Goal: Feedback & Contribution: Contribute content

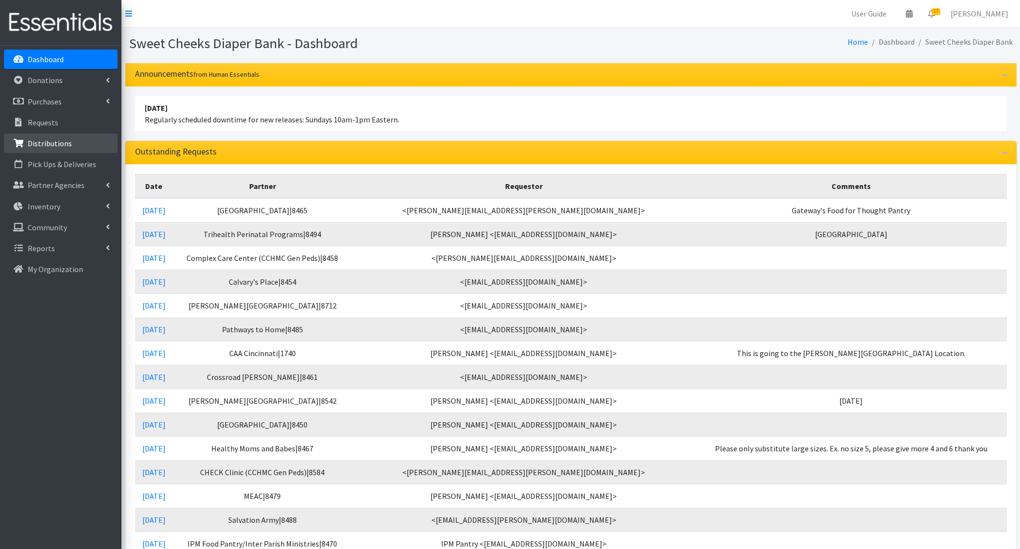
click at [36, 140] on p "Distributions" at bounding box center [50, 143] width 44 height 10
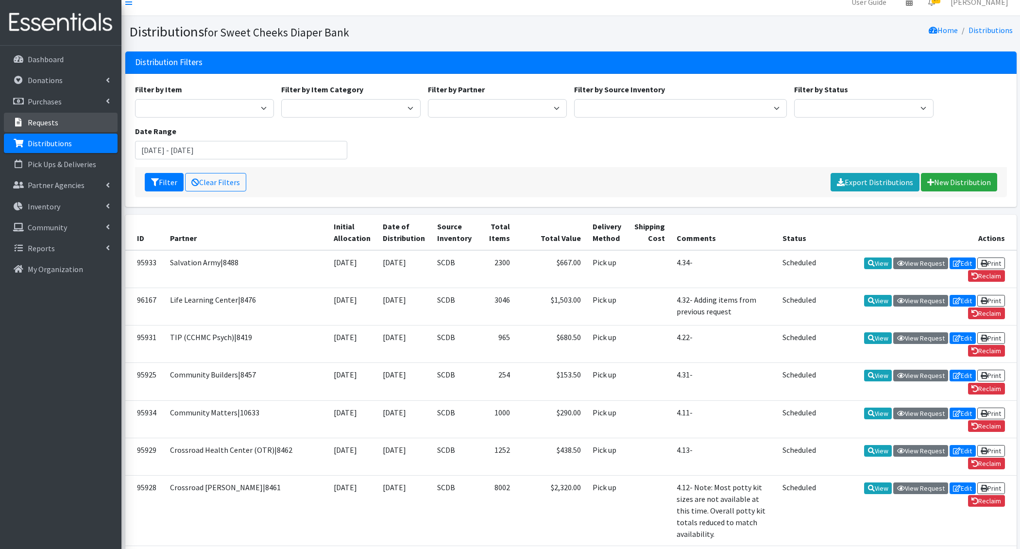
scroll to position [9, 0]
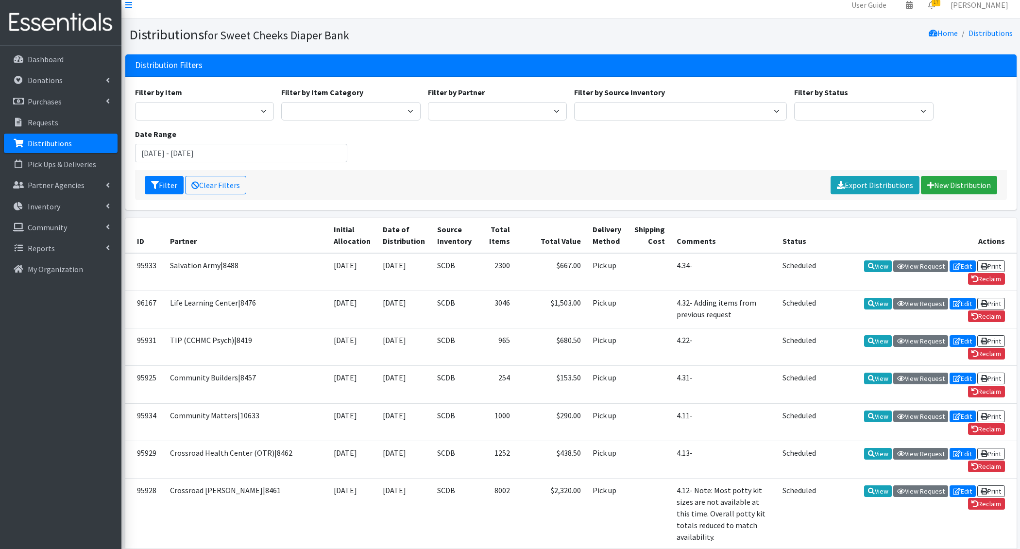
click at [424, 142] on div "Filter by Item Adult Briefs - Generic Large Adult Briefs - Generic Medium Adult…" at bounding box center [570, 128] width 879 height 84
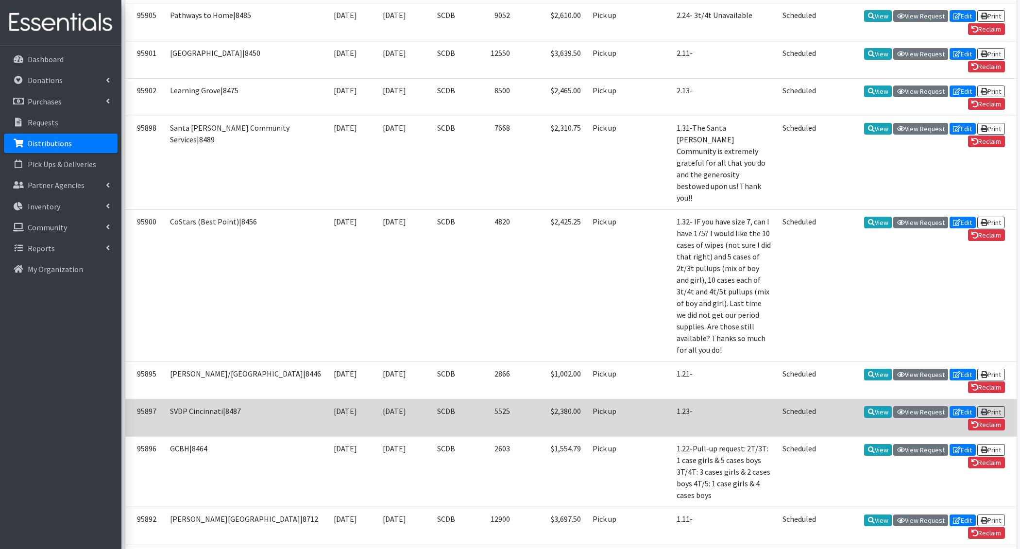
scroll to position [1076, 0]
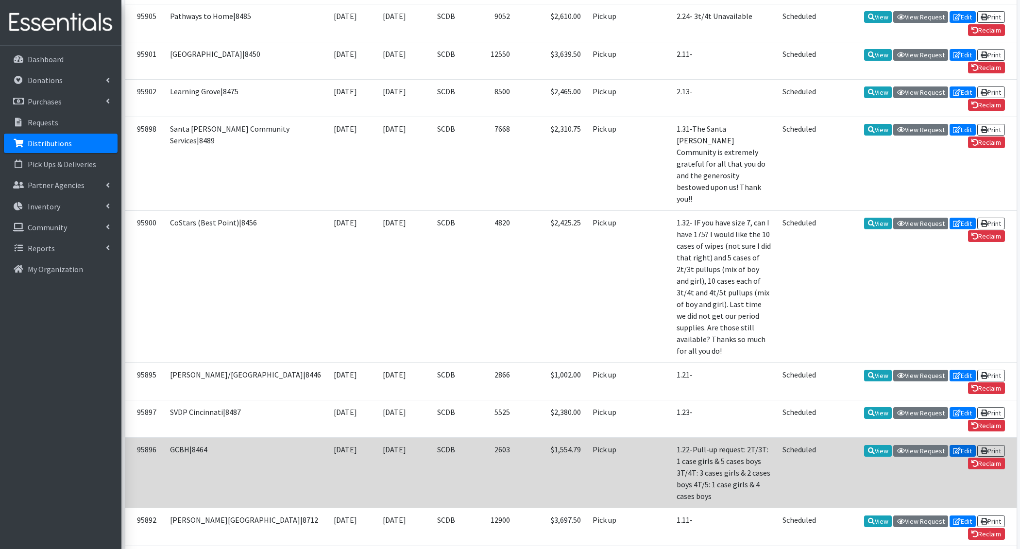
click at [963, 445] on link "Edit" at bounding box center [963, 451] width 26 height 12
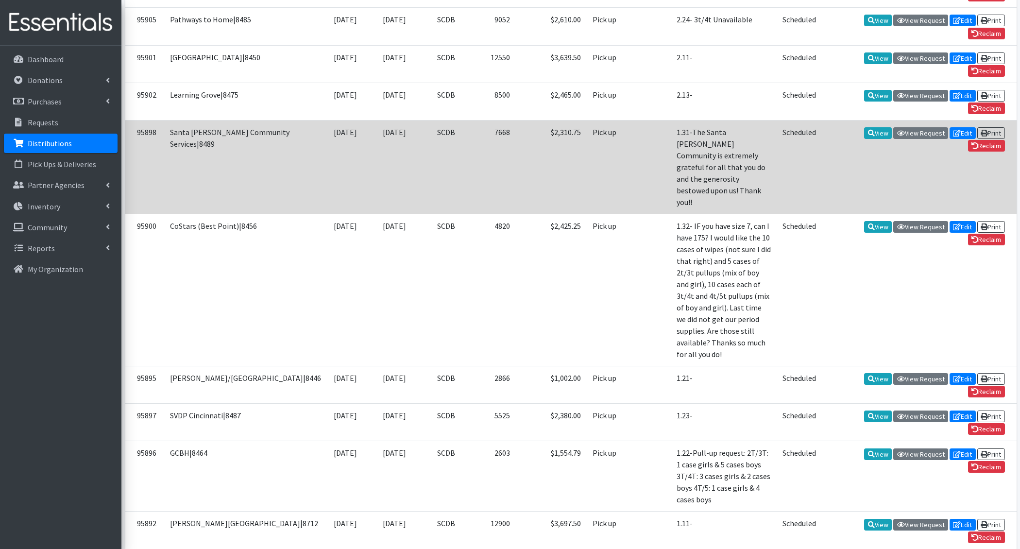
scroll to position [396, 0]
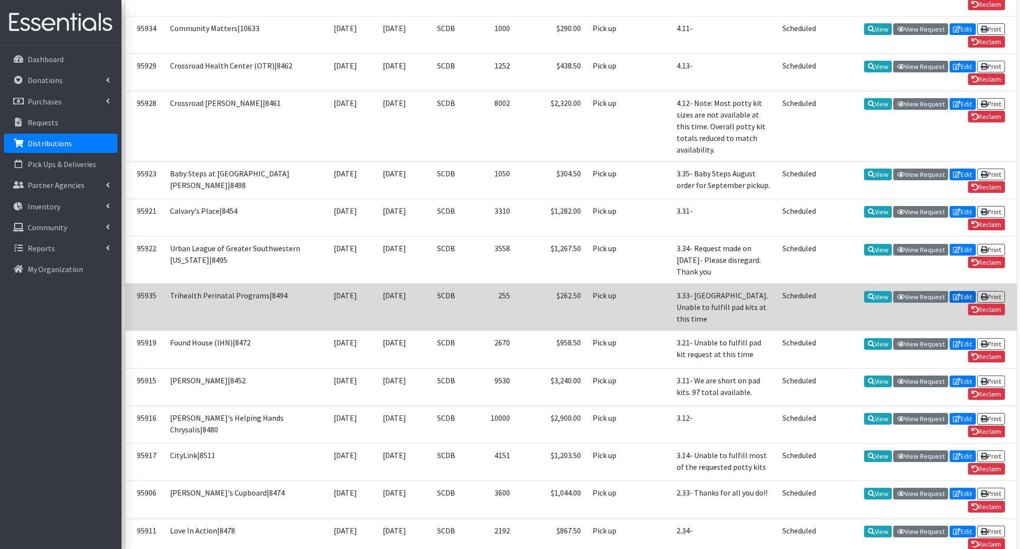
click at [962, 291] on link "Edit" at bounding box center [963, 297] width 26 height 12
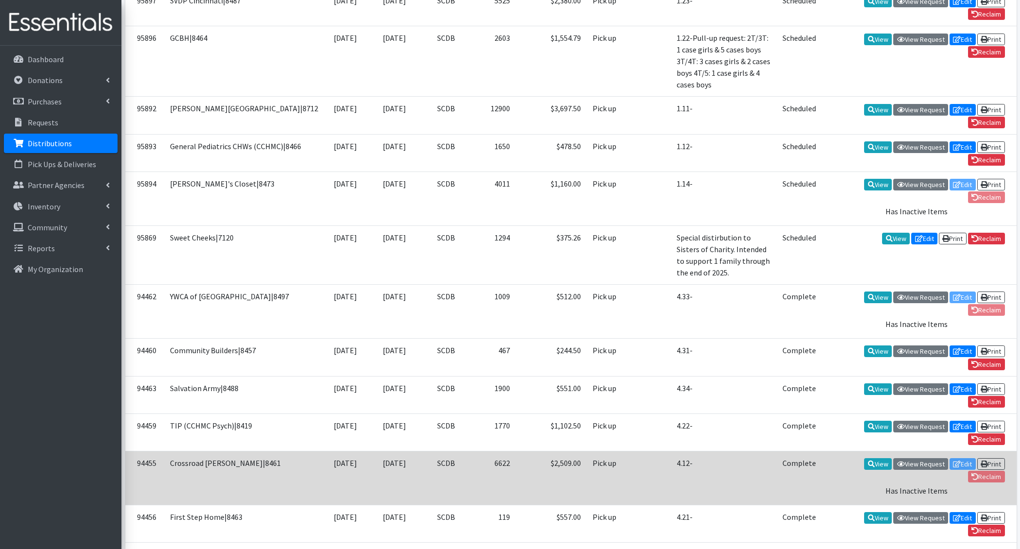
scroll to position [1495, 0]
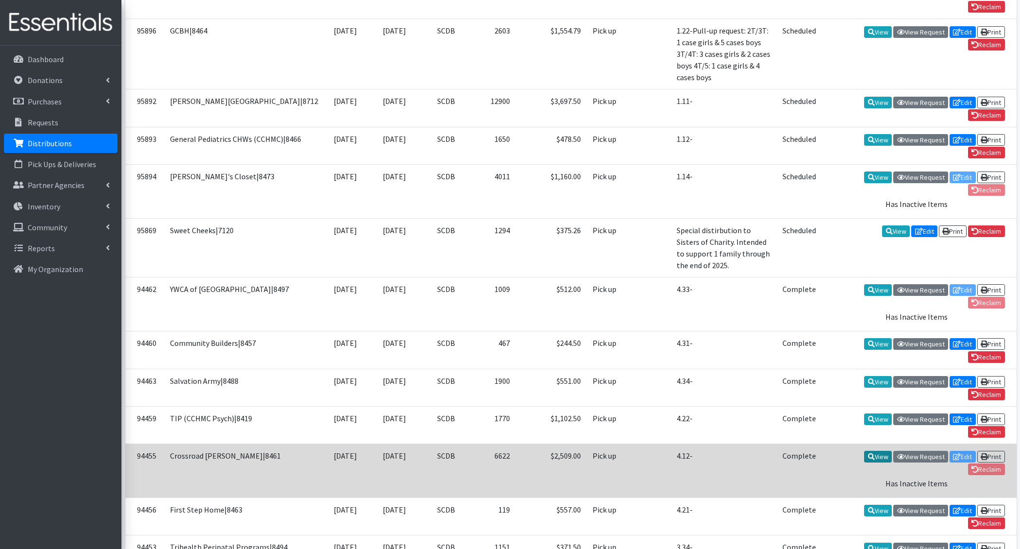
click at [879, 451] on link "View" at bounding box center [878, 457] width 28 height 12
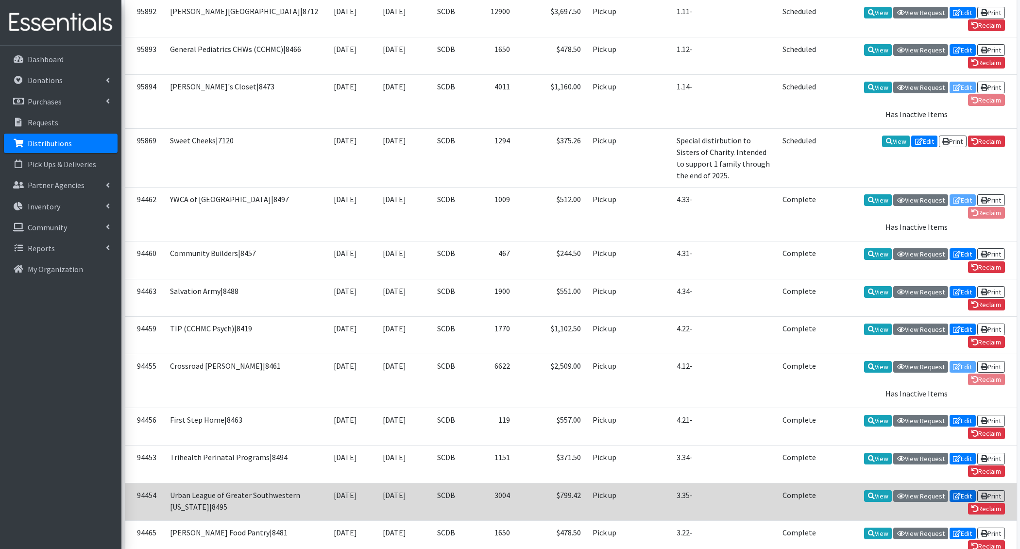
scroll to position [1586, 0]
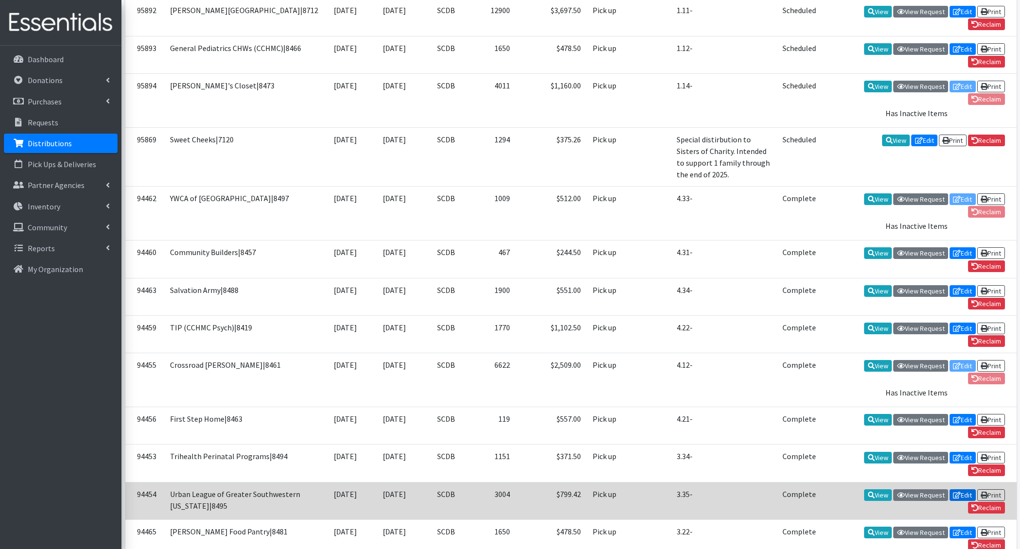
click at [968, 489] on link "Edit" at bounding box center [963, 495] width 26 height 12
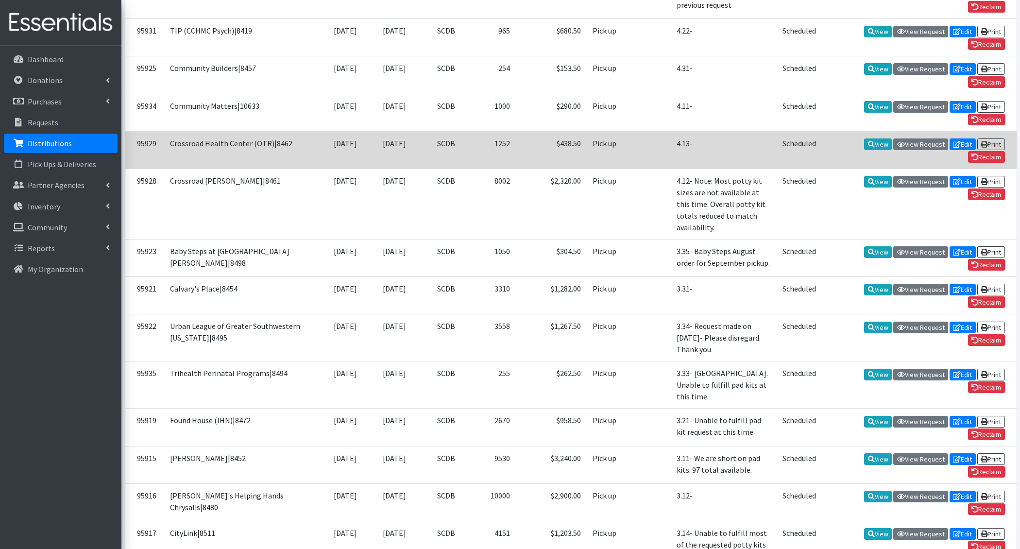
scroll to position [1595, 0]
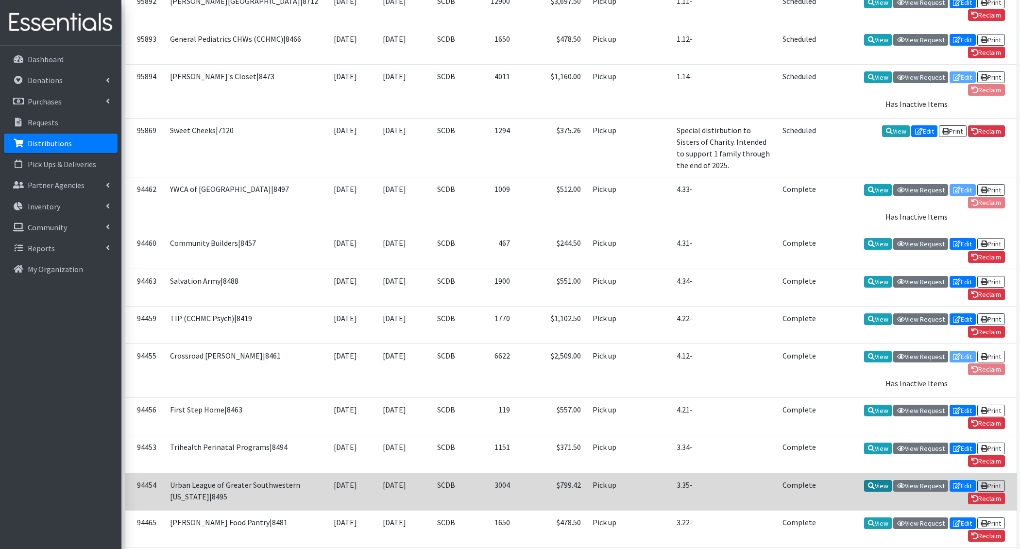
click at [881, 480] on link "View" at bounding box center [878, 486] width 28 height 12
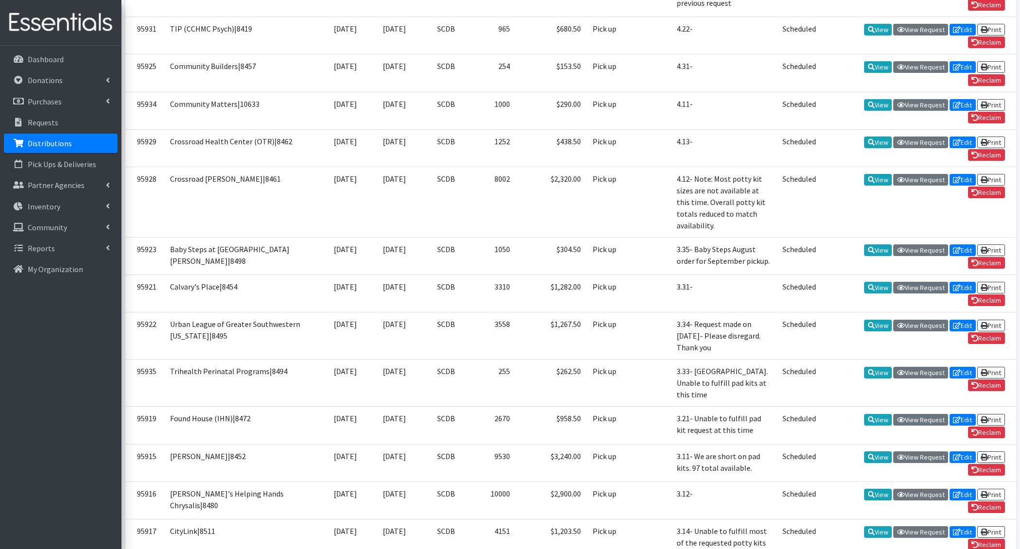
scroll to position [0, 0]
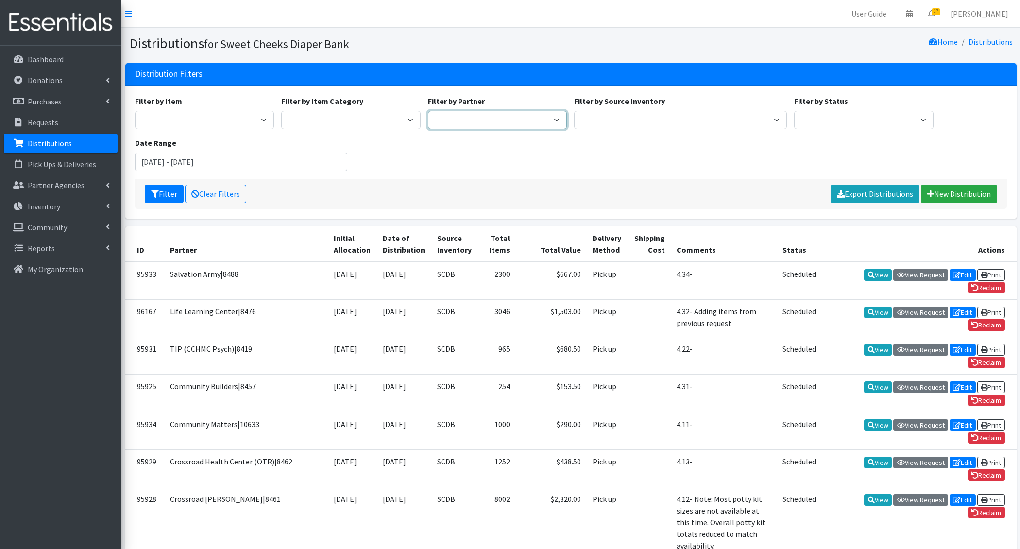
click at [457, 113] on select "Adams/Brown County CAA|8446 Baby Steps at St. Elizabeth|8498 Bethany House|8542…" at bounding box center [497, 120] width 139 height 18
select select "59"
click at [428, 111] on select "Adams/Brown County CAA|8446 Baby Steps at St. Elizabeth|8498 Bethany House|8542…" at bounding box center [497, 120] width 139 height 18
click at [168, 195] on button "Filter" at bounding box center [164, 194] width 39 height 18
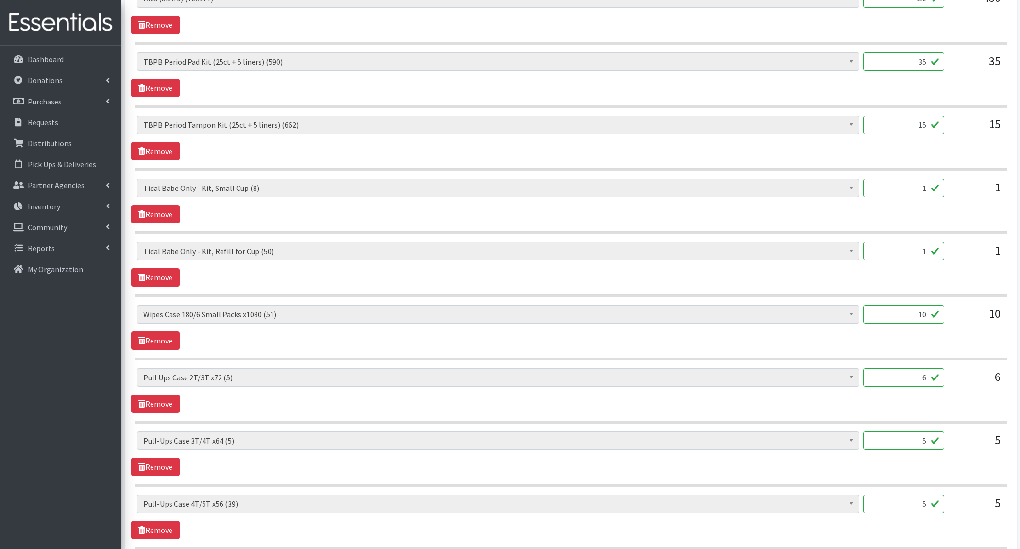
scroll to position [959, 0]
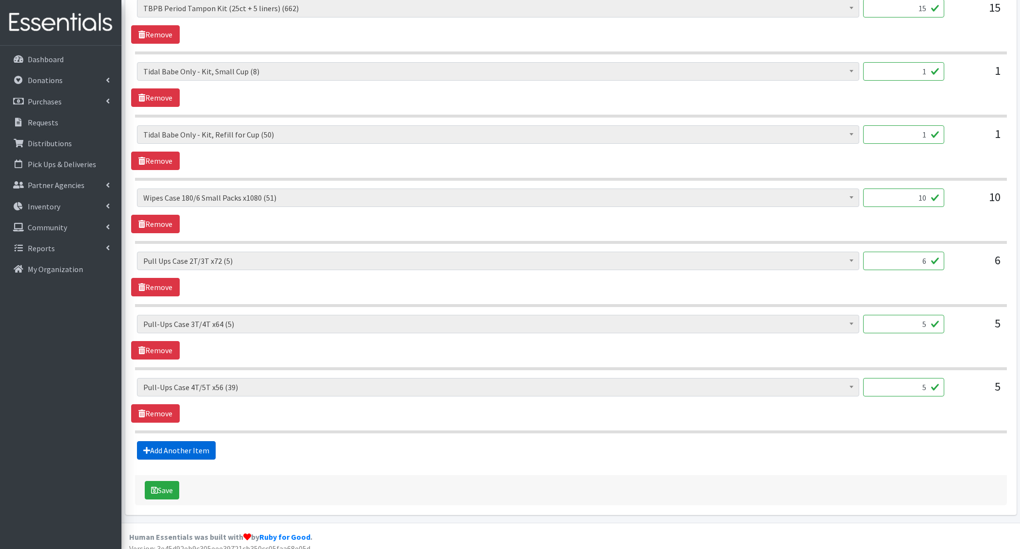
click at [197, 441] on link "Add Another Item" at bounding box center [176, 450] width 79 height 18
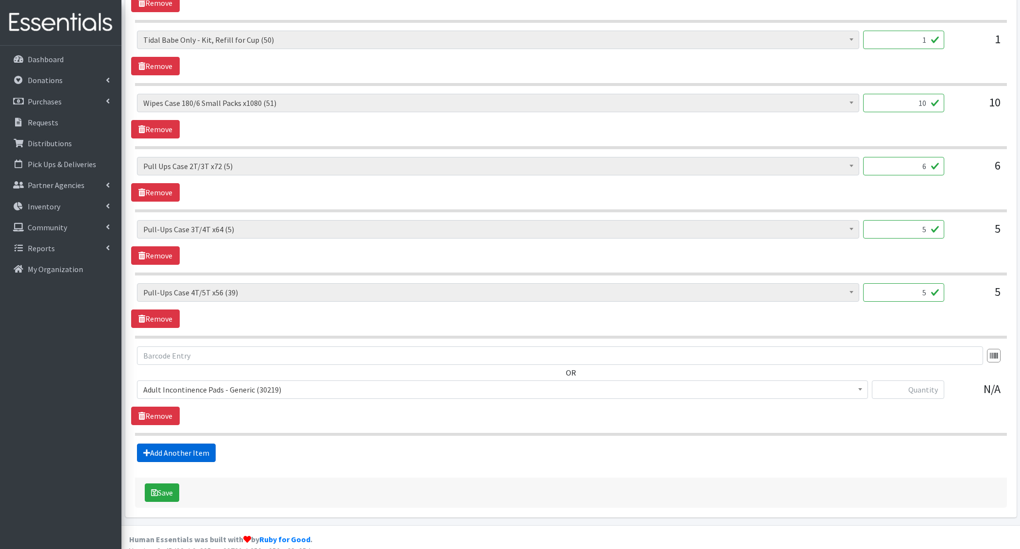
scroll to position [1055, 0]
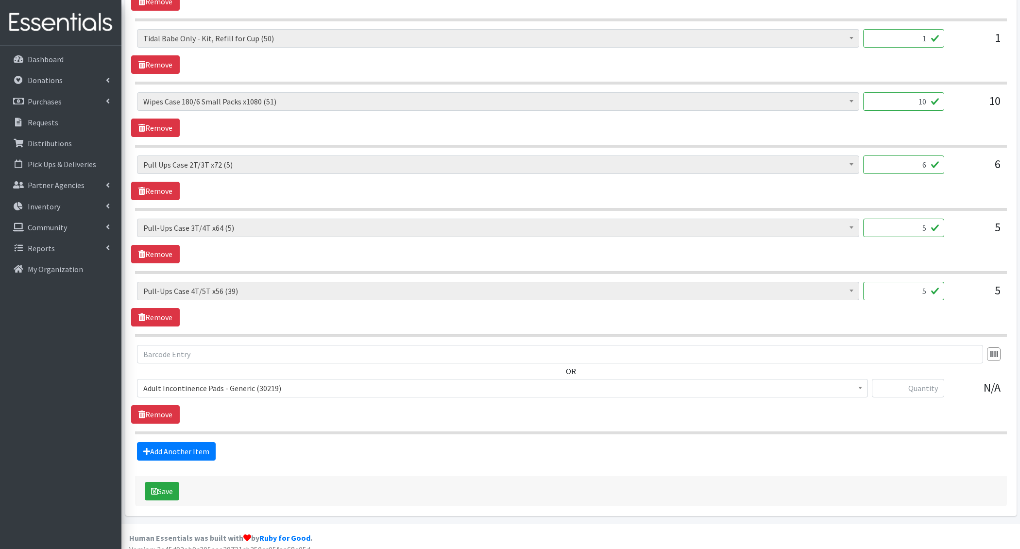
click at [200, 381] on span "Adult Incontinence Pads - Generic (30219)" at bounding box center [502, 388] width 718 height 14
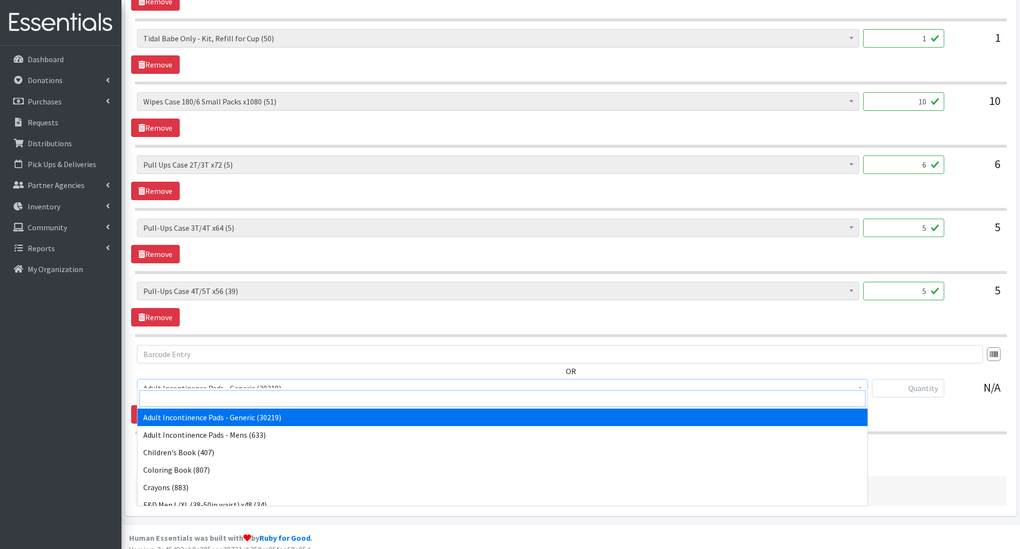
click at [193, 395] on input "search" at bounding box center [502, 398] width 726 height 17
type input "pree"
select select "4729"
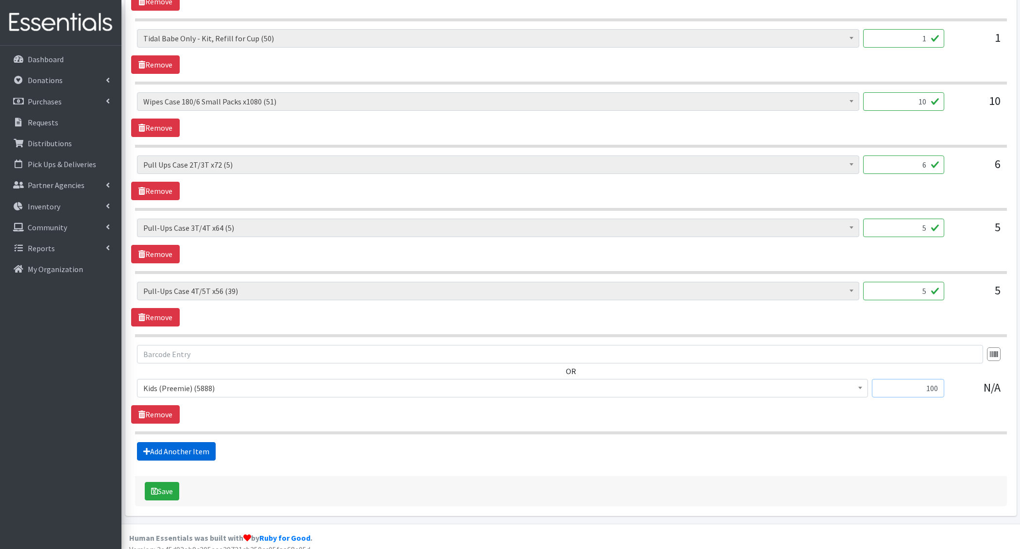
type input "100"
click at [187, 442] on link "Add Another Item" at bounding box center [176, 451] width 79 height 18
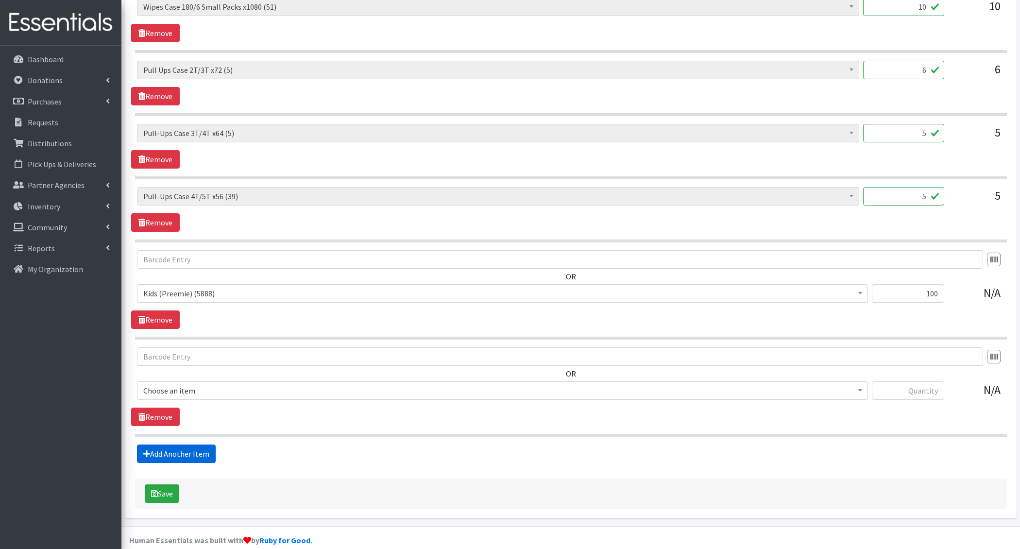
scroll to position [1152, 0]
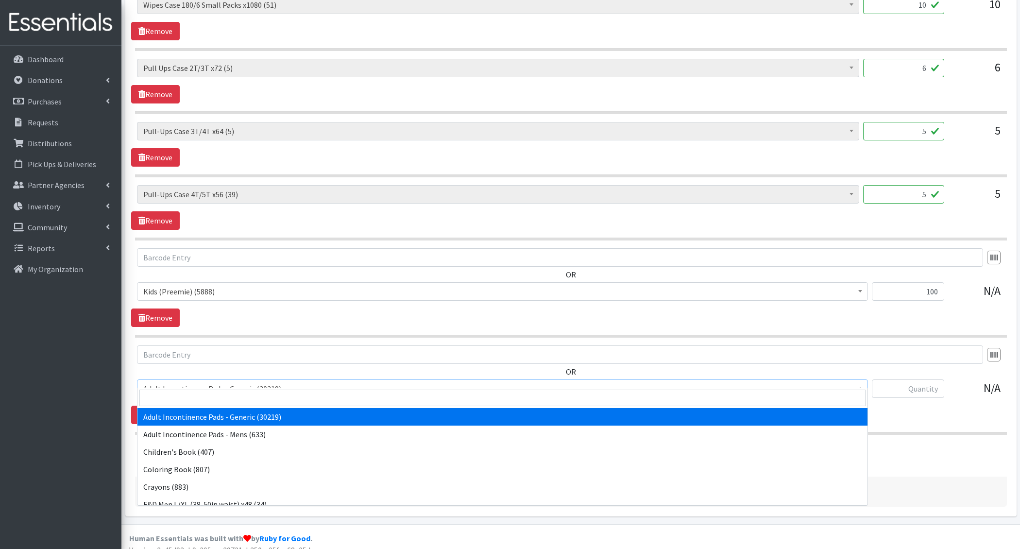
click at [195, 382] on span "Adult Incontinence Pads - Generic (30219)" at bounding box center [502, 389] width 718 height 14
click at [190, 399] on input "search" at bounding box center [502, 398] width 726 height 17
type input "good"
select select "5110"
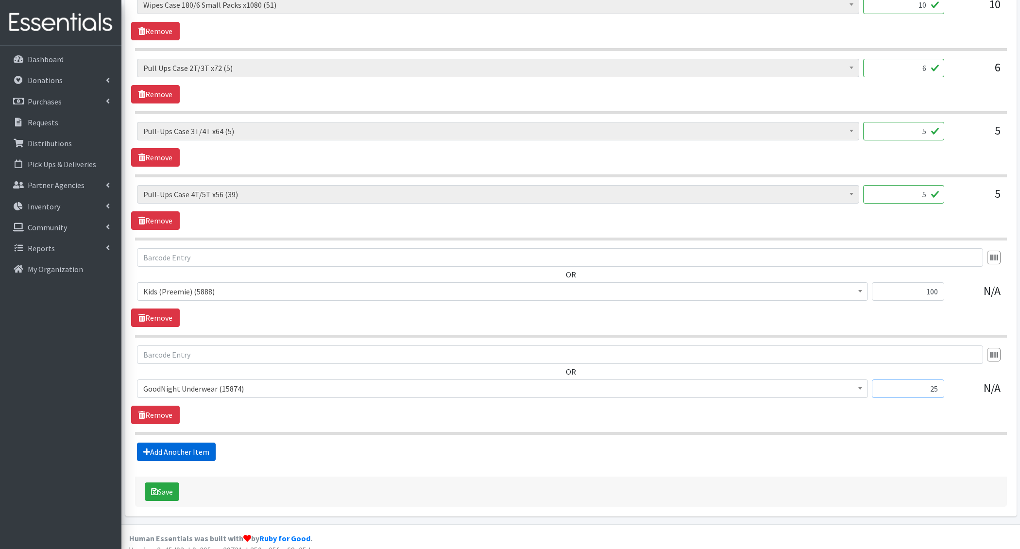
type input "25"
click at [178, 448] on link "Add Another Item" at bounding box center [176, 451] width 79 height 18
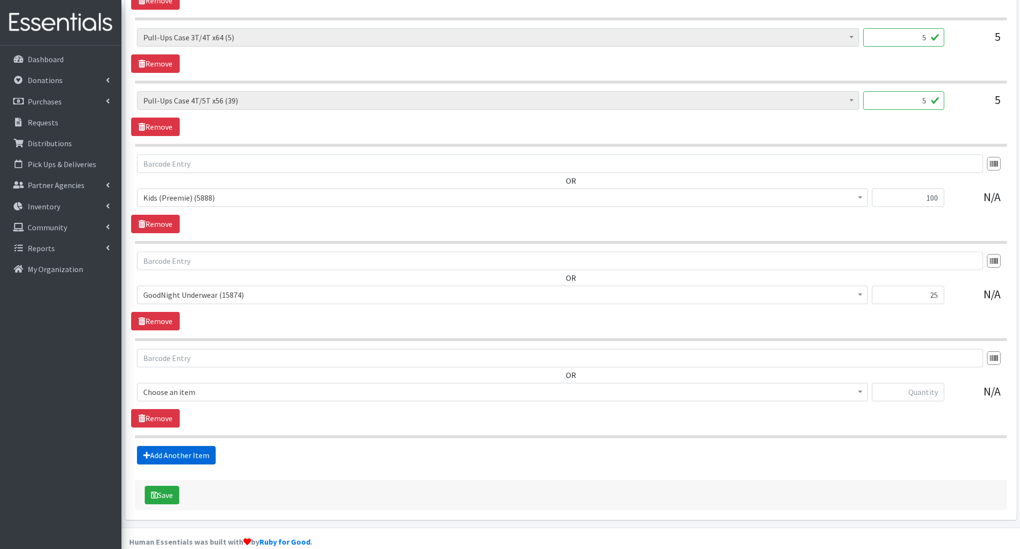
scroll to position [1249, 0]
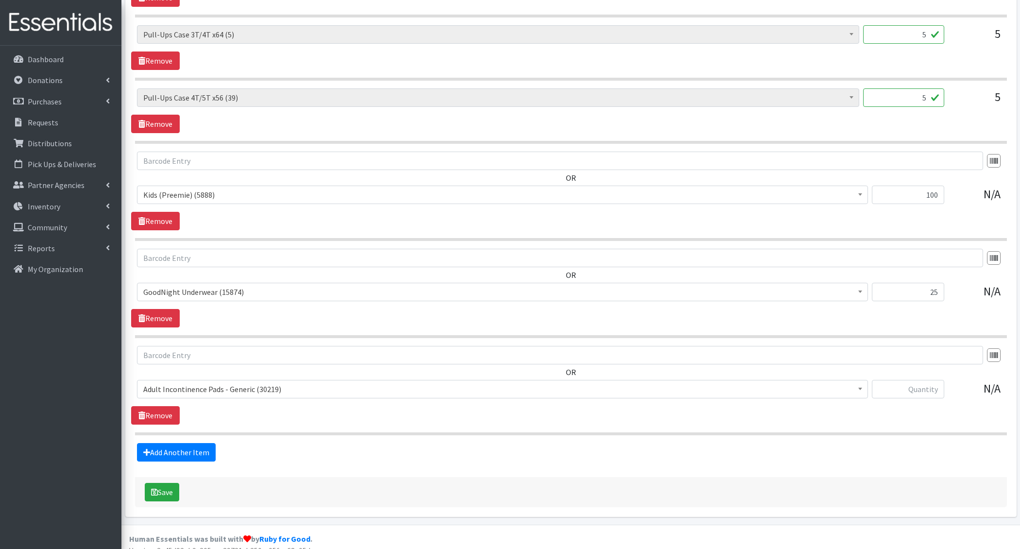
click at [211, 382] on span "Adult Incontinence Pads - Generic (30219)" at bounding box center [502, 389] width 718 height 14
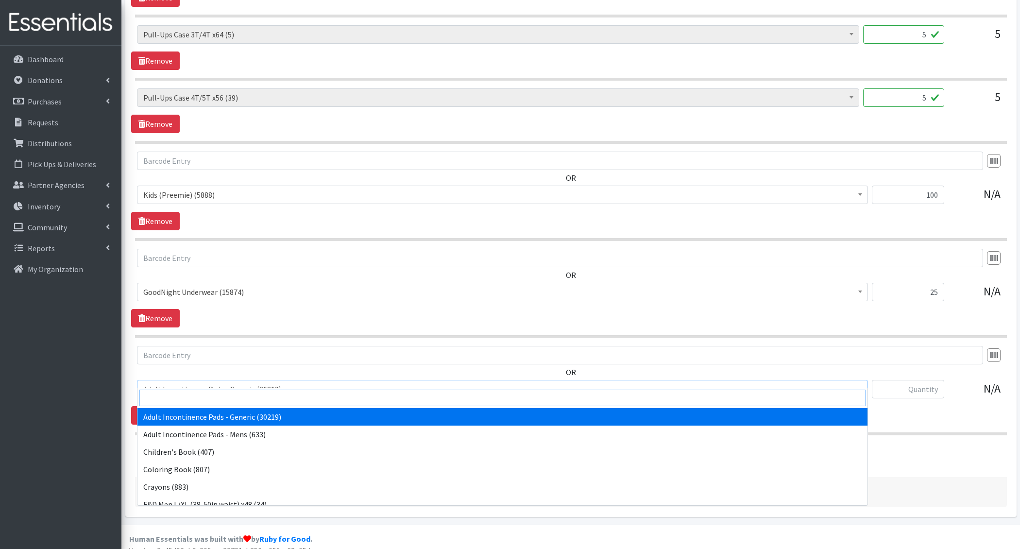
click at [207, 394] on input "search" at bounding box center [502, 398] width 726 height 17
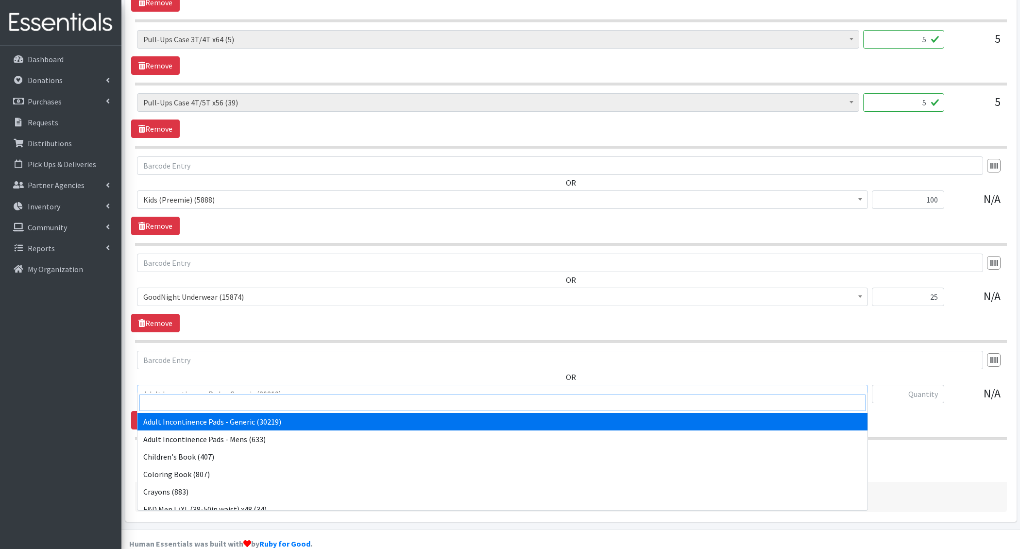
scroll to position [1244, 0]
type input "5"
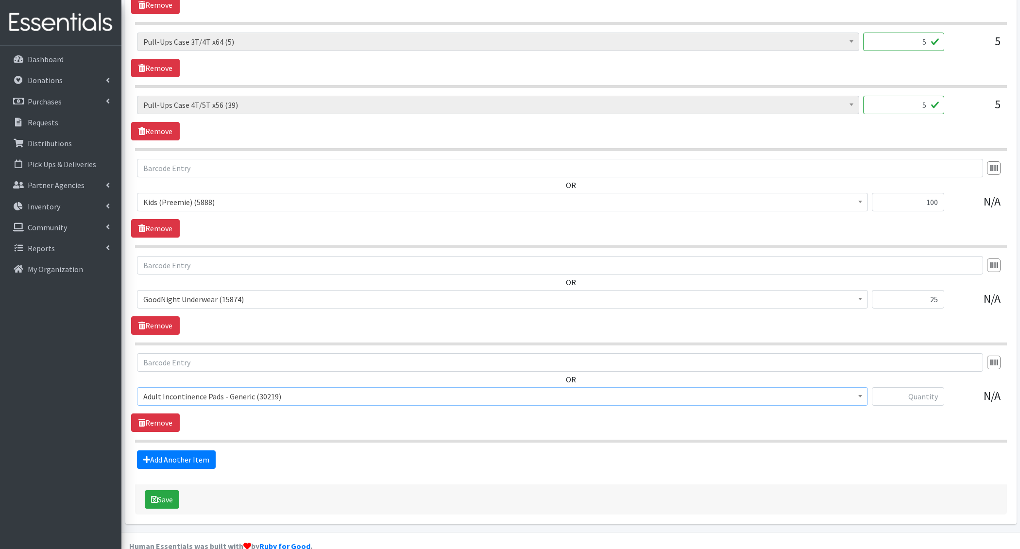
scroll to position [1244, 0]
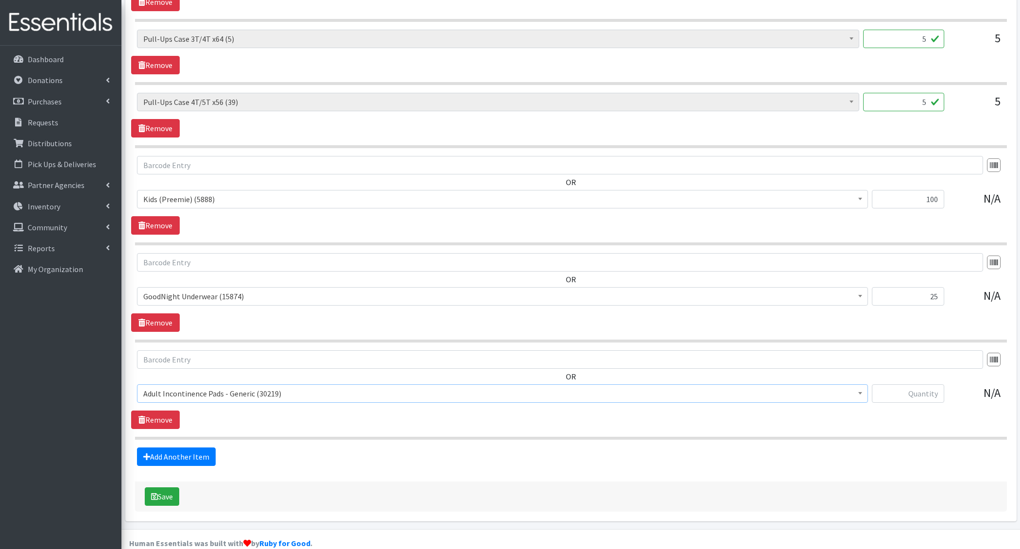
click at [220, 387] on span "Adult Incontinence Pads - Generic (30219)" at bounding box center [502, 394] width 718 height 14
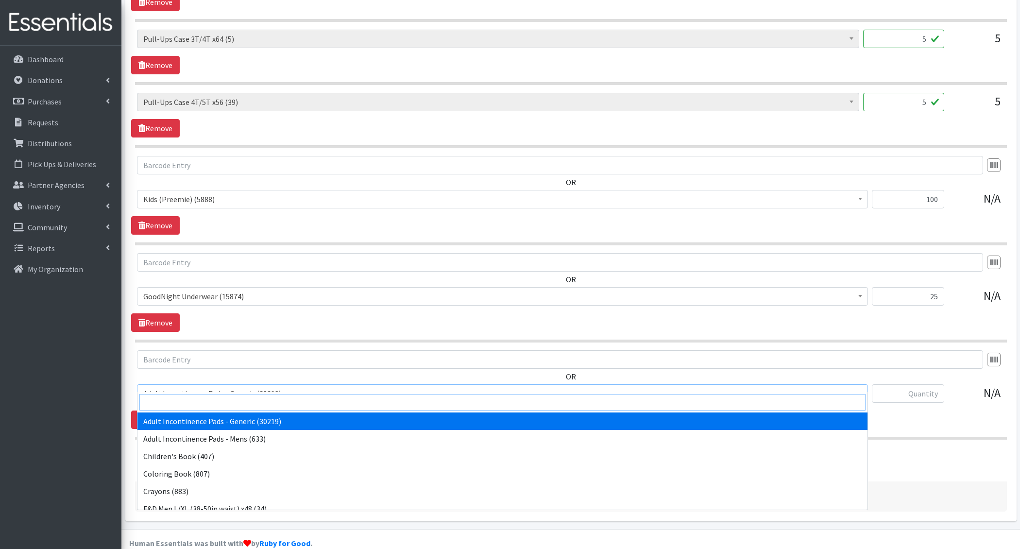
click at [212, 402] on input "search" at bounding box center [502, 402] width 726 height 17
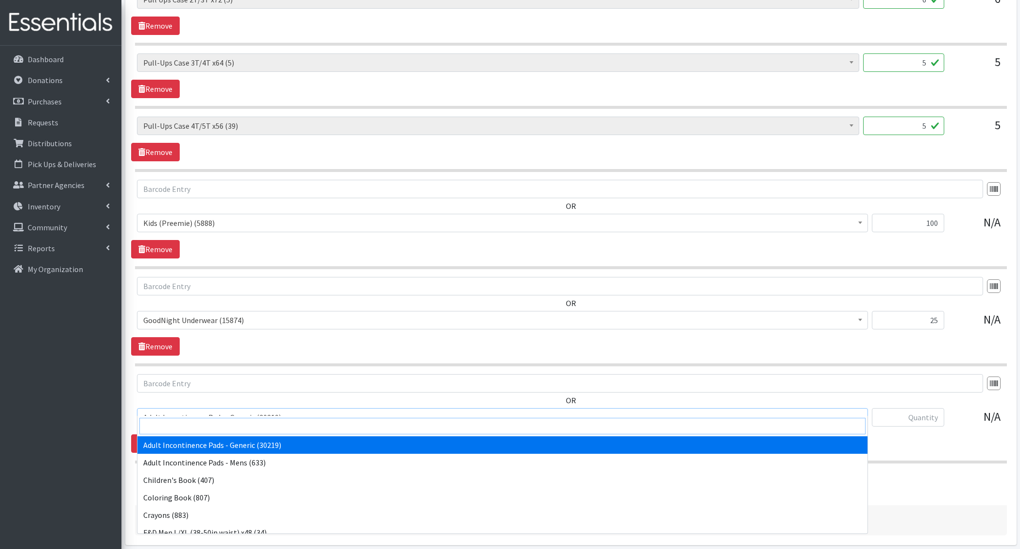
scroll to position [1229, 0]
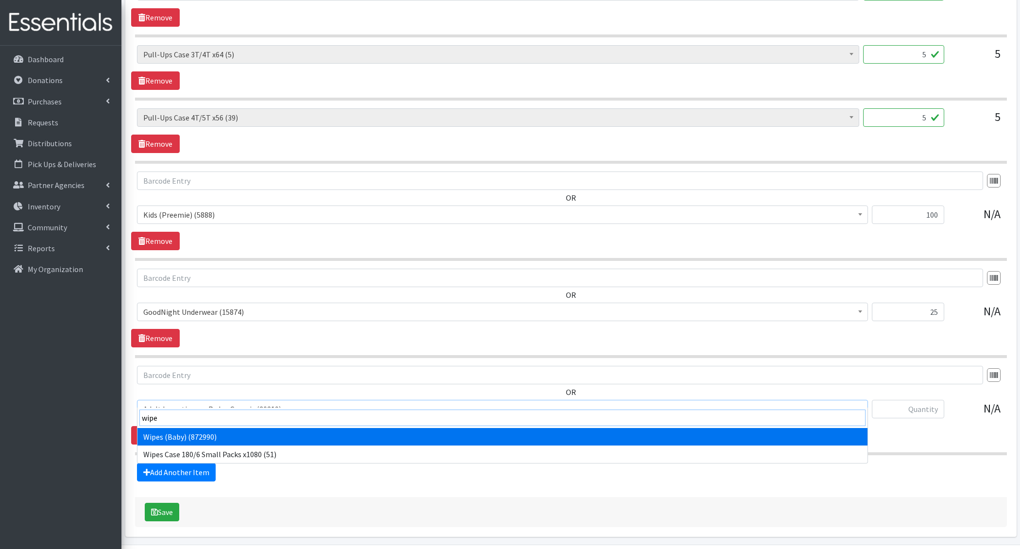
type input "wipes"
select select "1205"
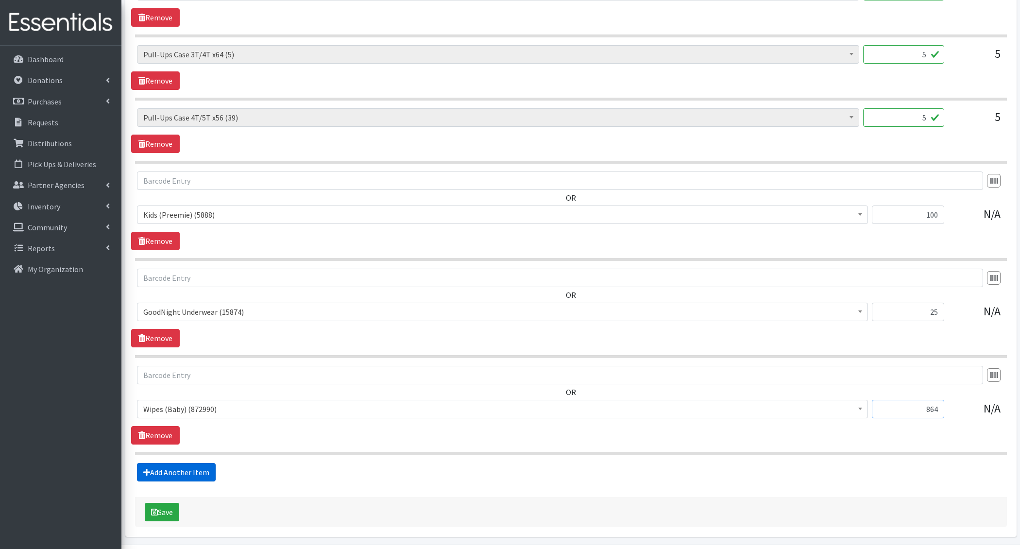
type input "864"
click at [165, 463] on link "Add Another Item" at bounding box center [176, 472] width 79 height 18
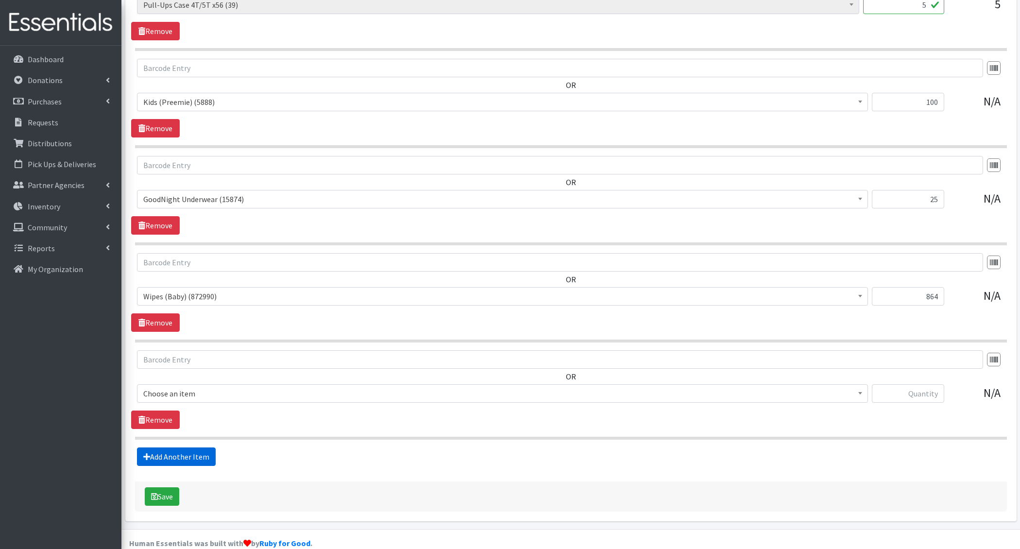
scroll to position [1345, 0]
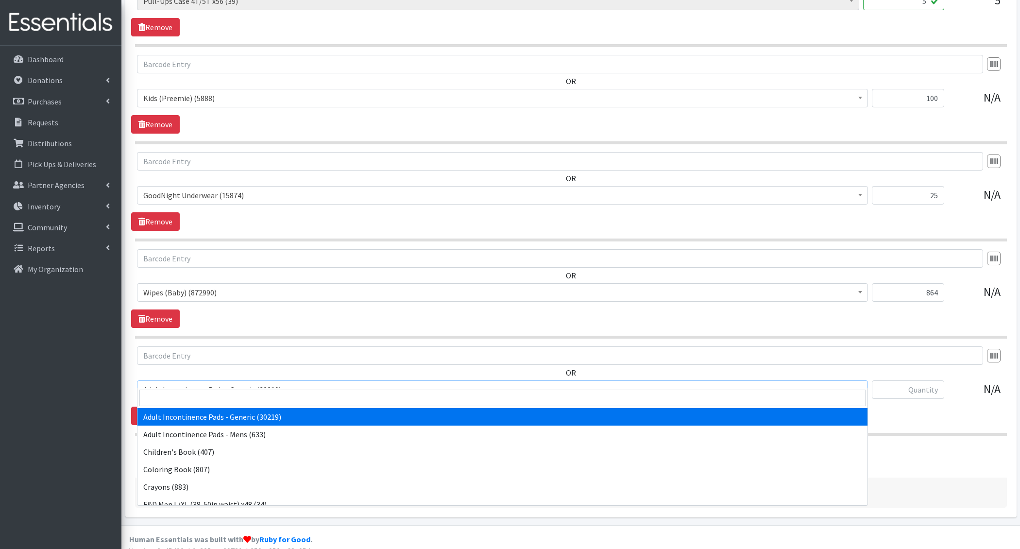
click at [203, 383] on span "Adult Incontinence Pads - Generic (30219)" at bounding box center [502, 390] width 718 height 14
click at [222, 399] on input "search" at bounding box center [502, 398] width 726 height 17
type input "e 7"
select select "6314"
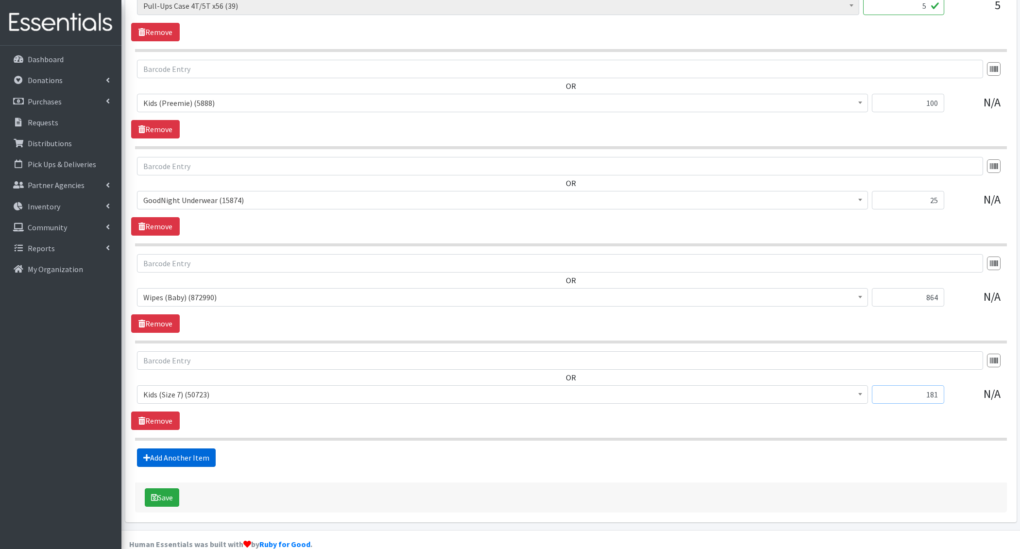
type input "181"
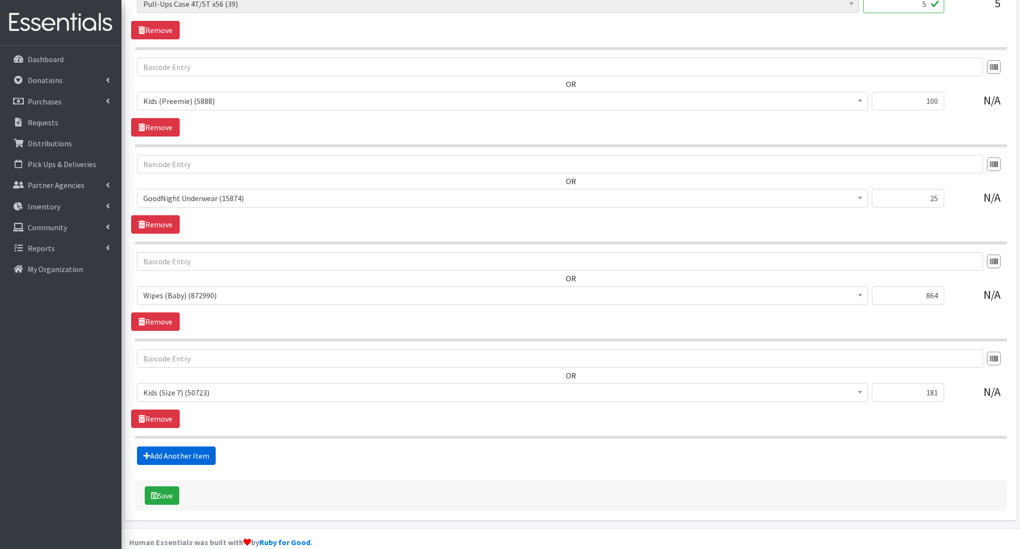
click at [187, 446] on link "Add Another Item" at bounding box center [176, 455] width 79 height 18
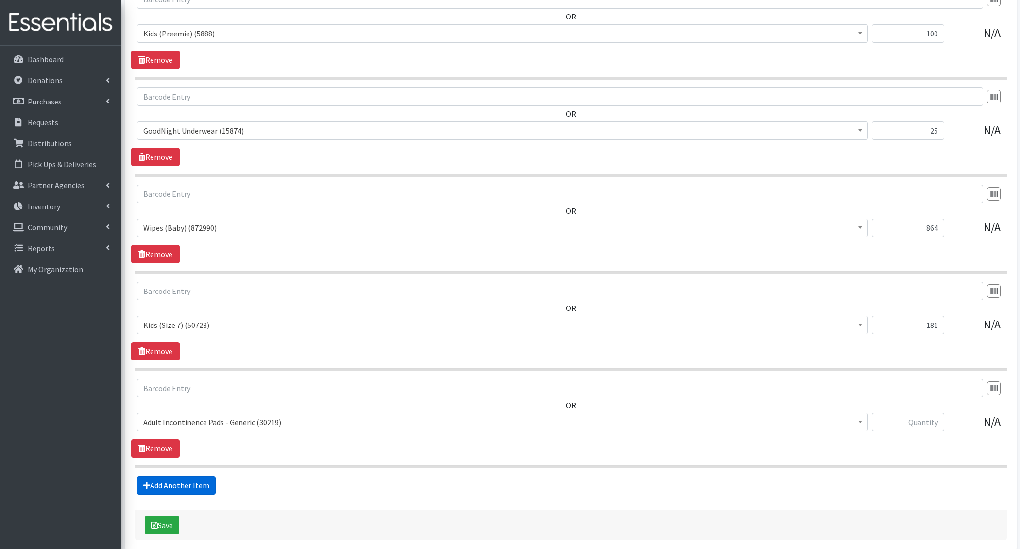
scroll to position [1415, 0]
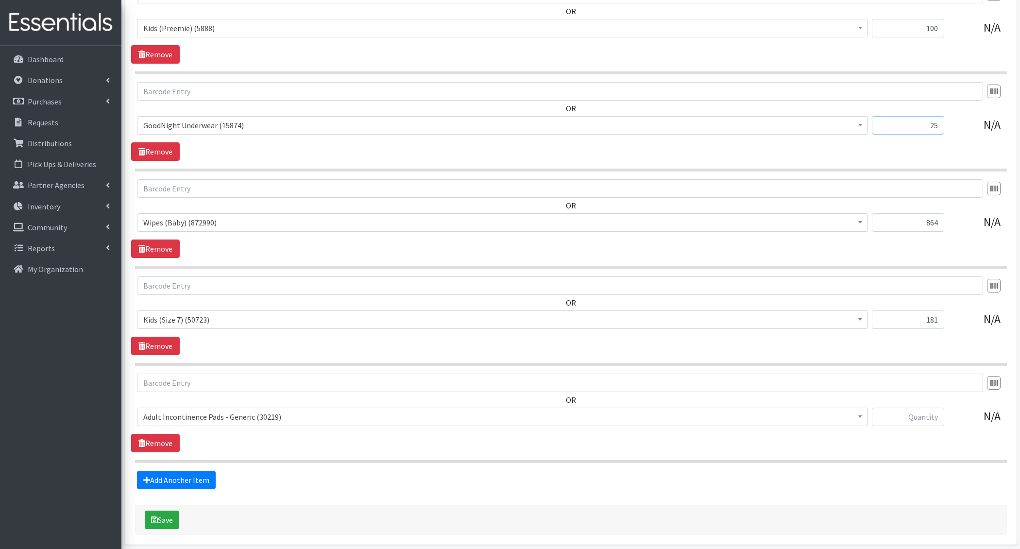
click at [938, 116] on input "25" at bounding box center [908, 125] width 72 height 18
click at [934, 118] on input "135" at bounding box center [908, 126] width 72 height 18
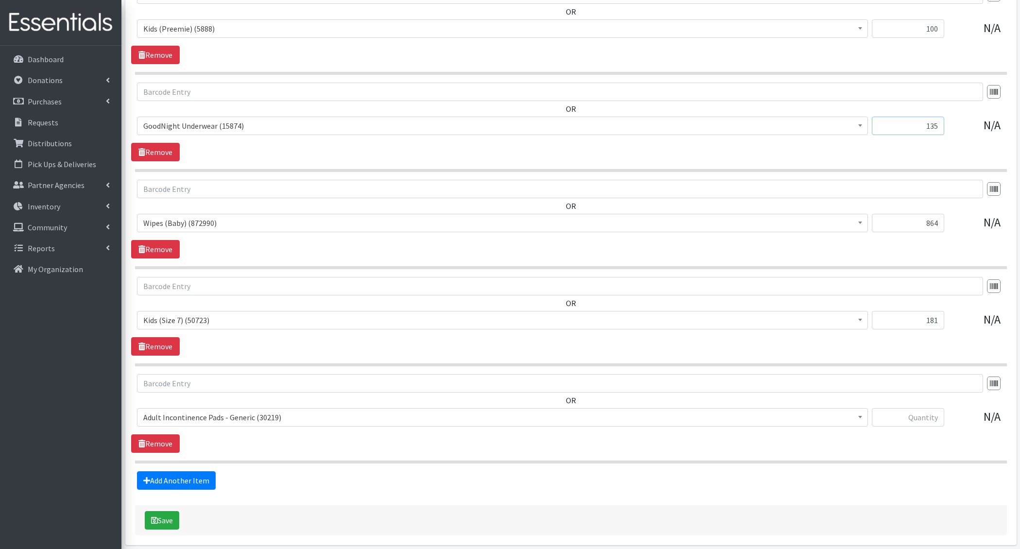
click at [934, 118] on input "135" at bounding box center [908, 126] width 72 height 18
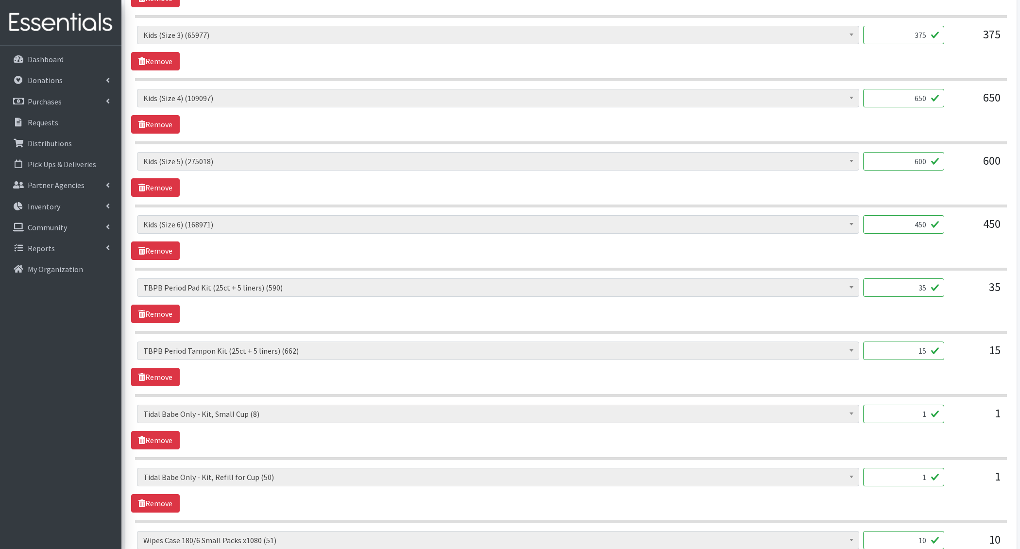
scroll to position [0, 0]
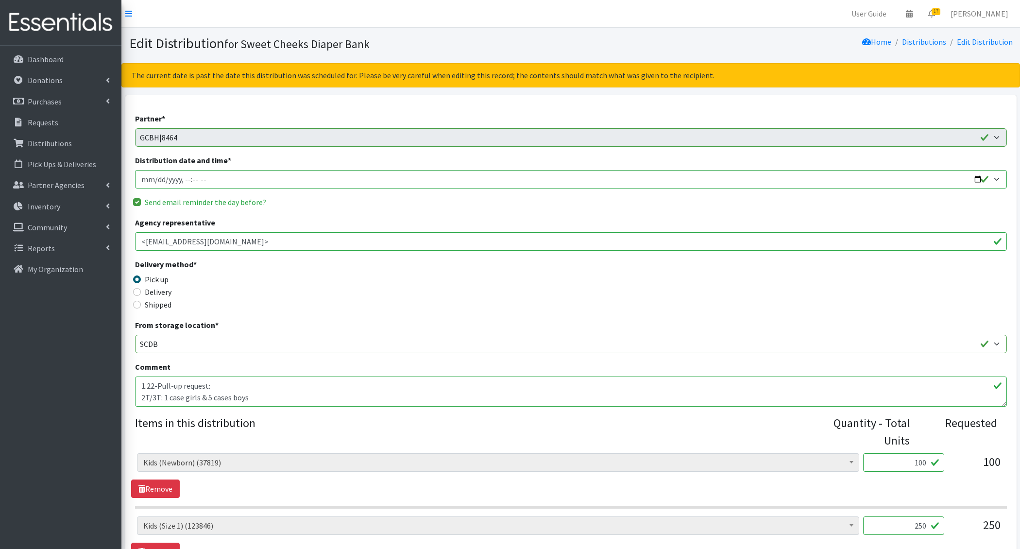
type input "487"
click at [280, 382] on textarea "1.22-Pull-up request: 2T/3T: 1 case girls & 5 cases boys 3T/4T: 3 cases girls &…" at bounding box center [571, 391] width 872 height 30
click at [158, 384] on textarea "1.22-Pull-up request: 2T/3T: 1 case girls & 5 cases boys 3T/4T: 3 cases girls &…" at bounding box center [571, 391] width 872 height 30
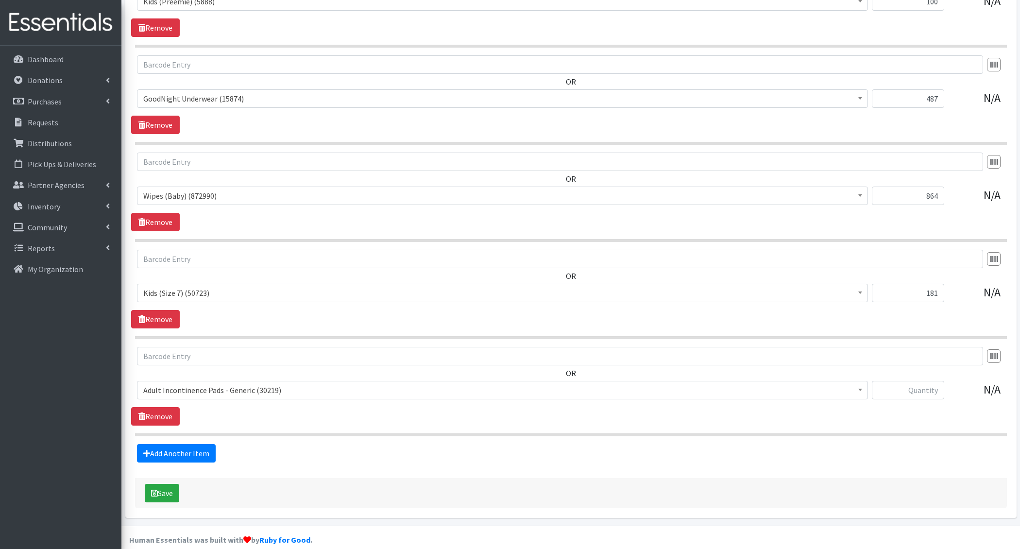
scroll to position [1420, 0]
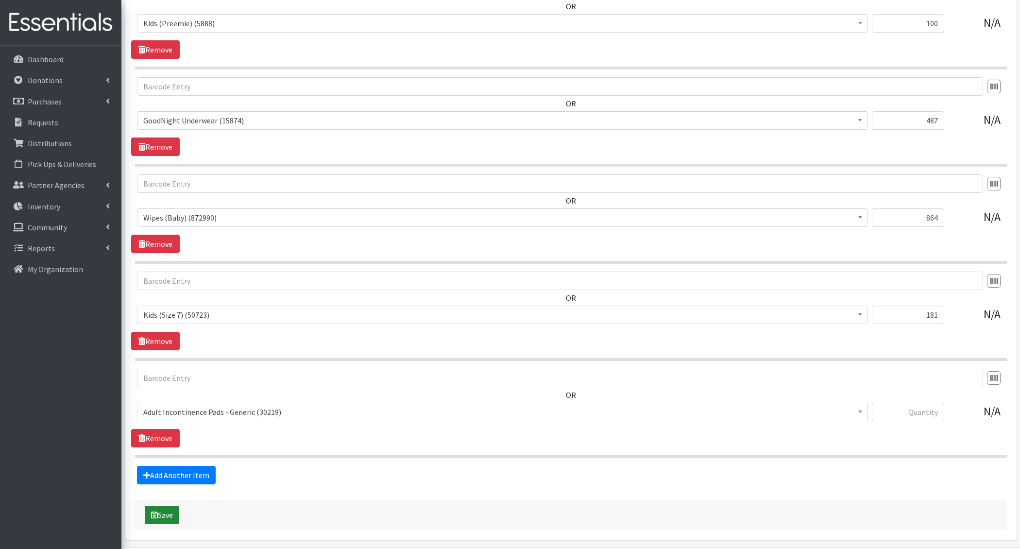
type textarea "1.22- Free Area Added Pull-up request: 2T/3T: 1 case girls & 5 cases boys 3T/4T…"
click at [166, 506] on button "Save" at bounding box center [162, 515] width 34 height 18
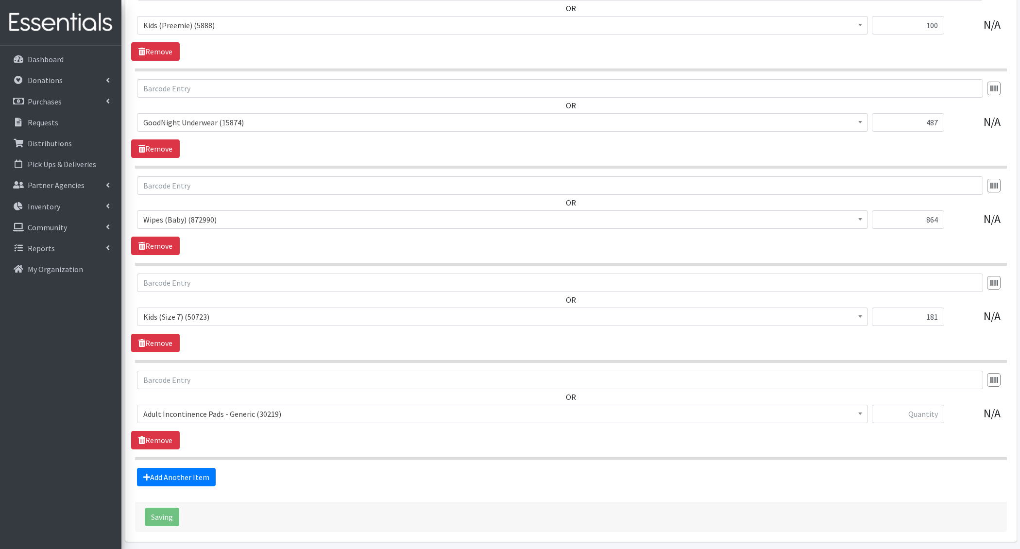
scroll to position [1416, 0]
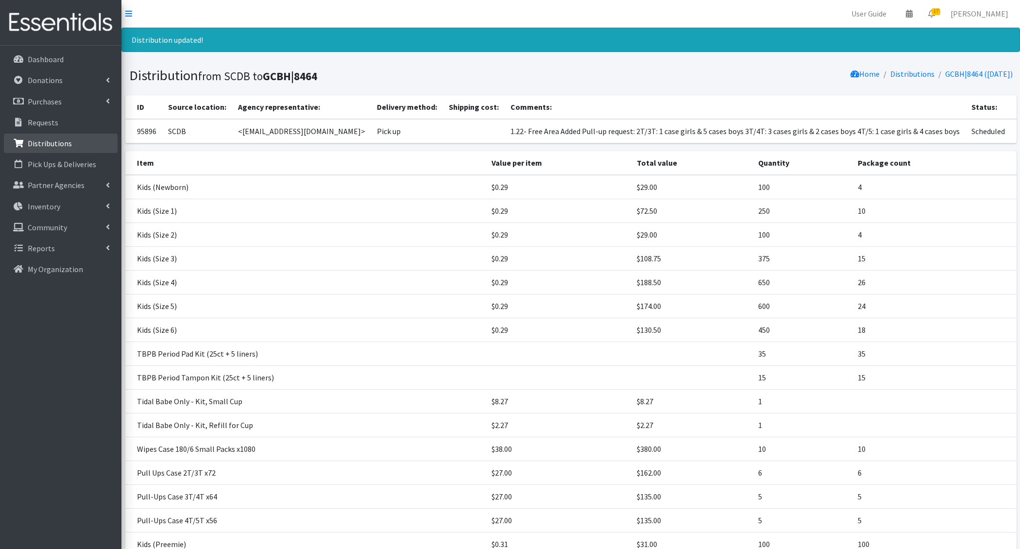
click at [54, 142] on p "Distributions" at bounding box center [50, 143] width 44 height 10
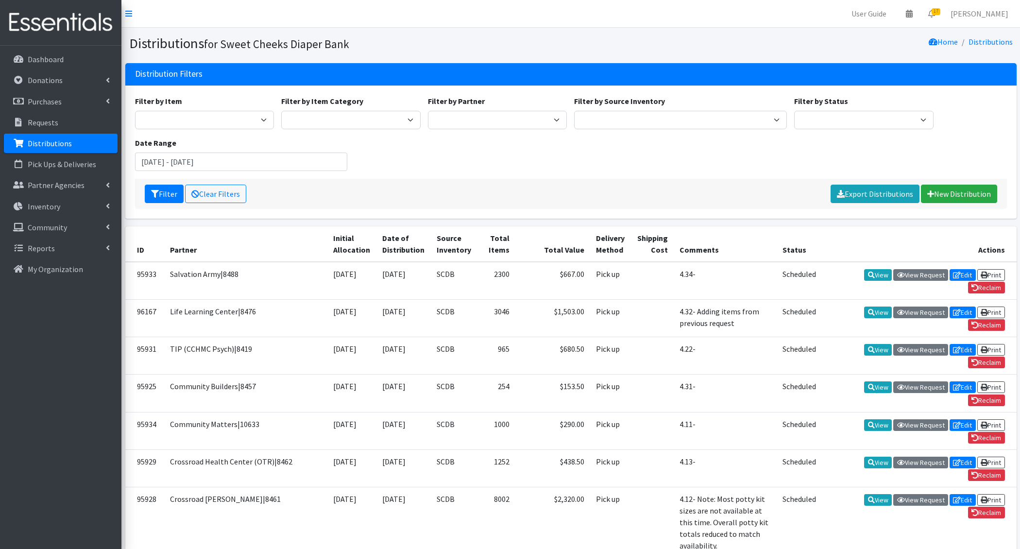
scroll to position [673, 0]
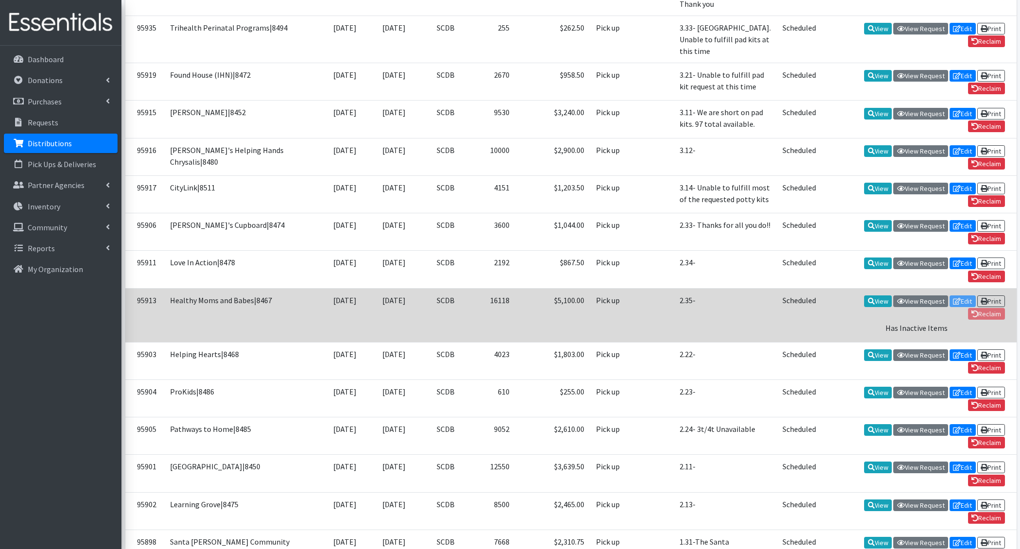
click at [919, 322] on div "Has Inactive Items" at bounding box center [917, 328] width 172 height 12
click at [955, 288] on td "View View Request Edit Print Reclaim Has Inactive Items" at bounding box center [919, 315] width 194 height 54
click at [954, 288] on td "View View Request Edit Print Reclaim Has Inactive Items" at bounding box center [919, 315] width 194 height 54
click at [869, 298] on icon at bounding box center [871, 301] width 7 height 7
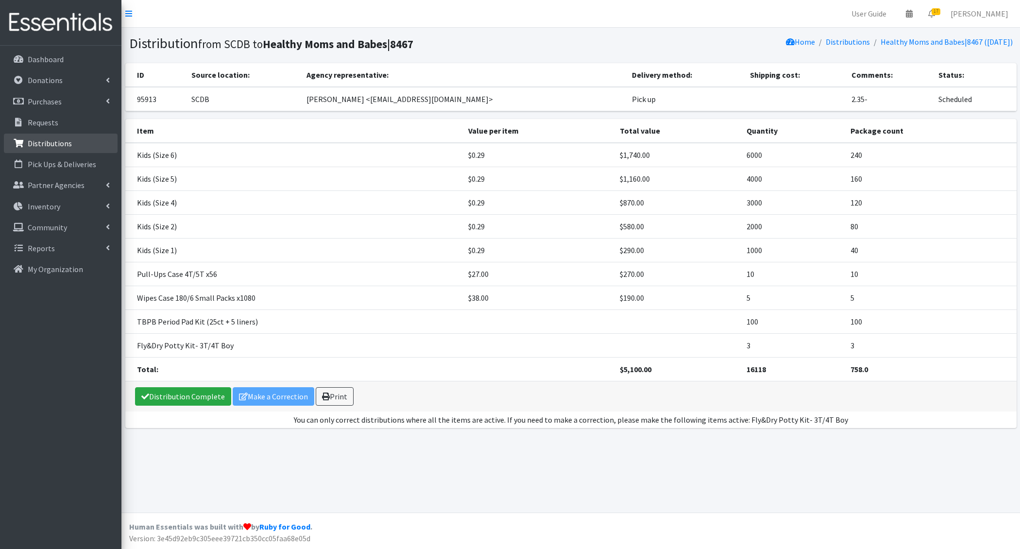
click at [60, 148] on link "Distributions" at bounding box center [61, 143] width 114 height 19
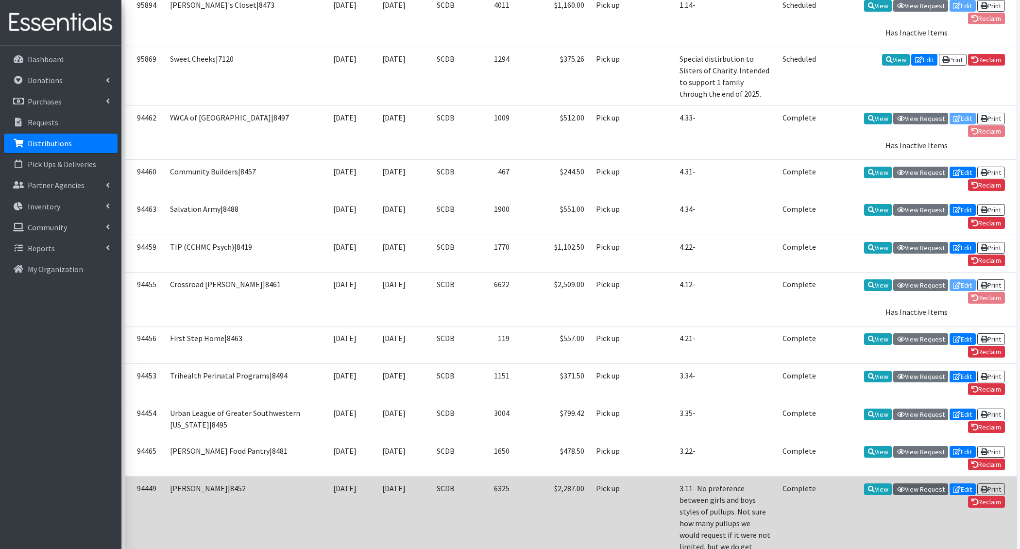
scroll to position [1679, 0]
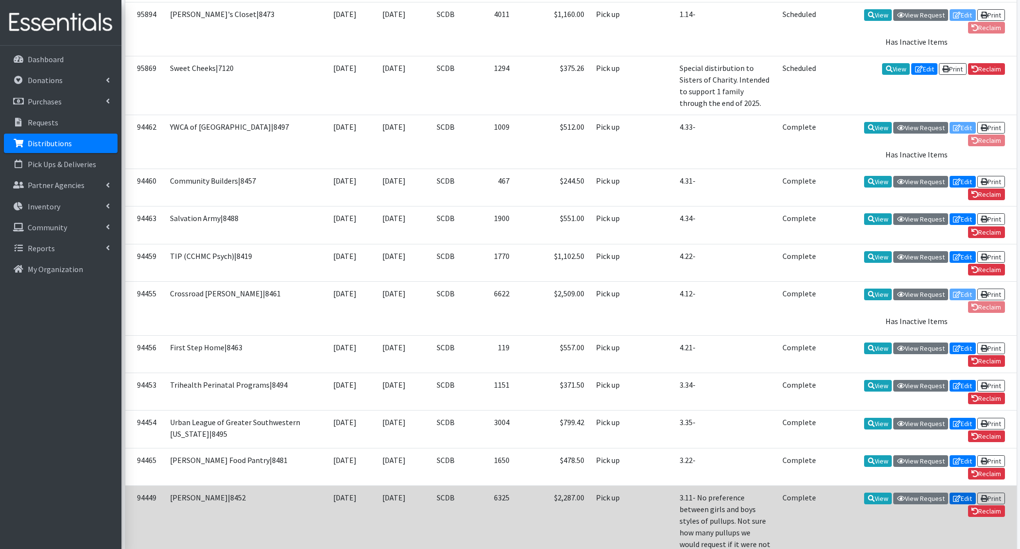
click at [962, 493] on link "Edit" at bounding box center [963, 499] width 26 height 12
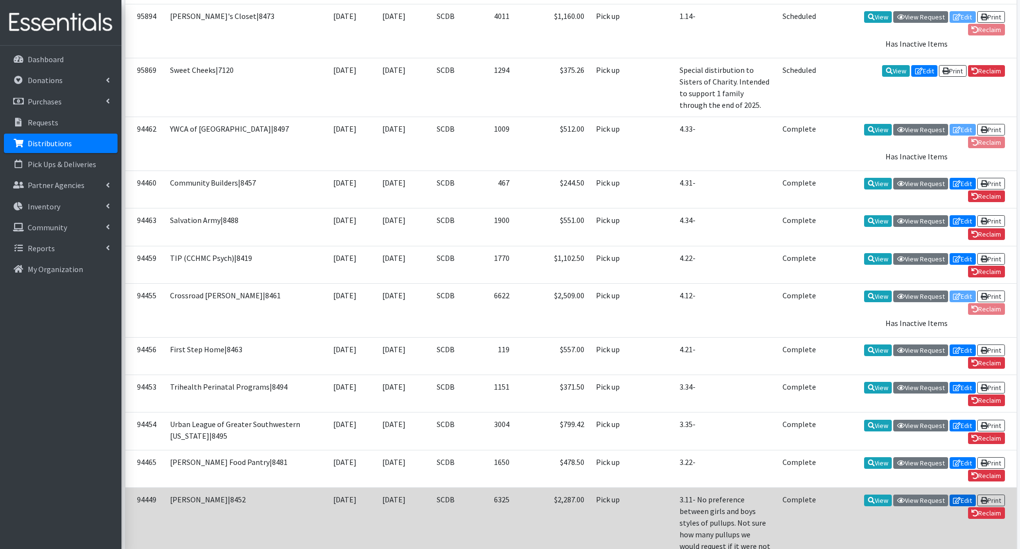
click at [958, 494] on link "Edit" at bounding box center [963, 500] width 26 height 12
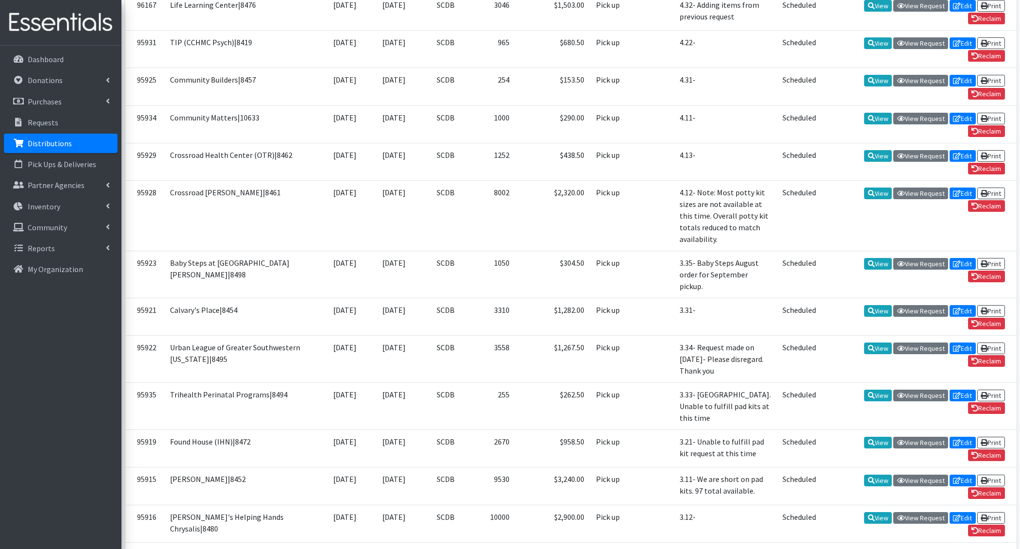
scroll to position [0, 0]
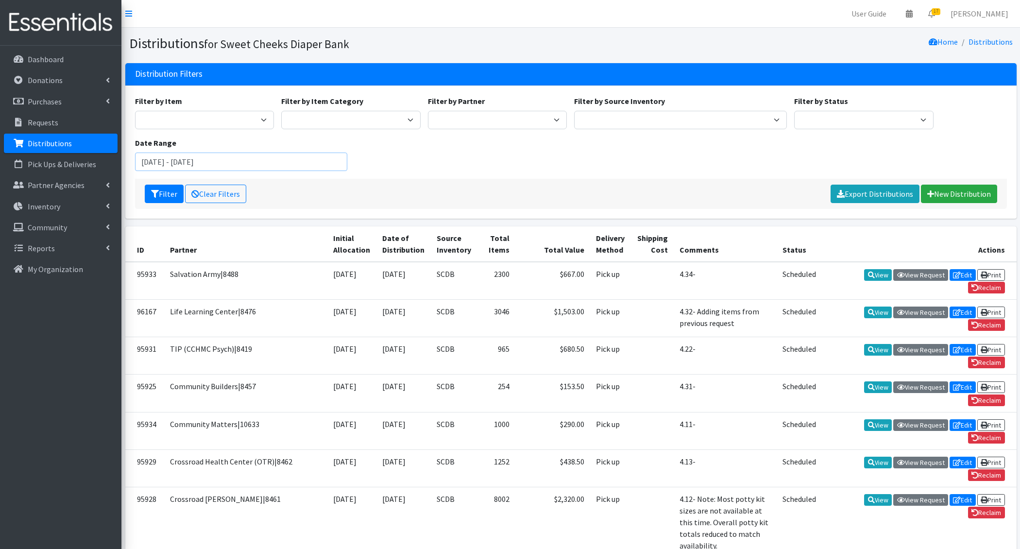
click at [216, 157] on input "July 29, 2025 - October 29, 2025" at bounding box center [241, 162] width 213 height 18
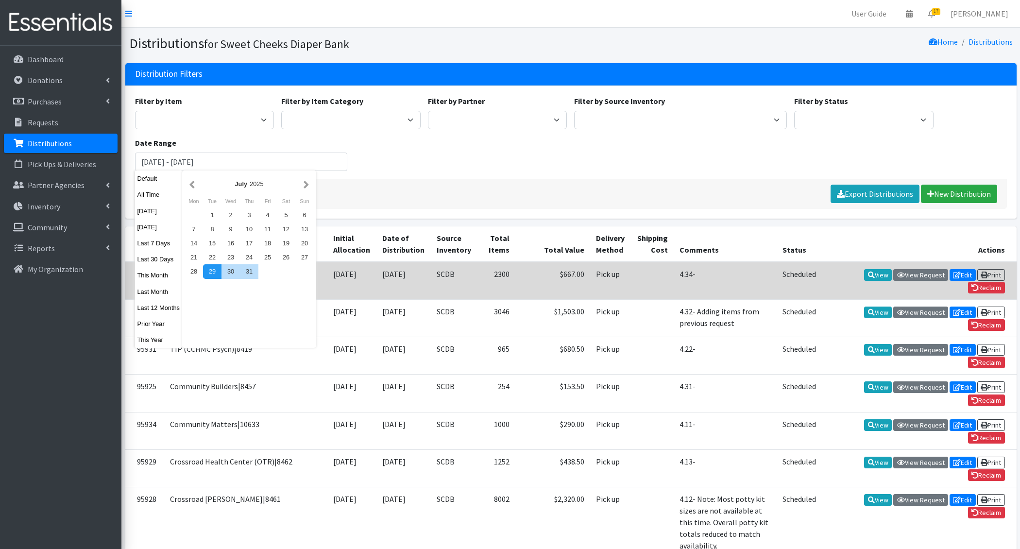
drag, startPoint x: 159, startPoint y: 270, endPoint x: 164, endPoint y: 270, distance: 5.3
click at [158, 270] on button "This Month" at bounding box center [159, 275] width 48 height 14
type input "[DATE] - [DATE]"
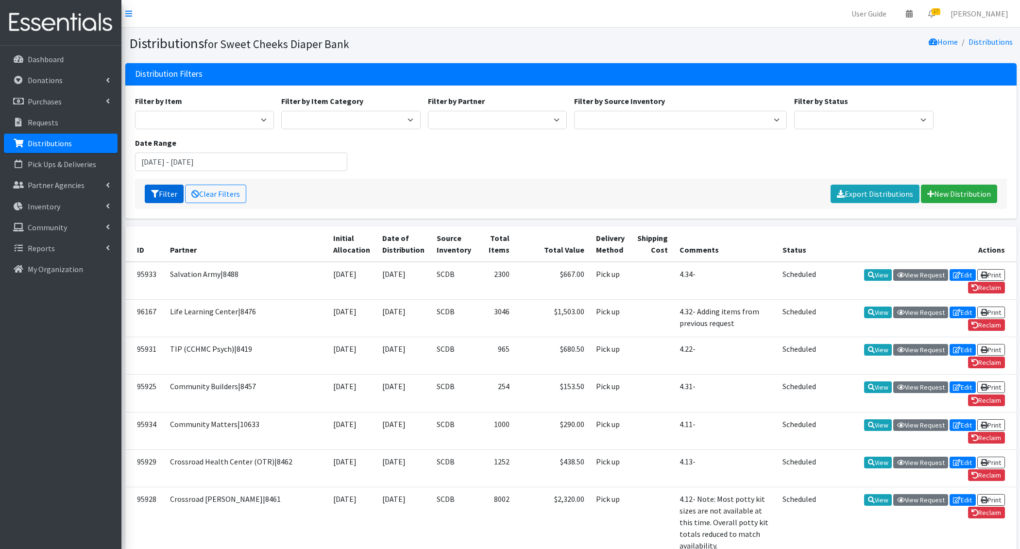
click at [166, 194] on button "Filter" at bounding box center [164, 194] width 39 height 18
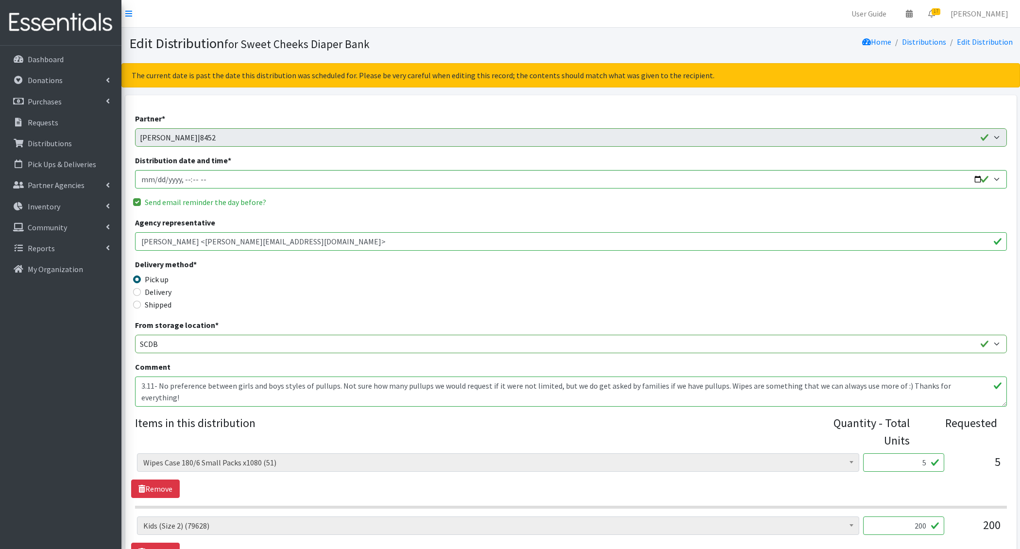
click at [160, 382] on textarea "3.11- No preference between girls and boys styles of pullups. Not sure how many…" at bounding box center [571, 391] width 872 height 30
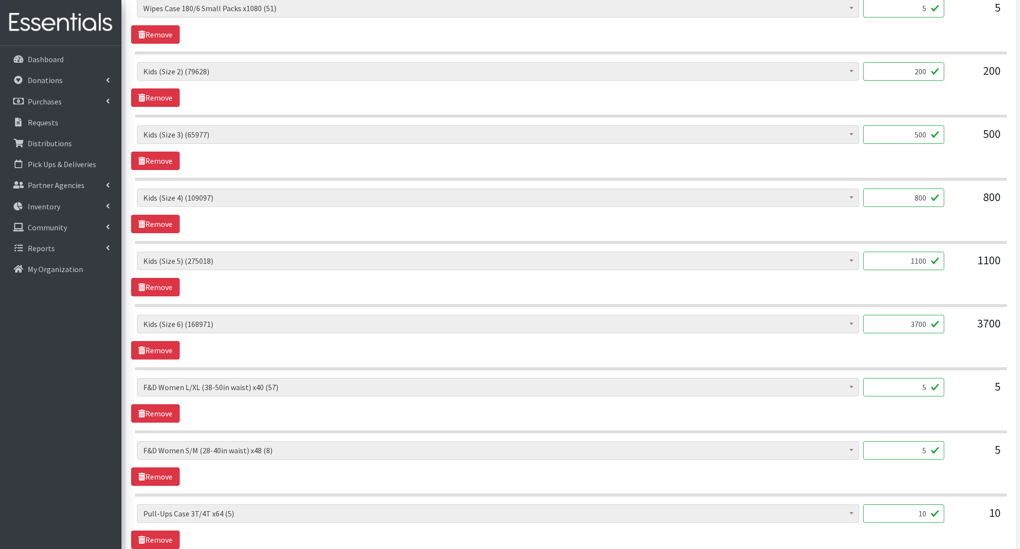
scroll to position [583, 0]
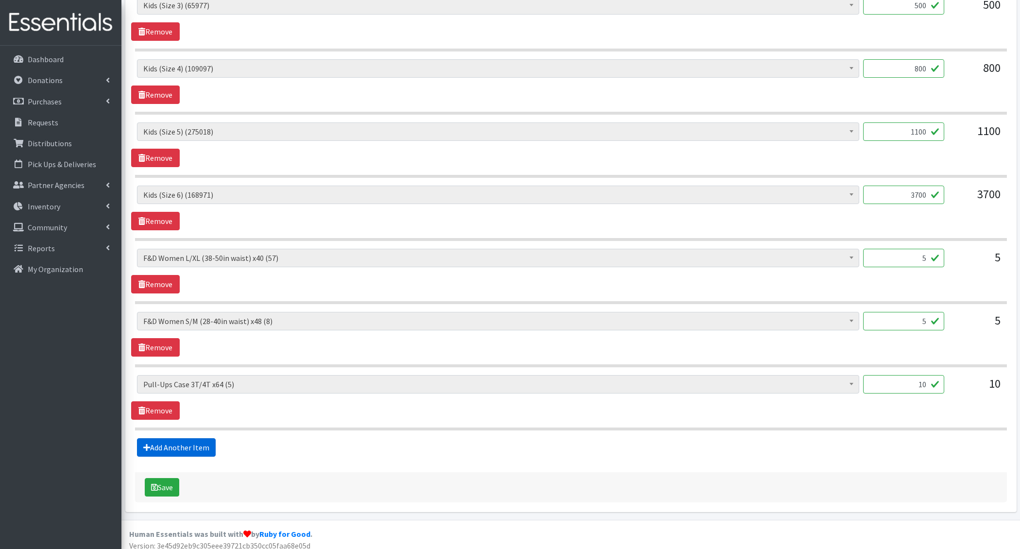
type textarea "3.11- Free area Added. No preference between girls and boys styles of pullups. …"
click at [175, 442] on link "Add Another Item" at bounding box center [176, 447] width 79 height 18
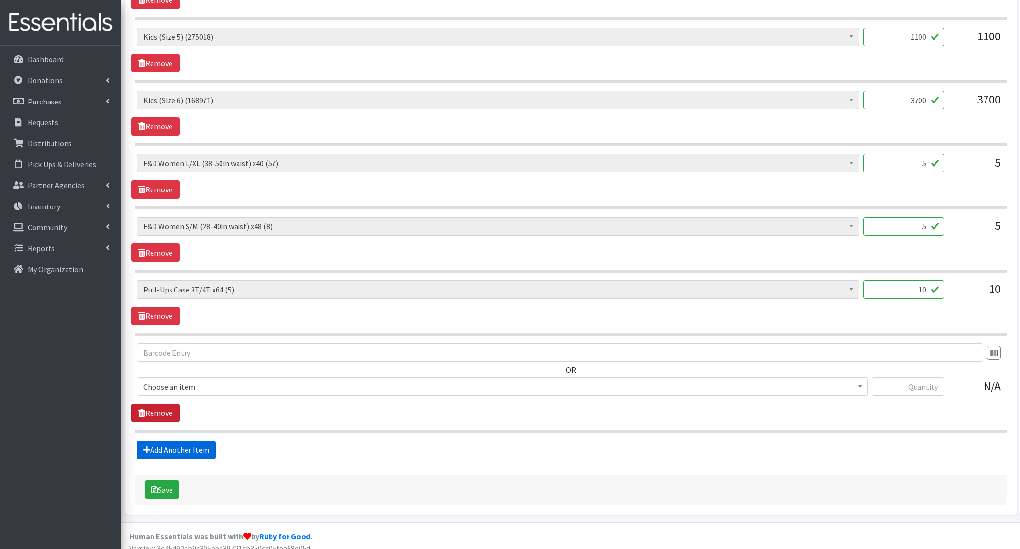
scroll to position [680, 0]
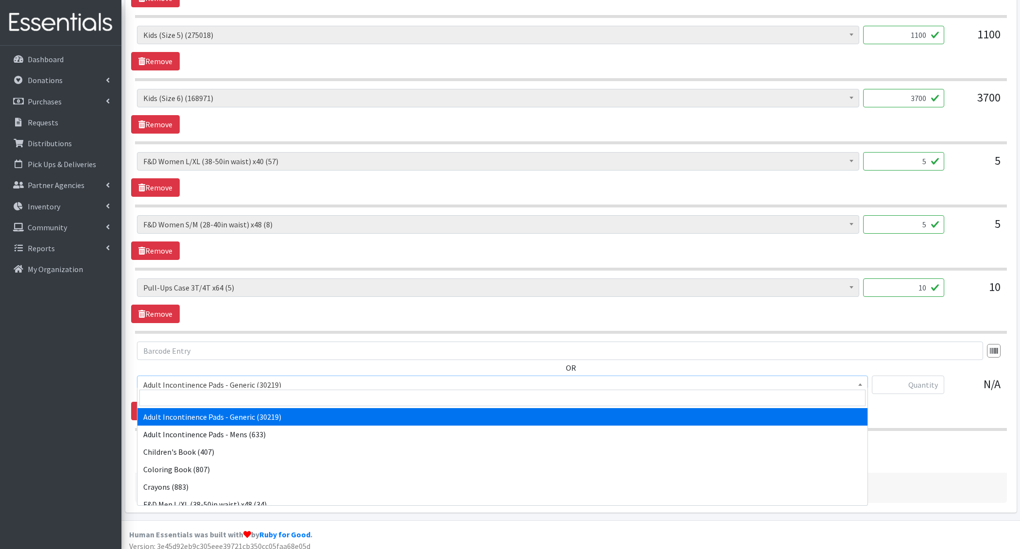
drag, startPoint x: 178, startPoint y: 378, endPoint x: 180, endPoint y: 386, distance: 8.0
click at [178, 378] on span "Adult Incontinence Pads - Generic (30219)" at bounding box center [502, 385] width 718 height 14
click at [186, 391] on input "search" at bounding box center [502, 398] width 726 height 17
type input "wipes"
select select "1205"
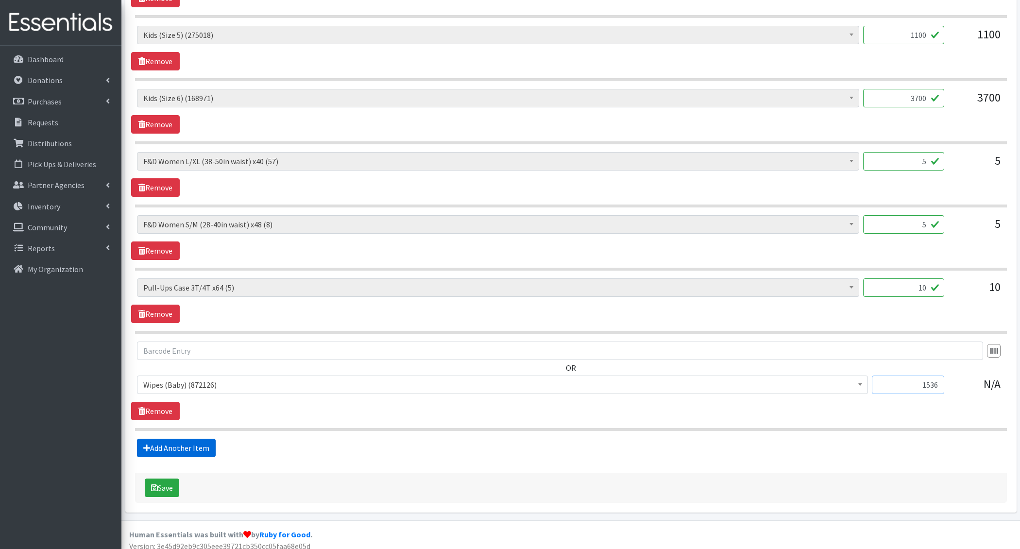
type input "1536"
click at [194, 441] on link "Add Another Item" at bounding box center [176, 448] width 79 height 18
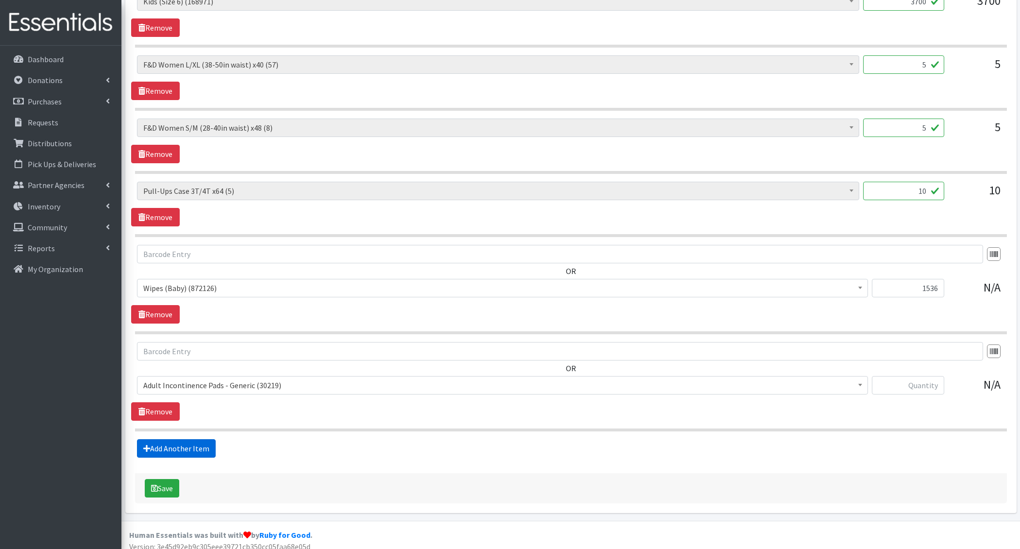
scroll to position [776, 0]
click at [215, 379] on span "Adult Incontinence Pads - Generic (30219)" at bounding box center [502, 386] width 718 height 14
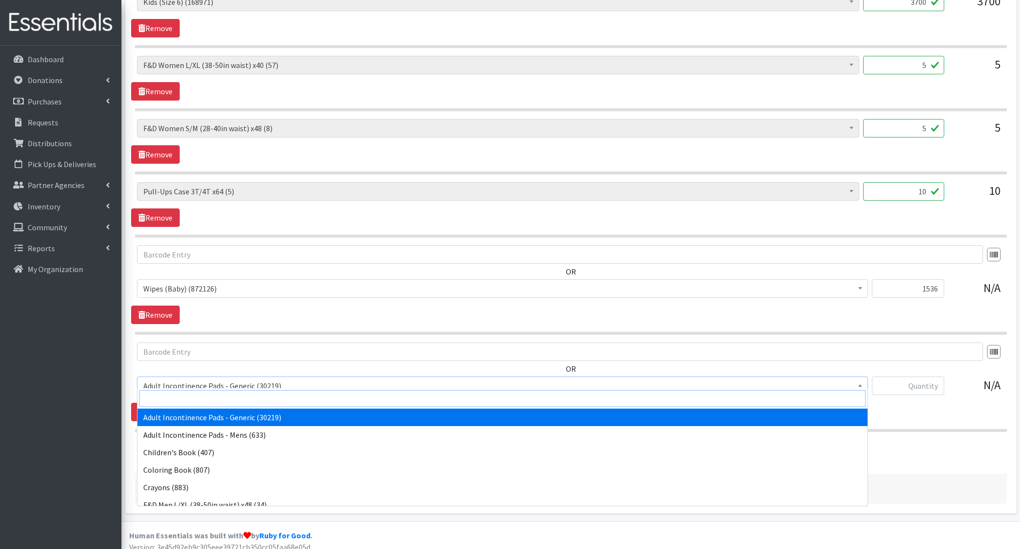
click at [203, 397] on input "search" at bounding box center [502, 398] width 726 height 17
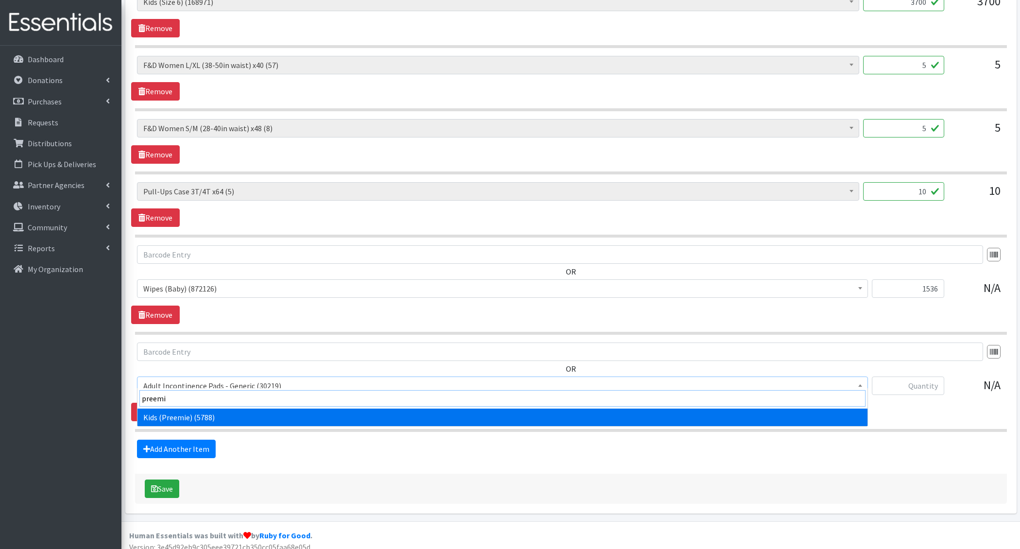
type input "preemie"
select select "4729"
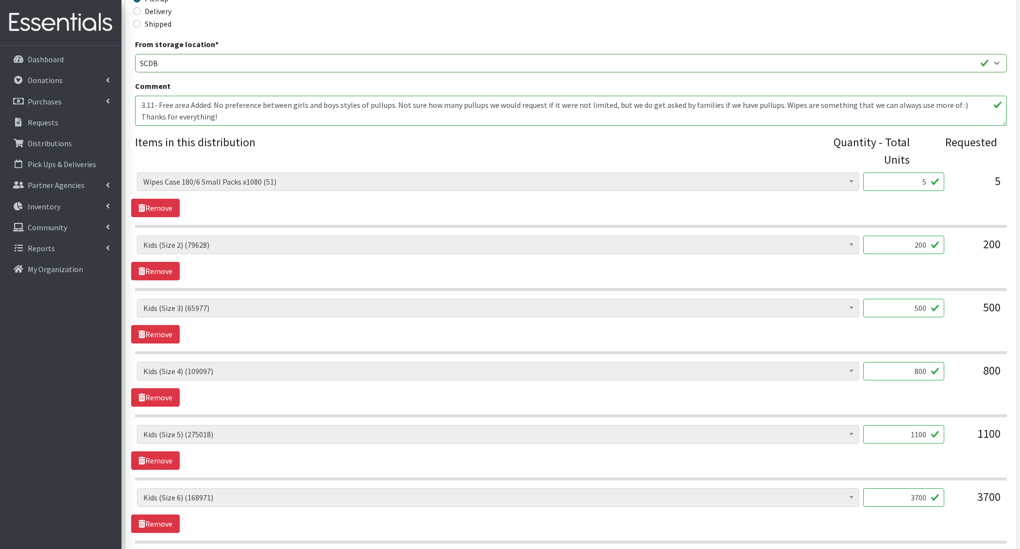
scroll to position [0, 0]
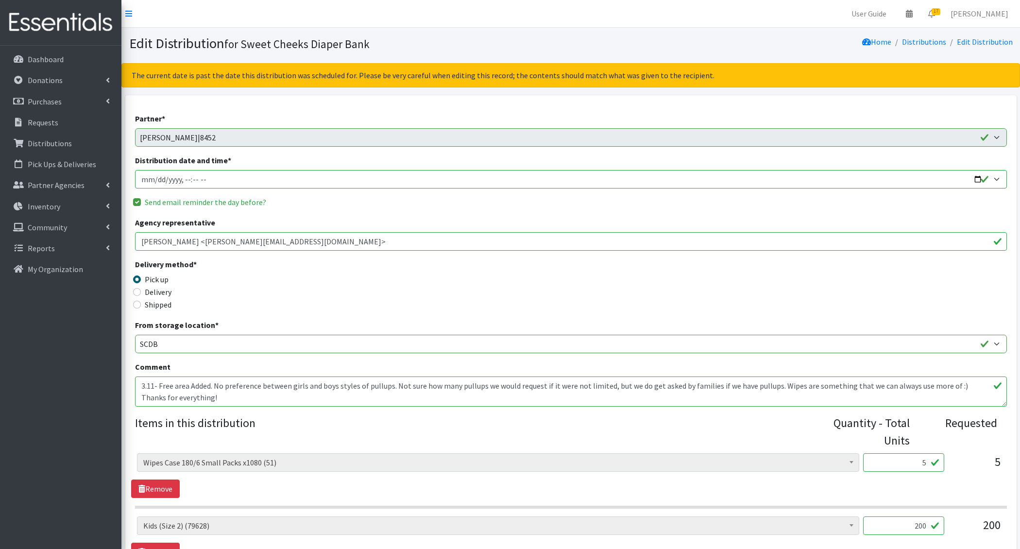
type input "125"
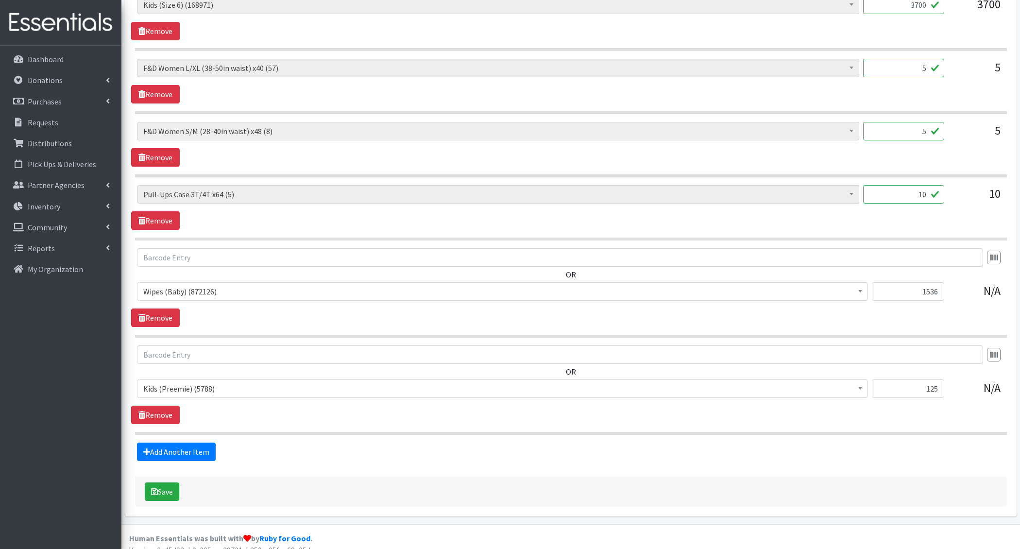
scroll to position [775, 0]
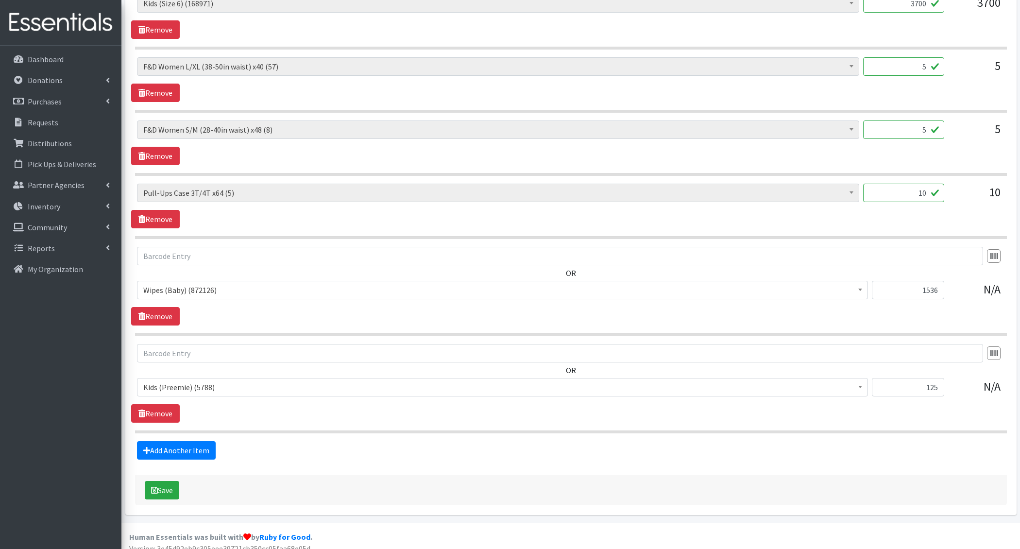
click at [344, 447] on div "Add Another Item" at bounding box center [570, 450] width 879 height 18
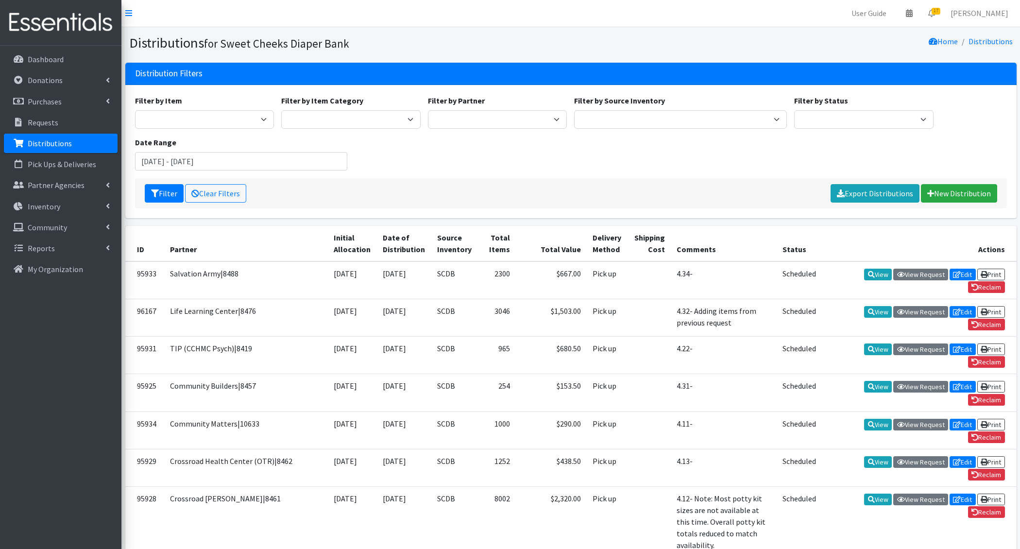
scroll to position [469, 0]
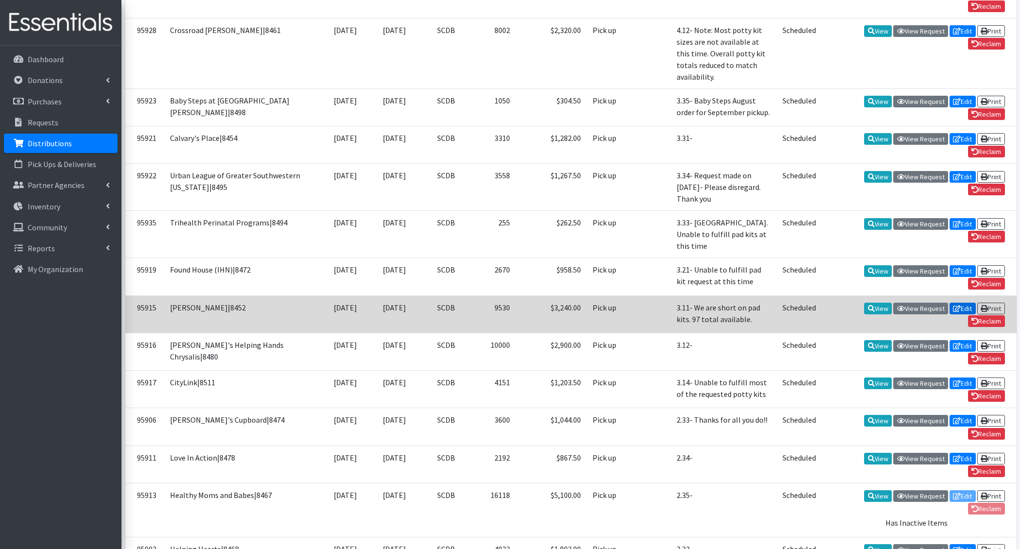
click at [962, 303] on link "Edit" at bounding box center [963, 309] width 26 height 12
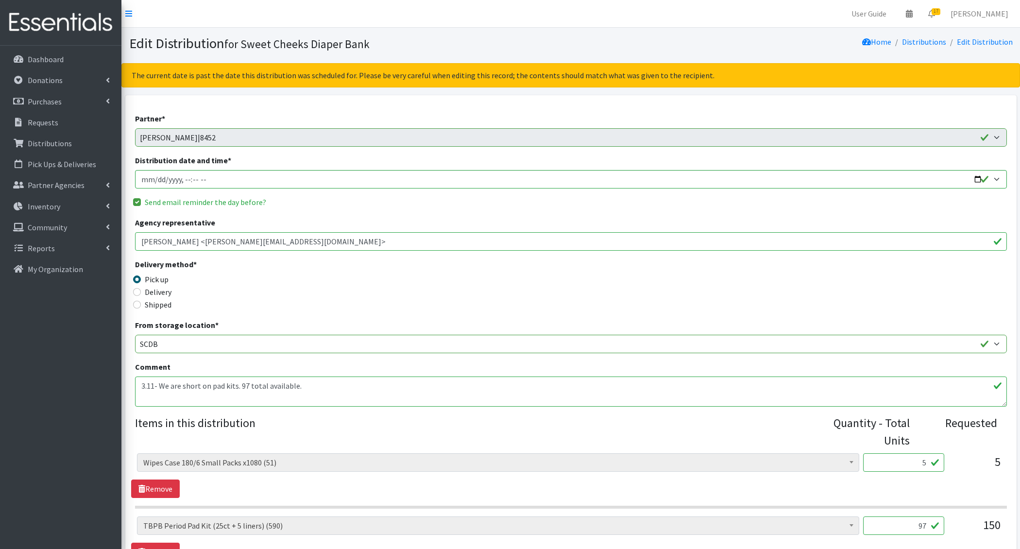
click at [160, 383] on textarea "3.11- We are short on pad kits. 97 total available." at bounding box center [571, 391] width 872 height 30
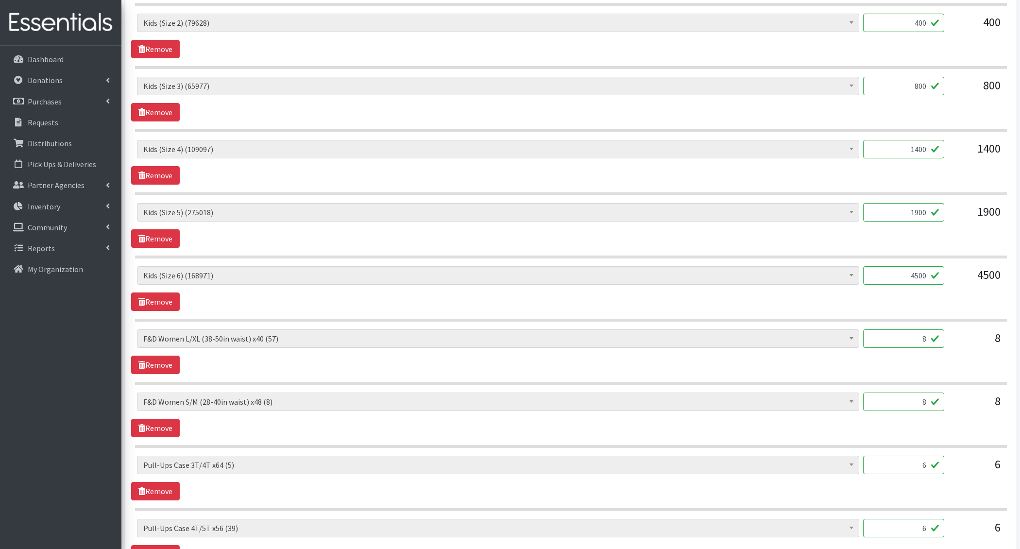
scroll to position [771, 0]
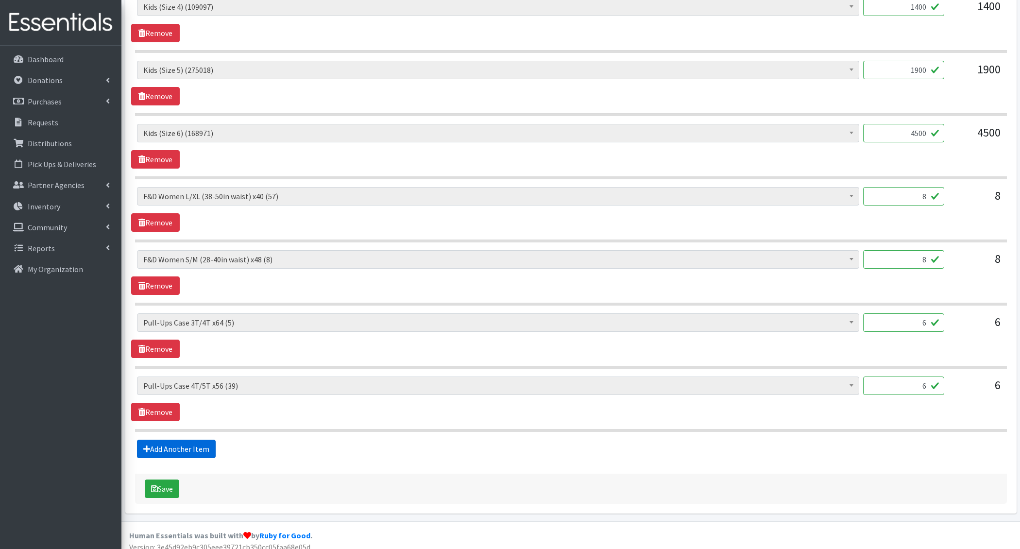
type textarea "3.11- Free area Added. We are short on pad kits. 97 total available."
click at [180, 445] on link "Add Another Item" at bounding box center [176, 449] width 79 height 18
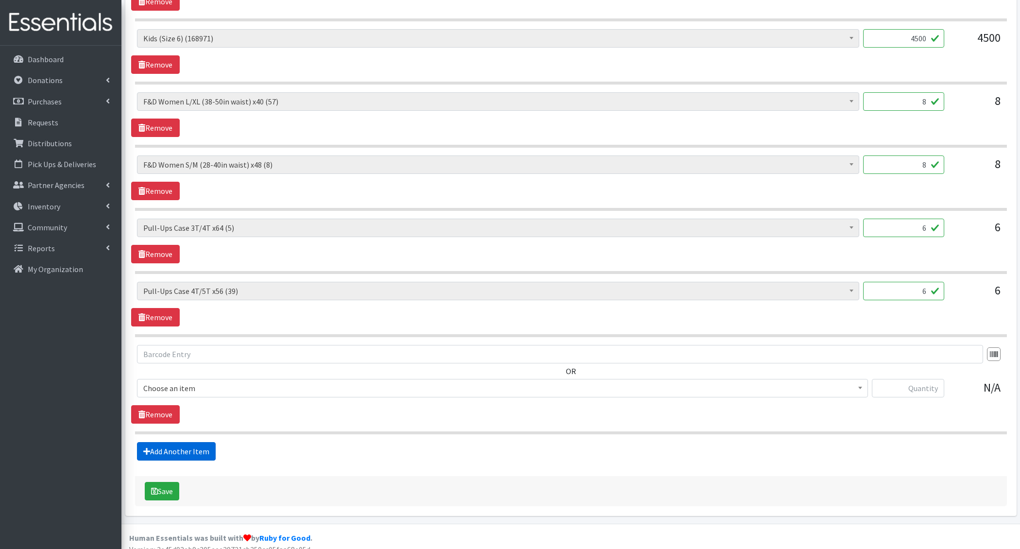
scroll to position [868, 0]
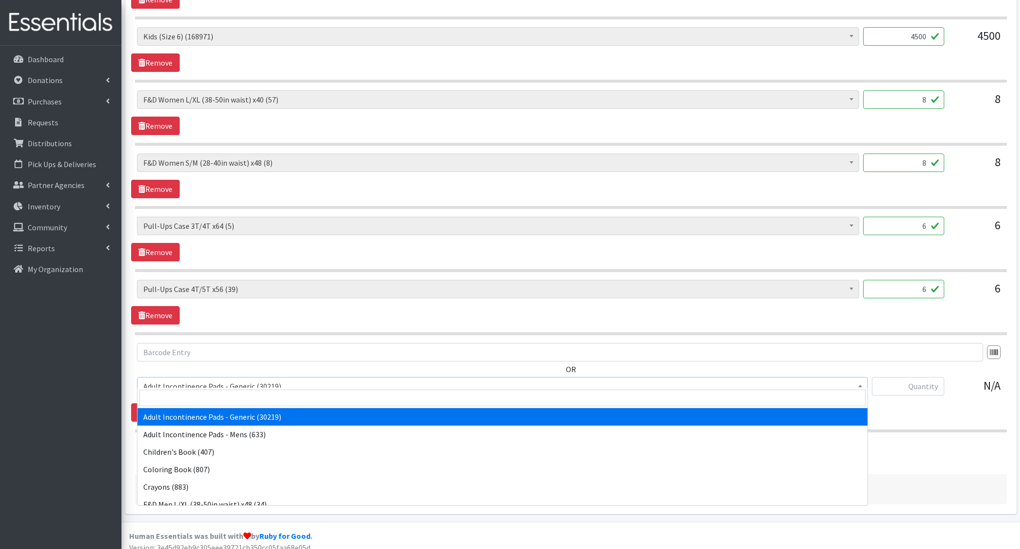
drag, startPoint x: 182, startPoint y: 372, endPoint x: 174, endPoint y: 383, distance: 13.6
click at [182, 379] on span "Adult Incontinence Pads - Generic (30219)" at bounding box center [502, 386] width 718 height 14
click at [172, 392] on input "search" at bounding box center [502, 398] width 726 height 17
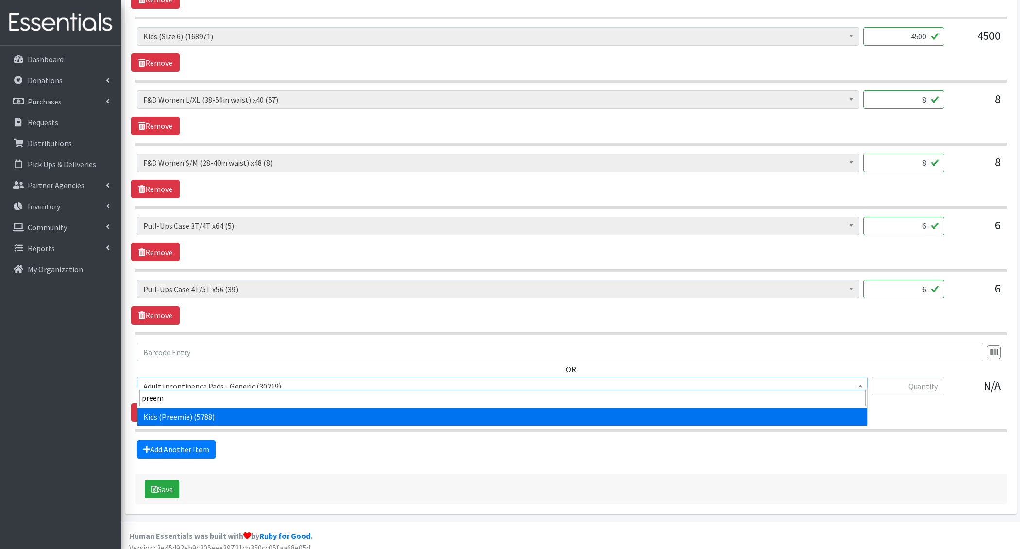
type input "preemi"
select select "4729"
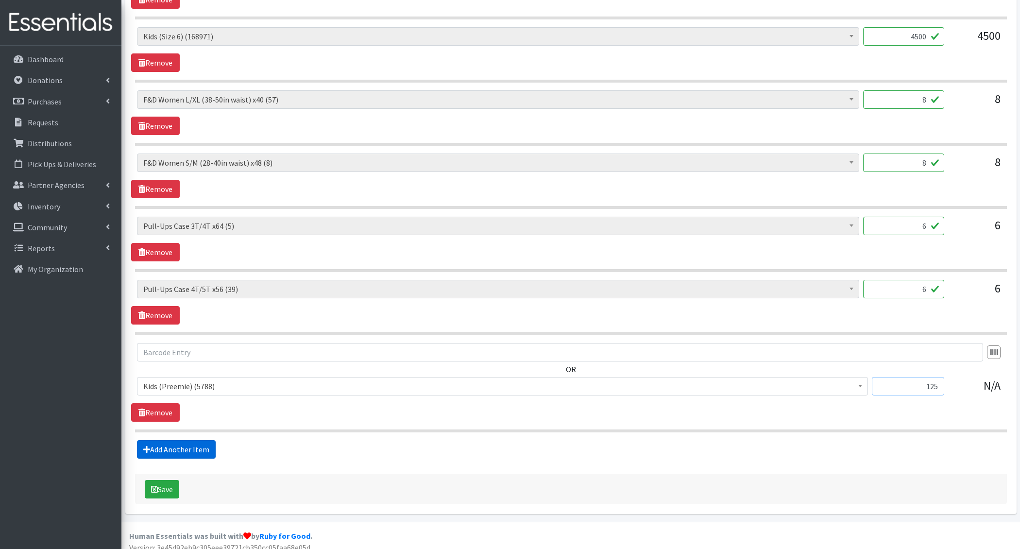
type input "125"
click at [175, 440] on link "Add Another Item" at bounding box center [176, 449] width 79 height 18
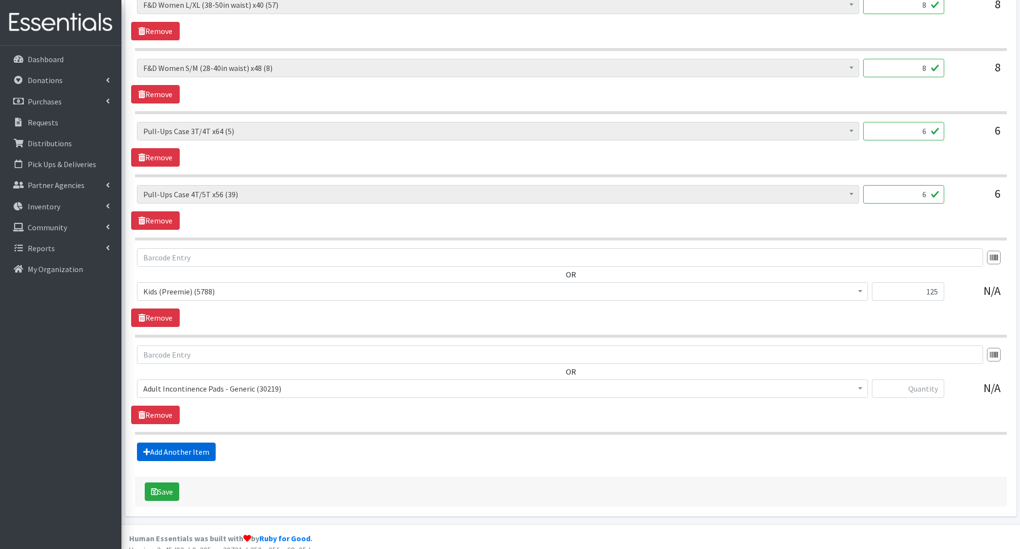
scroll to position [965, 0]
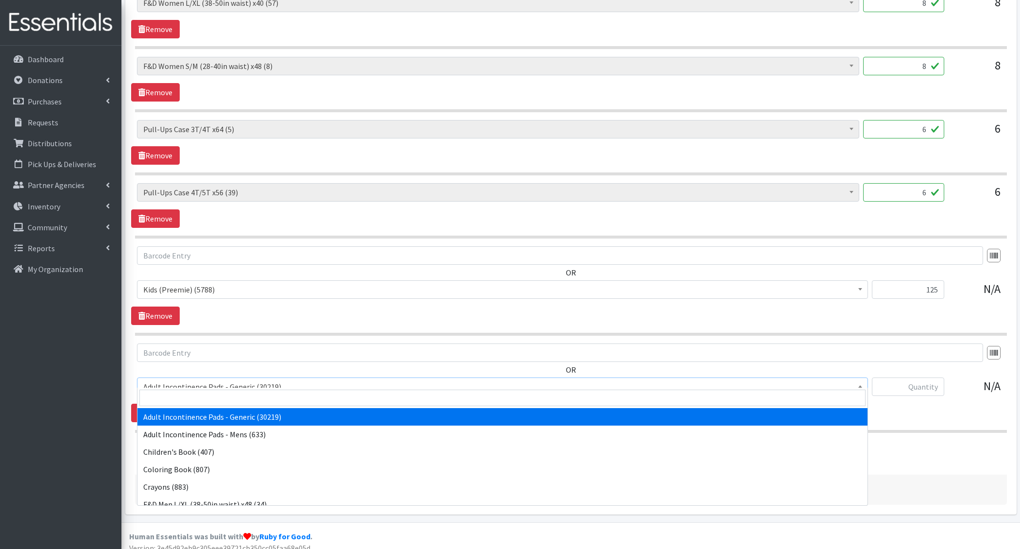
click at [183, 384] on span "Adult Incontinence Pads - Generic (30219)" at bounding box center [502, 387] width 718 height 14
click at [181, 397] on input "search" at bounding box center [502, 398] width 726 height 17
type input "wipes"
select select "1205"
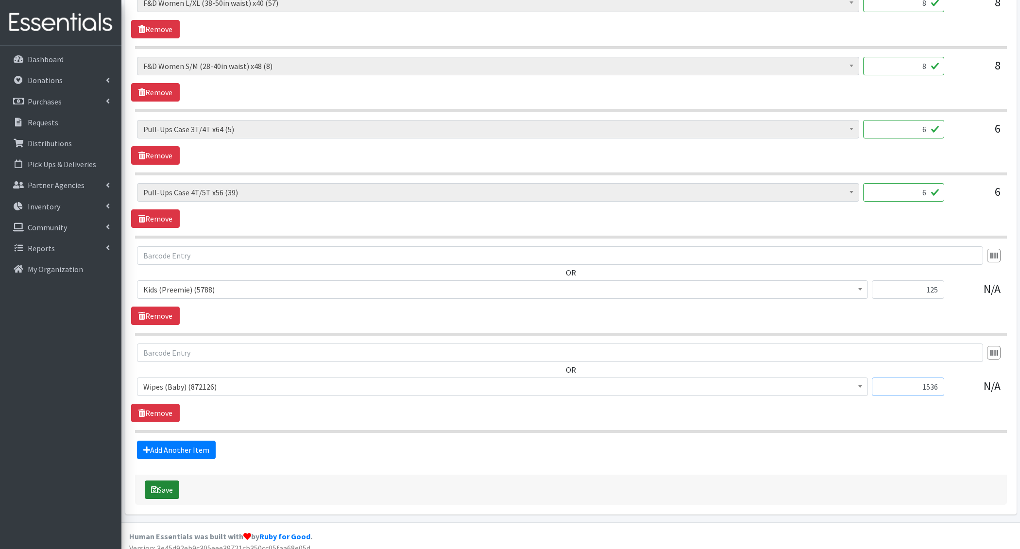
type input "1536"
click at [171, 480] on button "Save" at bounding box center [162, 489] width 34 height 18
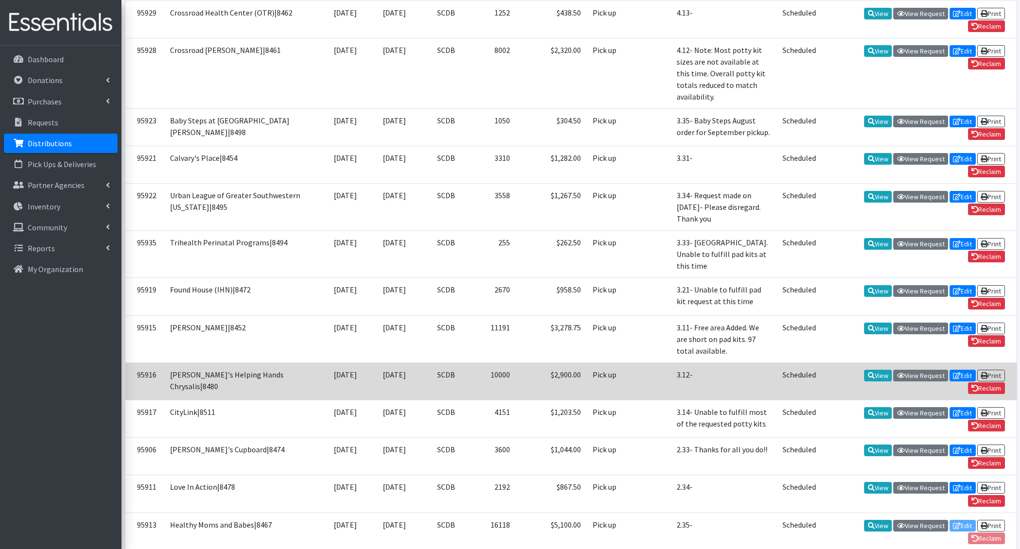
scroll to position [417, 0]
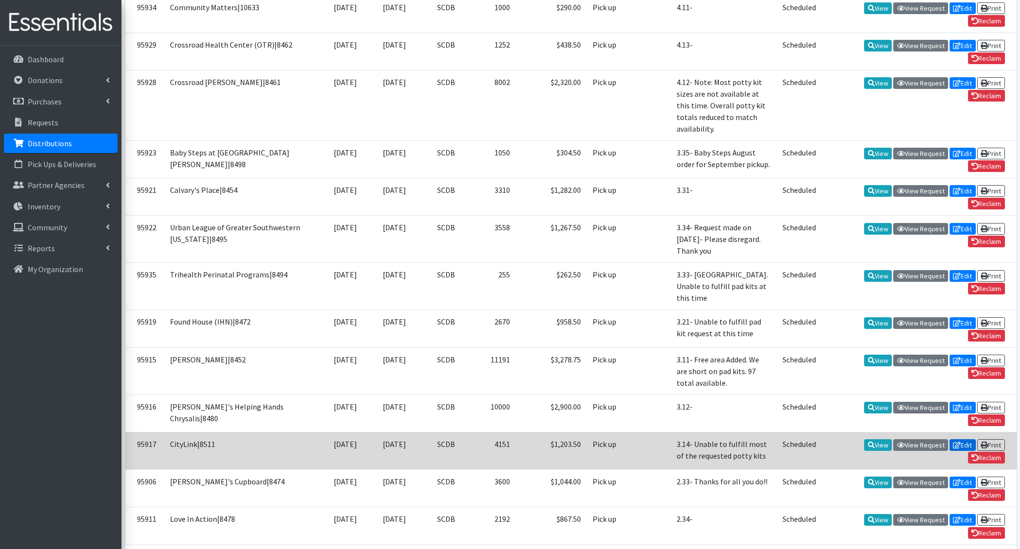
click at [961, 439] on link "Edit" at bounding box center [963, 445] width 26 height 12
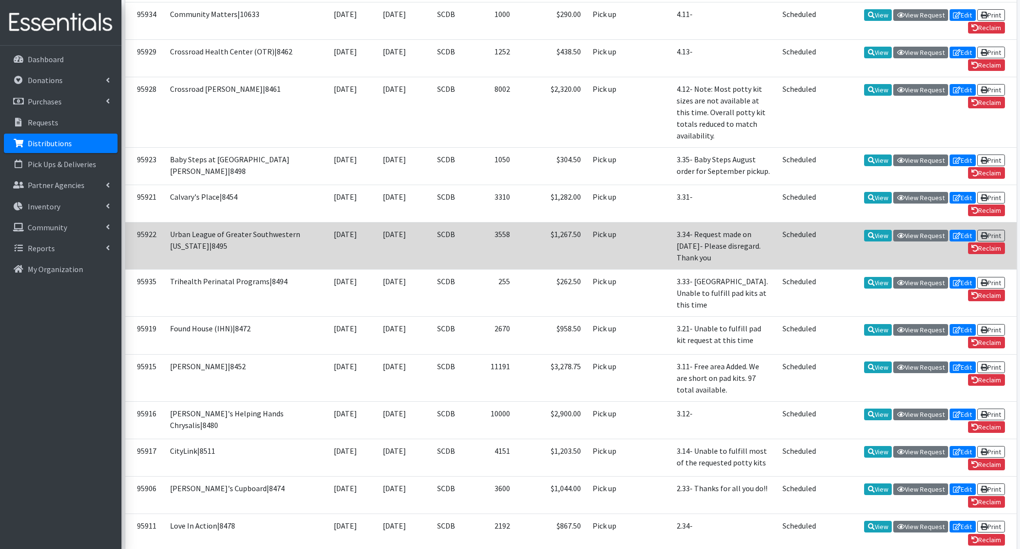
scroll to position [406, 0]
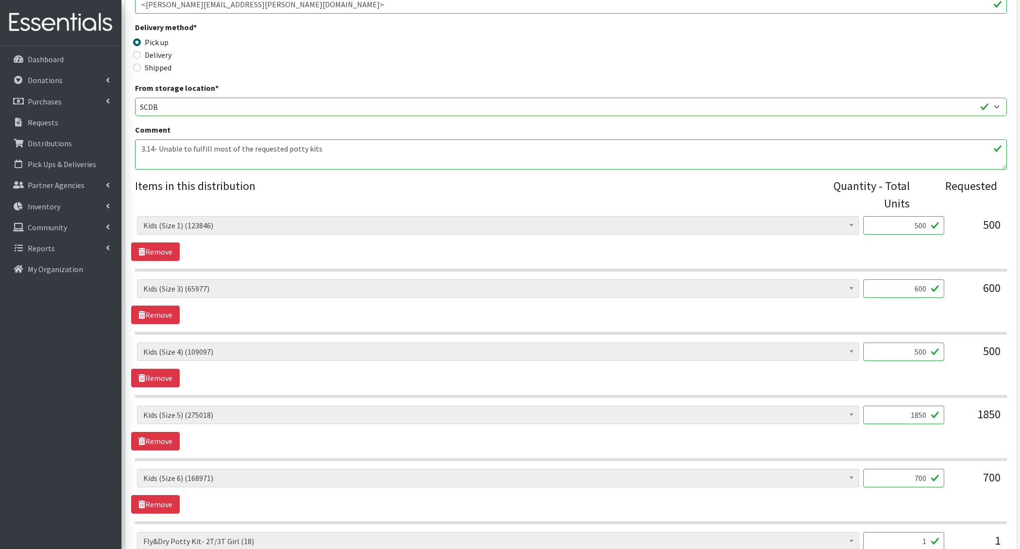
scroll to position [225, 0]
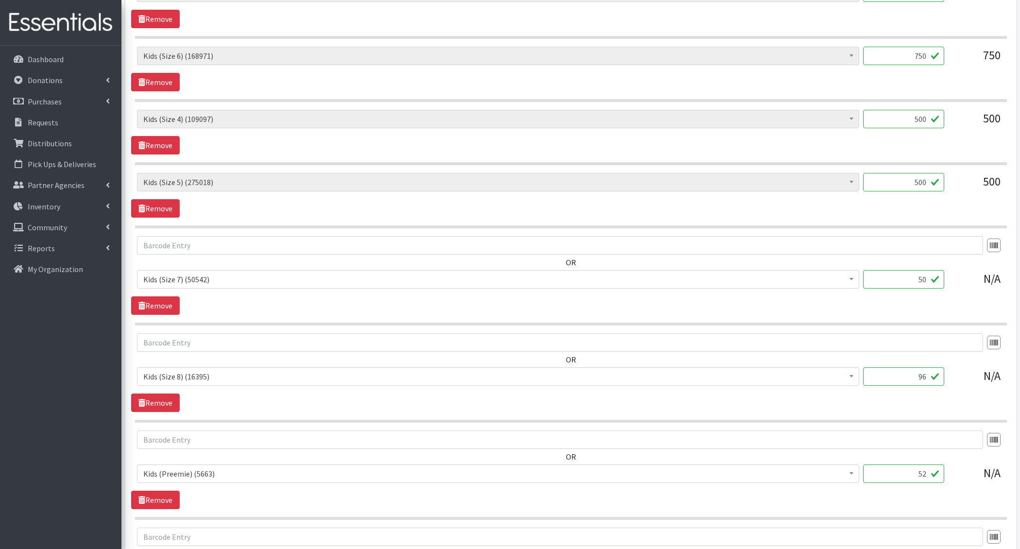
scroll to position [782, 0]
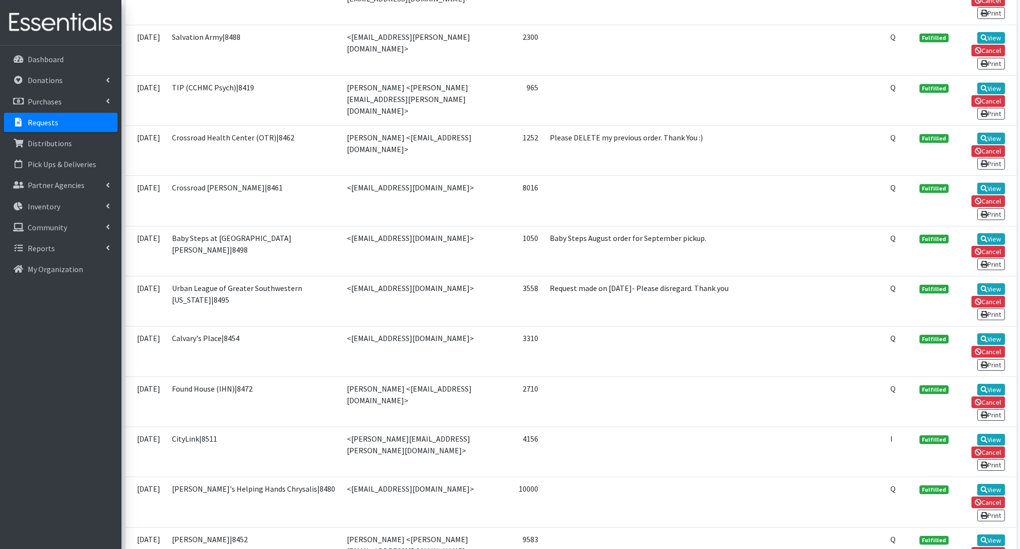
scroll to position [1168, 0]
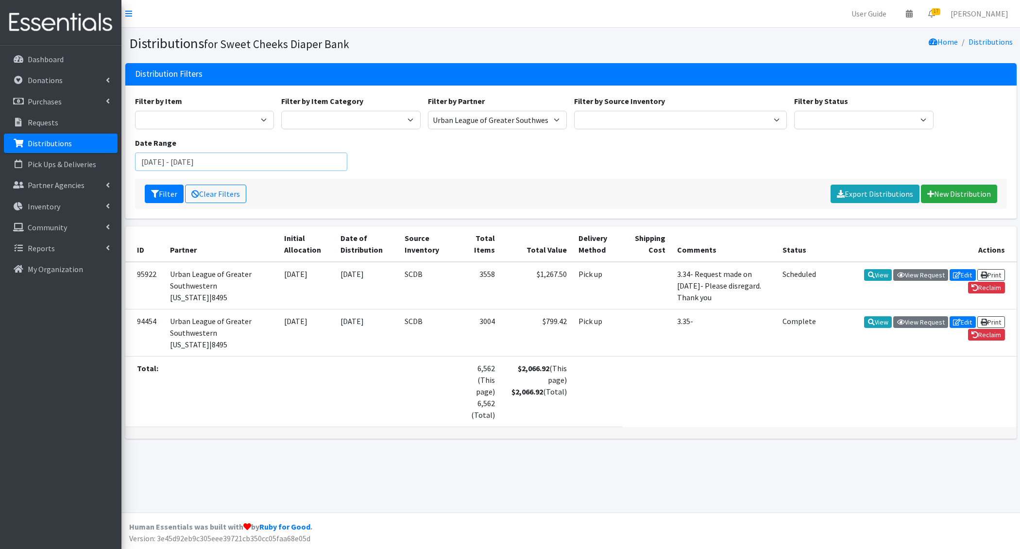
click at [233, 161] on input "[DATE] - [DATE]" at bounding box center [241, 162] width 213 height 18
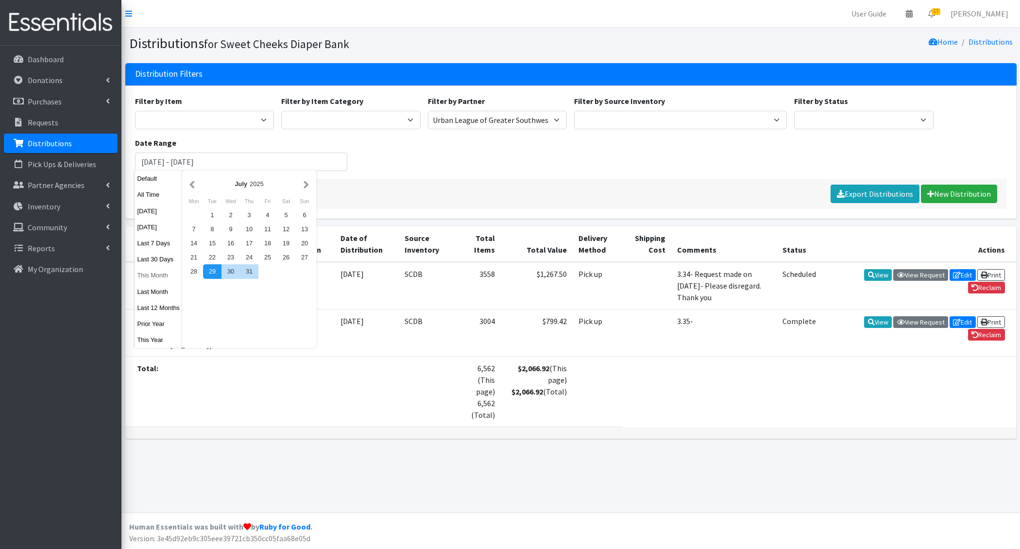
click at [157, 276] on button "This Month" at bounding box center [159, 275] width 48 height 14
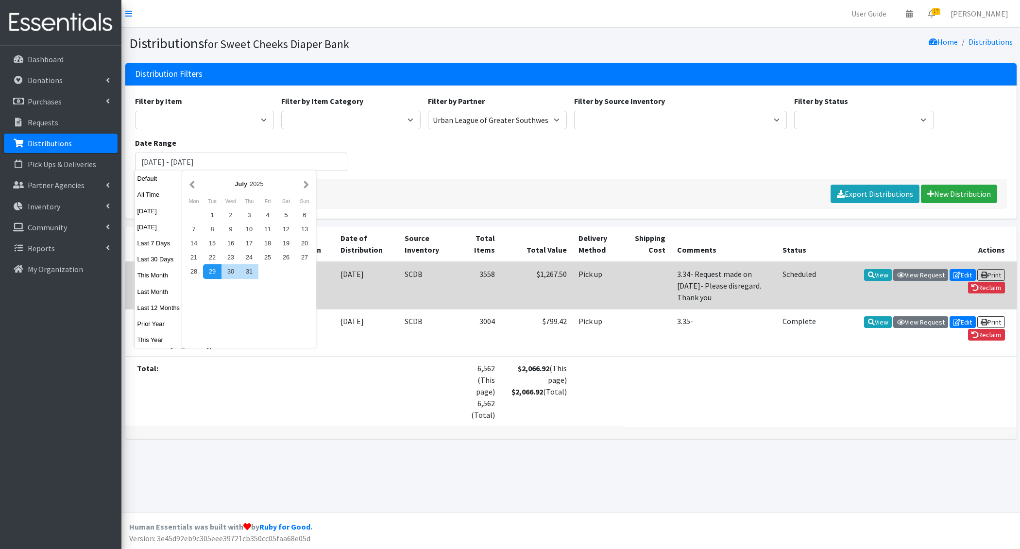
type input "[DATE] - [DATE]"
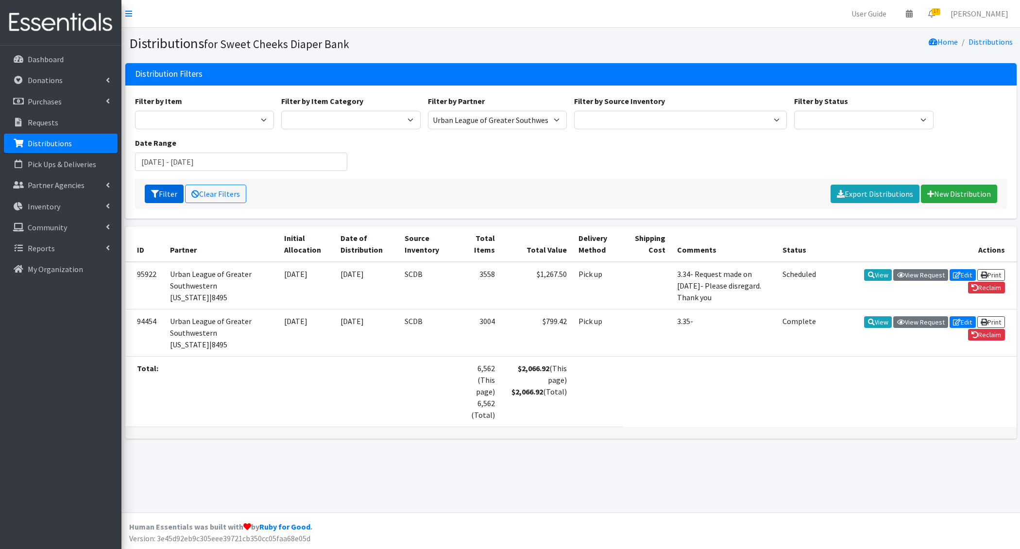
click at [162, 193] on button "Filter" at bounding box center [164, 194] width 39 height 18
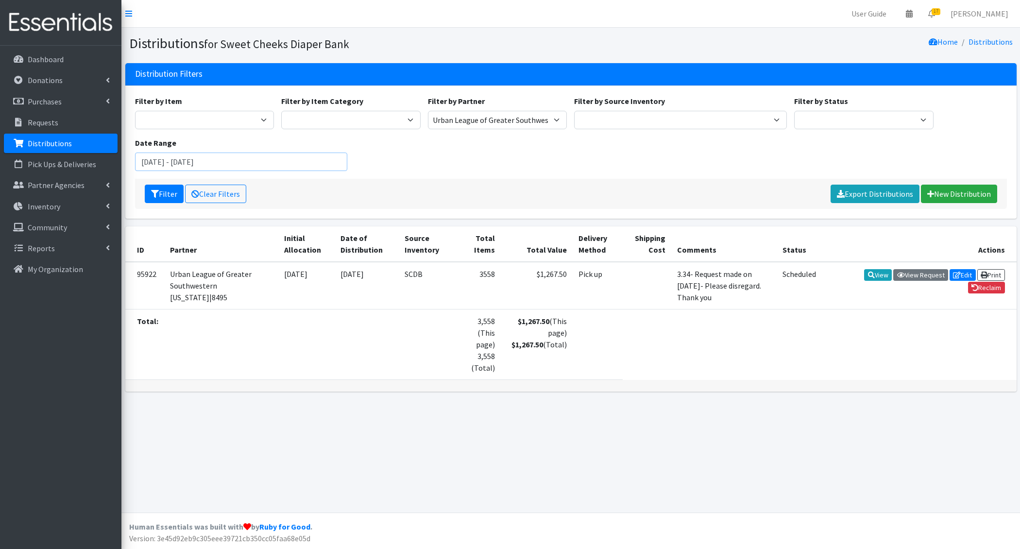
click at [247, 160] on input "[DATE] - [DATE]" at bounding box center [241, 162] width 213 height 18
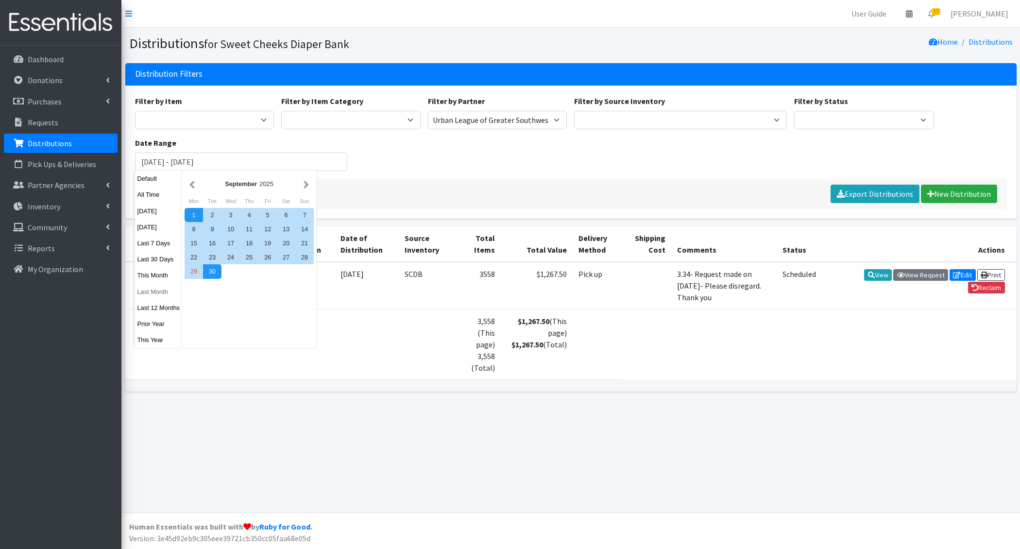
click at [165, 298] on button "Last Month" at bounding box center [159, 292] width 48 height 14
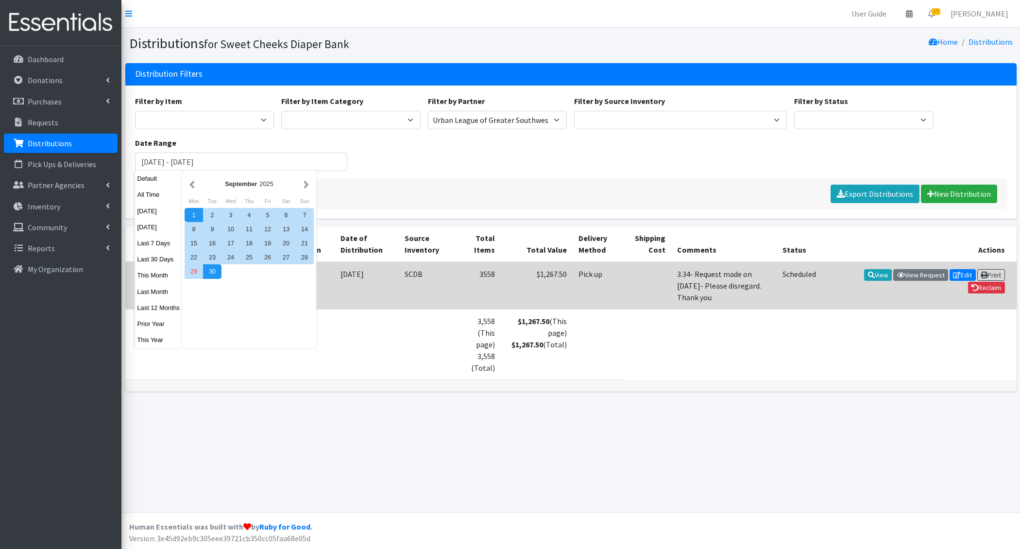
type input "August 1, 2025 - August 31, 2025"
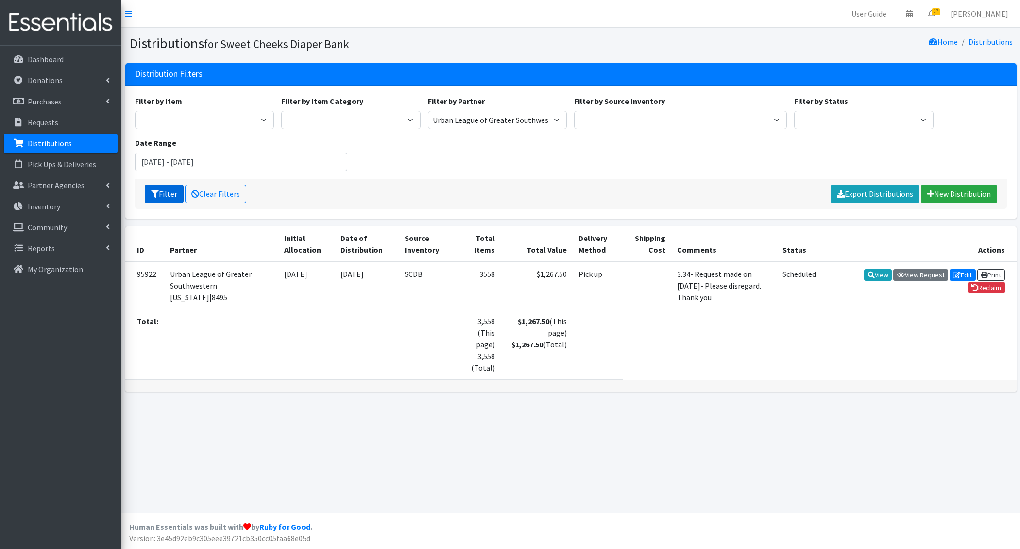
click at [168, 194] on button "Filter" at bounding box center [164, 194] width 39 height 18
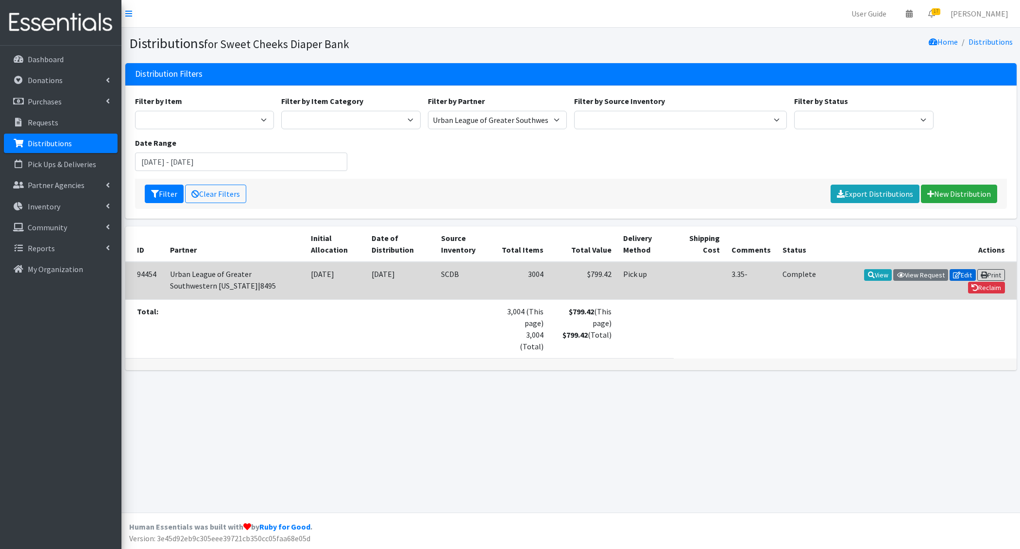
click at [959, 271] on link "Edit" at bounding box center [963, 275] width 26 height 12
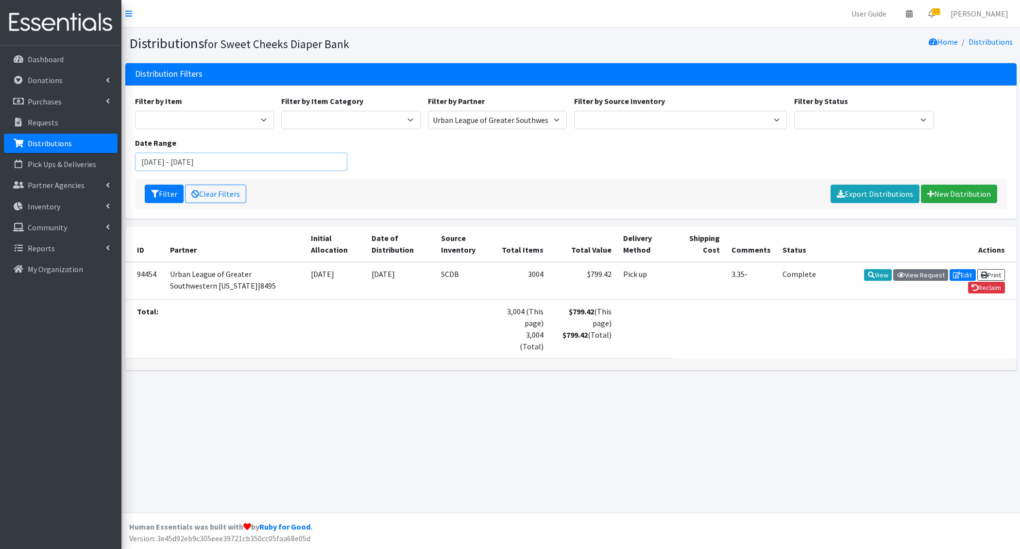
click at [210, 163] on input "August 1, 2025 - August 31, 2025" at bounding box center [241, 162] width 213 height 18
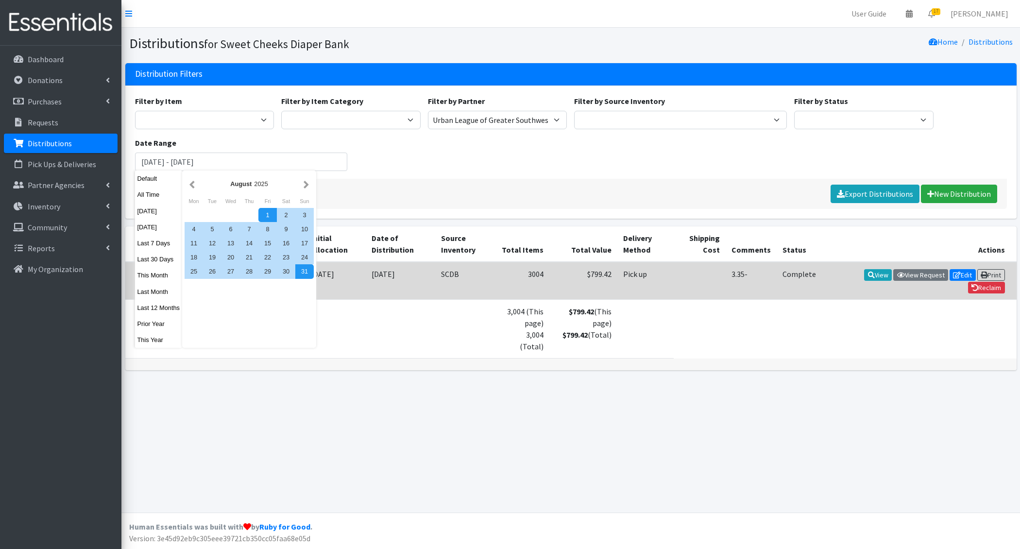
click at [165, 276] on button "This Month" at bounding box center [159, 275] width 48 height 14
type input "September 1, 2025 - September 30, 2025"
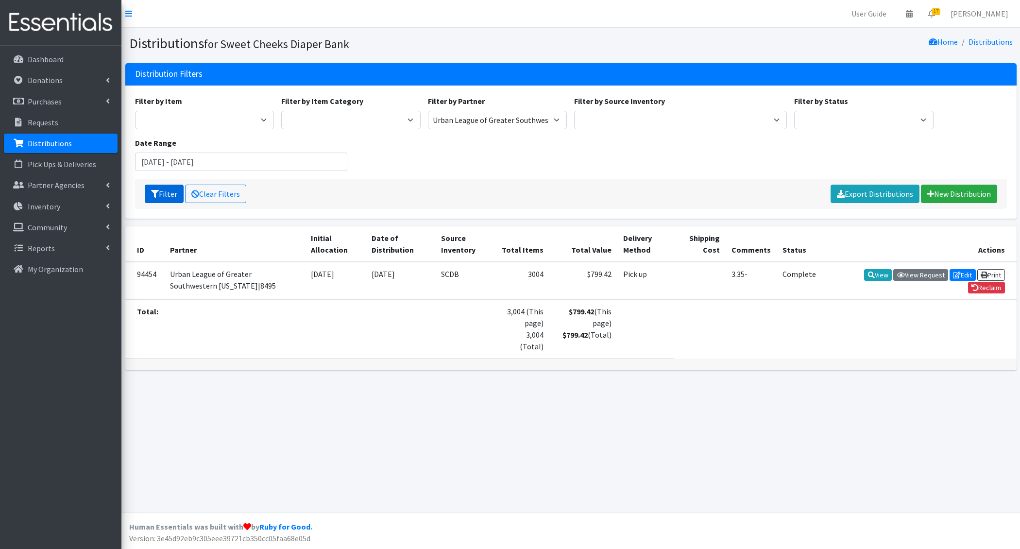
click at [163, 194] on button "Filter" at bounding box center [164, 194] width 39 height 18
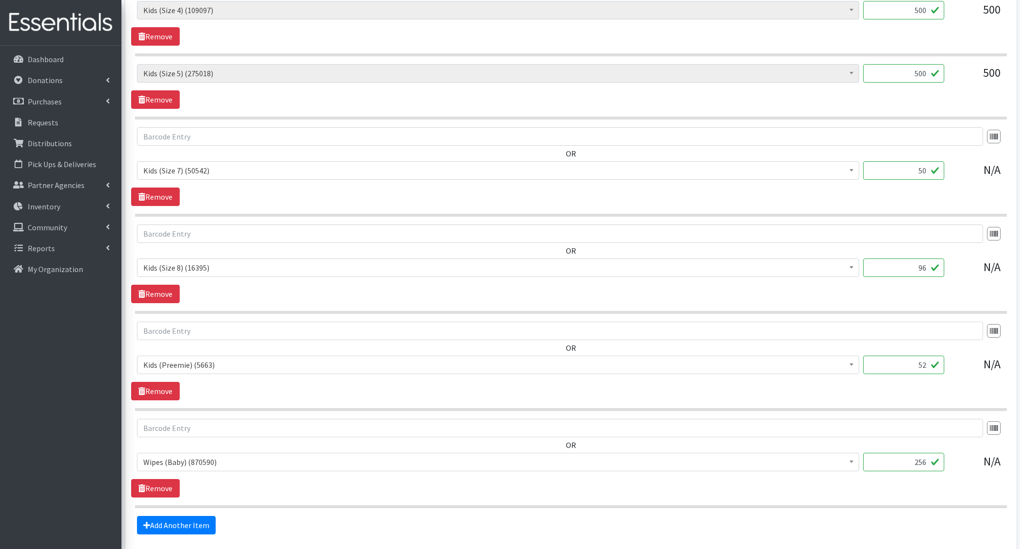
scroll to position [782, 0]
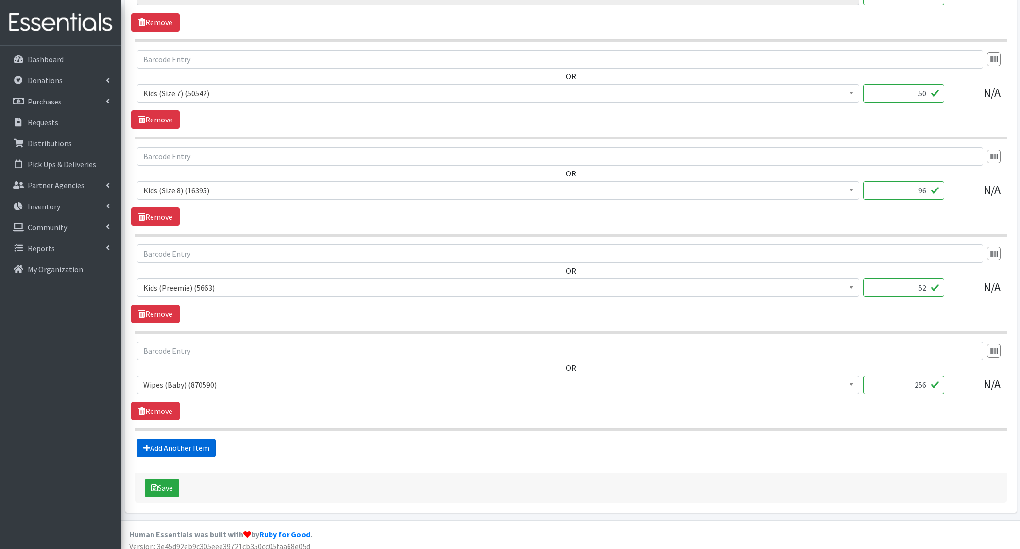
click at [203, 445] on link "Add Another Item" at bounding box center [176, 448] width 79 height 18
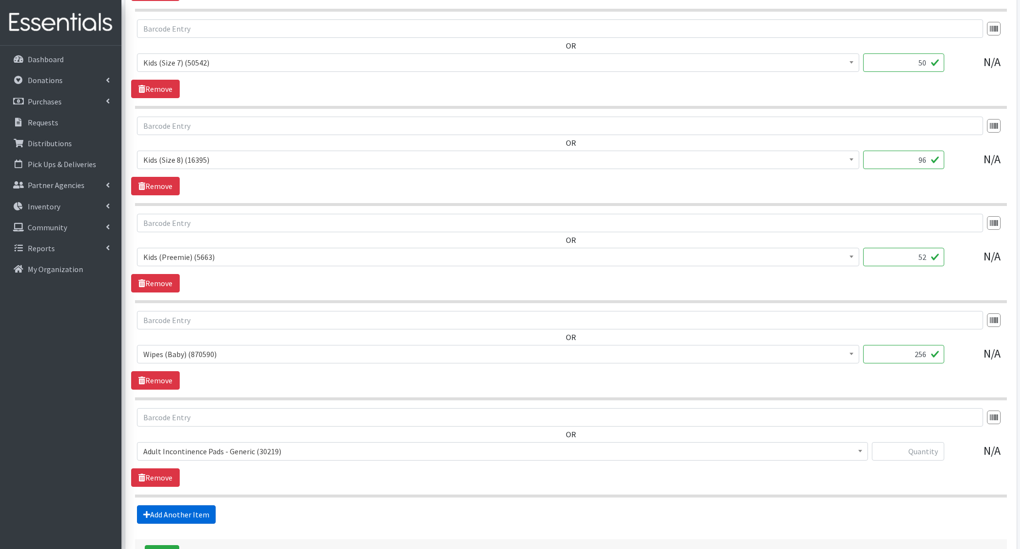
scroll to position [0, 0]
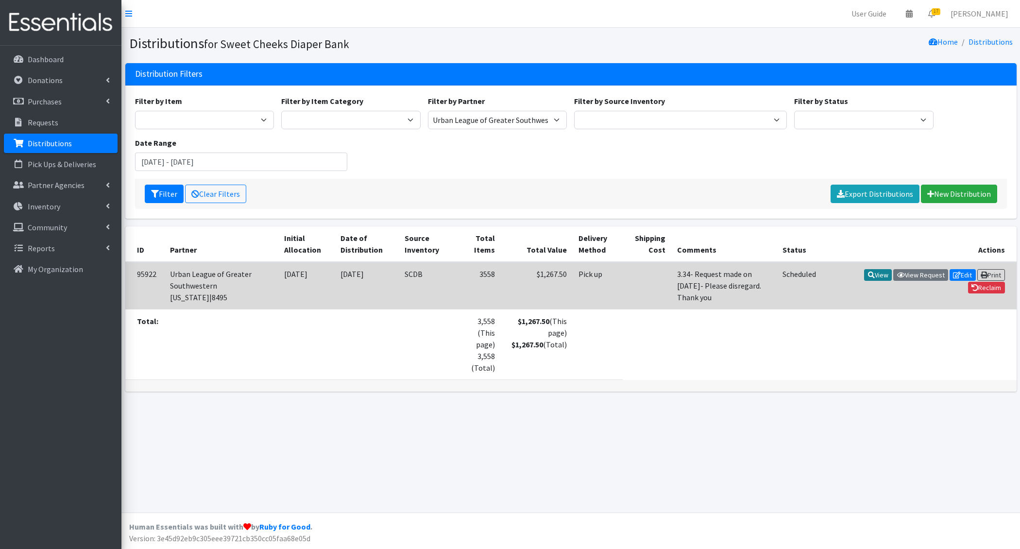
click at [875, 273] on link "View" at bounding box center [878, 275] width 28 height 12
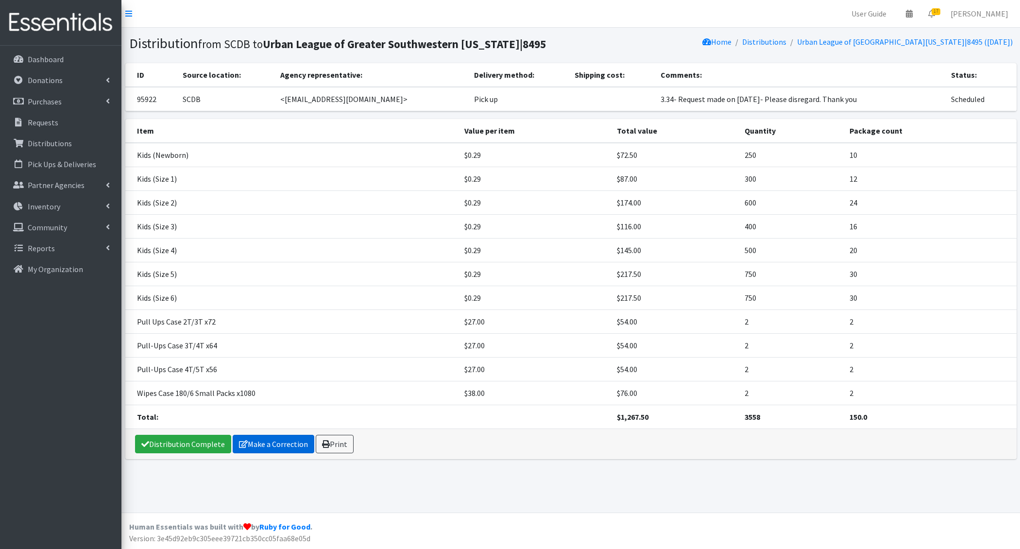
click at [271, 443] on link "Make a Correction" at bounding box center [274, 444] width 82 height 18
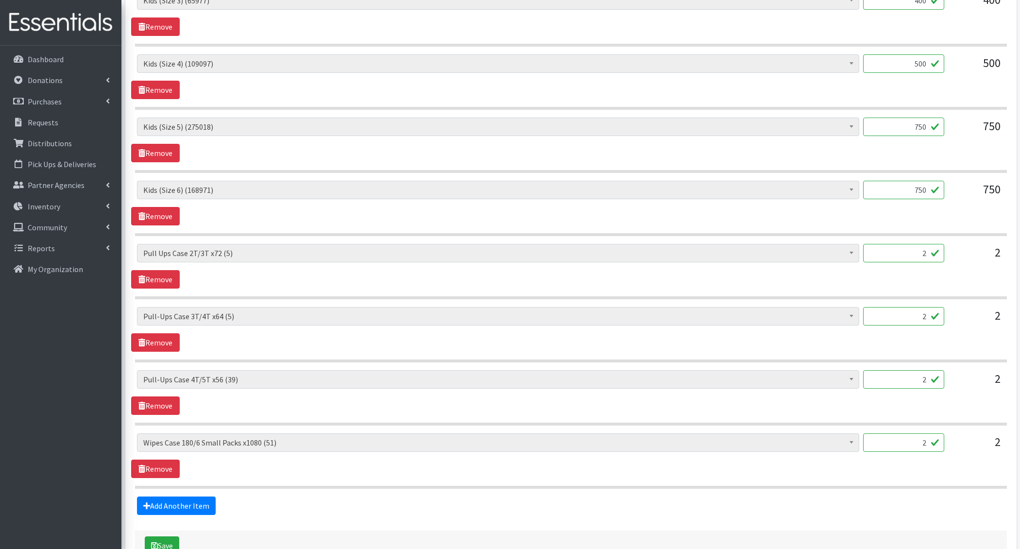
scroll to position [709, 0]
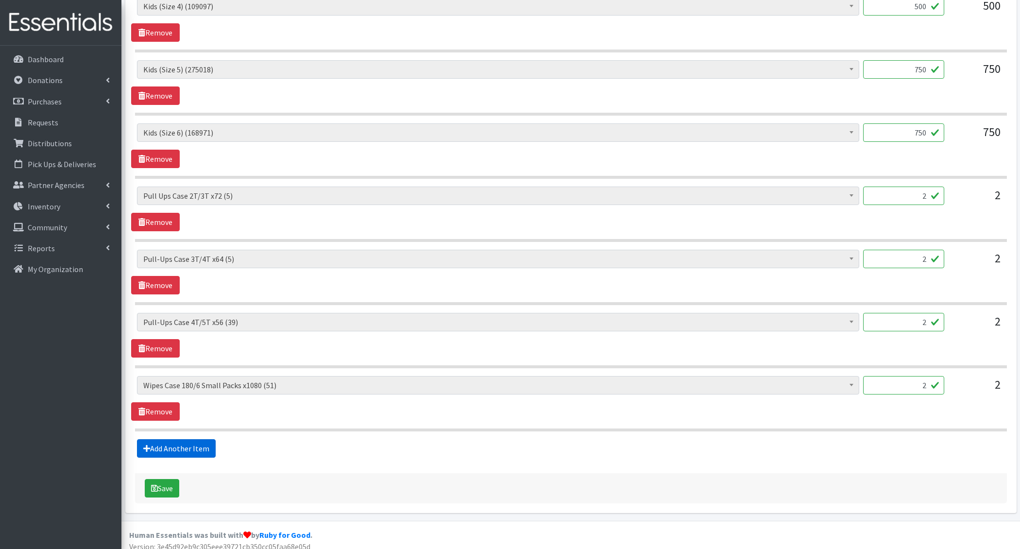
click at [187, 439] on link "Add Another Item" at bounding box center [176, 448] width 79 height 18
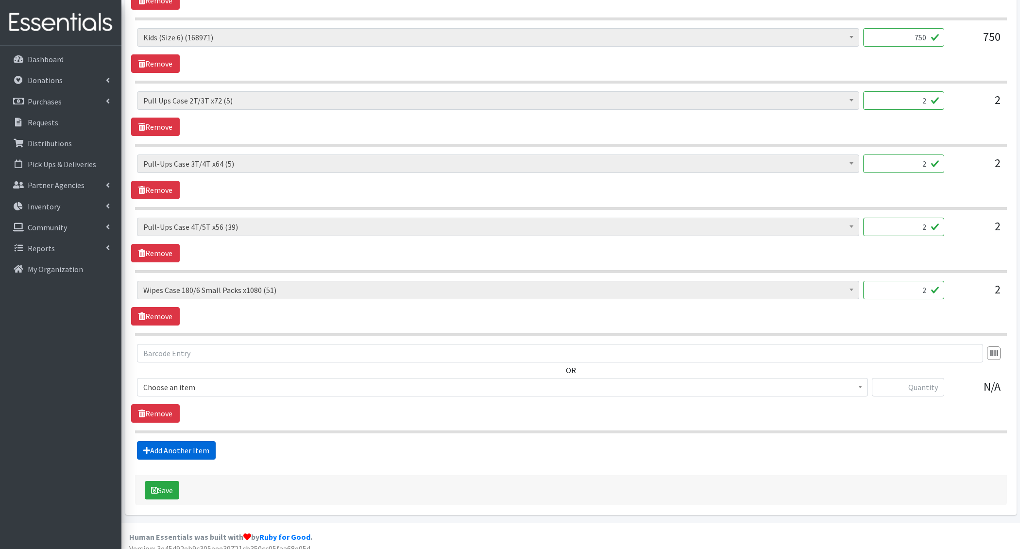
scroll to position [805, 0]
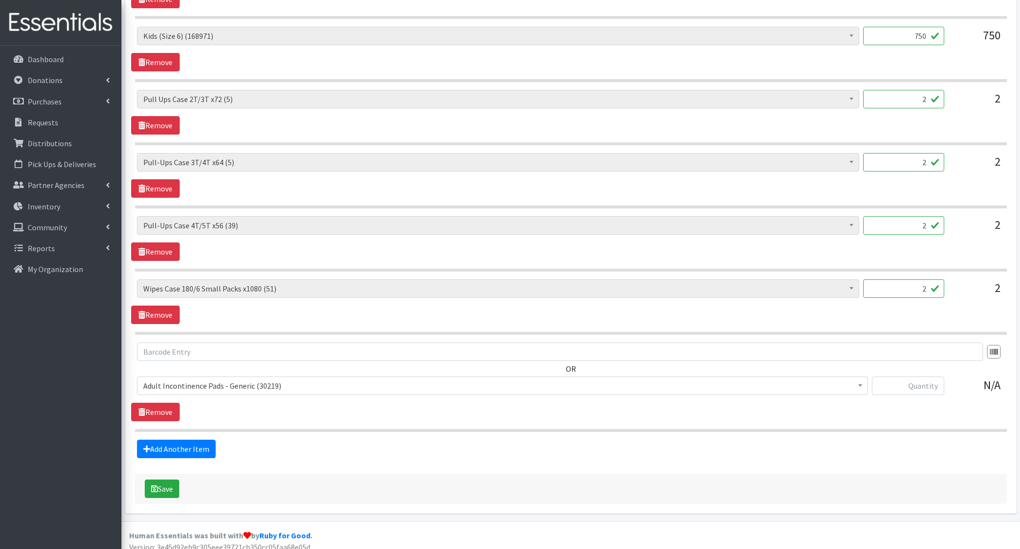
click at [209, 367] on div "OR Adult Incontinence Pads - Generic (30219) Adult Incontinence Pads - Mens (63…" at bounding box center [570, 372] width 879 height 60
click at [203, 380] on span "Adult Incontinence Pads - Generic (30219)" at bounding box center [502, 386] width 718 height 14
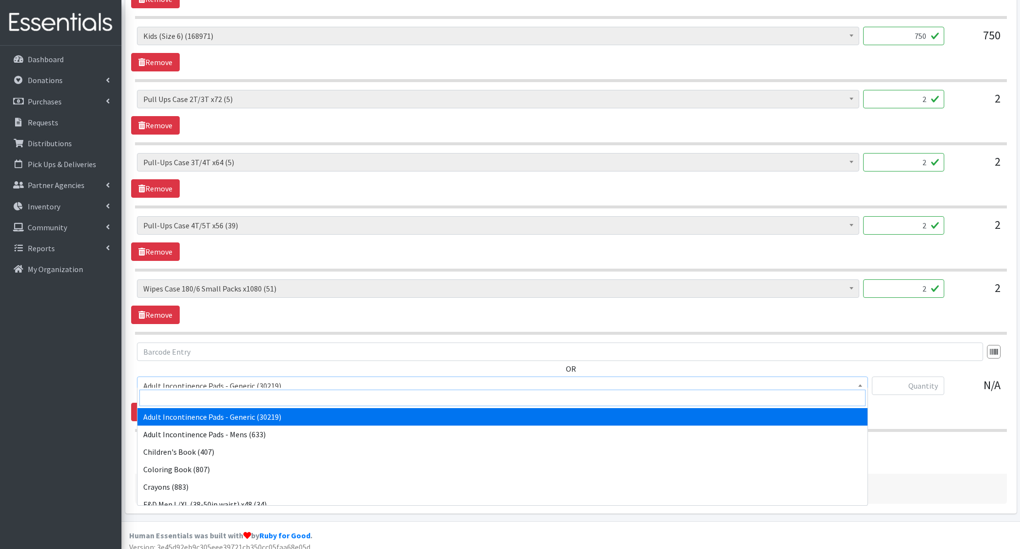
click at [197, 391] on input "search" at bounding box center [502, 398] width 726 height 17
type input "e 7"
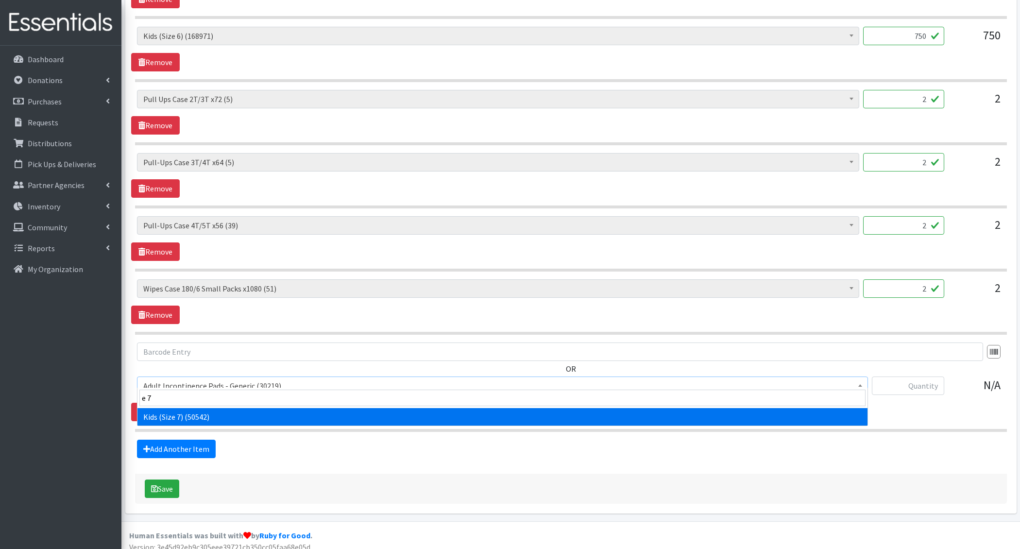
select select "6314"
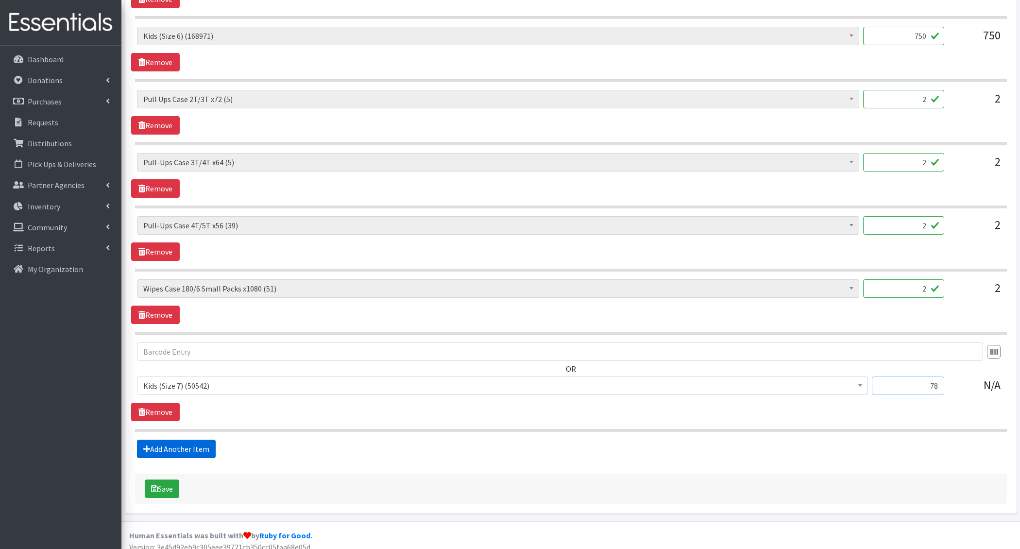
type input "78"
click at [173, 440] on link "Add Another Item" at bounding box center [176, 449] width 79 height 18
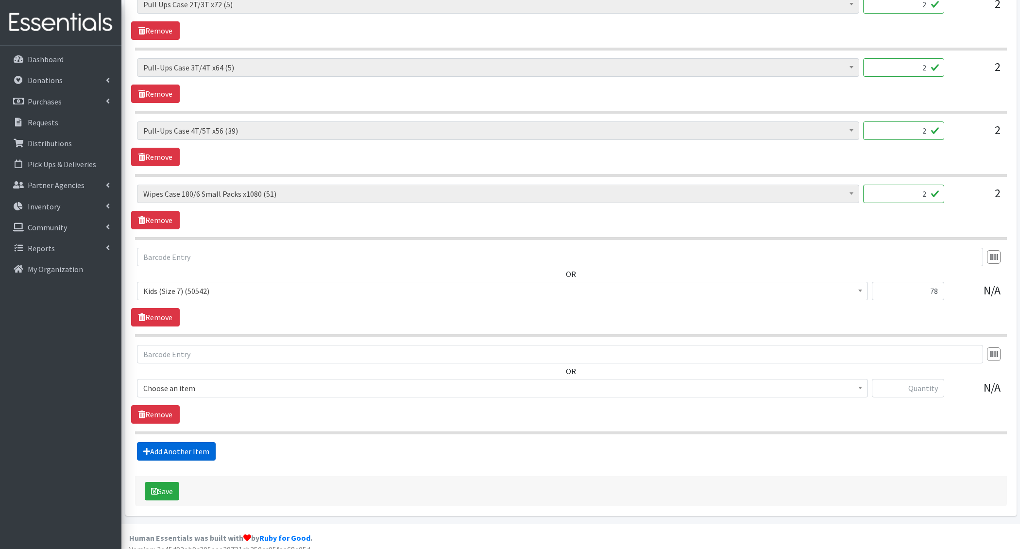
scroll to position [902, 0]
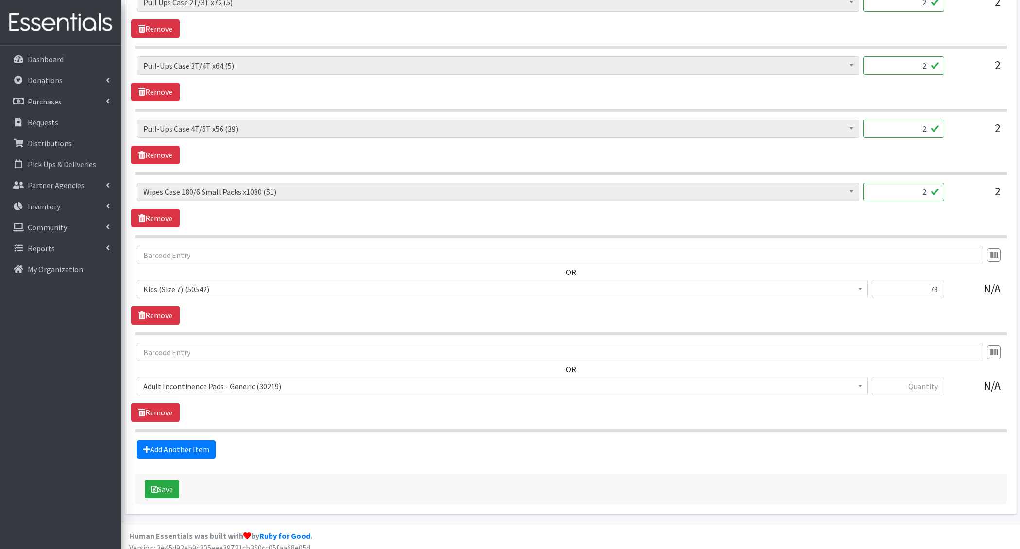
drag, startPoint x: 189, startPoint y: 380, endPoint x: 185, endPoint y: 385, distance: 6.9
click at [189, 380] on span "Adult Incontinence Pads - Generic (30219)" at bounding box center [502, 386] width 718 height 14
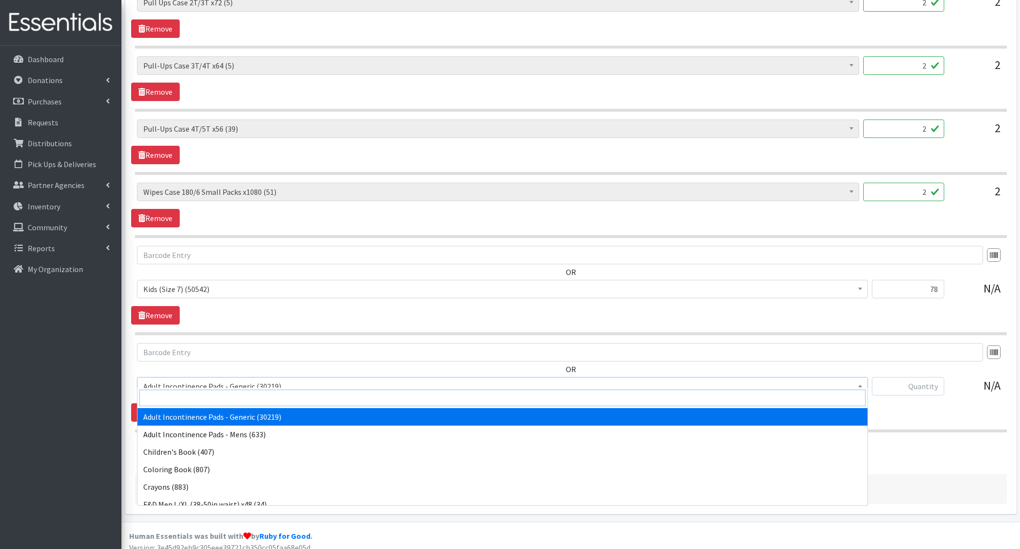
click at [182, 401] on input "search" at bounding box center [502, 398] width 726 height 17
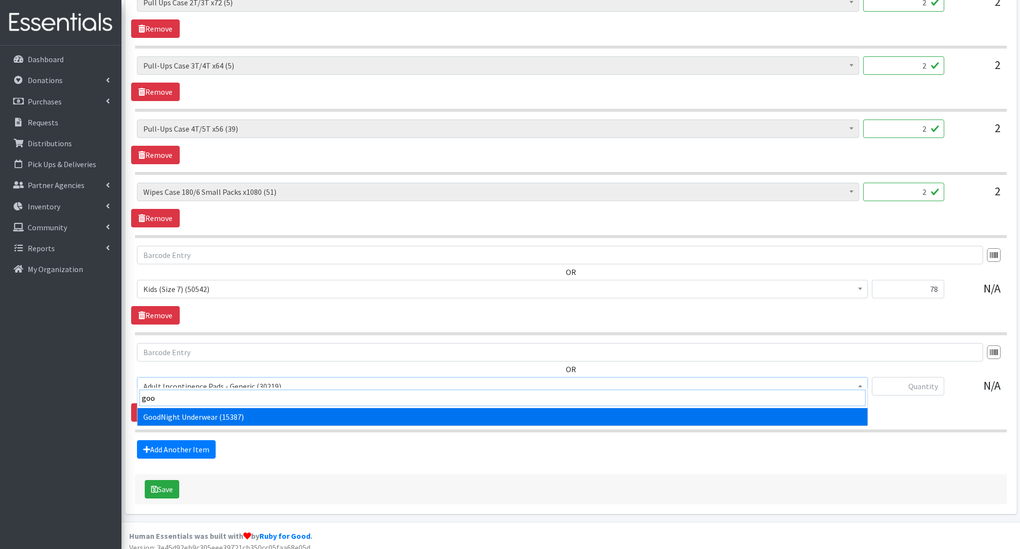
type input "good"
select select "5110"
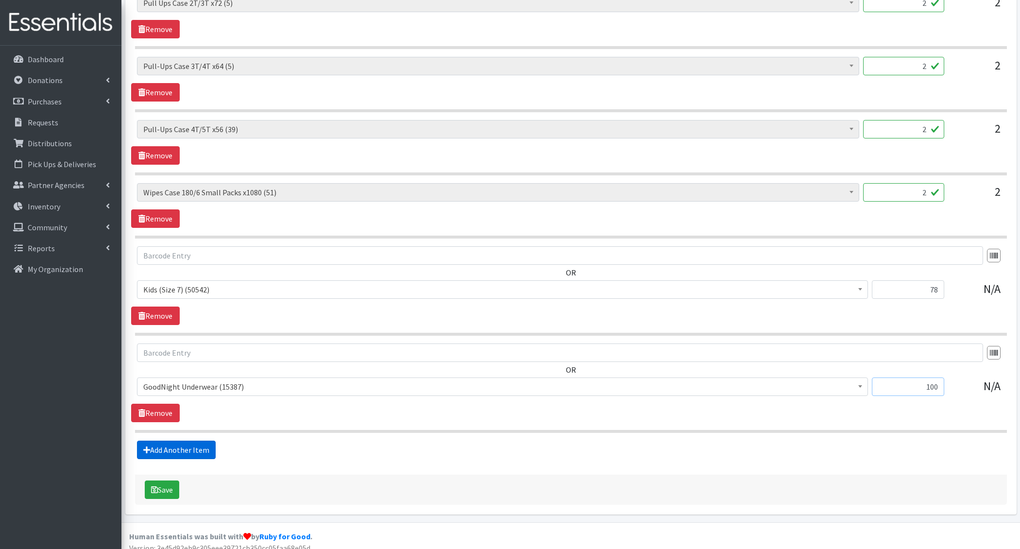
type input "100"
click at [152, 447] on link "Add Another Item" at bounding box center [176, 450] width 79 height 18
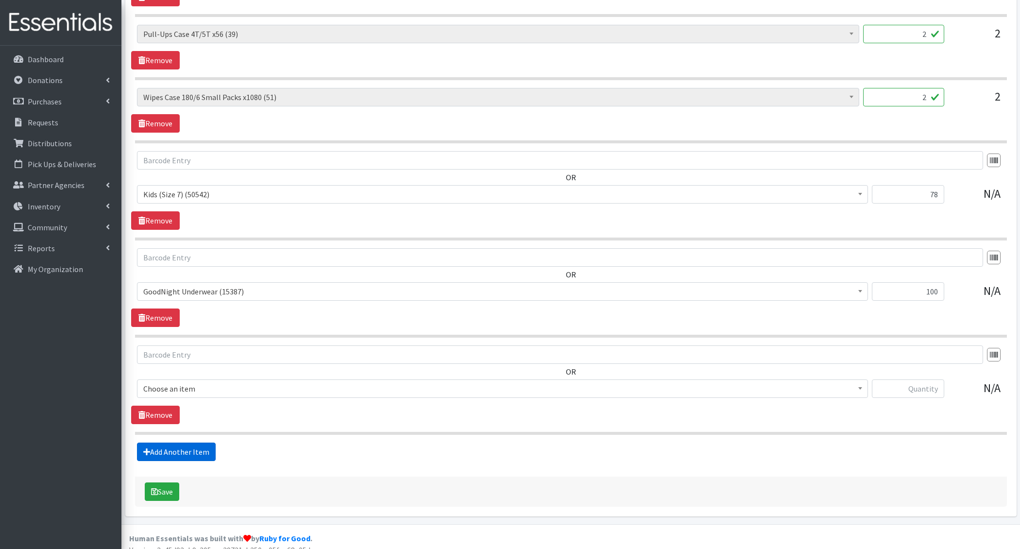
scroll to position [999, 0]
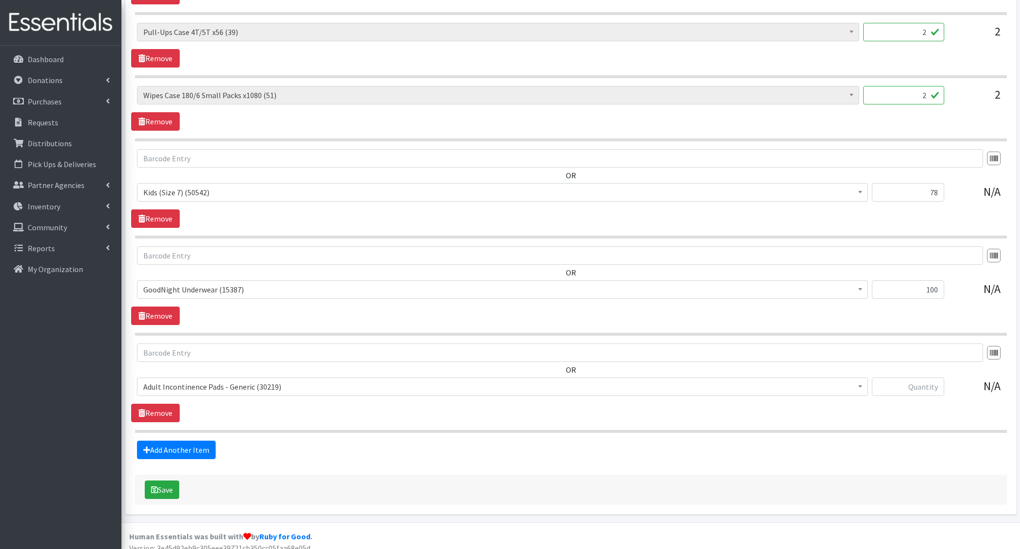
click at [194, 380] on span "Adult Incontinence Pads - Generic (30219)" at bounding box center [502, 387] width 718 height 14
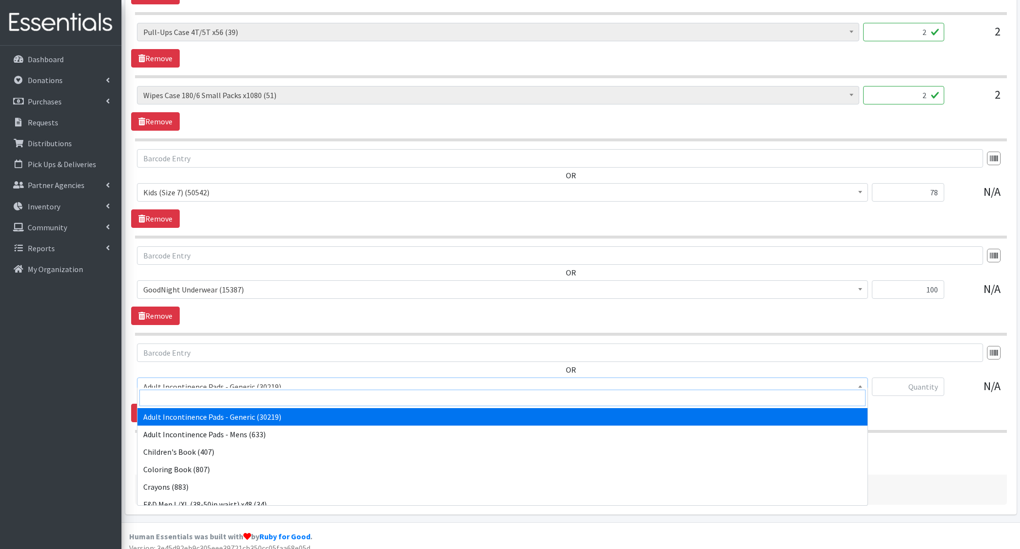
click at [200, 399] on input "search" at bounding box center [502, 398] width 726 height 17
type input "liner"
select select "1405"
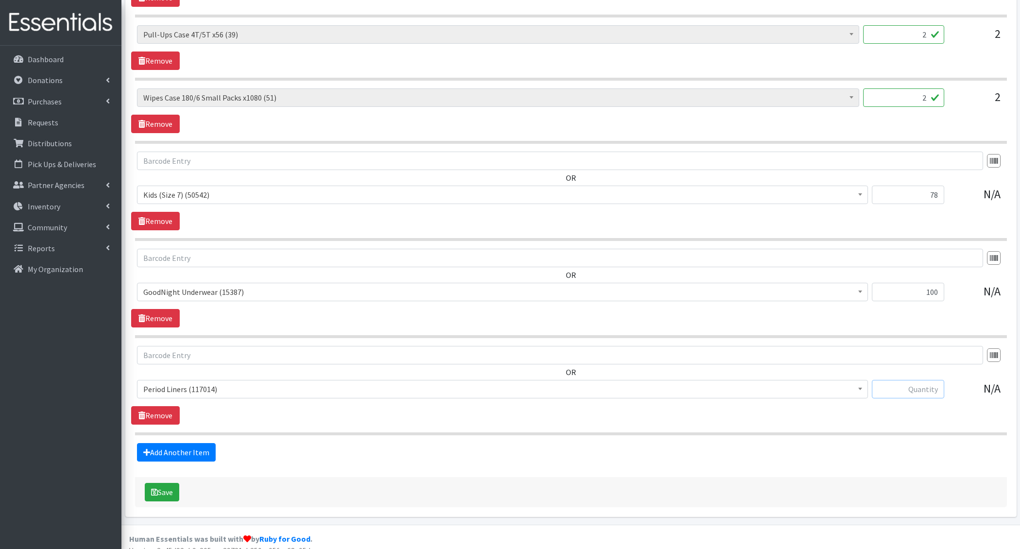
scroll to position [997, 0]
type input "820"
click at [161, 442] on link "Add Another Item" at bounding box center [176, 451] width 79 height 18
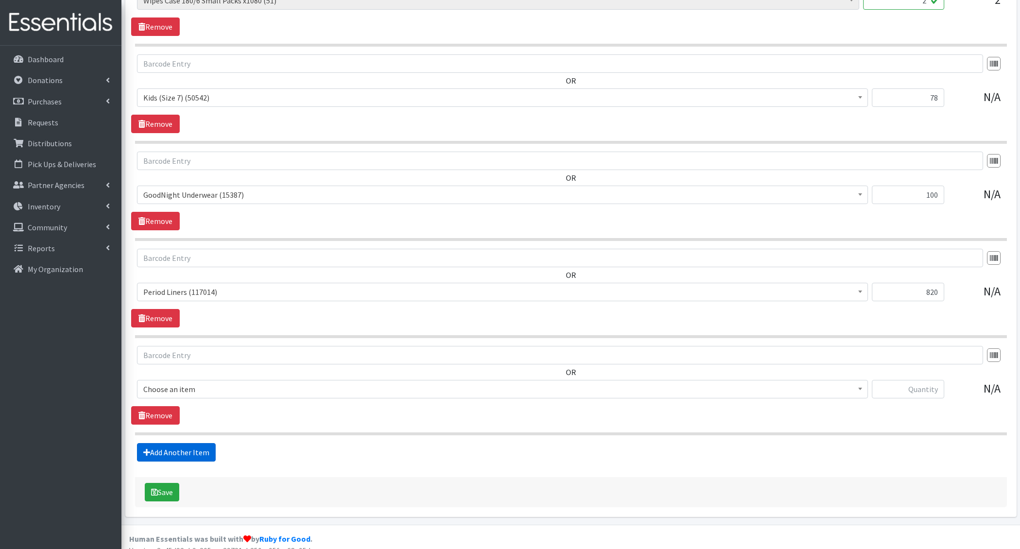
scroll to position [1095, 0]
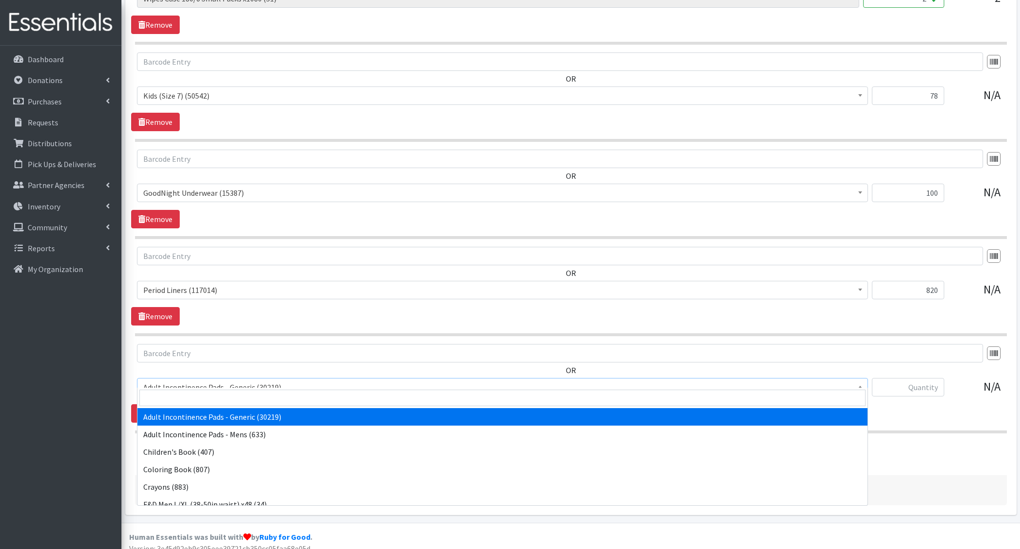
click at [197, 380] on span "Adult Incontinence Pads - Generic (30219)" at bounding box center [502, 387] width 718 height 14
click at [193, 399] on input "search" at bounding box center [502, 398] width 726 height 17
type input "pads"
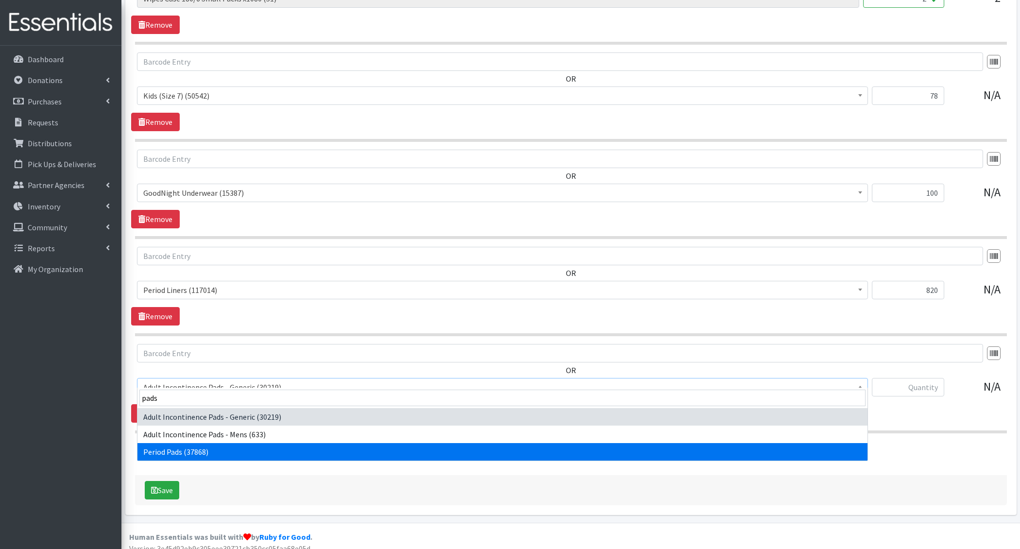
select select "1402"
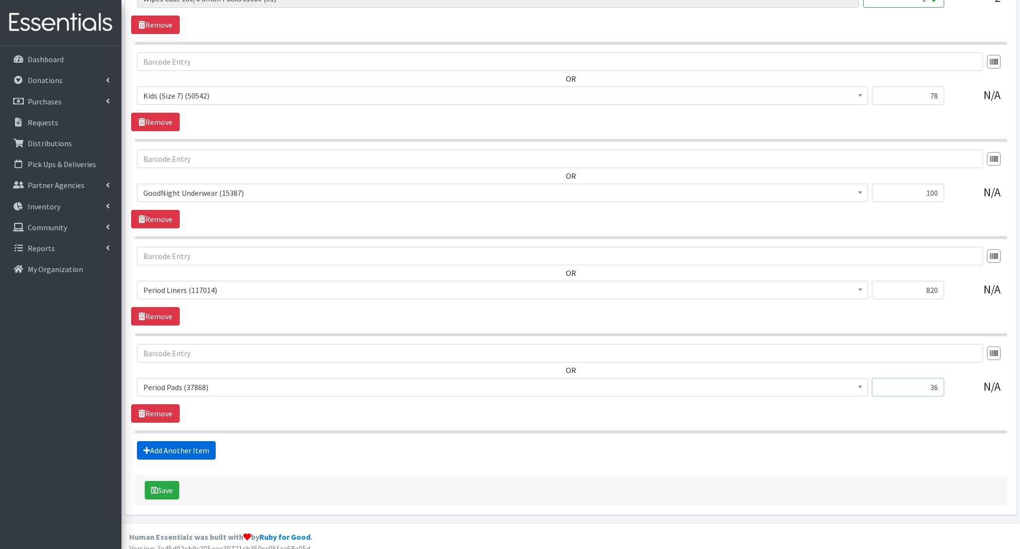
type input "36"
click at [187, 441] on link "Add Another Item" at bounding box center [176, 450] width 79 height 18
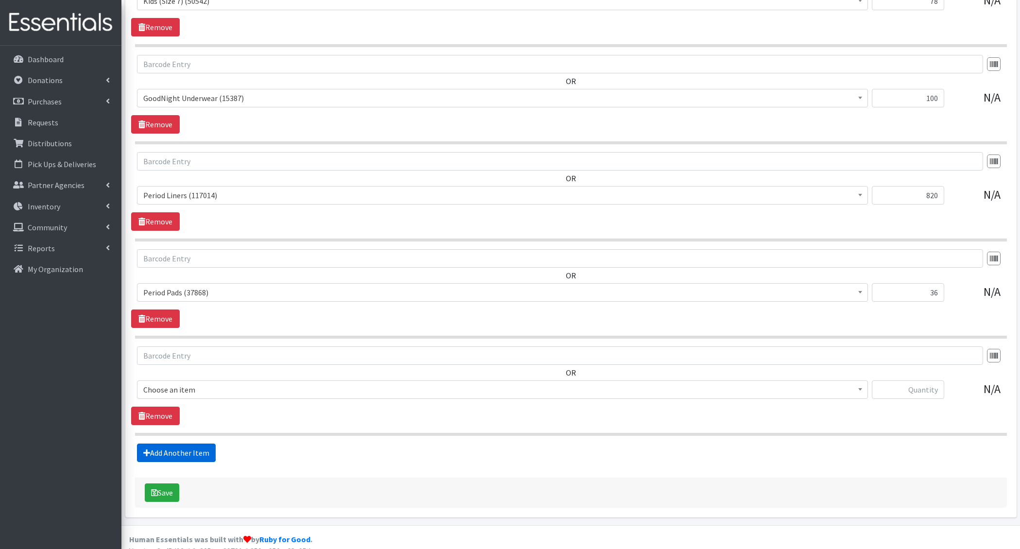
scroll to position [1191, 0]
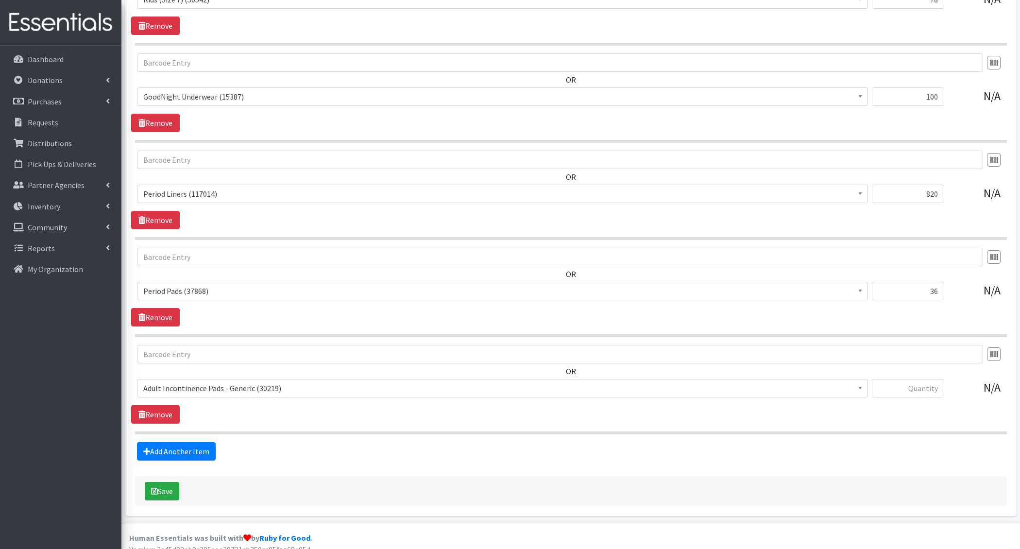
click at [188, 382] on span "Adult Incontinence Pads - Generic (30219)" at bounding box center [502, 388] width 718 height 14
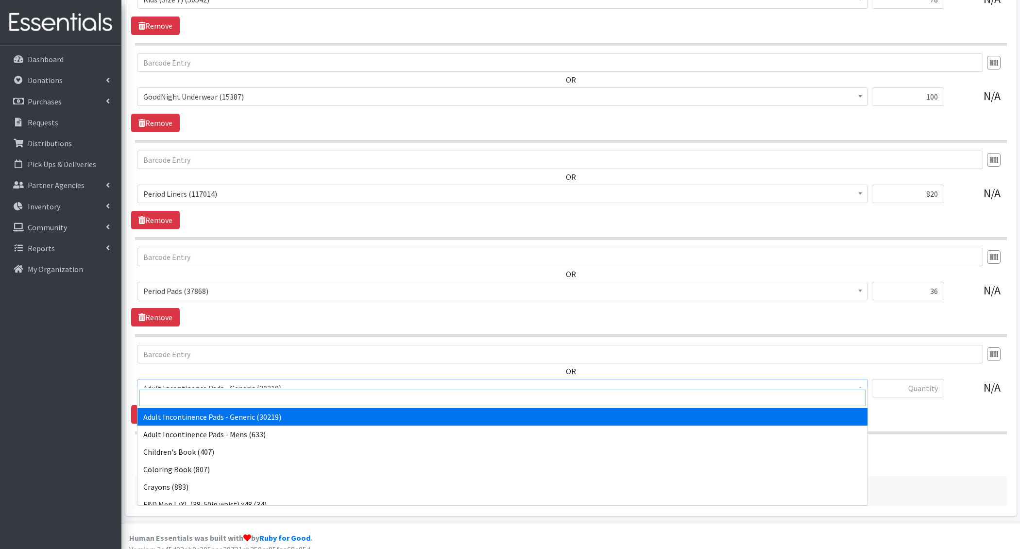
click at [189, 395] on input "search" at bounding box center [502, 398] width 726 height 17
type input "wipes"
select select "1205"
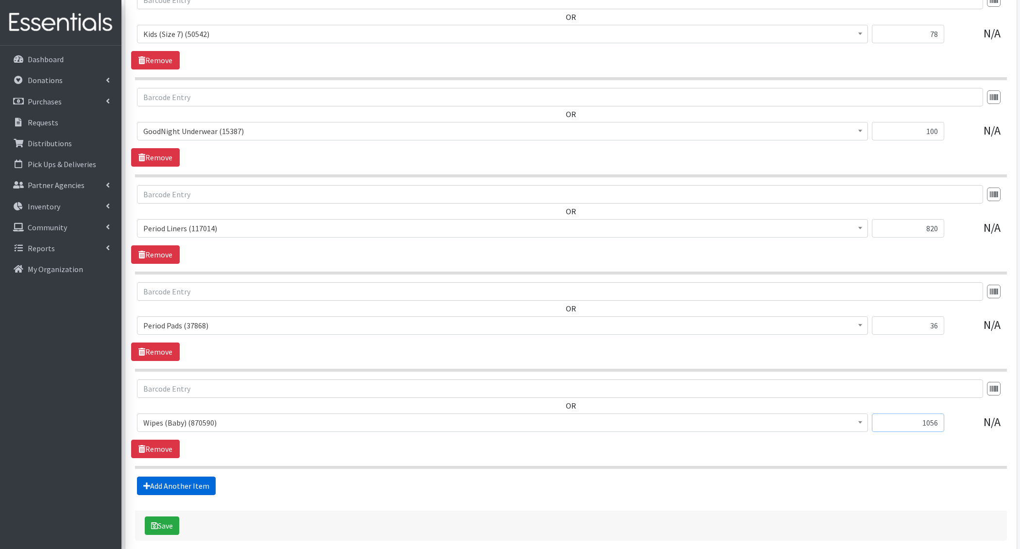
type input "1056"
click at [172, 477] on link "Add Another Item" at bounding box center [176, 486] width 79 height 18
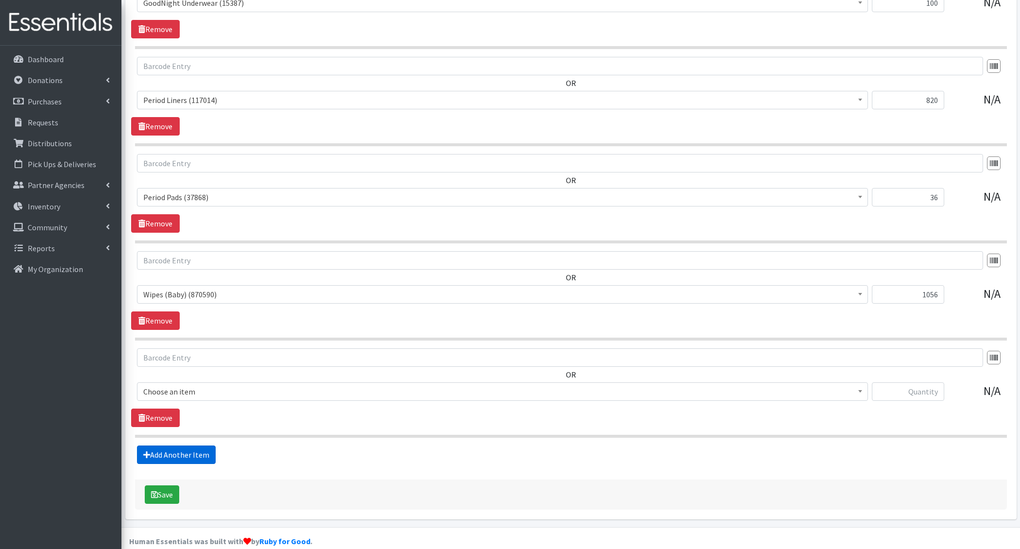
scroll to position [1288, 0]
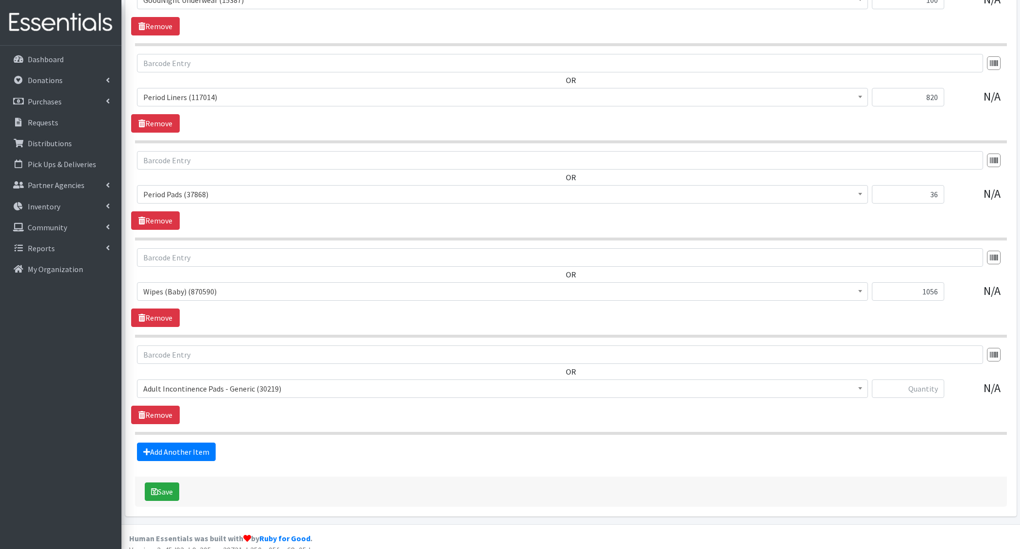
click at [196, 382] on span "Adult Incontinence Pads - Generic (30219)" at bounding box center [502, 389] width 718 height 14
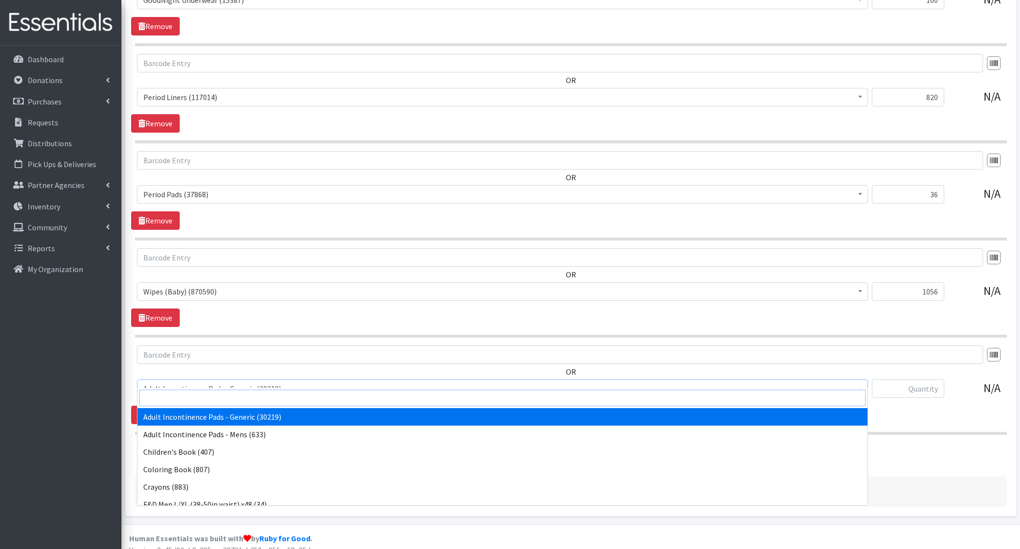
click at [197, 392] on input "search" at bounding box center [502, 398] width 726 height 17
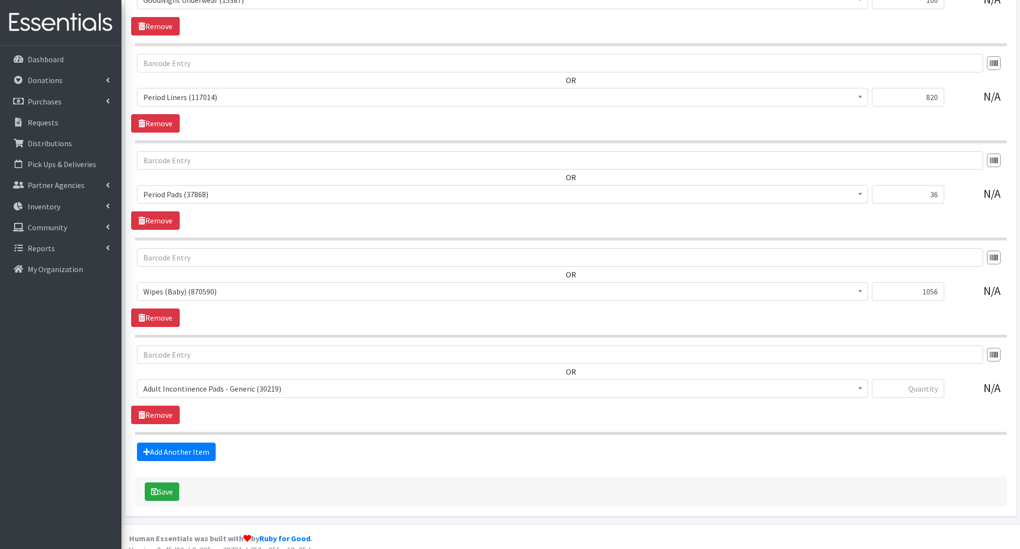
click at [393, 420] on section "OR Adult Incontinence Pads - Generic (30219) Adult Incontinence Pads - Mens (63…" at bounding box center [571, 389] width 872 height 89
click at [148, 408] on link "Remove" at bounding box center [155, 415] width 49 height 18
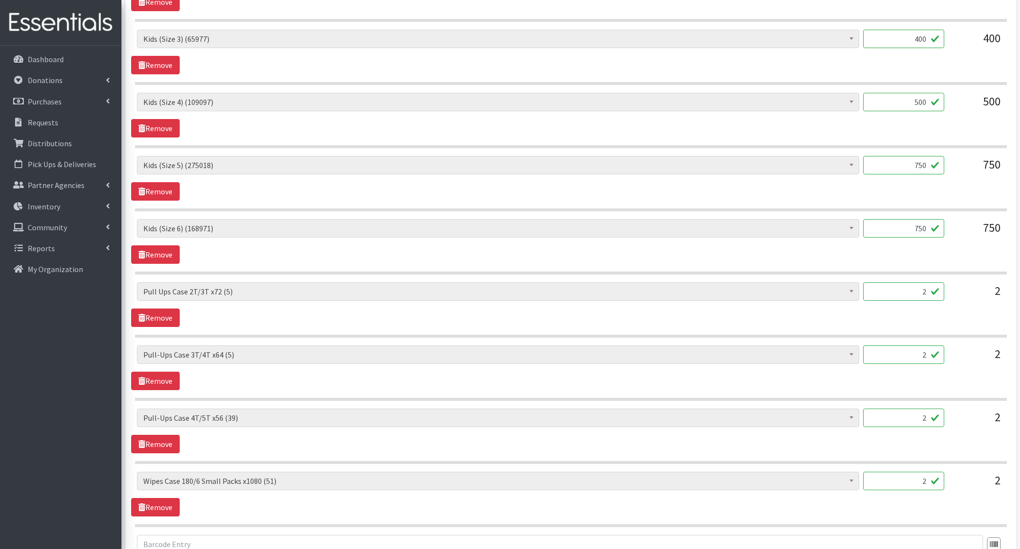
scroll to position [0, 0]
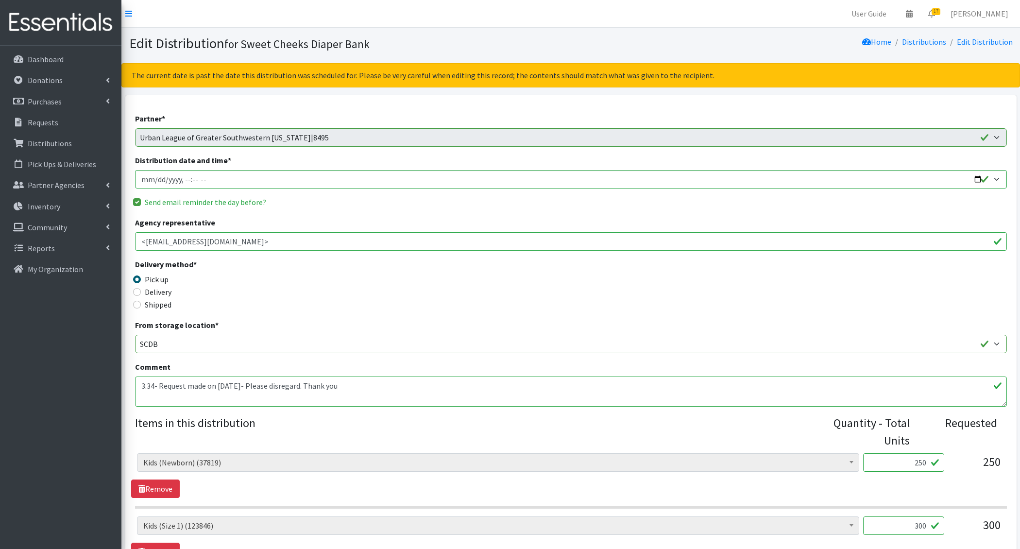
click at [161, 385] on textarea "3.34- Request made on 8/18/2025- Please disregard. Thank you" at bounding box center [571, 391] width 872 height 30
click at [161, 383] on textarea "3.34- Request made on 8/18/2025- Please disregard. Thank you" at bounding box center [571, 391] width 872 height 30
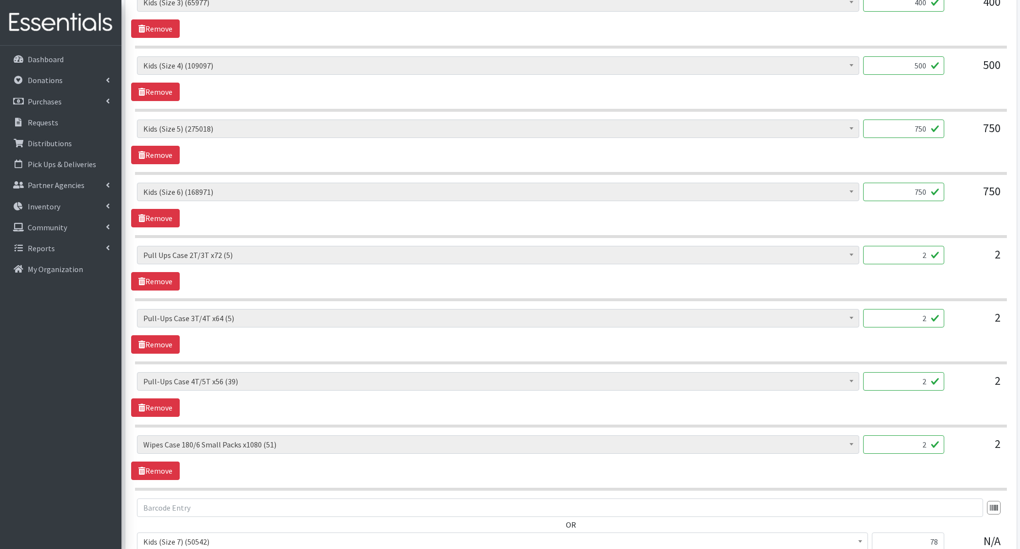
scroll to position [1191, 0]
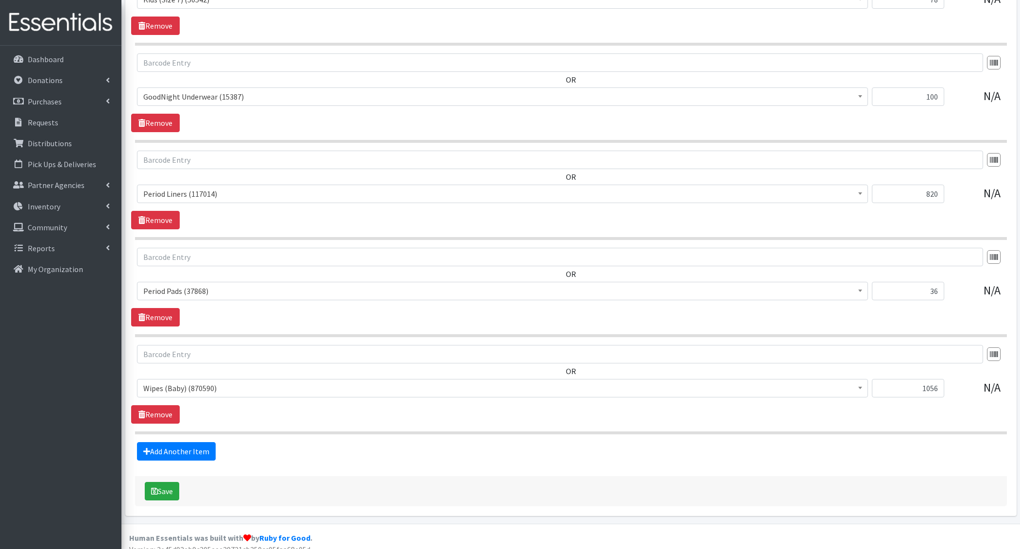
type textarea "3.34- Free area added. Request made on 8/18/2025- Please disregard. Thank you"
click at [179, 486] on button "Save" at bounding box center [162, 491] width 34 height 18
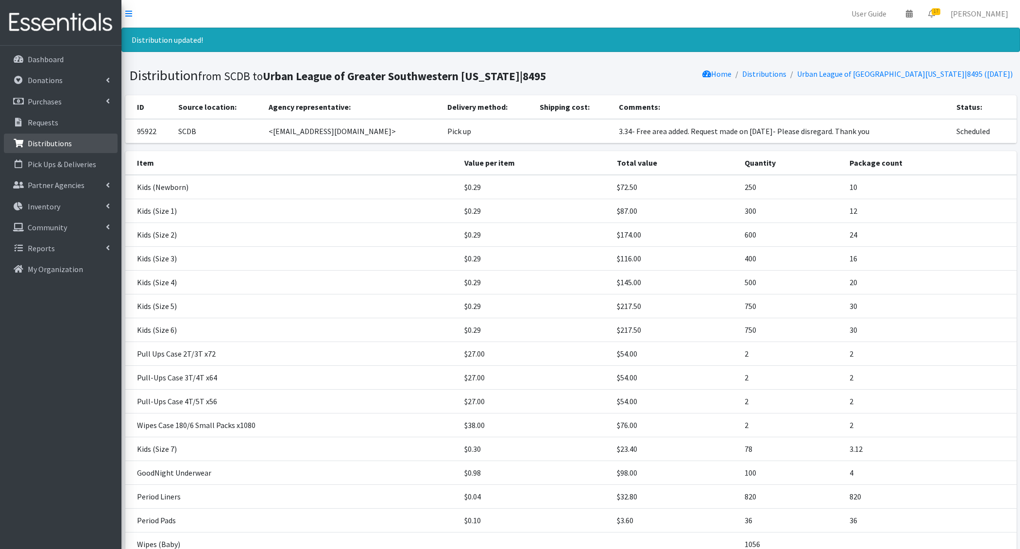
click at [56, 143] on p "Distributions" at bounding box center [50, 143] width 44 height 10
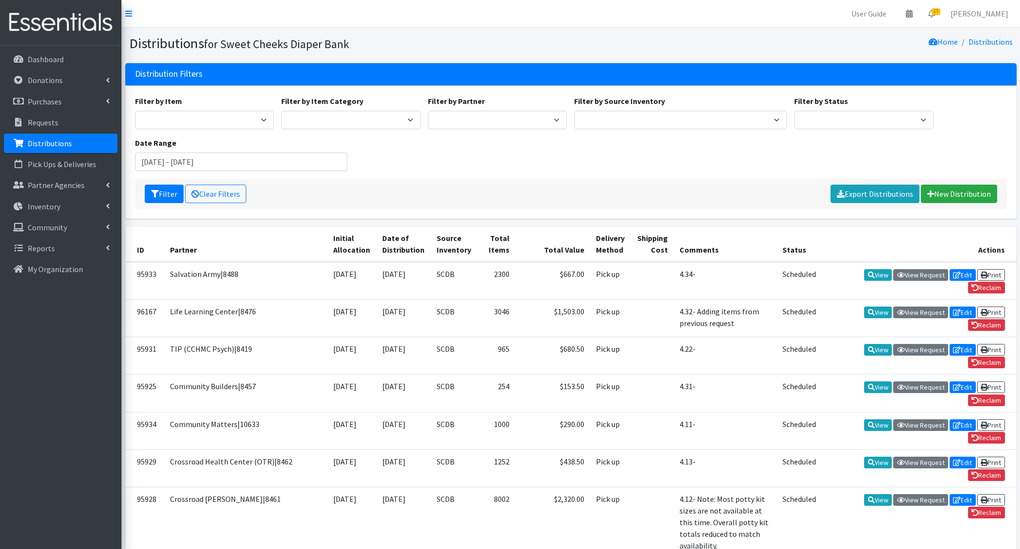
scroll to position [787, 0]
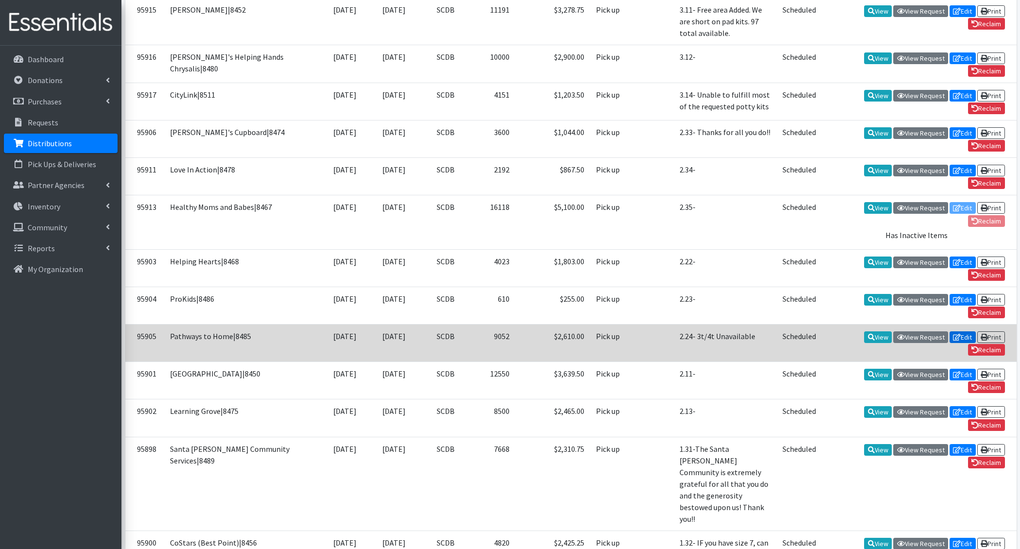
click at [959, 331] on link "Edit" at bounding box center [963, 337] width 26 height 12
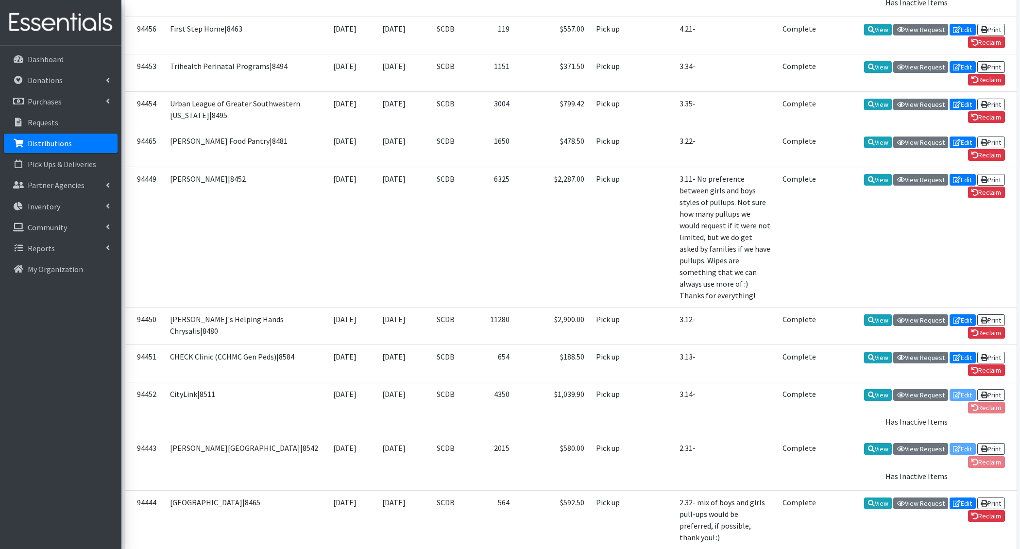
scroll to position [588, 0]
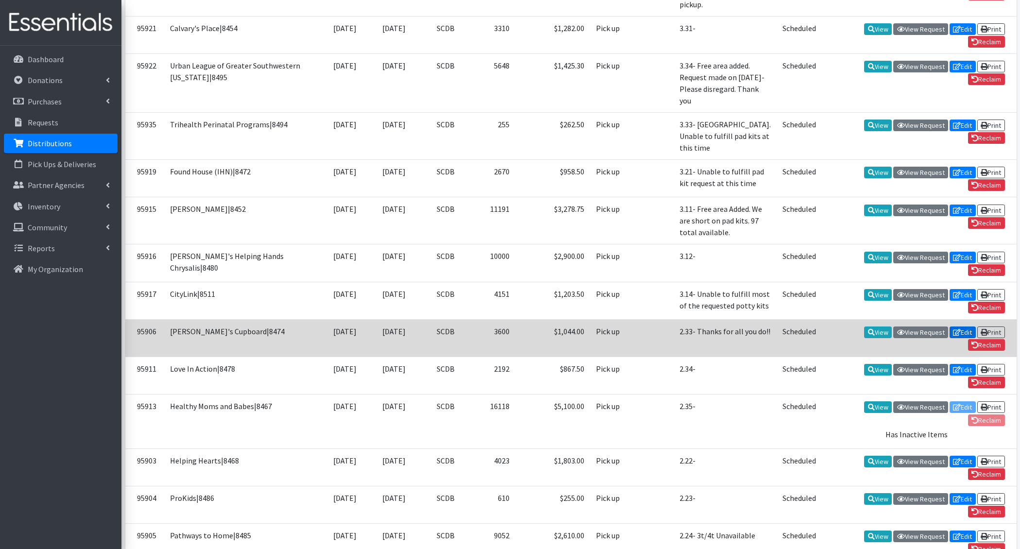
click at [960, 326] on link "Edit" at bounding box center [963, 332] width 26 height 12
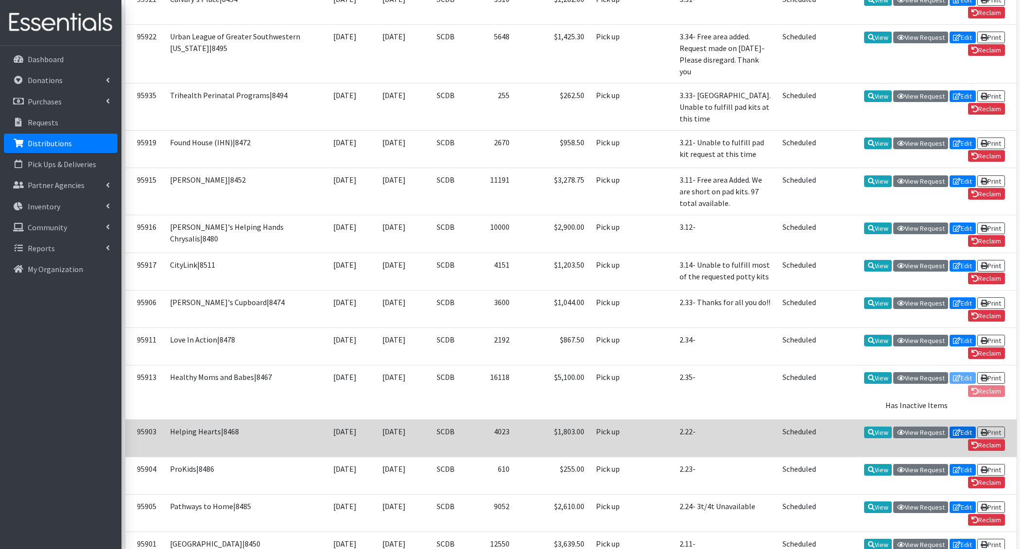
click at [959, 426] on link "Edit" at bounding box center [963, 432] width 26 height 12
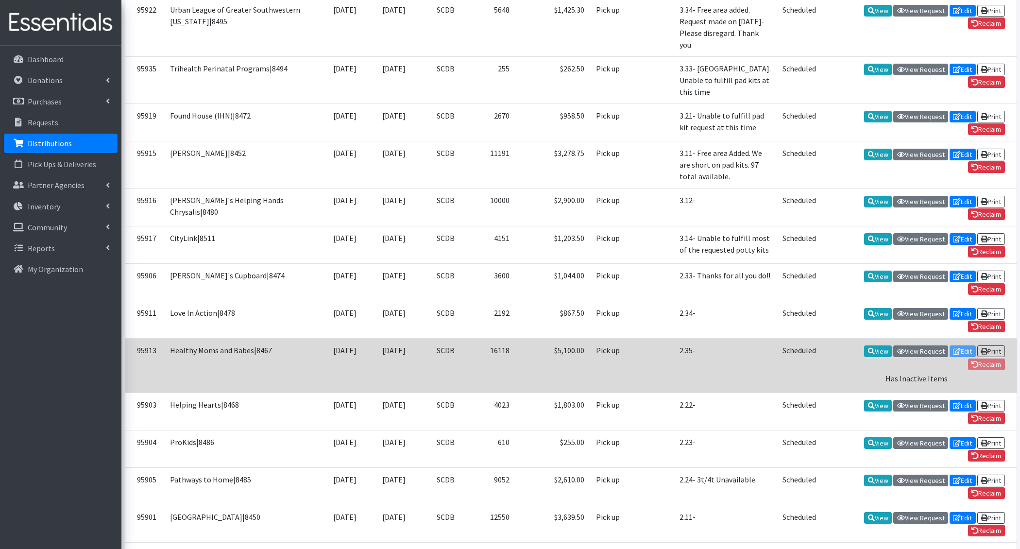
scroll to position [1558, 0]
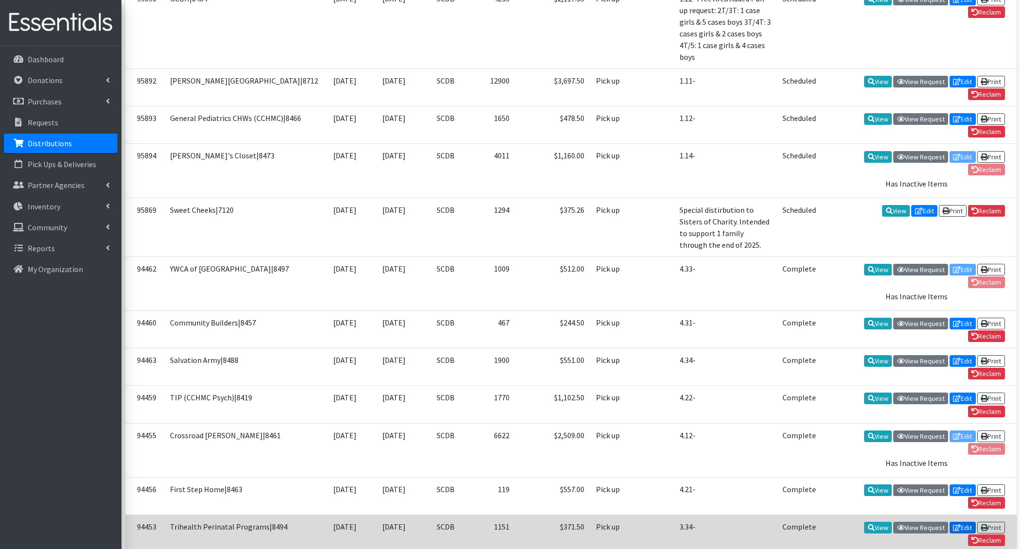
click at [957, 524] on icon at bounding box center [957, 527] width 8 height 7
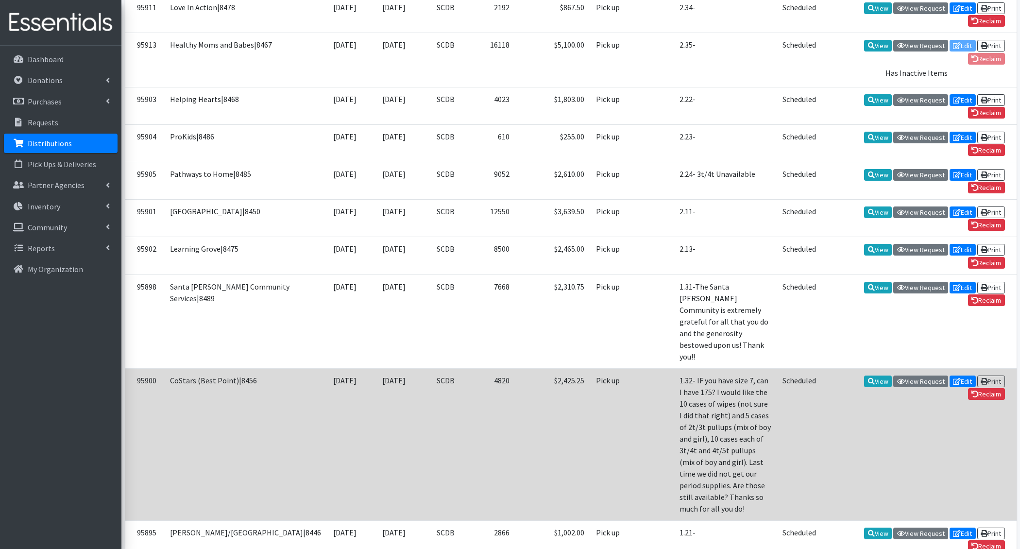
scroll to position [931, 0]
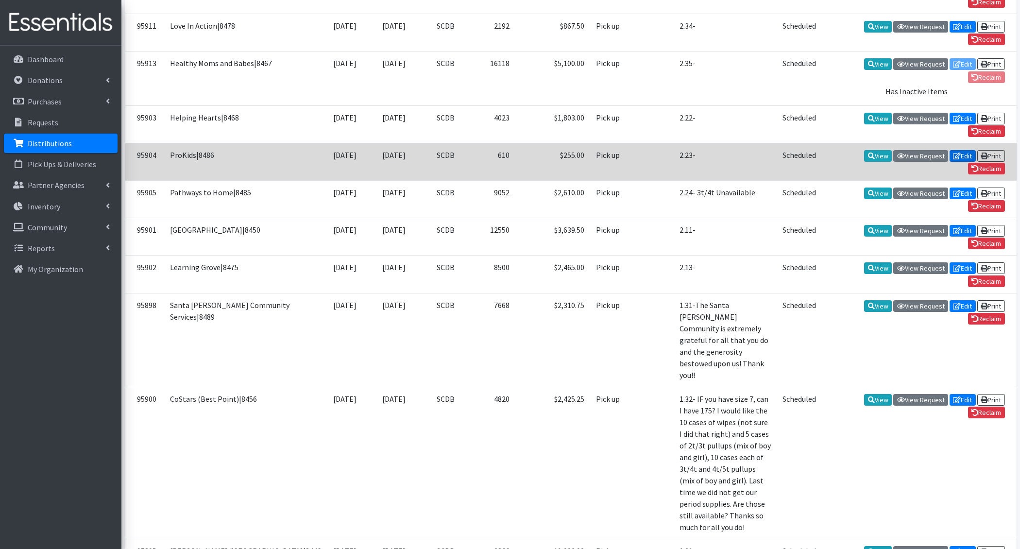
drag, startPoint x: 960, startPoint y: 91, endPoint x: 905, endPoint y: 87, distance: 55.1
click at [960, 150] on link "Edit" at bounding box center [963, 156] width 26 height 12
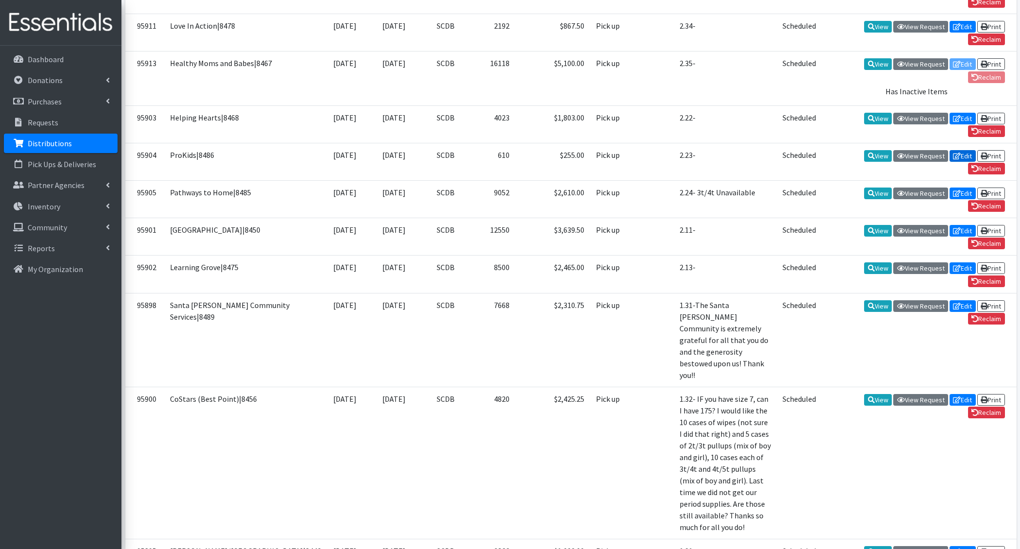
scroll to position [925, 0]
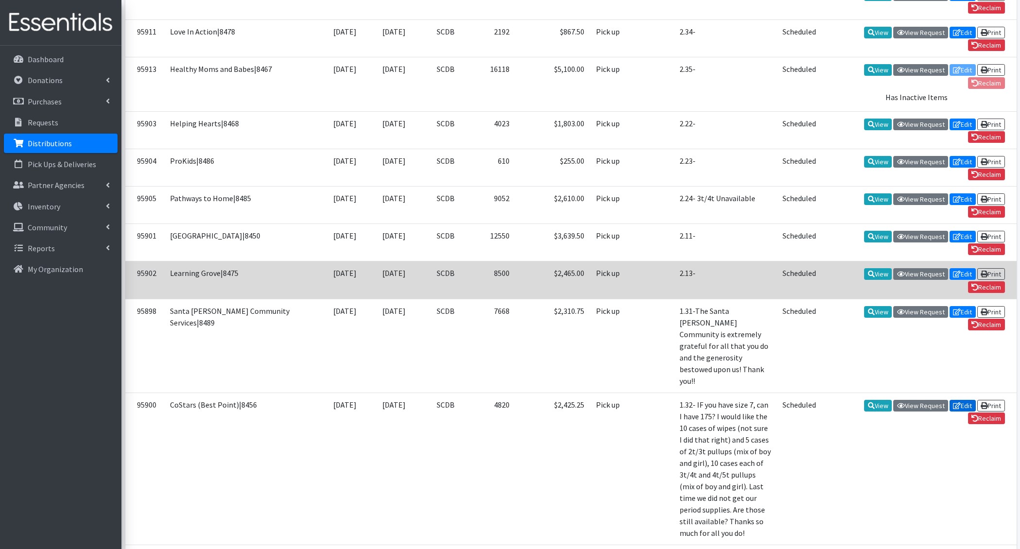
drag, startPoint x: 957, startPoint y: 293, endPoint x: 896, endPoint y: 225, distance: 91.5
click at [957, 402] on icon at bounding box center [957, 405] width 8 height 7
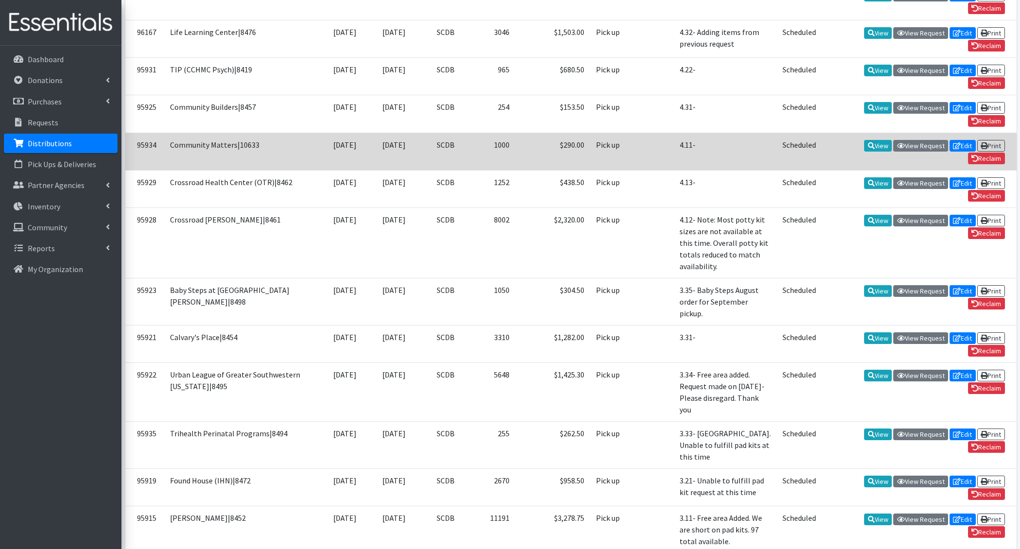
scroll to position [0, 0]
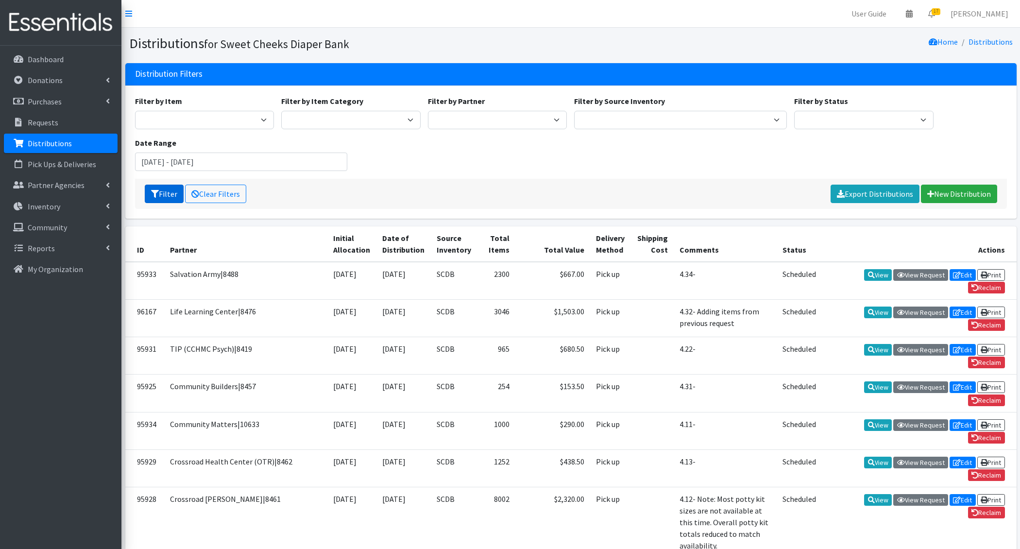
click at [155, 196] on icon "submit" at bounding box center [155, 194] width 8 height 8
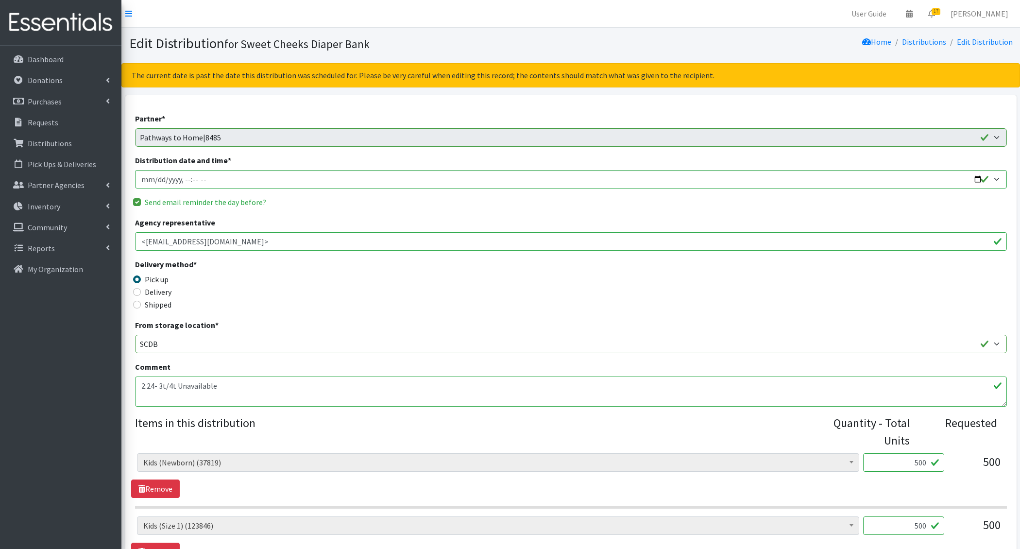
click at [245, 387] on textarea "2.24- 3t/4t Unavailable" at bounding box center [571, 391] width 872 height 30
click at [175, 380] on textarea "2.24- 3t/4t Unavailable" at bounding box center [571, 391] width 872 height 30
type textarea "2.24- 3t/4t Potty Kit Unavailable. Free area added."
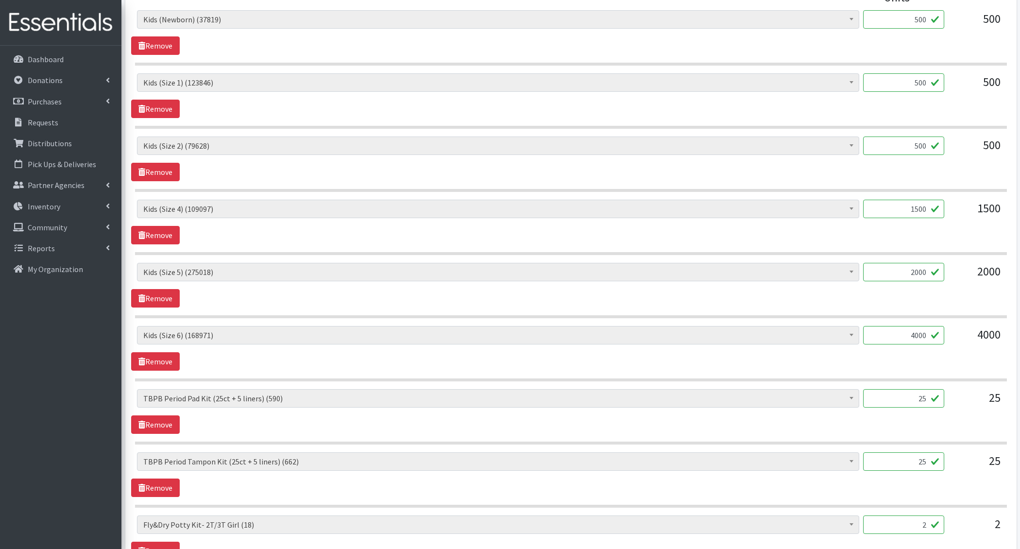
scroll to position [646, 0]
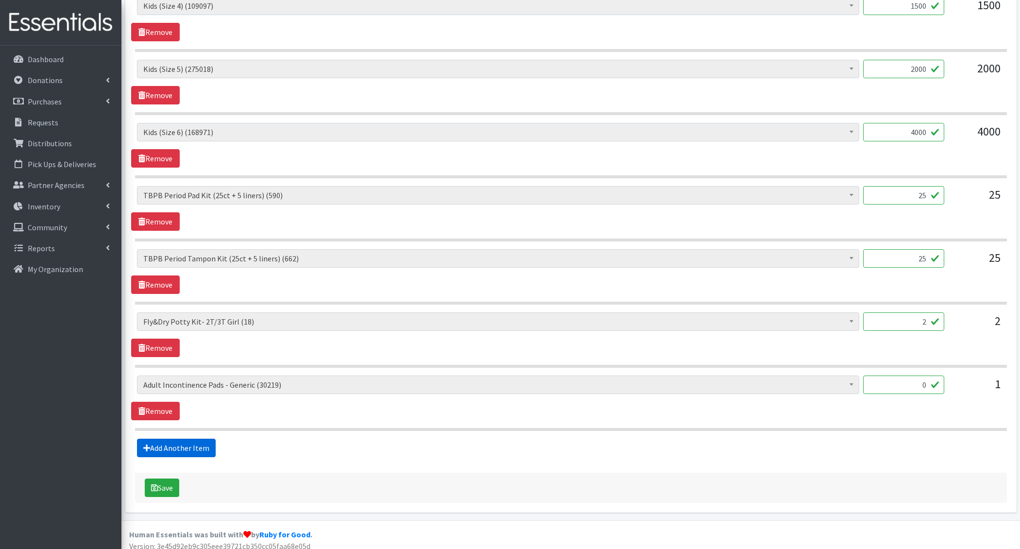
click at [173, 439] on link "Add Another Item" at bounding box center [176, 448] width 79 height 18
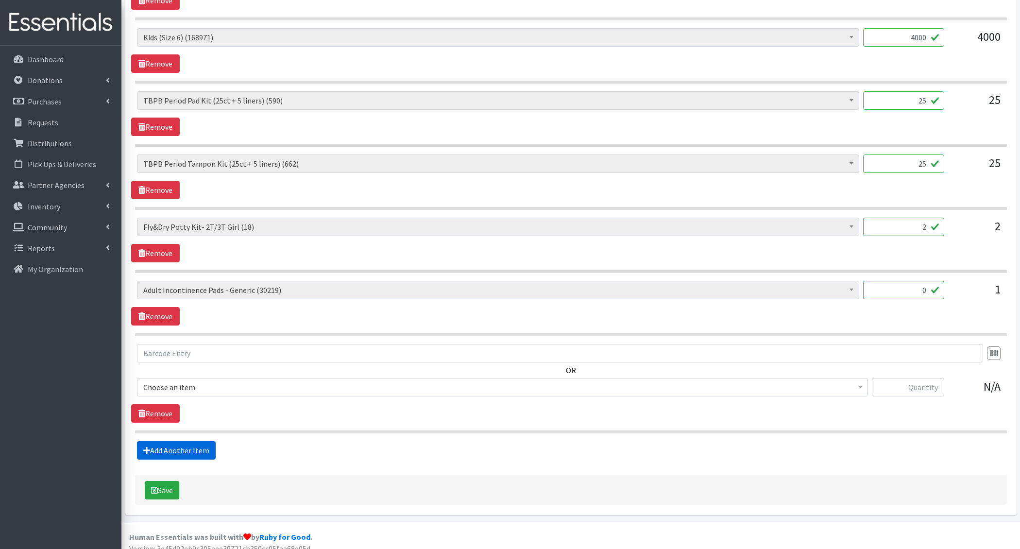
scroll to position [743, 0]
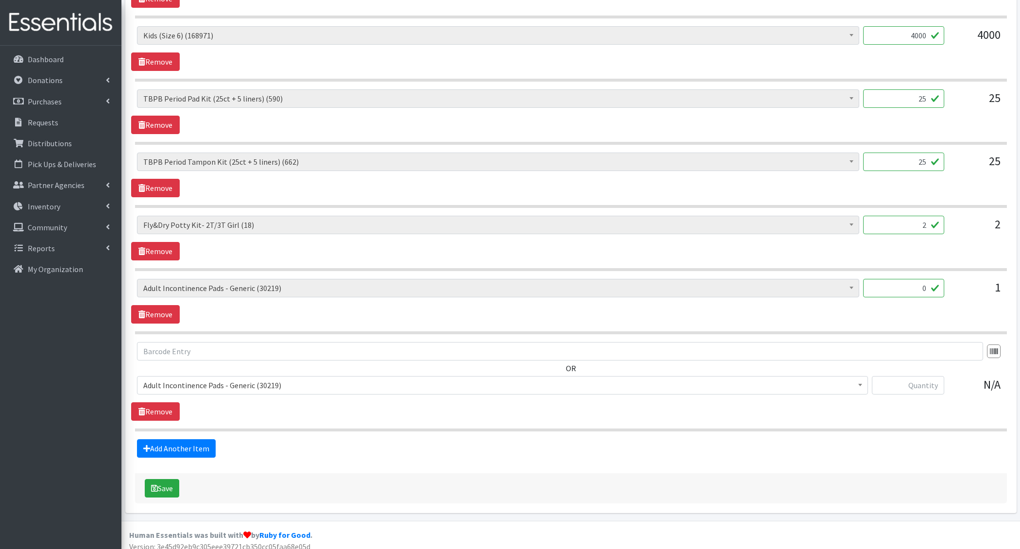
click at [235, 282] on span "Adult Incontinence Pads - Generic (30219)" at bounding box center [498, 288] width 710 height 14
click at [232, 285] on span "Adult Incontinence Pads - Generic (30219)" at bounding box center [498, 288] width 710 height 14
click at [164, 308] on link "Remove" at bounding box center [155, 314] width 49 height 18
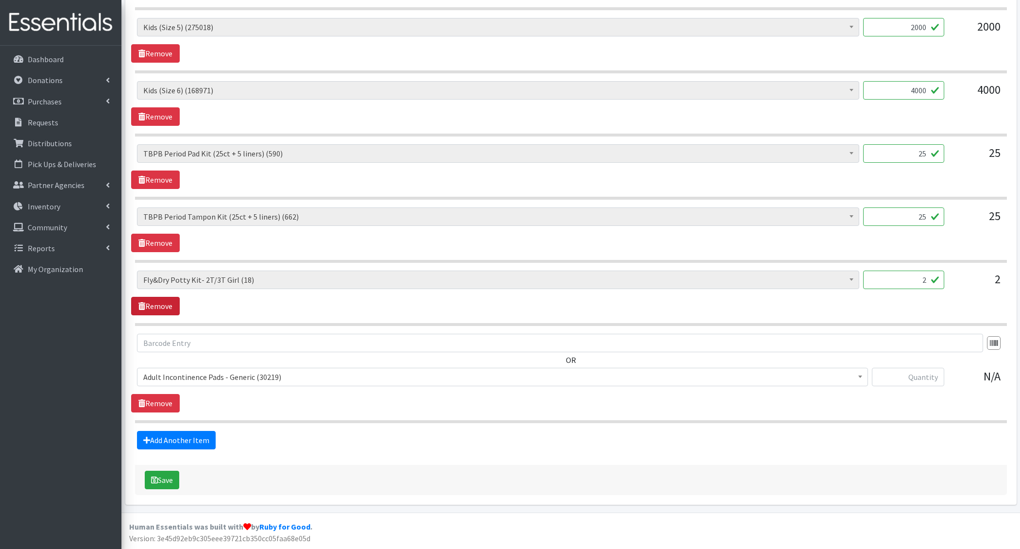
scroll to position [680, 0]
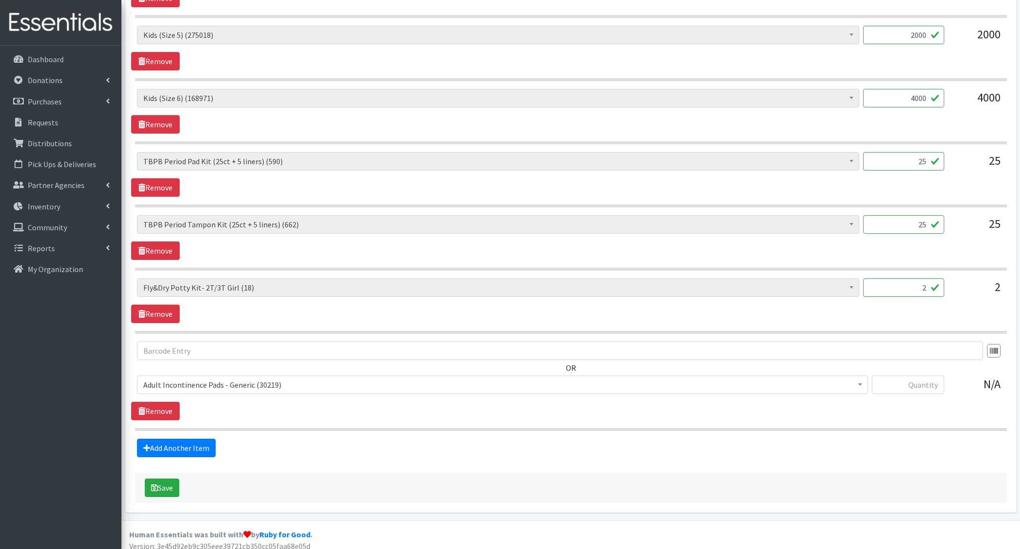
click at [190, 379] on span "Adult Incontinence Pads - Generic (30219)" at bounding box center [502, 385] width 718 height 14
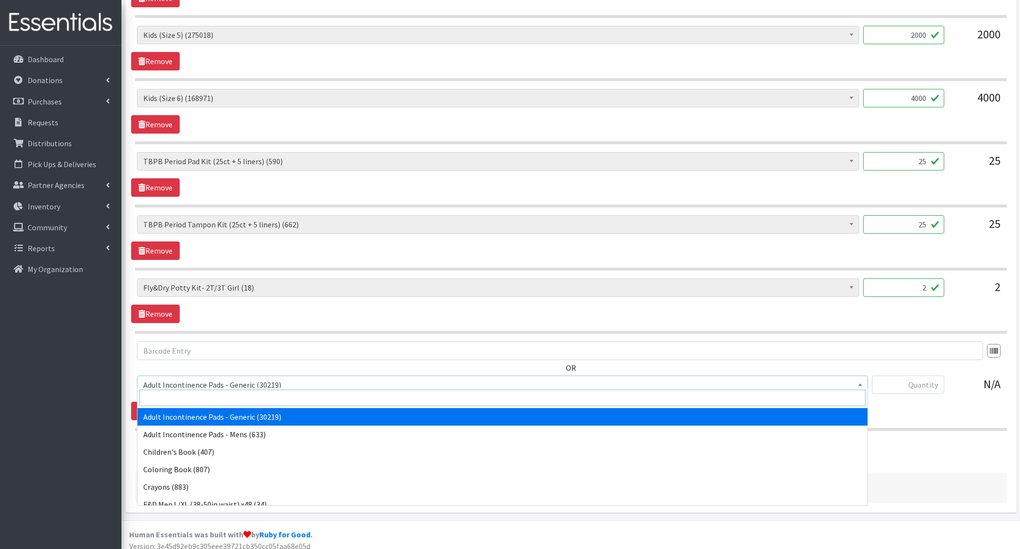
click at [185, 394] on input "search" at bounding box center [502, 398] width 726 height 17
type input "e 7"
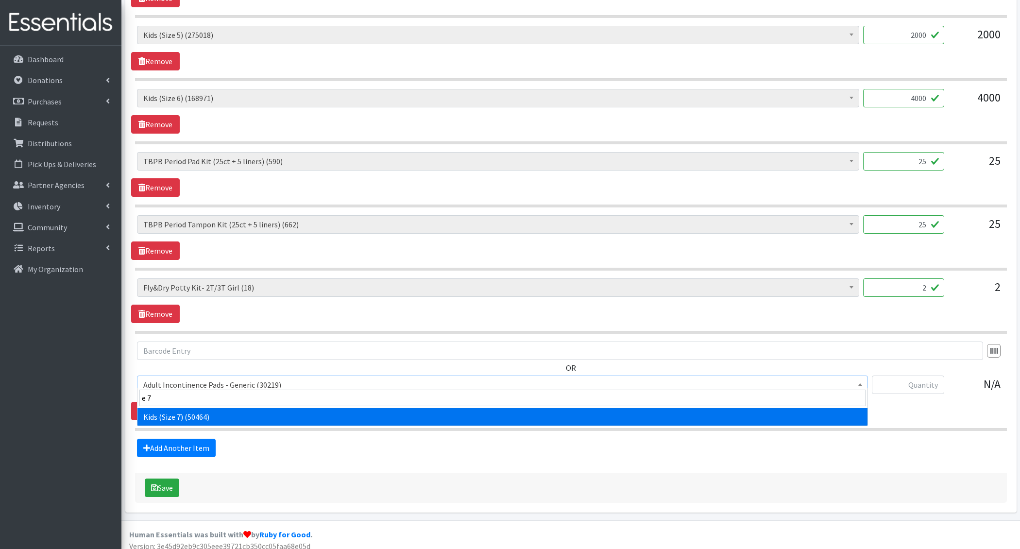
select select "6314"
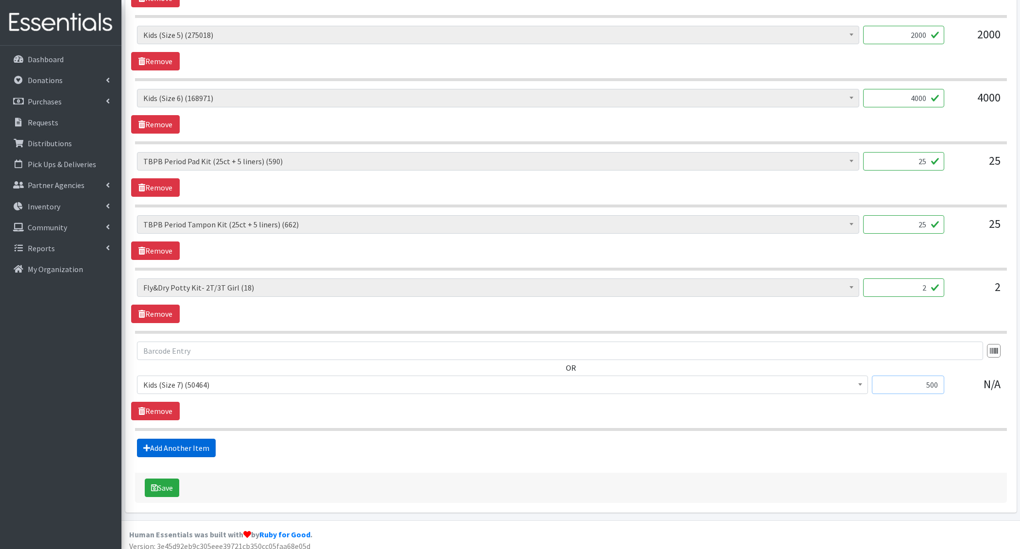
type input "500"
click at [161, 439] on link "Add Another Item" at bounding box center [176, 448] width 79 height 18
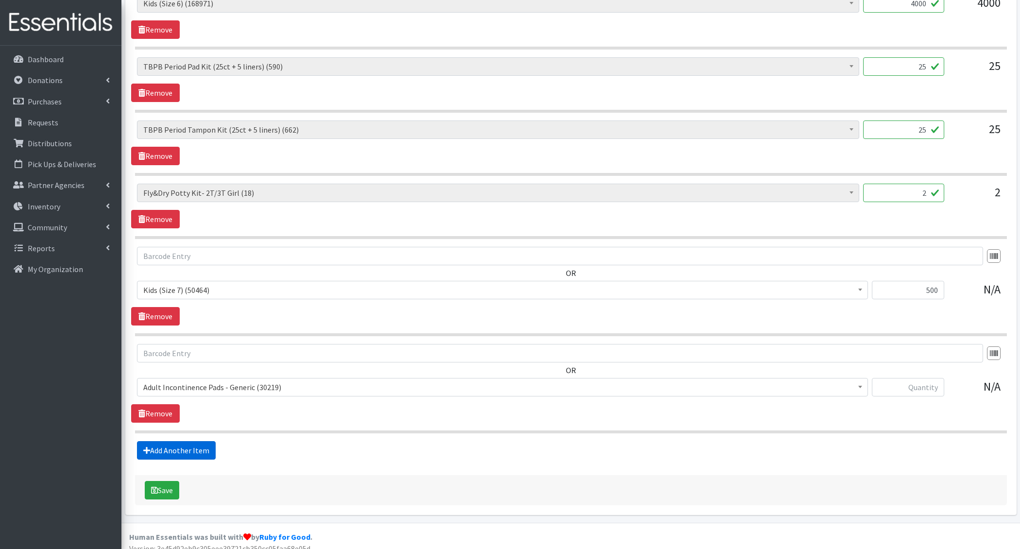
scroll to position [777, 0]
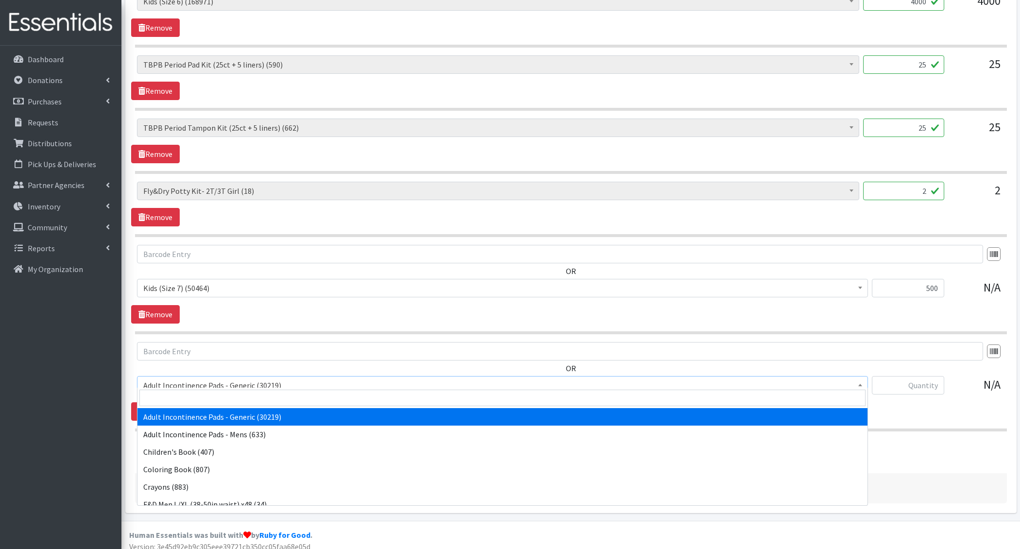
drag, startPoint x: 175, startPoint y: 382, endPoint x: 176, endPoint y: 387, distance: 5.0
click at [175, 382] on span "Adult Incontinence Pads - Generic (30219)" at bounding box center [502, 385] width 718 height 14
click at [177, 398] on input "search" at bounding box center [502, 398] width 726 height 17
type input "e 8"
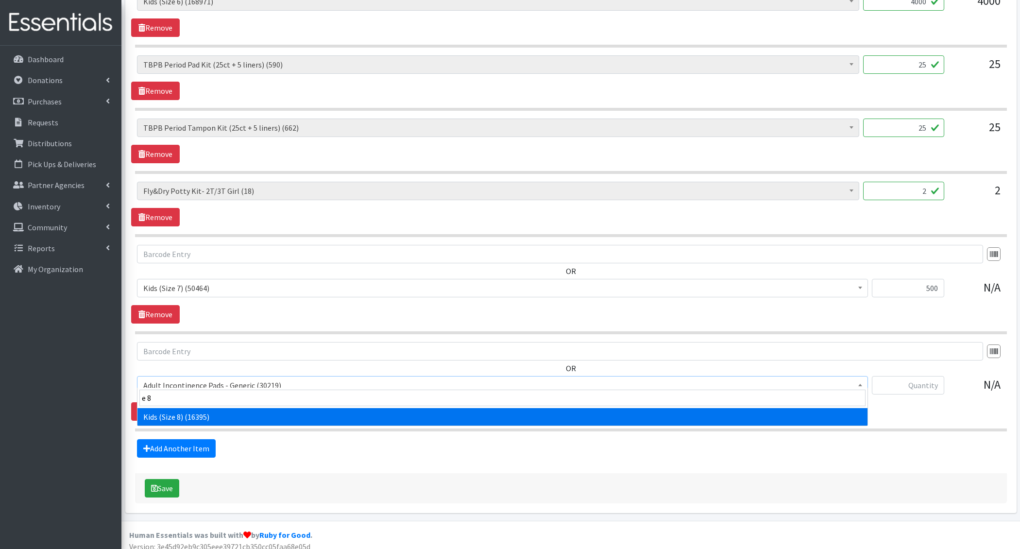
select select "15186"
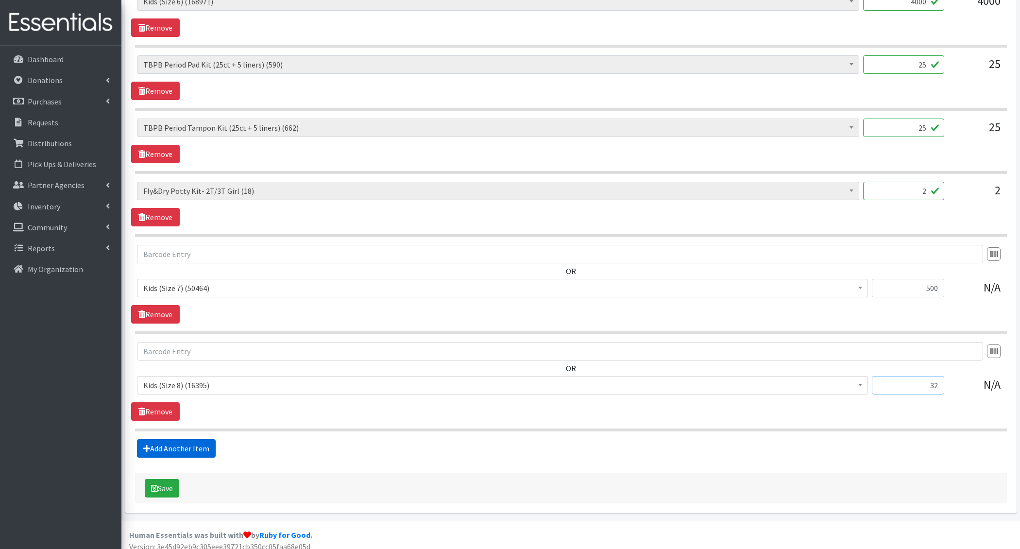
type input "32"
click at [204, 440] on link "Add Another Item" at bounding box center [176, 448] width 79 height 18
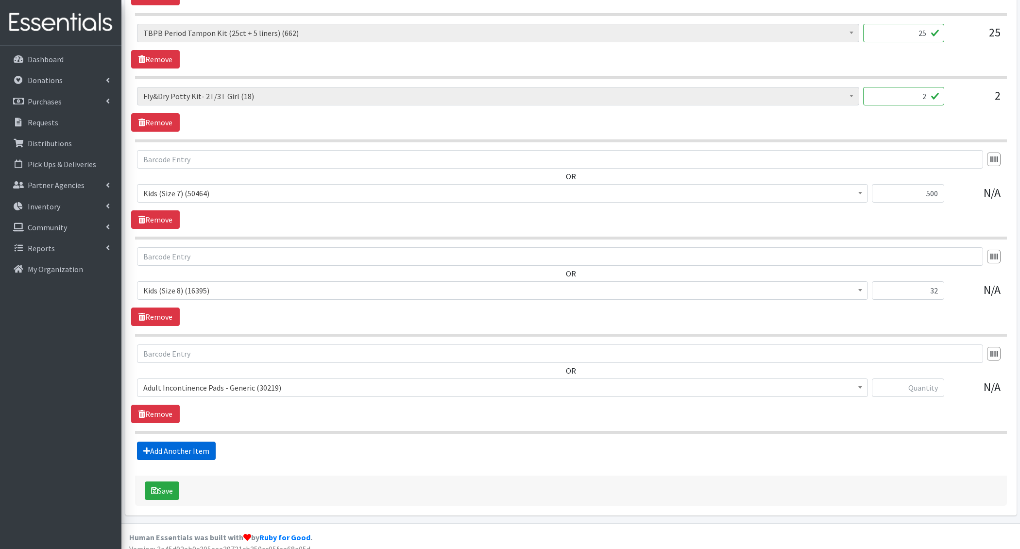
scroll to position [873, 0]
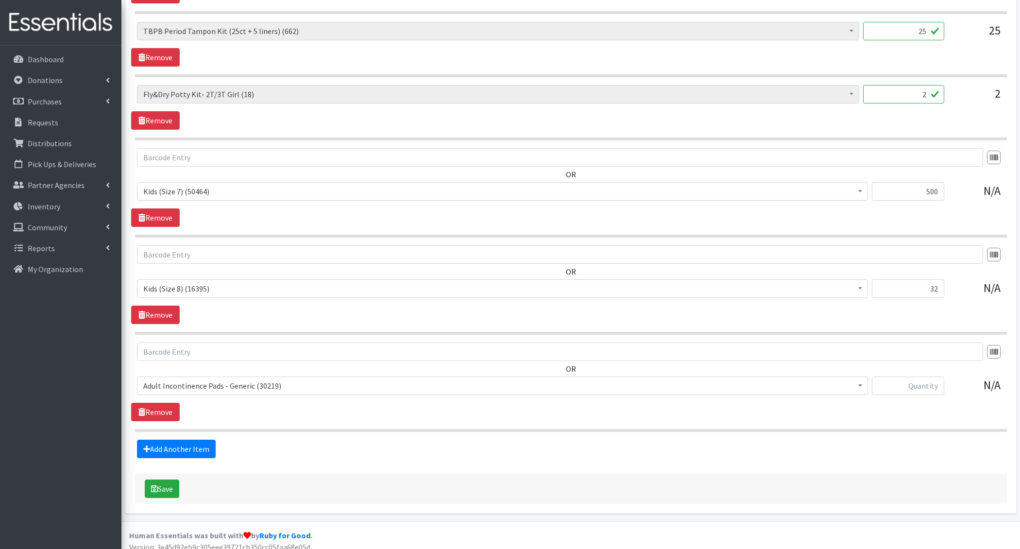
click at [200, 379] on span "Adult Incontinence Pads - Generic (30219)" at bounding box center [502, 386] width 718 height 14
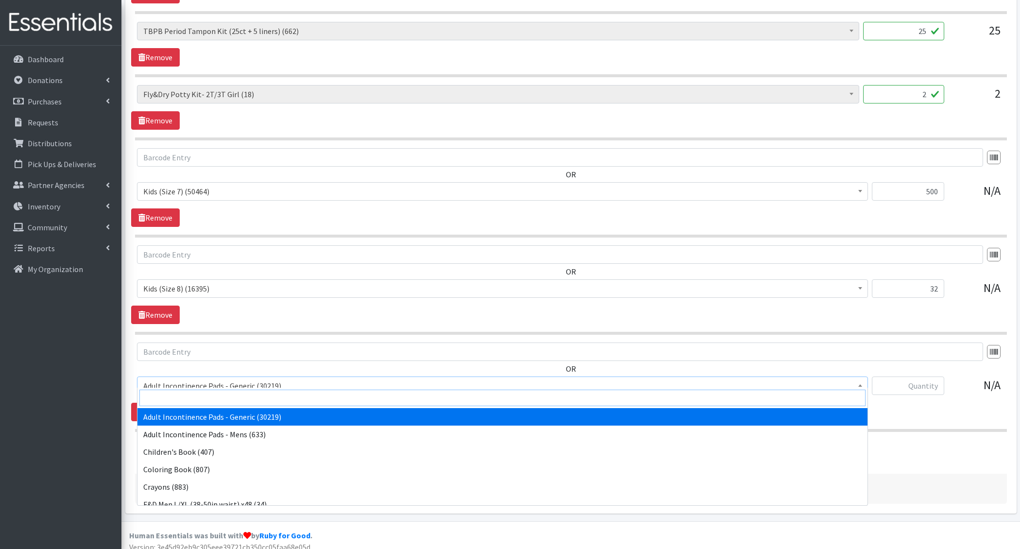
click at [184, 401] on input "search" at bounding box center [502, 398] width 726 height 17
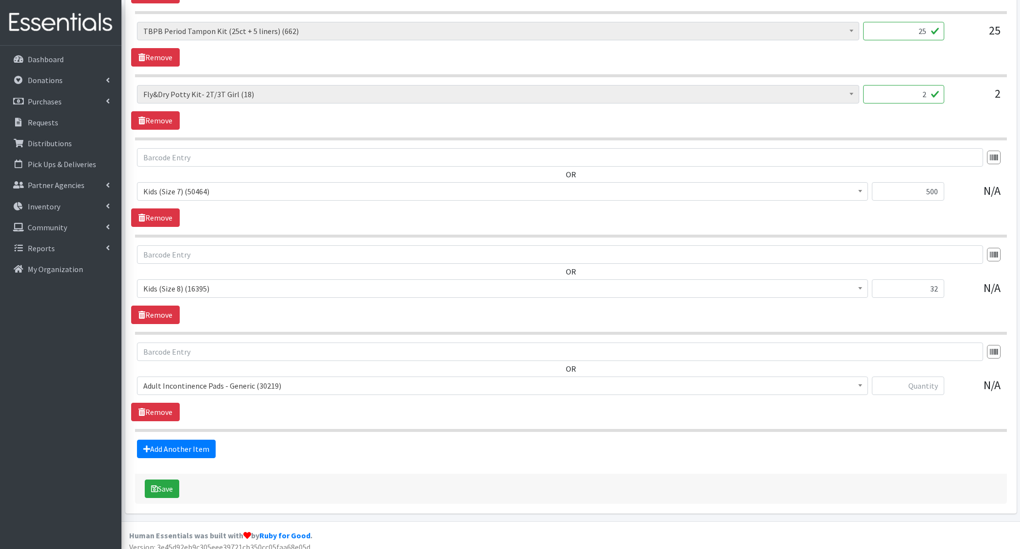
drag, startPoint x: 161, startPoint y: 405, endPoint x: 164, endPoint y: 409, distance: 5.0
click at [161, 405] on link "Remove" at bounding box center [155, 412] width 49 height 18
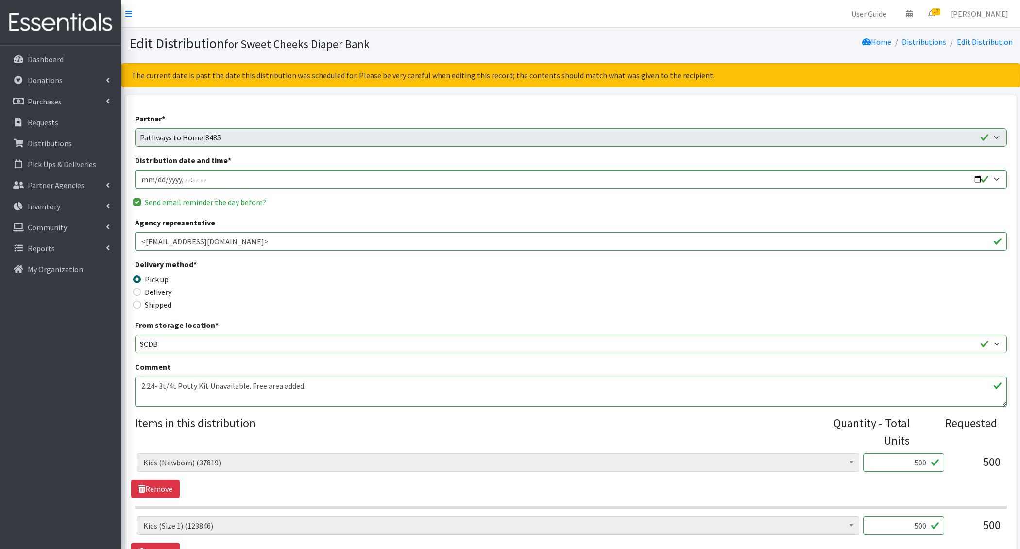
scroll to position [777, 0]
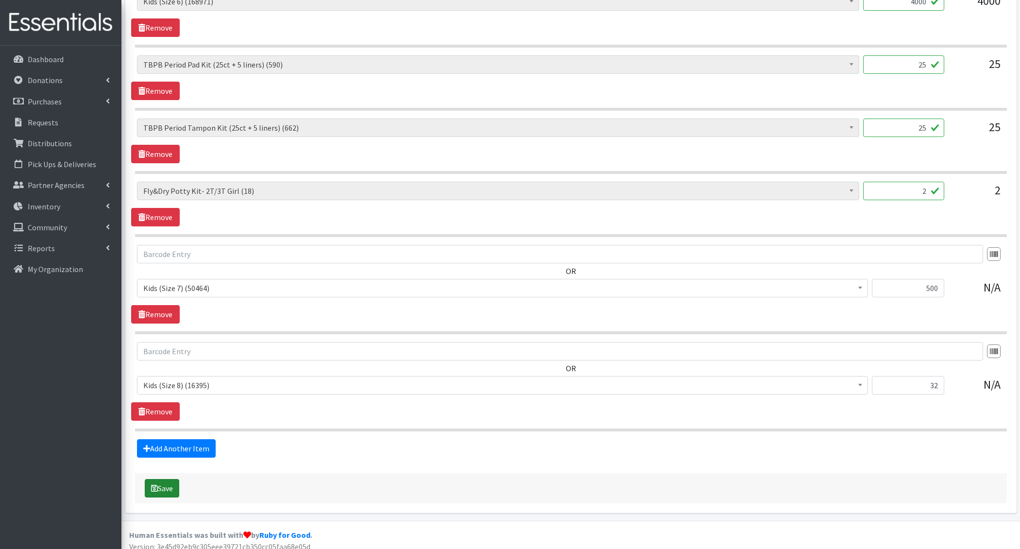
click at [169, 479] on button "Save" at bounding box center [162, 488] width 34 height 18
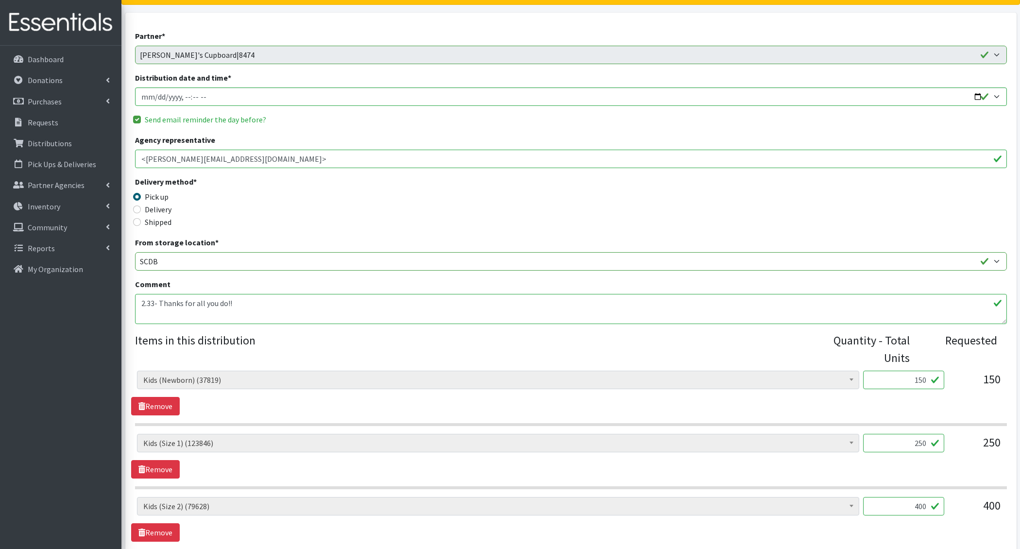
scroll to position [105, 0]
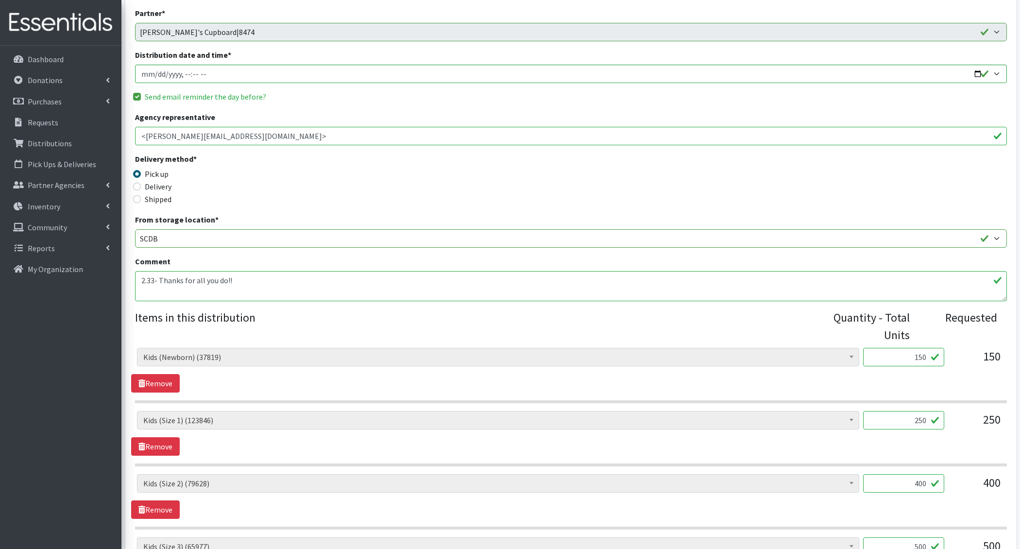
click at [276, 273] on textarea "2.33- Thanks for all you do!!" at bounding box center [571, 286] width 872 height 30
click at [255, 281] on textarea "2.33- Thanks for all you do!!" at bounding box center [571, 286] width 872 height 30
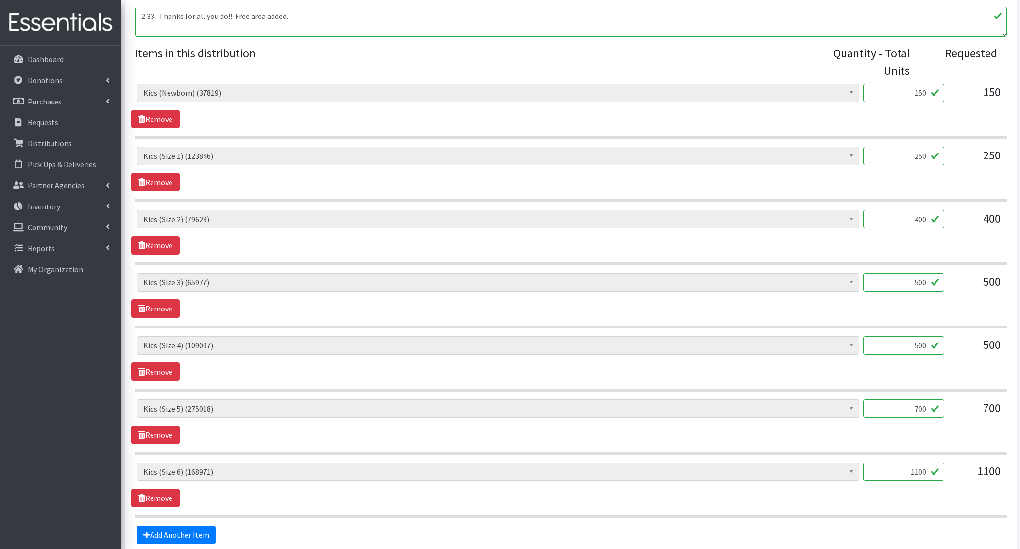
scroll to position [459, 0]
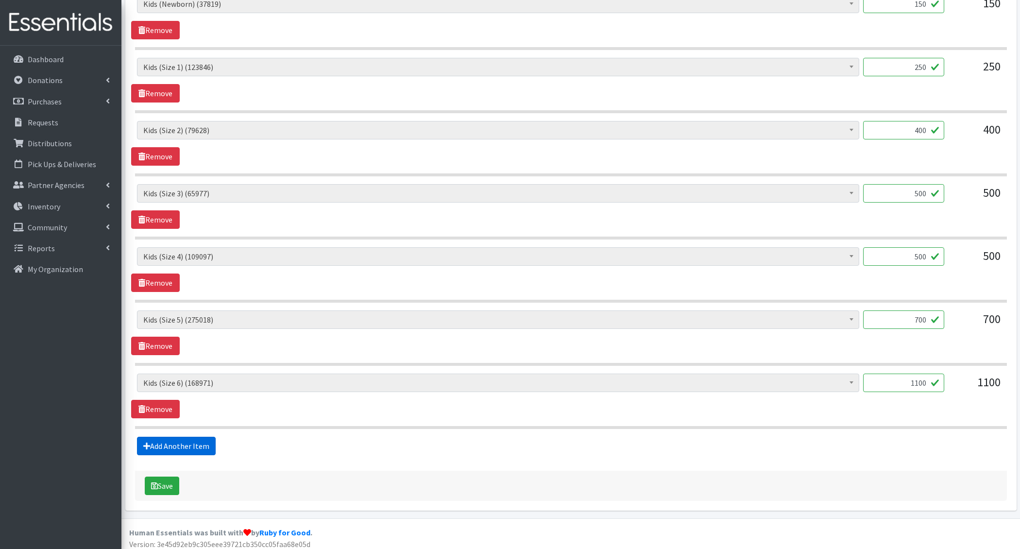
type textarea "2.33- Thanks for all you do!! Free area added."
click at [186, 441] on link "Add Another Item" at bounding box center [176, 446] width 79 height 18
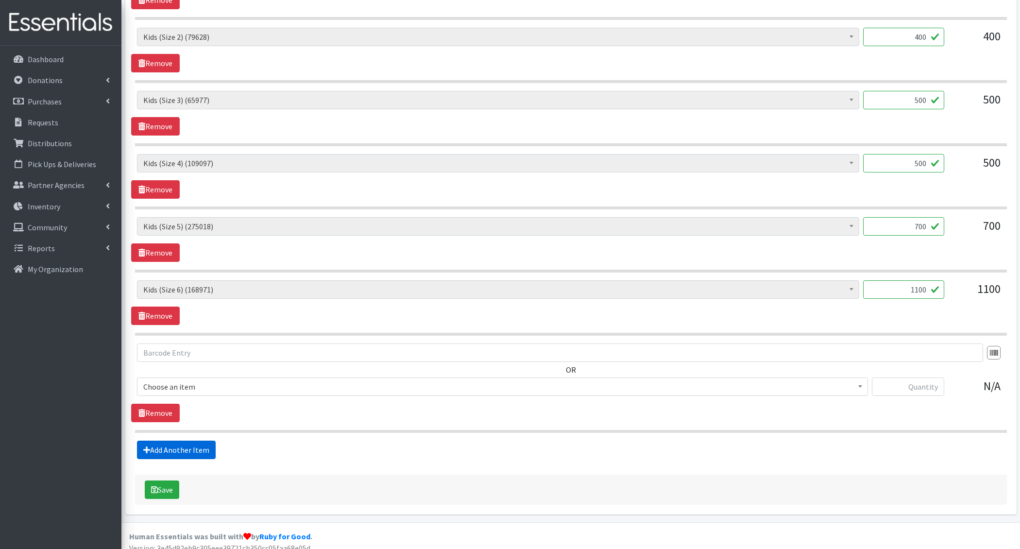
scroll to position [555, 0]
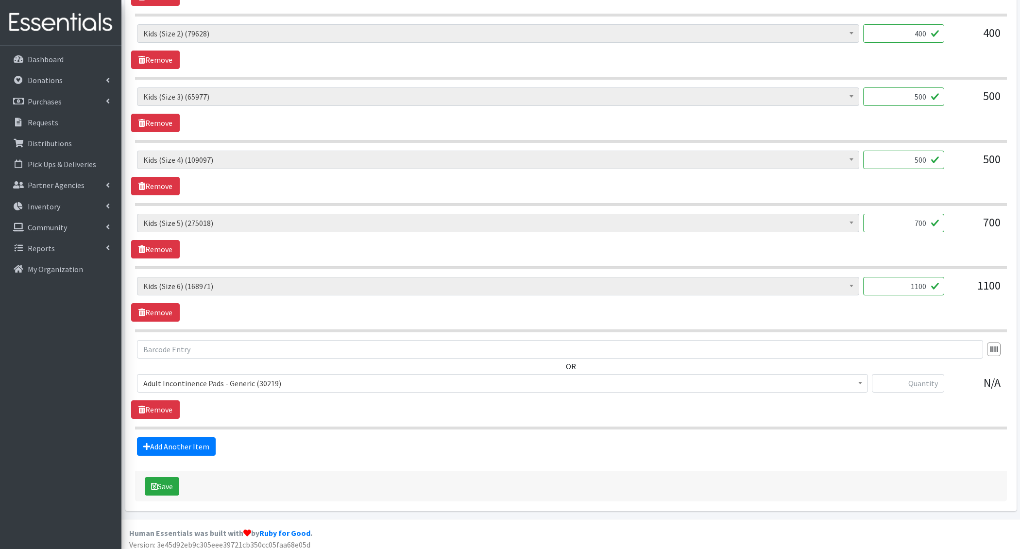
click at [200, 386] on span "Adult Incontinence Pads - Generic (30219)" at bounding box center [502, 383] width 731 height 18
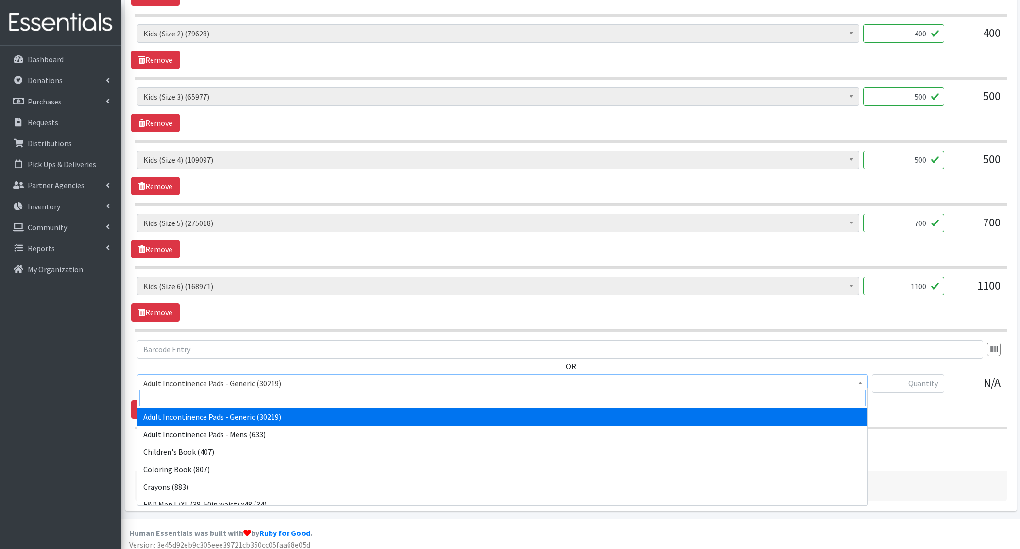
click at [194, 397] on input "search" at bounding box center [502, 398] width 726 height 17
type input "e 7"
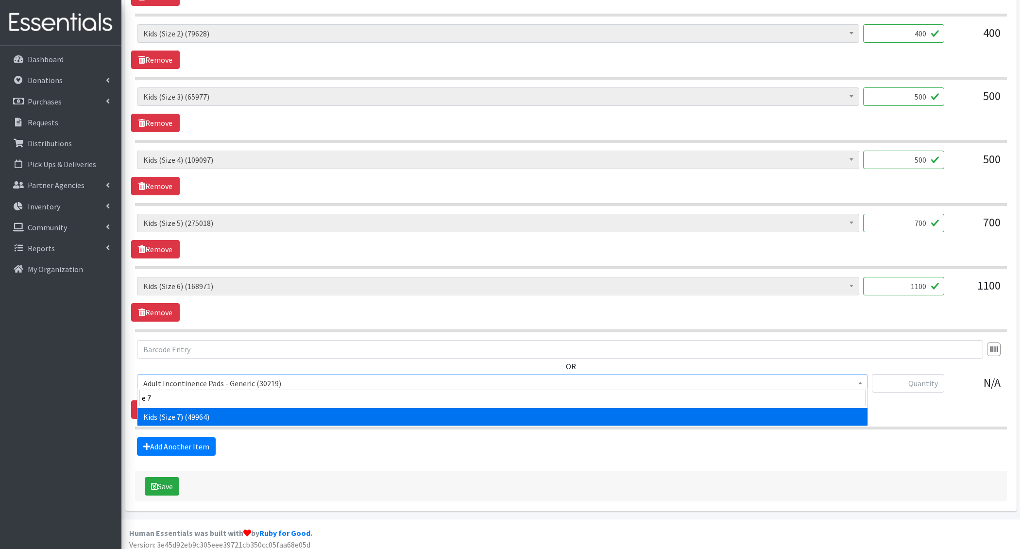
select select "6314"
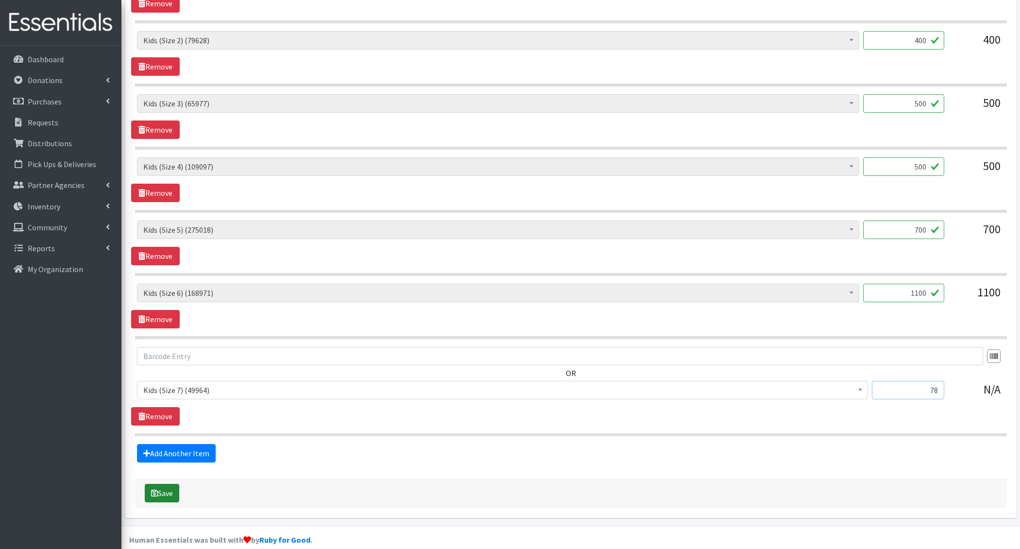
type input "78"
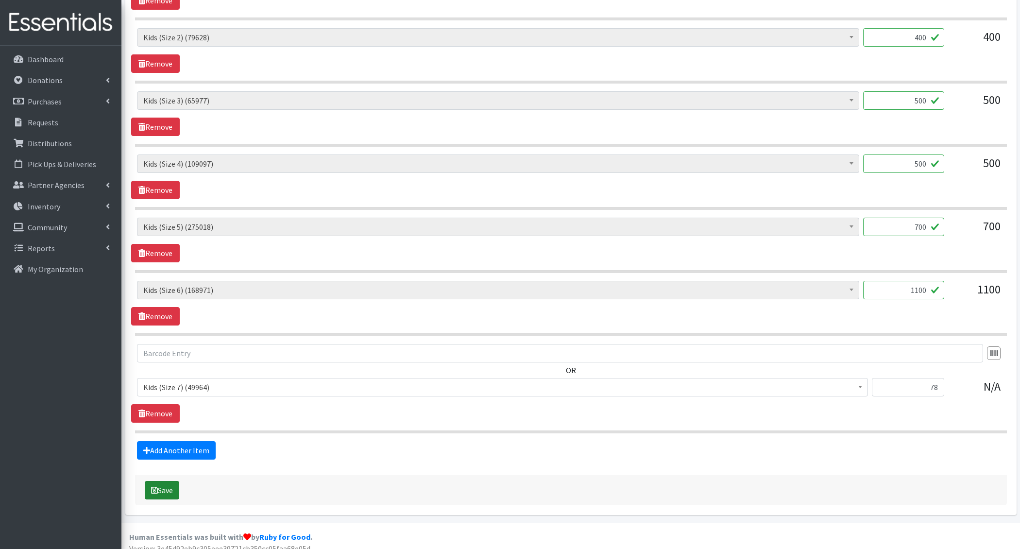
click at [162, 488] on button "Save" at bounding box center [162, 490] width 34 height 18
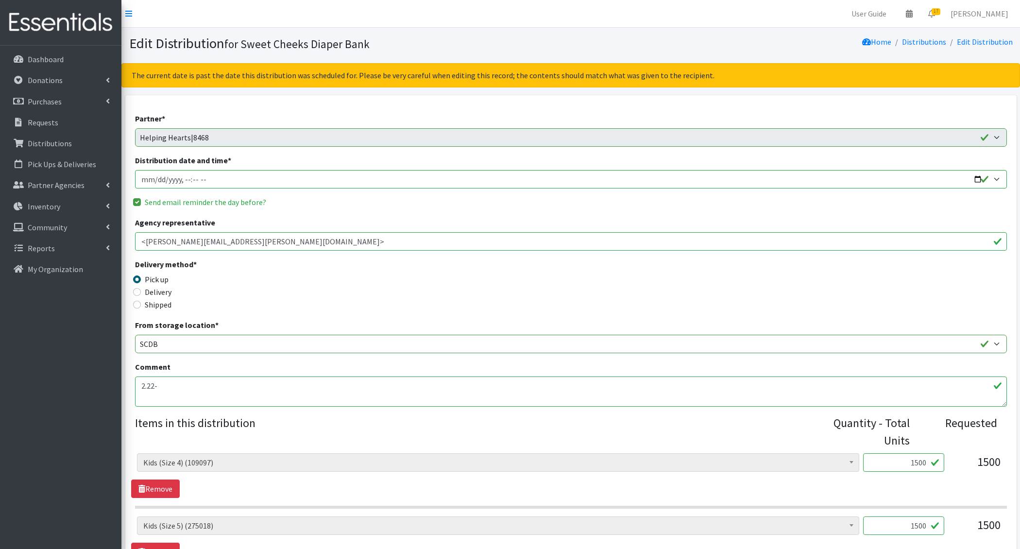
scroll to position [5, 0]
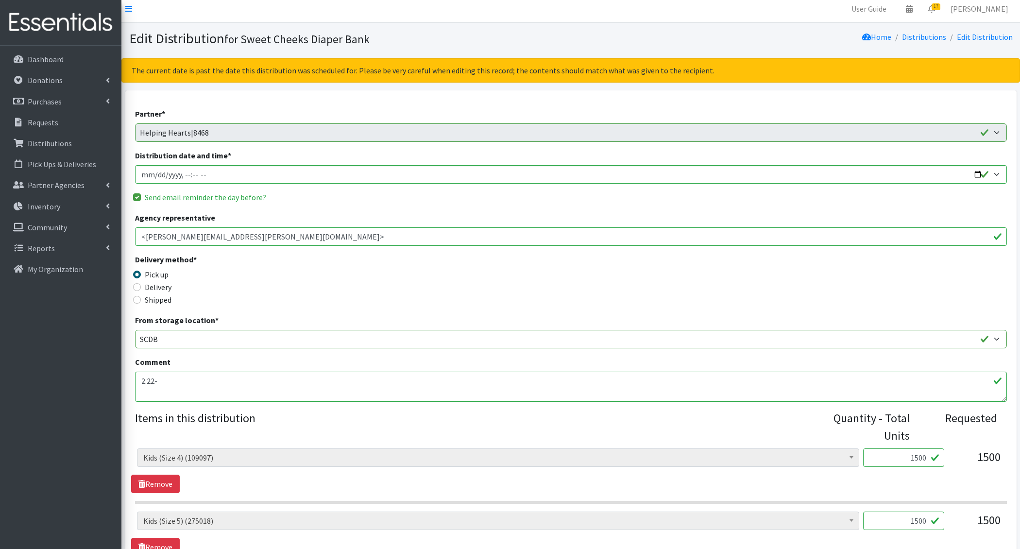
click at [263, 392] on textarea "2.22-" at bounding box center [571, 387] width 872 height 30
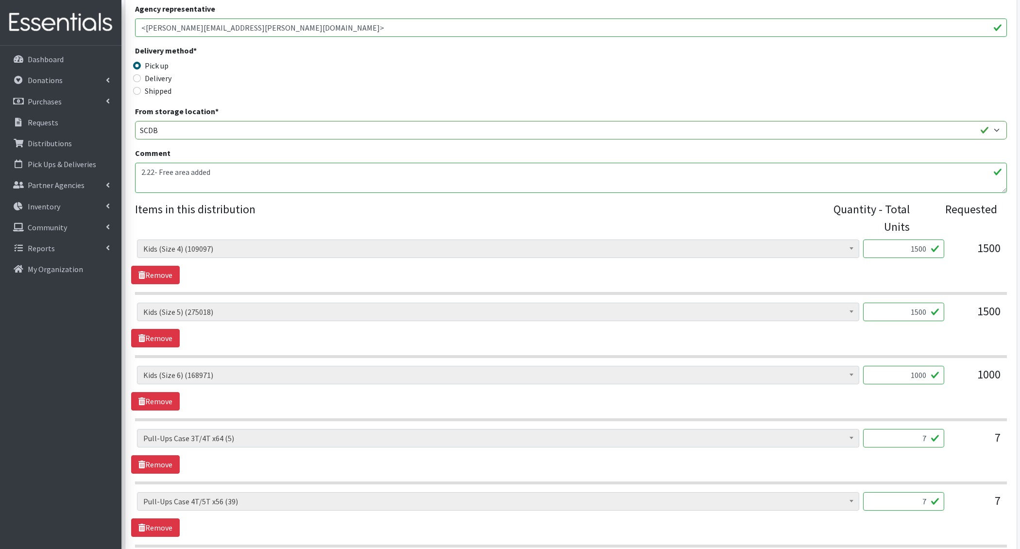
scroll to position [459, 0]
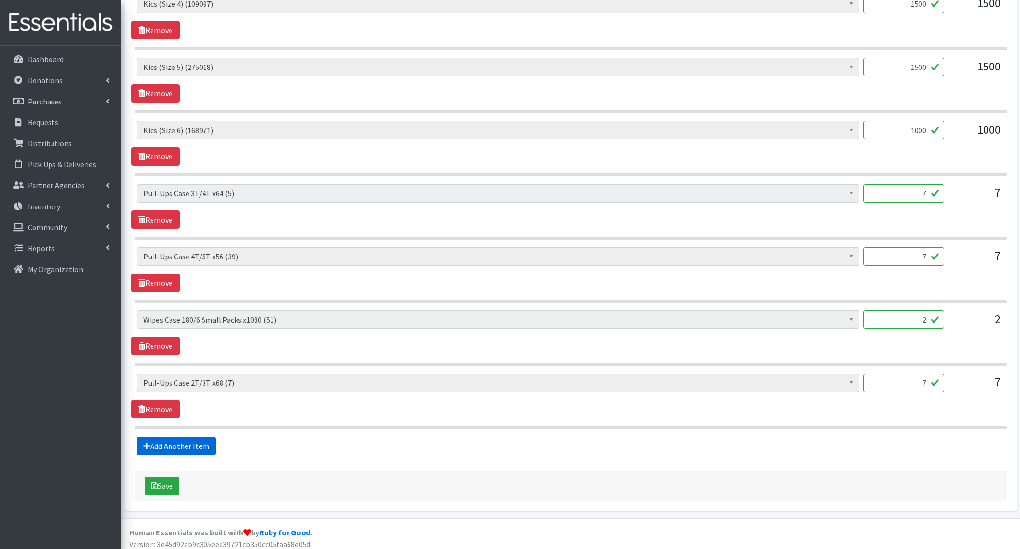
type textarea "2.22- Free area added"
click at [172, 437] on link "Add Another Item" at bounding box center [176, 446] width 79 height 18
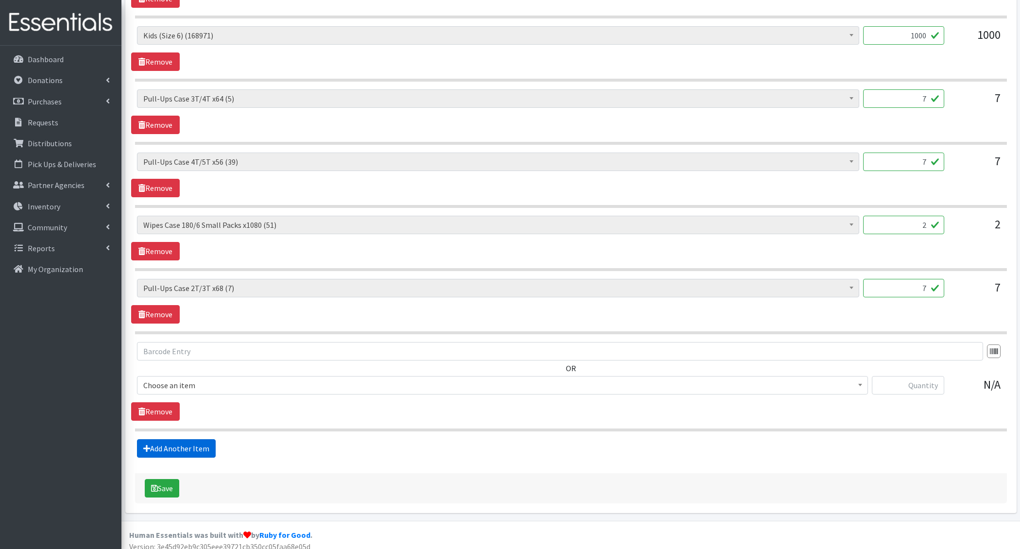
scroll to position [555, 0]
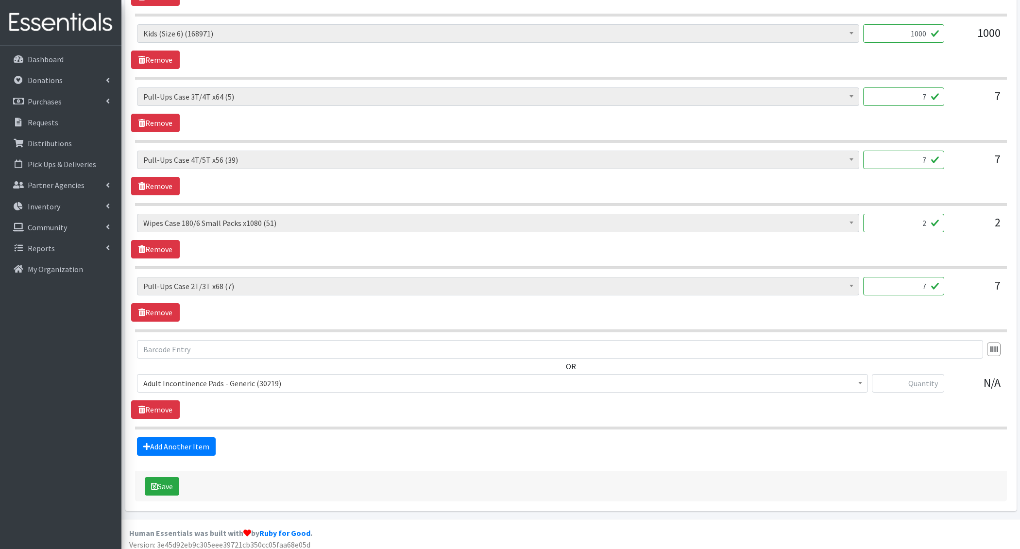
click at [188, 384] on span "Adult Incontinence Pads - Generic (30219)" at bounding box center [502, 383] width 718 height 14
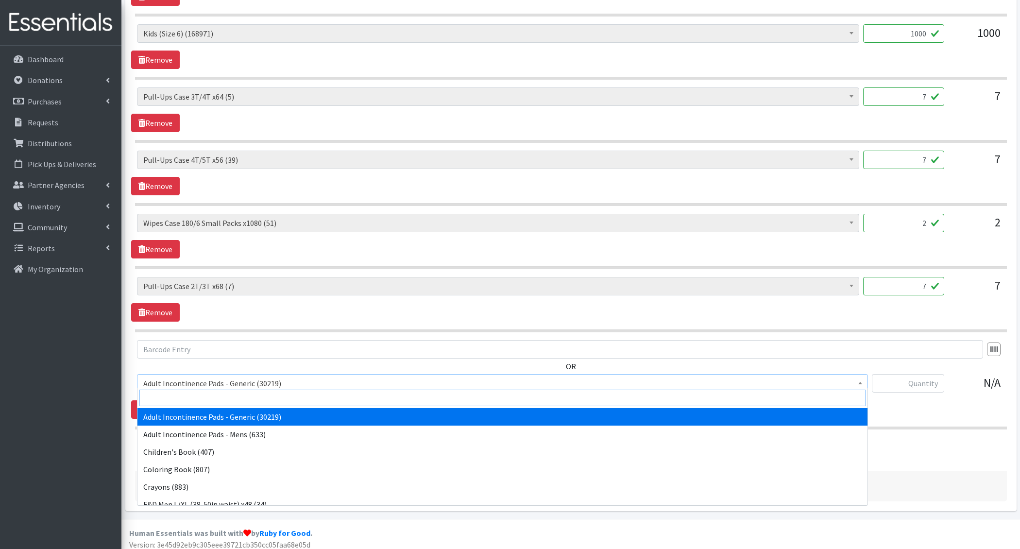
click at [194, 395] on input "search" at bounding box center [502, 398] width 726 height 17
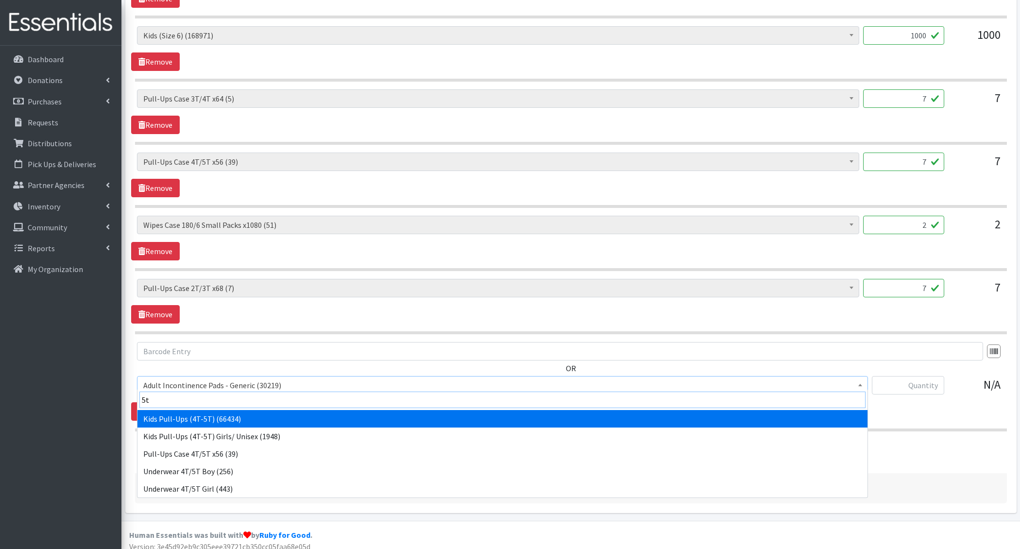
type input "5t"
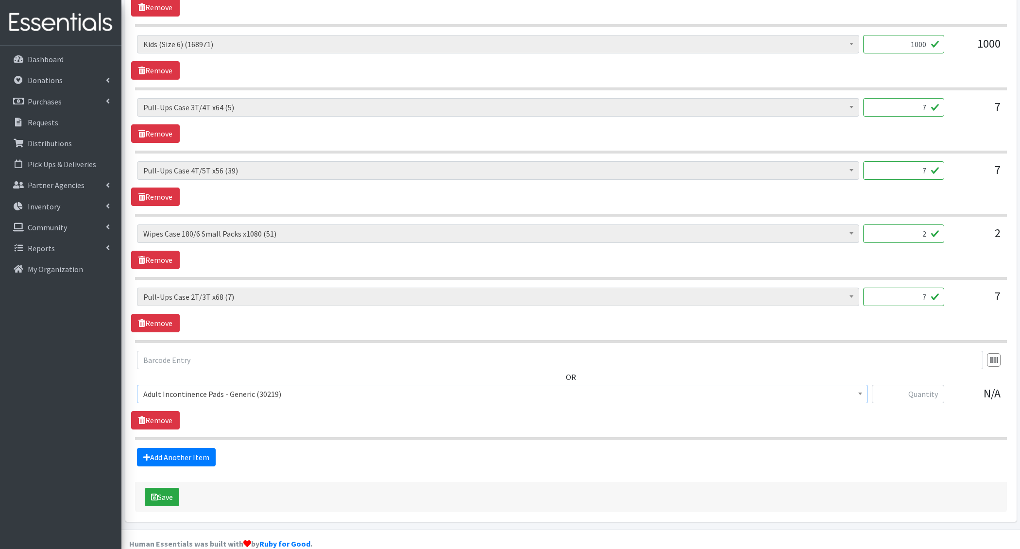
scroll to position [543, 0]
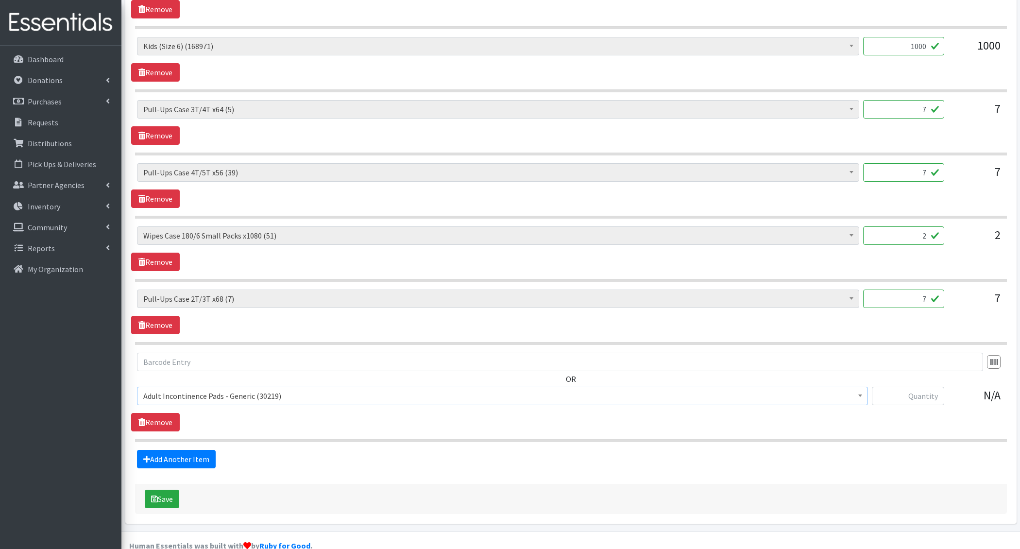
click at [211, 389] on span "Adult Incontinence Pads - Generic (30219)" at bounding box center [502, 396] width 718 height 14
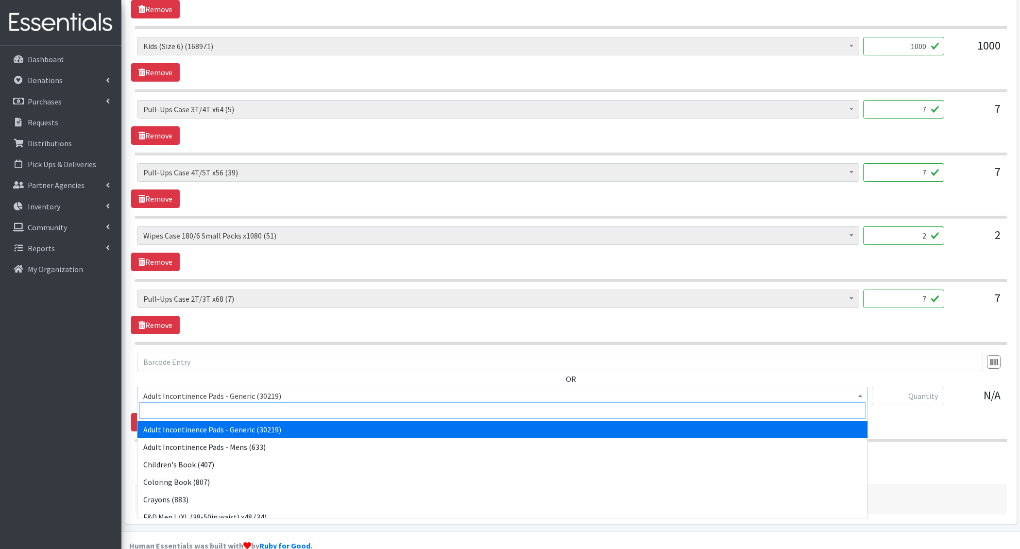
click at [201, 411] on input "search" at bounding box center [502, 410] width 726 height 17
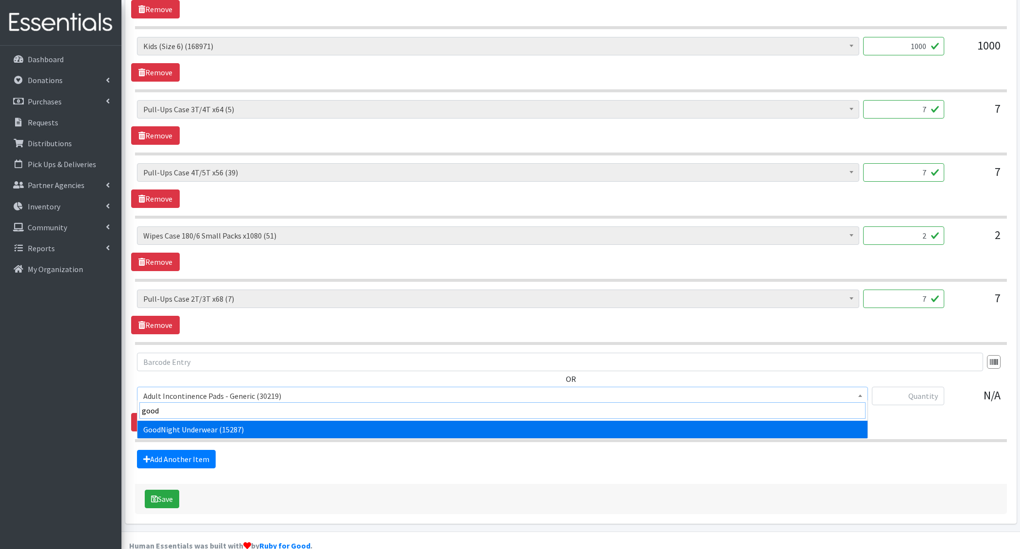
type input "goodn"
select select "5110"
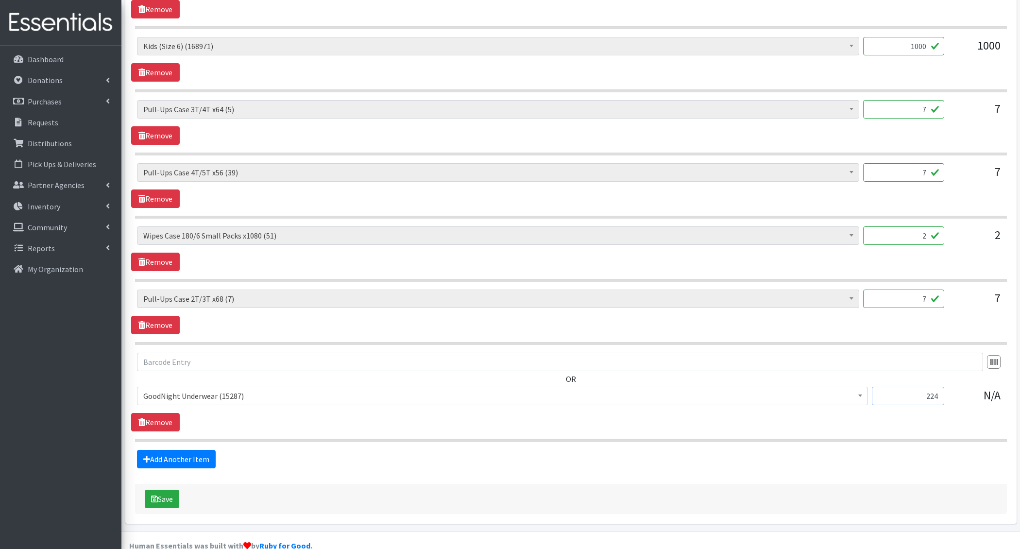
scroll to position [532, 0]
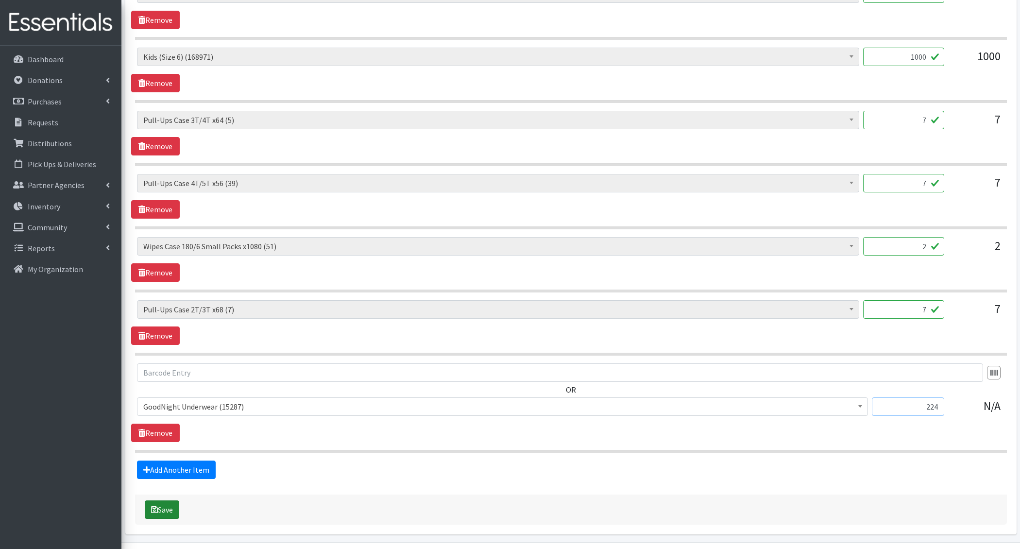
type input "224"
click at [166, 505] on button "Save" at bounding box center [162, 509] width 34 height 18
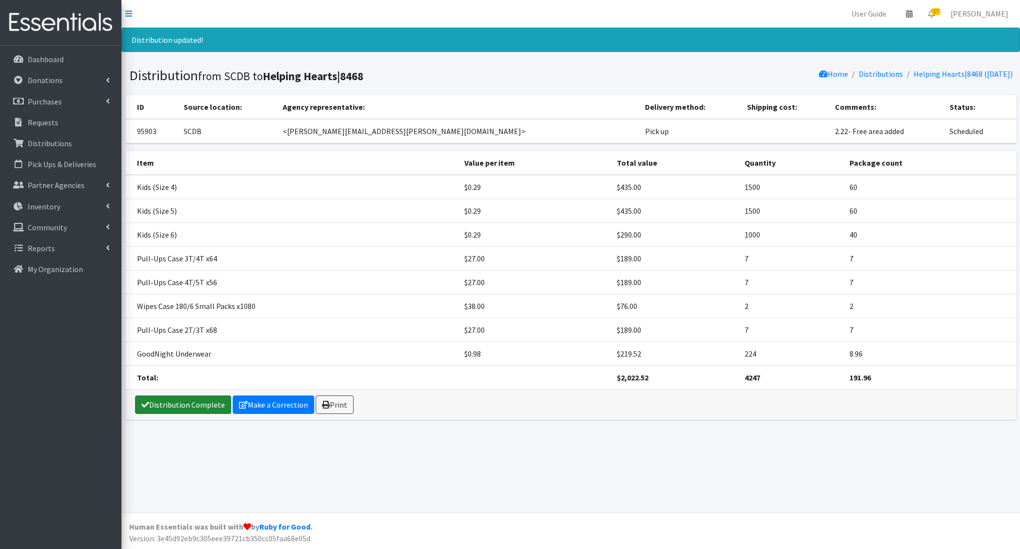
click at [202, 406] on link "Distribution Complete" at bounding box center [183, 404] width 96 height 18
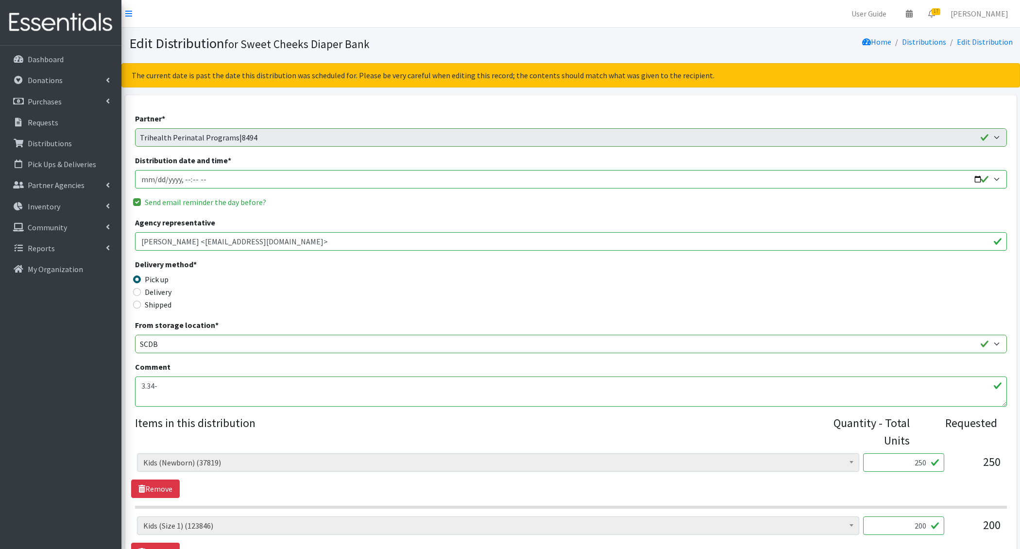
scroll to position [57, 0]
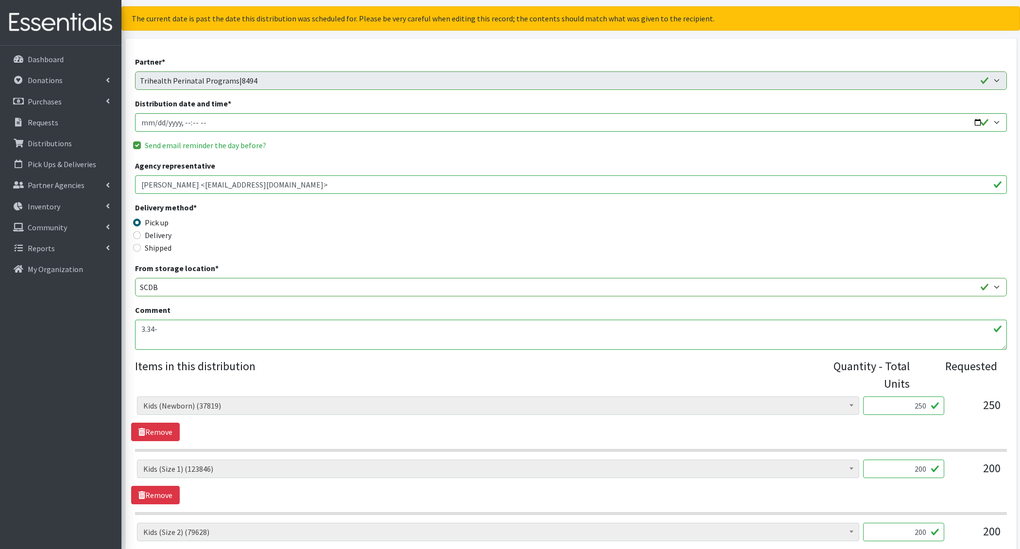
click at [218, 320] on textarea "3.34-" at bounding box center [571, 335] width 872 height 30
click at [215, 322] on textarea "3.34-" at bounding box center [571, 335] width 872 height 30
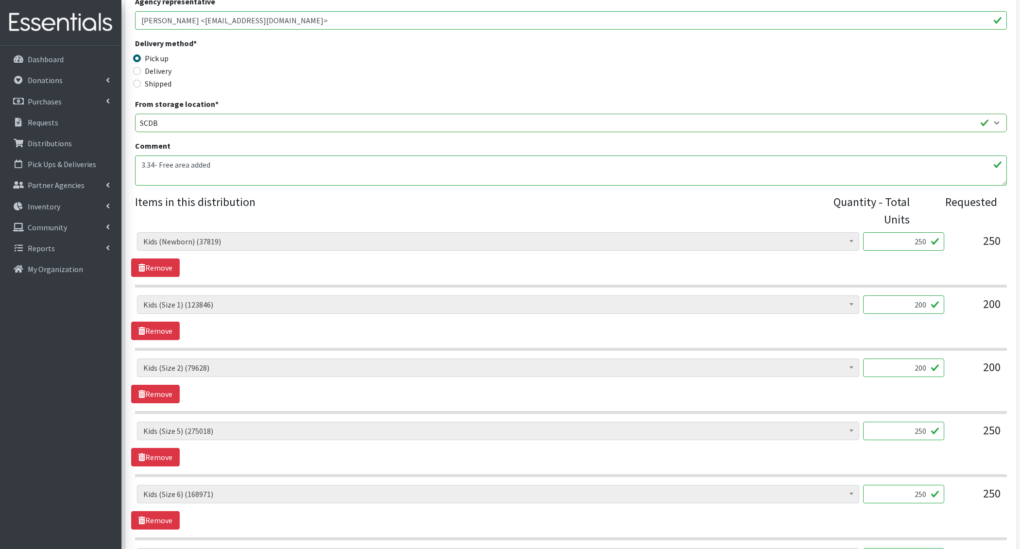
scroll to position [396, 0]
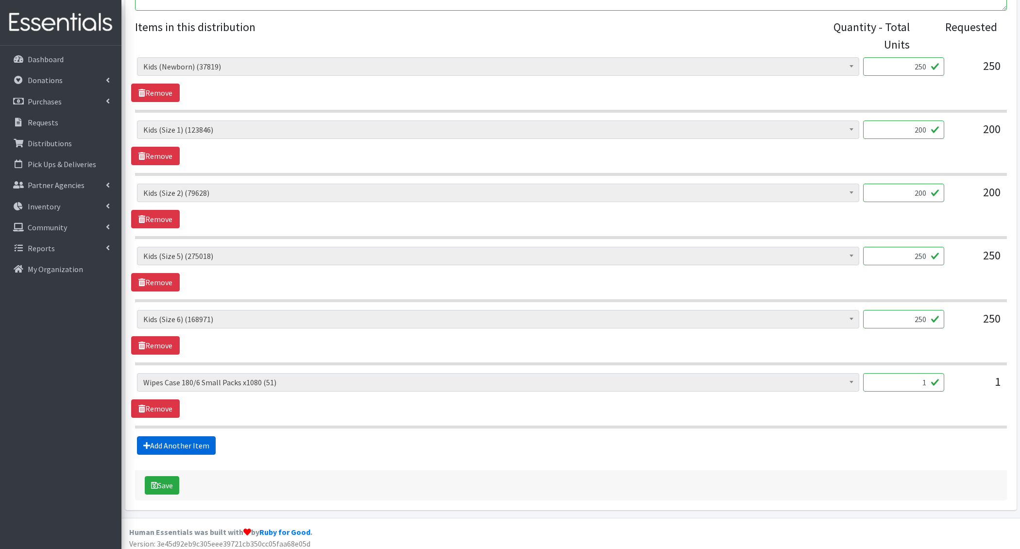
type textarea "3.34- Free area added"
click at [187, 442] on link "Add Another Item" at bounding box center [176, 445] width 79 height 18
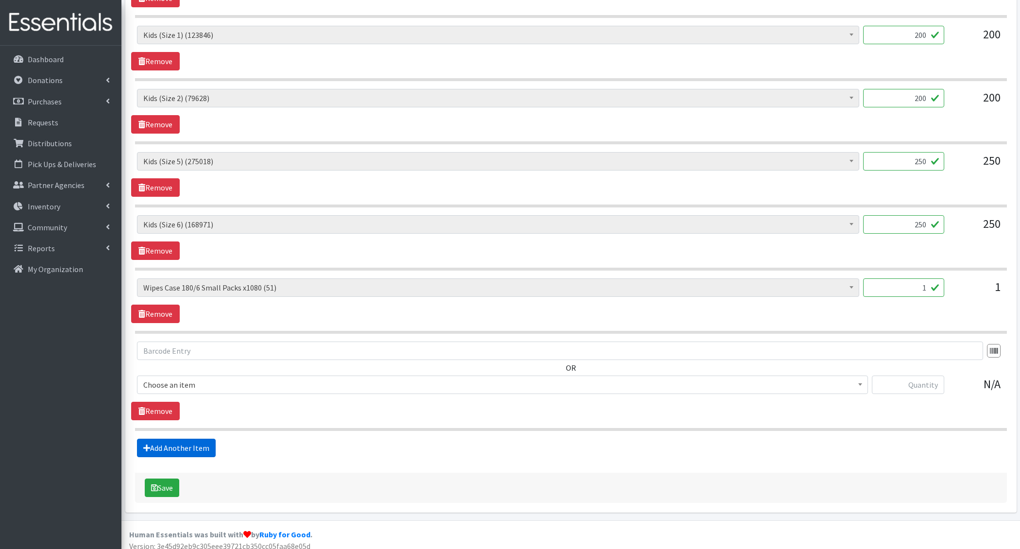
scroll to position [493, 0]
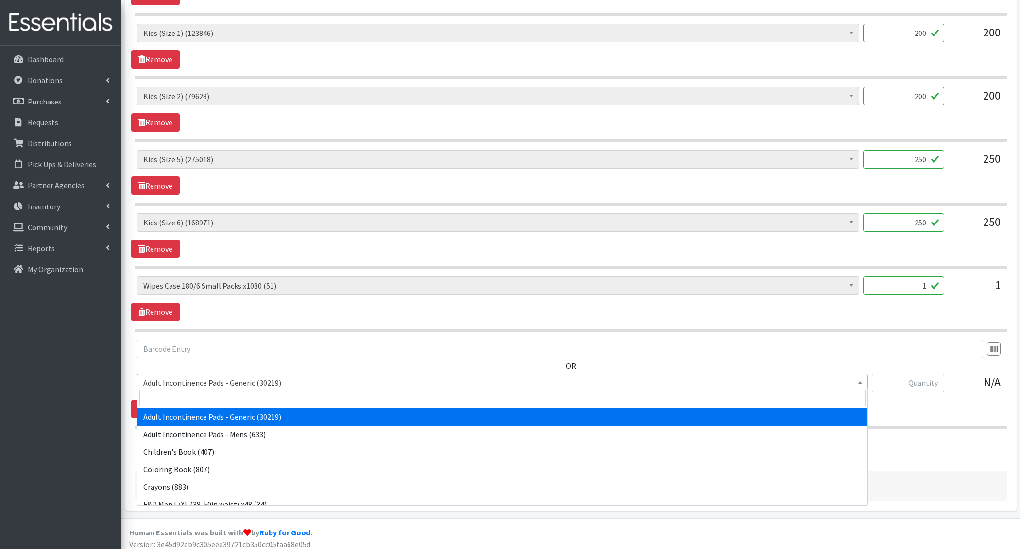
click at [189, 382] on span "Adult Incontinence Pads - Generic (30219)" at bounding box center [502, 383] width 718 height 14
click at [184, 396] on input "search" at bounding box center [502, 398] width 726 height 17
type input "pads"
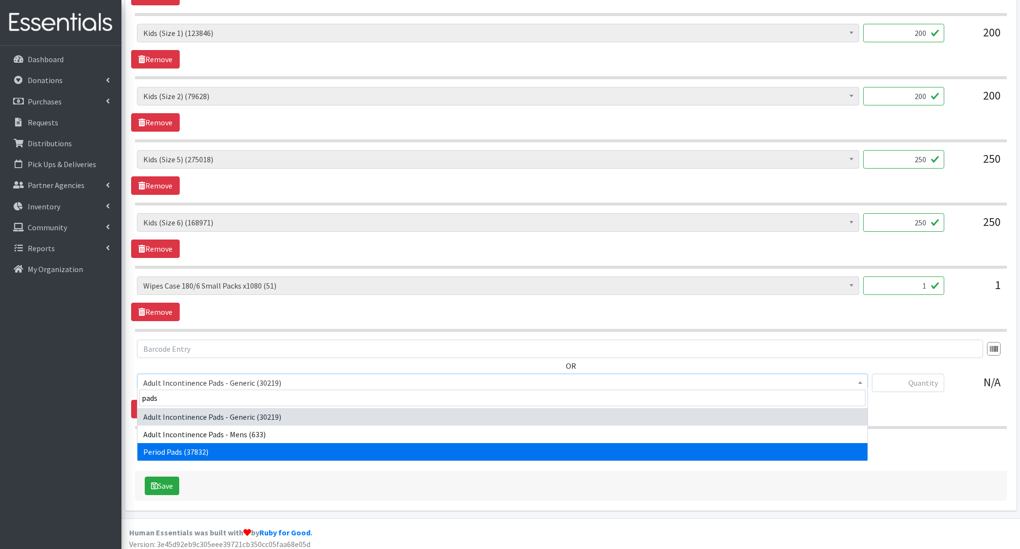
select select "1402"
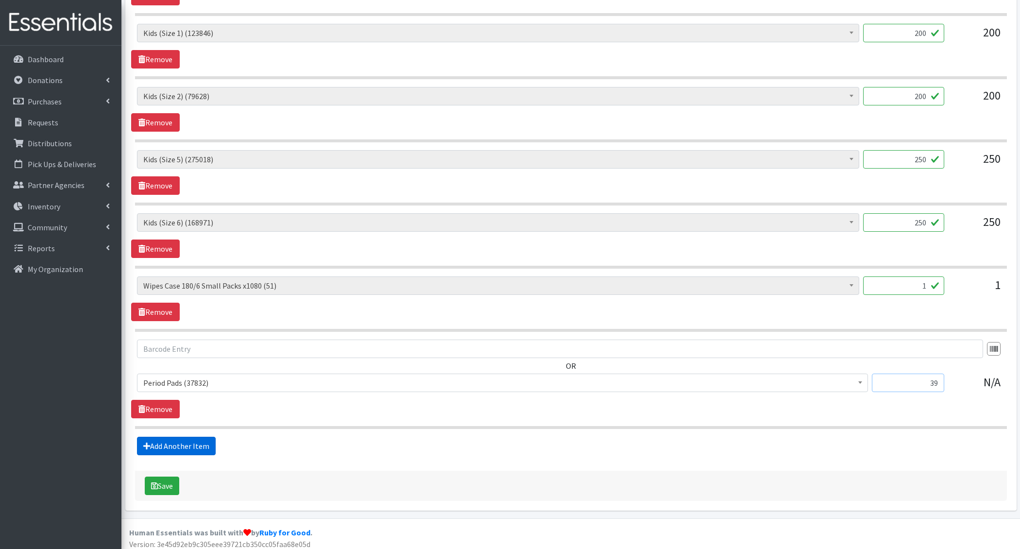
type input "39"
click at [172, 441] on link "Add Another Item" at bounding box center [176, 446] width 79 height 18
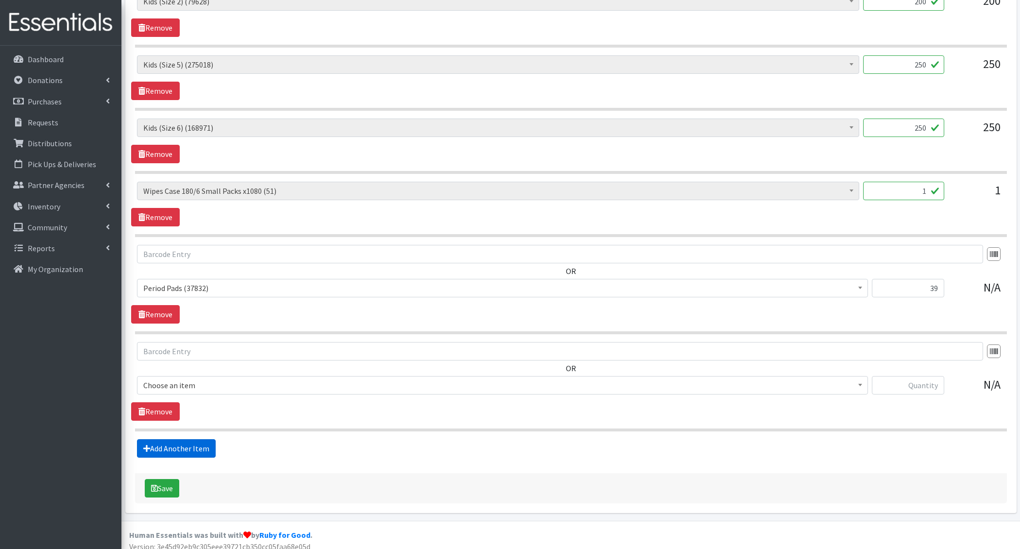
scroll to position [589, 0]
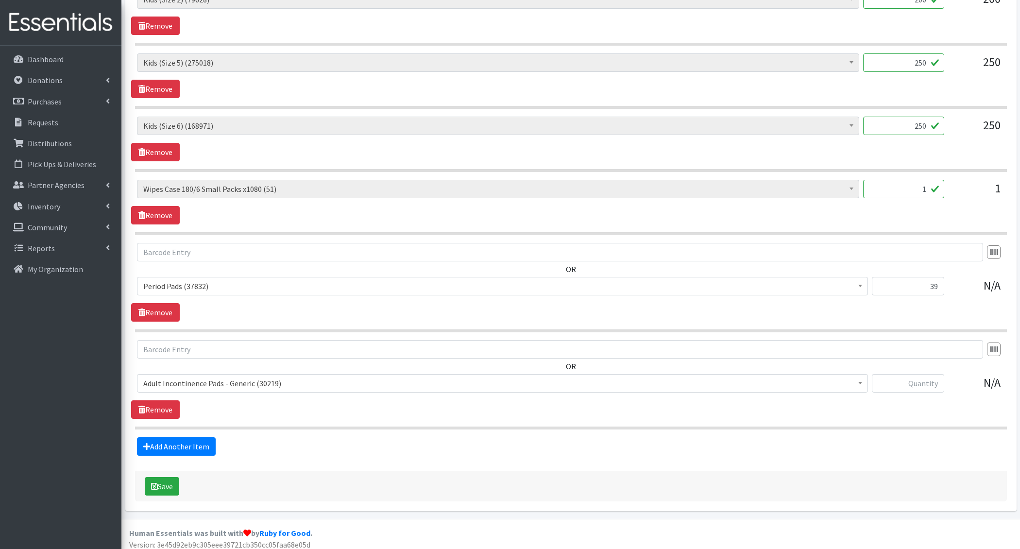
click at [196, 386] on span "Adult Incontinence Pads - Generic (30219)" at bounding box center [502, 383] width 731 height 18
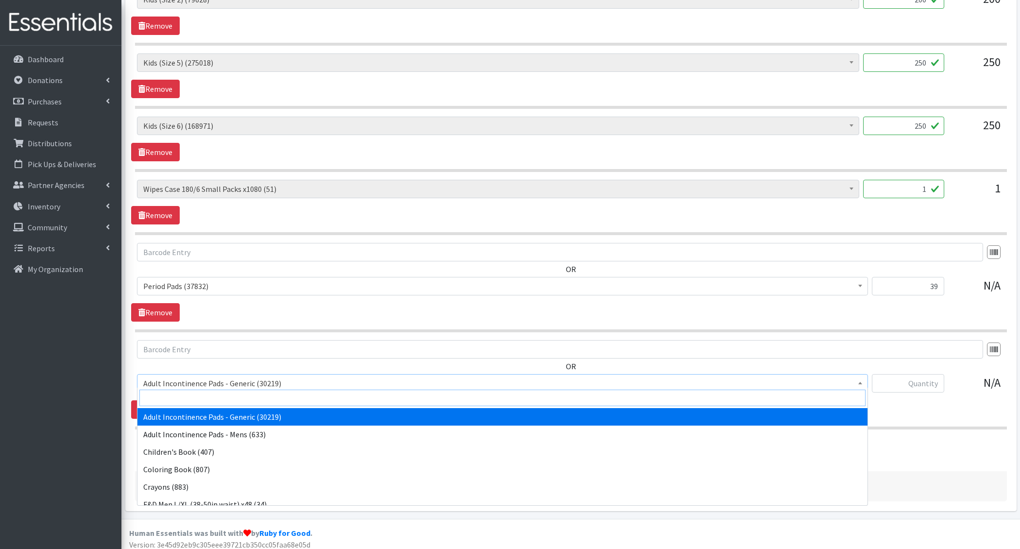
click at [190, 404] on input "search" at bounding box center [502, 398] width 726 height 17
type input "wipes"
select select "1205"
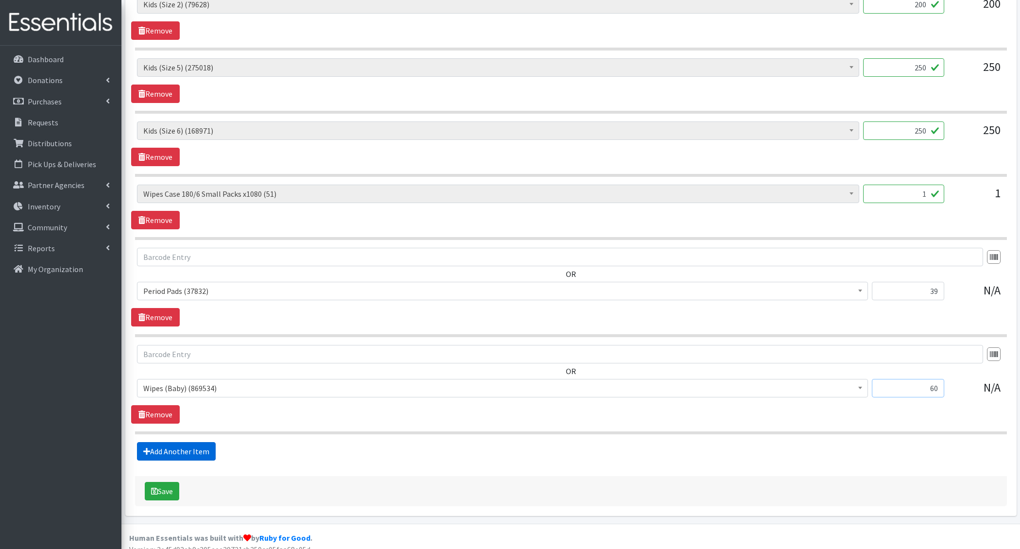
type input "60"
click at [185, 442] on link "Add Another Item" at bounding box center [176, 451] width 79 height 18
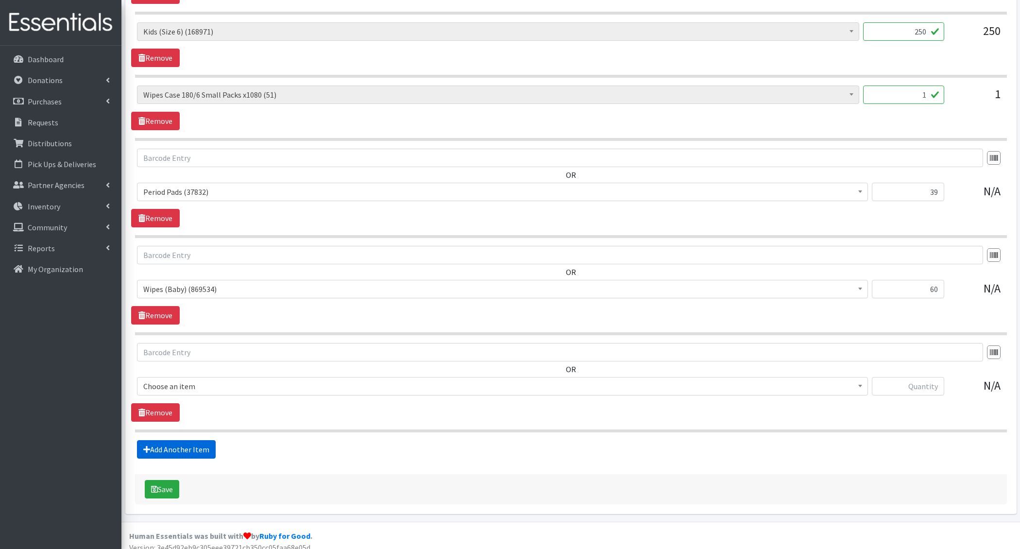
scroll to position [685, 0]
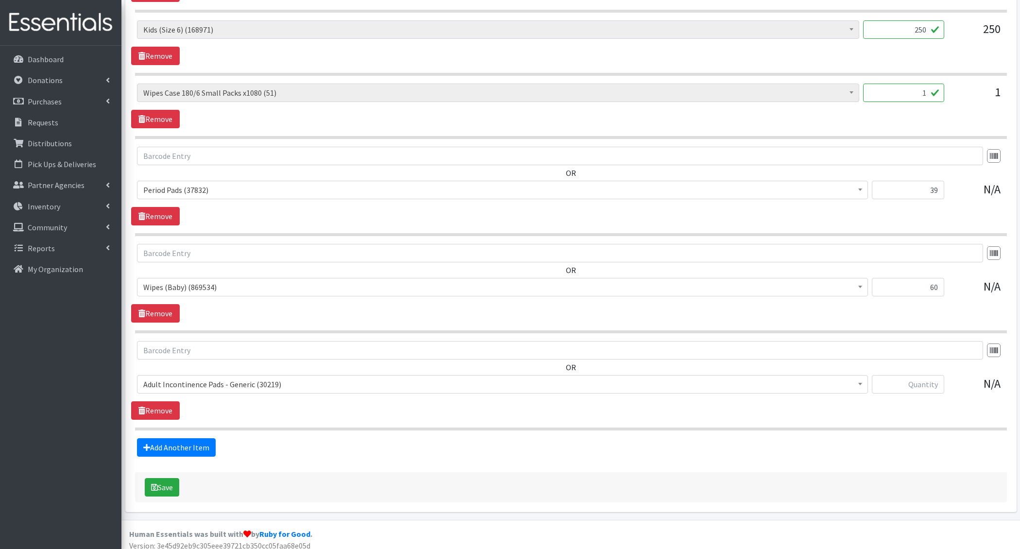
click at [186, 384] on span "Adult Incontinence Pads - Generic (30219)" at bounding box center [502, 384] width 718 height 14
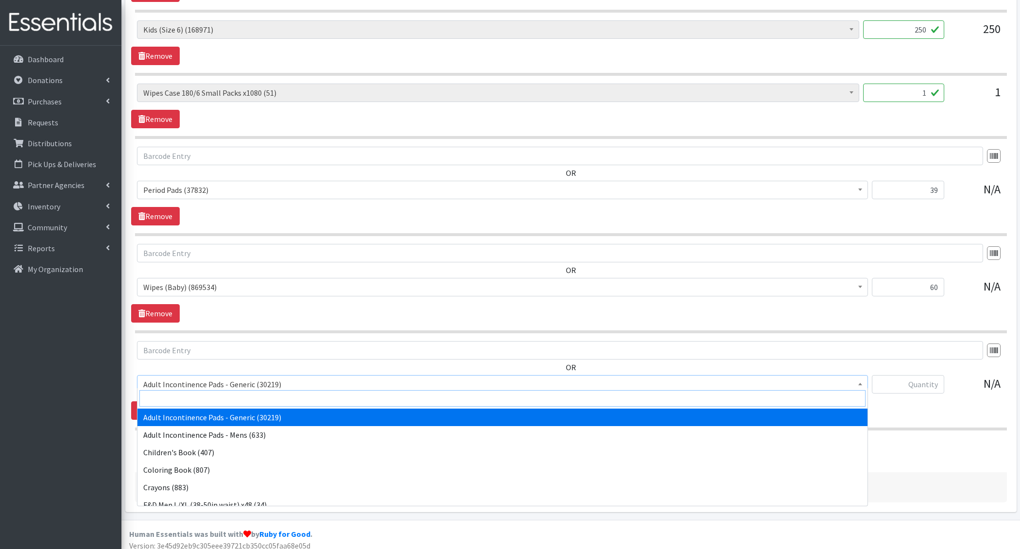
click at [185, 398] on input "search" at bounding box center [502, 398] width 726 height 17
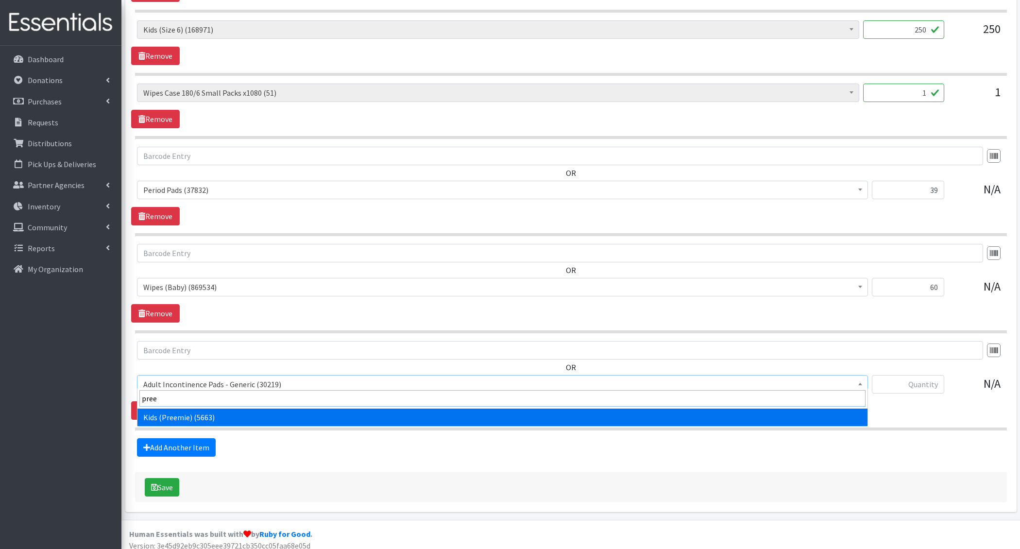
type input "preem"
select select "4729"
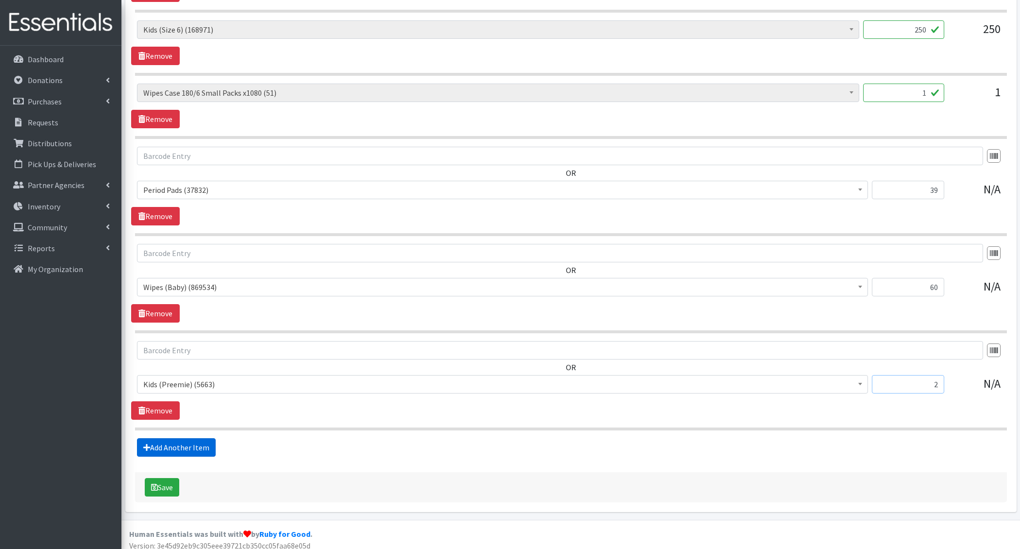
type input "2"
click at [187, 438] on link "Add Another Item" at bounding box center [176, 447] width 79 height 18
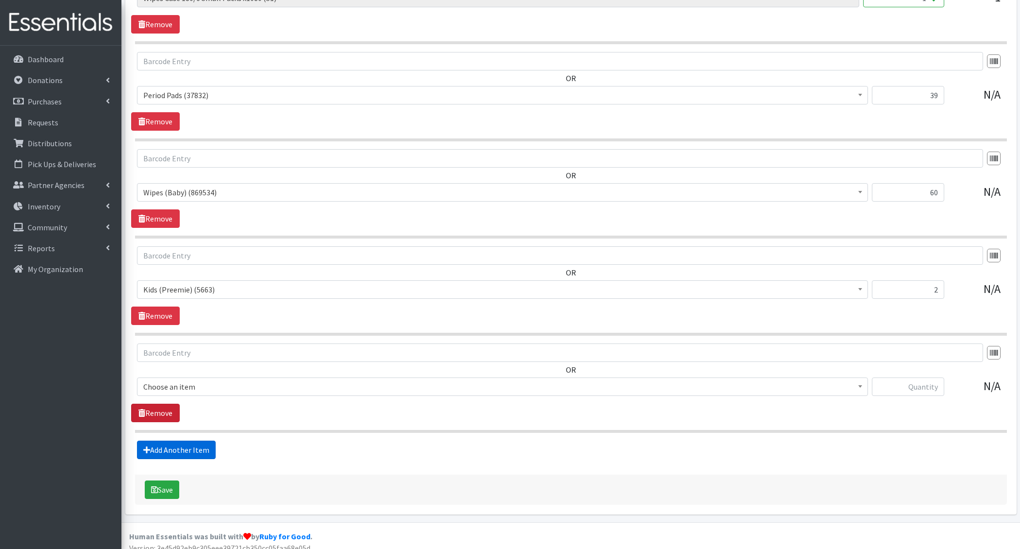
scroll to position [782, 0]
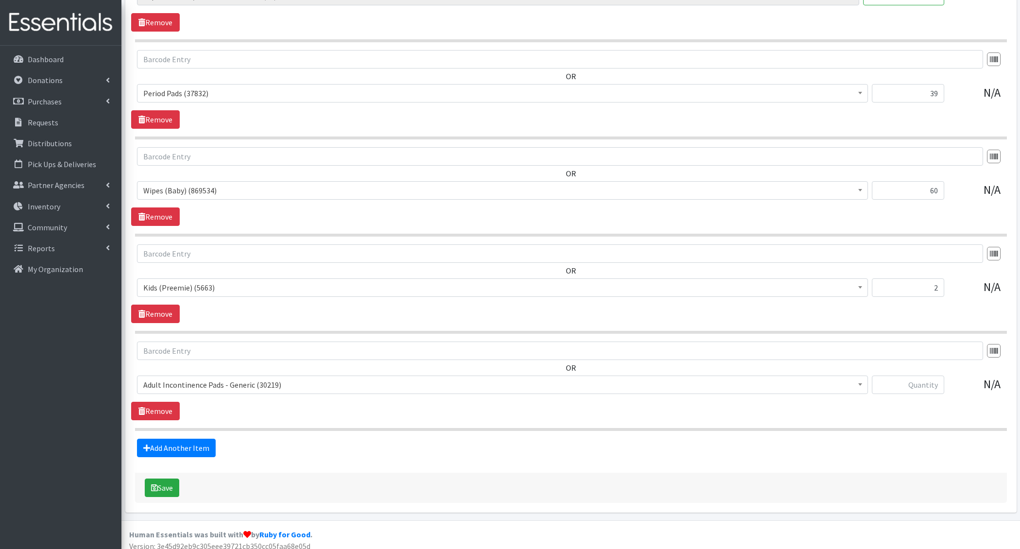
click at [183, 378] on span "Adult Incontinence Pads - Generic (30219)" at bounding box center [502, 385] width 718 height 14
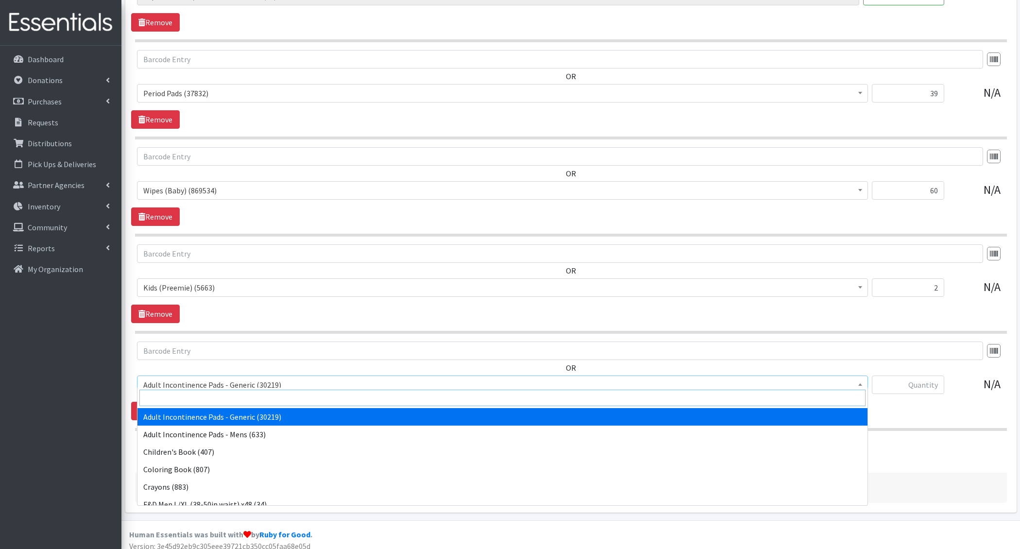
click at [179, 391] on input "search" at bounding box center [502, 398] width 726 height 17
type input "liners"
select select "1405"
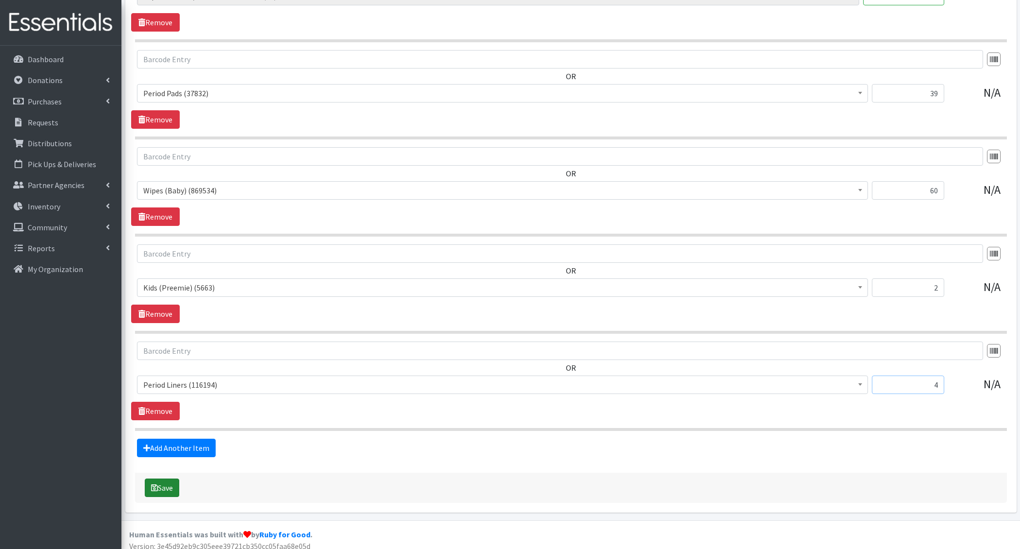
type input "4"
click at [170, 485] on button "Save" at bounding box center [162, 487] width 34 height 18
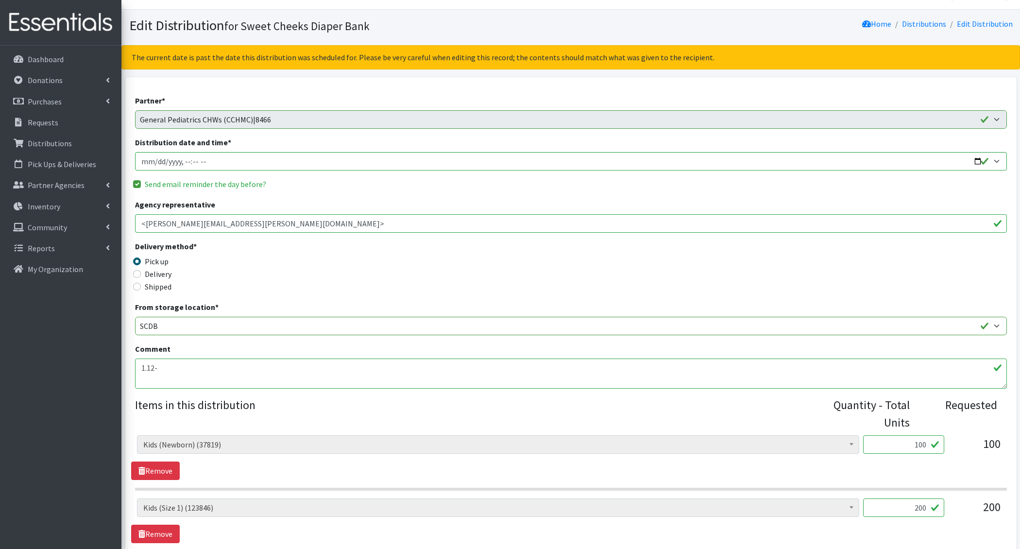
scroll to position [19, 0]
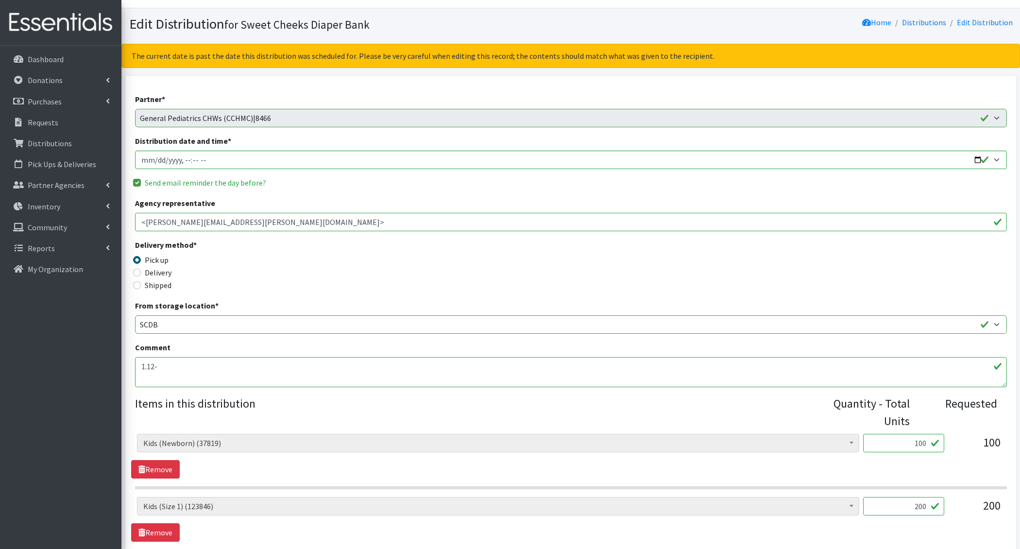
click at [189, 378] on textarea "1.12-" at bounding box center [571, 372] width 872 height 30
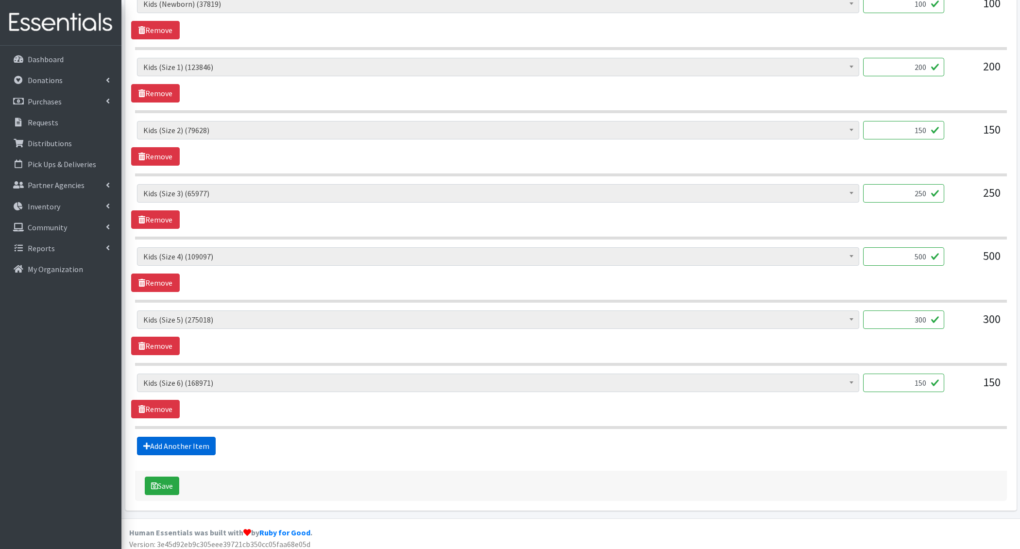
type textarea "1.12- free area added"
click at [164, 437] on link "Add Another Item" at bounding box center [176, 446] width 79 height 18
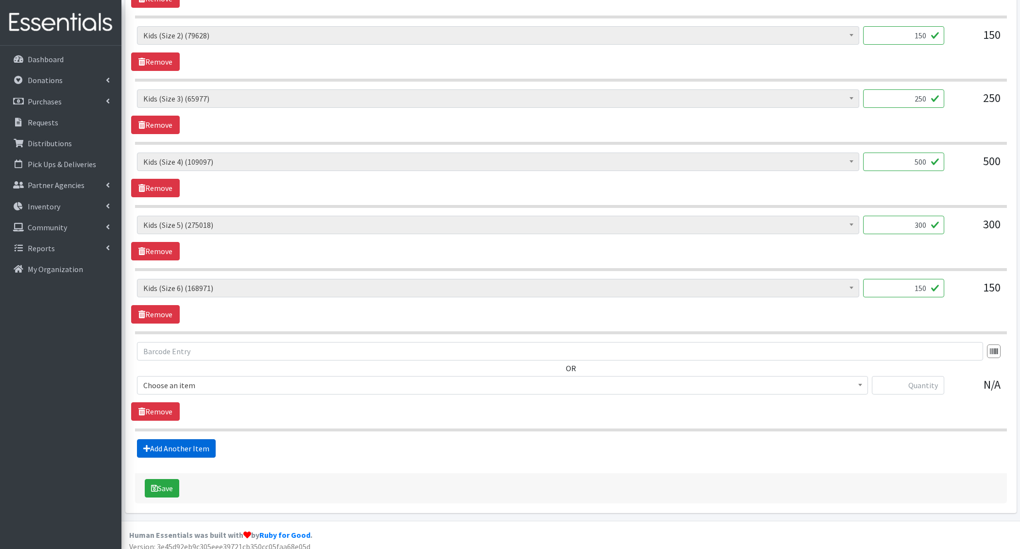
scroll to position [555, 0]
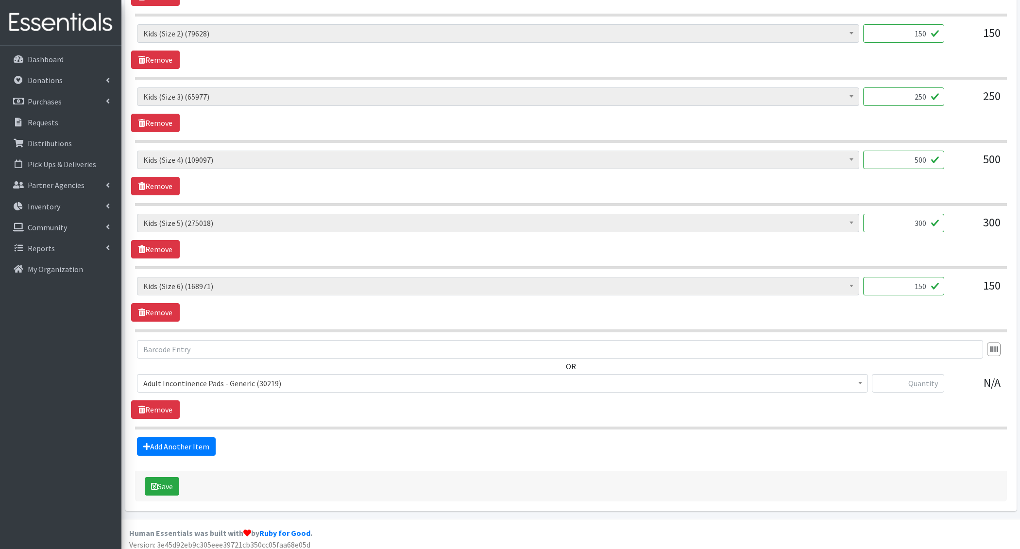
drag, startPoint x: 177, startPoint y: 380, endPoint x: 177, endPoint y: 387, distance: 6.8
click at [178, 380] on span "Adult Incontinence Pads - Generic (30219)" at bounding box center [502, 383] width 718 height 14
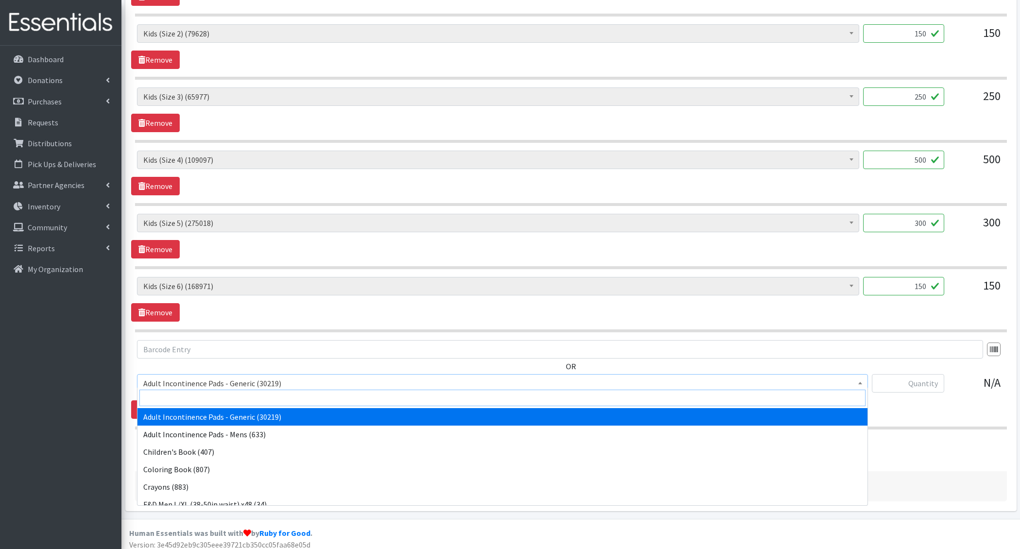
click at [177, 393] on input "search" at bounding box center [502, 398] width 726 height 17
type input "e 8"
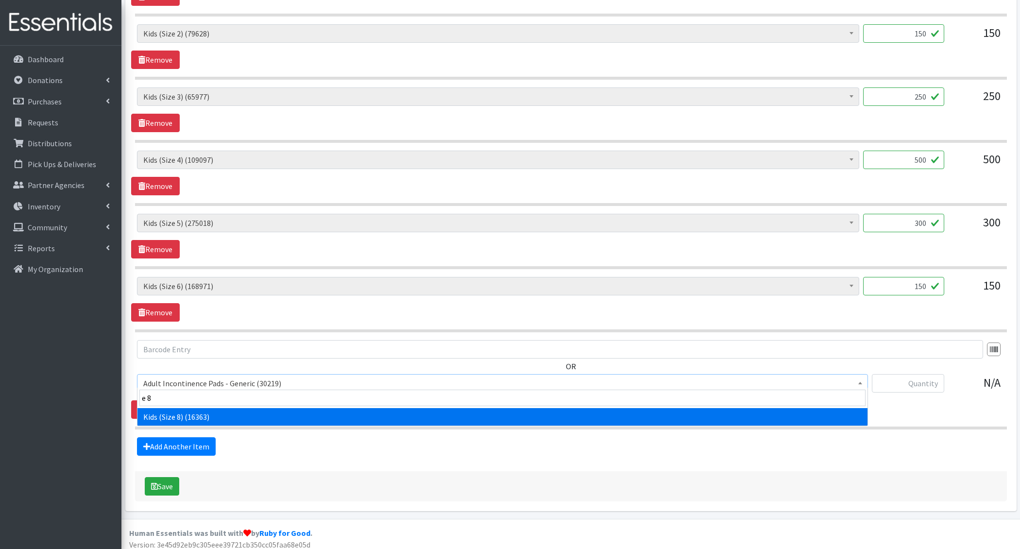
select select "15186"
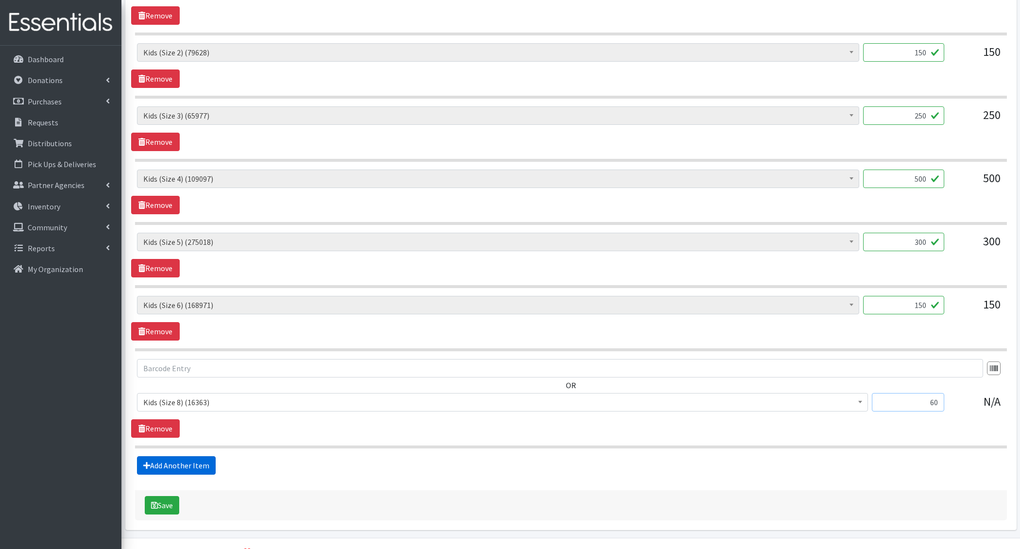
type input "60"
click at [160, 460] on link "Add Another Item" at bounding box center [176, 465] width 79 height 18
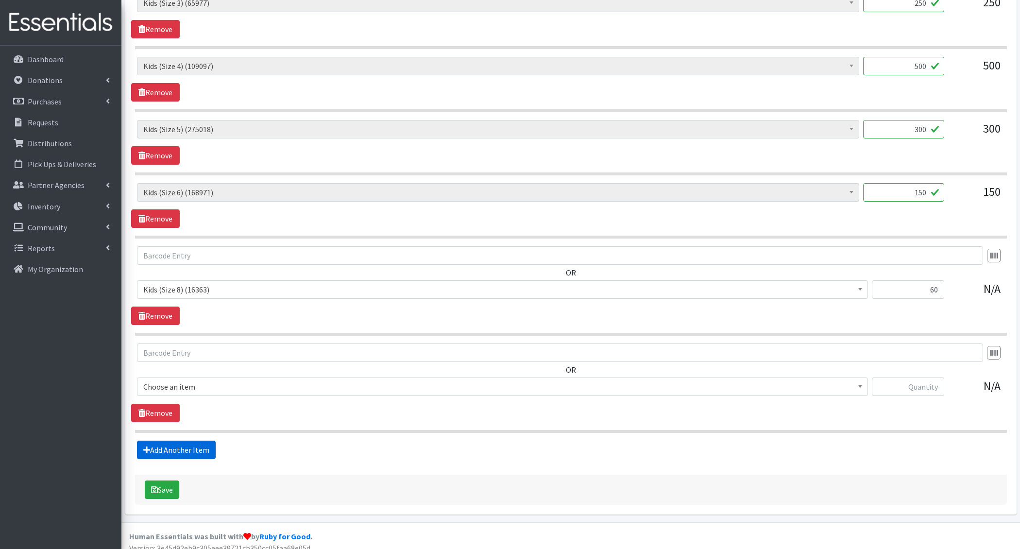
scroll to position [651, 0]
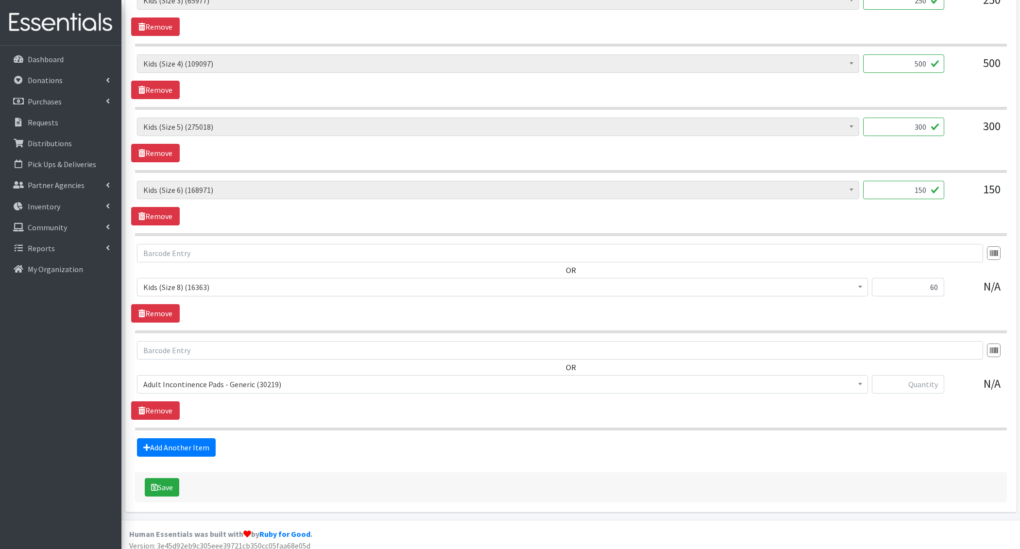
drag, startPoint x: 194, startPoint y: 378, endPoint x: 198, endPoint y: 383, distance: 5.8
click at [194, 378] on span "Adult Incontinence Pads - Generic (30219)" at bounding box center [502, 384] width 718 height 14
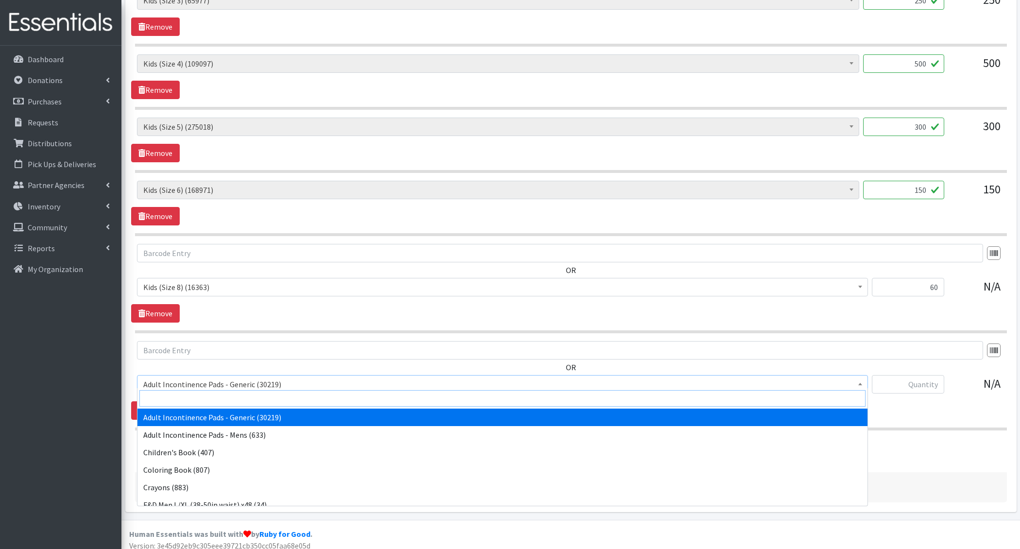
click at [202, 391] on input "search" at bounding box center [502, 398] width 726 height 17
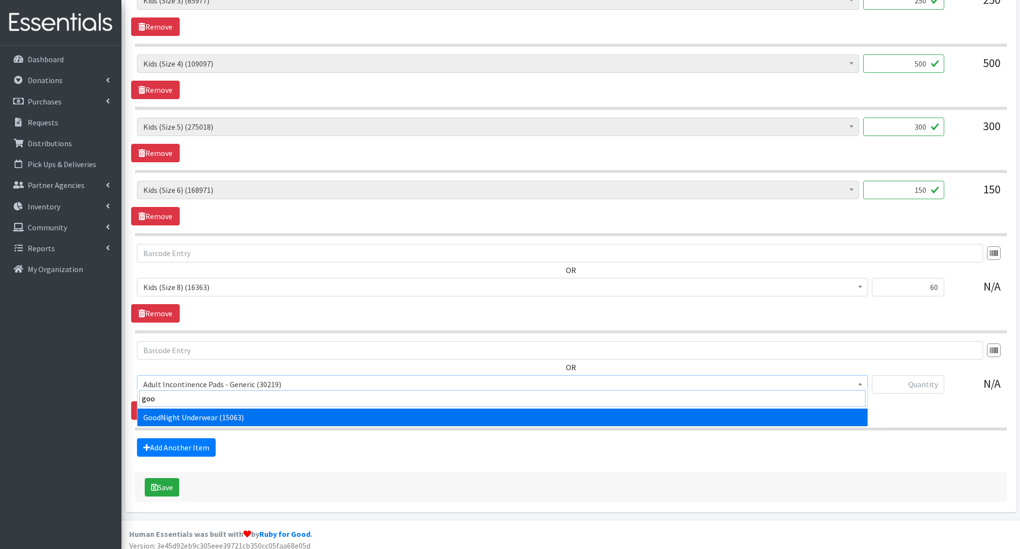
type input "good"
select select "5110"
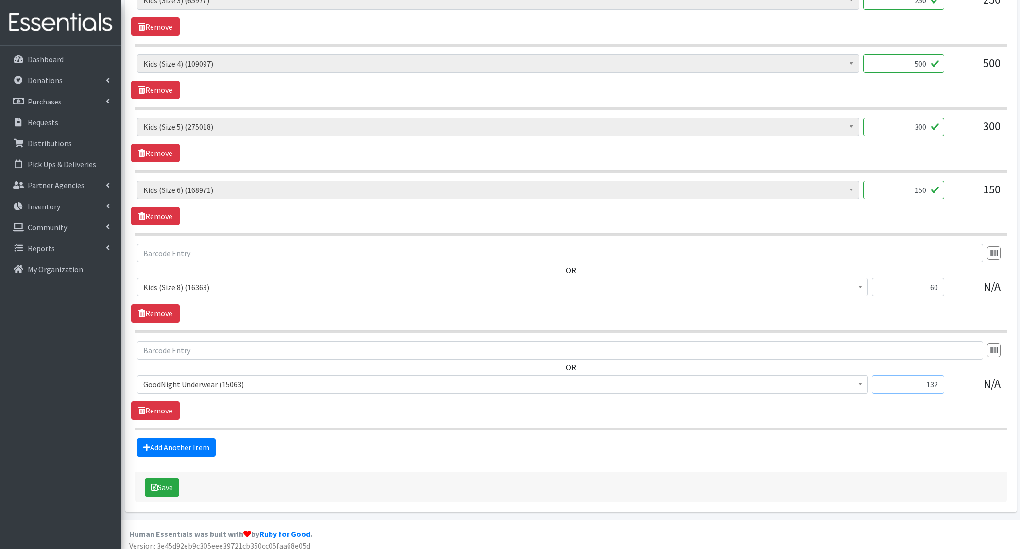
scroll to position [650, 0]
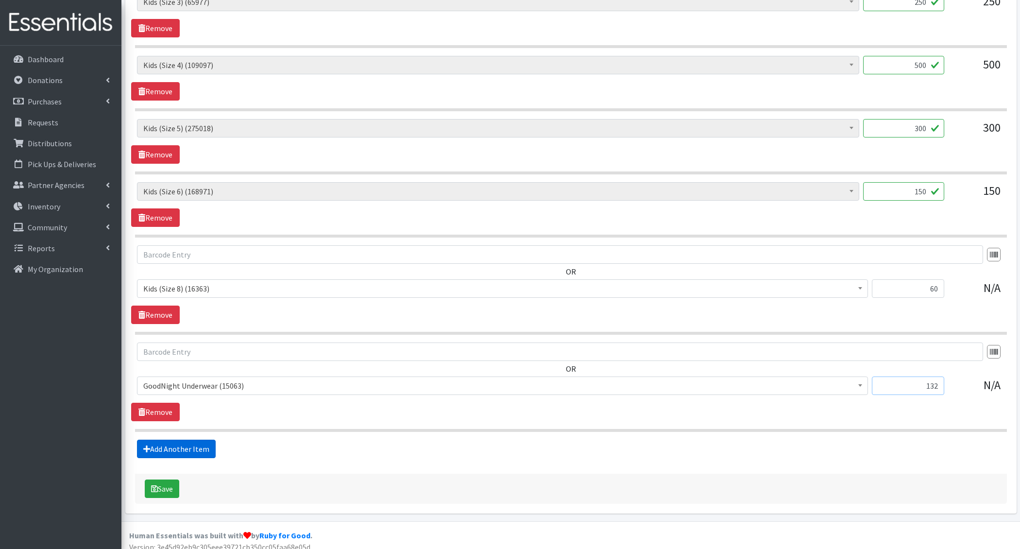
type input "132"
click at [156, 441] on link "Add Another Item" at bounding box center [176, 449] width 79 height 18
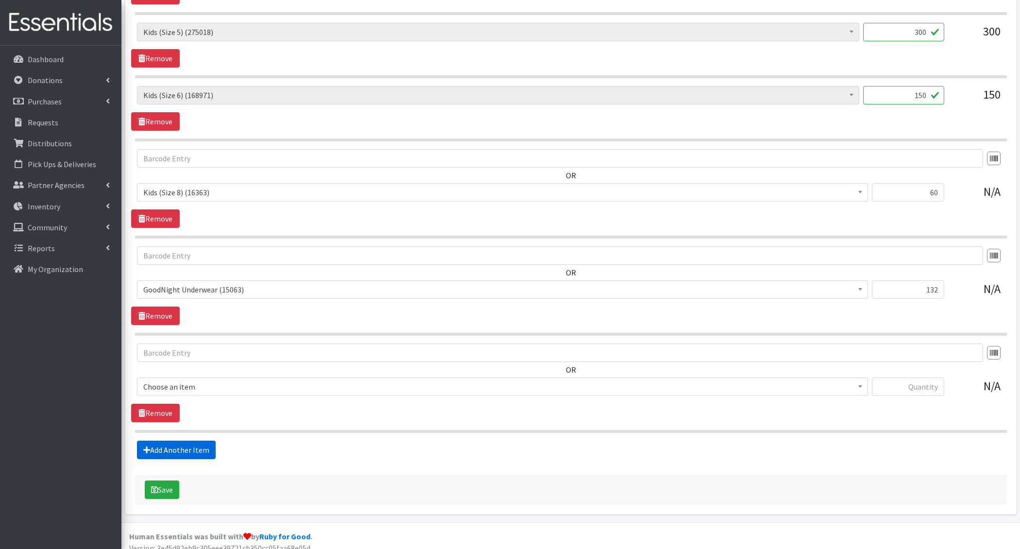
scroll to position [748, 0]
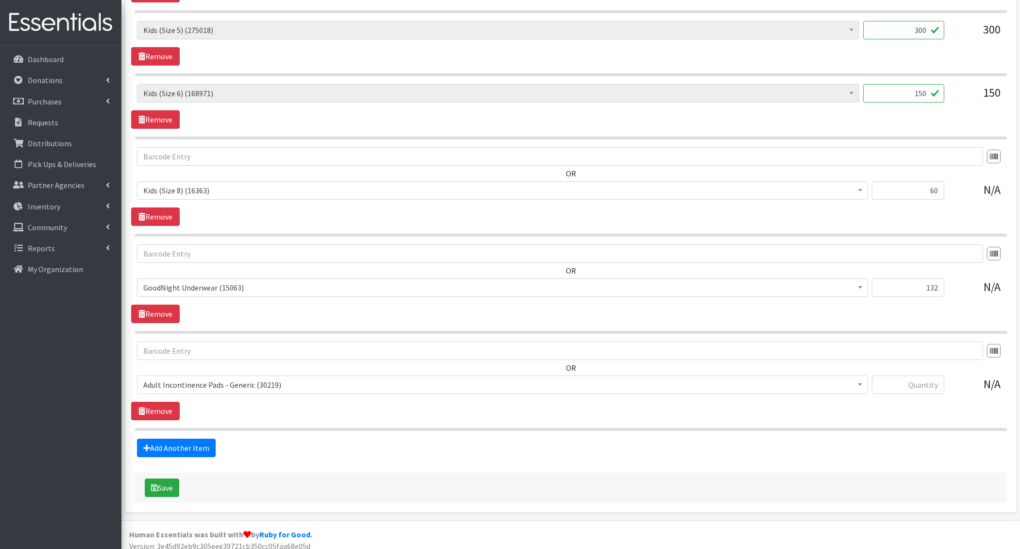
click at [220, 378] on span "Adult Incontinence Pads - Generic (30219)" at bounding box center [502, 385] width 718 height 14
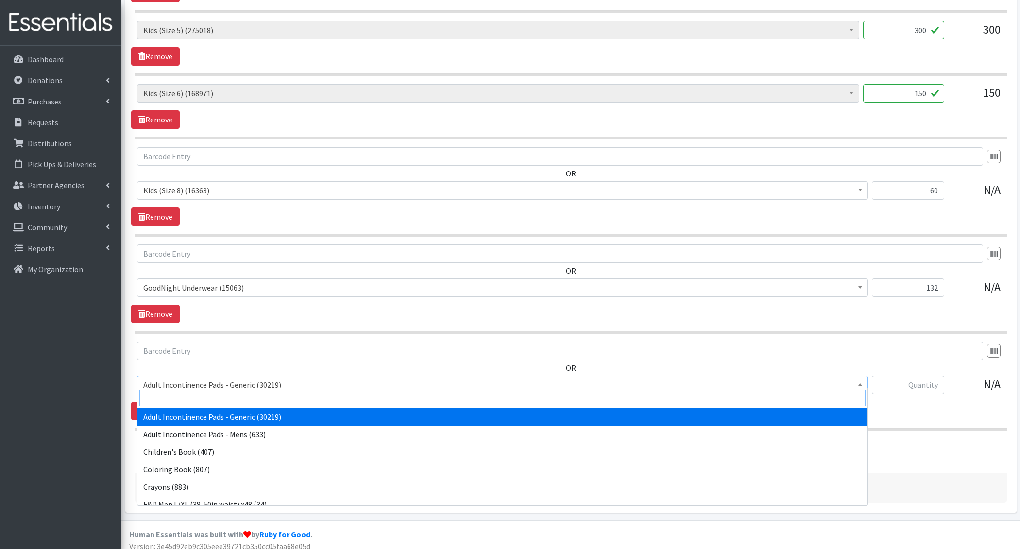
click at [208, 399] on input "search" at bounding box center [502, 398] width 726 height 17
type input "wipes"
select select "1205"
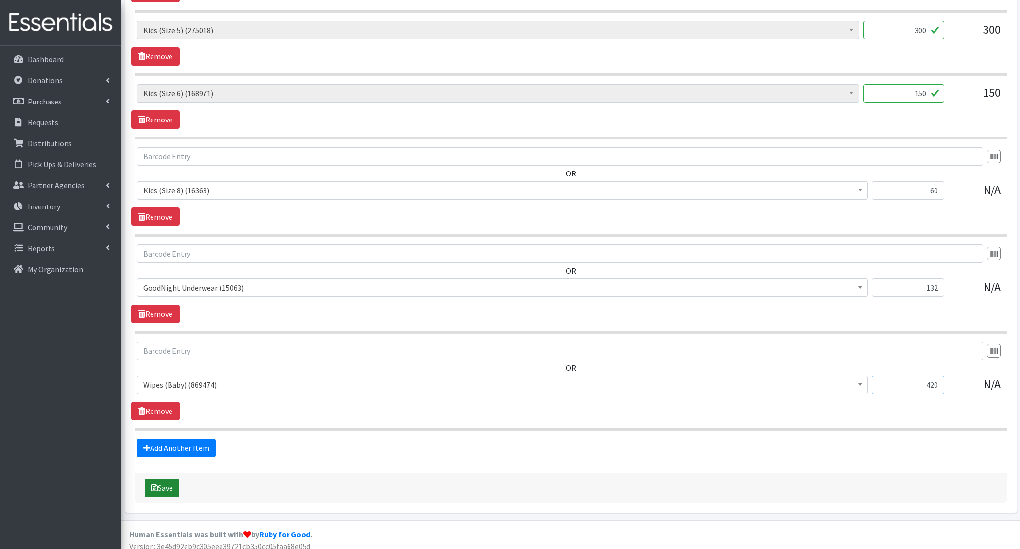
type input "420"
click at [158, 482] on button "Save" at bounding box center [162, 487] width 34 height 18
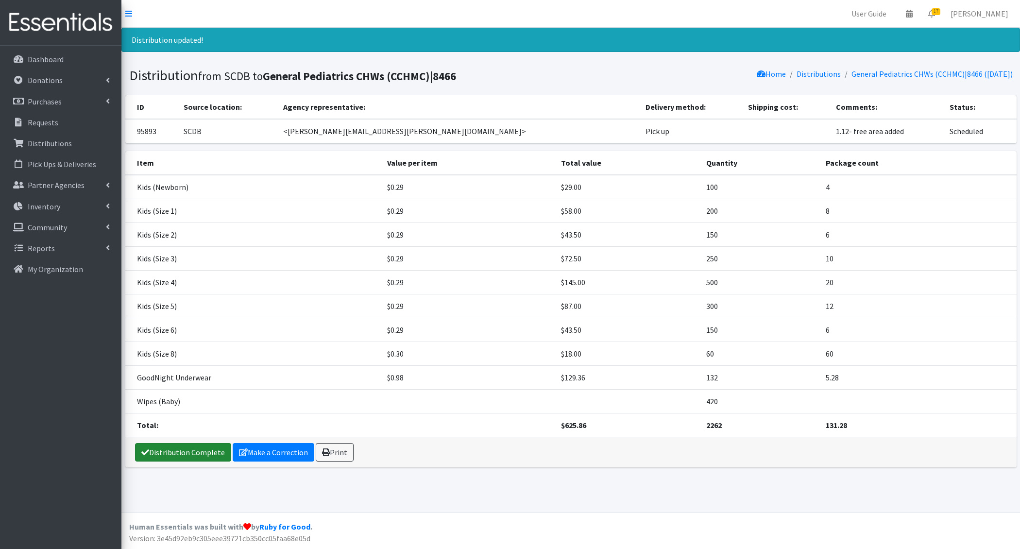
click at [177, 453] on link "Distribution Complete" at bounding box center [183, 452] width 96 height 18
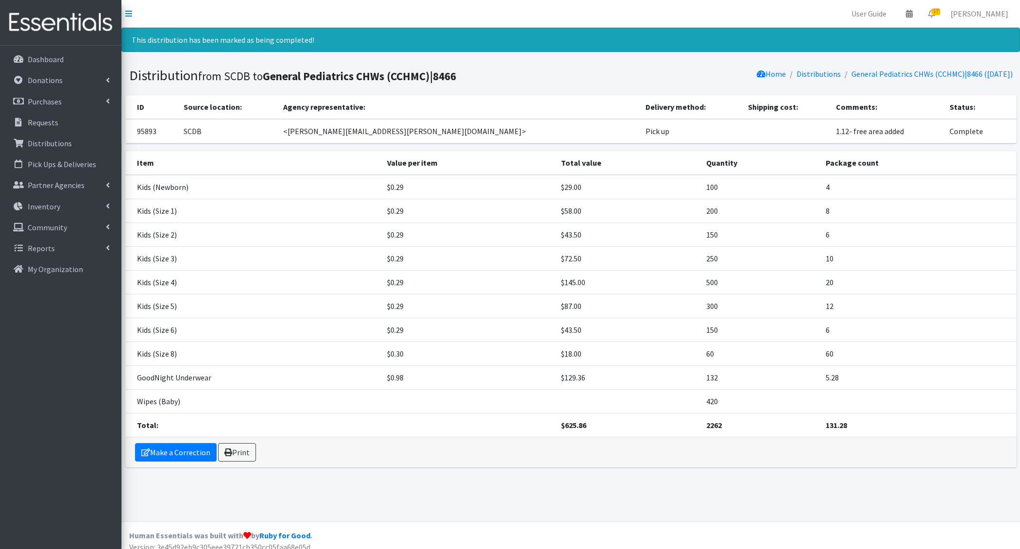
scroll to position [5, 0]
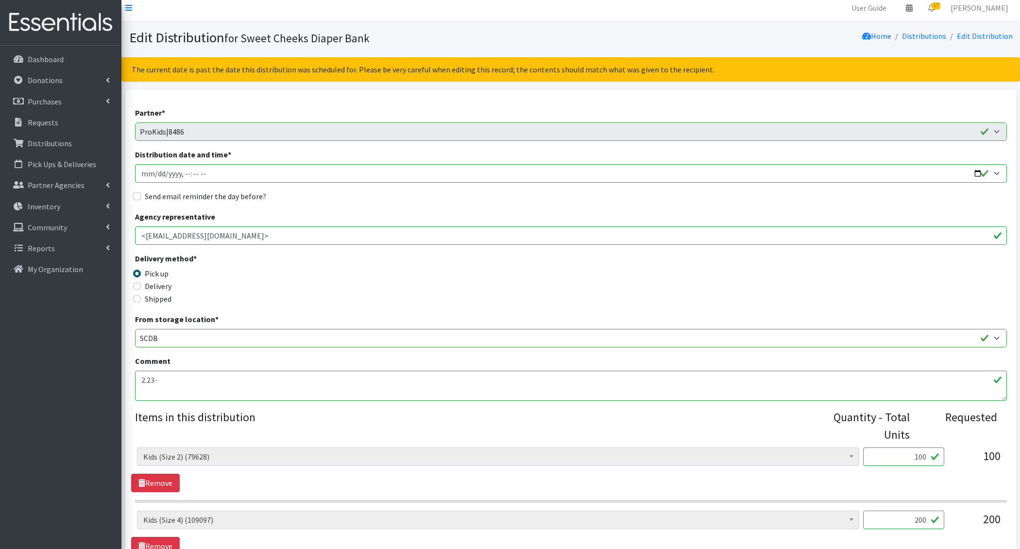
scroll to position [9, 0]
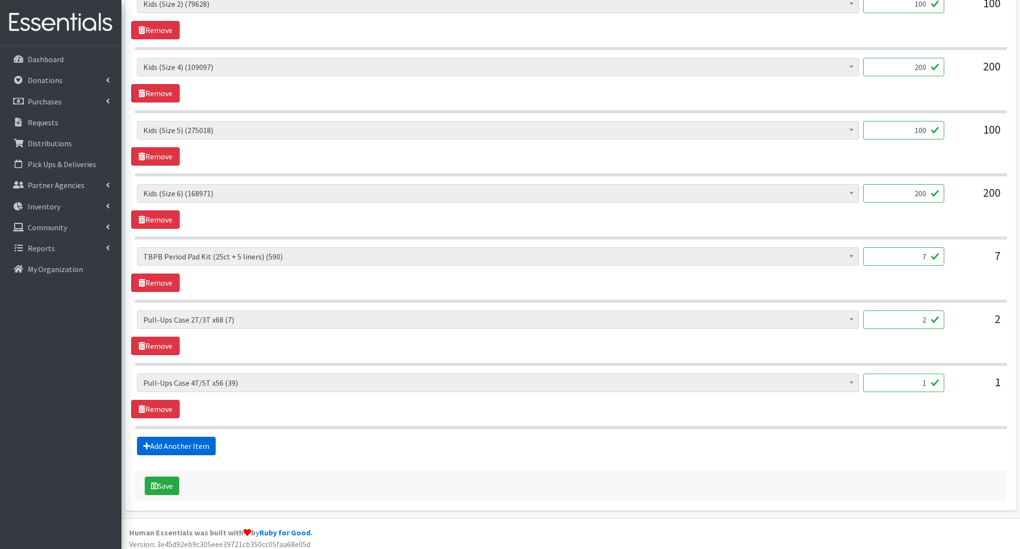
click at [195, 437] on link "Add Another Item" at bounding box center [176, 446] width 79 height 18
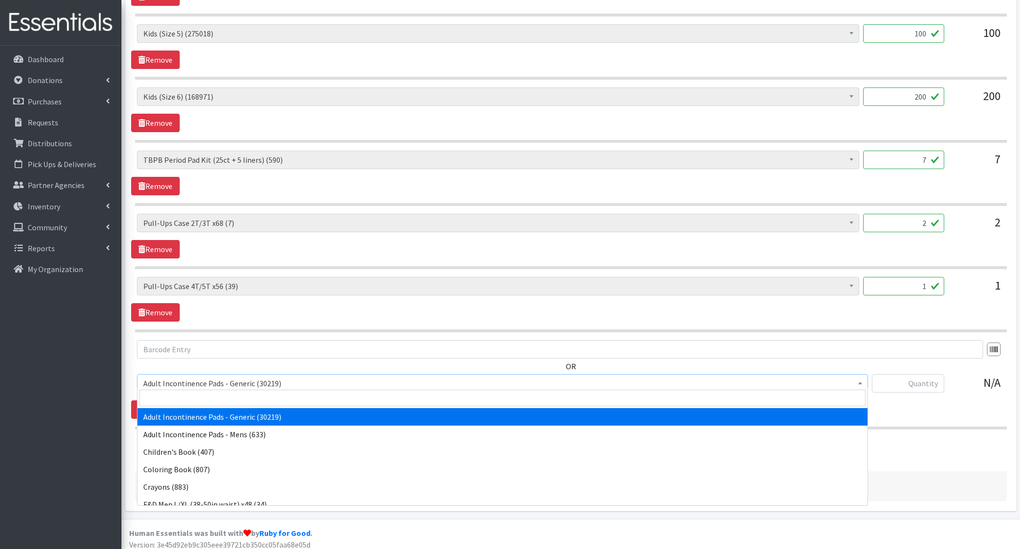
click at [198, 378] on span "Adult Incontinence Pads - Generic (30219)" at bounding box center [502, 383] width 718 height 14
click at [198, 397] on input "search" at bounding box center [502, 398] width 726 height 17
type input "wipes"
select select "1205"
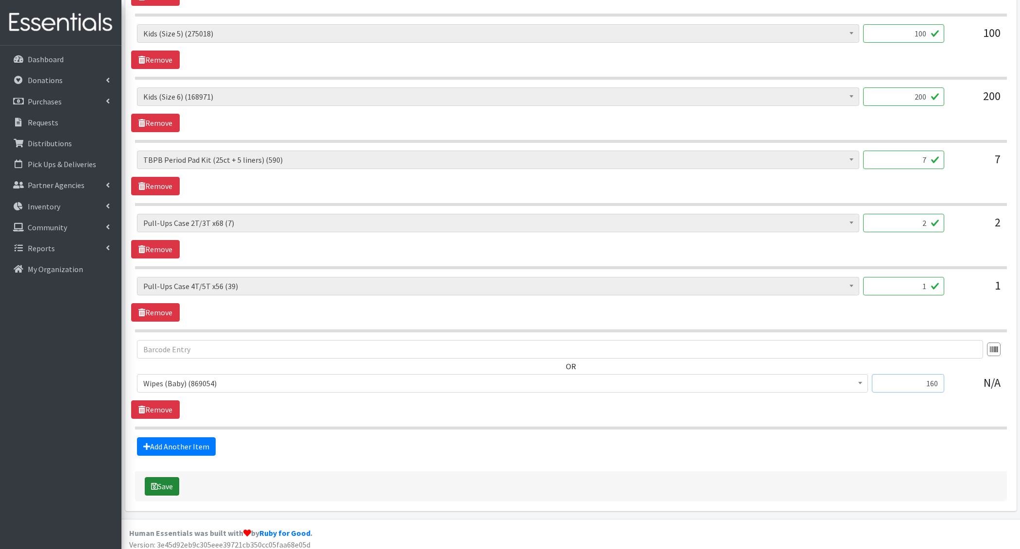
type input "160"
click at [154, 486] on button "Save" at bounding box center [162, 486] width 34 height 18
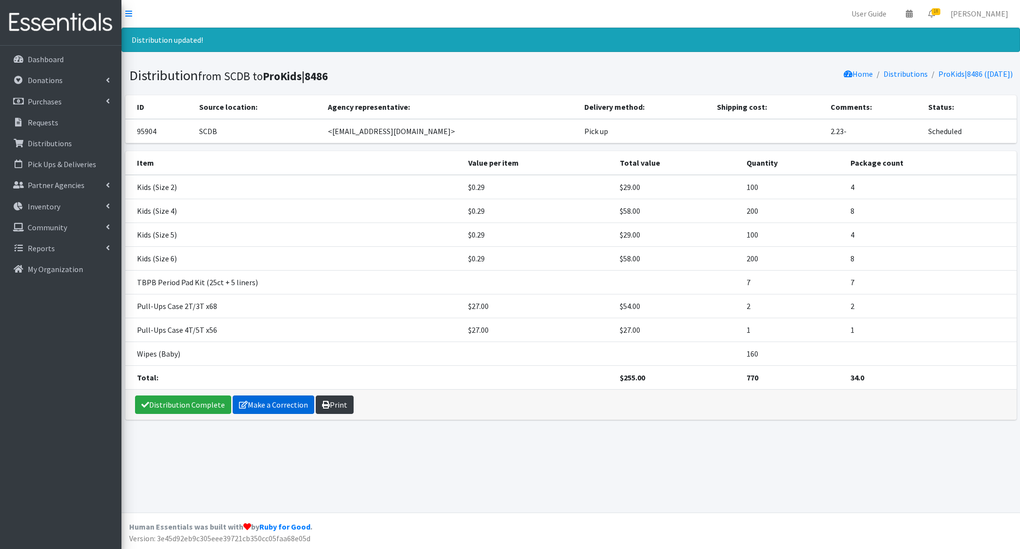
click at [291, 401] on link "Make a Correction" at bounding box center [274, 404] width 82 height 18
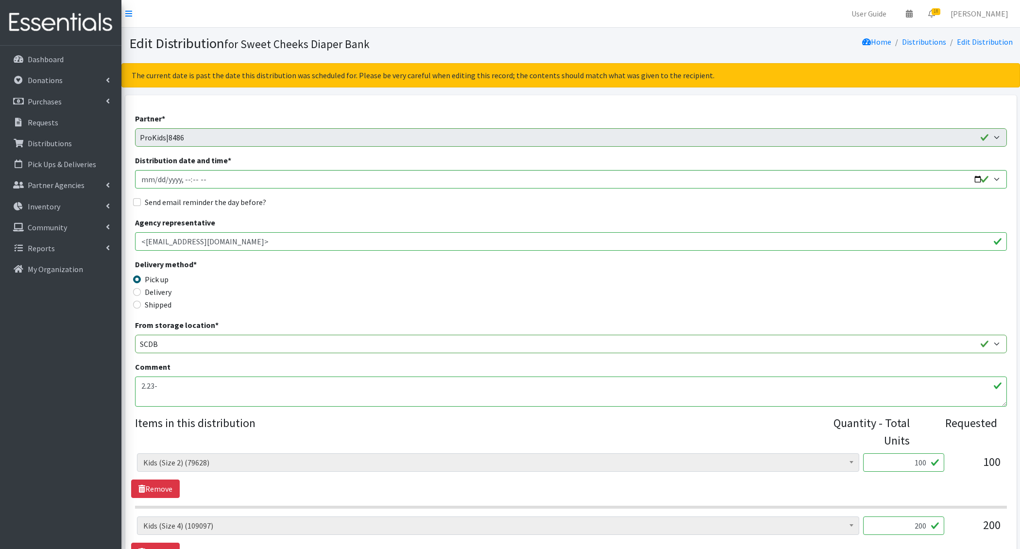
click at [227, 390] on textarea "2.23-" at bounding box center [571, 391] width 872 height 30
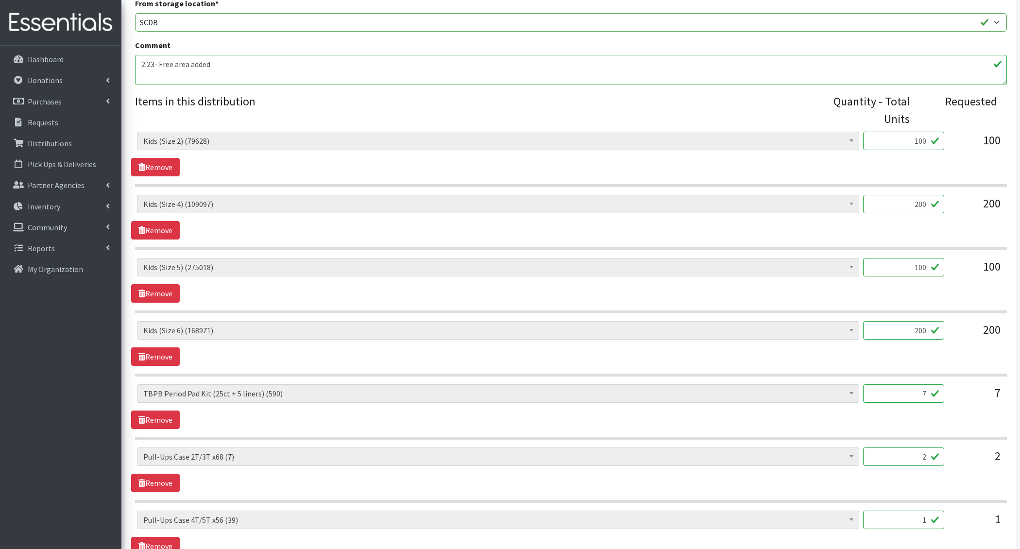
scroll to position [555, 0]
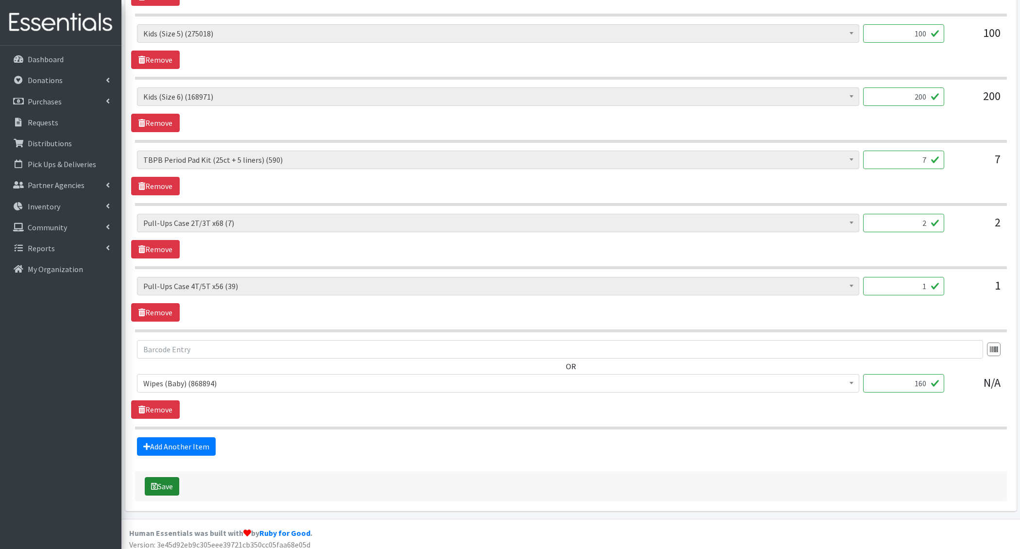
type textarea "2.23- Free area added"
click at [161, 483] on button "Save" at bounding box center [162, 486] width 34 height 18
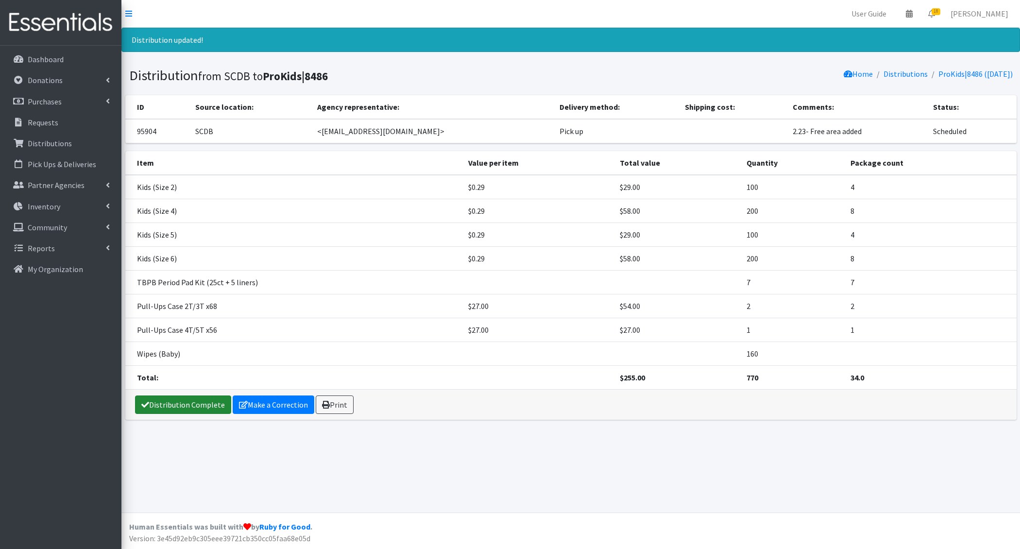
click at [180, 395] on link "Distribution Complete" at bounding box center [183, 404] width 96 height 18
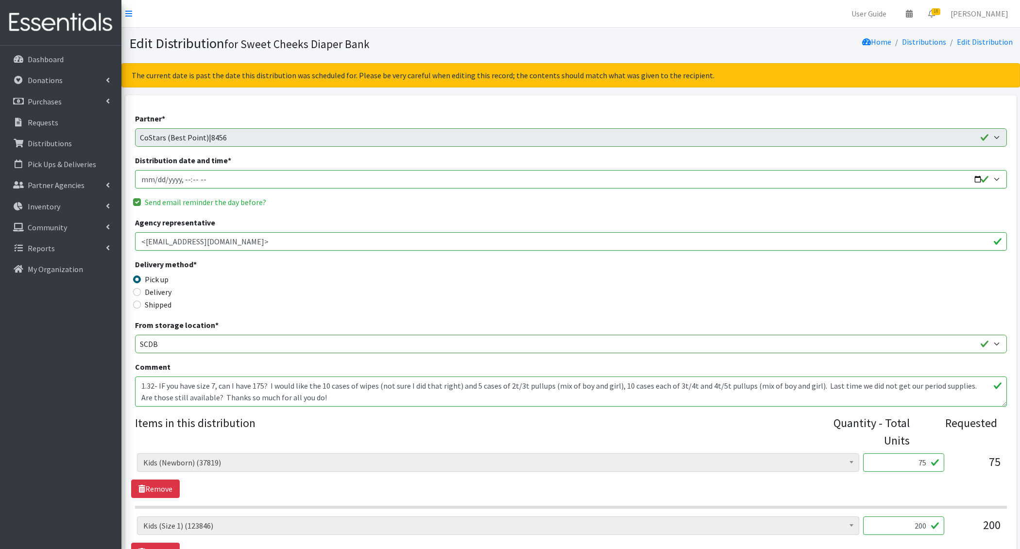
drag, startPoint x: 159, startPoint y: 383, endPoint x: 168, endPoint y: 383, distance: 9.2
click at [159, 383] on textarea "1.32- IF you have size 7, can I have 175? I would like the 10 cases of wipes (n…" at bounding box center [571, 391] width 872 height 30
click at [167, 383] on textarea "1.32- IF you have size 7, can I have 175? I would like the 10 cases of wipes (n…" at bounding box center [571, 391] width 872 height 30
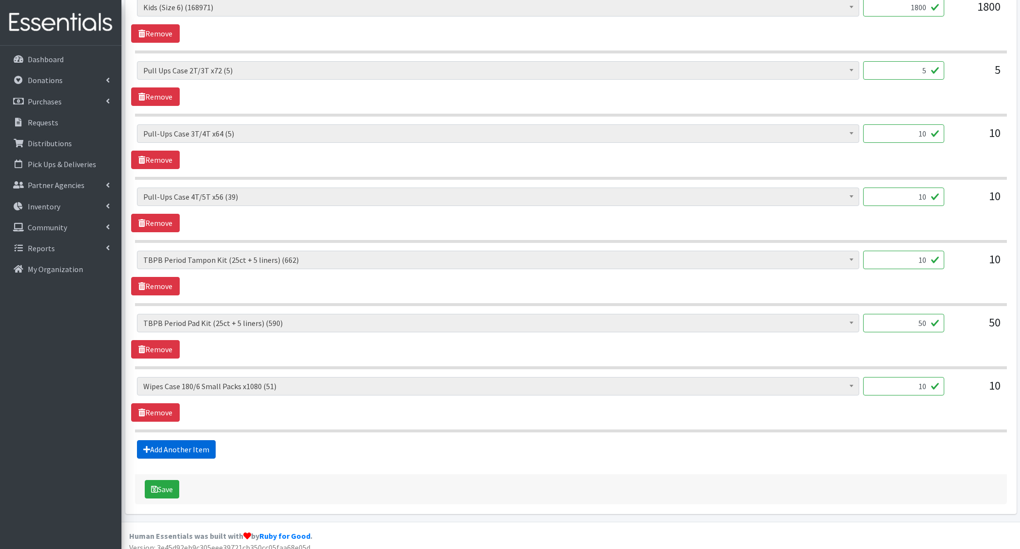
type textarea "1.32- Feee area added. IF you have size 7, can I have 175? I would like the 10 …"
click at [175, 445] on link "Add Another Item" at bounding box center [176, 449] width 79 height 18
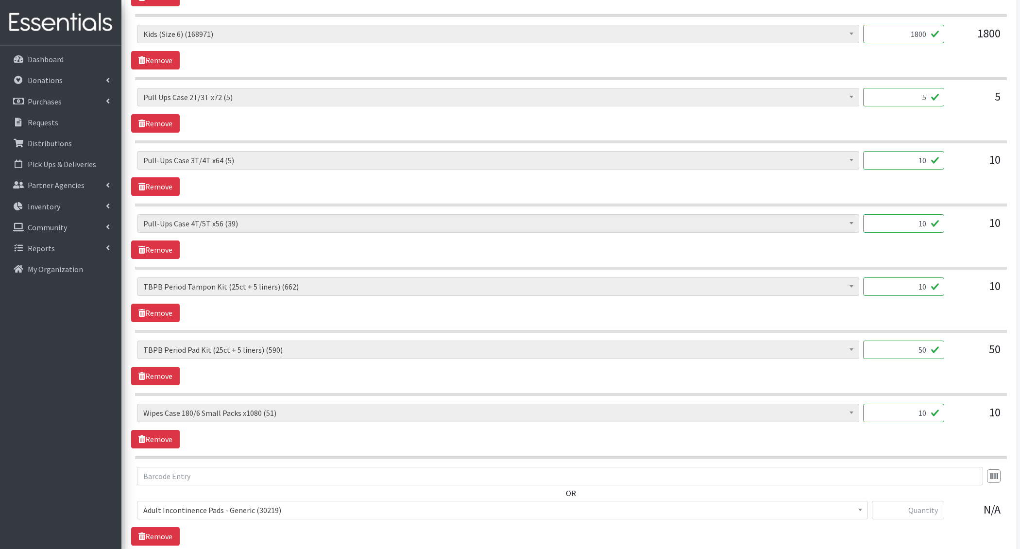
scroll to position [931, 0]
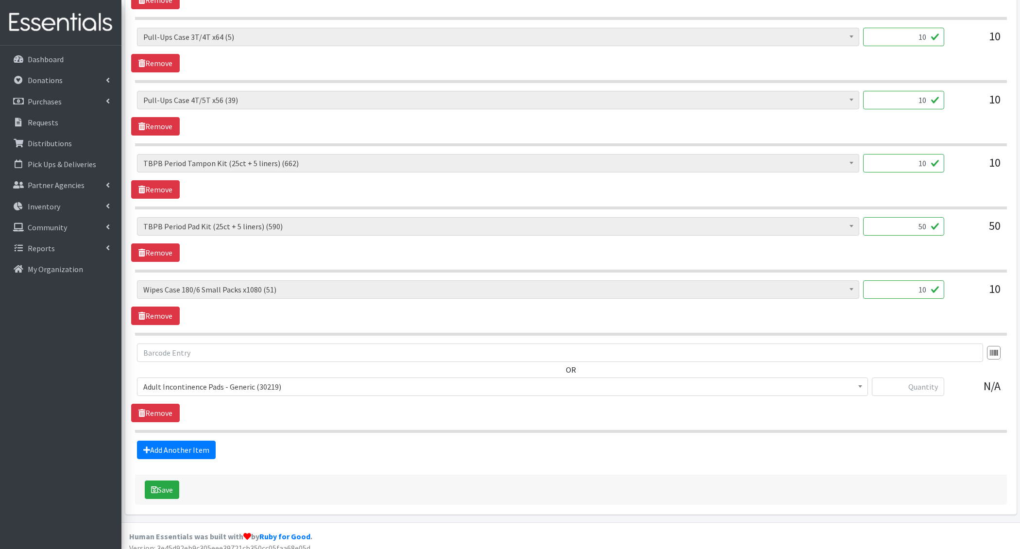
click at [202, 380] on span "Adult Incontinence Pads - Generic (30219)" at bounding box center [502, 387] width 718 height 14
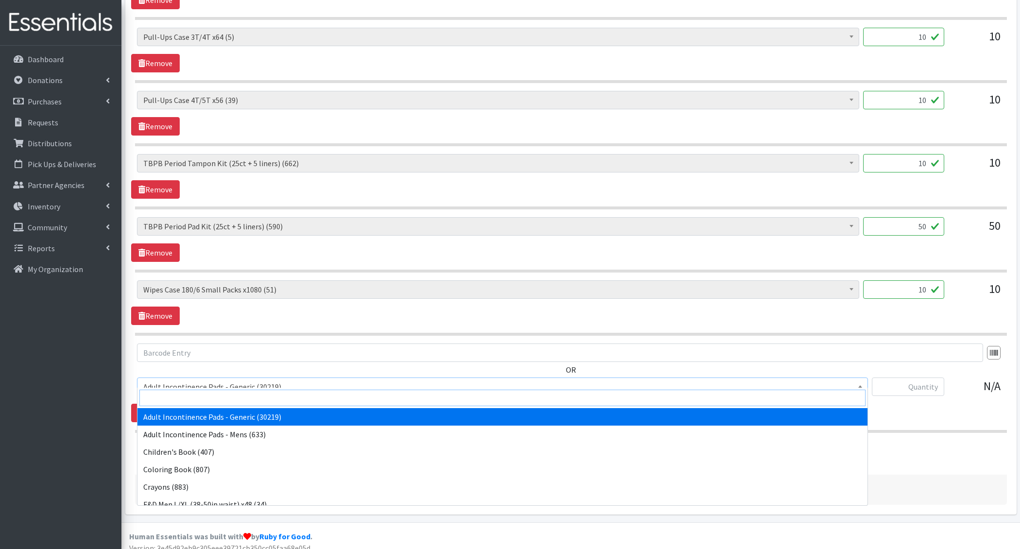
click at [189, 391] on input "search" at bounding box center [502, 398] width 726 height 17
type input "e 7"
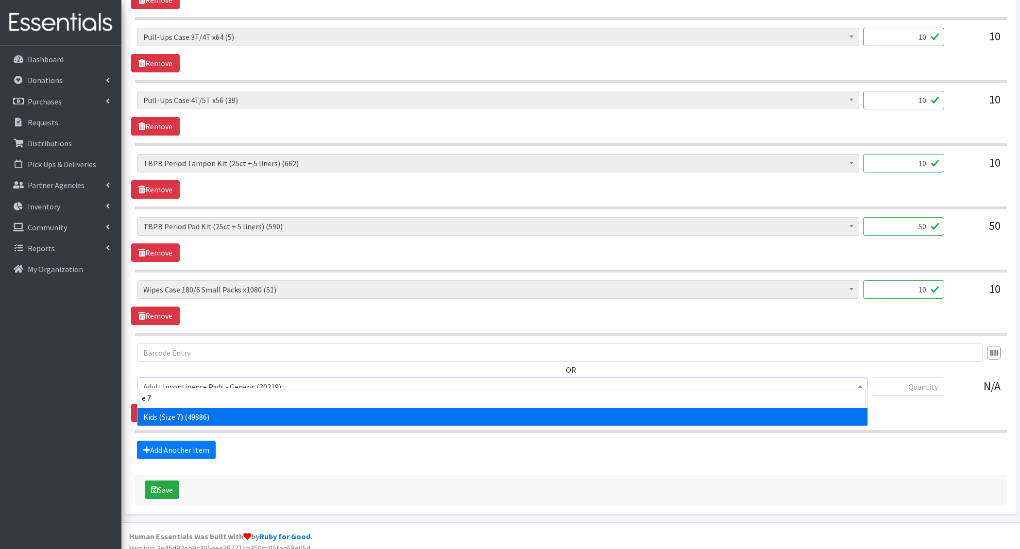
select select "6314"
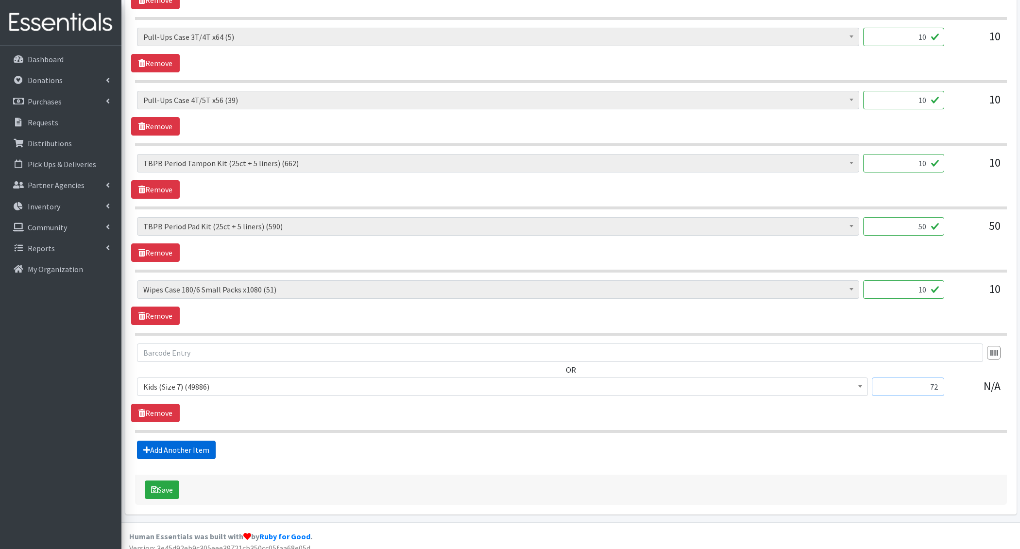
type input "72"
click at [170, 441] on link "Add Another Item" at bounding box center [176, 450] width 79 height 18
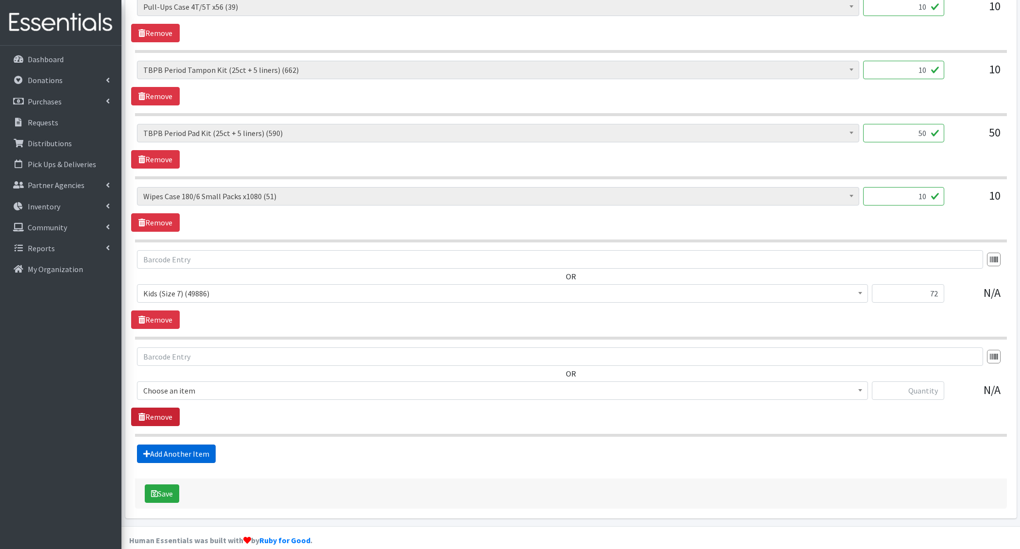
scroll to position [1027, 0]
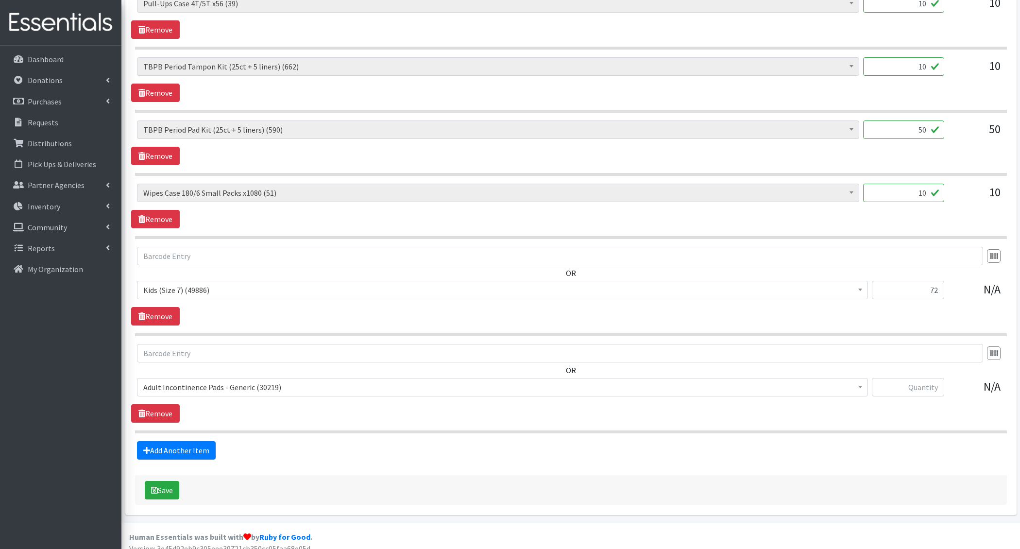
click at [180, 384] on span "Adult Incontinence Pads - Generic (30219)" at bounding box center [502, 387] width 718 height 14
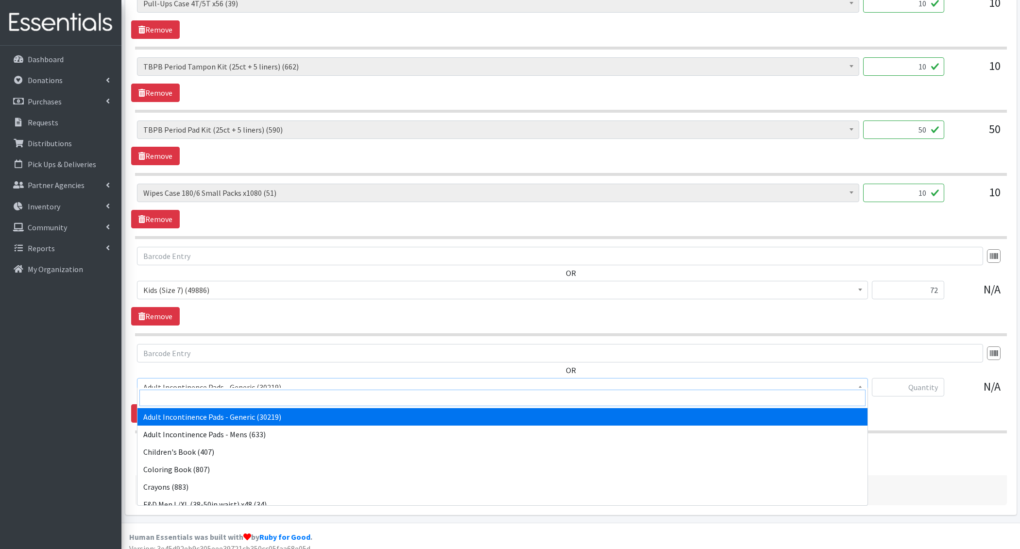
click at [176, 398] on input "search" at bounding box center [502, 398] width 726 height 17
type input "e 8"
select select "15186"
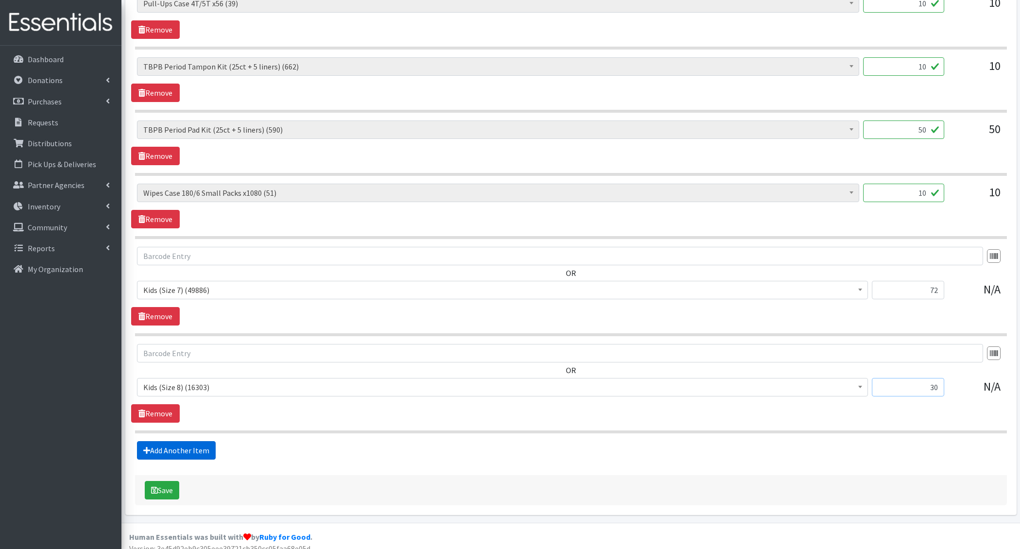
type input "30"
click at [172, 446] on link "Add Another Item" at bounding box center [176, 450] width 79 height 18
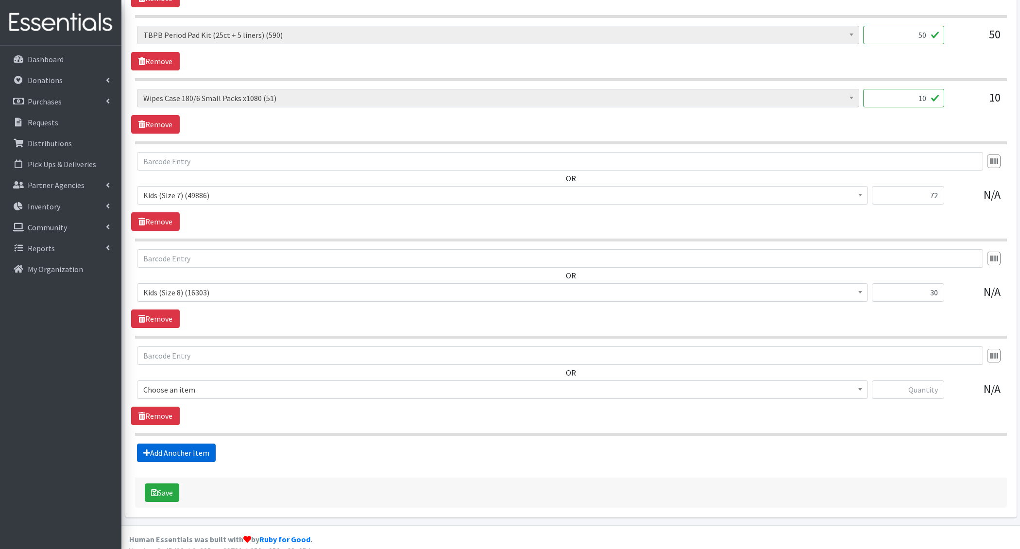
scroll to position [1123, 0]
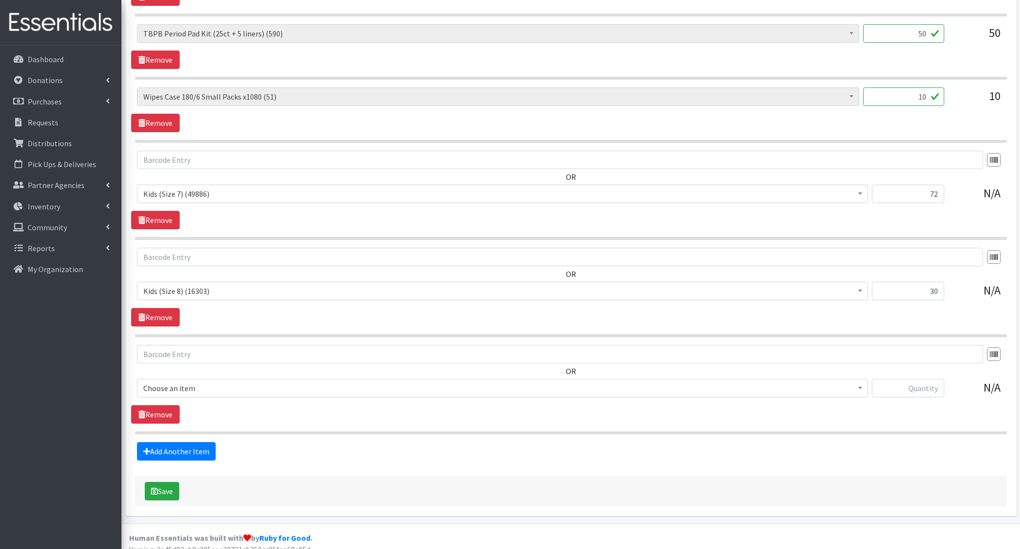
click at [189, 382] on span "Choose an item" at bounding box center [502, 388] width 718 height 14
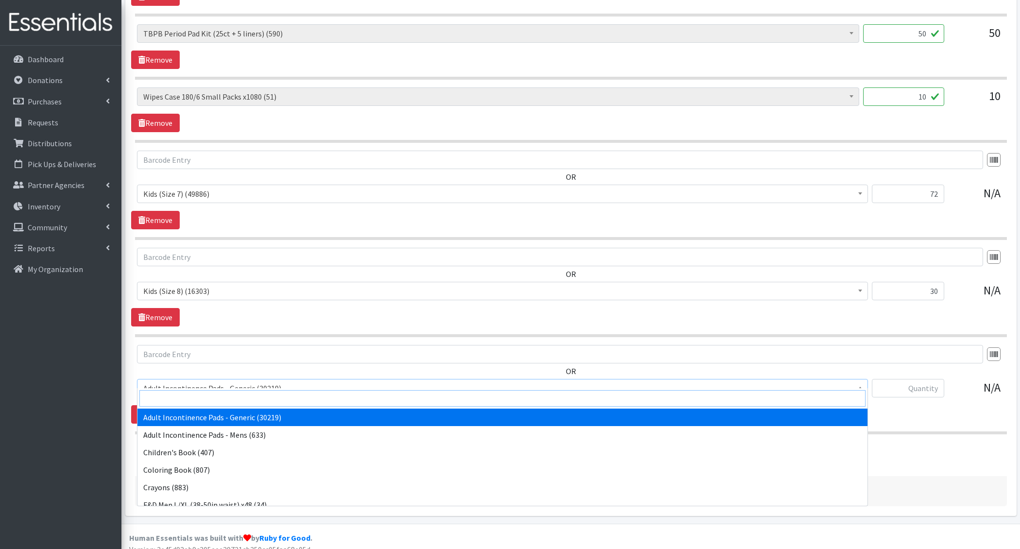
click at [188, 397] on input "search" at bounding box center [502, 398] width 726 height 17
click at [190, 400] on input "search" at bounding box center [502, 398] width 726 height 17
type input "liners"
select select "1405"
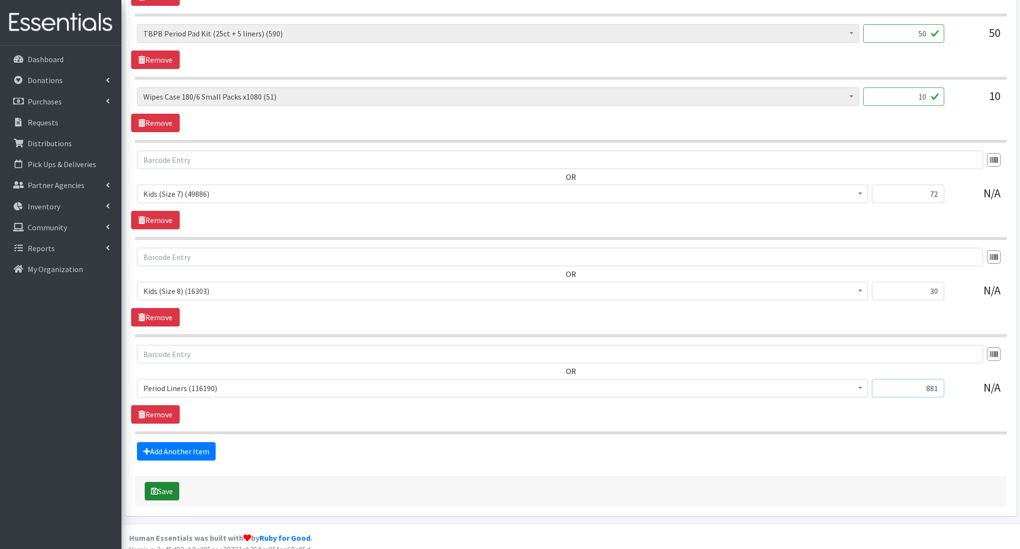
type input "881"
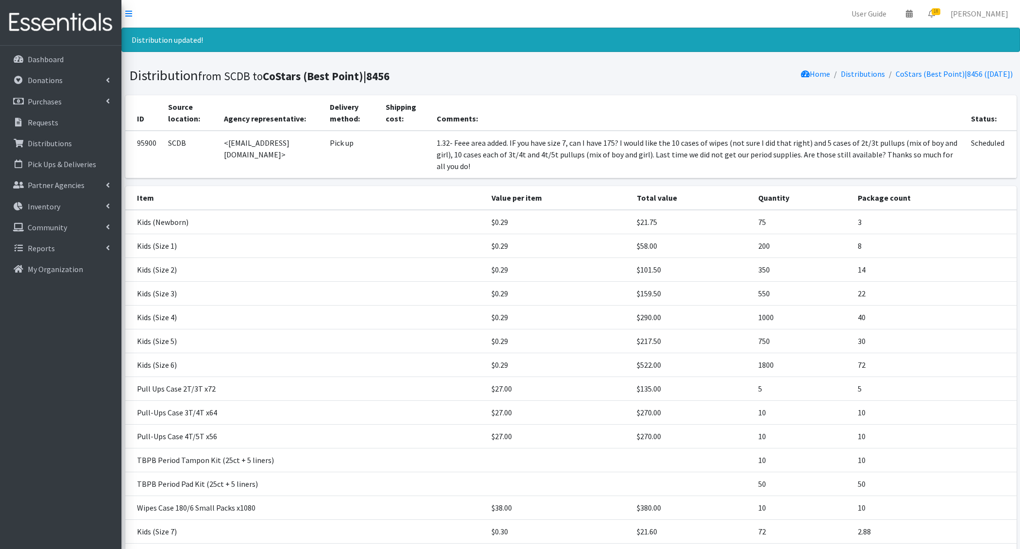
scroll to position [124, 0]
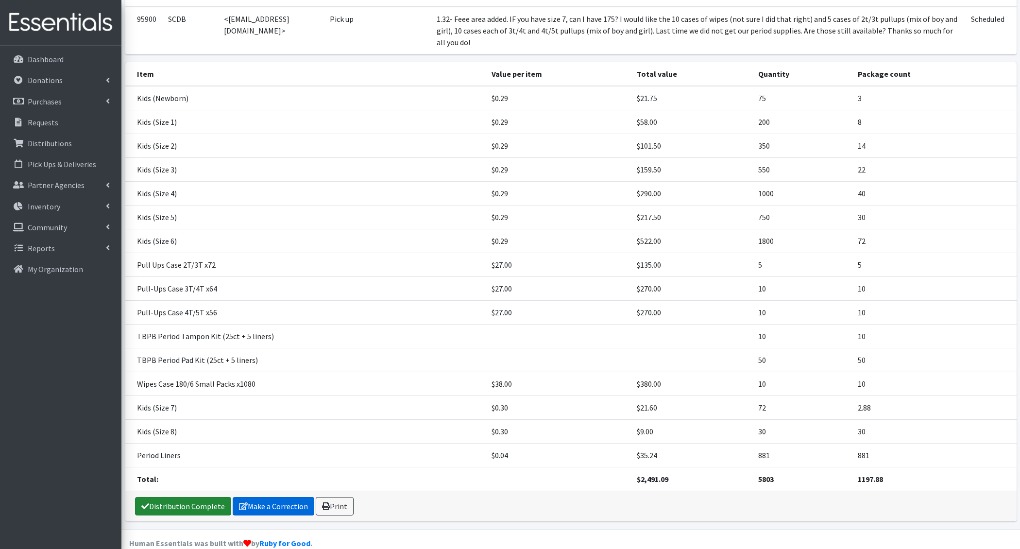
click at [194, 497] on link "Distribution Complete" at bounding box center [183, 506] width 96 height 18
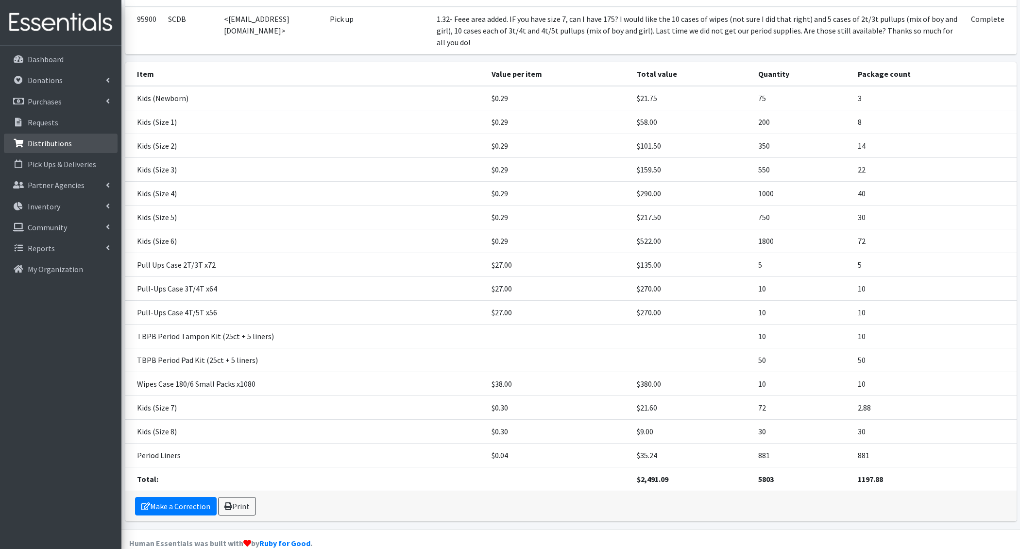
click at [55, 144] on p "Distributions" at bounding box center [50, 143] width 44 height 10
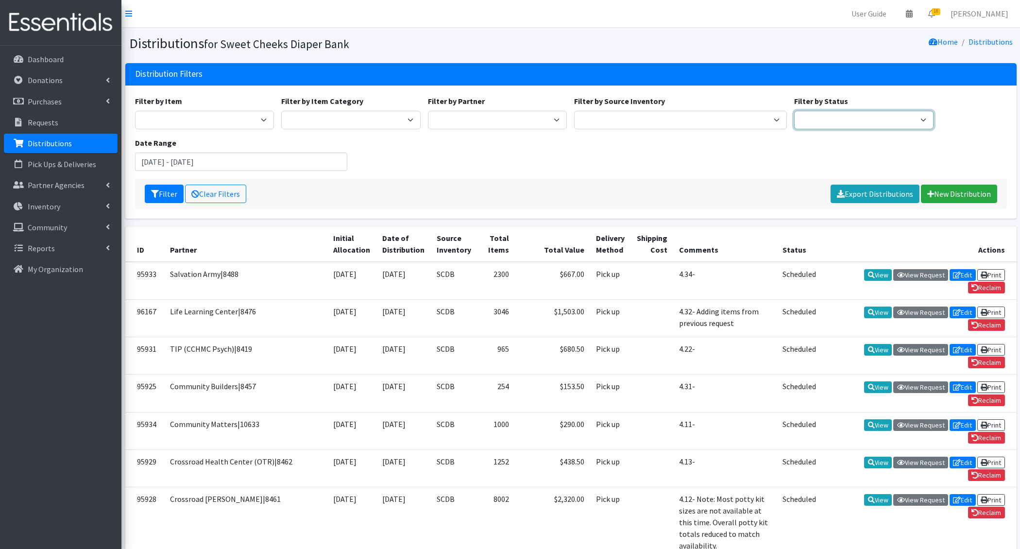
click at [827, 119] on select "Scheduled Complete" at bounding box center [863, 120] width 139 height 18
select select "5"
click at [794, 111] on select "Scheduled Complete" at bounding box center [863, 120] width 139 height 18
click at [167, 196] on button "Filter" at bounding box center [164, 194] width 39 height 18
click at [290, 155] on input "[DATE] - [DATE]" at bounding box center [241, 162] width 213 height 18
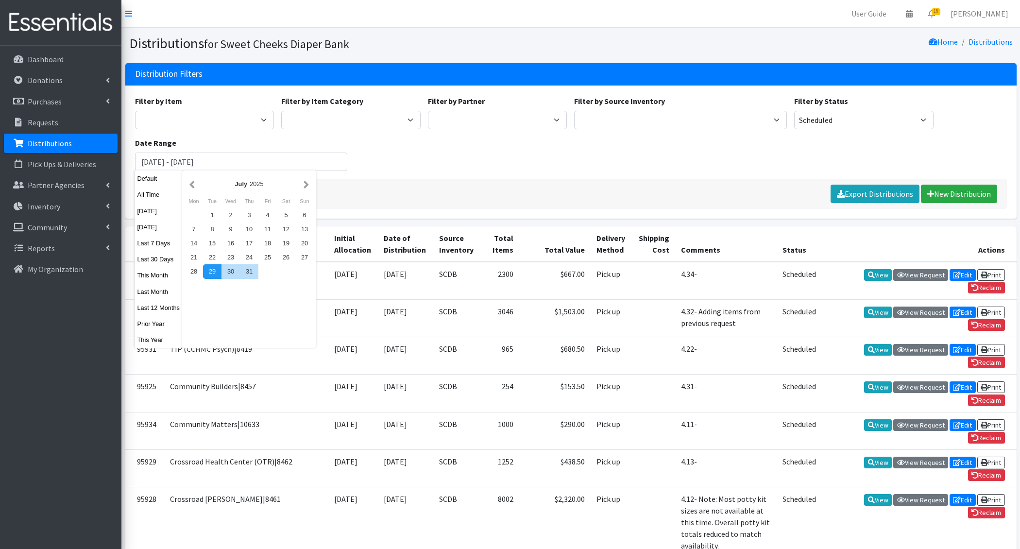
click at [529, 179] on div "Filter Clear Filters Export Distributions New Distribution" at bounding box center [571, 194] width 872 height 30
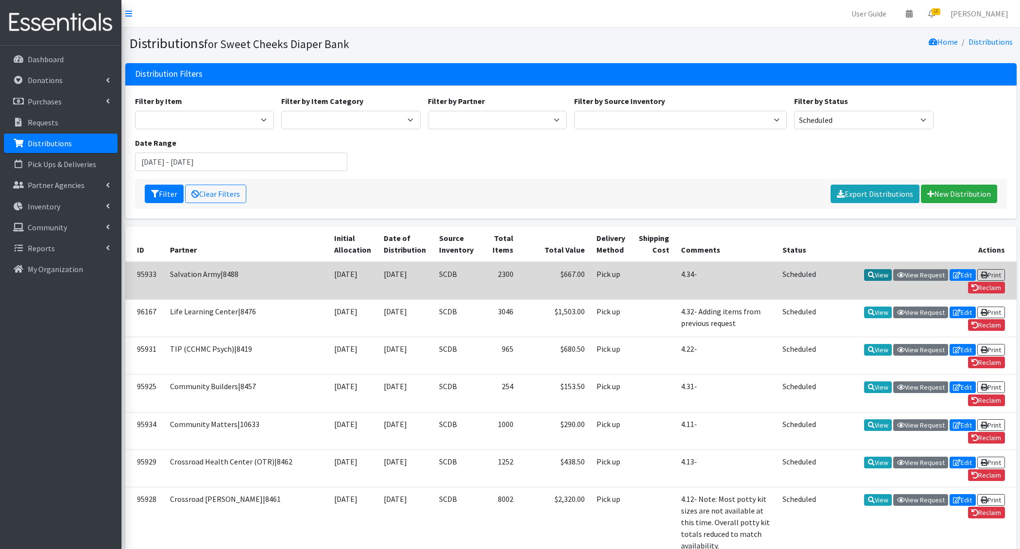
click at [877, 272] on link "View" at bounding box center [878, 275] width 28 height 12
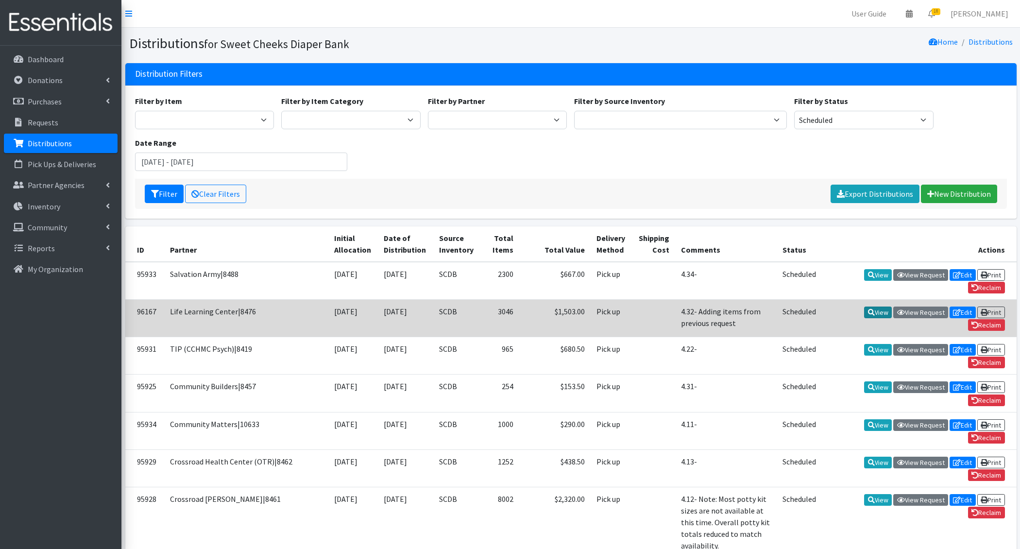
click at [876, 306] on link "View" at bounding box center [878, 312] width 28 height 12
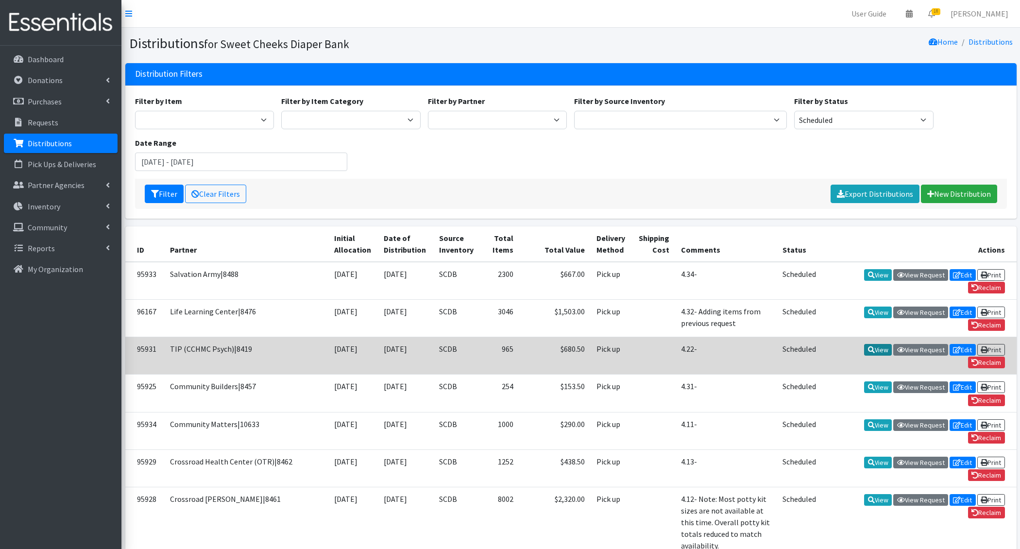
click at [873, 350] on link "View" at bounding box center [878, 350] width 28 height 12
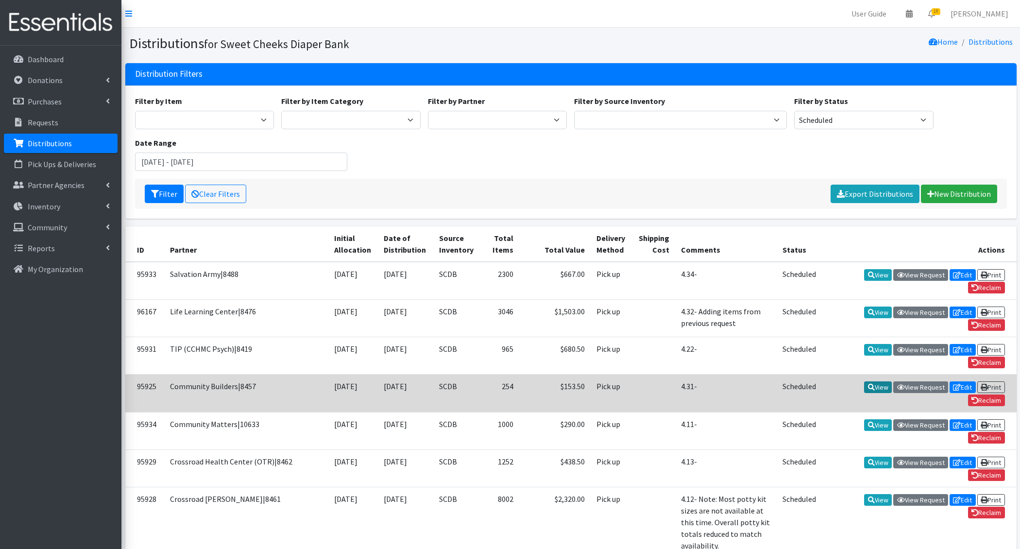
drag, startPoint x: 879, startPoint y: 381, endPoint x: 876, endPoint y: 402, distance: 21.2
click at [879, 381] on link "View" at bounding box center [878, 387] width 28 height 12
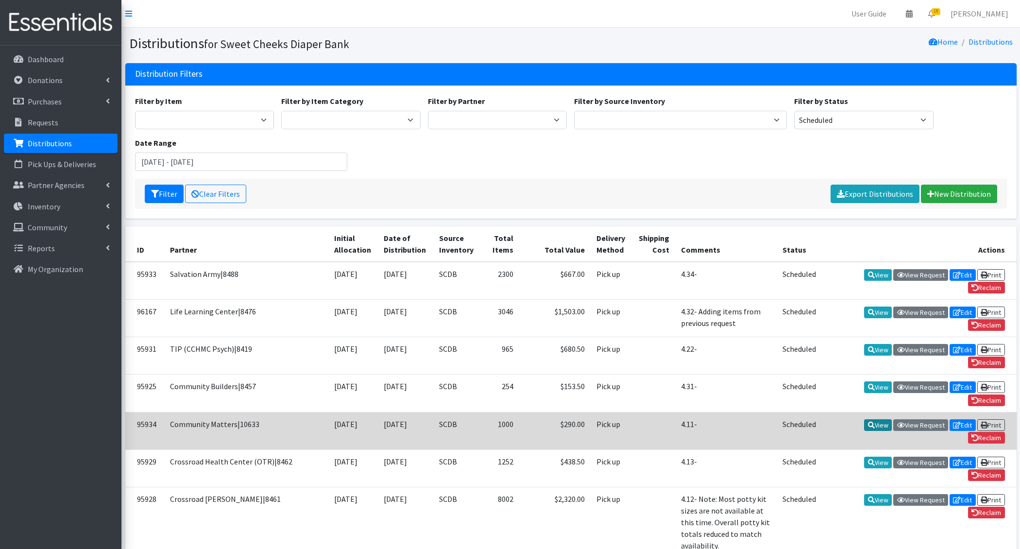
click at [876, 419] on link "View" at bounding box center [878, 425] width 28 height 12
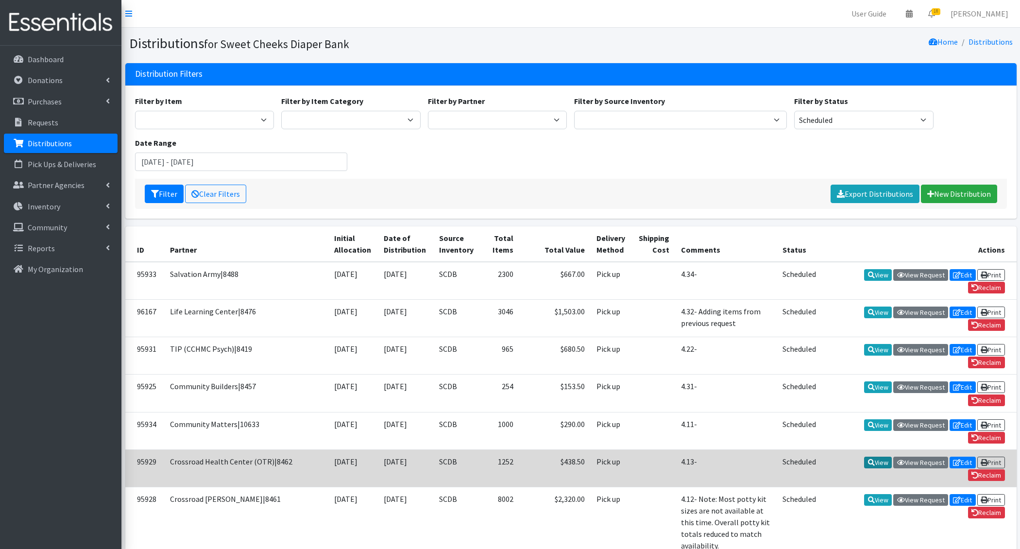
drag, startPoint x: 875, startPoint y: 454, endPoint x: 875, endPoint y: 462, distance: 7.8
click at [875, 457] on link "View" at bounding box center [878, 463] width 28 height 12
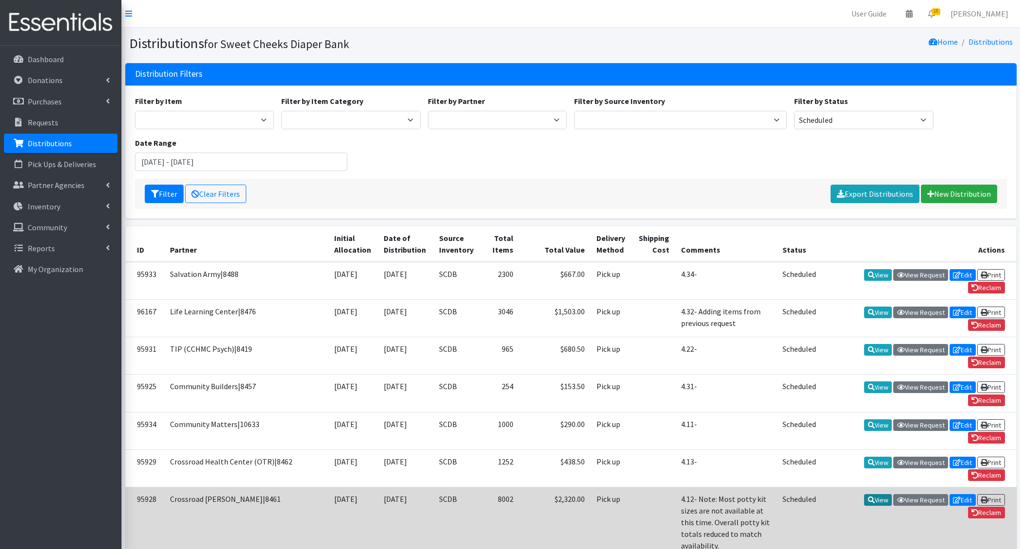
click at [877, 495] on link "View" at bounding box center [878, 500] width 28 height 12
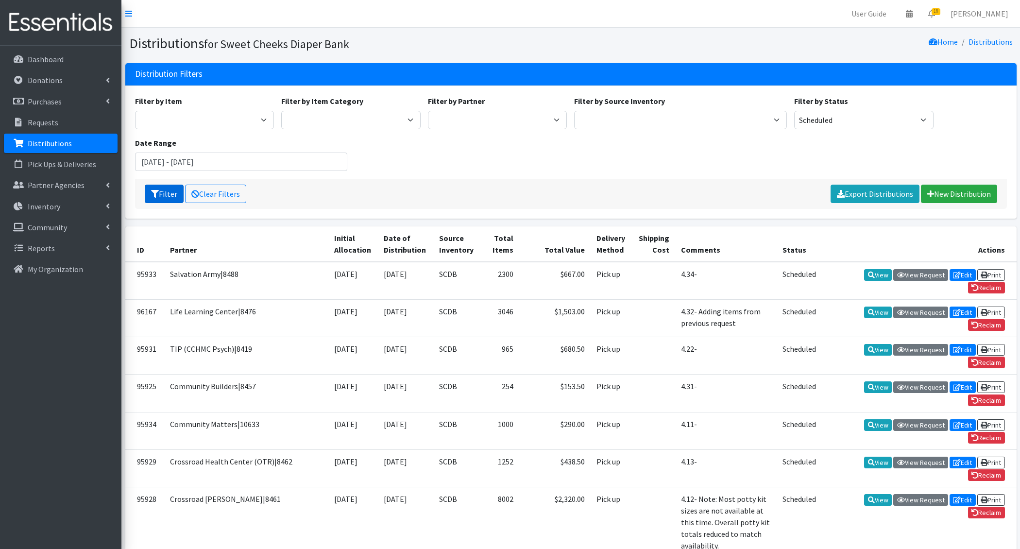
click at [173, 196] on button "Filter" at bounding box center [164, 194] width 39 height 18
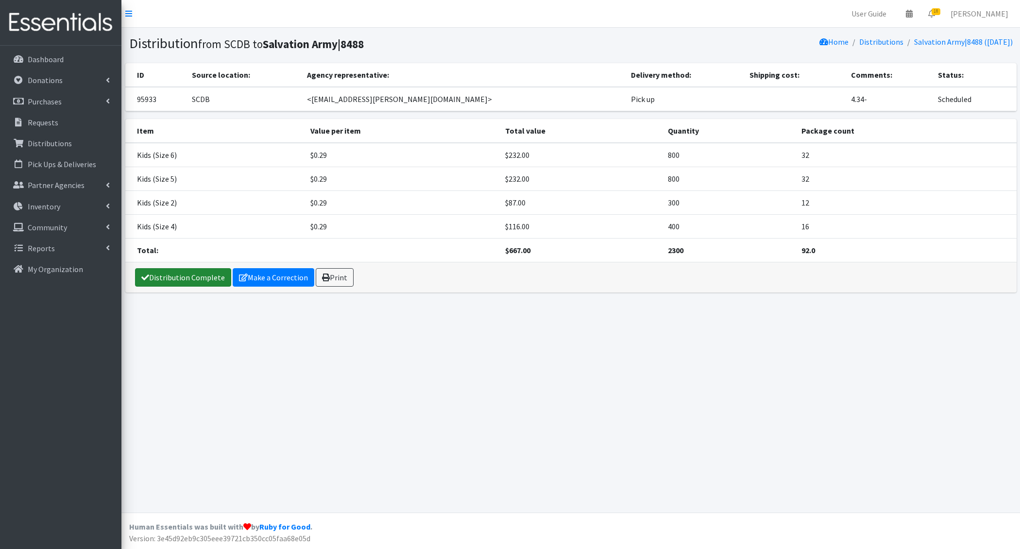
click at [180, 280] on link "Distribution Complete" at bounding box center [183, 277] width 96 height 18
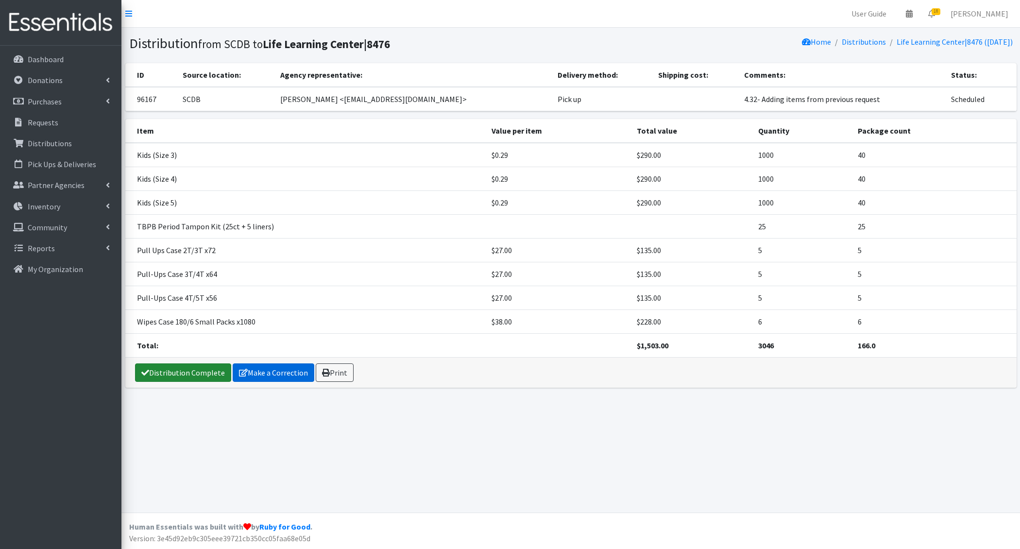
click at [198, 374] on link "Distribution Complete" at bounding box center [183, 372] width 96 height 18
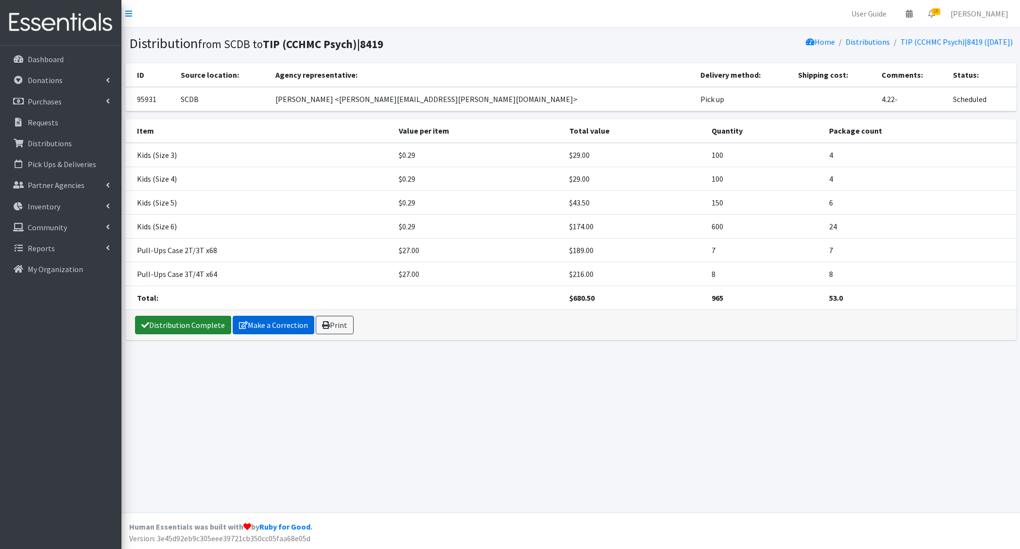
click at [193, 325] on link "Distribution Complete" at bounding box center [183, 325] width 96 height 18
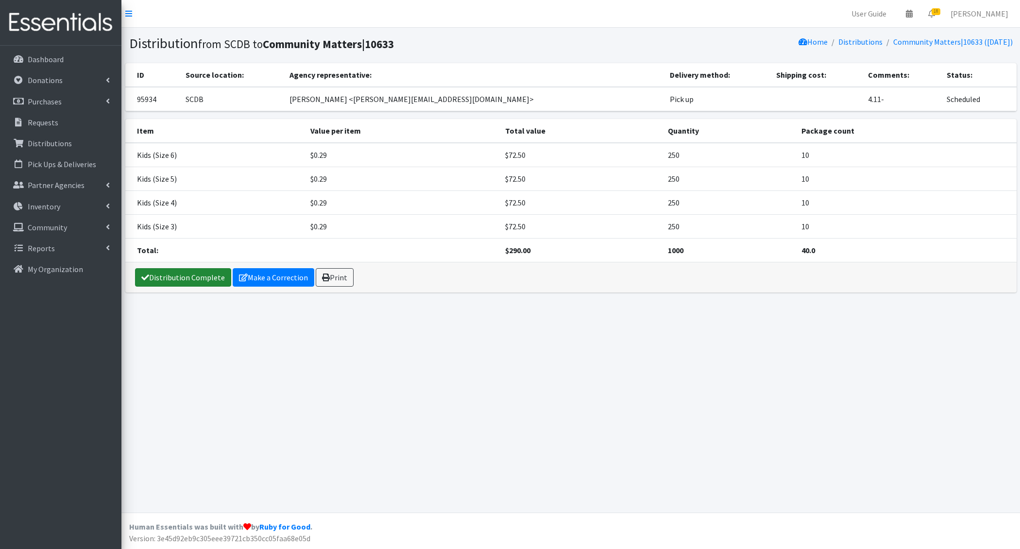
click at [172, 283] on link "Distribution Complete" at bounding box center [183, 277] width 96 height 18
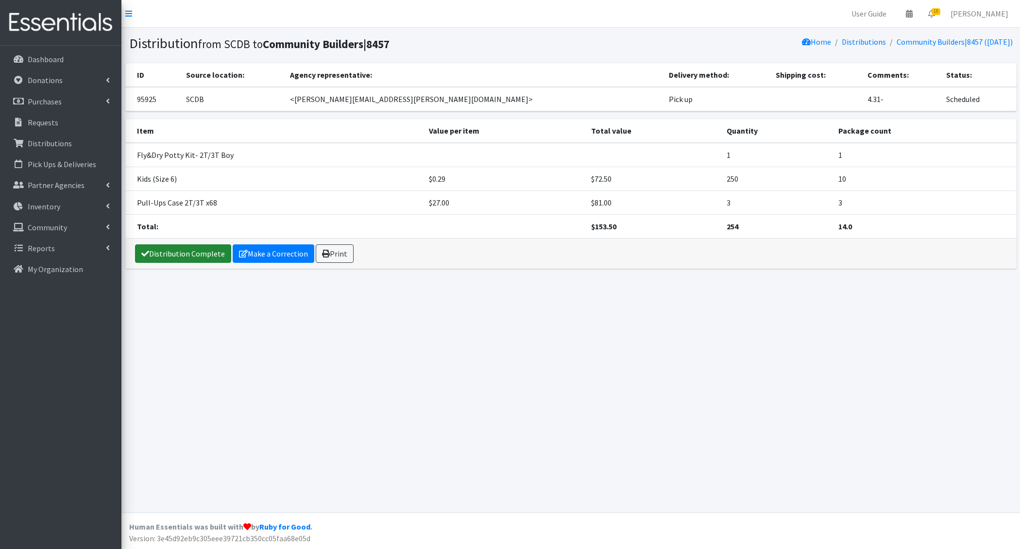
click at [189, 256] on link "Distribution Complete" at bounding box center [183, 253] width 96 height 18
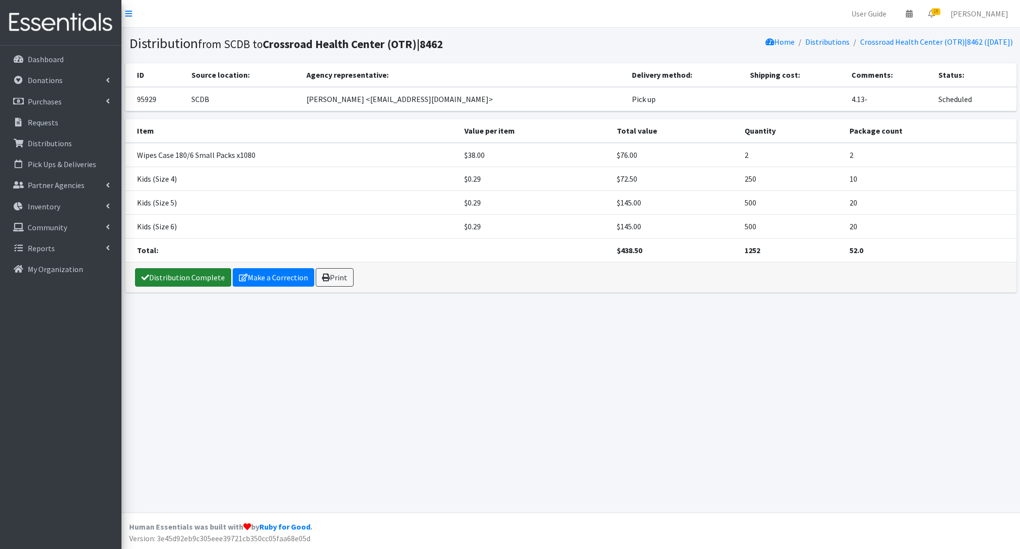
click at [177, 274] on link "Distribution Complete" at bounding box center [183, 277] width 96 height 18
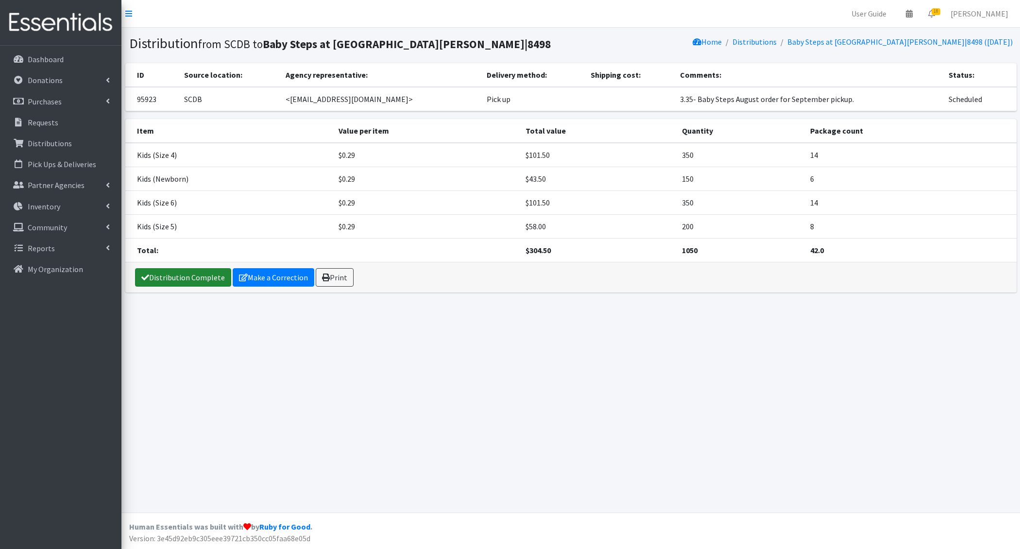
click at [186, 277] on link "Distribution Complete" at bounding box center [183, 277] width 96 height 18
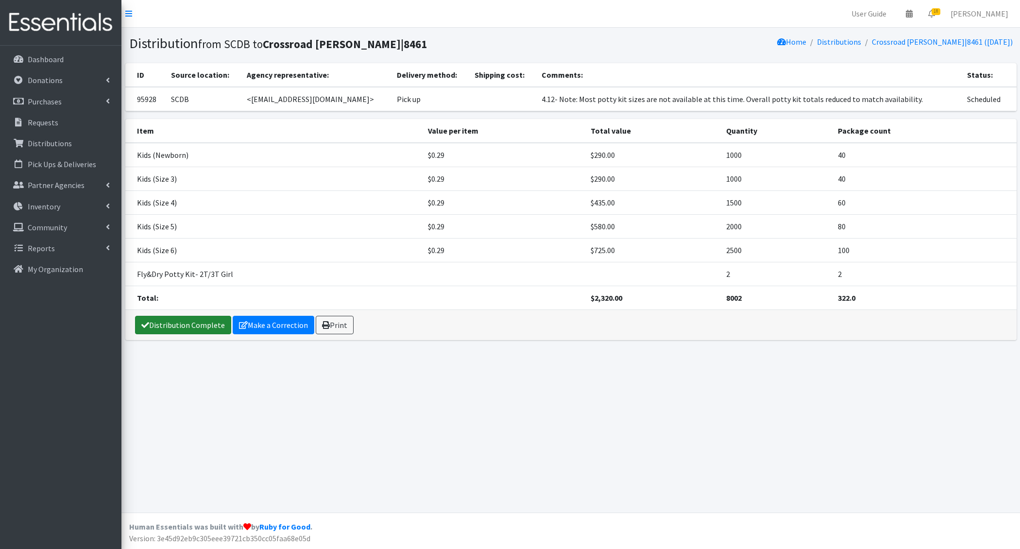
click at [173, 319] on link "Distribution Complete" at bounding box center [183, 325] width 96 height 18
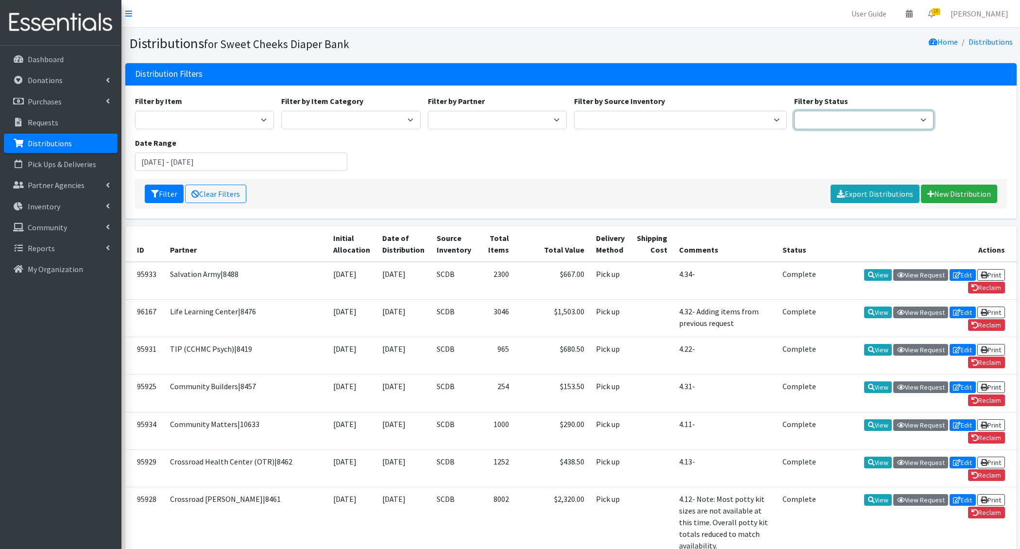
click at [833, 119] on select "Scheduled Complete" at bounding box center [863, 120] width 139 height 18
select select "5"
click at [794, 111] on select "Scheduled Complete" at bounding box center [863, 120] width 139 height 18
click at [207, 172] on div "Filter by Item Adult Briefs - Generic Large Adult Briefs - Generic Medium Adult…" at bounding box center [570, 137] width 879 height 84
click at [167, 187] on button "Filter" at bounding box center [164, 194] width 39 height 18
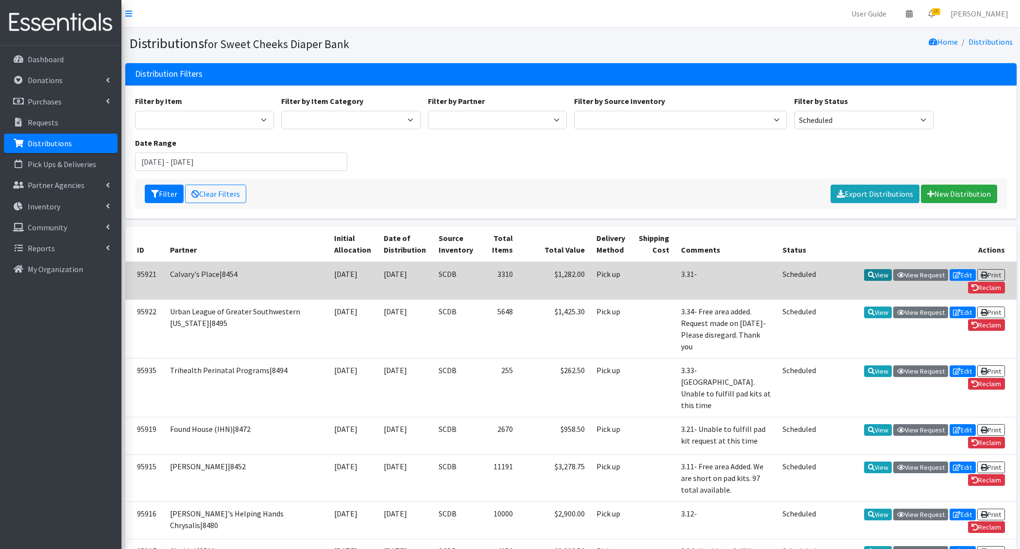
click at [888, 277] on link "View" at bounding box center [878, 275] width 28 height 12
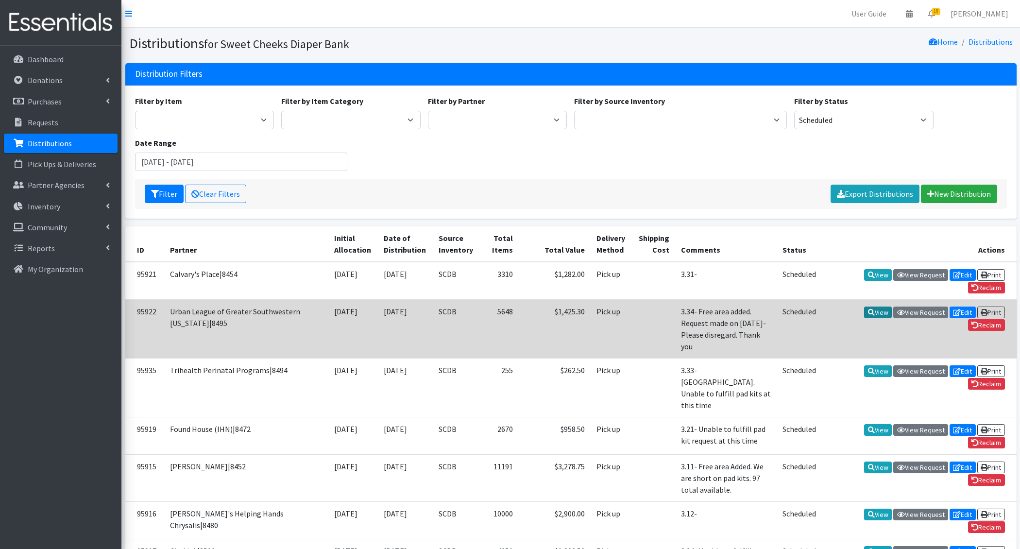
drag, startPoint x: 874, startPoint y: 305, endPoint x: 874, endPoint y: 310, distance: 5.8
click at [874, 306] on link "View" at bounding box center [878, 312] width 28 height 12
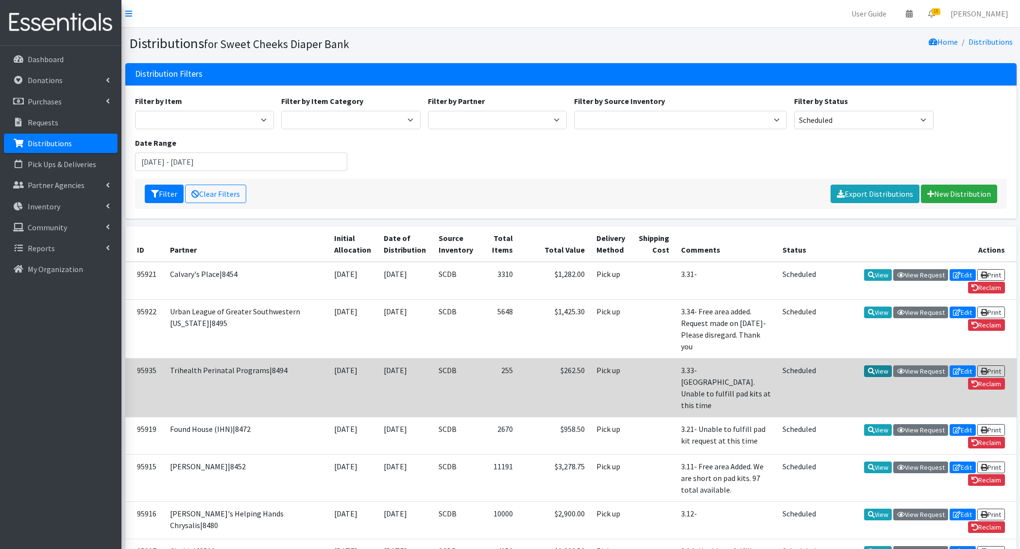
click at [875, 365] on link "View" at bounding box center [878, 371] width 28 height 12
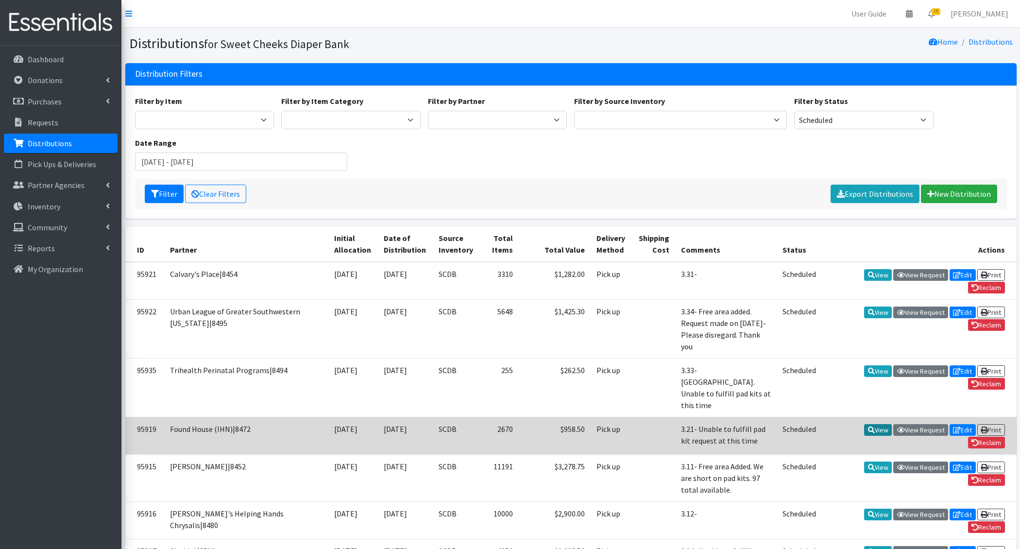
drag, startPoint x: 876, startPoint y: 391, endPoint x: 877, endPoint y: 406, distance: 14.6
click at [876, 424] on link "View" at bounding box center [878, 430] width 28 height 12
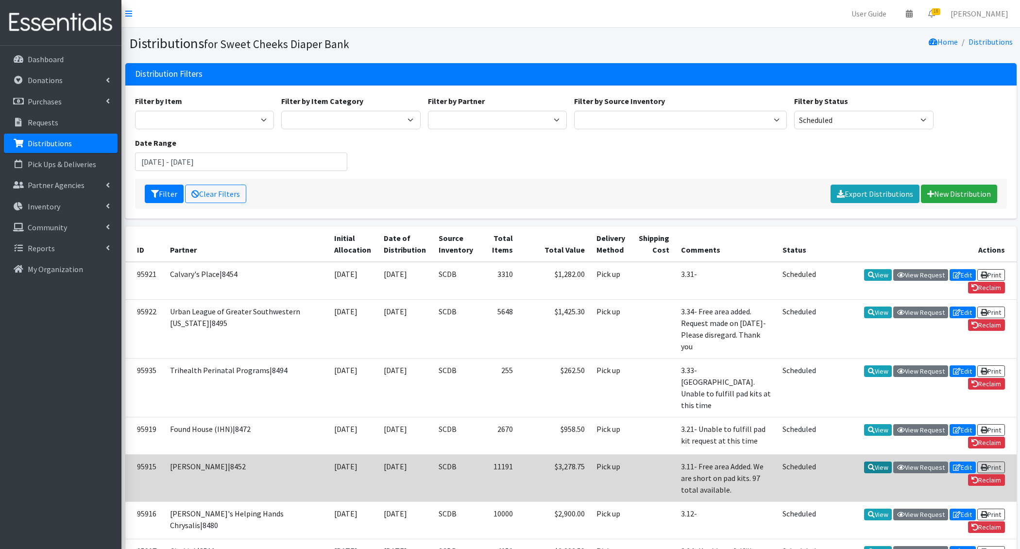
click at [876, 461] on link "View" at bounding box center [878, 467] width 28 height 12
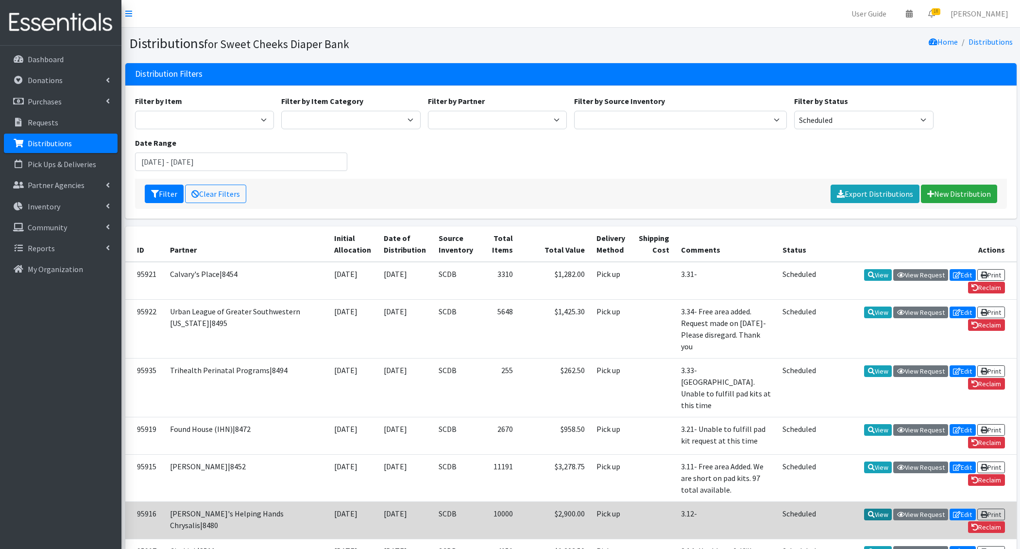
click at [877, 509] on link "View" at bounding box center [878, 515] width 28 height 12
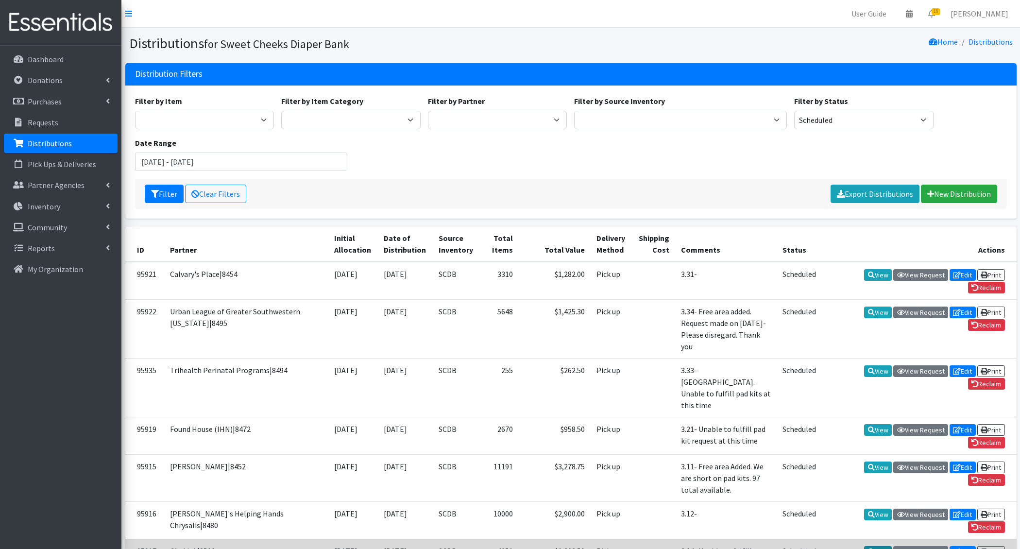
drag, startPoint x: 877, startPoint y: 503, endPoint x: 876, endPoint y: 510, distance: 6.9
click at [877, 546] on link "View" at bounding box center [878, 552] width 28 height 12
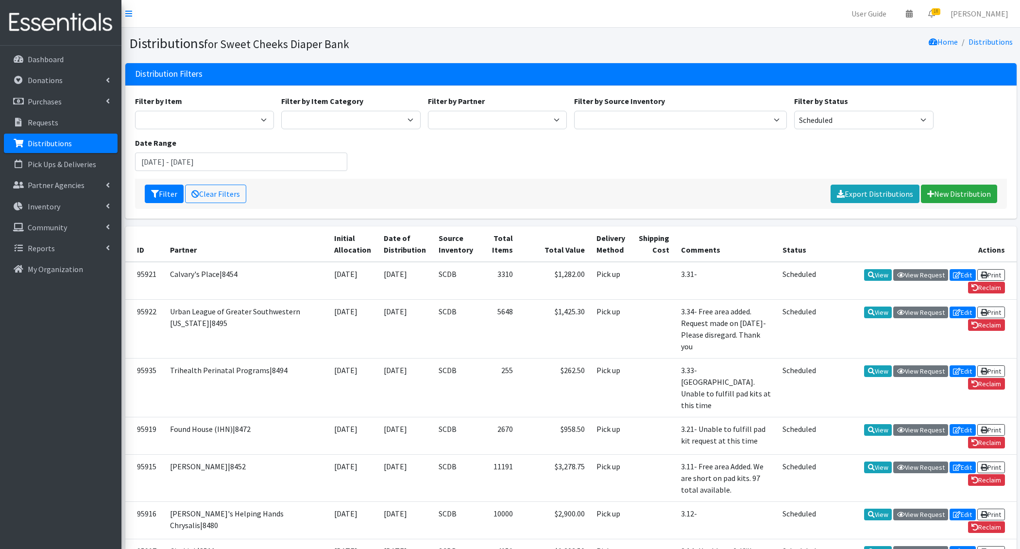
click at [151, 193] on icon "submit" at bounding box center [155, 194] width 8 height 8
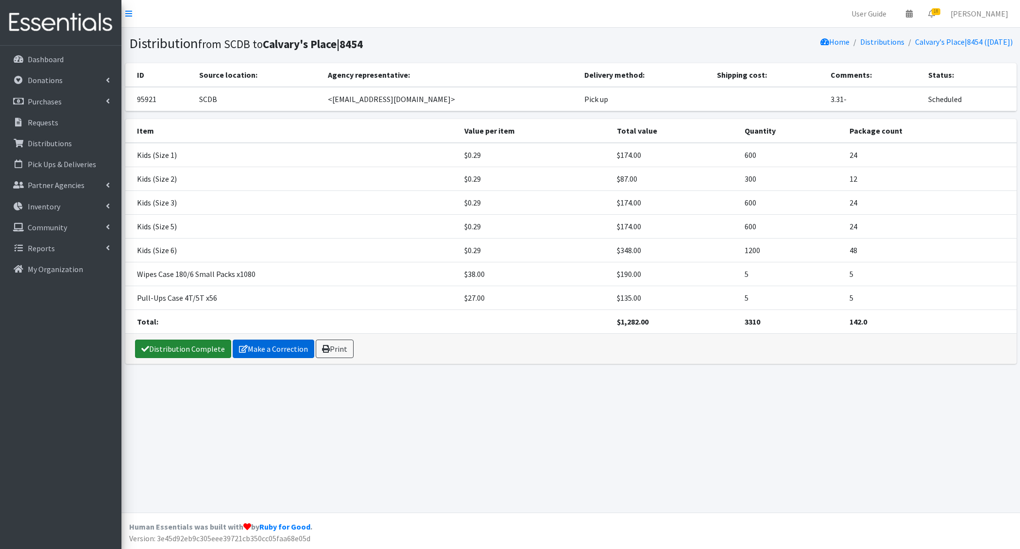
click at [200, 350] on link "Distribution Complete" at bounding box center [183, 349] width 96 height 18
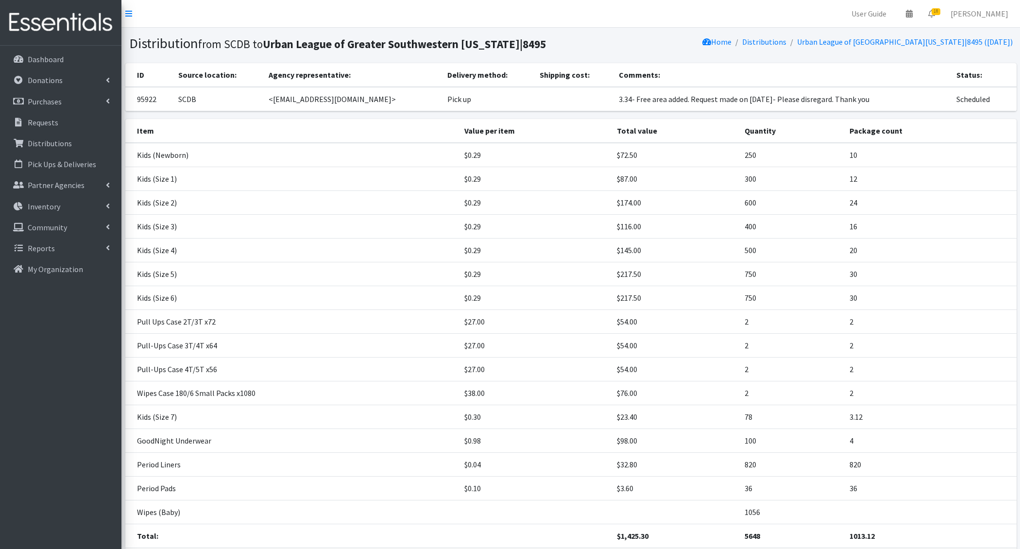
scroll to position [69, 0]
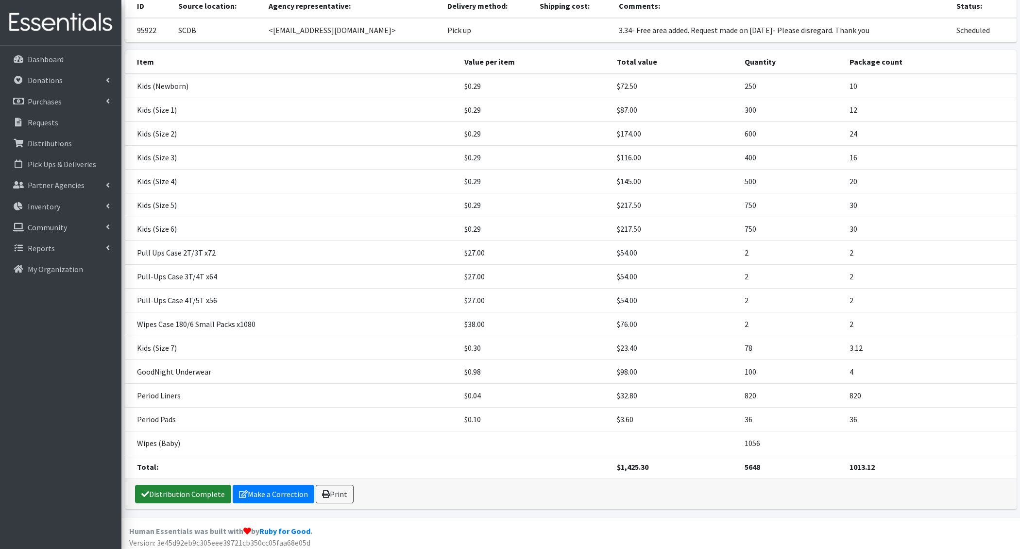
click at [188, 496] on link "Distribution Complete" at bounding box center [183, 494] width 96 height 18
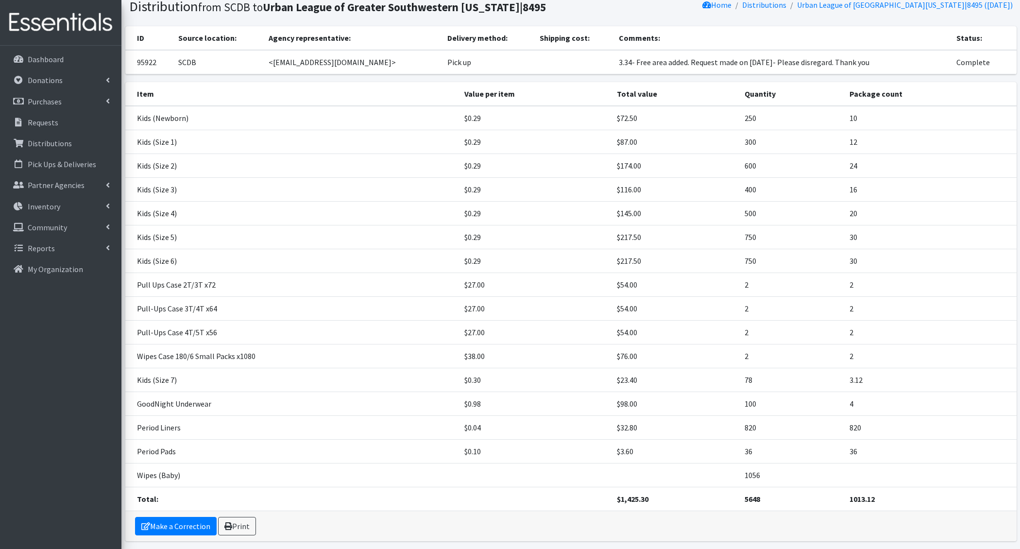
scroll to position [0, 0]
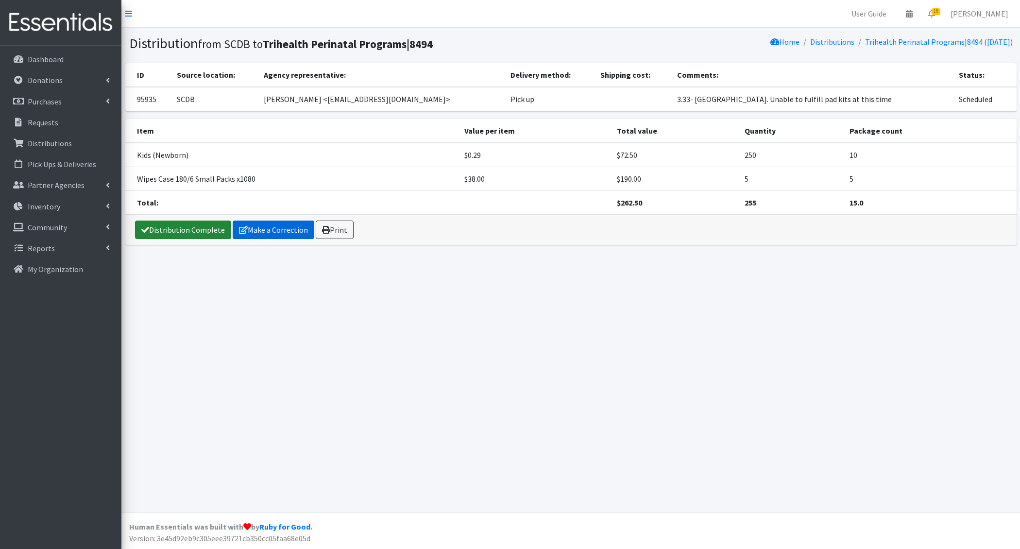
click at [194, 233] on link "Distribution Complete" at bounding box center [183, 230] width 96 height 18
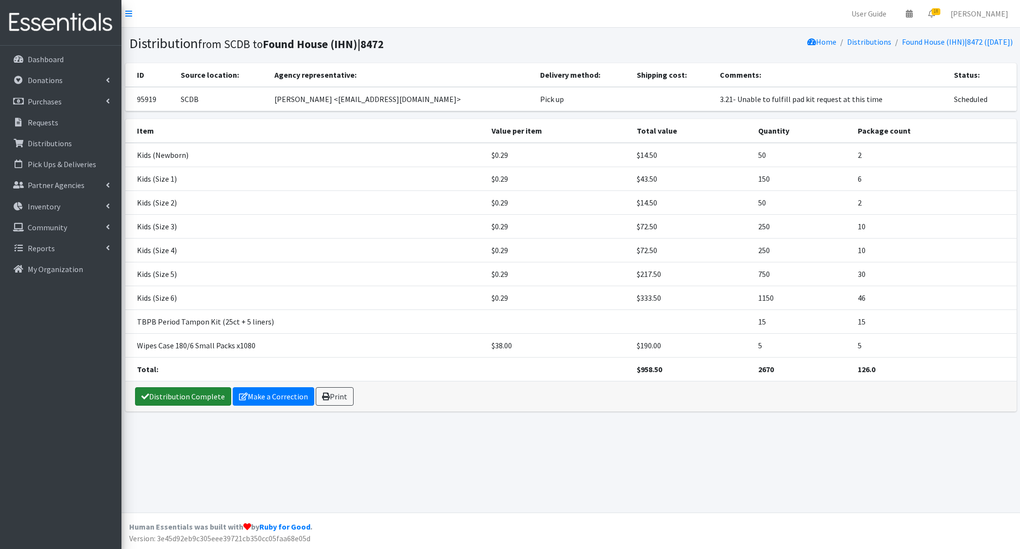
click at [185, 391] on link "Distribution Complete" at bounding box center [183, 396] width 96 height 18
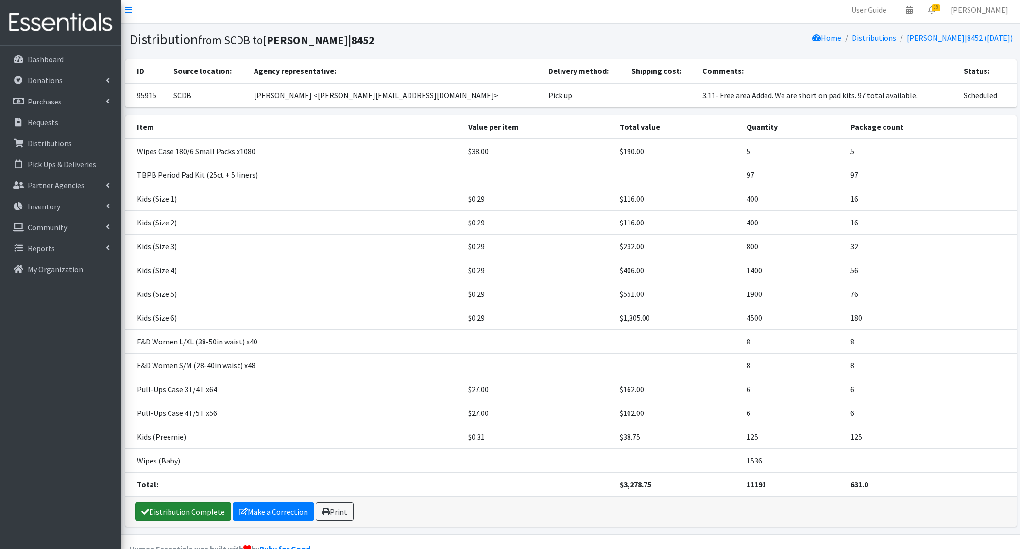
click at [183, 511] on link "Distribution Complete" at bounding box center [183, 511] width 96 height 18
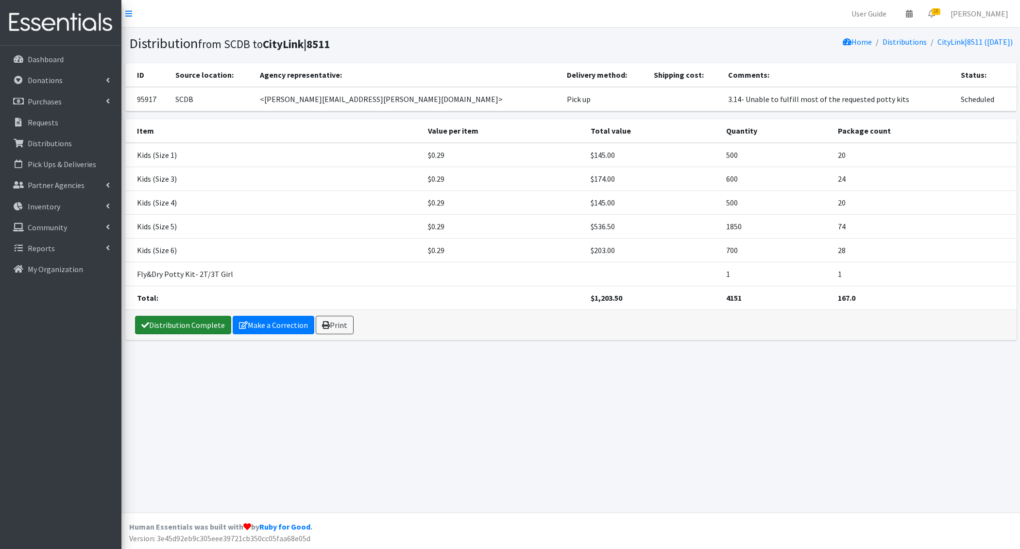
click at [173, 324] on link "Distribution Complete" at bounding box center [183, 325] width 96 height 18
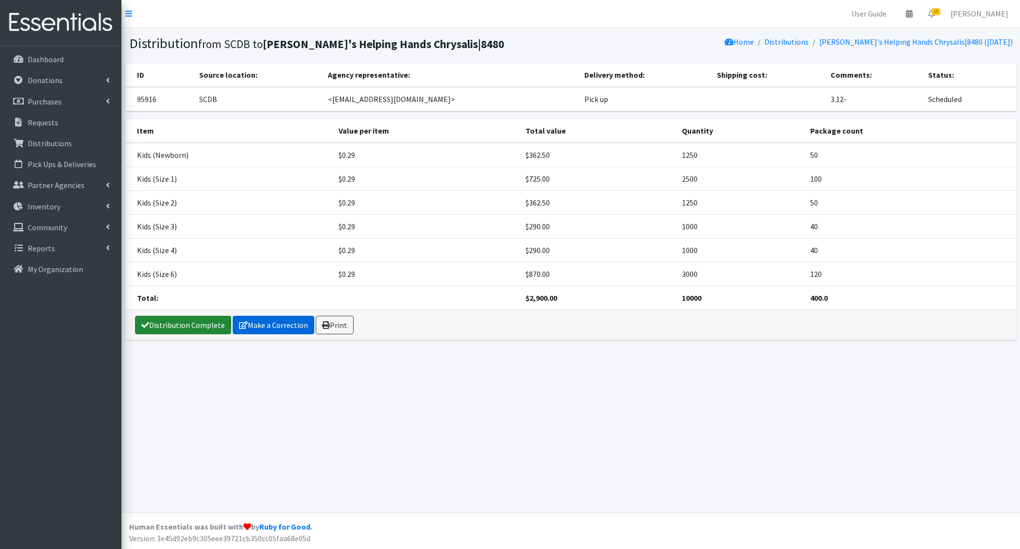
click at [193, 317] on link "Distribution Complete" at bounding box center [183, 325] width 96 height 18
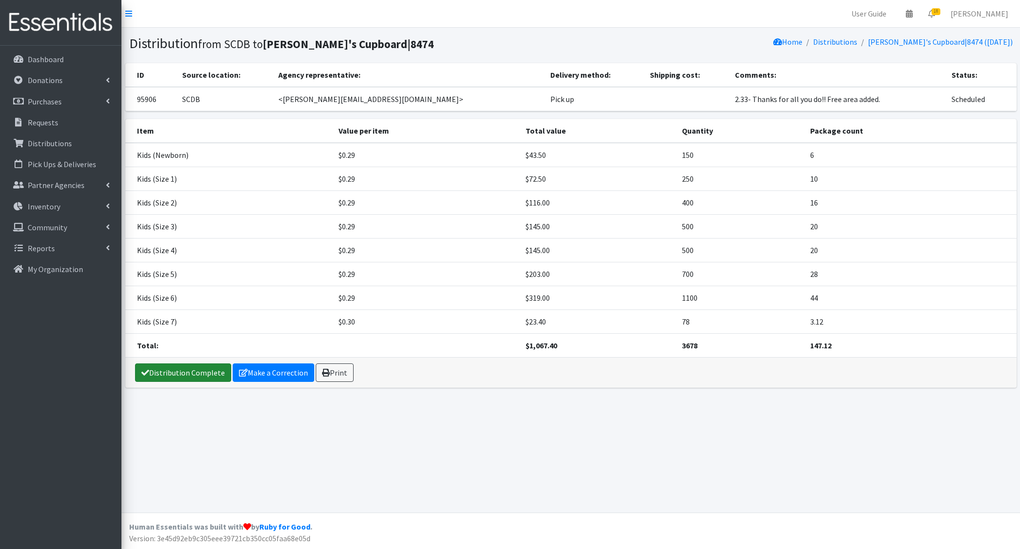
click at [180, 371] on link "Distribution Complete" at bounding box center [183, 372] width 96 height 18
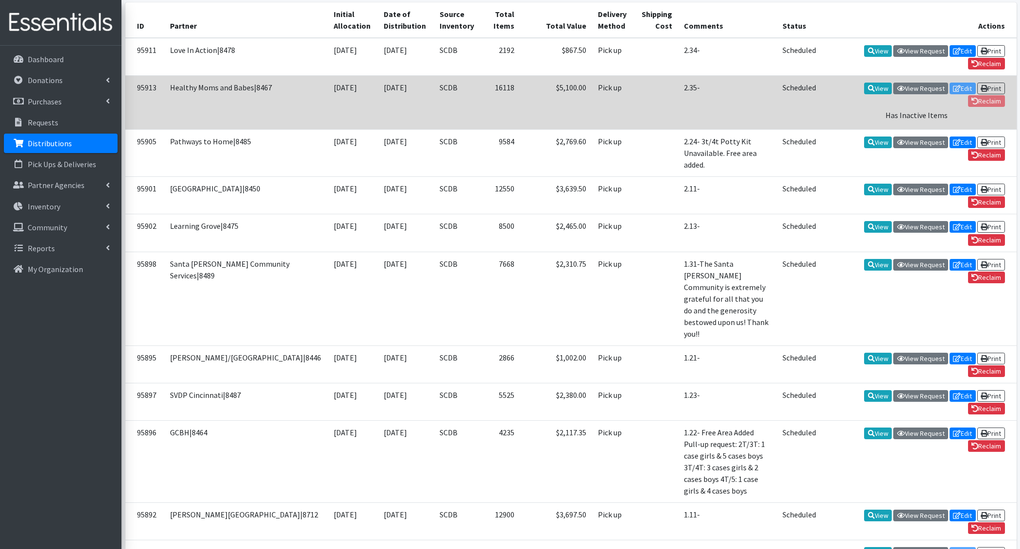
scroll to position [220, 0]
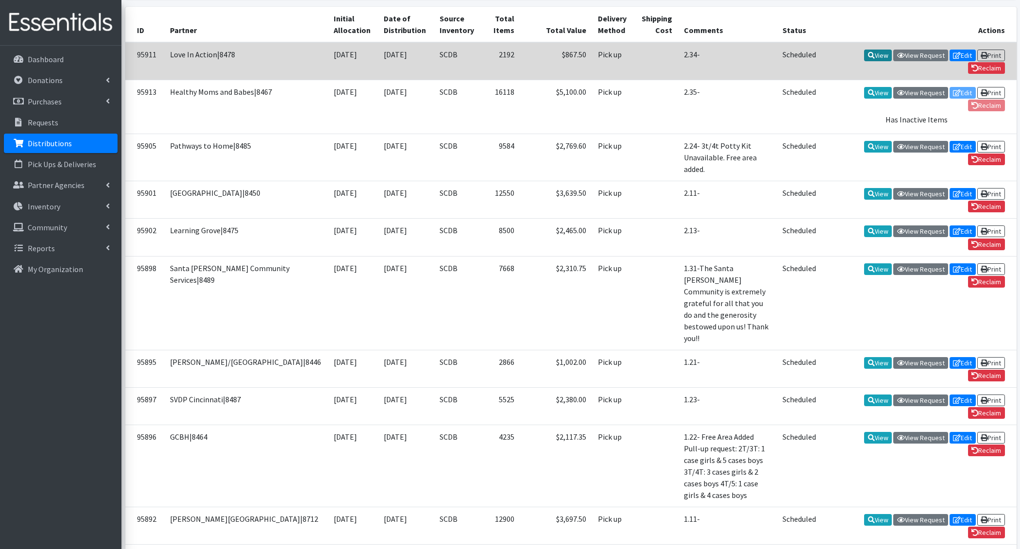
click at [868, 55] on icon at bounding box center [871, 55] width 7 height 7
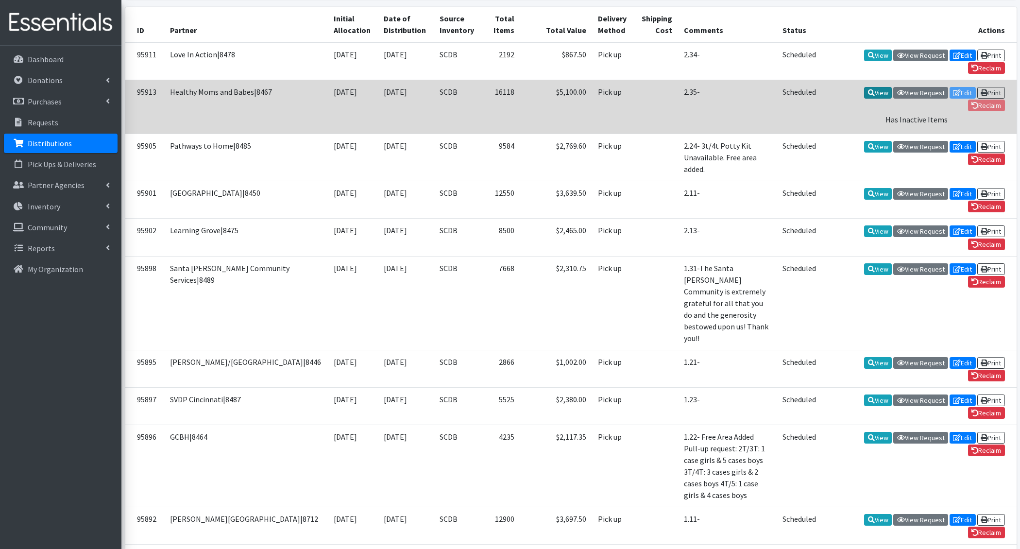
click at [879, 89] on link "View" at bounding box center [878, 93] width 28 height 12
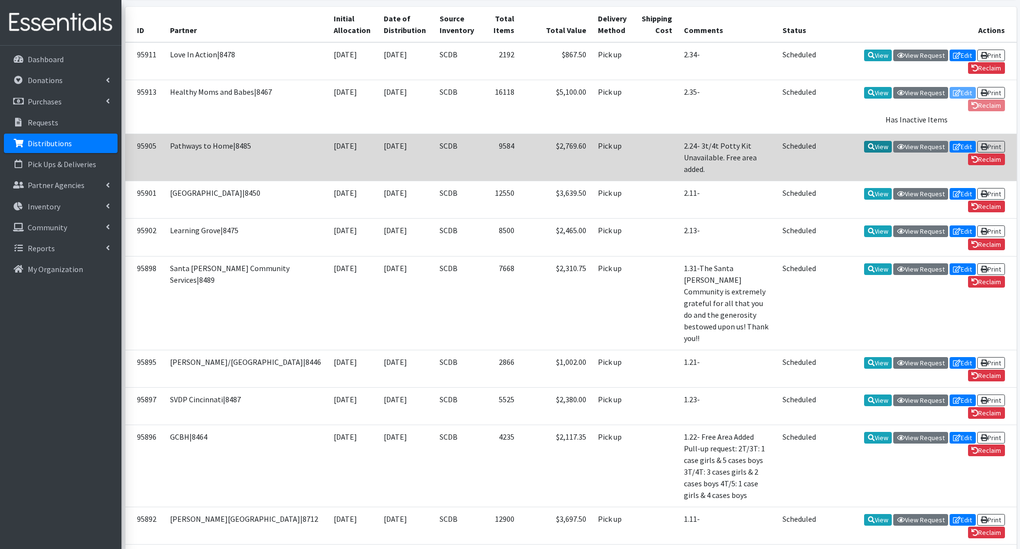
drag, startPoint x: 869, startPoint y: 140, endPoint x: 868, endPoint y: 167, distance: 27.2
click at [869, 143] on icon at bounding box center [871, 146] width 7 height 7
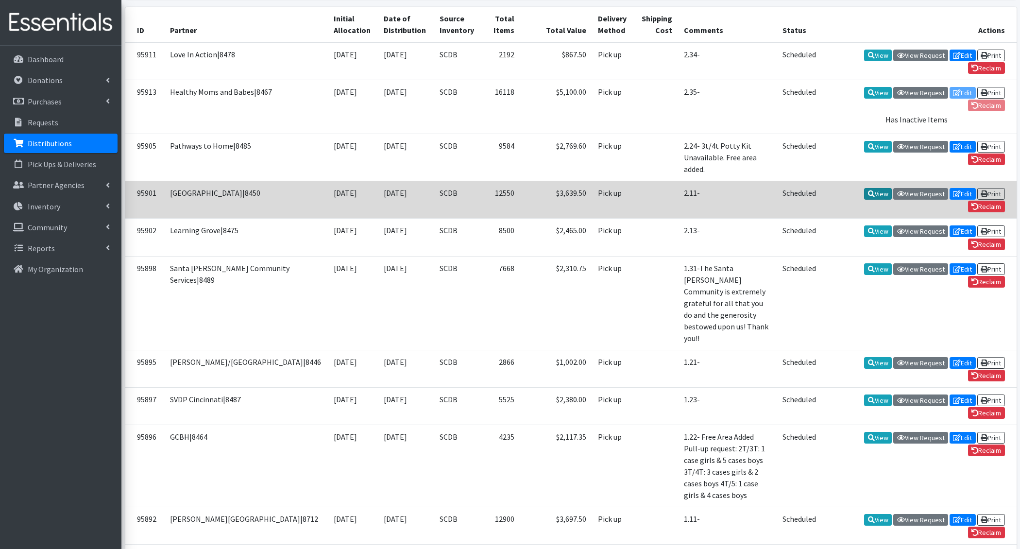
click at [871, 190] on icon at bounding box center [871, 193] width 7 height 7
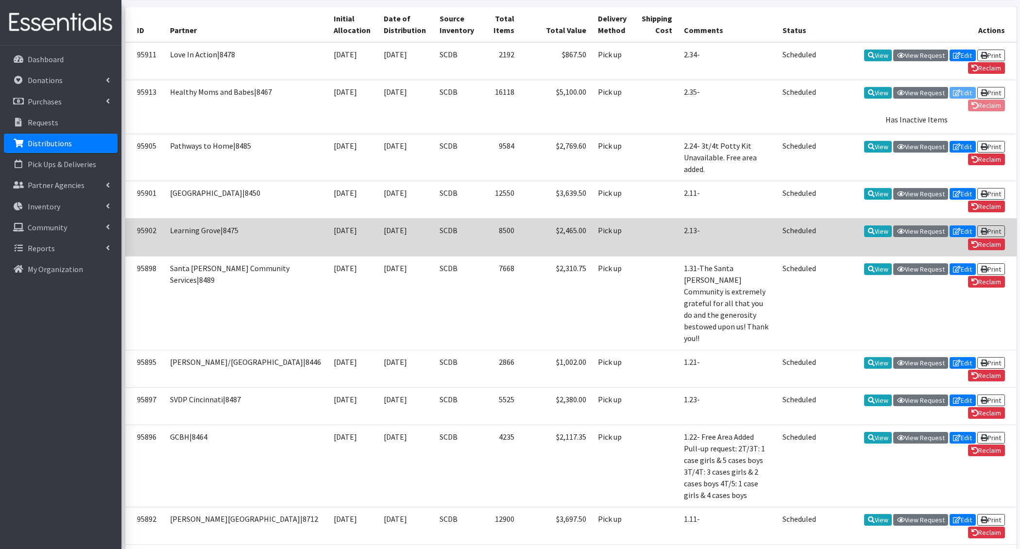
click at [877, 222] on td "View View Request Edit Print Reclaim" at bounding box center [919, 237] width 194 height 37
click at [879, 225] on link "View" at bounding box center [878, 231] width 28 height 12
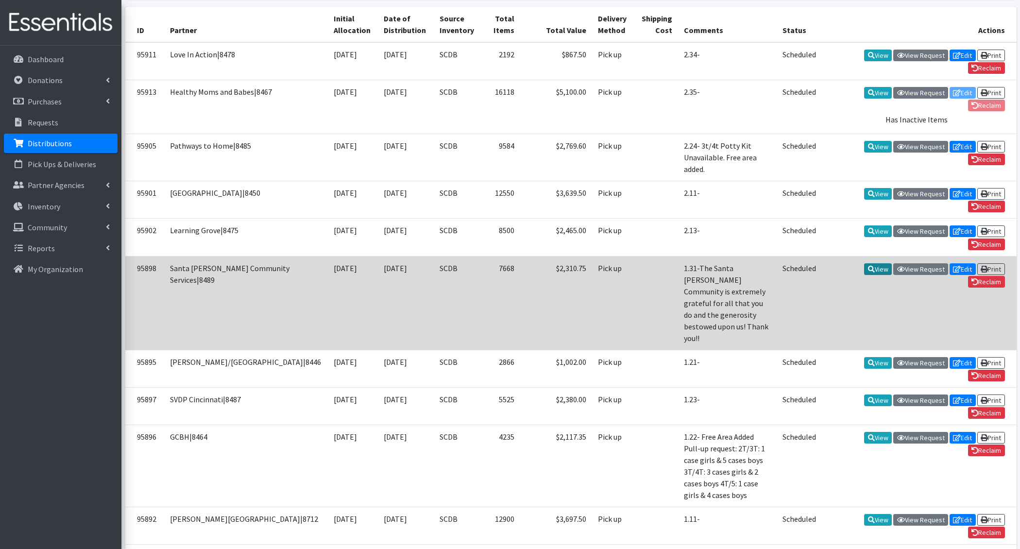
click at [877, 263] on link "View" at bounding box center [878, 269] width 28 height 12
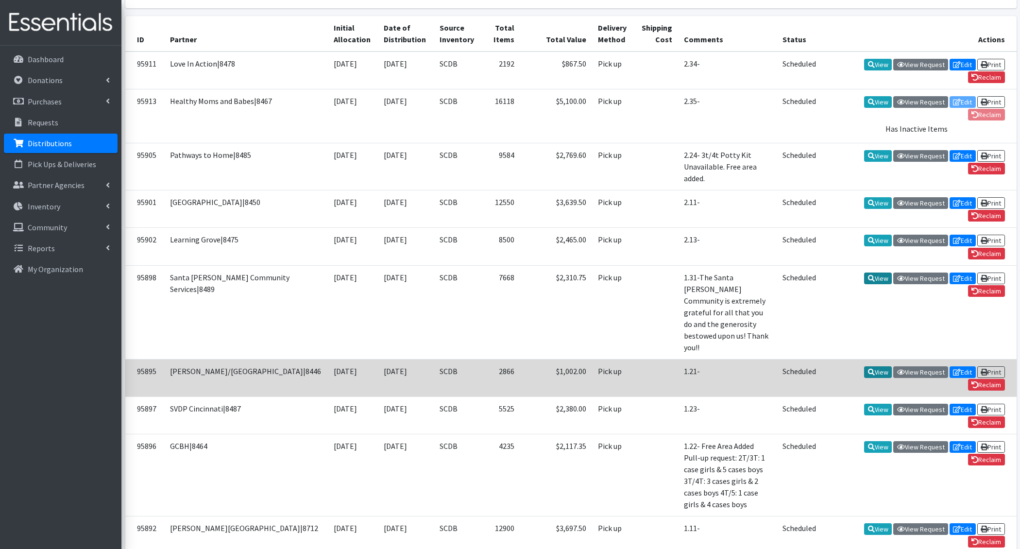
scroll to position [212, 0]
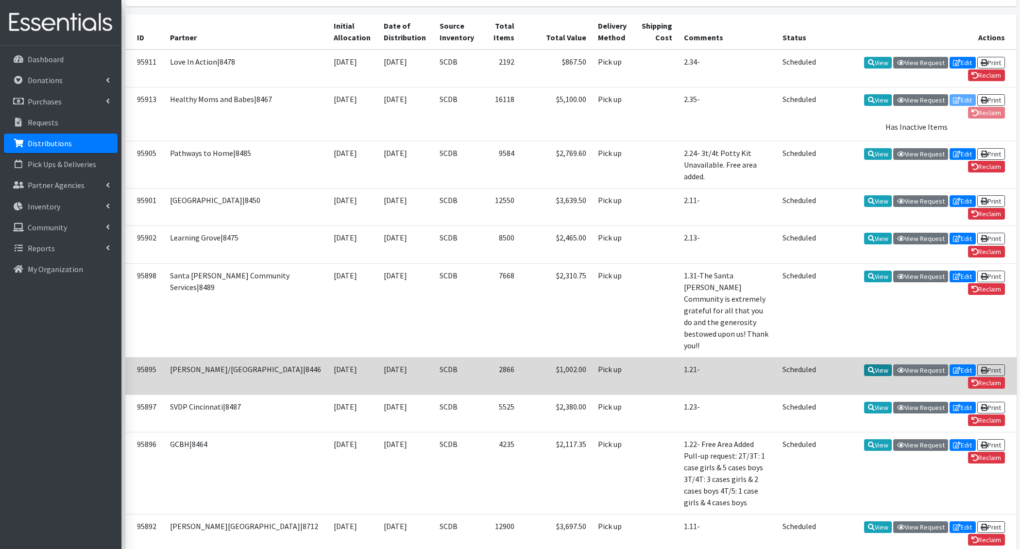
click at [876, 364] on link "View" at bounding box center [878, 370] width 28 height 12
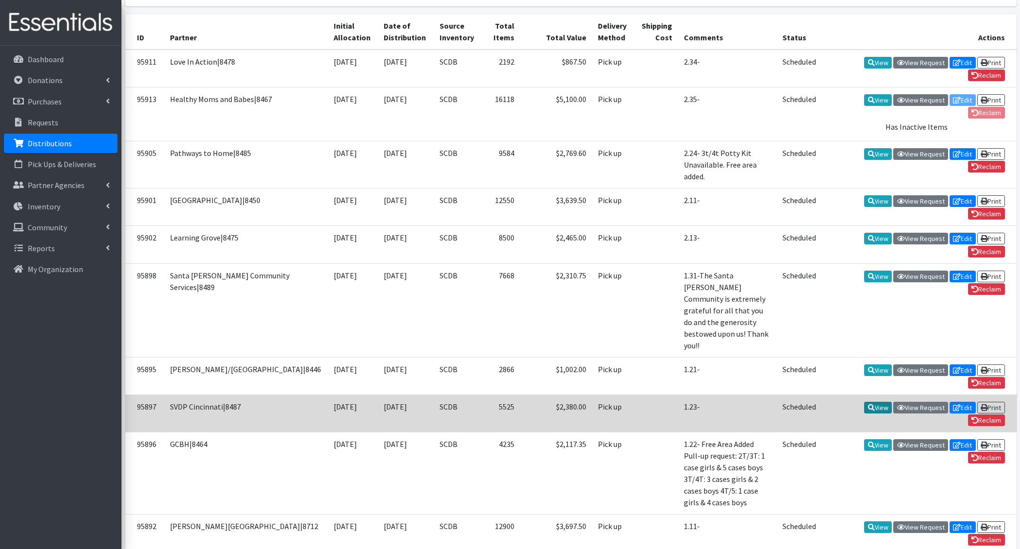
click at [875, 402] on link "View" at bounding box center [878, 408] width 28 height 12
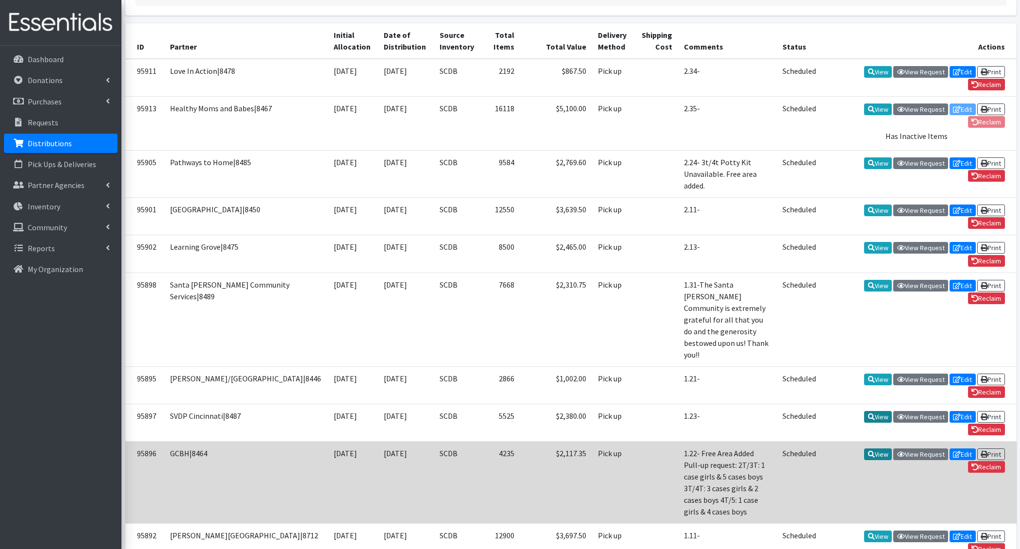
scroll to position [204, 0]
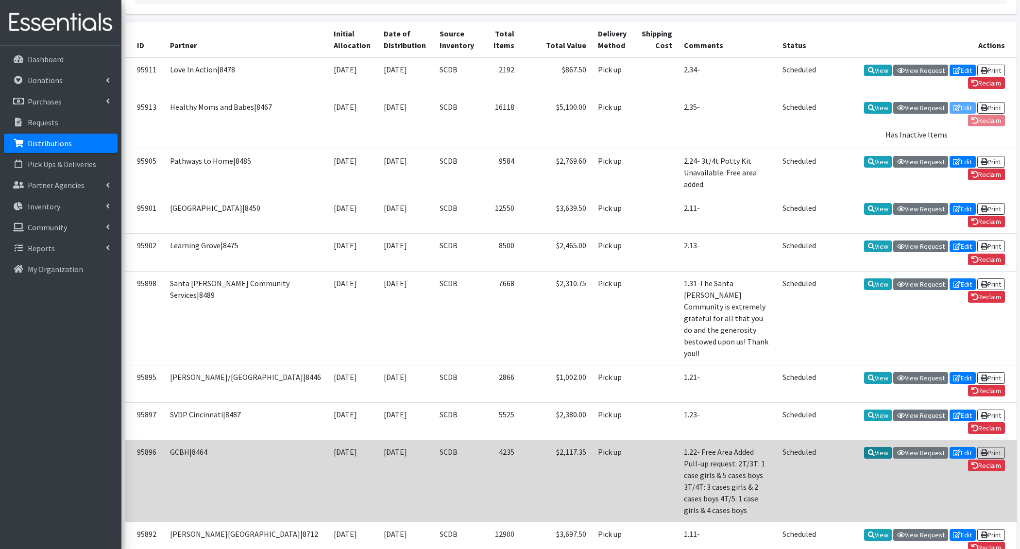
click at [875, 447] on link "View" at bounding box center [878, 453] width 28 height 12
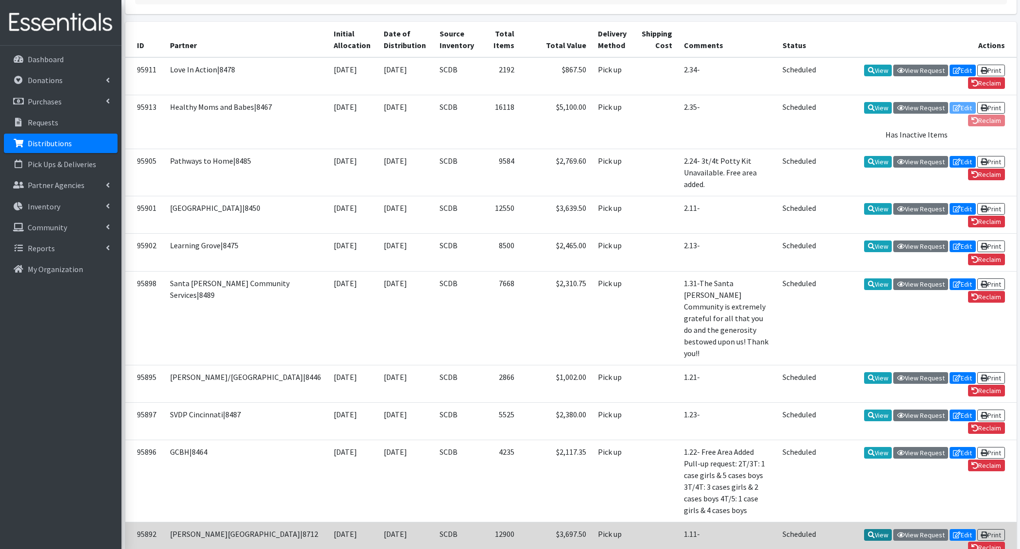
click at [878, 529] on link "View" at bounding box center [878, 535] width 28 height 12
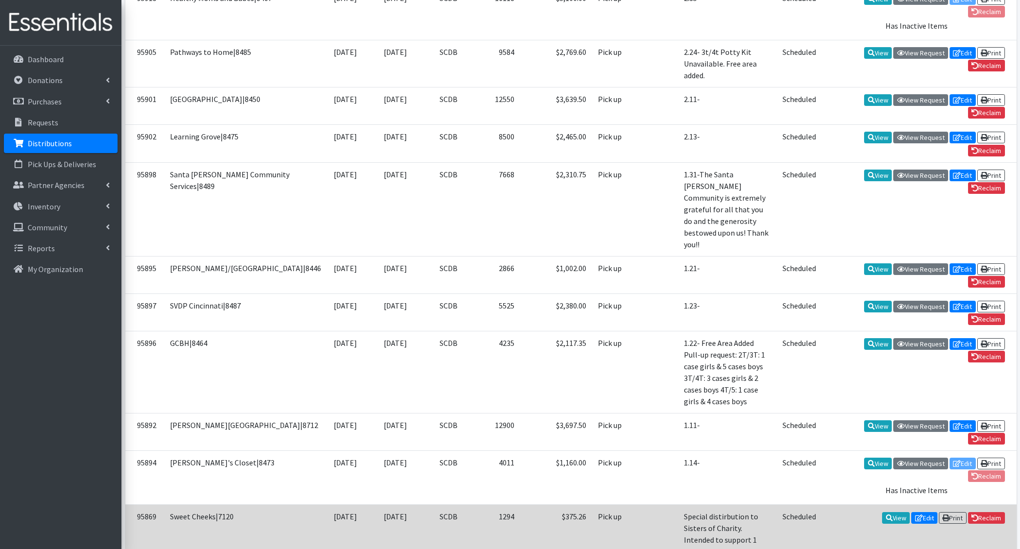
click at [890, 505] on td "View Edit Print Reclaim" at bounding box center [919, 540] width 194 height 70
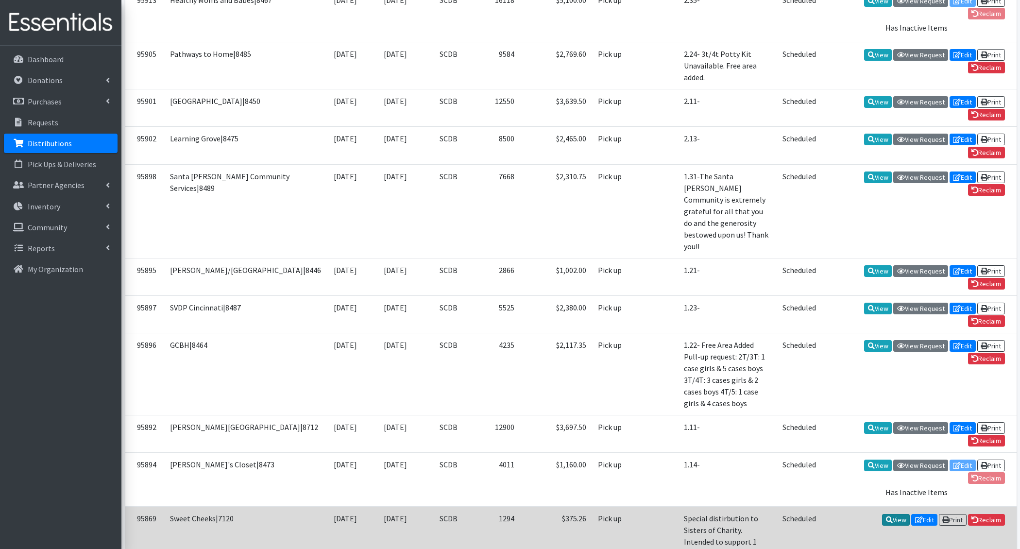
click at [893, 514] on link "View" at bounding box center [896, 520] width 28 height 12
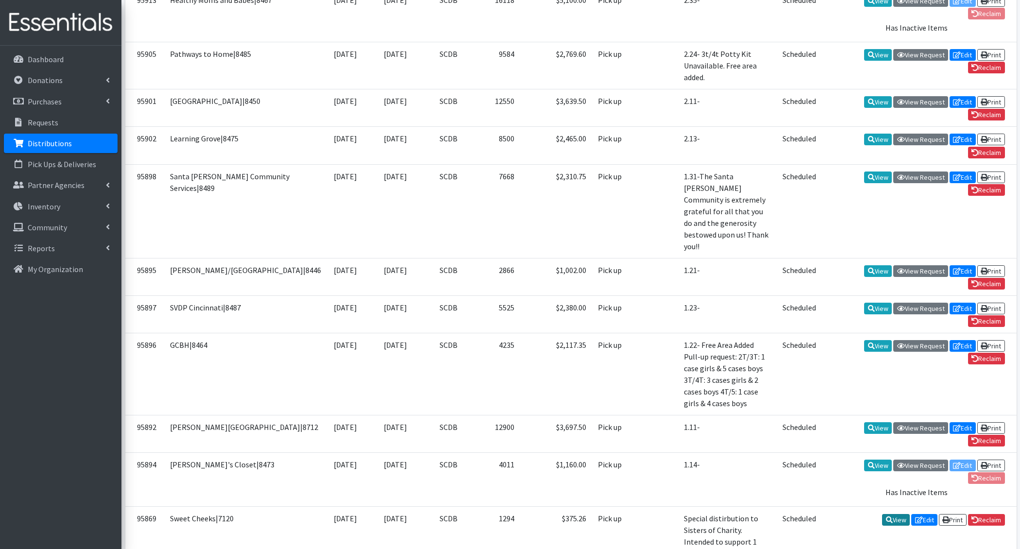
scroll to position [0, 0]
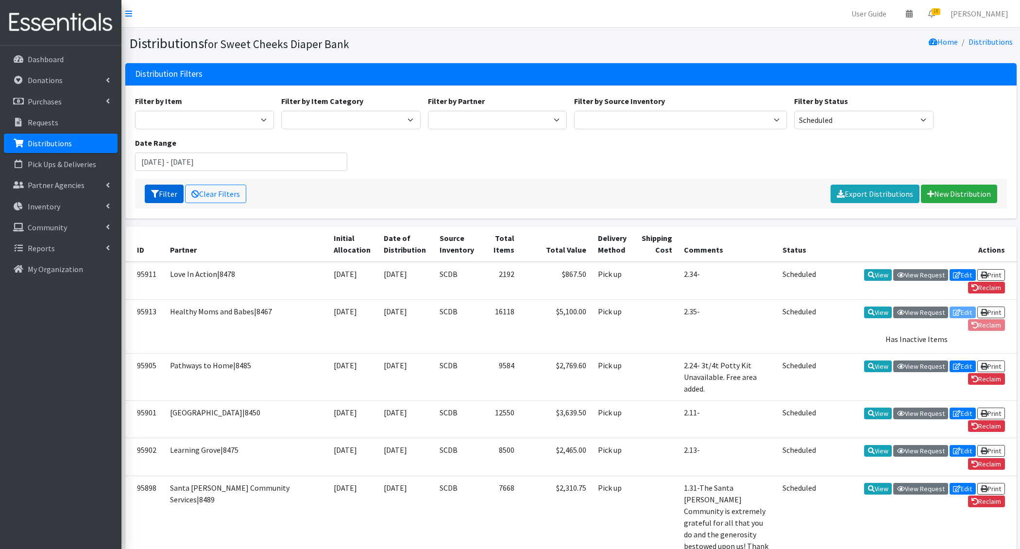
click at [164, 198] on button "Filter" at bounding box center [164, 194] width 39 height 18
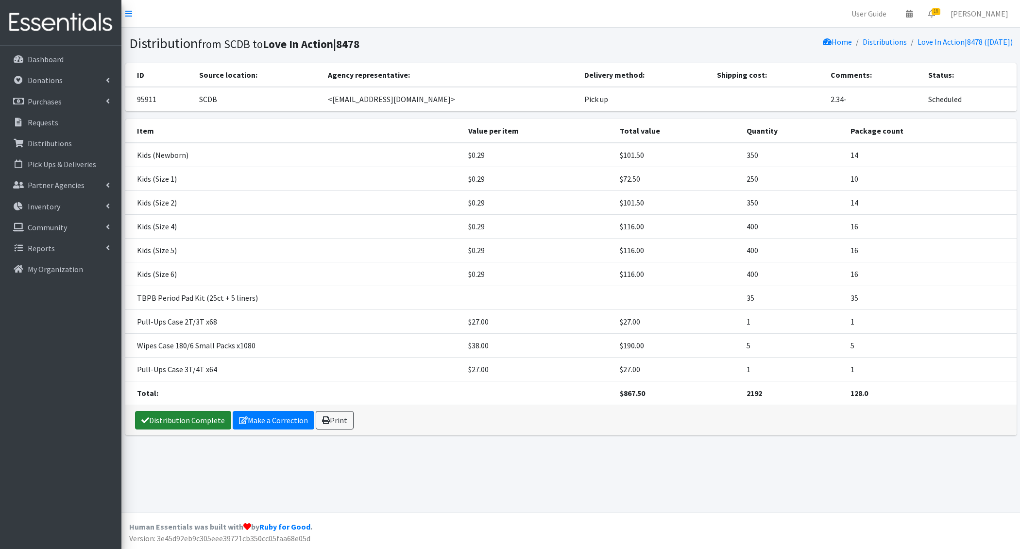
click at [177, 423] on link "Distribution Complete" at bounding box center [183, 420] width 96 height 18
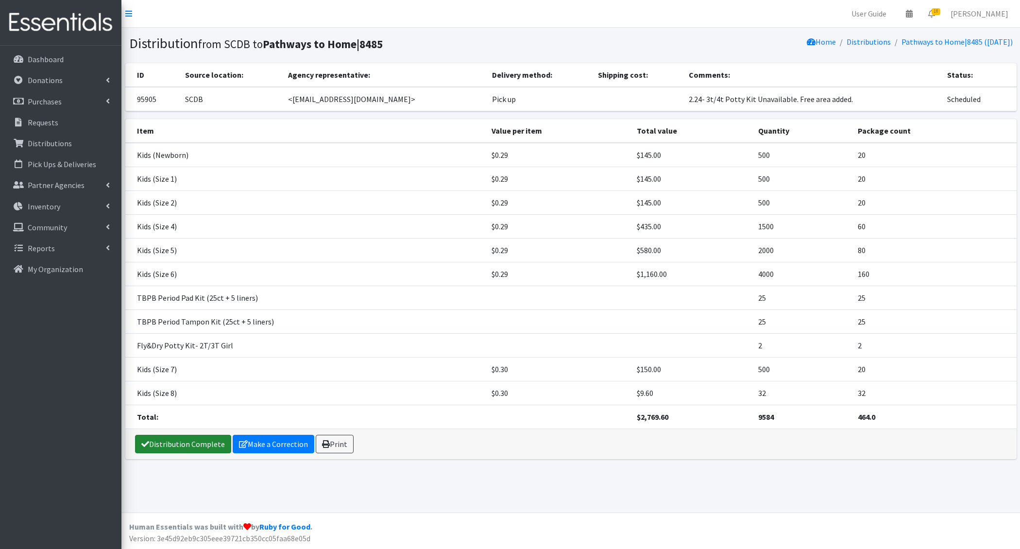
click at [179, 435] on link "Distribution Complete" at bounding box center [183, 444] width 96 height 18
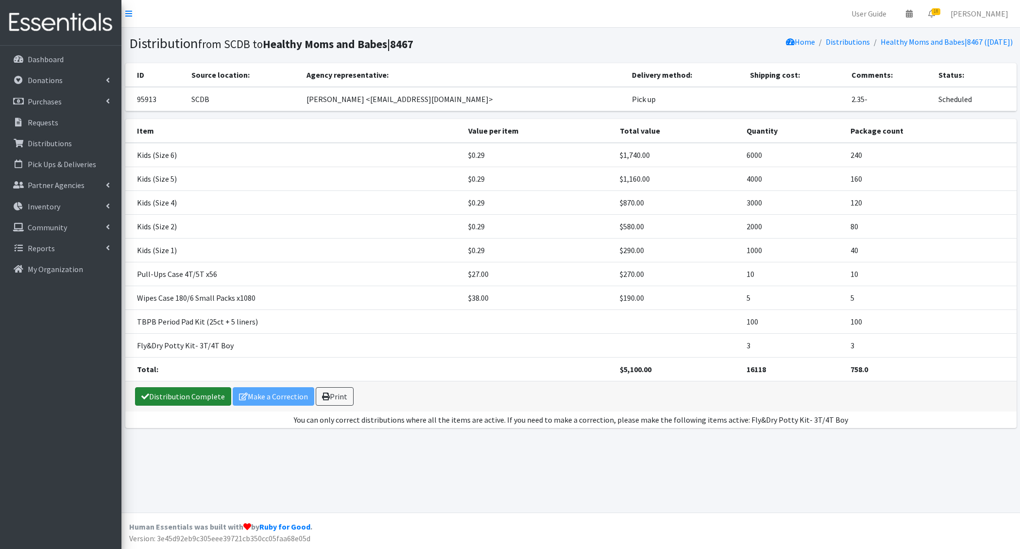
click at [184, 393] on link "Distribution Complete" at bounding box center [183, 396] width 96 height 18
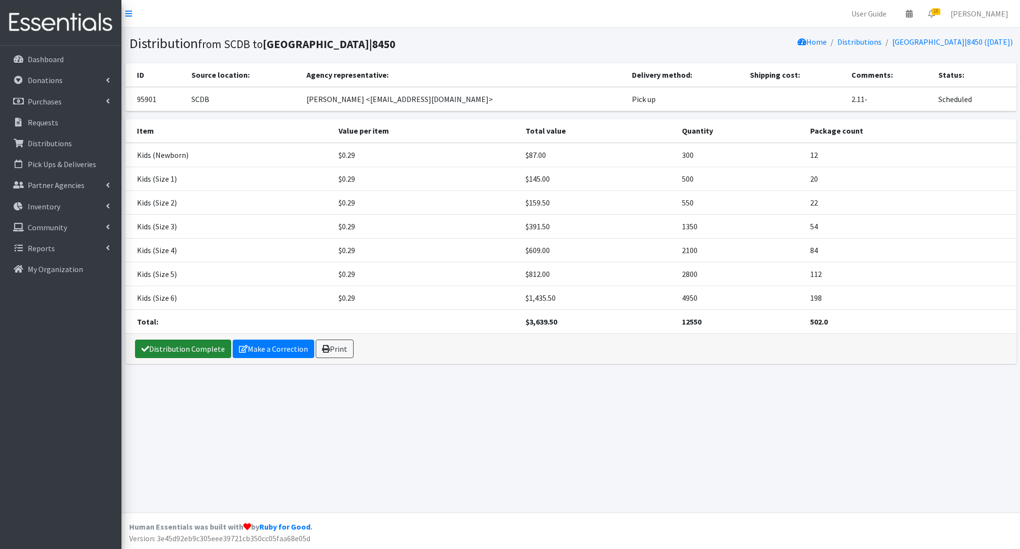
click at [186, 347] on link "Distribution Complete" at bounding box center [183, 349] width 96 height 18
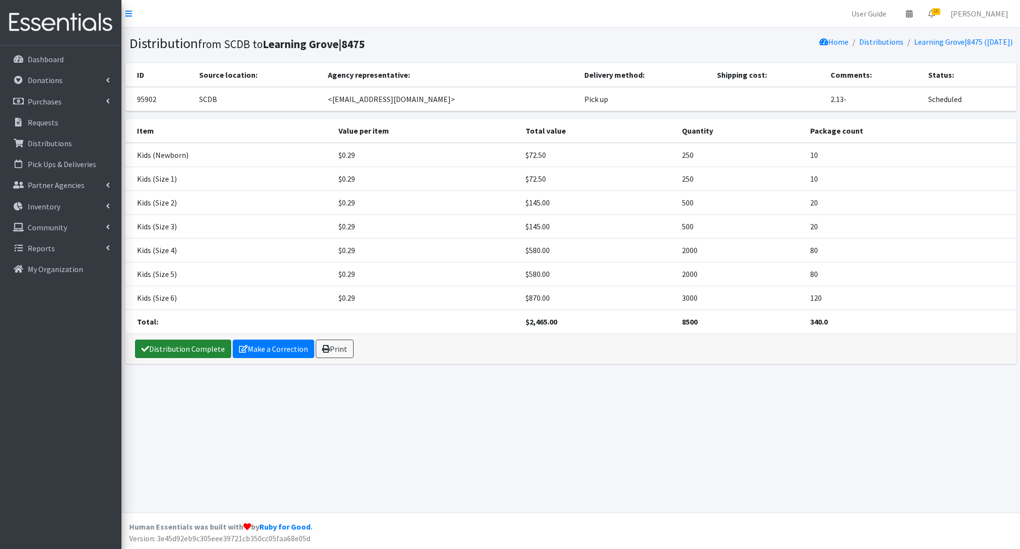
click at [174, 340] on link "Distribution Complete" at bounding box center [183, 349] width 96 height 18
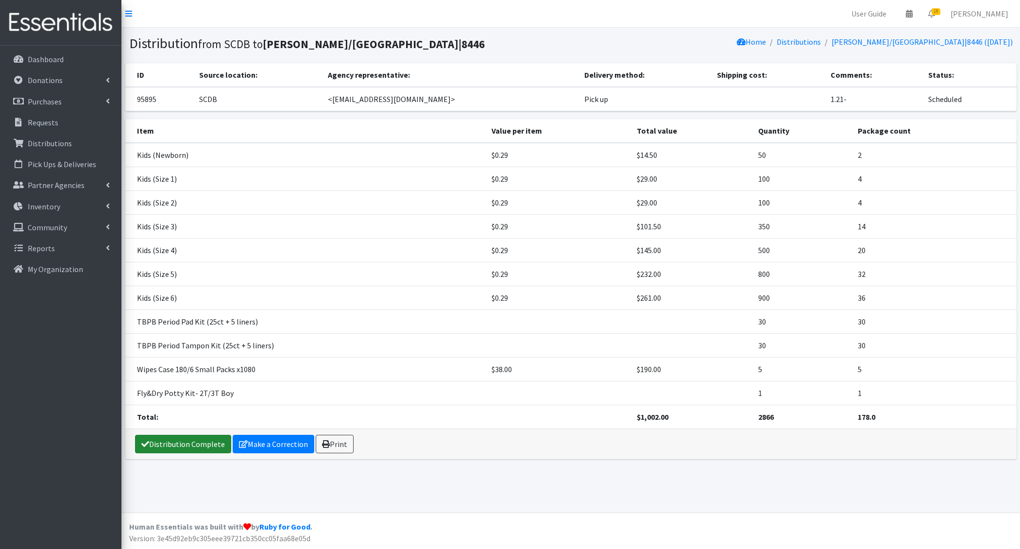
click at [175, 442] on link "Distribution Complete" at bounding box center [183, 444] width 96 height 18
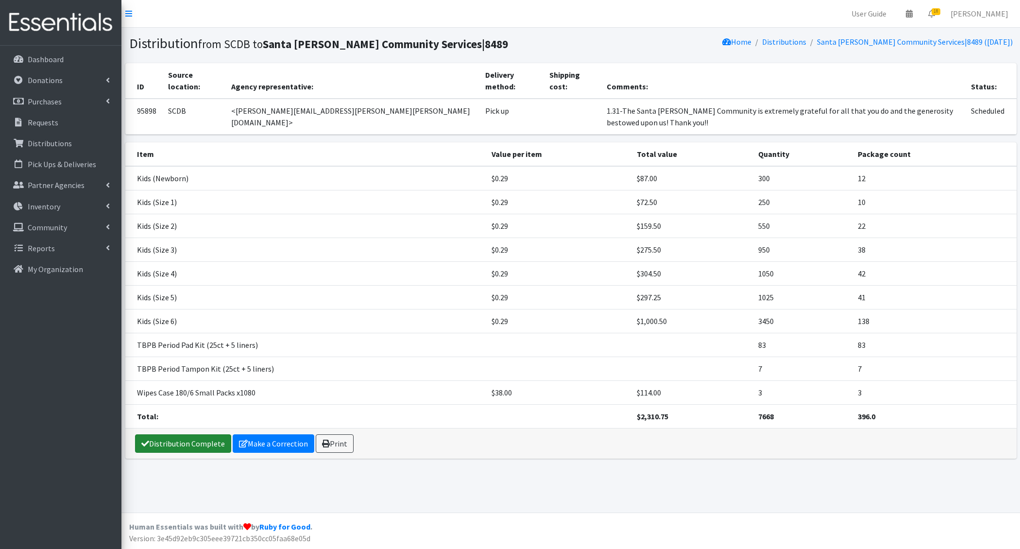
click at [183, 434] on link "Distribution Complete" at bounding box center [183, 443] width 96 height 18
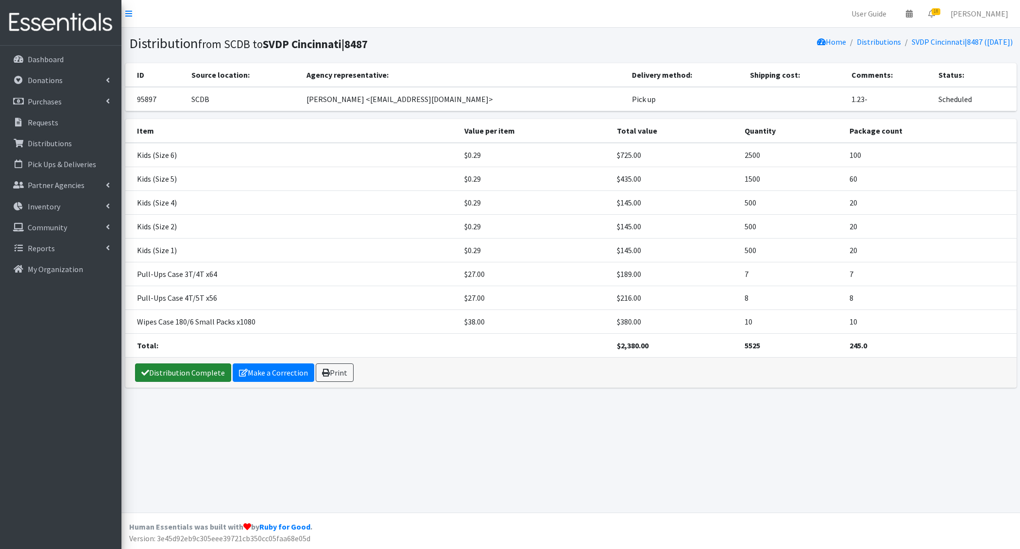
click at [183, 368] on link "Distribution Complete" at bounding box center [183, 372] width 96 height 18
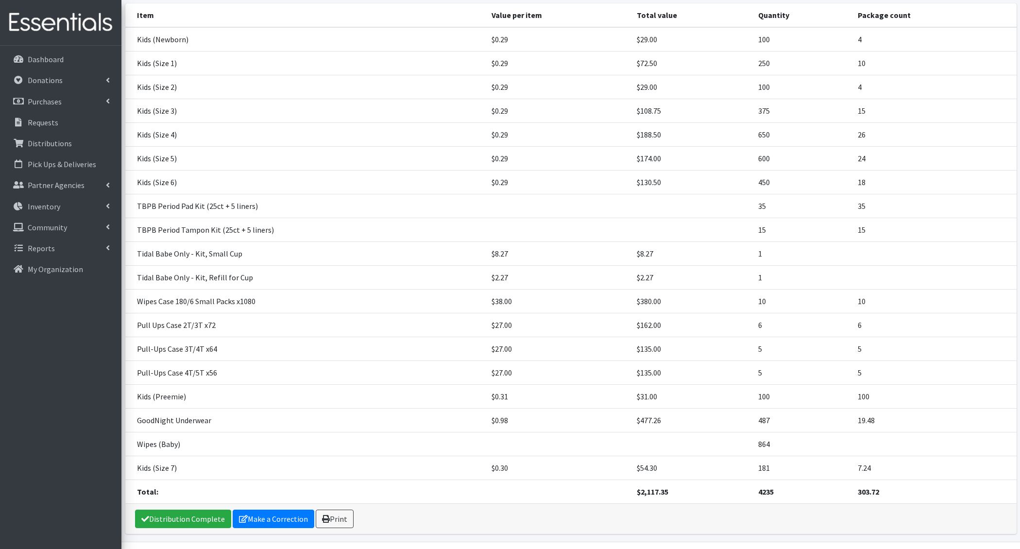
scroll to position [140, 0]
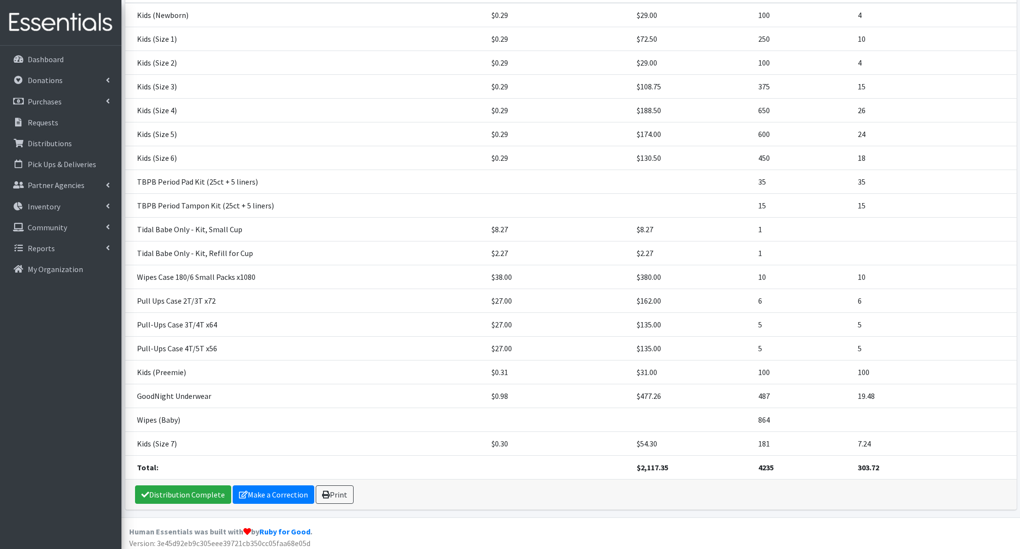
click at [172, 501] on div "Distribution Complete Make a Correction Print" at bounding box center [570, 494] width 891 height 30
click at [181, 490] on link "Distribution Complete" at bounding box center [183, 494] width 96 height 18
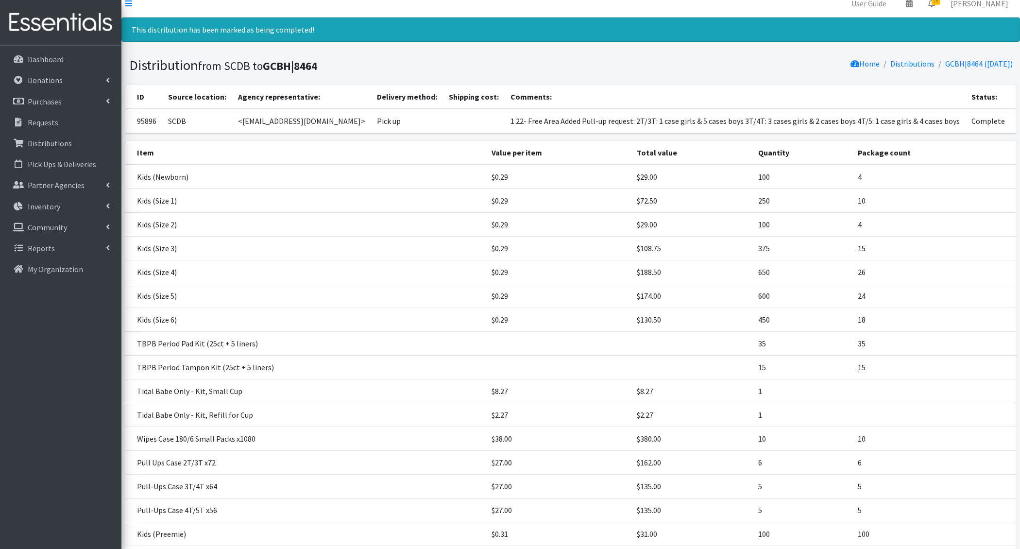
scroll to position [0, 0]
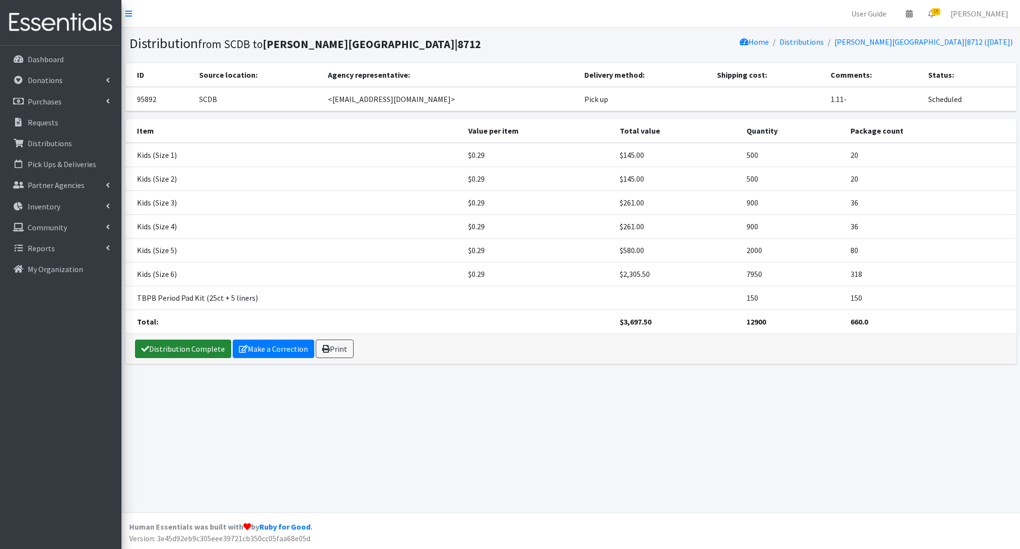
click at [189, 347] on link "Distribution Complete" at bounding box center [183, 349] width 96 height 18
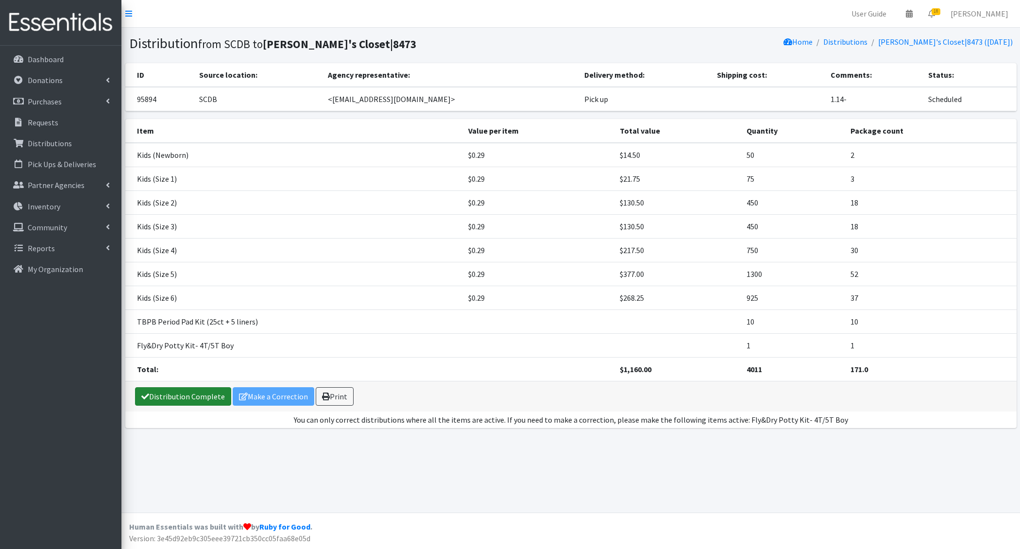
click at [187, 396] on link "Distribution Complete" at bounding box center [183, 396] width 96 height 18
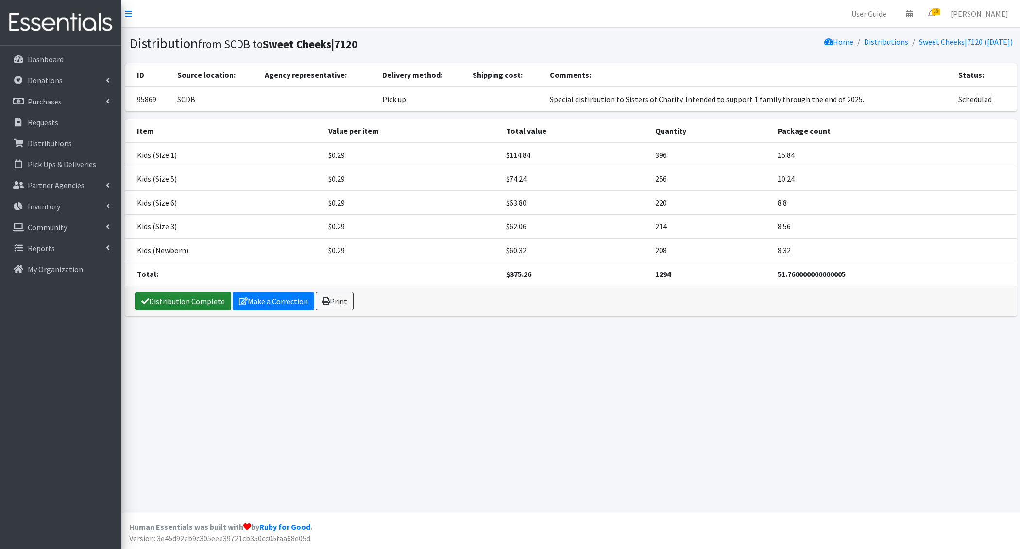
click at [172, 302] on link "Distribution Complete" at bounding box center [183, 301] width 96 height 18
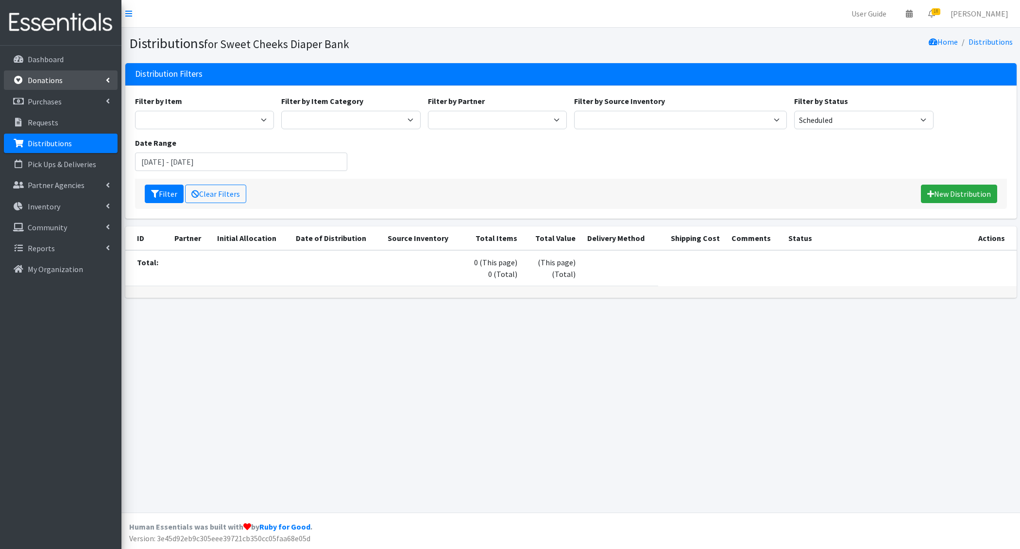
click at [98, 80] on link "Donations" at bounding box center [61, 79] width 114 height 19
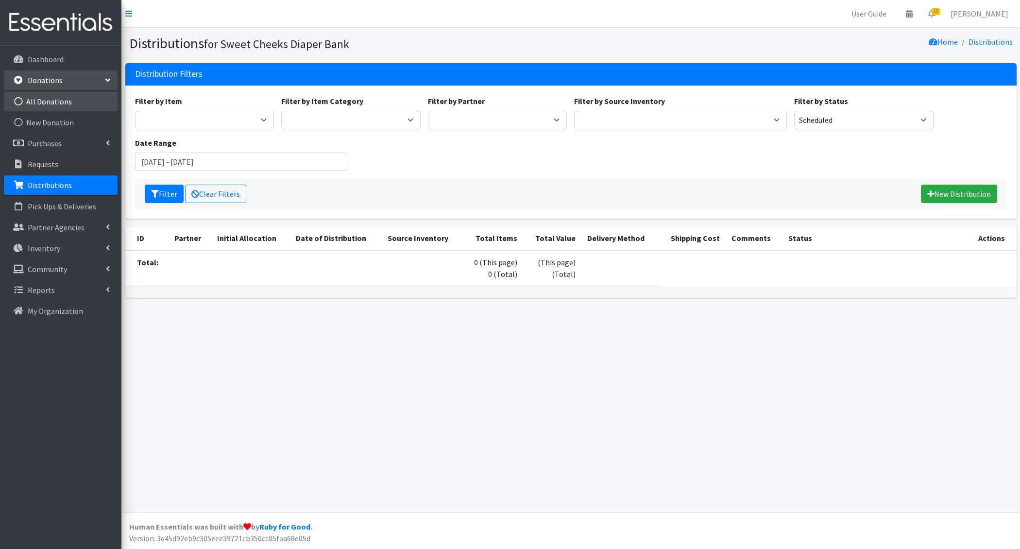
click at [81, 103] on link "All Donations" at bounding box center [61, 101] width 114 height 19
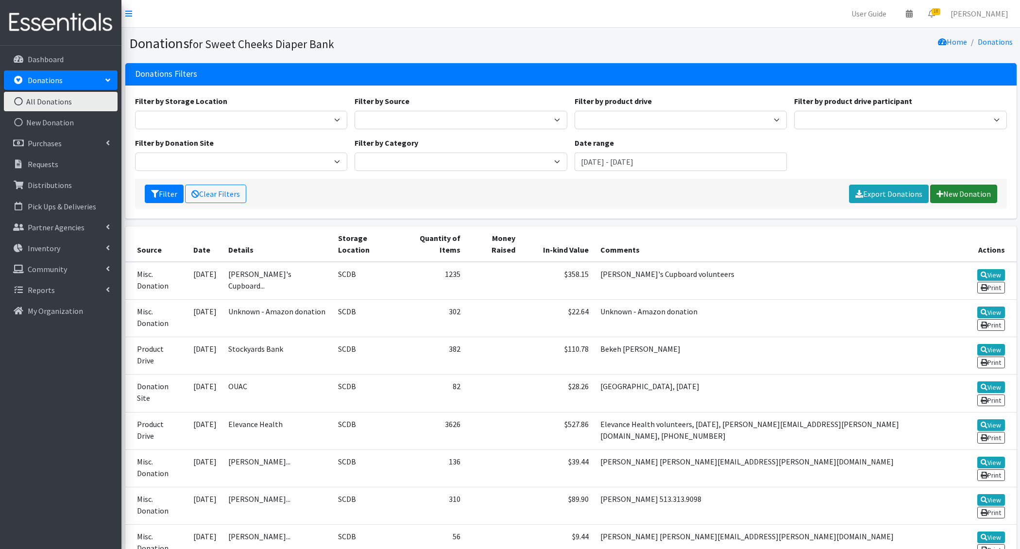
click at [946, 194] on link "New Donation" at bounding box center [963, 194] width 67 height 18
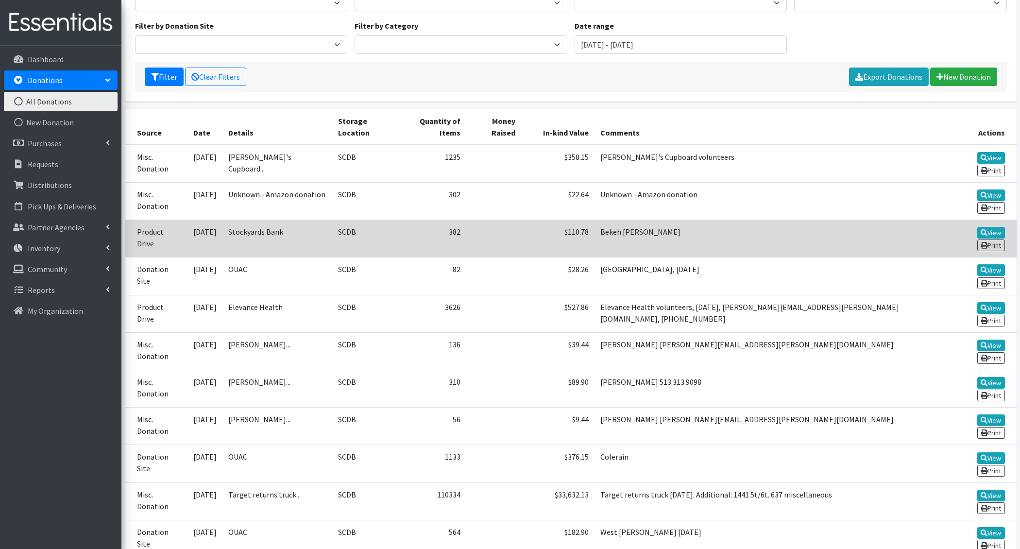
scroll to position [118, 0]
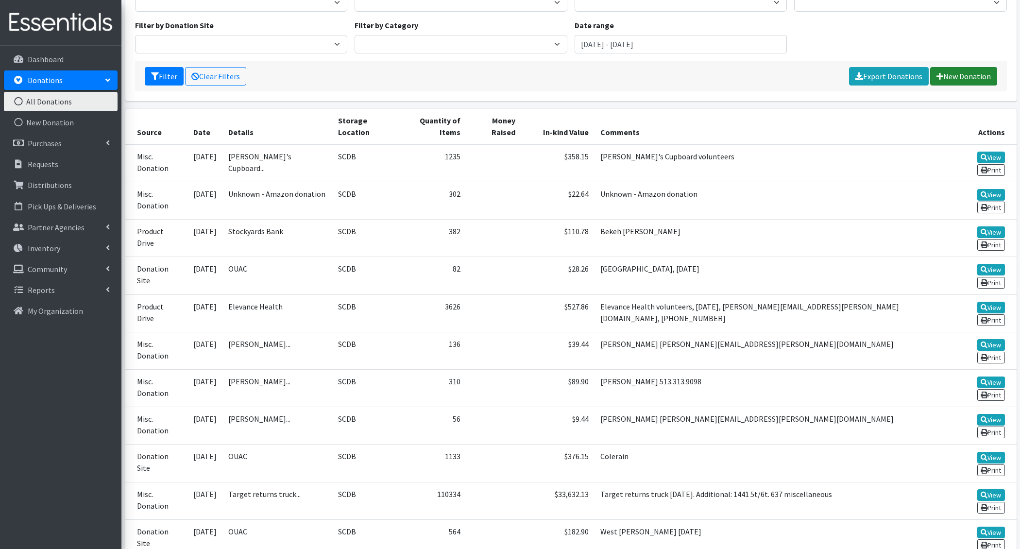
click at [963, 79] on link "New Donation" at bounding box center [963, 76] width 67 height 18
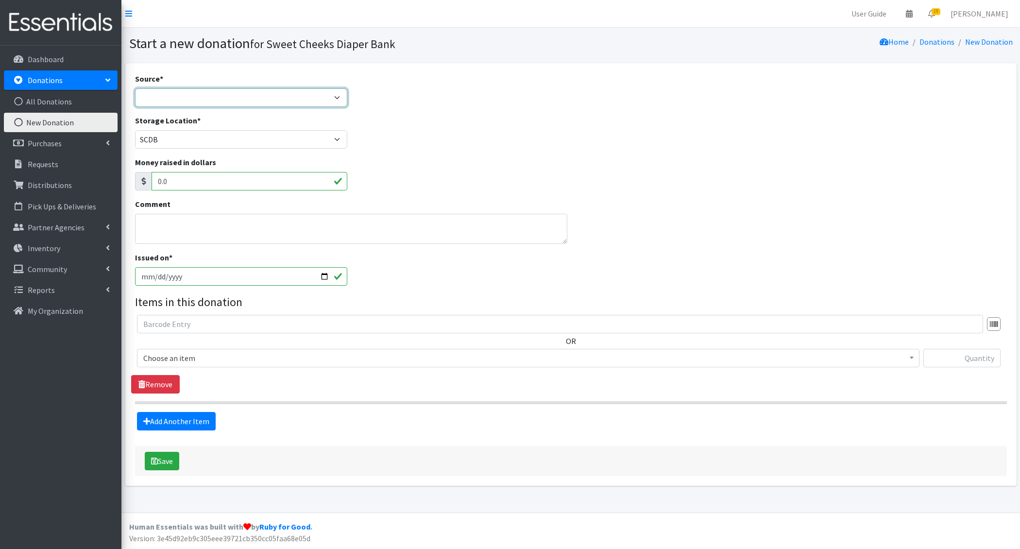
click at [183, 96] on select "Product Drive Manufacturer Donation Site Misc. Donation" at bounding box center [241, 97] width 213 height 18
select select "Donation Site"
click at [135, 88] on select "Product Drive Manufacturer Donation Site Misc. Donation" at bounding box center [241, 97] width 213 height 18
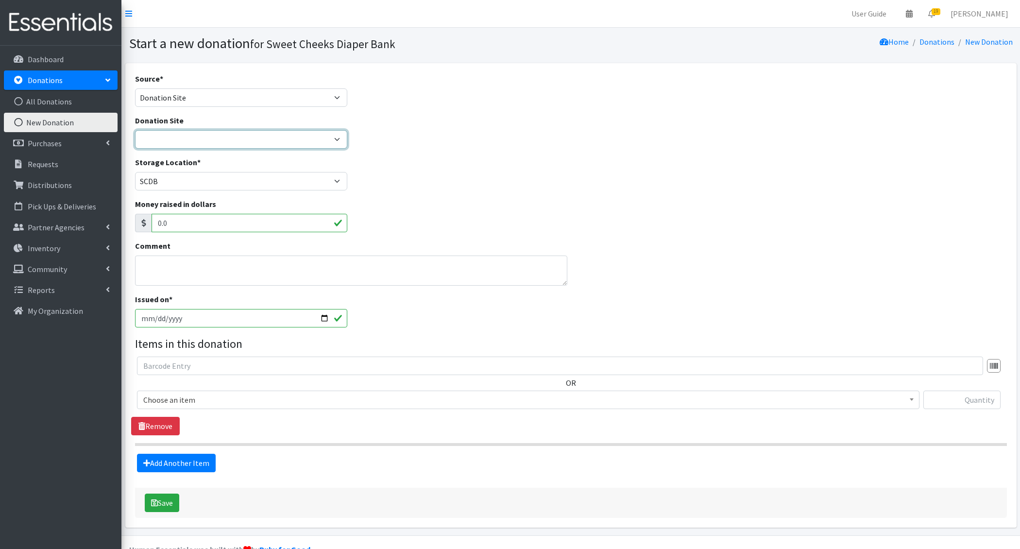
click at [170, 131] on select "Barre 3 [GEOGRAPHIC_DATA] Cincinnati Recycling and Reuse Hub Climb Cincy Clothe…" at bounding box center [241, 139] width 213 height 18
select select "38"
click at [135, 130] on select "Barre 3 [GEOGRAPHIC_DATA] Cincinnati Recycling and Reuse Hub Climb Cincy Clothe…" at bounding box center [241, 139] width 213 height 18
click at [197, 263] on textarea "Comment" at bounding box center [351, 270] width 432 height 30
type textarea "Hyde park"
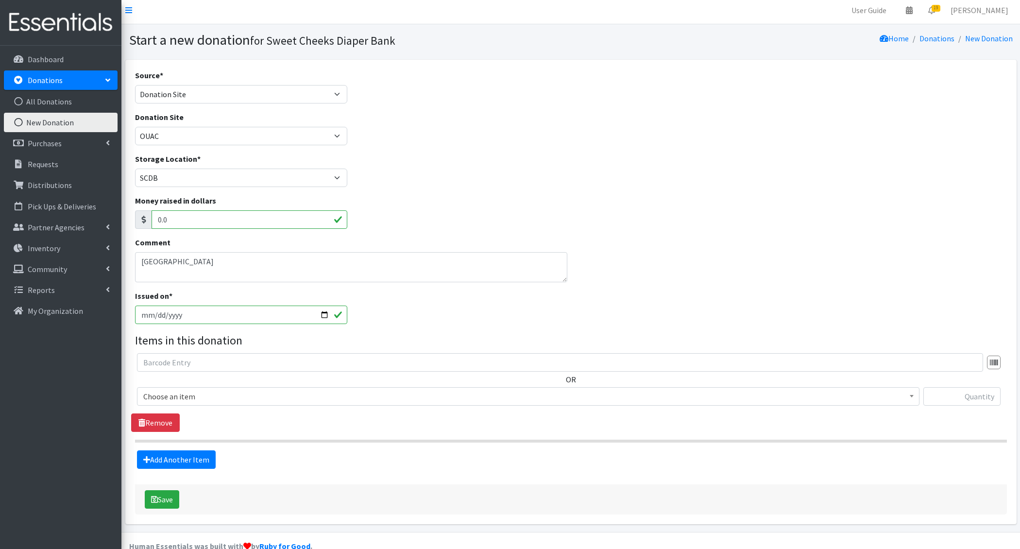
click at [177, 316] on input "[DATE]" at bounding box center [241, 315] width 213 height 18
click at [156, 319] on input "[DATE]" at bounding box center [241, 315] width 213 height 18
type input "2025-09-23"
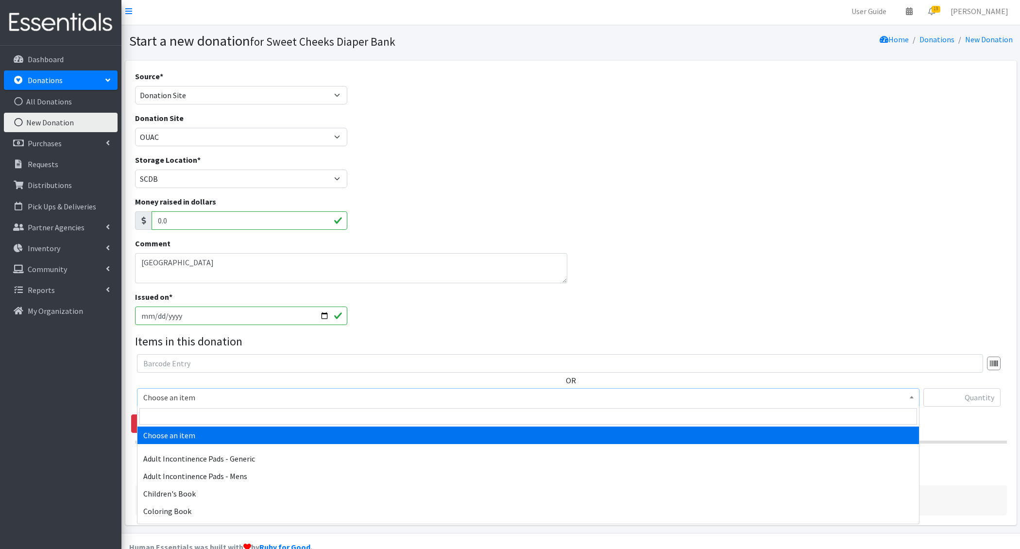
drag, startPoint x: 181, startPoint y: 400, endPoint x: 181, endPoint y: 408, distance: 7.8
click at [181, 400] on span "Choose an item" at bounding box center [528, 398] width 770 height 14
click at [181, 418] on input "search" at bounding box center [528, 416] width 778 height 17
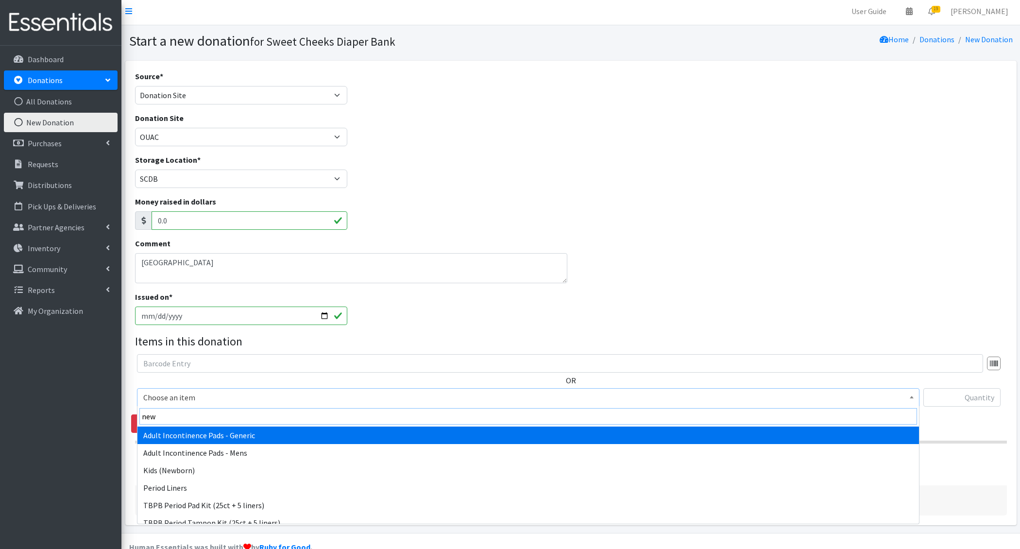
type input "newb"
select select "1222"
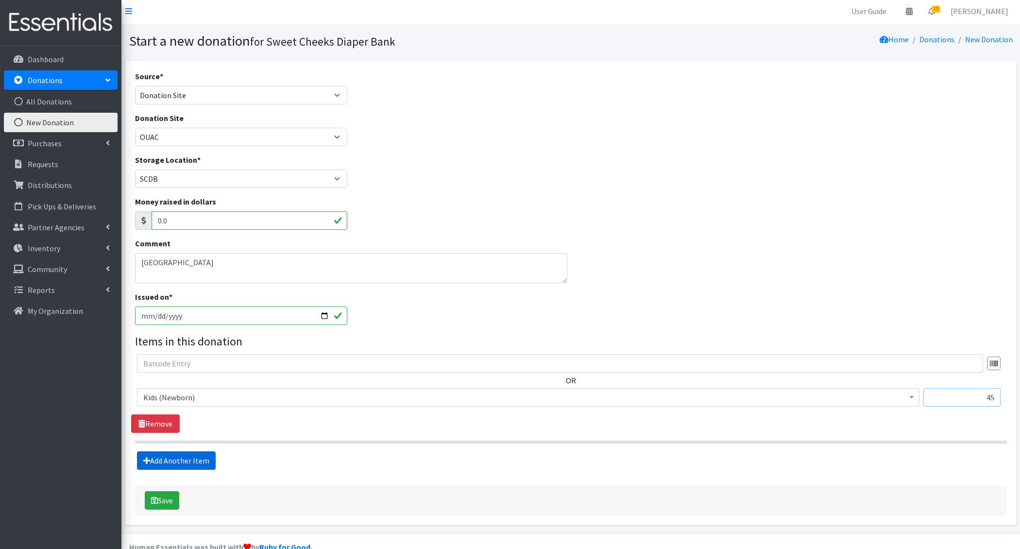
type input "45"
click at [176, 457] on link "Add Another Item" at bounding box center [176, 460] width 79 height 18
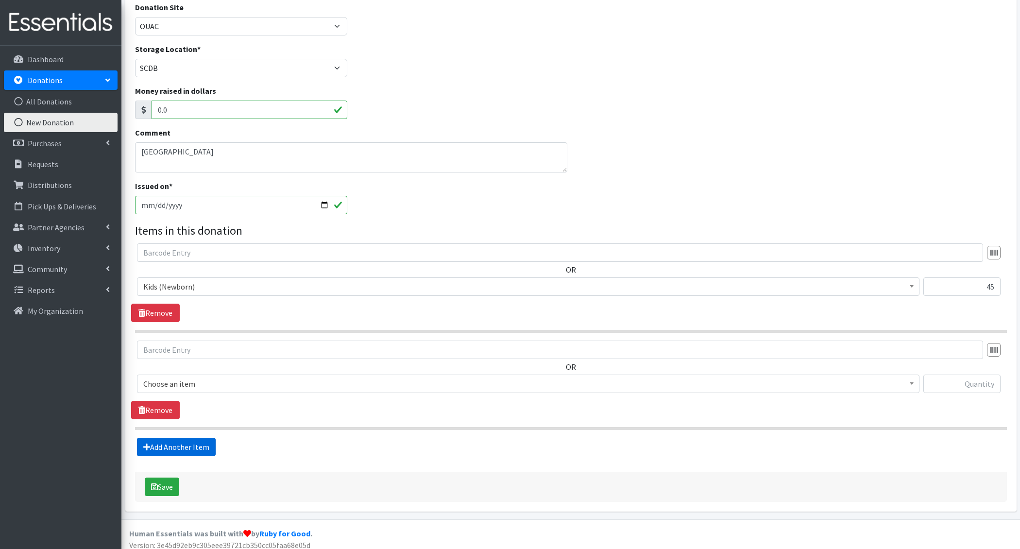
scroll to position [117, 0]
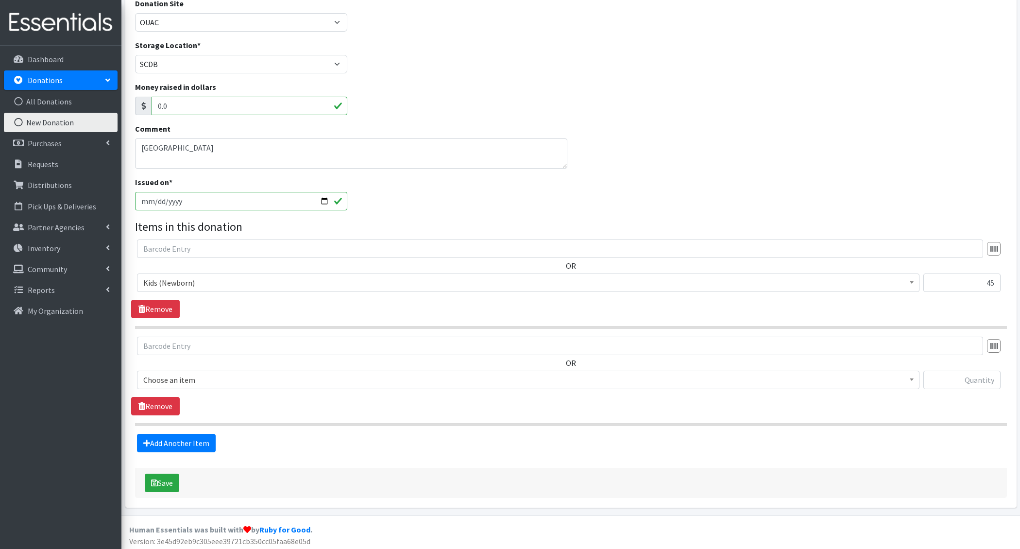
drag, startPoint x: 190, startPoint y: 363, endPoint x: 185, endPoint y: 375, distance: 13.1
click at [189, 364] on div "OR Choose an item Adult Incontinence Pads - Generic Adult Incontinence Pads - M…" at bounding box center [570, 367] width 879 height 60
click at [185, 375] on span "Choose an item" at bounding box center [528, 380] width 770 height 14
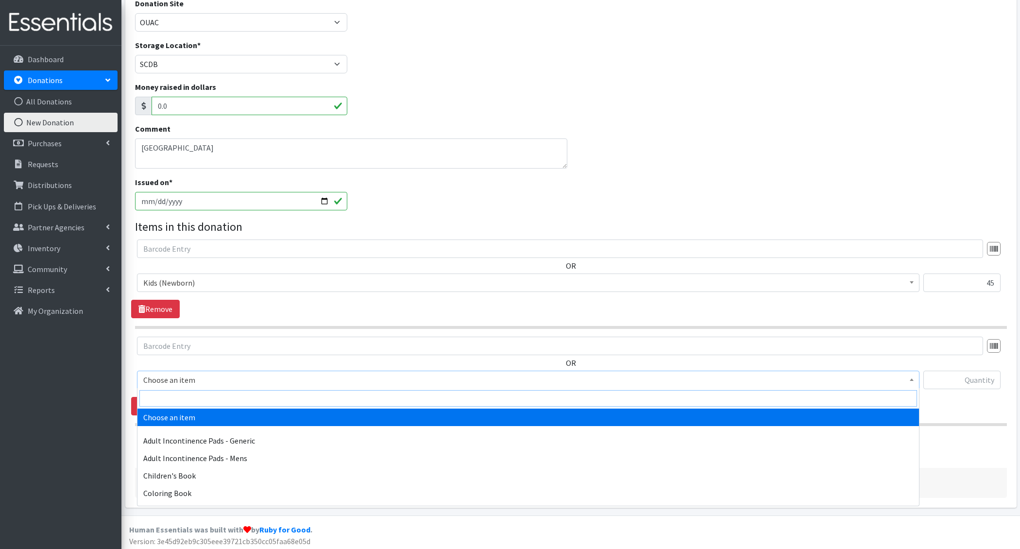
click at [182, 393] on input "search" at bounding box center [528, 398] width 778 height 17
type input "e 1"
select select "1201"
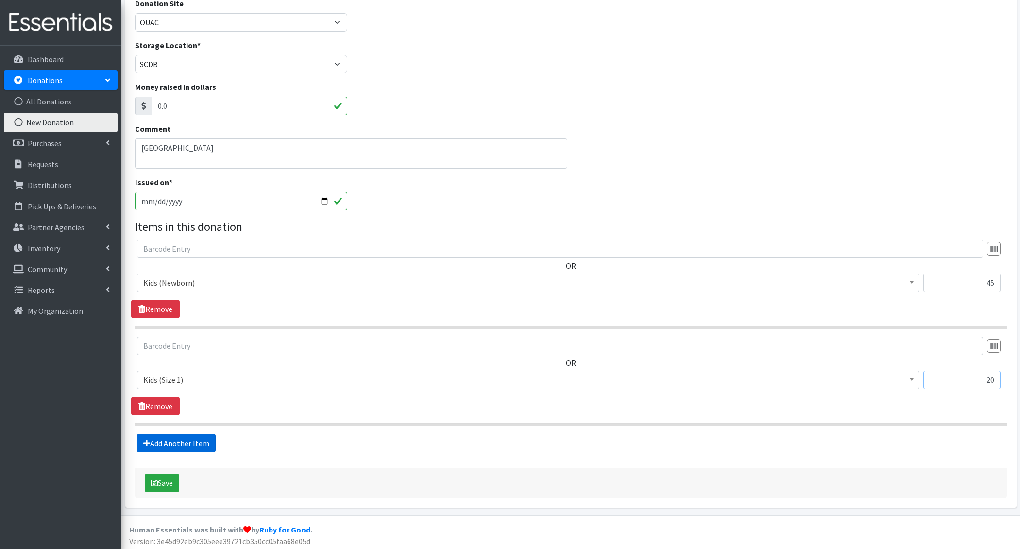
type input "20"
click at [160, 440] on link "Add Another Item" at bounding box center [176, 443] width 79 height 18
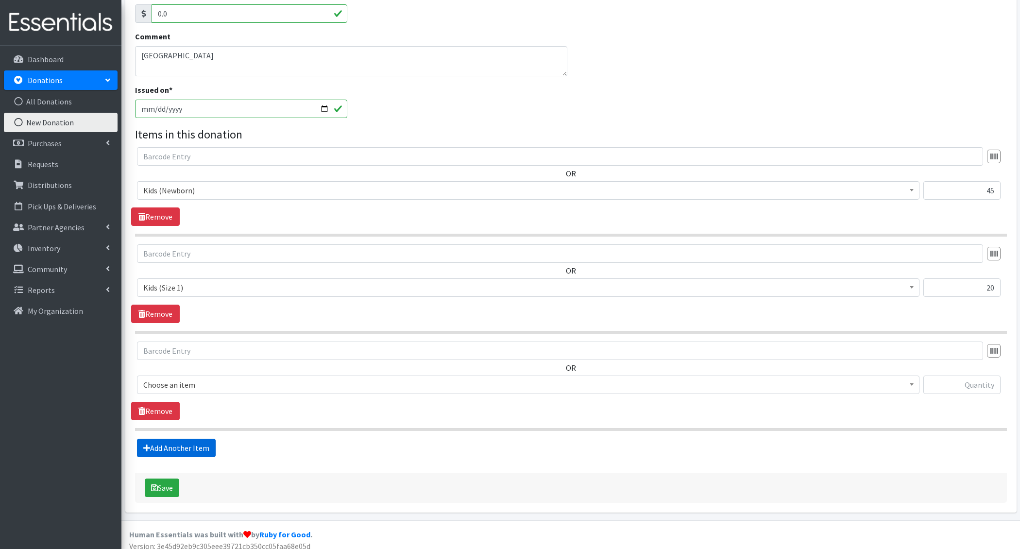
scroll to position [214, 0]
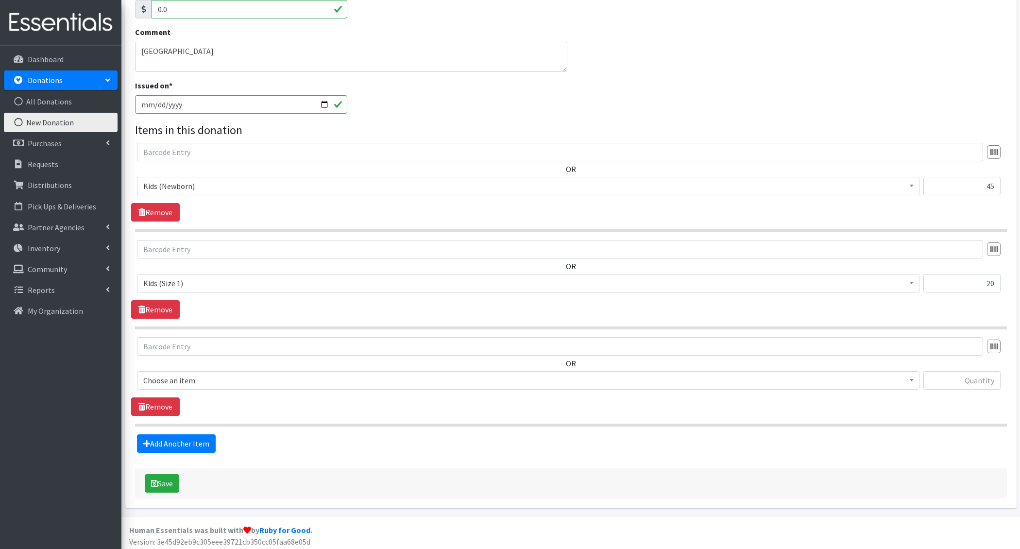
drag, startPoint x: 185, startPoint y: 377, endPoint x: 175, endPoint y: 386, distance: 13.1
click at [185, 377] on span "Choose an item" at bounding box center [528, 381] width 770 height 14
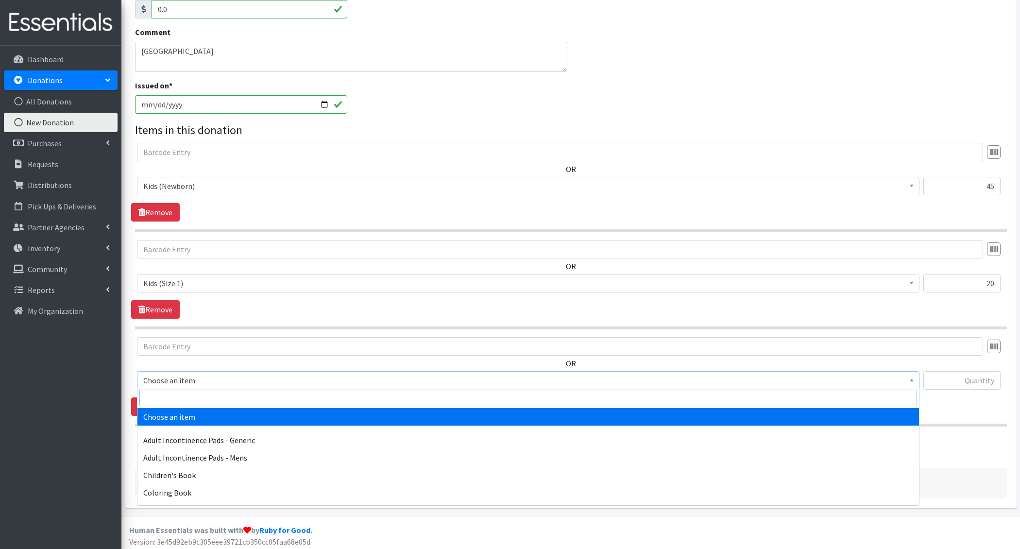
click at [172, 394] on input "search" at bounding box center [528, 398] width 778 height 17
type input "e 2"
select select "1202"
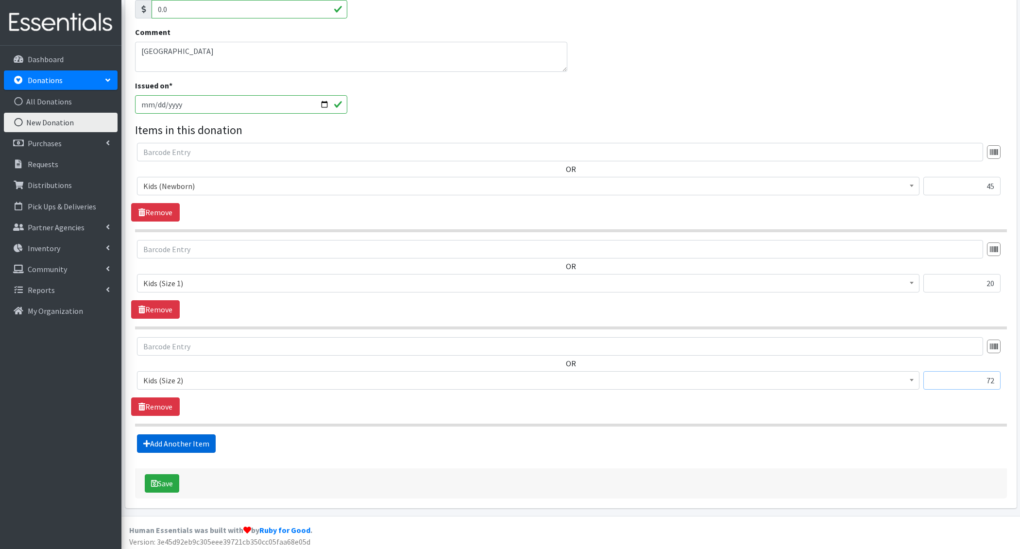
type input "72"
click at [182, 442] on link "Add Another Item" at bounding box center [176, 443] width 79 height 18
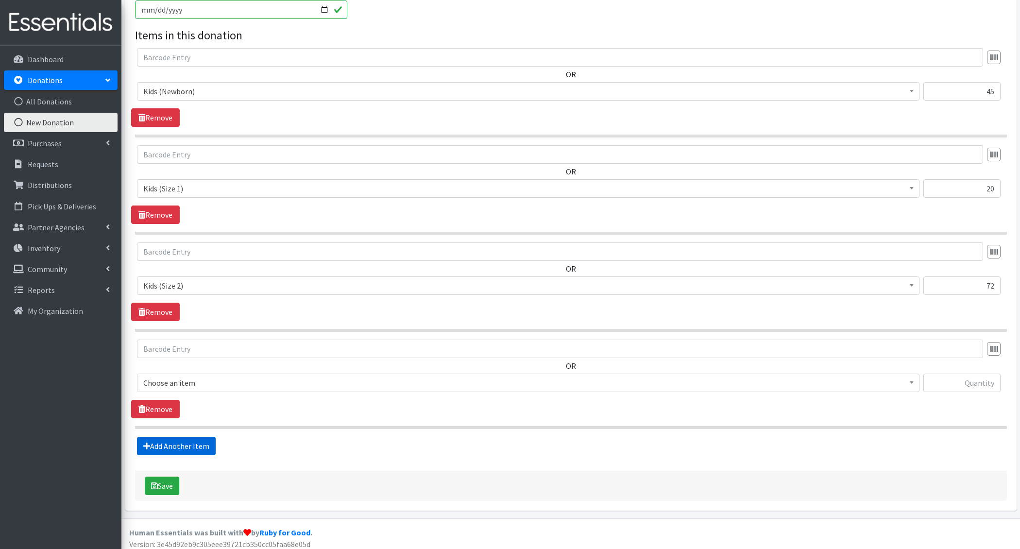
scroll to position [310, 0]
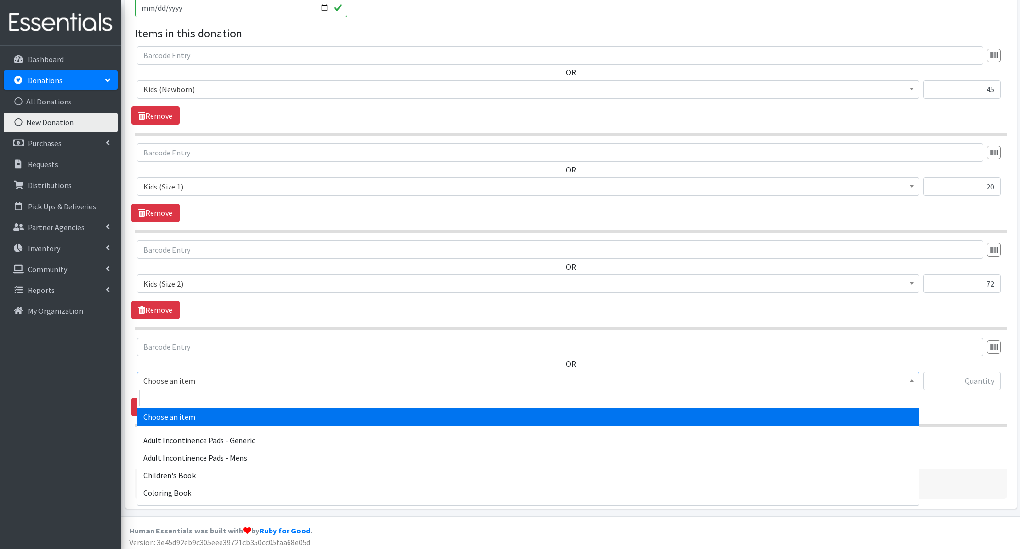
drag, startPoint x: 190, startPoint y: 379, endPoint x: 186, endPoint y: 383, distance: 5.8
click at [190, 379] on span "Choose an item" at bounding box center [528, 381] width 770 height 14
click at [182, 399] on input "search" at bounding box center [528, 398] width 778 height 17
type input "e 3"
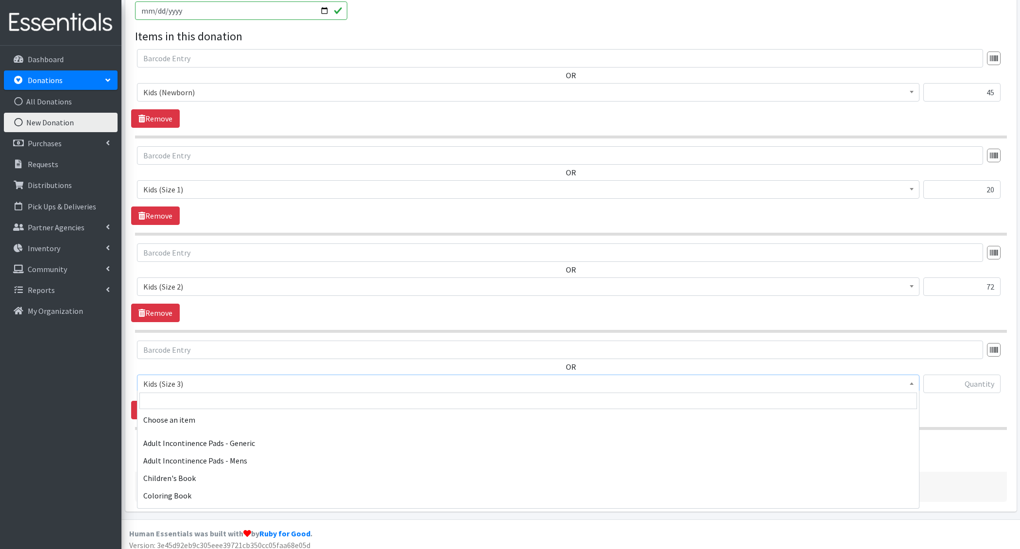
click at [177, 384] on span "Kids (Size 3)" at bounding box center [528, 384] width 770 height 14
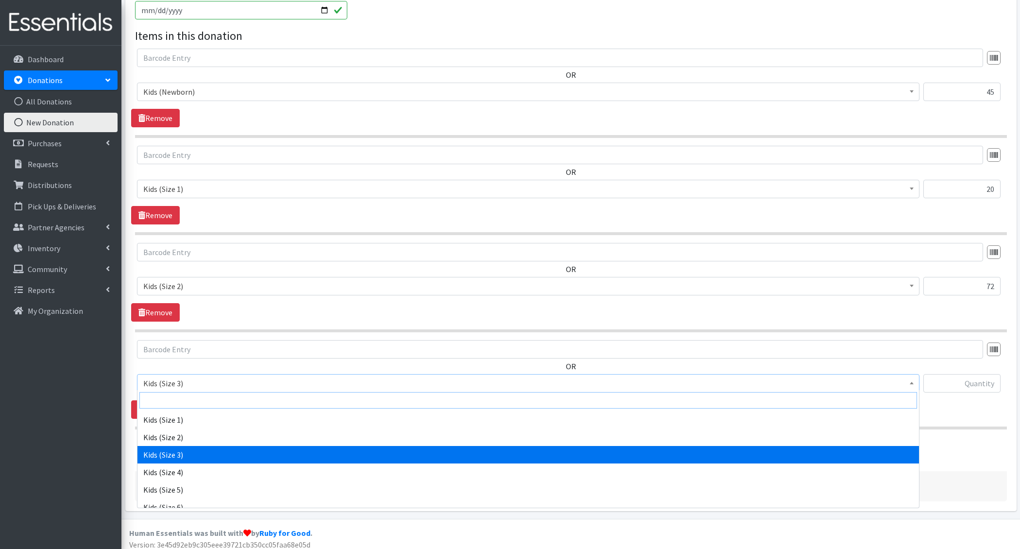
click at [177, 395] on input "search" at bounding box center [528, 400] width 778 height 17
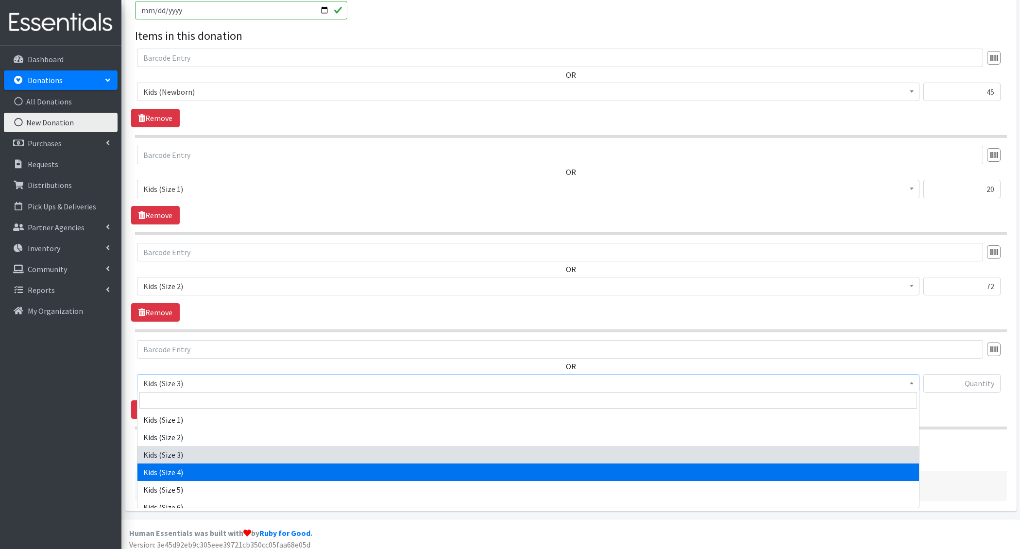
select select "1213"
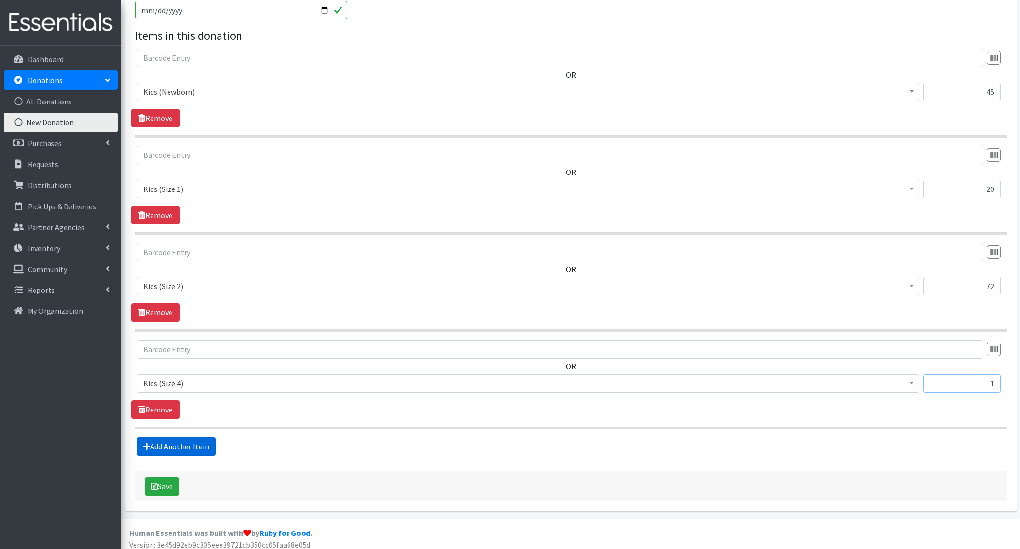
type input "1"
click at [171, 441] on link "Add Another Item" at bounding box center [176, 446] width 79 height 18
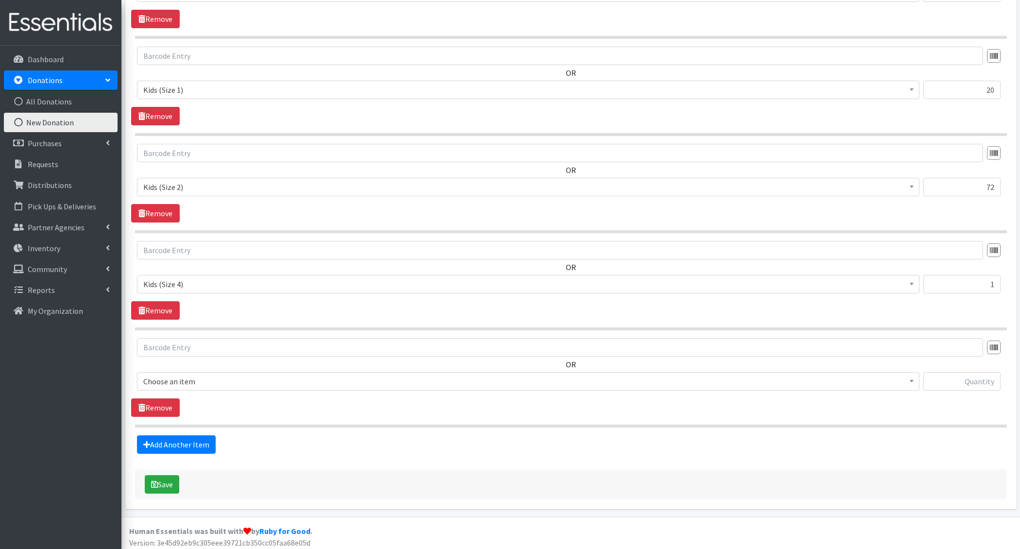
drag, startPoint x: 189, startPoint y: 376, endPoint x: 185, endPoint y: 387, distance: 12.0
click at [189, 376] on span "Choose an item" at bounding box center [528, 381] width 770 height 14
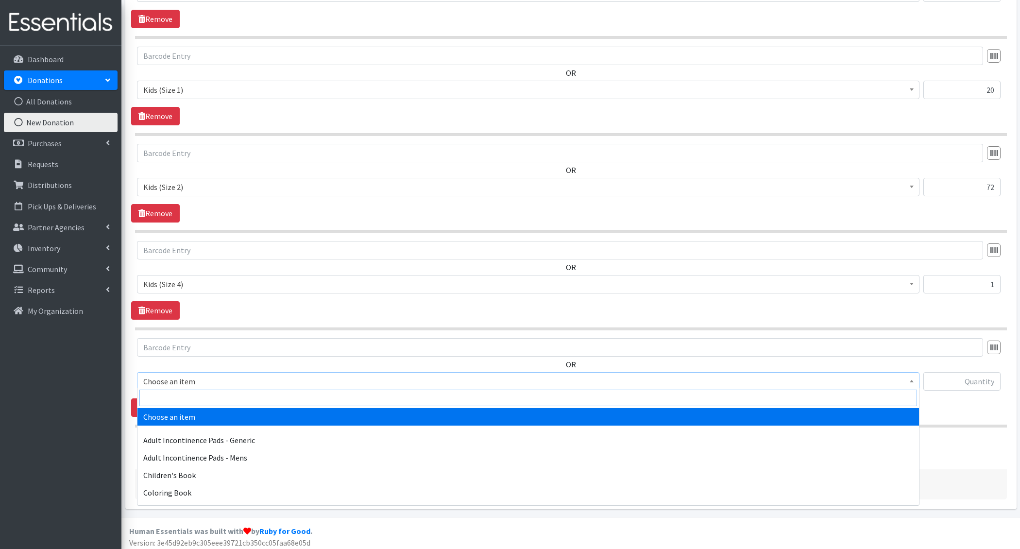
click at [185, 395] on input "search" at bounding box center [528, 398] width 778 height 17
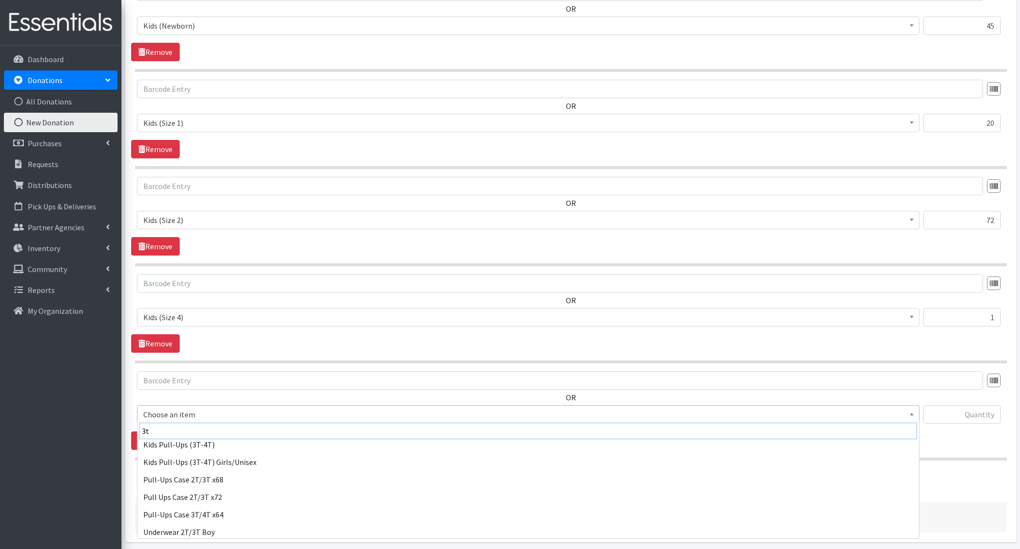
scroll to position [76, 0]
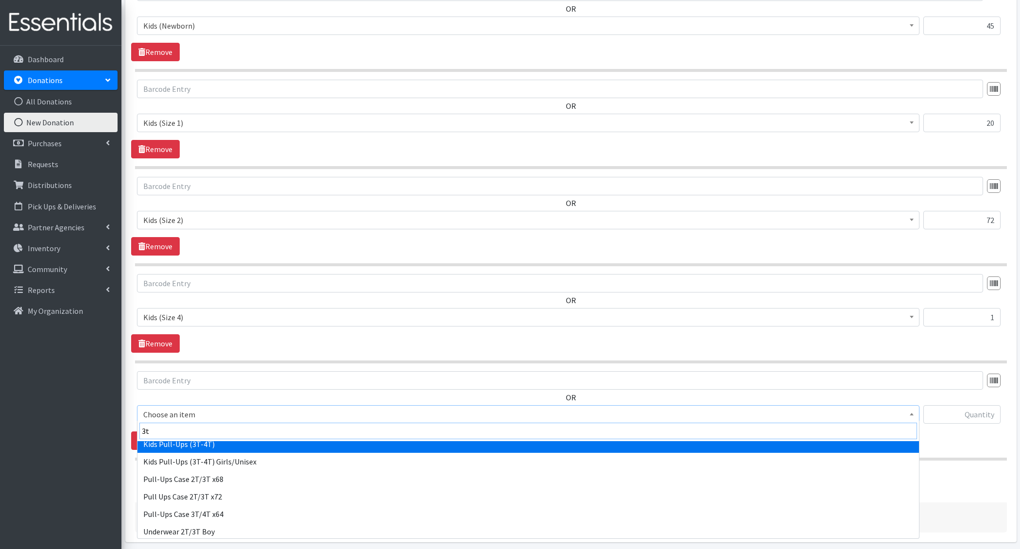
type input "3t"
select select "1413"
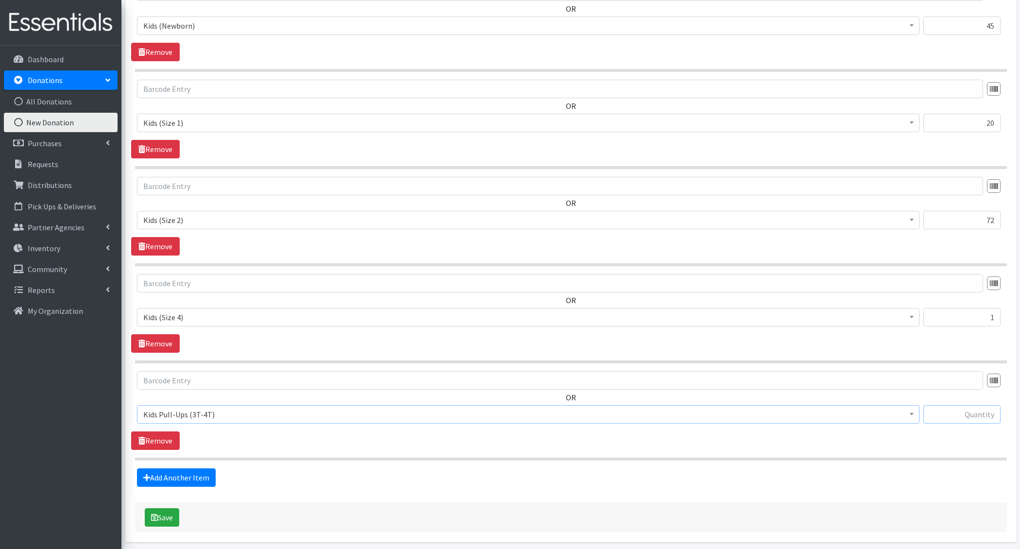
click at [960, 409] on input "text" at bounding box center [961, 414] width 77 height 18
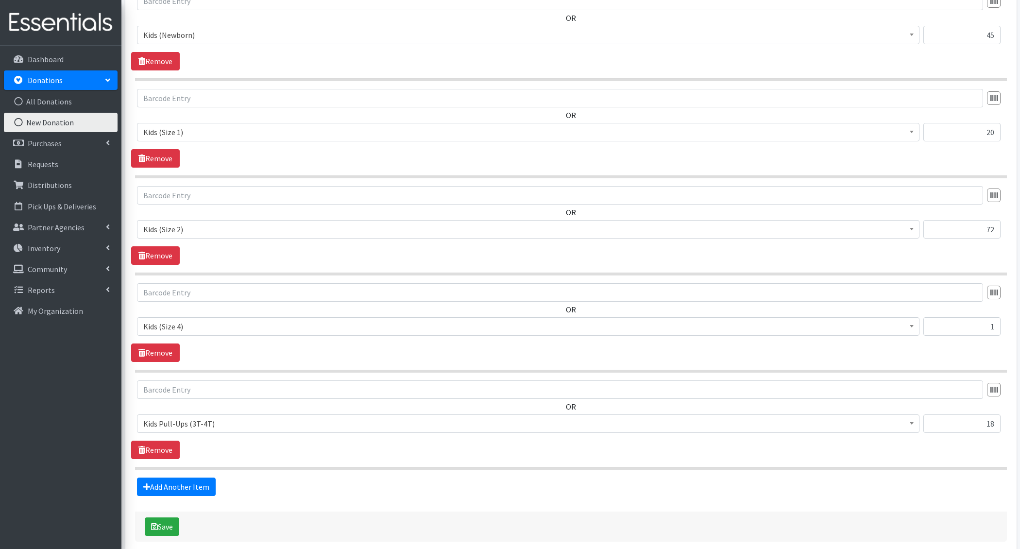
click at [183, 470] on fieldset "Items in this donation OR Choose an item Adult Incontinence Pads - Generic Adul…" at bounding box center [571, 233] width 872 height 526
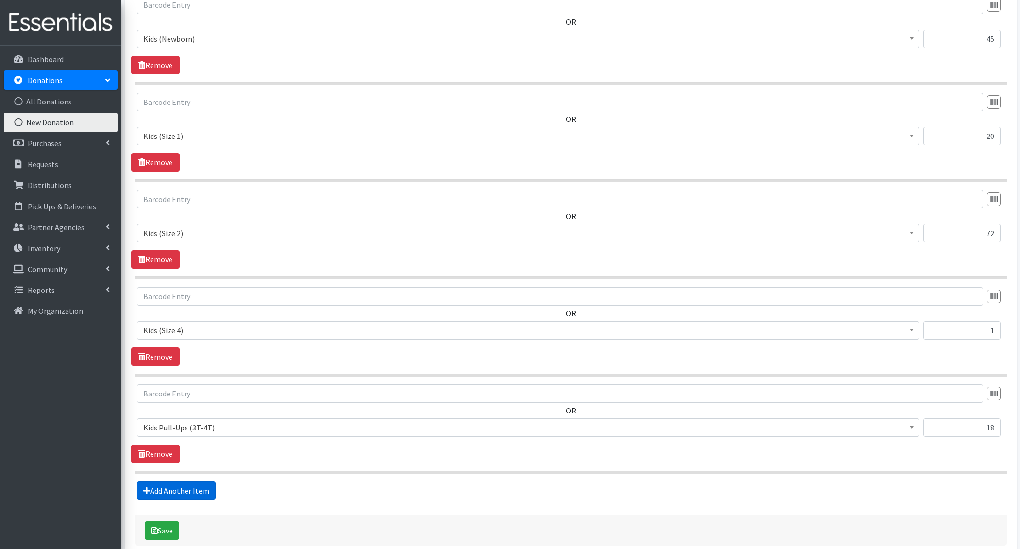
click at [183, 481] on link "Add Another Item" at bounding box center [176, 490] width 79 height 18
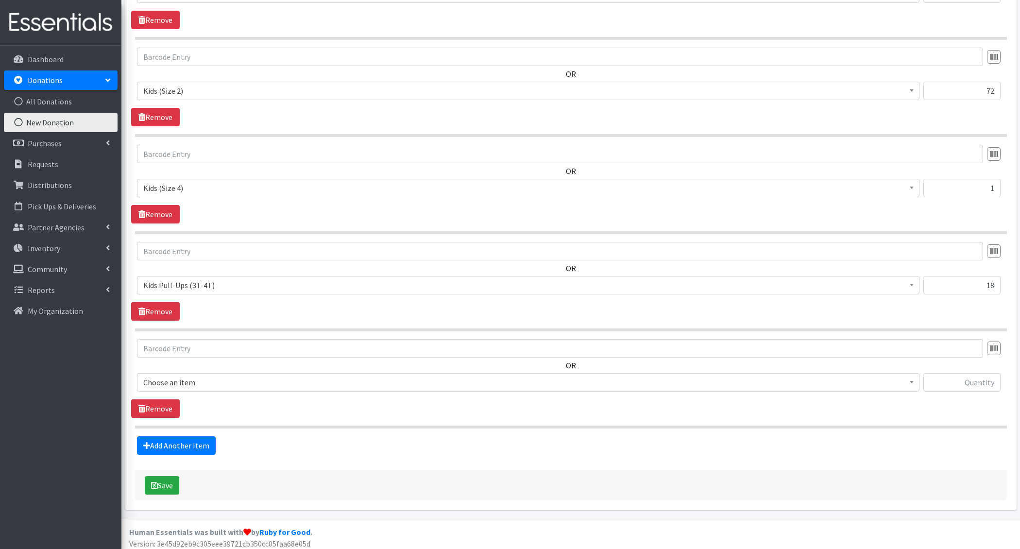
scroll to position [503, 0]
drag, startPoint x: 205, startPoint y: 372, endPoint x: 202, endPoint y: 386, distance: 14.6
click at [205, 373] on span "Choose an item" at bounding box center [528, 382] width 782 height 18
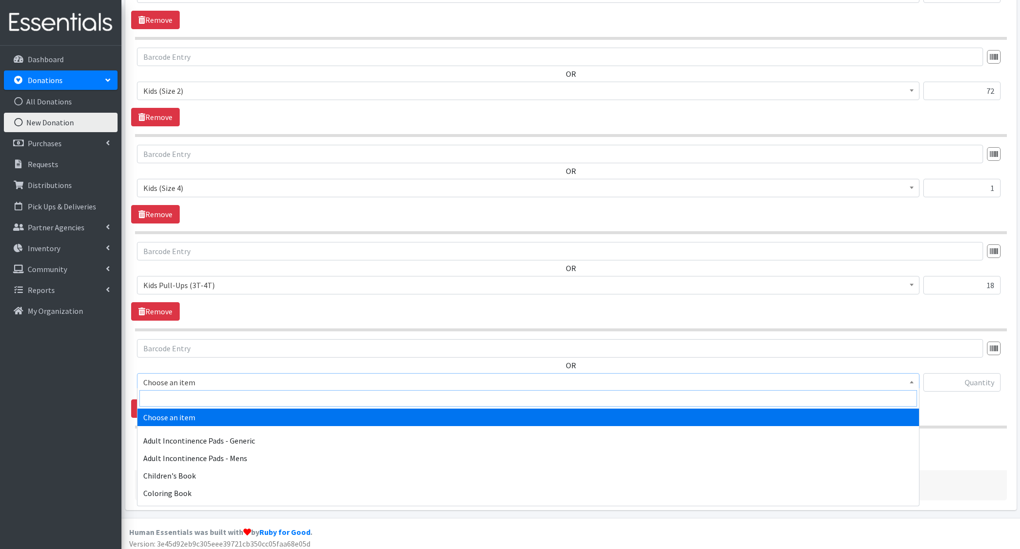
click at [195, 400] on input "search" at bounding box center [528, 398] width 778 height 17
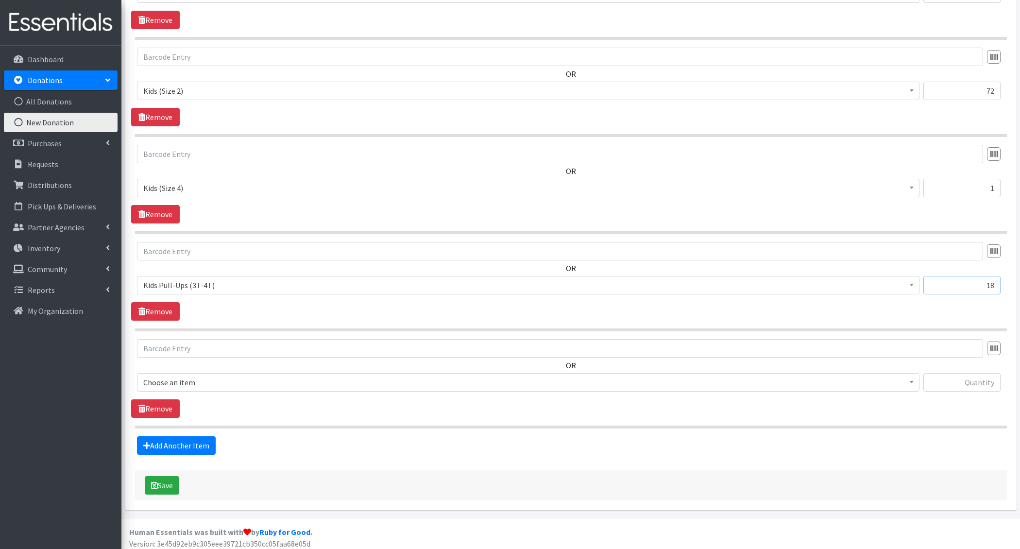
click at [984, 278] on input "18" at bounding box center [961, 285] width 77 height 18
click at [994, 279] on input "18" at bounding box center [961, 285] width 77 height 18
type input "1"
type input "59"
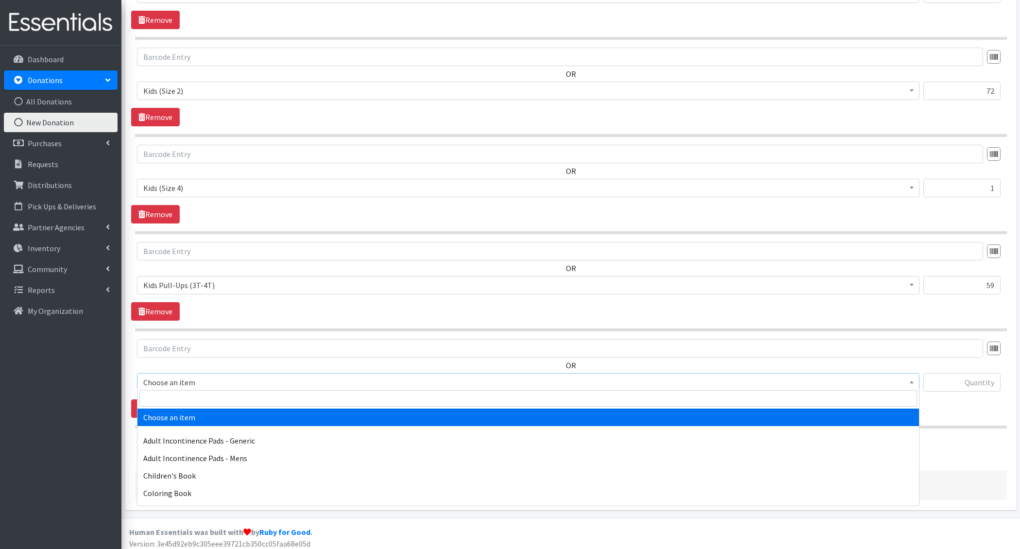
drag, startPoint x: 274, startPoint y: 381, endPoint x: 251, endPoint y: 391, distance: 25.2
click at [274, 381] on span "Choose an item" at bounding box center [528, 382] width 770 height 14
click at [230, 403] on input "search" at bounding box center [528, 398] width 778 height 17
type input "4t"
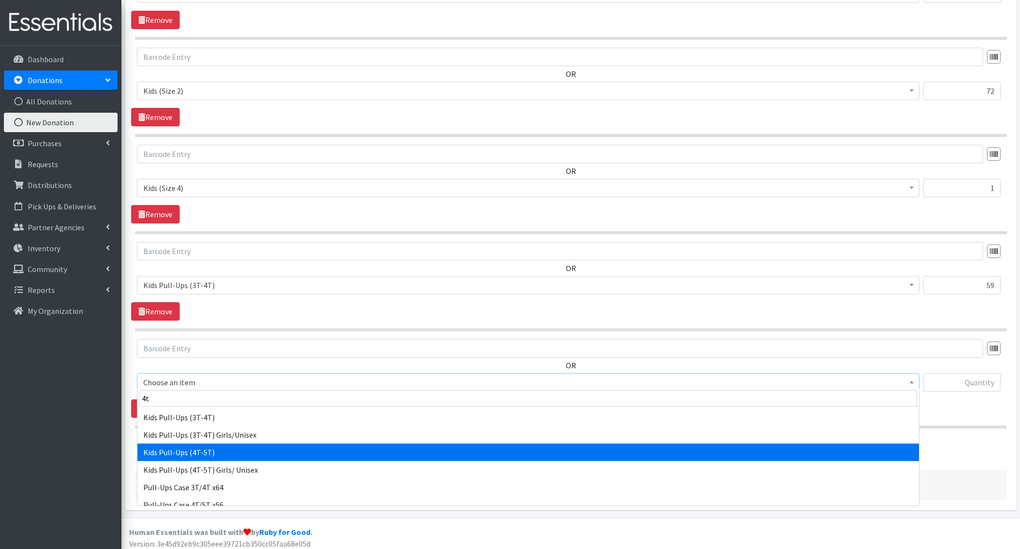
select select "1412"
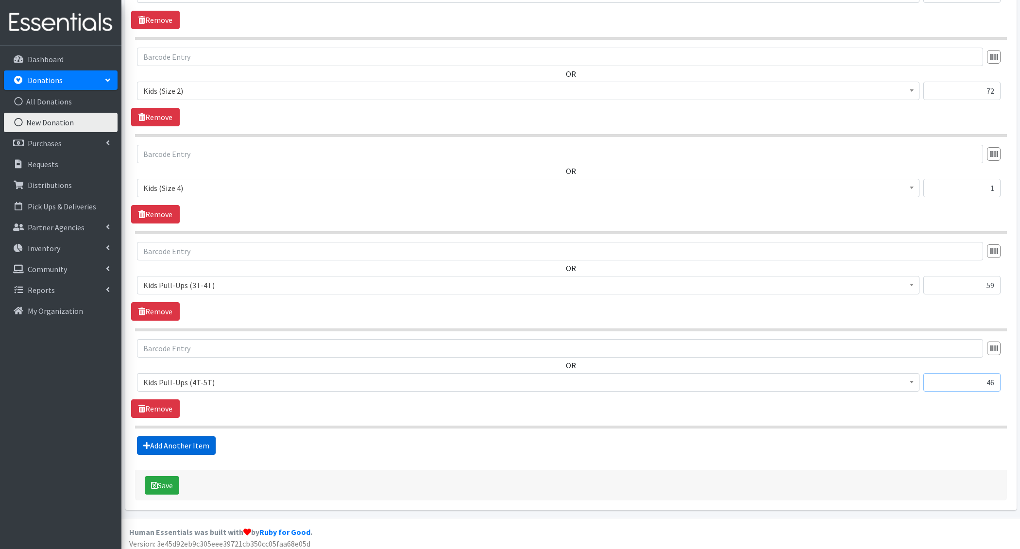
type input "46"
click at [177, 439] on link "Add Another Item" at bounding box center [176, 445] width 79 height 18
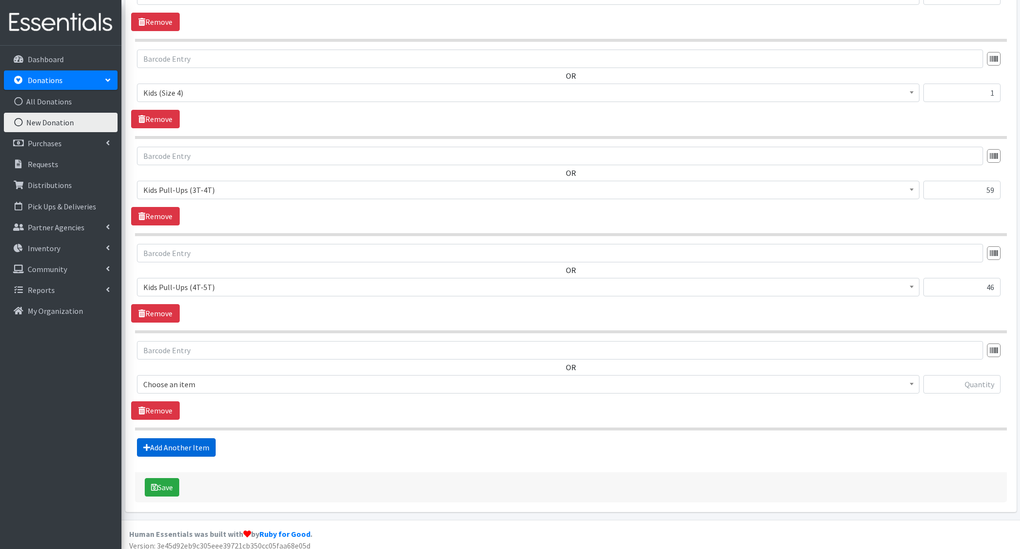
scroll to position [600, 0]
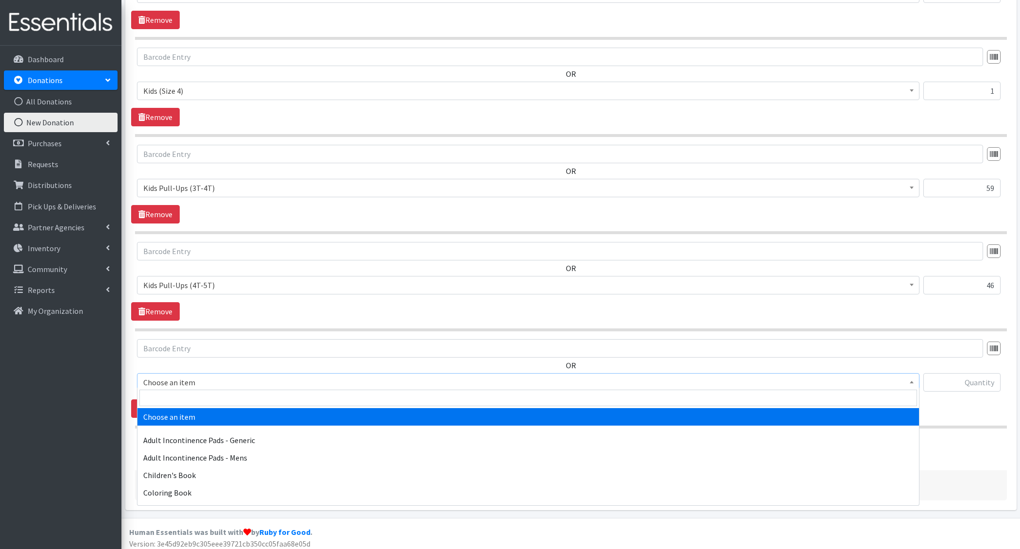
drag, startPoint x: 218, startPoint y: 383, endPoint x: 213, endPoint y: 386, distance: 5.3
click at [218, 383] on span "Choose an item" at bounding box center [528, 382] width 770 height 14
click at [206, 397] on input "search" at bounding box center [528, 398] width 778 height 17
drag, startPoint x: 394, startPoint y: 303, endPoint x: 310, endPoint y: 377, distance: 112.2
click at [394, 303] on div "OR Choose an item Adult Incontinence Pads - Generic Adult Incontinence Pads - M…" at bounding box center [570, 281] width 879 height 79
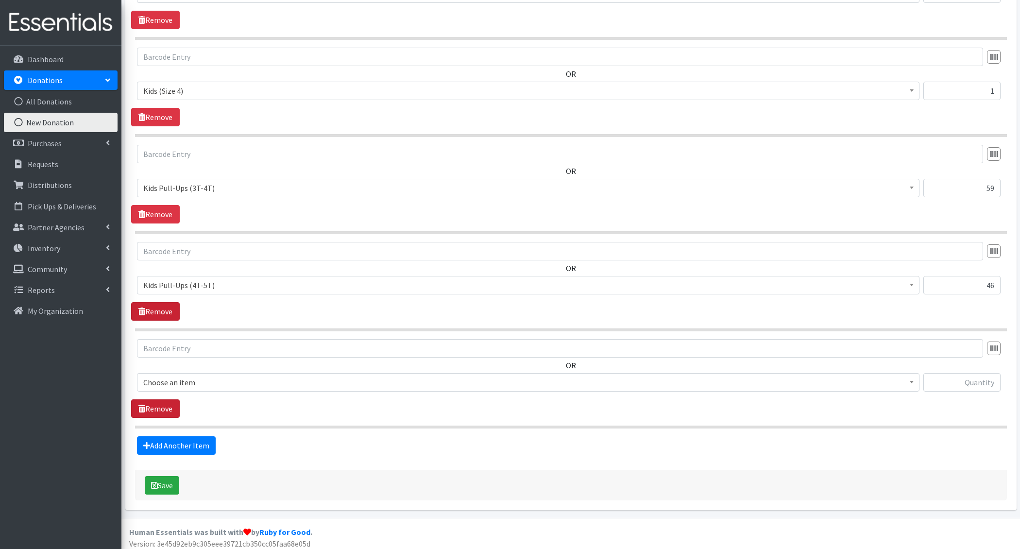
drag, startPoint x: 153, startPoint y: 402, endPoint x: 171, endPoint y: 412, distance: 21.3
click at [153, 402] on link "Remove" at bounding box center [155, 408] width 49 height 18
drag, startPoint x: 167, startPoint y: 483, endPoint x: 175, endPoint y: 481, distance: 8.5
click at [167, 483] on button "Save" at bounding box center [162, 485] width 34 height 18
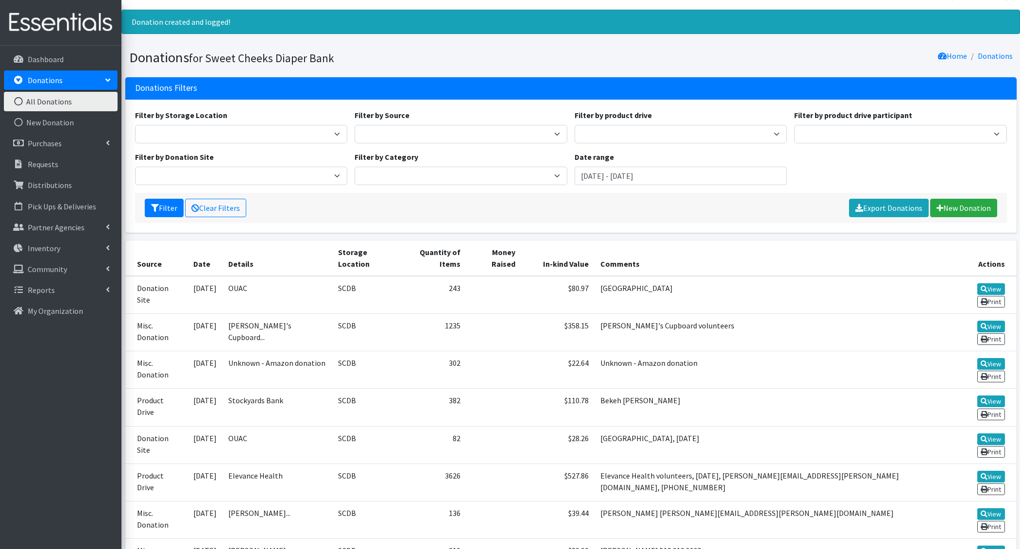
scroll to position [20, 0]
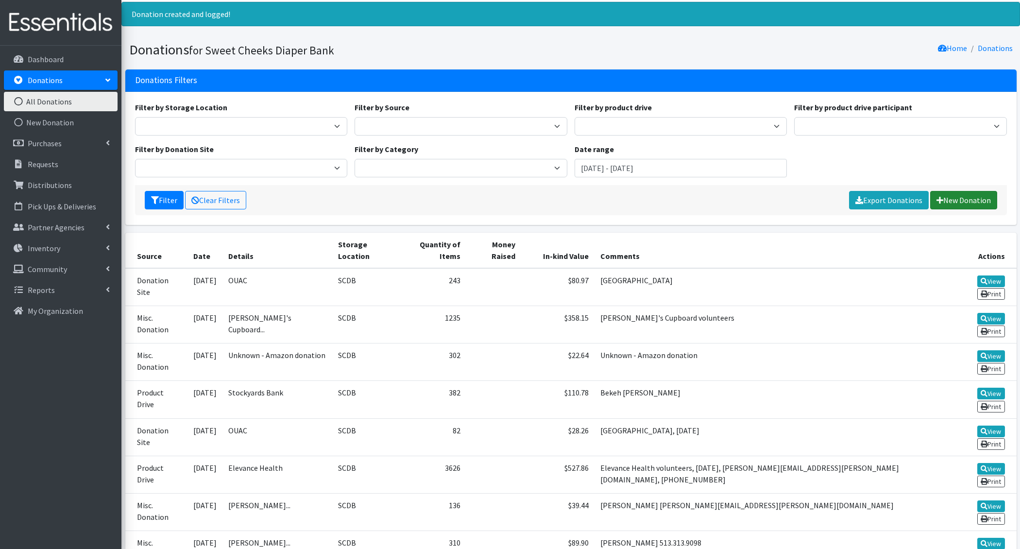
click at [982, 206] on link "New Donation" at bounding box center [963, 200] width 67 height 18
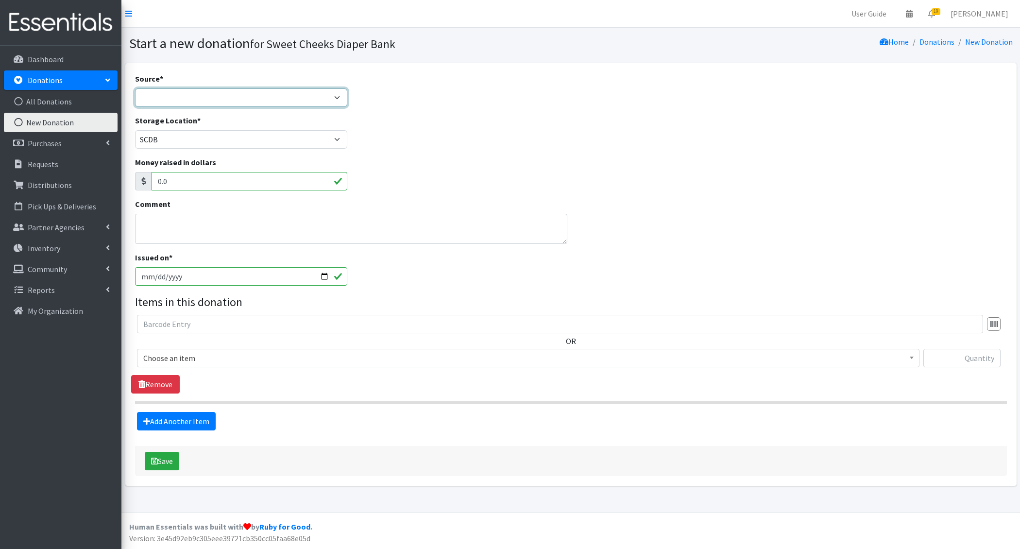
click at [175, 91] on select "Product Drive Manufacturer Donation Site Misc. Donation" at bounding box center [241, 97] width 213 height 18
select select "Donation Site"
click at [135, 88] on select "Product Drive Manufacturer Donation Site Misc. Donation" at bounding box center [241, 97] width 213 height 18
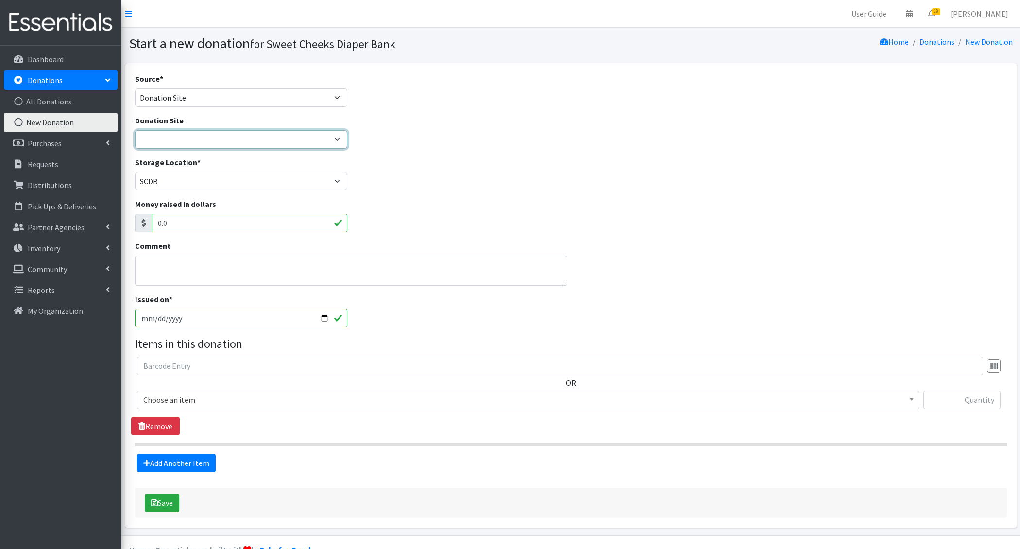
click at [174, 139] on select "Barre 3 Mariemont Cincinnati Museum Center Cincinnati Recycling and Reuse Hub C…" at bounding box center [241, 139] width 213 height 18
select select "38"
click at [135, 130] on select "Barre 3 Mariemont Cincinnati Museum Center Cincinnati Recycling and Reuse Hub C…" at bounding box center [241, 139] width 213 height 18
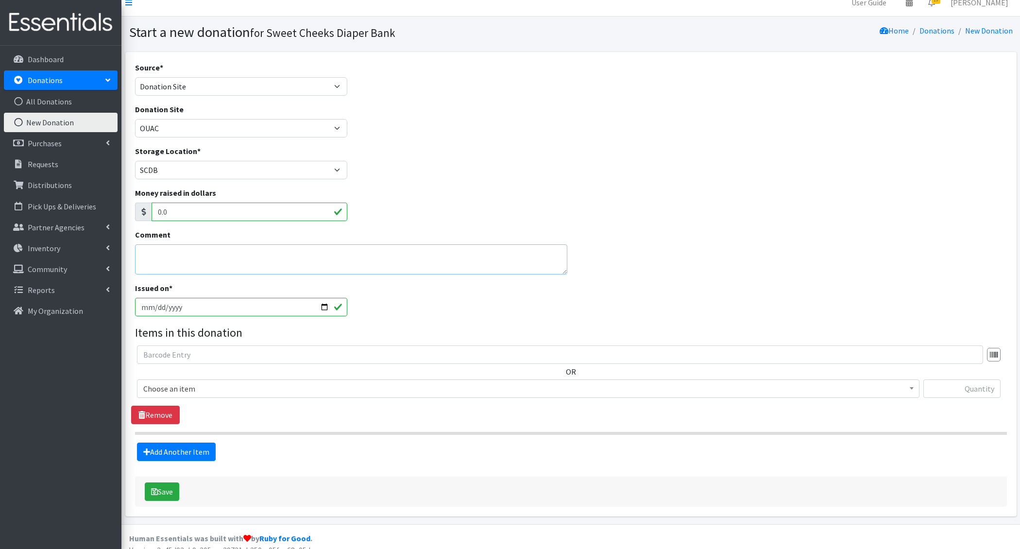
click at [171, 259] on textarea "Comment" at bounding box center [351, 259] width 432 height 30
type textarea "Mason"
click at [155, 310] on input "[DATE]" at bounding box center [241, 307] width 213 height 18
type input "2025-09-16"
click at [162, 411] on link "Remove" at bounding box center [155, 415] width 49 height 18
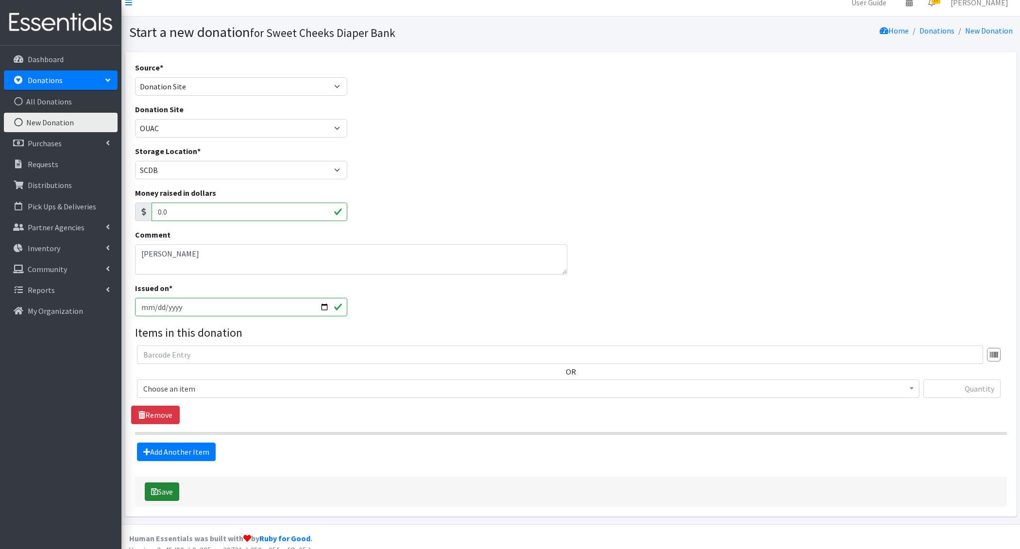
scroll to position [0, 0]
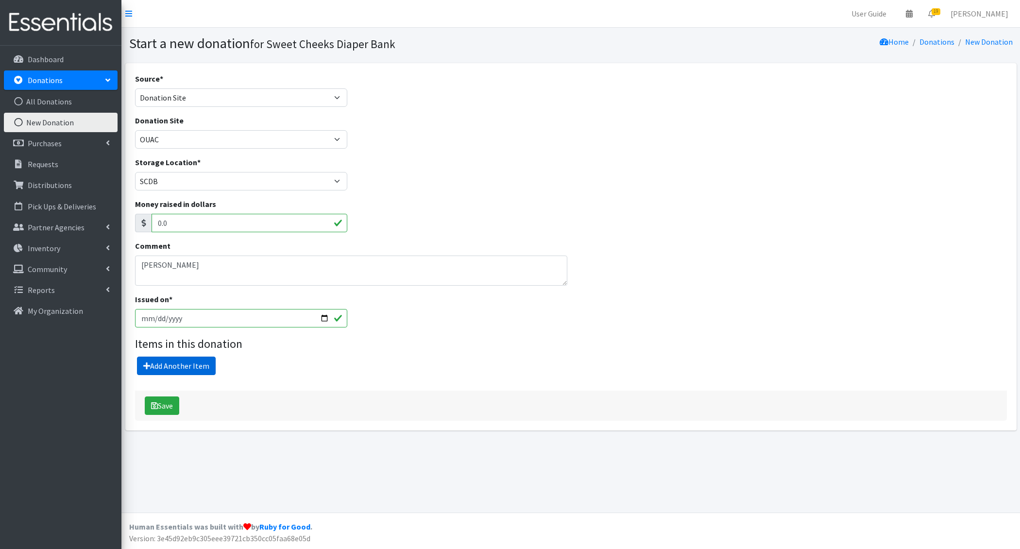
click at [163, 362] on link "Add Another Item" at bounding box center [176, 366] width 79 height 18
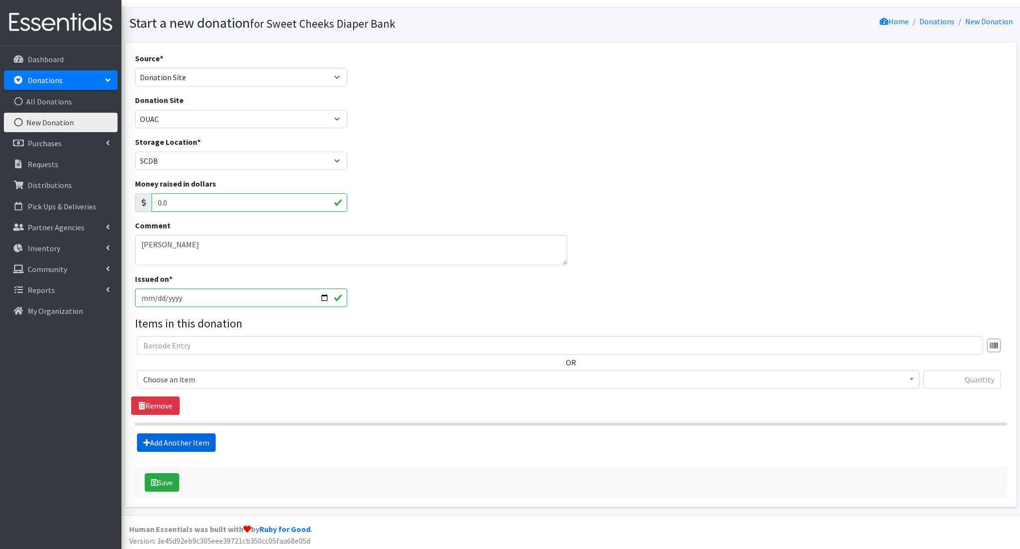
scroll to position [21, 0]
click at [160, 381] on span "Choose an item" at bounding box center [528, 379] width 770 height 14
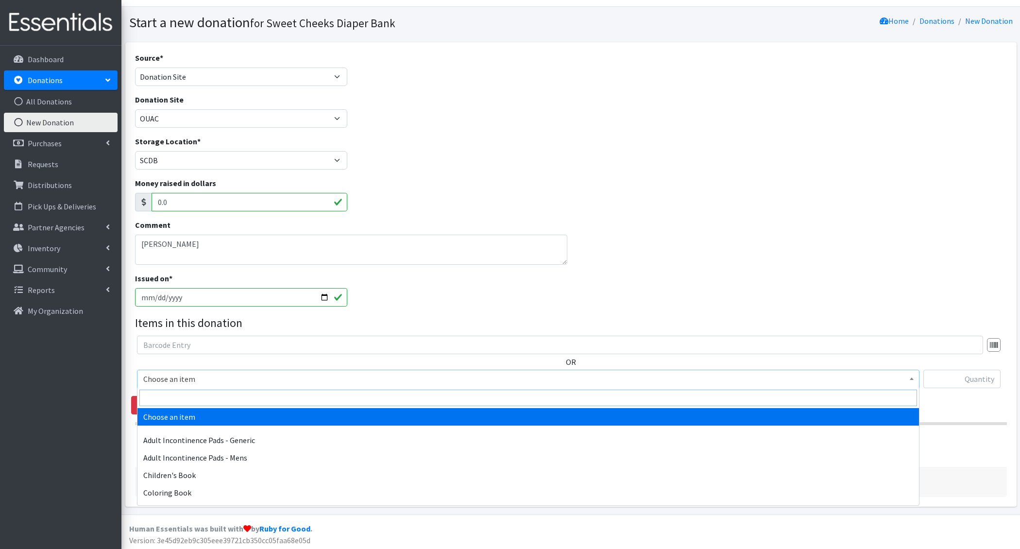
click at [163, 396] on input "search" at bounding box center [528, 398] width 778 height 17
type input "newb"
select select "1222"
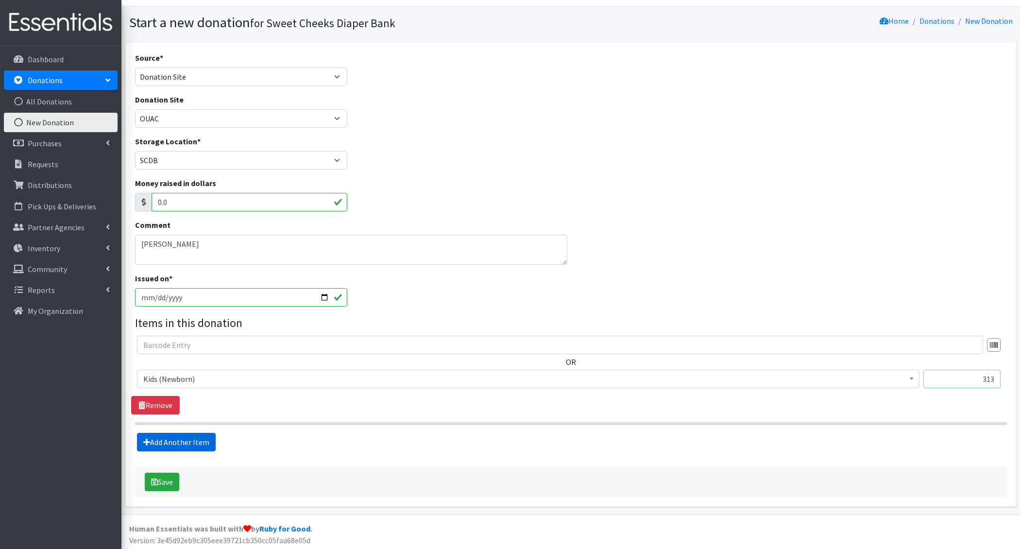
type input "313"
click at [148, 433] on link "Add Another Item" at bounding box center [176, 442] width 79 height 18
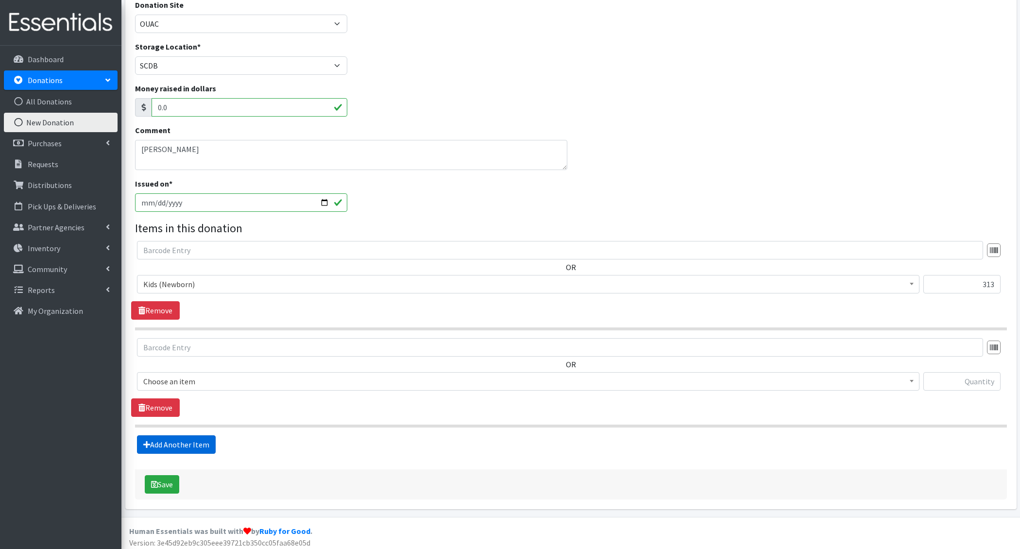
scroll to position [117, 0]
click at [167, 379] on span "Choose an item" at bounding box center [528, 380] width 770 height 14
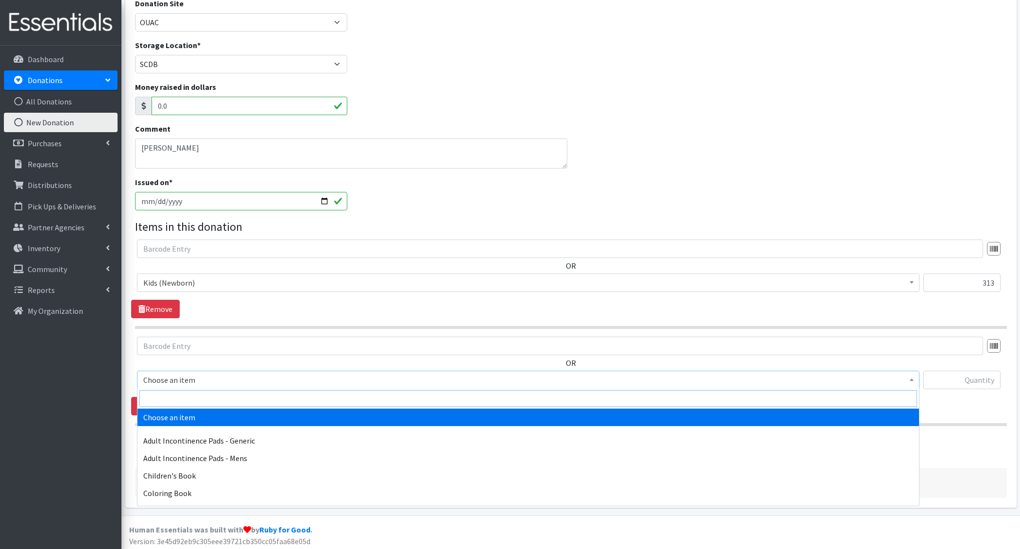
click at [172, 398] on input "search" at bounding box center [528, 398] width 778 height 17
type input "e 1"
select select "1201"
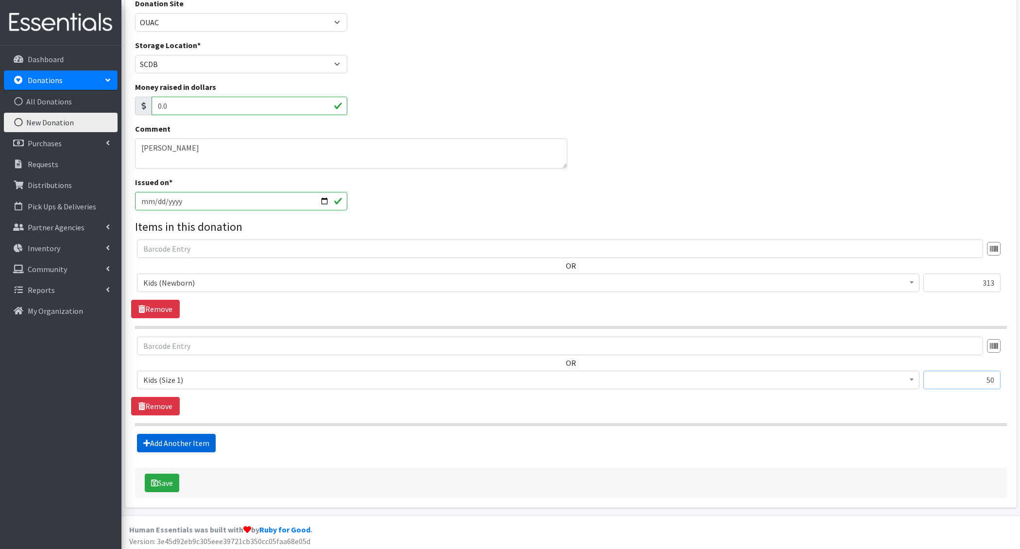
type input "50"
click at [167, 435] on link "Add Another Item" at bounding box center [176, 443] width 79 height 18
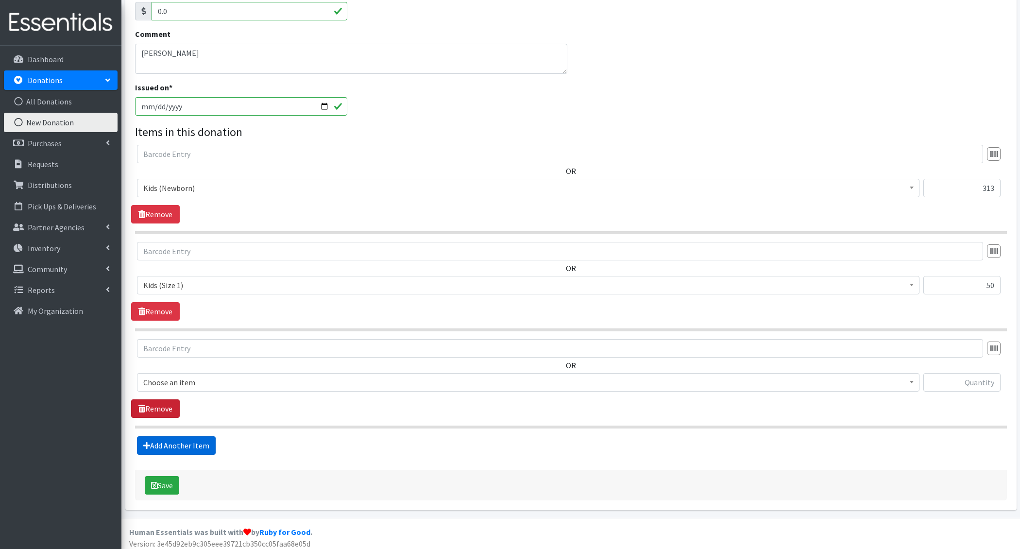
scroll to position [214, 0]
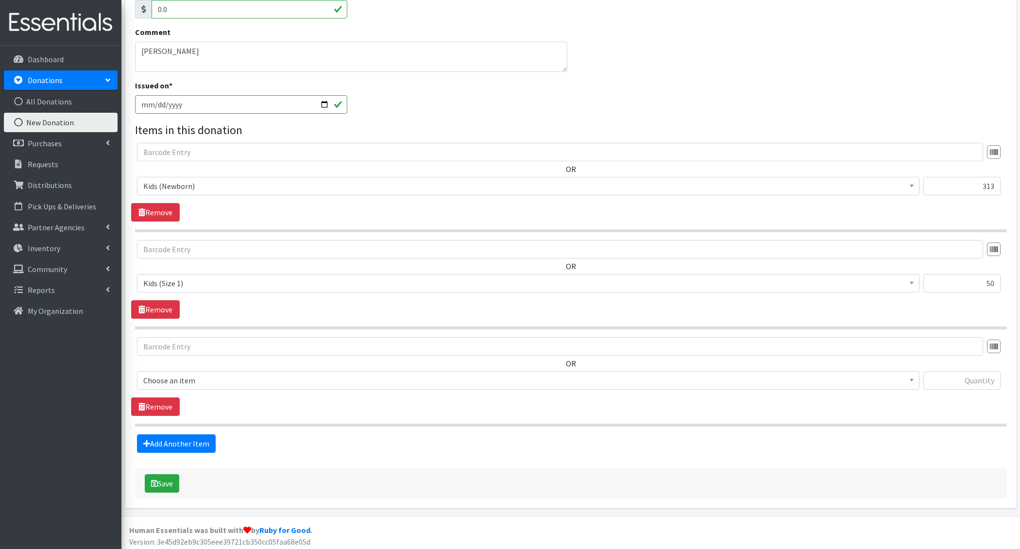
drag, startPoint x: 175, startPoint y: 379, endPoint x: 176, endPoint y: 387, distance: 7.8
click at [175, 379] on span "Choose an item" at bounding box center [528, 381] width 770 height 14
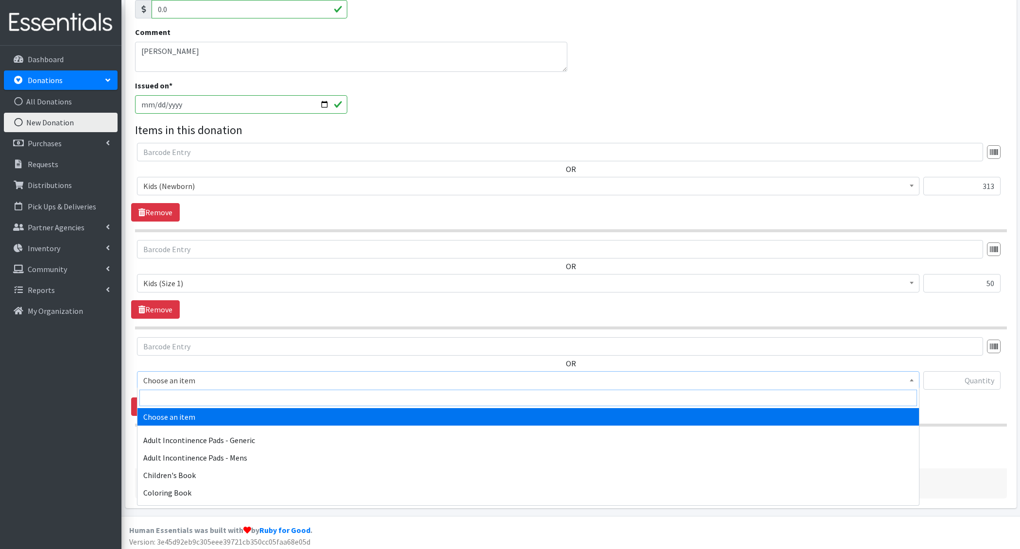
click at [180, 398] on input "search" at bounding box center [528, 398] width 778 height 17
type input "e 2"
select select "1202"
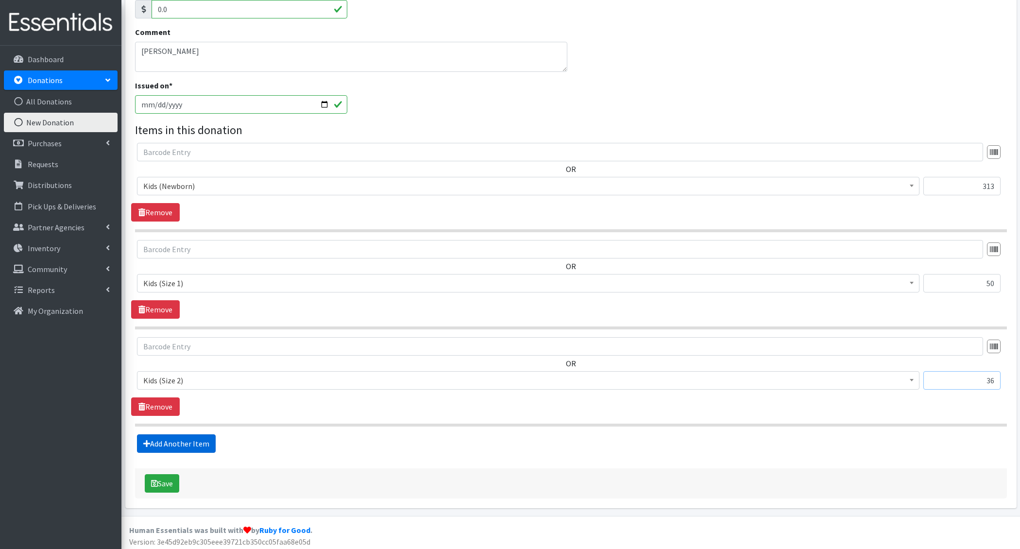
type input "36"
click at [170, 437] on link "Add Another Item" at bounding box center [176, 443] width 79 height 18
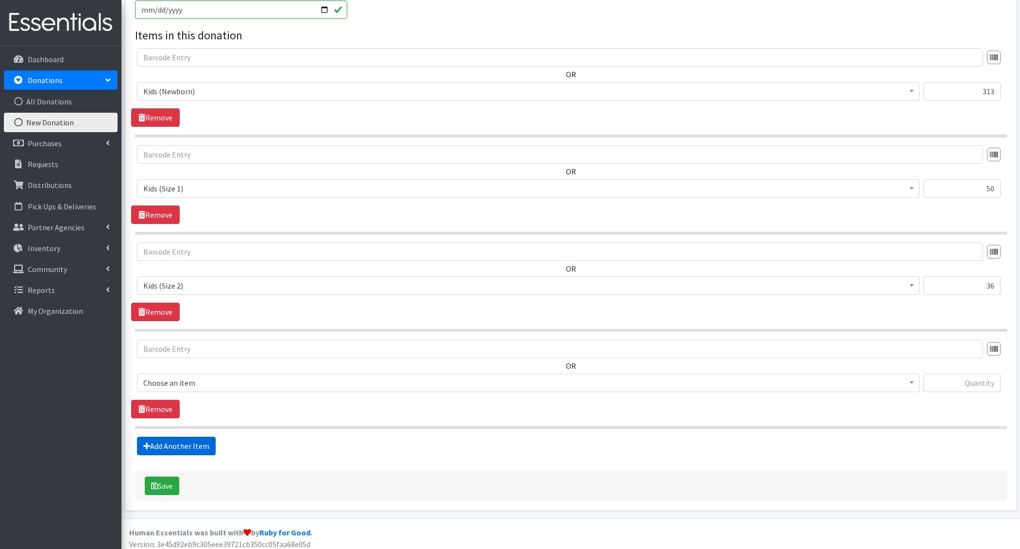
scroll to position [310, 0]
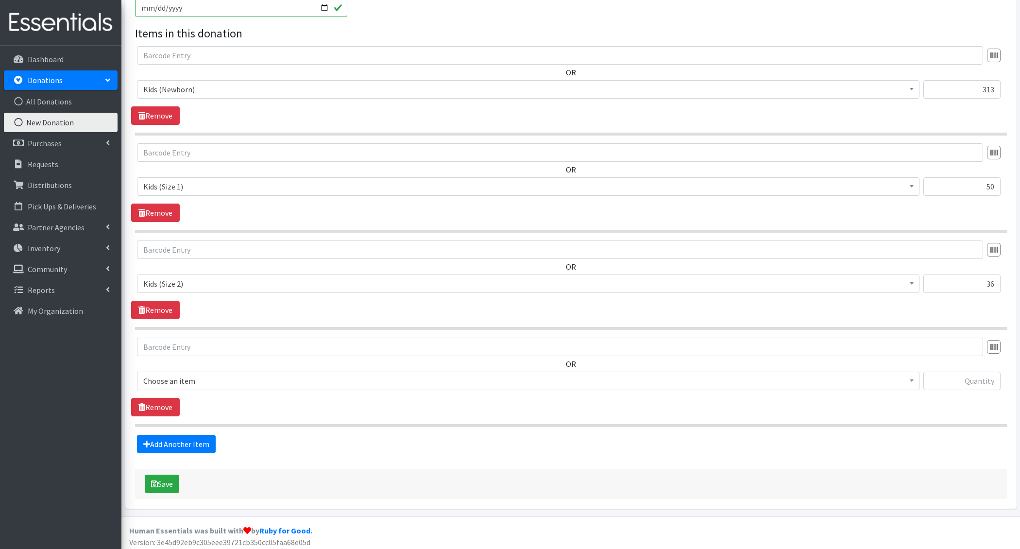
click at [164, 376] on span "Choose an item" at bounding box center [528, 381] width 770 height 14
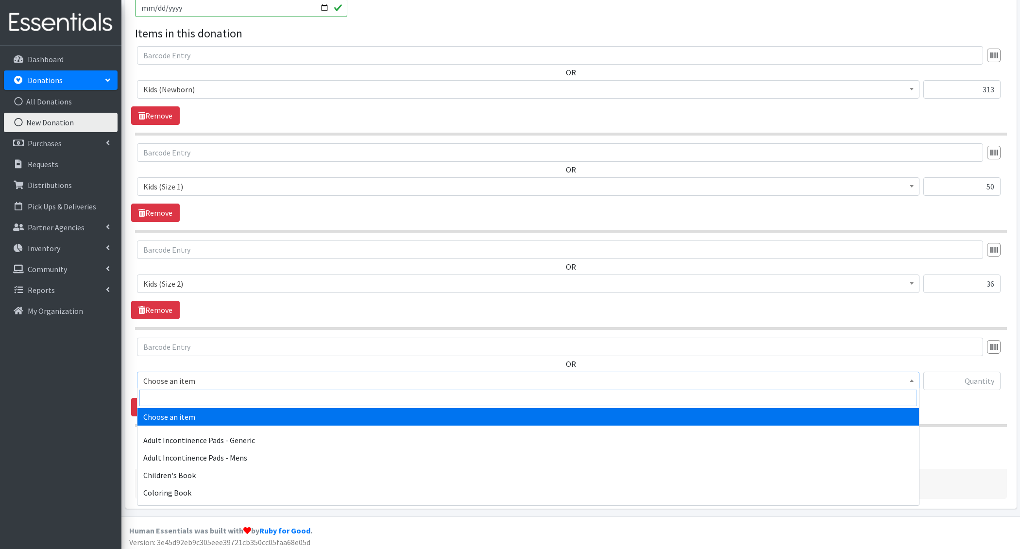
click at [167, 398] on input "search" at bounding box center [528, 398] width 778 height 17
type input "e 3"
select select "1221"
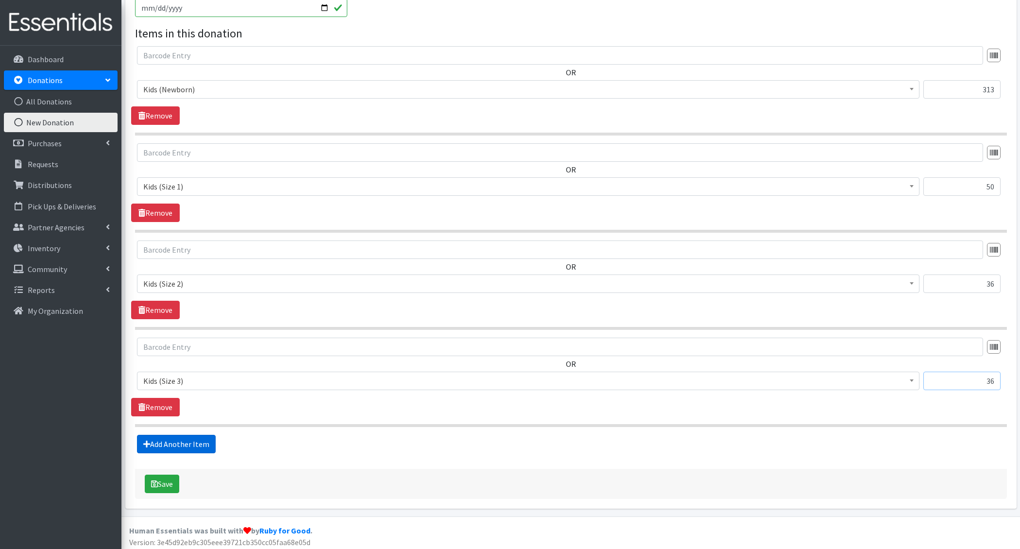
type input "36"
click at [164, 441] on link "Add Another Item" at bounding box center [176, 444] width 79 height 18
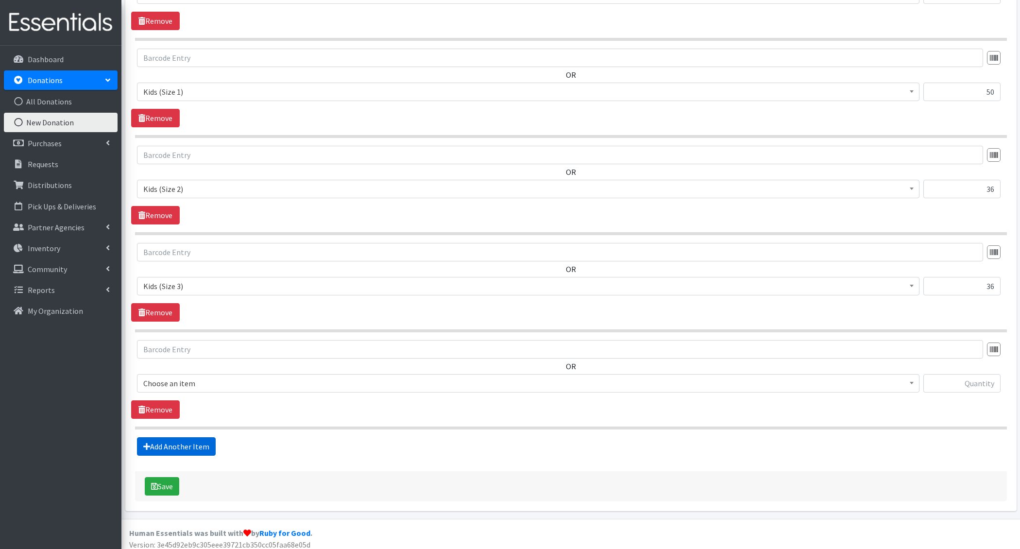
scroll to position [407, 0]
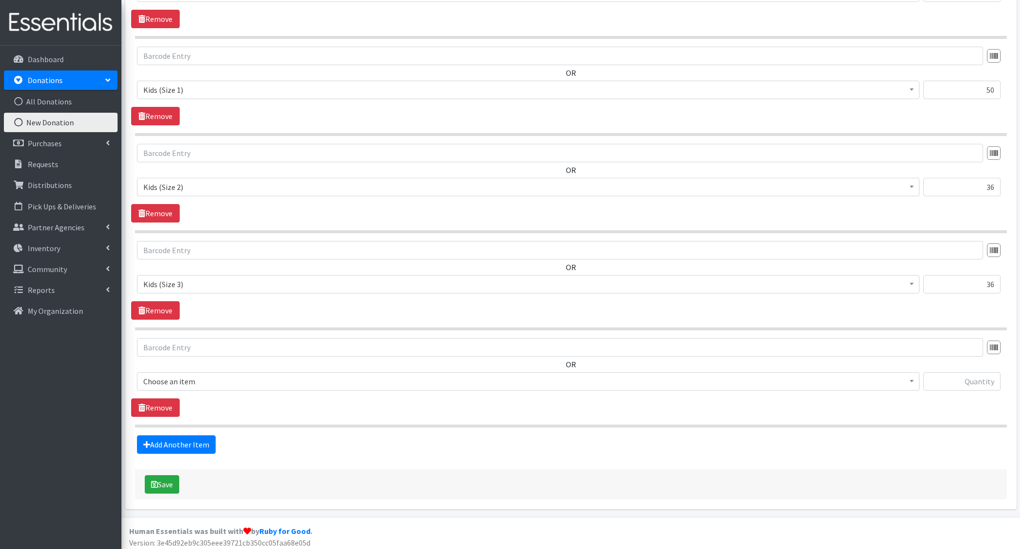
drag, startPoint x: 180, startPoint y: 380, endPoint x: 179, endPoint y: 386, distance: 6.0
click at [180, 380] on span "Choose an item" at bounding box center [528, 381] width 770 height 14
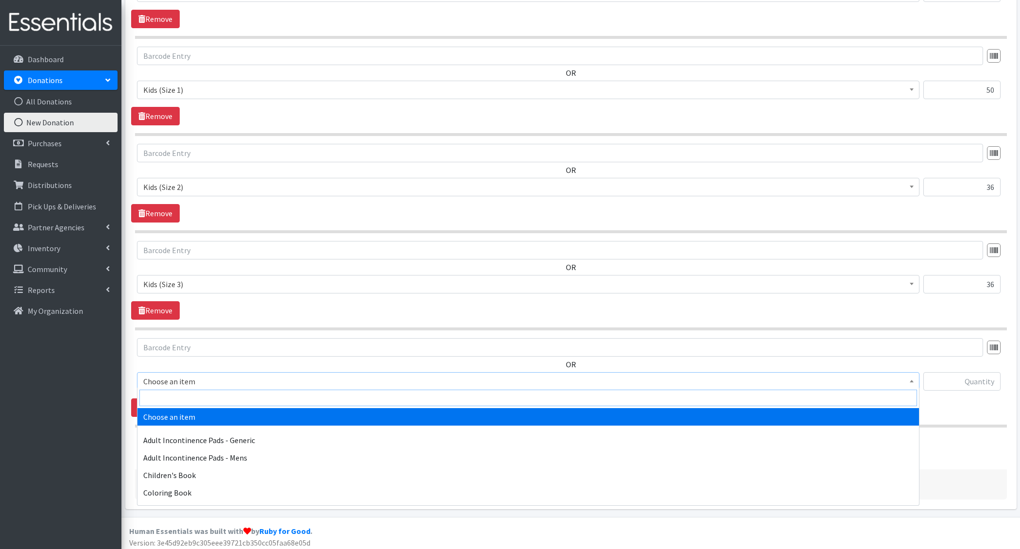
click at [177, 396] on input "search" at bounding box center [528, 398] width 778 height 17
type input "e 4"
select select "1213"
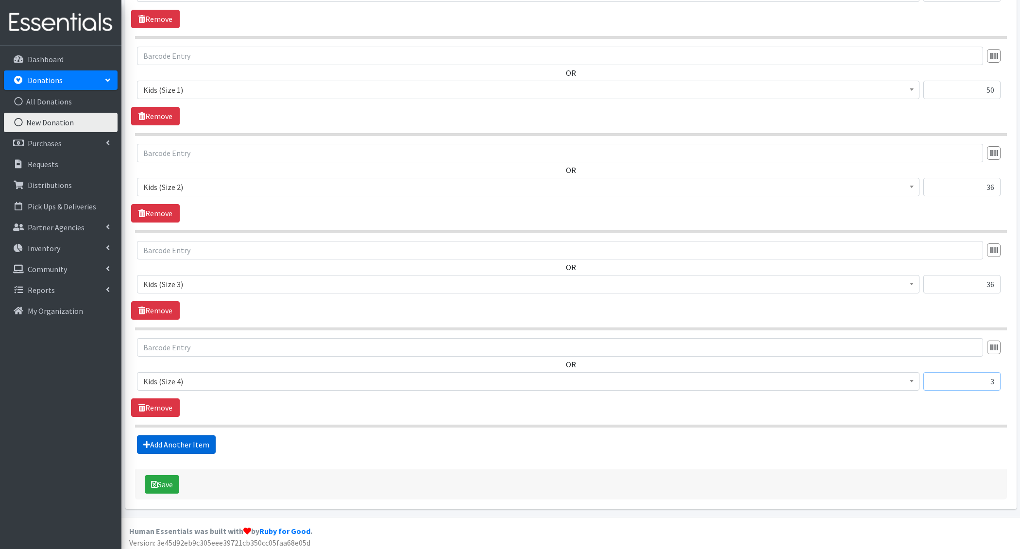
type input "3"
click at [176, 435] on link "Add Another Item" at bounding box center [176, 444] width 79 height 18
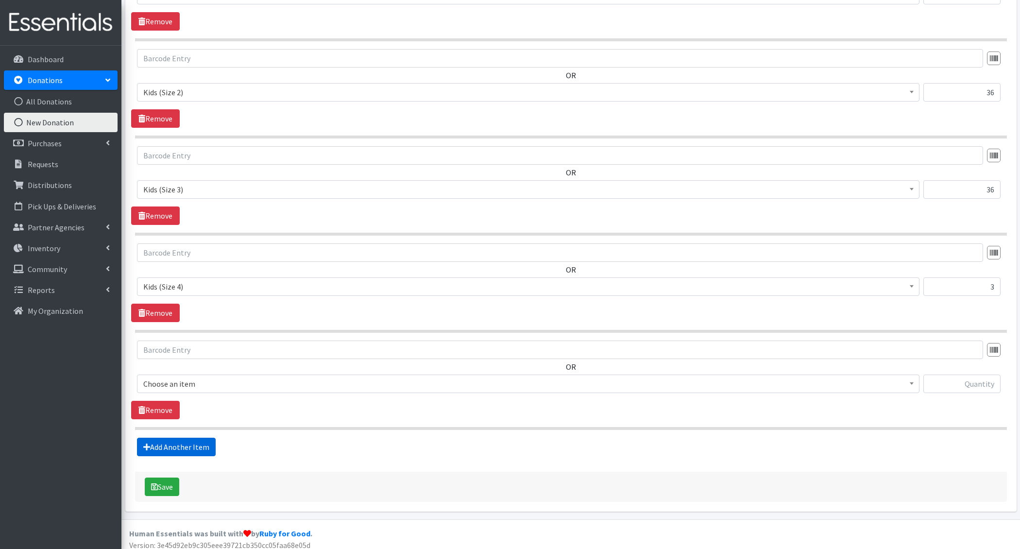
scroll to position [503, 0]
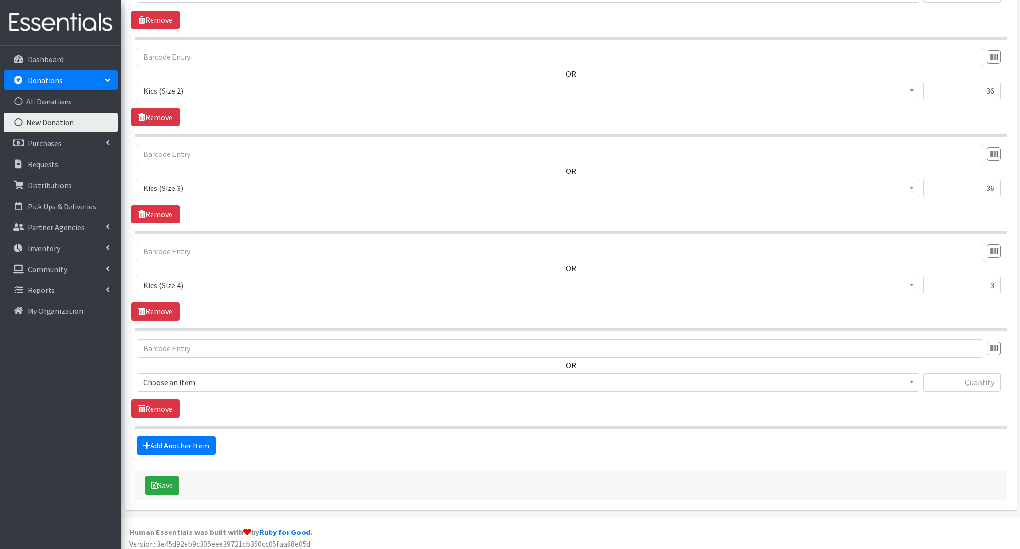
click at [183, 373] on span "Choose an item" at bounding box center [528, 382] width 782 height 18
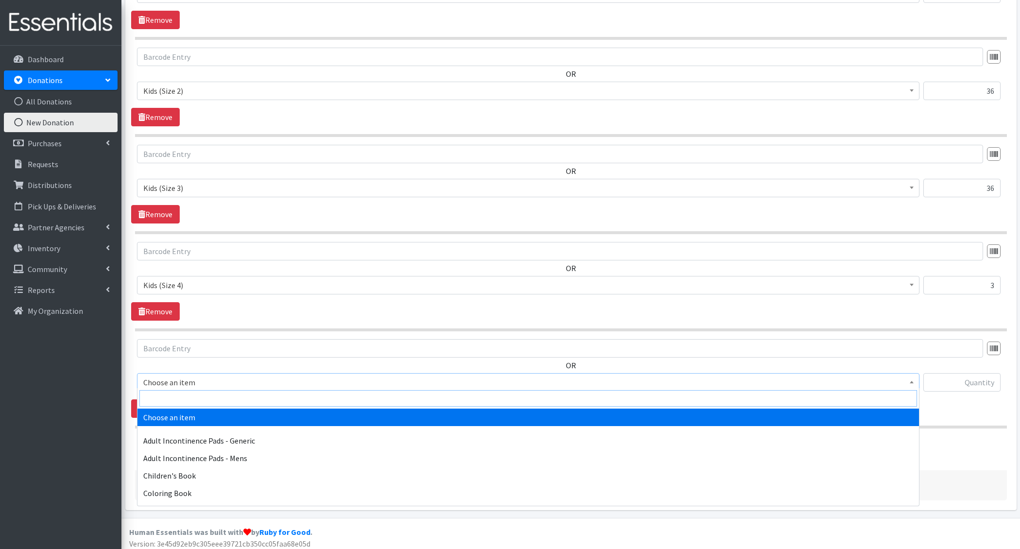
click at [180, 398] on input "search" at bounding box center [528, 398] width 778 height 17
type input "e 5"
select select "1214"
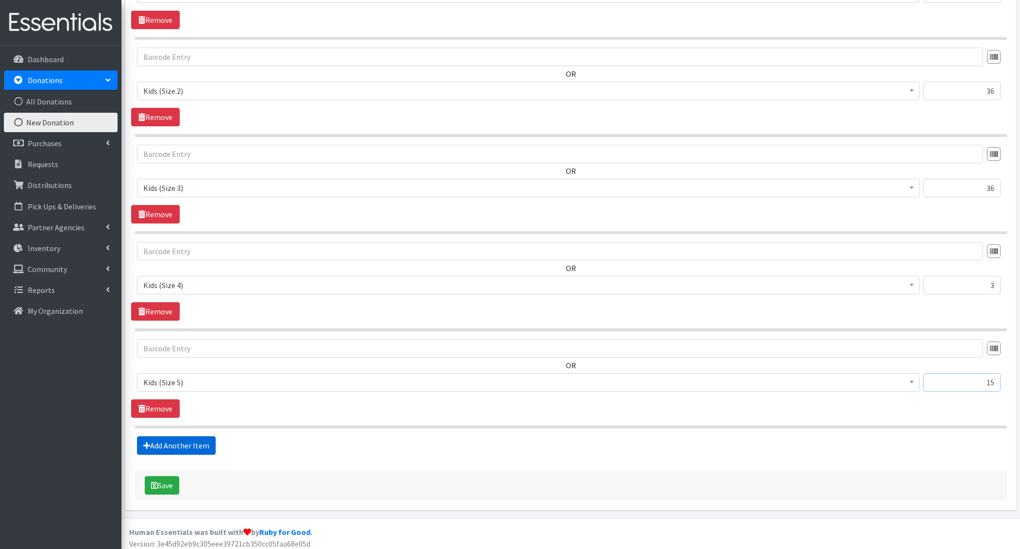
type input "15"
click at [159, 436] on link "Add Another Item" at bounding box center [176, 445] width 79 height 18
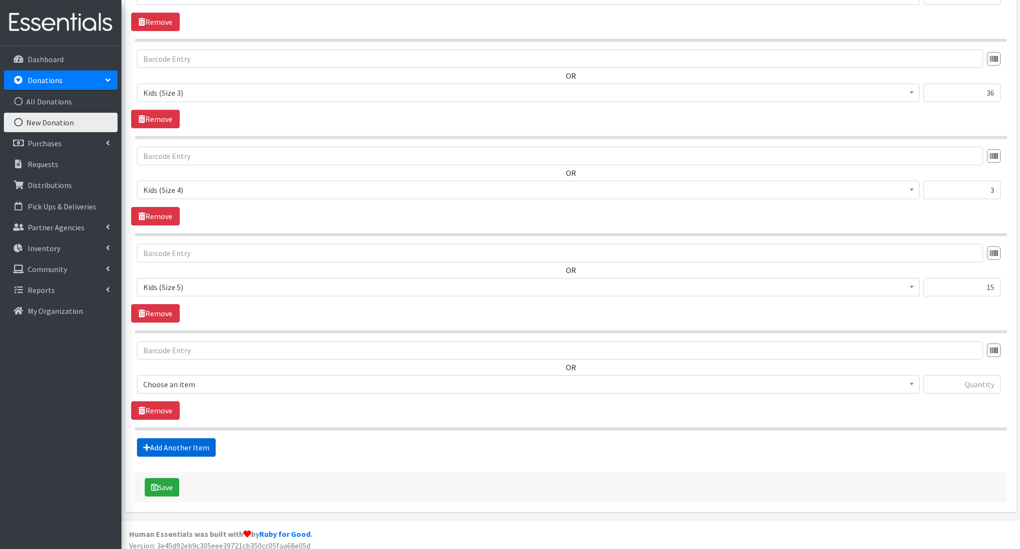
scroll to position [600, 0]
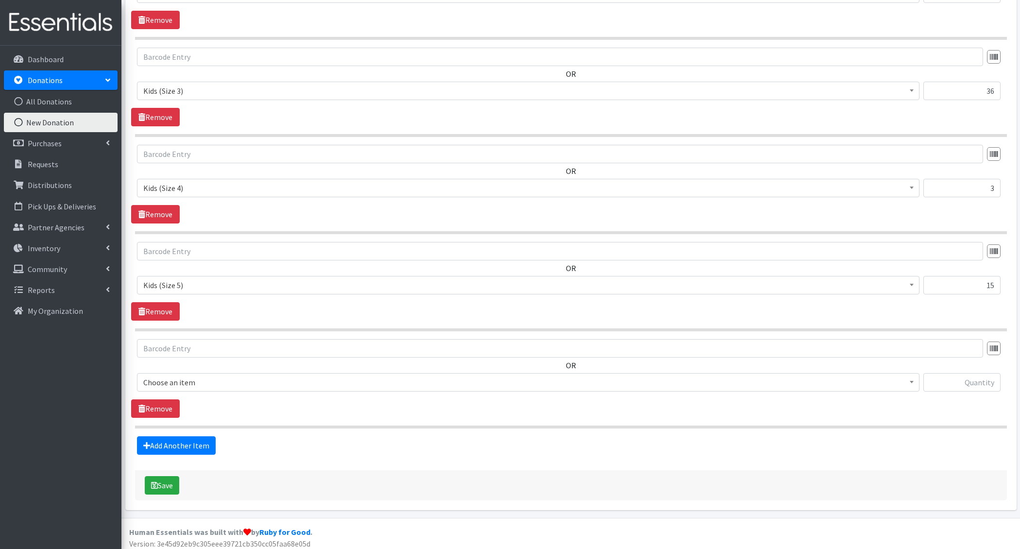
click at [180, 379] on span "Choose an item" at bounding box center [528, 382] width 770 height 14
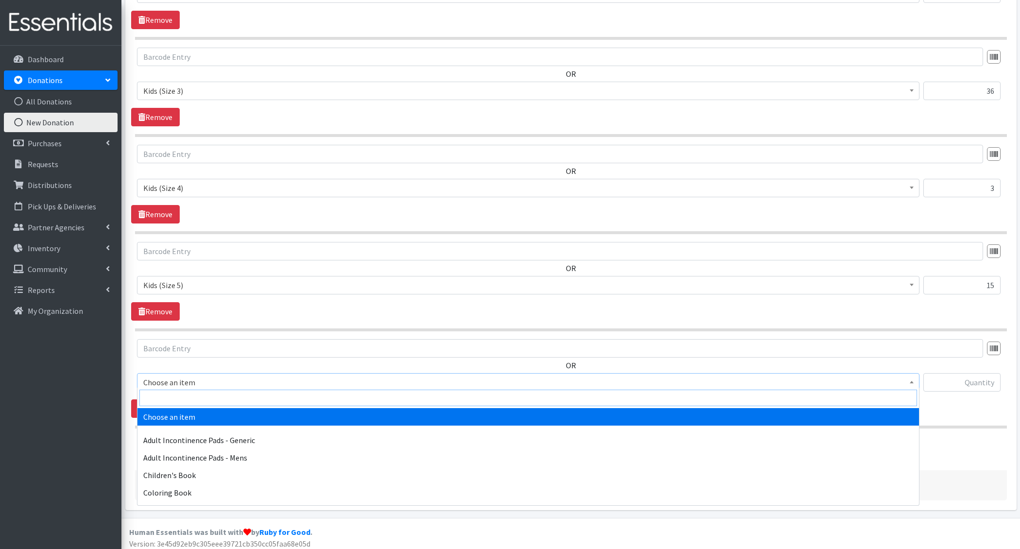
click at [183, 397] on input "search" at bounding box center [528, 398] width 778 height 17
type input "3t"
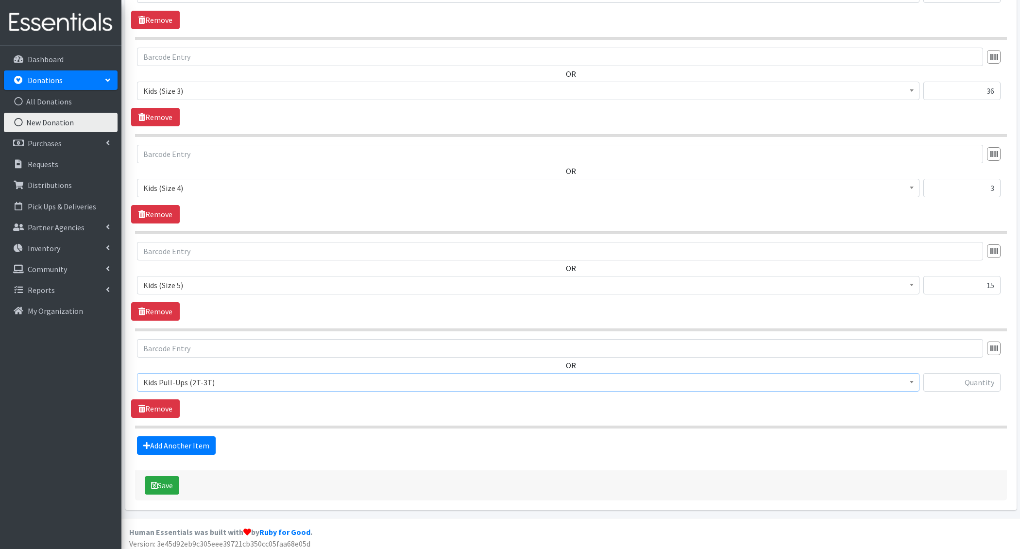
click at [197, 375] on span "Kids Pull-Ups (2T-3T)" at bounding box center [528, 382] width 770 height 14
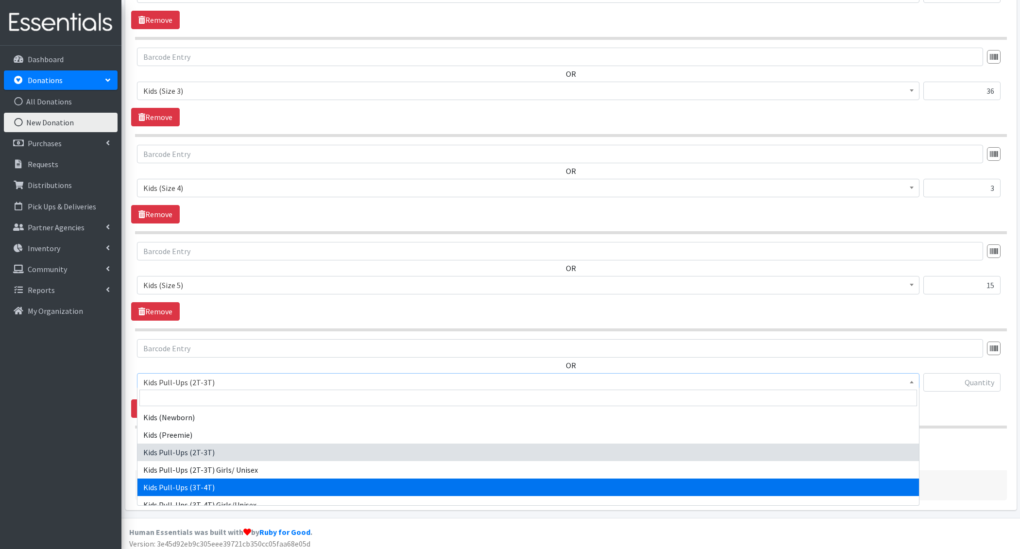
select select "1413"
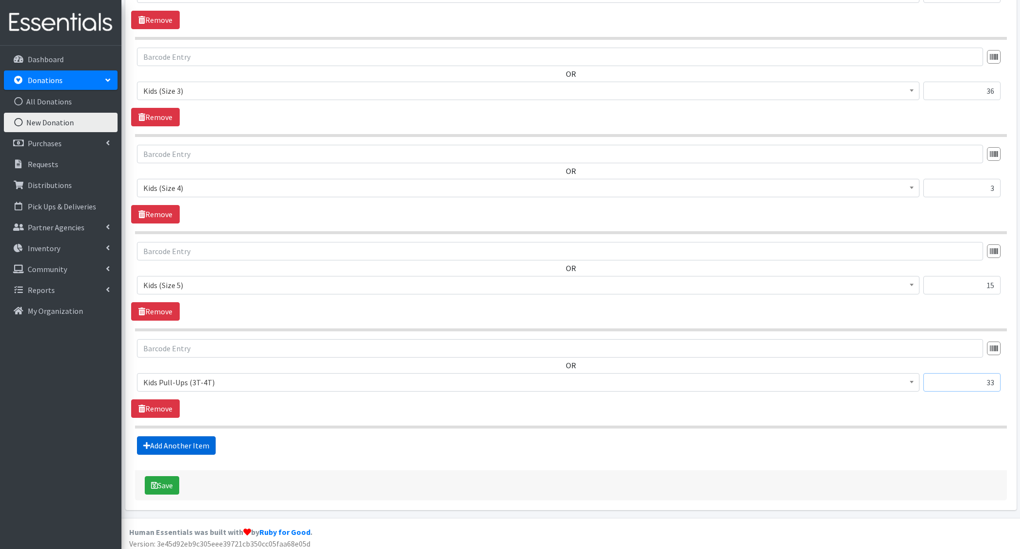
type input "33"
click at [168, 438] on link "Add Another Item" at bounding box center [176, 445] width 79 height 18
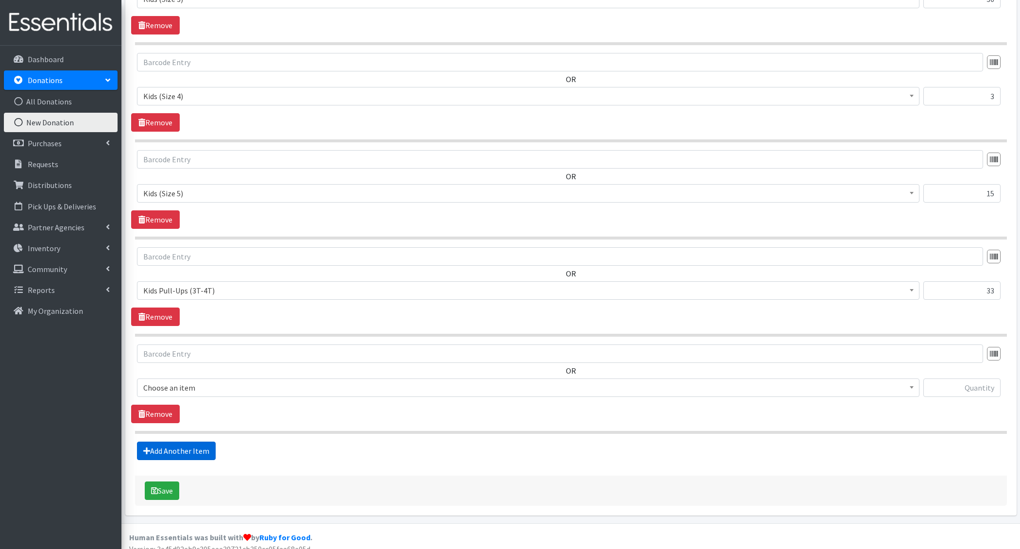
scroll to position [697, 0]
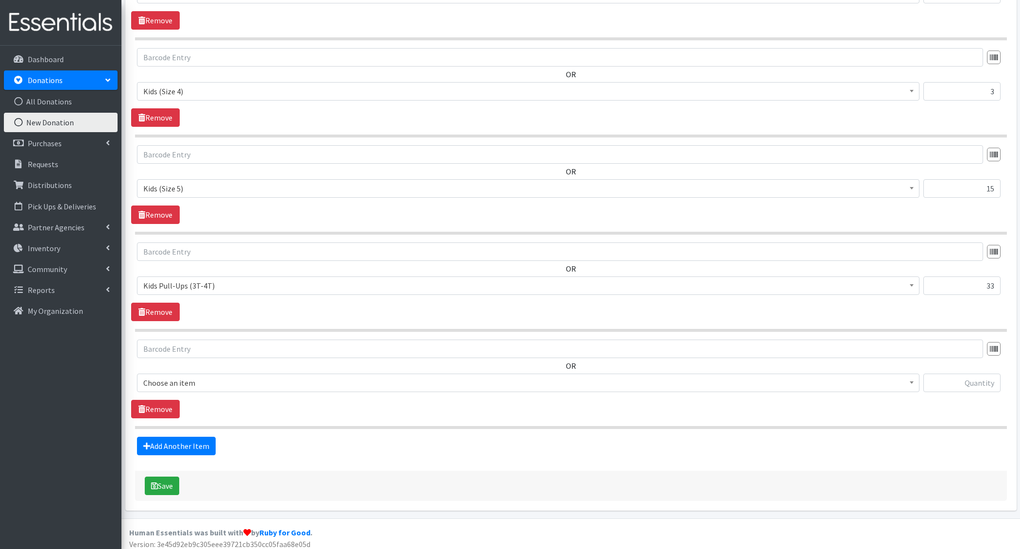
click at [211, 381] on span "Choose an item" at bounding box center [528, 383] width 770 height 14
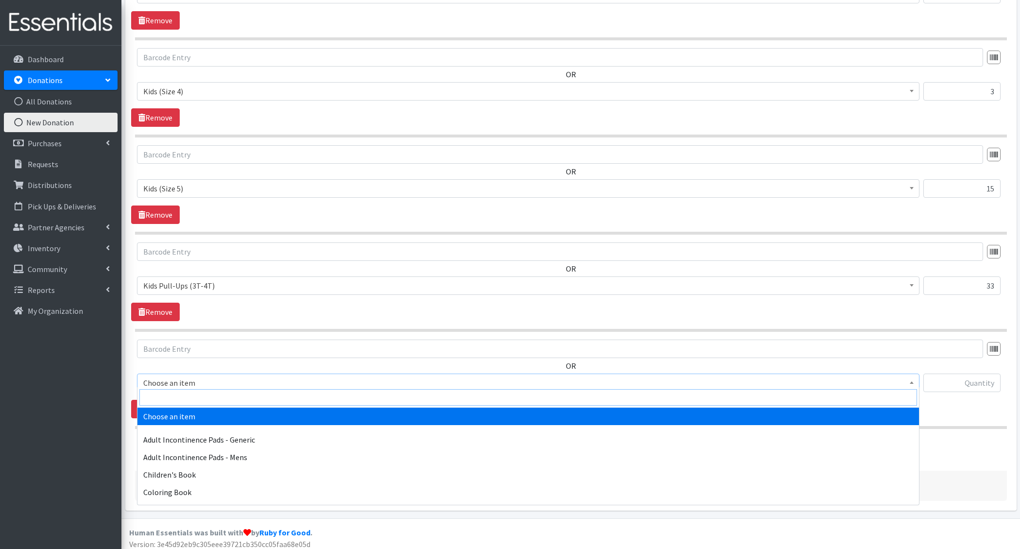
click at [198, 400] on input "search" at bounding box center [528, 397] width 778 height 17
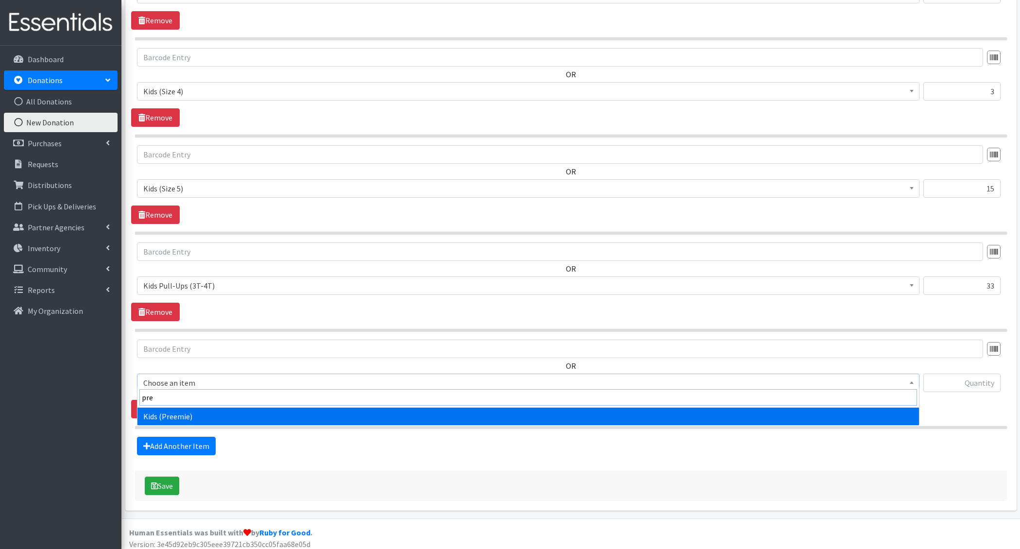
type input "pree"
select select "4729"
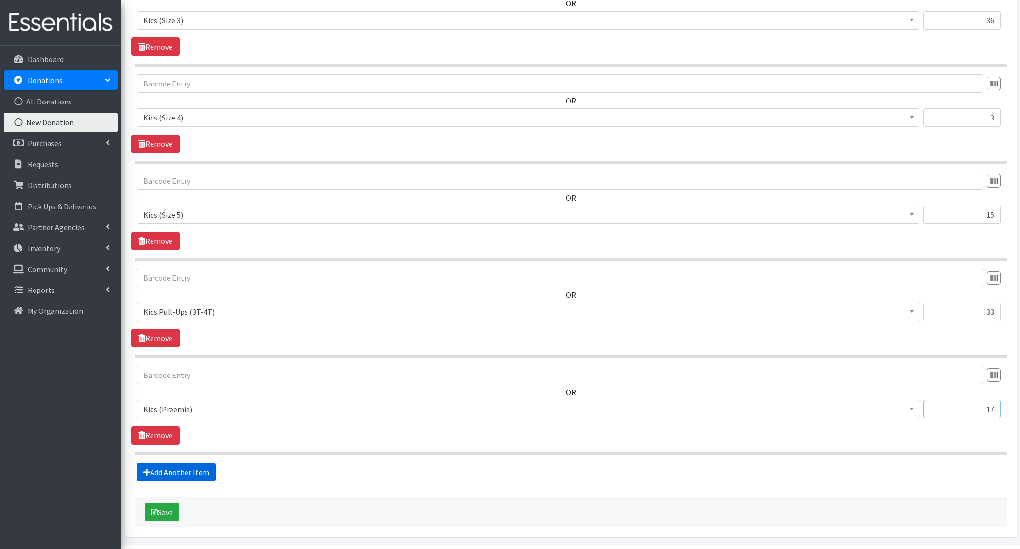
type input "17"
click at [190, 463] on link "Add Another Item" at bounding box center [176, 472] width 79 height 18
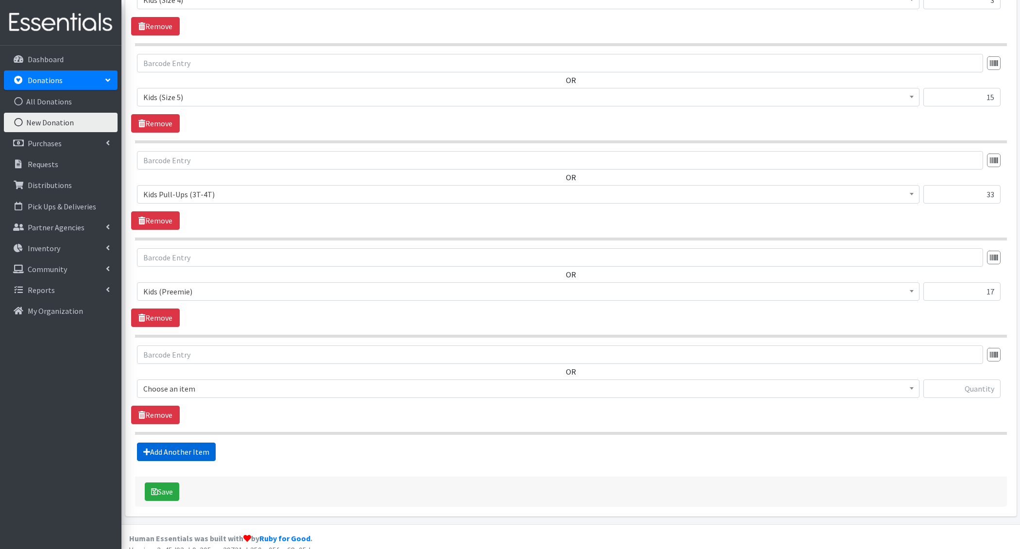
scroll to position [793, 0]
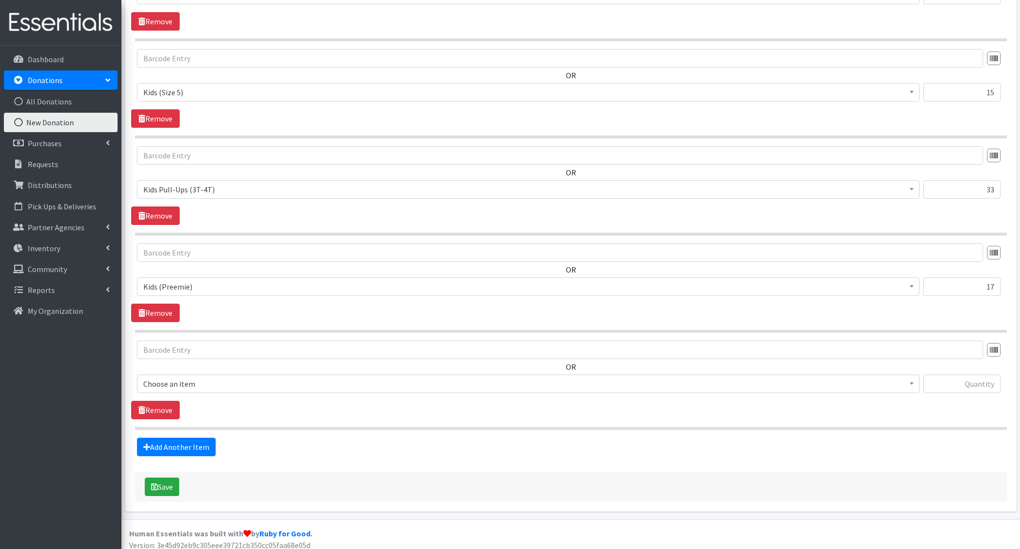
drag, startPoint x: 208, startPoint y: 379, endPoint x: 208, endPoint y: 384, distance: 5.3
click at [208, 379] on span "Choose an item" at bounding box center [528, 384] width 770 height 14
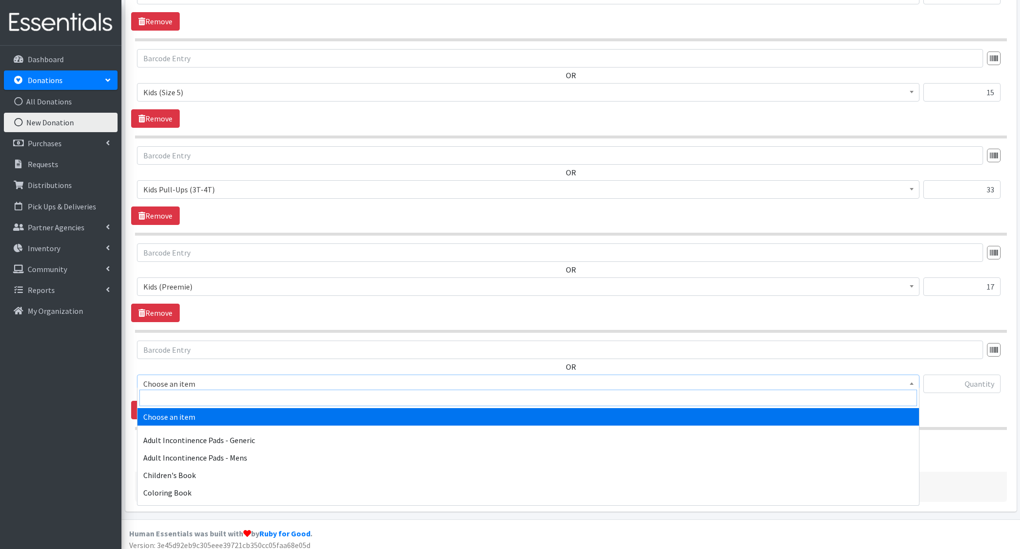
click at [205, 399] on input "search" at bounding box center [528, 398] width 778 height 17
type input "swimm"
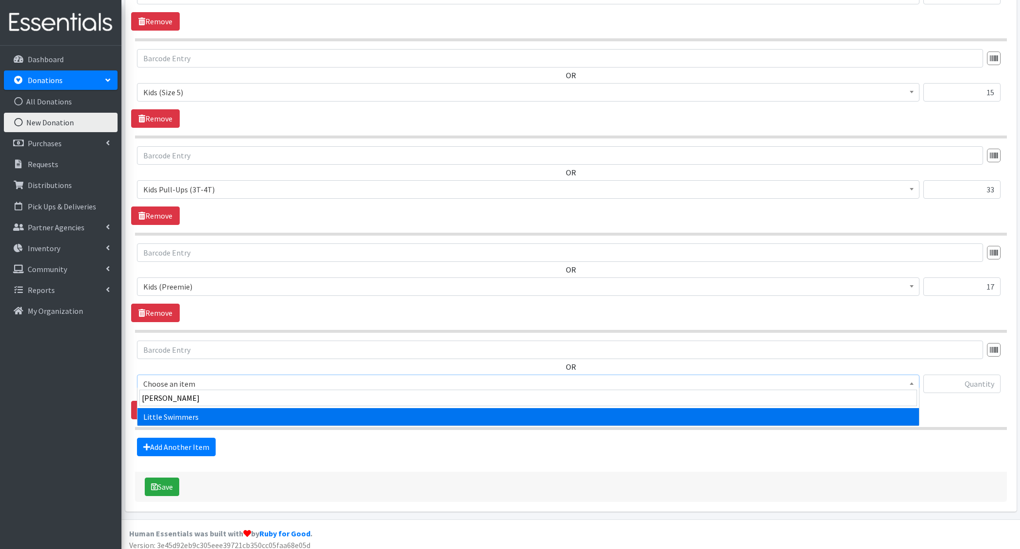
select select "4728"
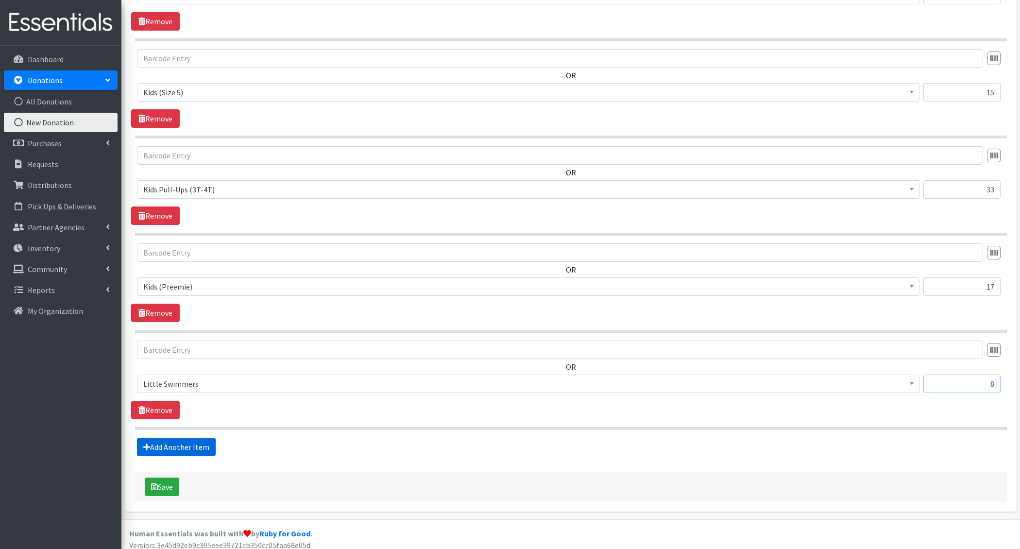
type input "8"
click at [170, 441] on link "Add Another Item" at bounding box center [176, 447] width 79 height 18
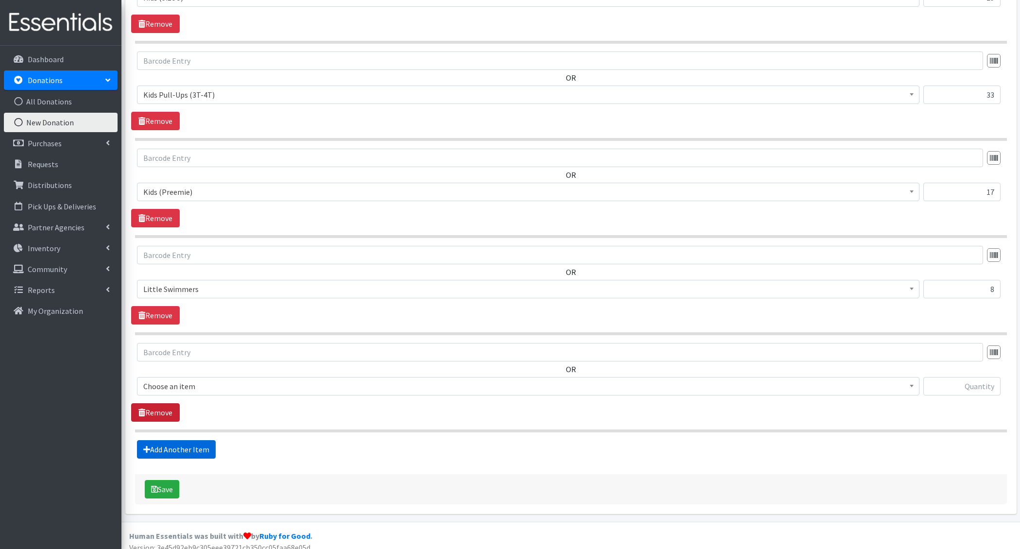
scroll to position [890, 0]
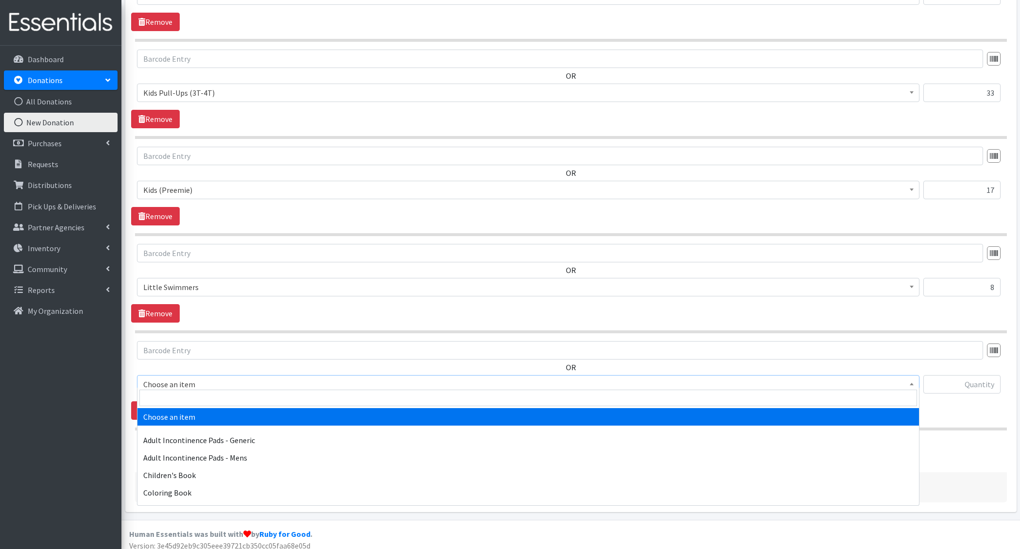
drag, startPoint x: 184, startPoint y: 384, endPoint x: 176, endPoint y: 392, distance: 11.7
click at [183, 384] on span "Choose an item" at bounding box center [528, 384] width 770 height 14
click at [173, 400] on input "search" at bounding box center [528, 398] width 778 height 17
type input "pads"
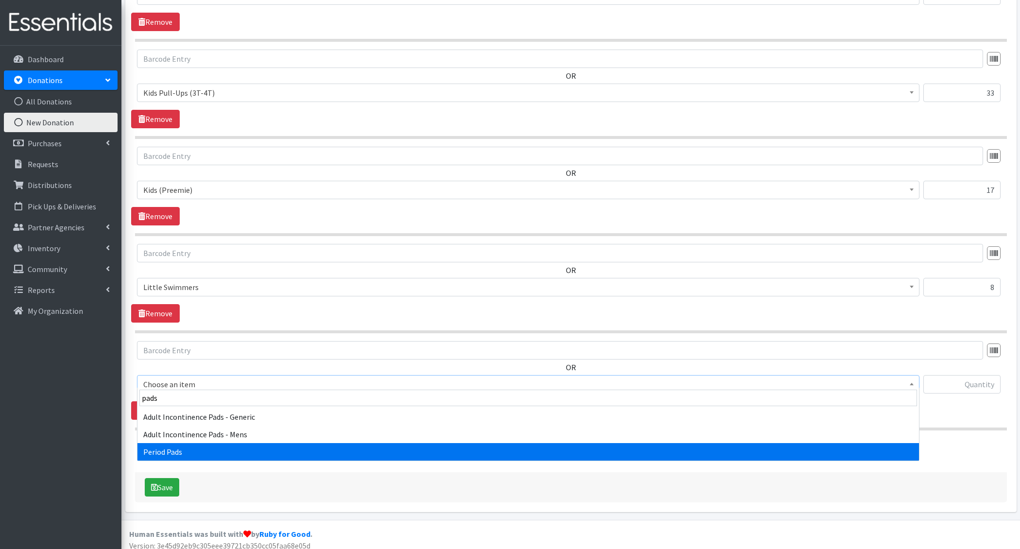
select select "1402"
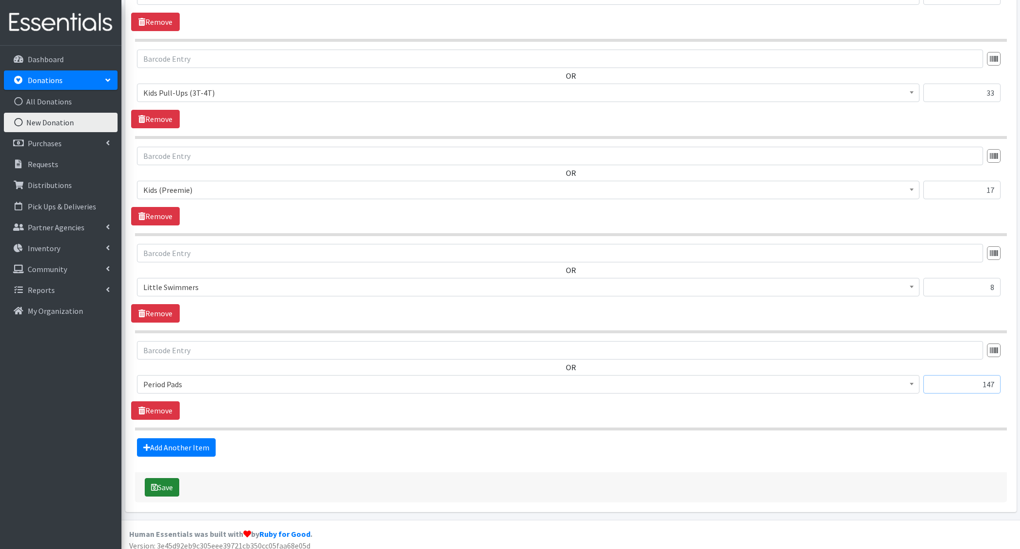
type input "147"
click at [163, 478] on button "Save" at bounding box center [162, 487] width 34 height 18
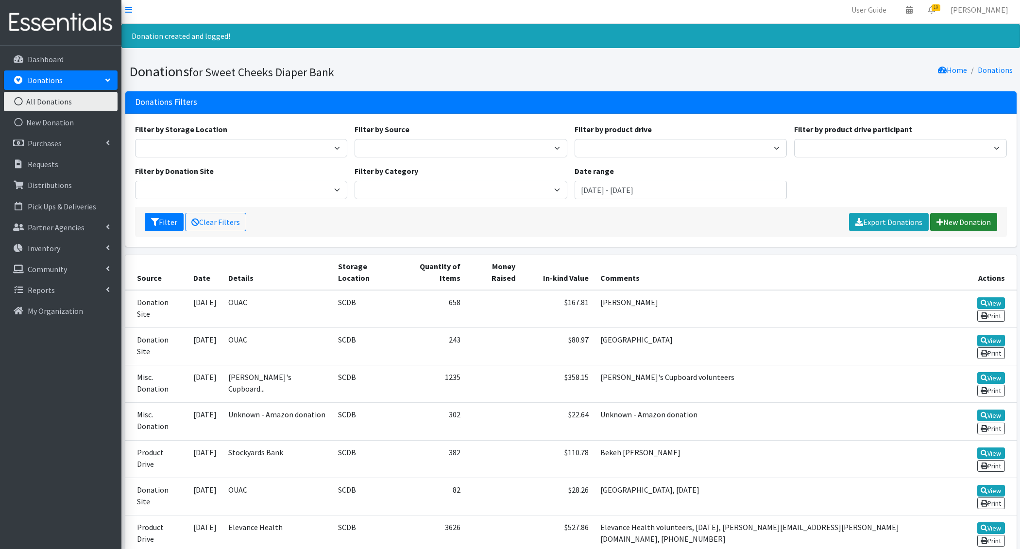
click at [961, 223] on link "New Donation" at bounding box center [963, 222] width 67 height 18
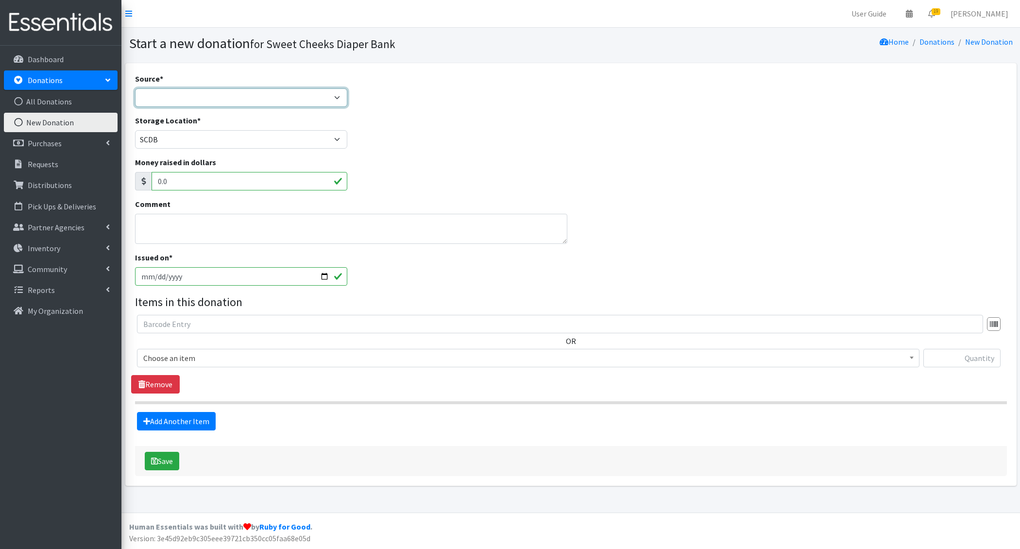
click at [178, 105] on select "Product Drive Manufacturer Donation Site Misc. Donation" at bounding box center [241, 97] width 213 height 18
select select "Donation Site"
click at [135, 88] on select "Product Drive Manufacturer Donation Site Misc. Donation" at bounding box center [241, 97] width 213 height 18
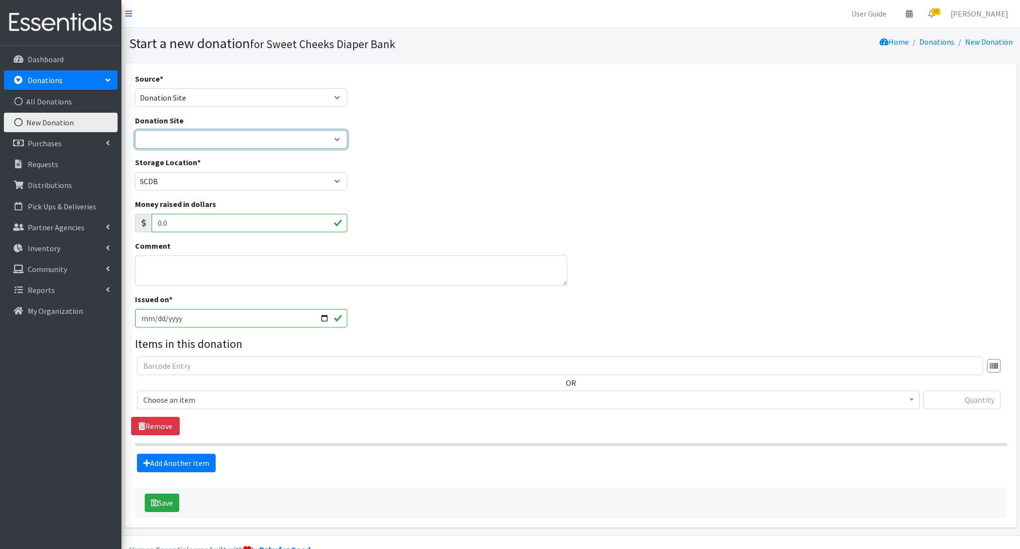
click at [173, 133] on select "Barre 3 [GEOGRAPHIC_DATA] Cincinnati Recycling and Reuse Hub Climb Cincy Clothe…" at bounding box center [241, 139] width 213 height 18
select select "38"
click at [135, 130] on select "Barre 3 [GEOGRAPHIC_DATA] Cincinnati Recycling and Reuse Hub Climb Cincy Clothe…" at bounding box center [241, 139] width 213 height 18
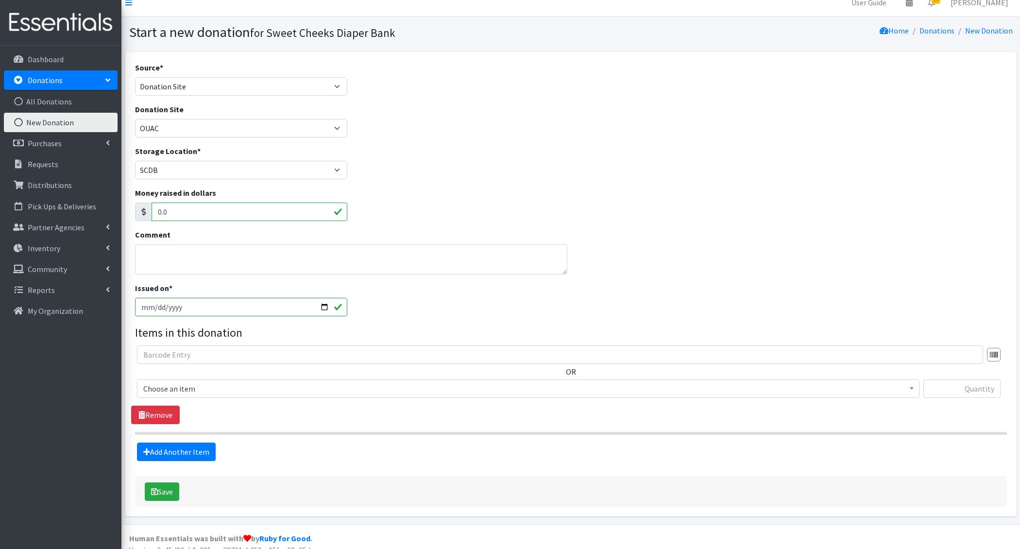
scroll to position [17, 0]
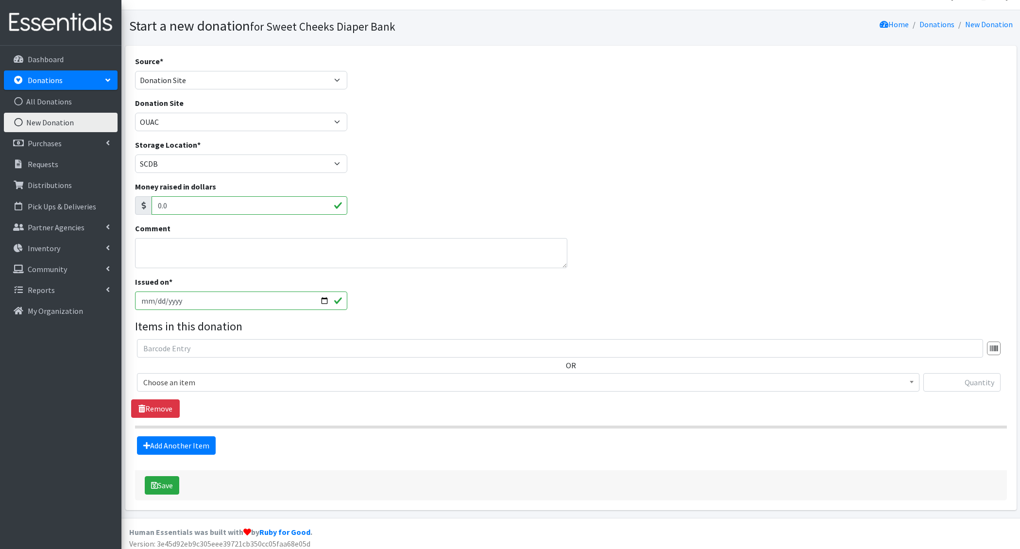
click at [170, 273] on div "Comment" at bounding box center [351, 248] width 440 height 53
click at [179, 257] on textarea "Comment" at bounding box center [351, 253] width 432 height 30
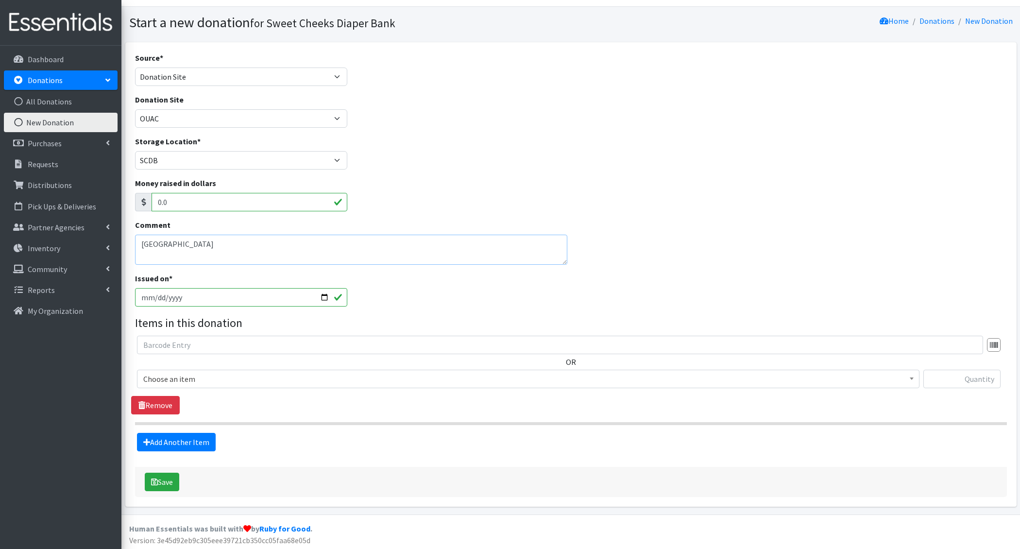
type textarea "[GEOGRAPHIC_DATA]"
click at [154, 298] on input "[DATE]" at bounding box center [241, 297] width 213 height 18
type input "2025-09-09"
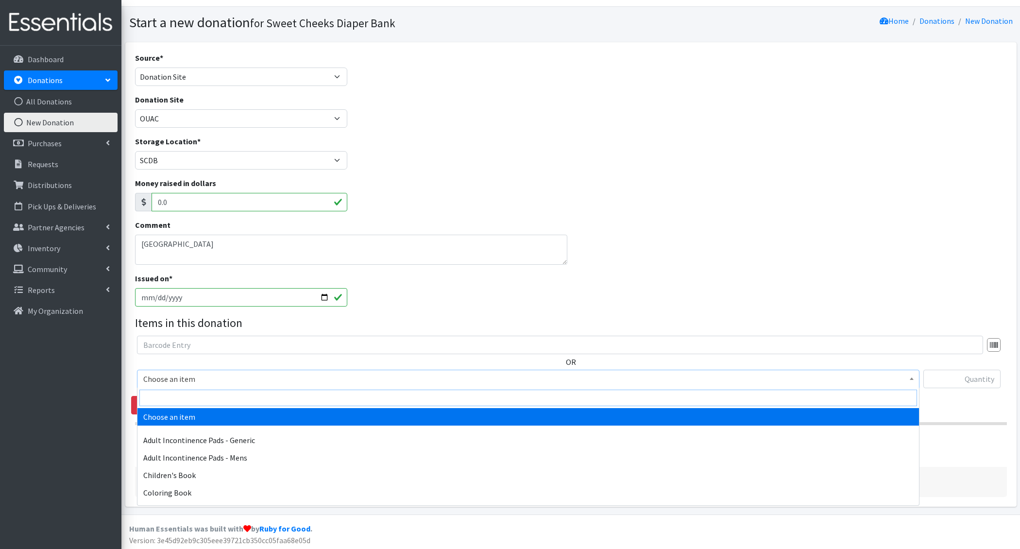
click at [175, 397] on input "search" at bounding box center [528, 398] width 778 height 17
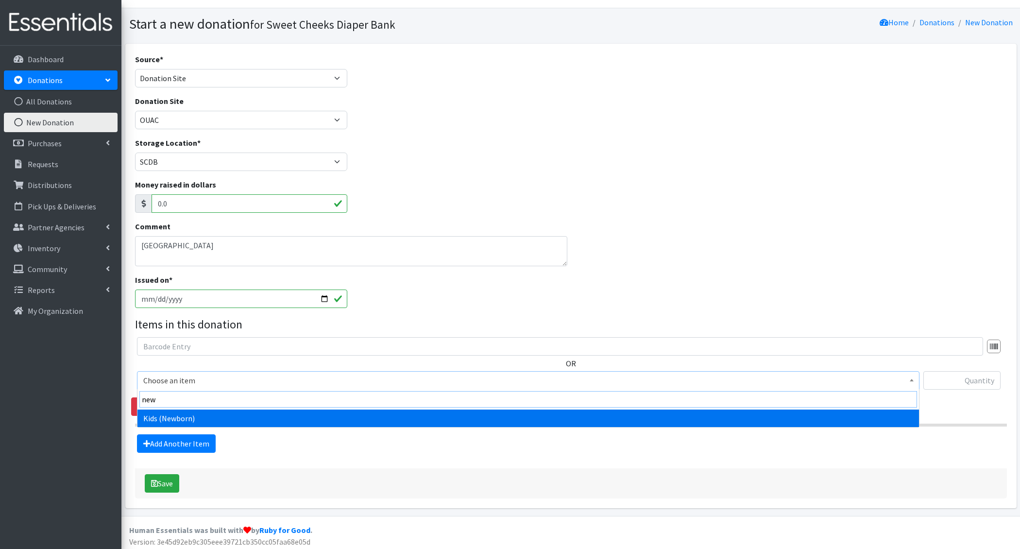
type input "newb"
select select "1222"
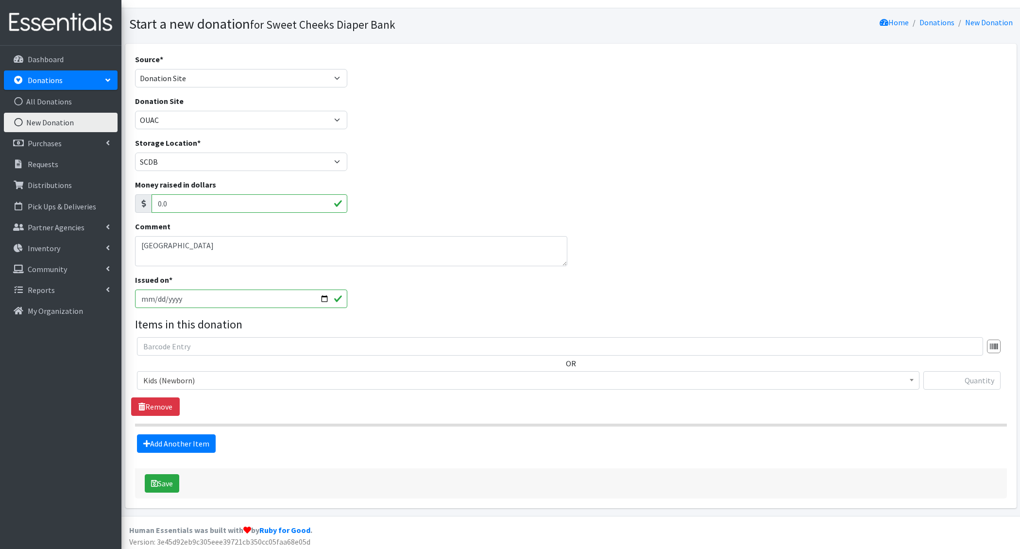
click at [187, 377] on span "Kids (Newborn)" at bounding box center [528, 381] width 770 height 14
click at [188, 377] on span "Kids (Newborn)" at bounding box center [528, 381] width 770 height 14
click at [972, 377] on input "text" at bounding box center [961, 380] width 77 height 18
type input "131"
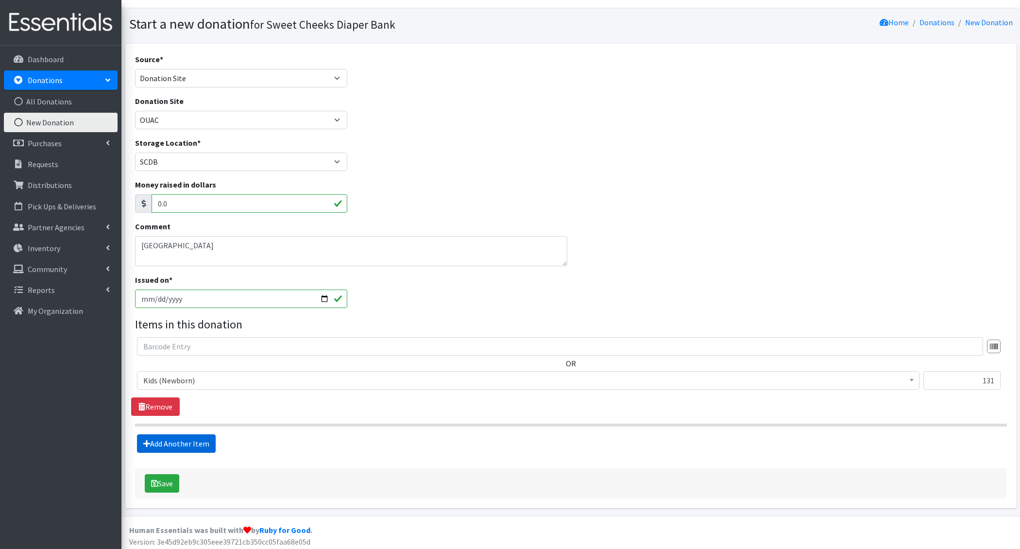
click at [172, 442] on link "Add Another Item" at bounding box center [176, 443] width 79 height 18
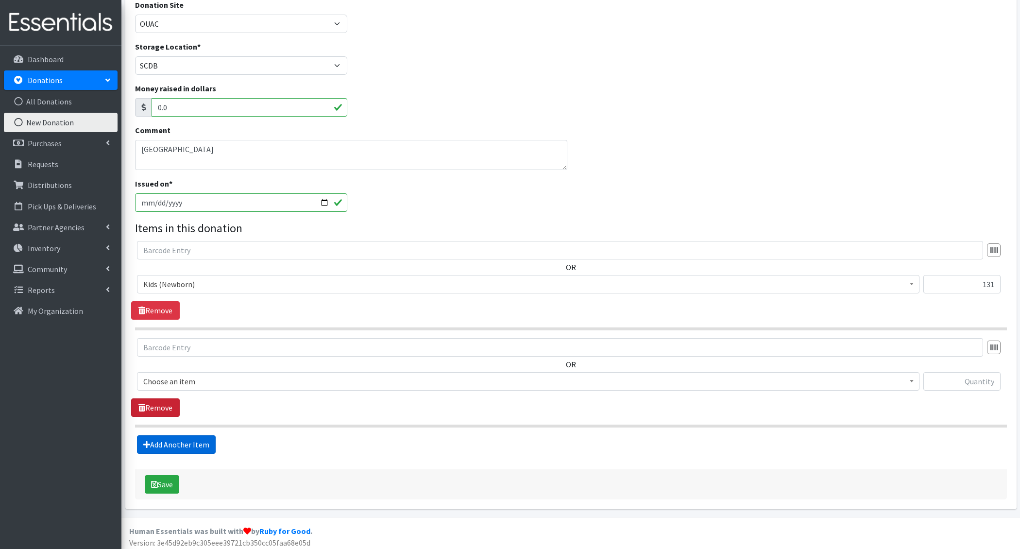
scroll to position [117, 0]
click at [175, 381] on span "Choose an item" at bounding box center [528, 380] width 770 height 14
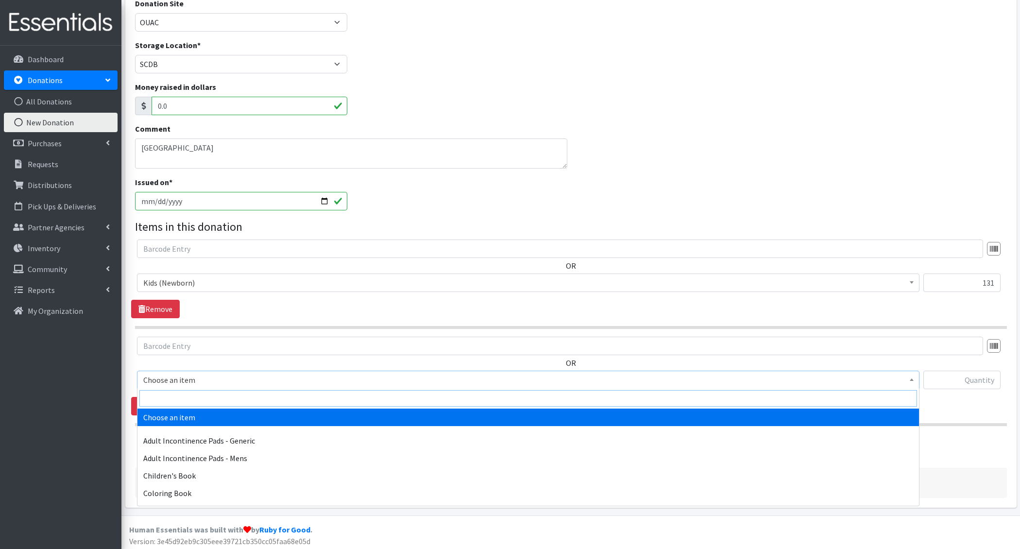
click at [153, 401] on input "search" at bounding box center [528, 398] width 778 height 17
type input "e 1"
select select "1201"
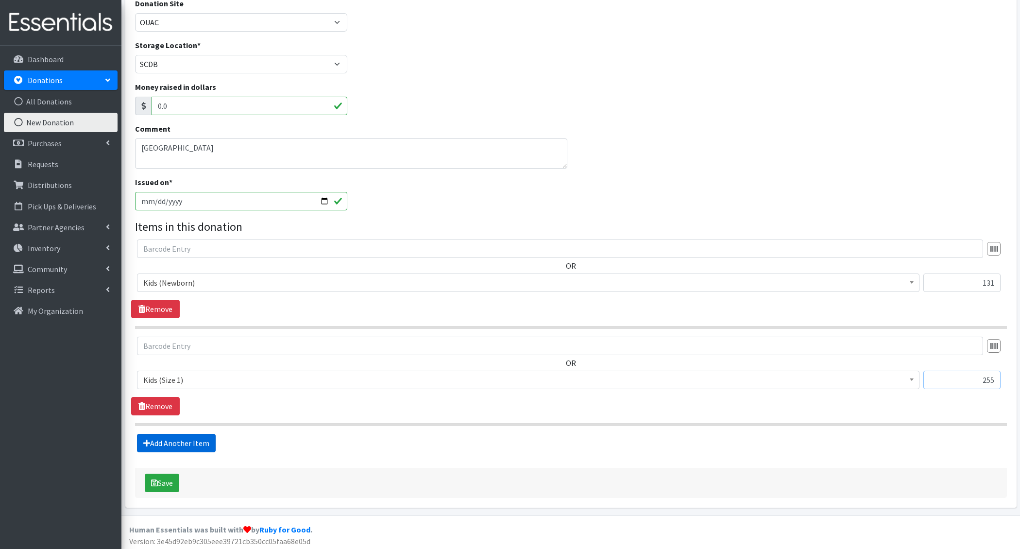
type input "255"
click at [152, 442] on link "Add Another Item" at bounding box center [176, 443] width 79 height 18
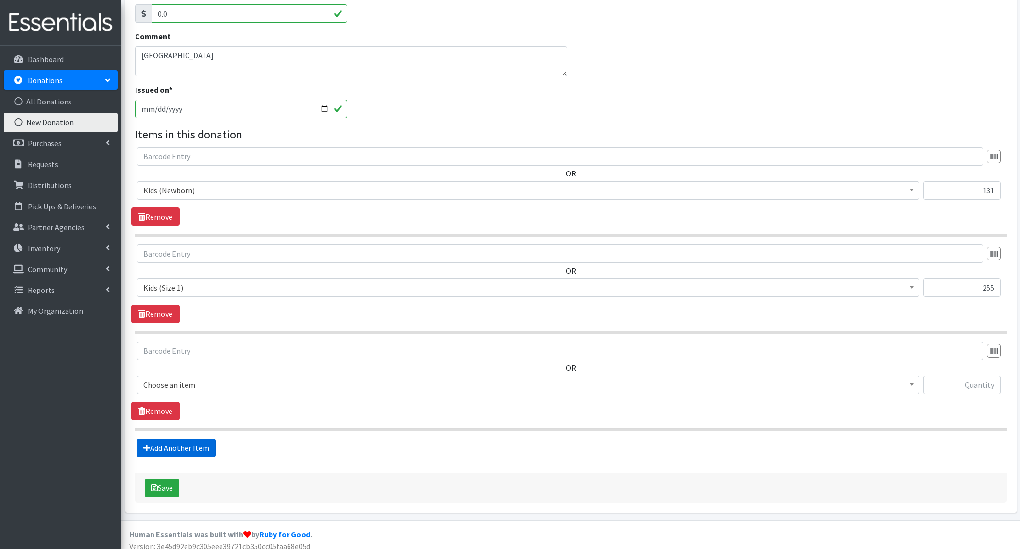
scroll to position [214, 0]
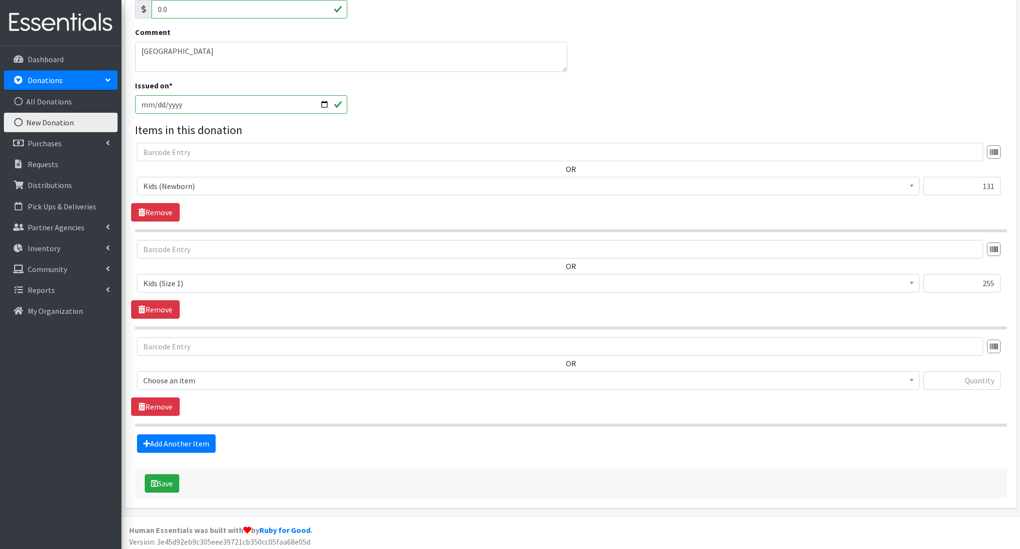
click at [173, 376] on span "Choose an item" at bounding box center [528, 381] width 770 height 14
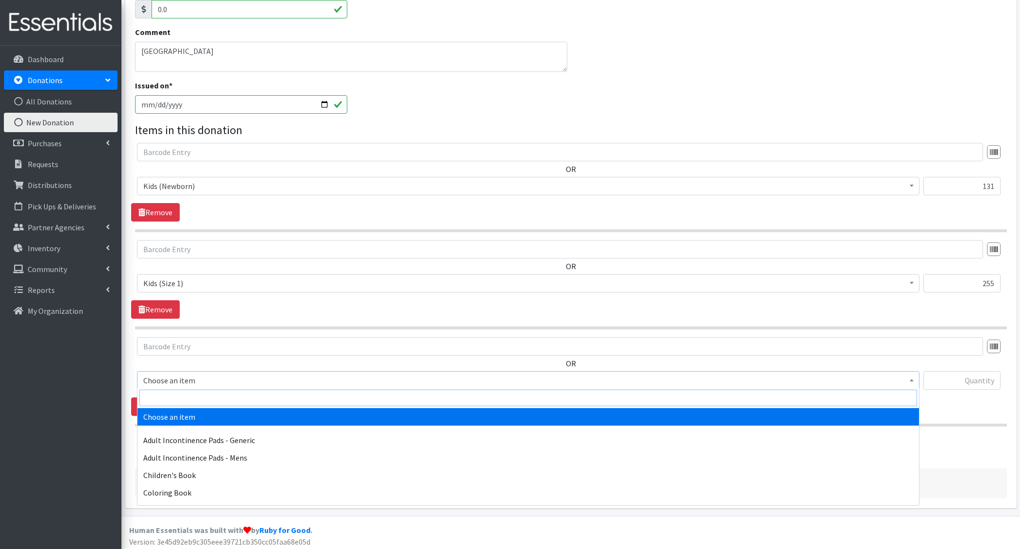
click at [180, 395] on input "search" at bounding box center [528, 398] width 778 height 17
type input "e 2"
select select "1202"
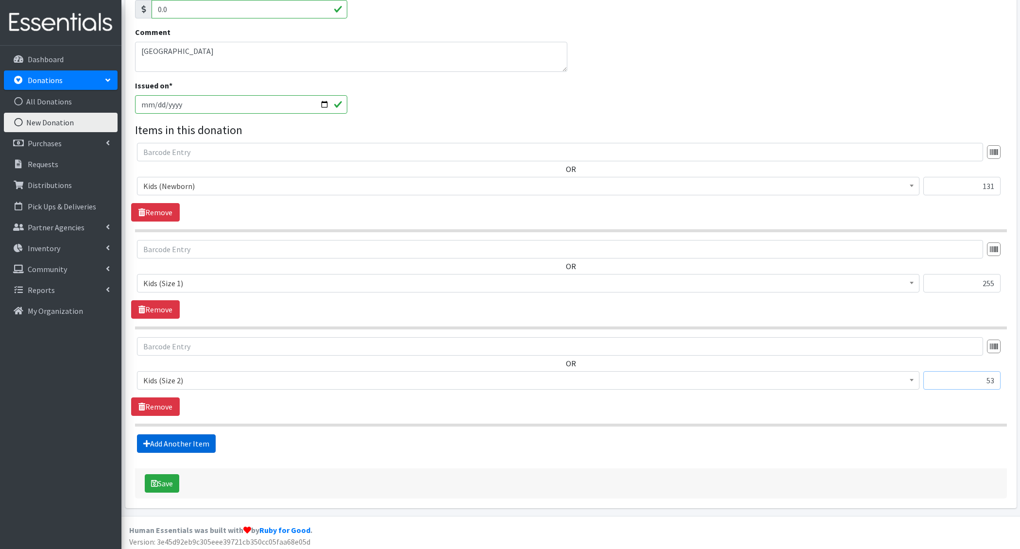
type input "53"
click at [142, 443] on link "Add Another Item" at bounding box center [176, 443] width 79 height 18
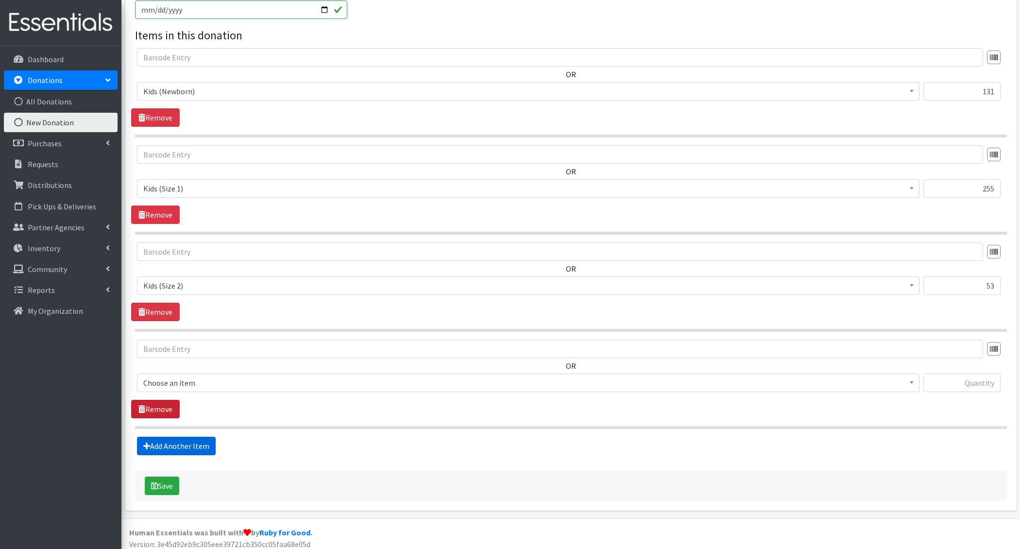
scroll to position [310, 0]
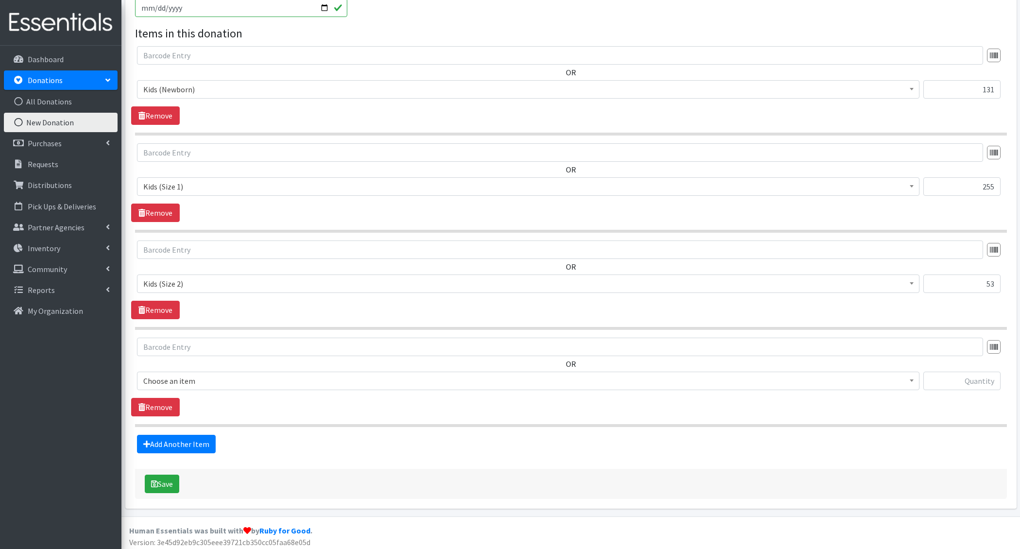
click at [168, 381] on span "Choose an item" at bounding box center [528, 381] width 770 height 14
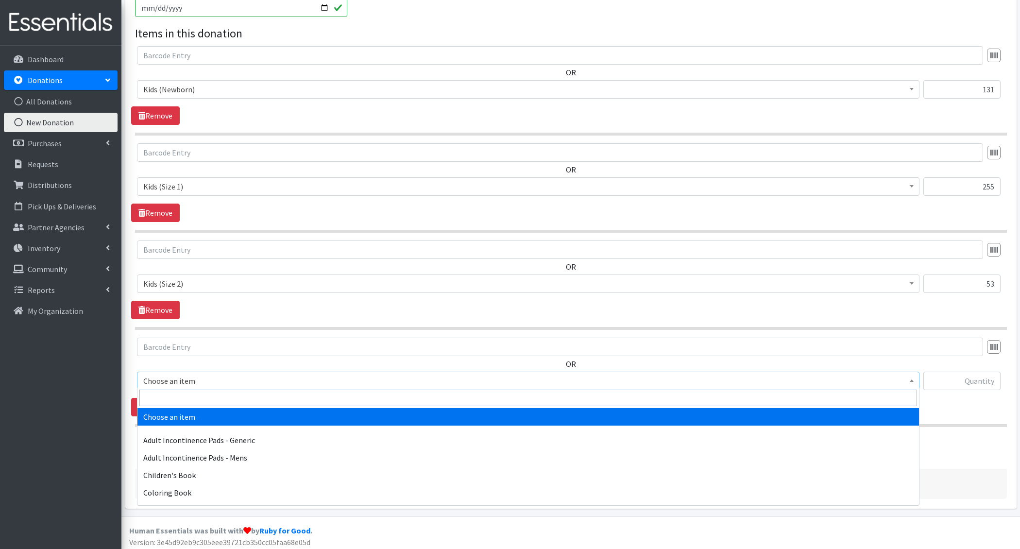
click at [167, 399] on input "search" at bounding box center [528, 398] width 778 height 17
type input "e 3"
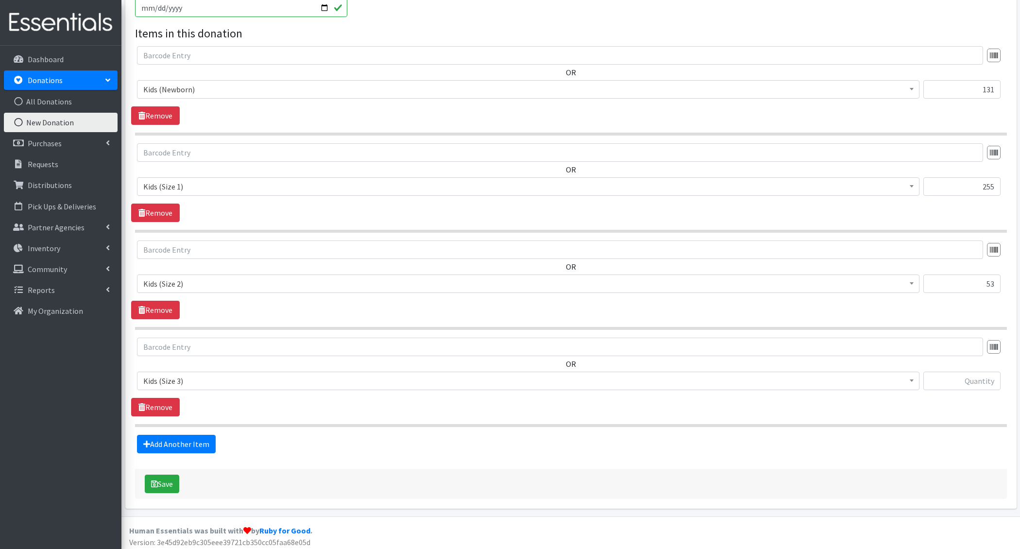
click at [172, 382] on span "Kids (Size 3)" at bounding box center [528, 381] width 770 height 14
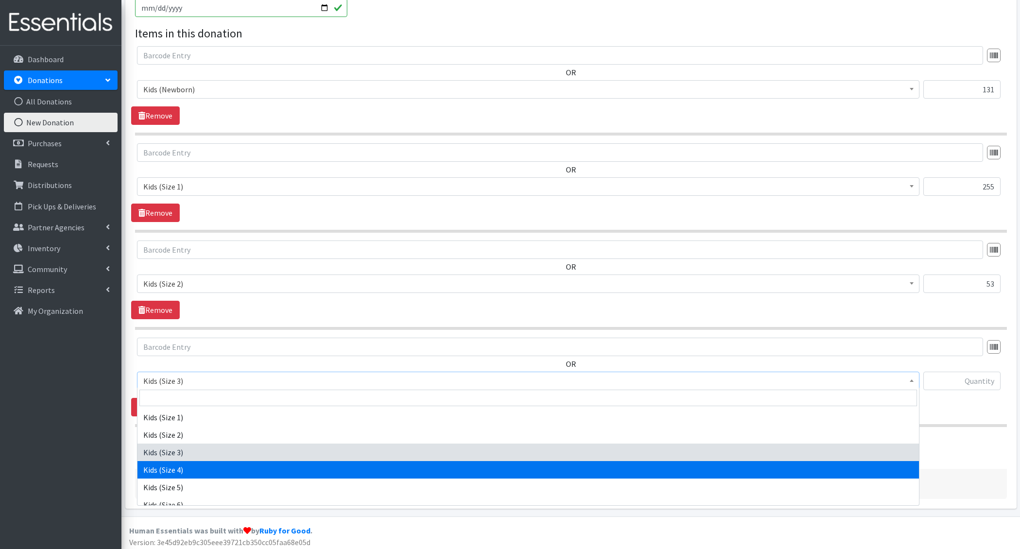
select select "1213"
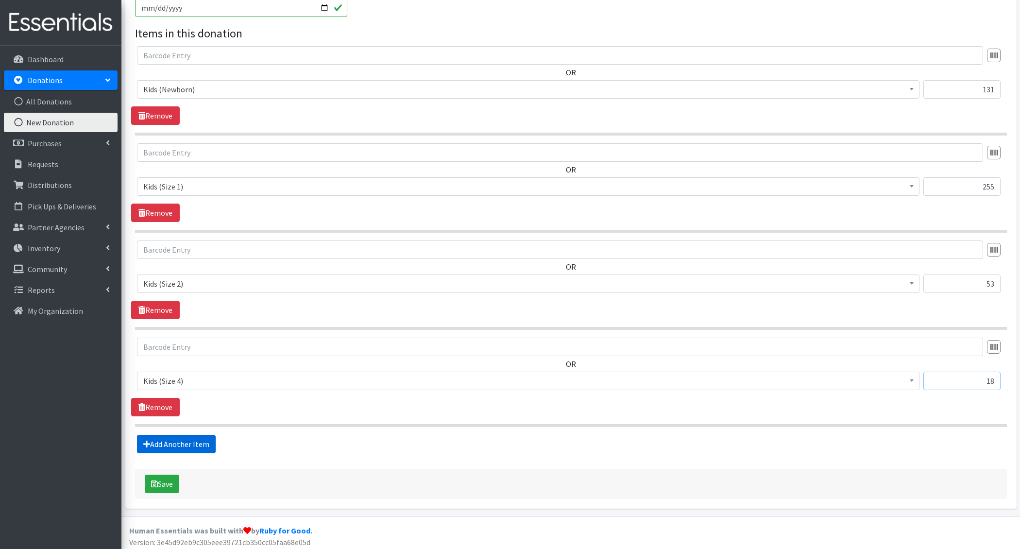
type input "18"
click at [153, 435] on link "Add Another Item" at bounding box center [176, 444] width 79 height 18
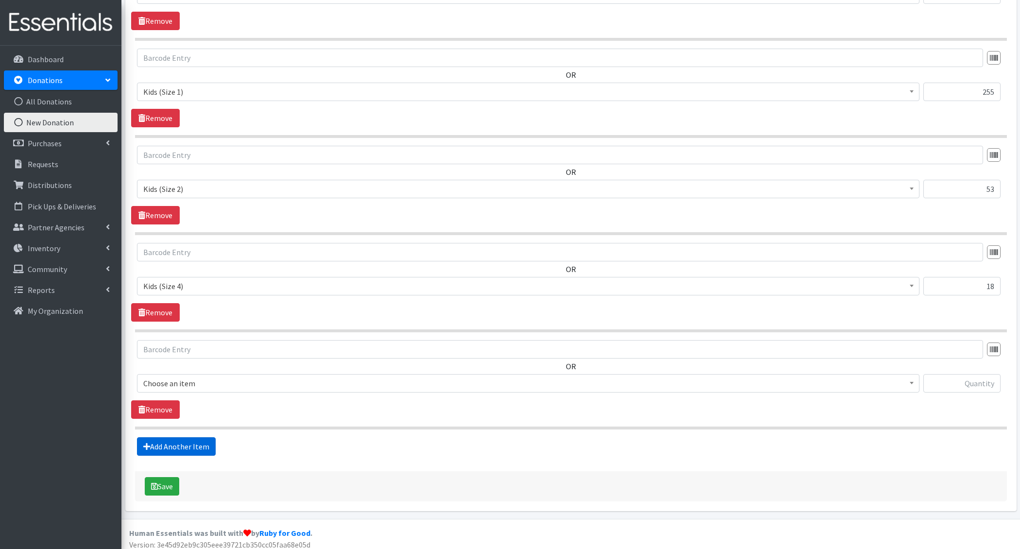
scroll to position [407, 0]
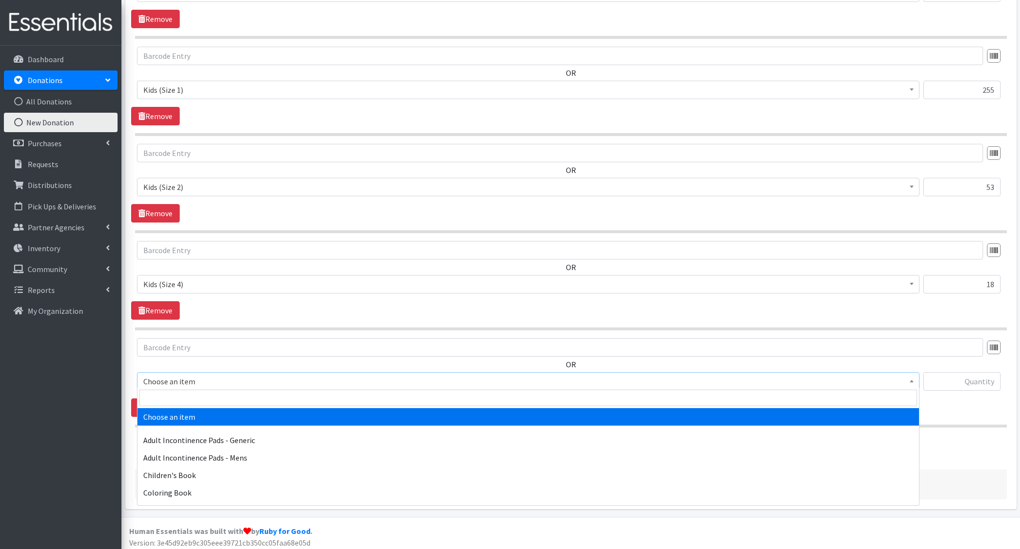
click at [187, 381] on span "Choose an item" at bounding box center [528, 381] width 770 height 14
click at [186, 395] on input "search" at bounding box center [528, 398] width 778 height 17
type input "e 5"
select select "1214"
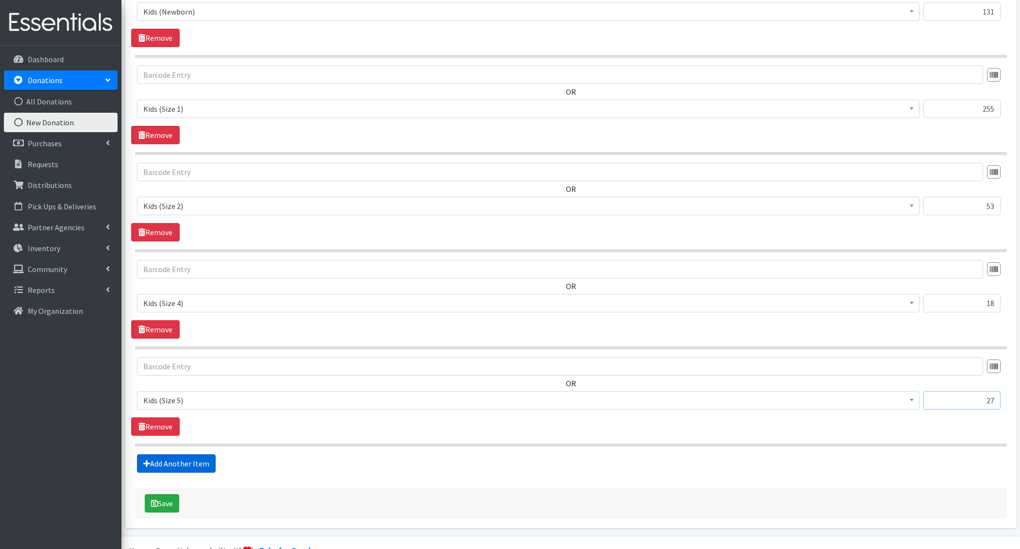
type input "27"
click at [172, 455] on link "Add Another Item" at bounding box center [176, 463] width 79 height 18
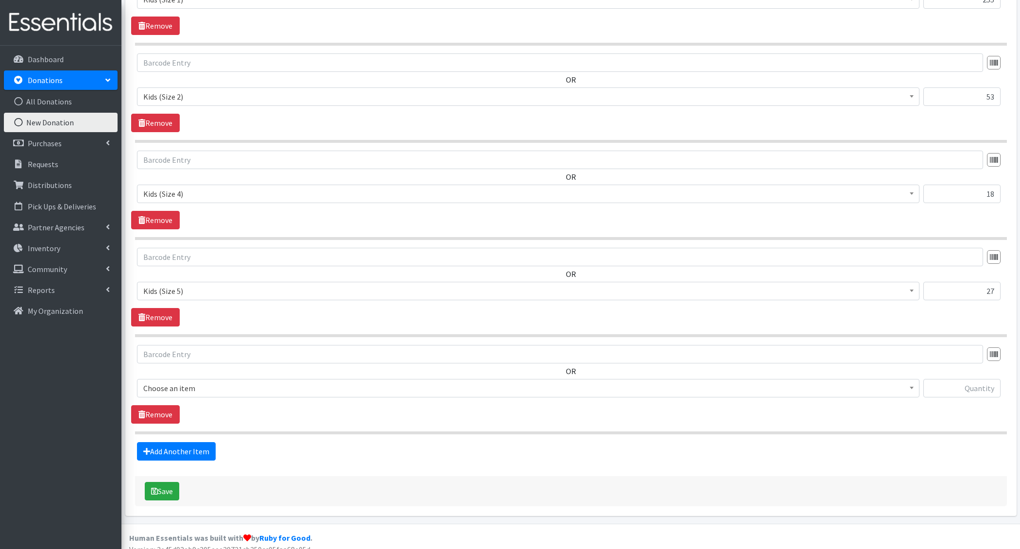
drag, startPoint x: 201, startPoint y: 378, endPoint x: 199, endPoint y: 389, distance: 10.3
click at [201, 379] on span "Choose an item" at bounding box center [528, 388] width 782 height 18
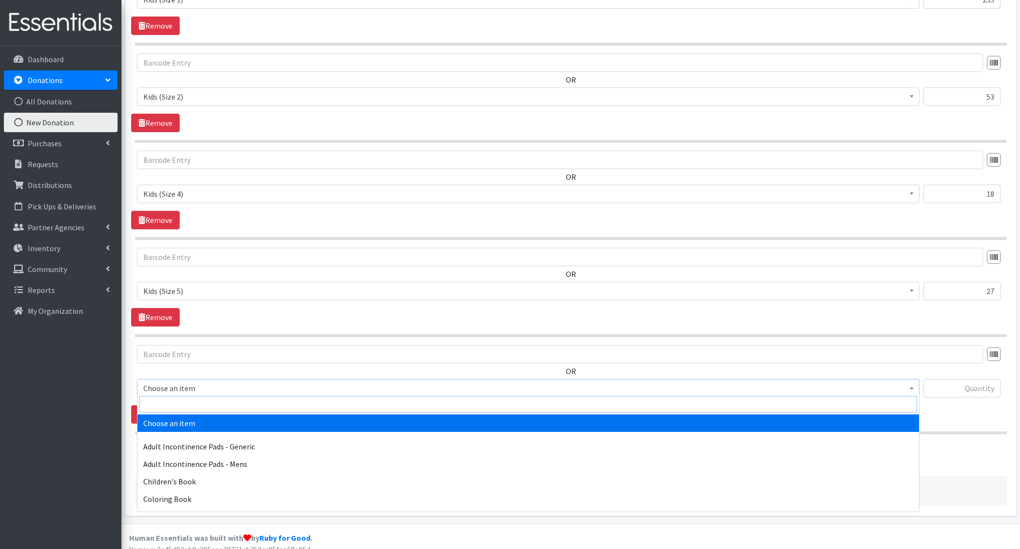
scroll to position [498, 0]
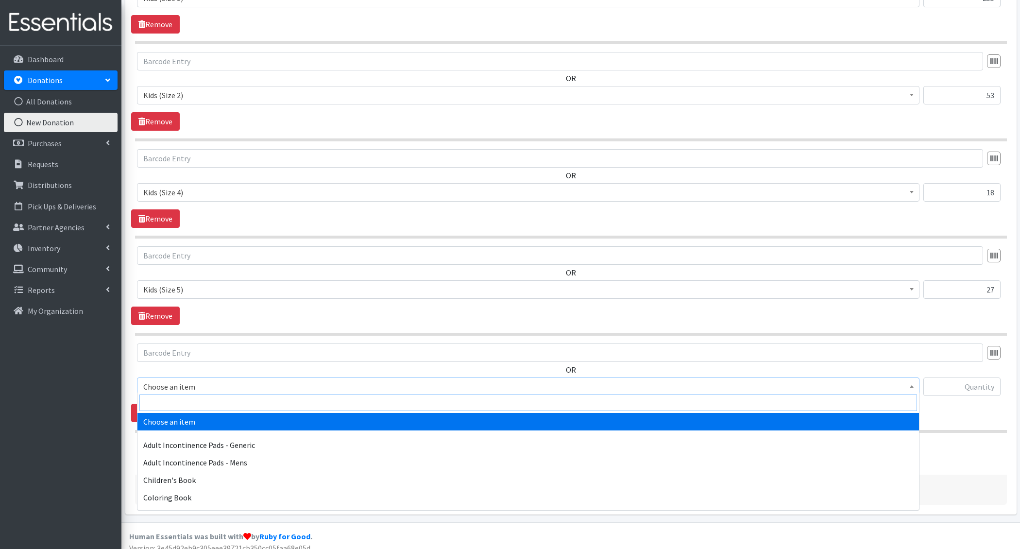
click at [201, 404] on input "search" at bounding box center [528, 402] width 778 height 17
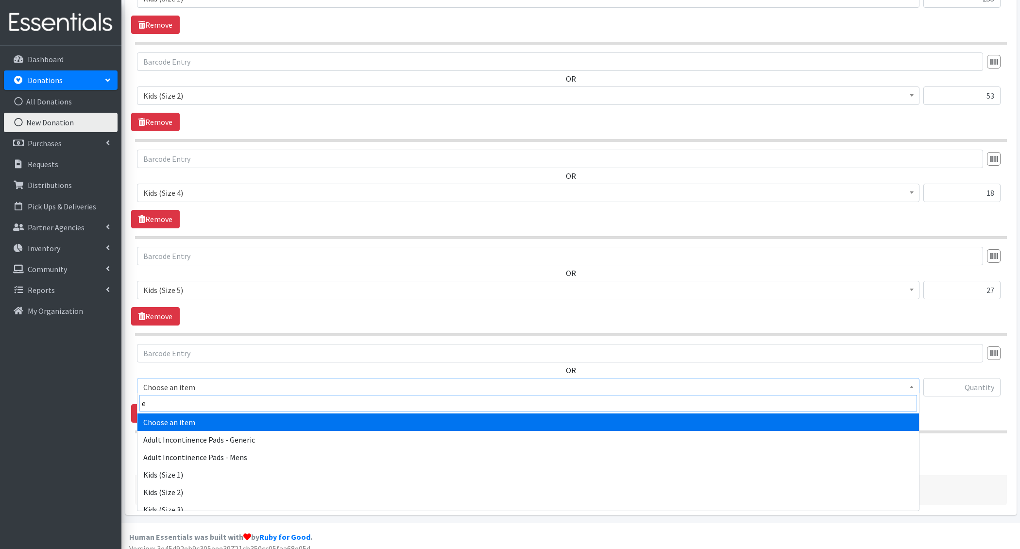
type input "e 6"
select select "1216"
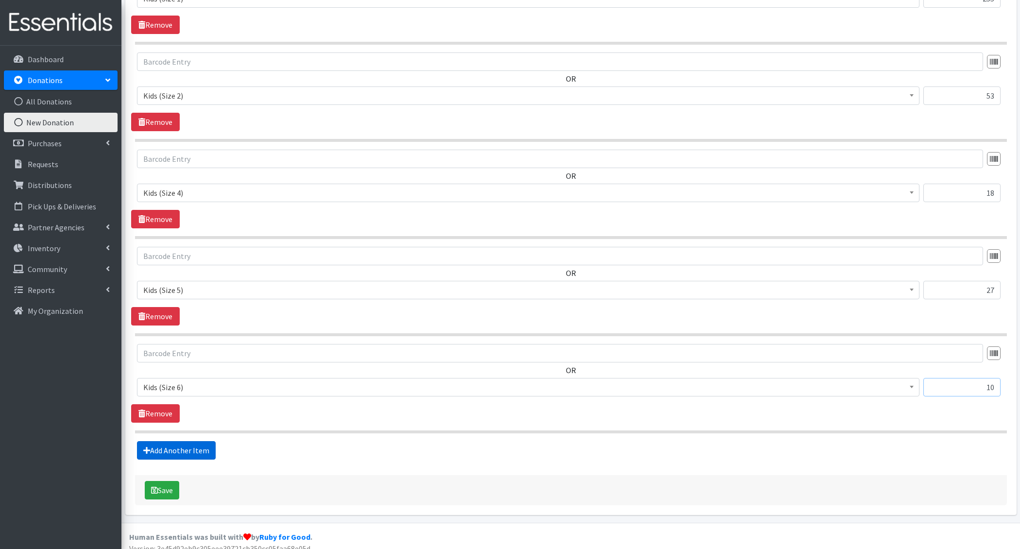
type input "10"
click at [168, 442] on link "Add Another Item" at bounding box center [176, 450] width 79 height 18
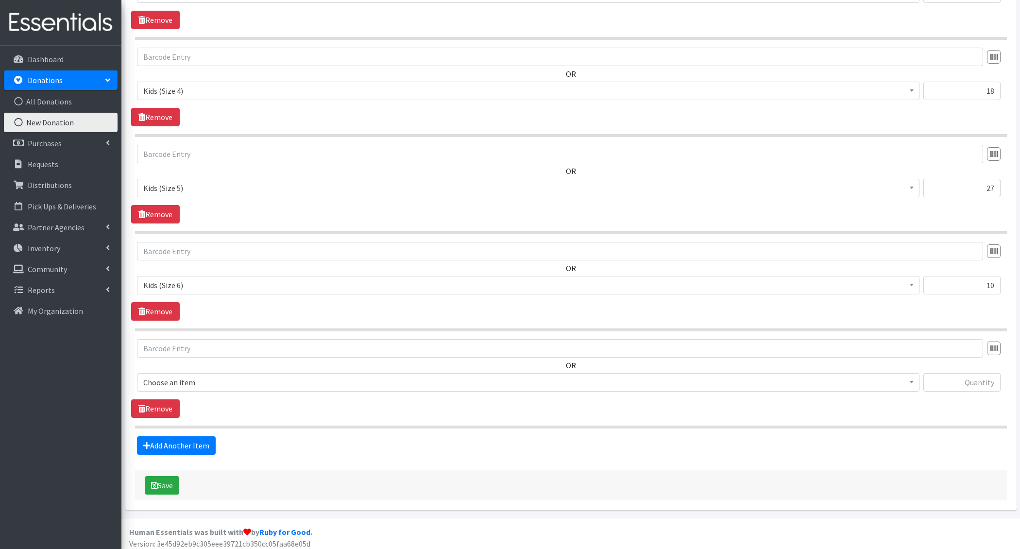
click at [186, 382] on span "Choose an item" at bounding box center [528, 382] width 770 height 14
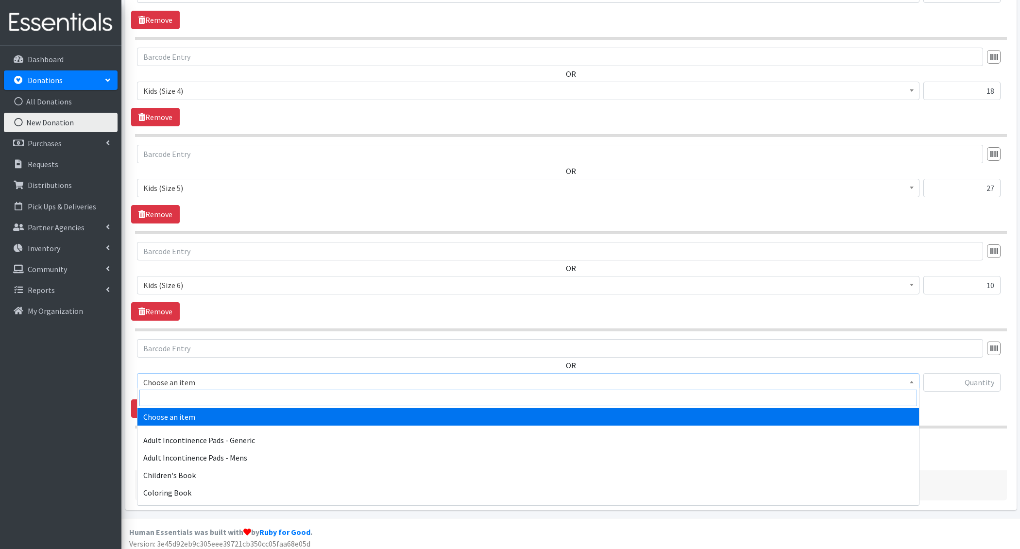
click at [184, 396] on input "search" at bounding box center [528, 398] width 778 height 17
type input "2t-"
select select "1411"
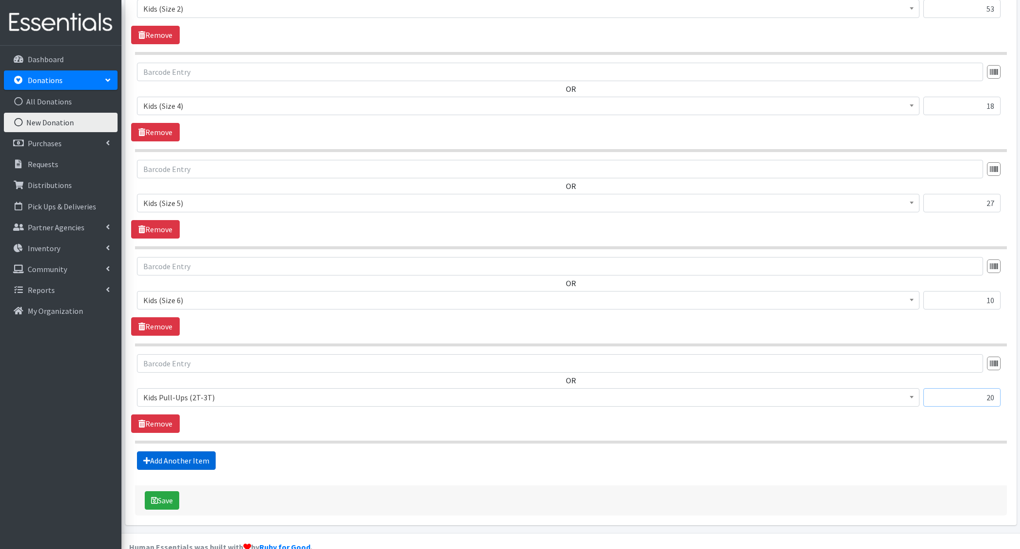
type input "20"
click at [167, 454] on link "Add Another Item" at bounding box center [176, 460] width 79 height 18
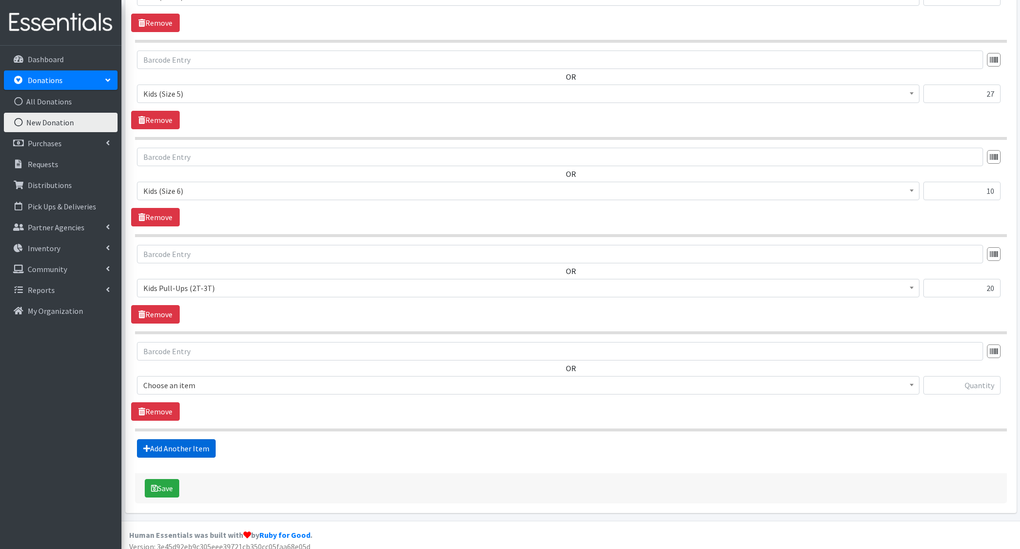
scroll to position [697, 0]
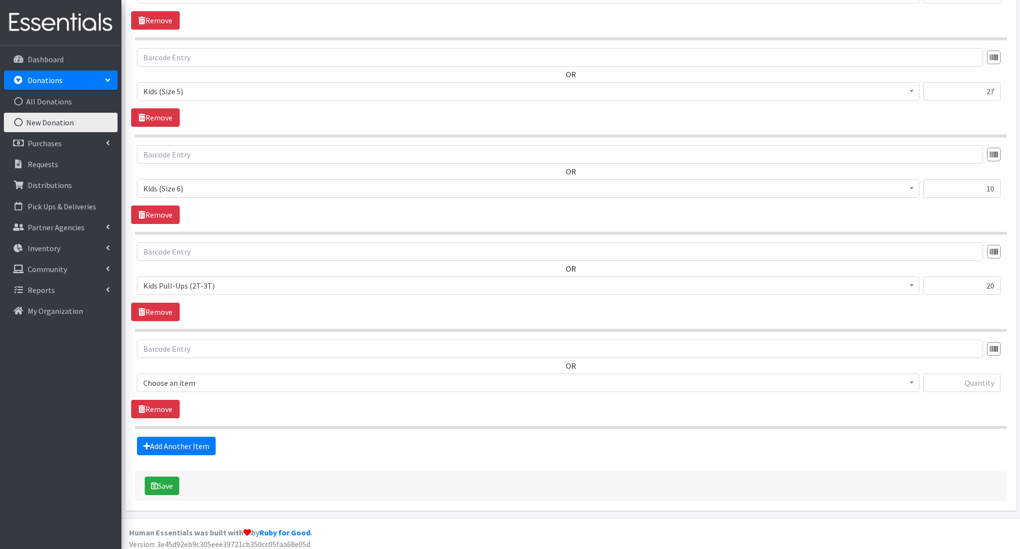
drag, startPoint x: 205, startPoint y: 375, endPoint x: 205, endPoint y: 384, distance: 8.3
click at [205, 376] on span "Choose an item" at bounding box center [528, 383] width 770 height 14
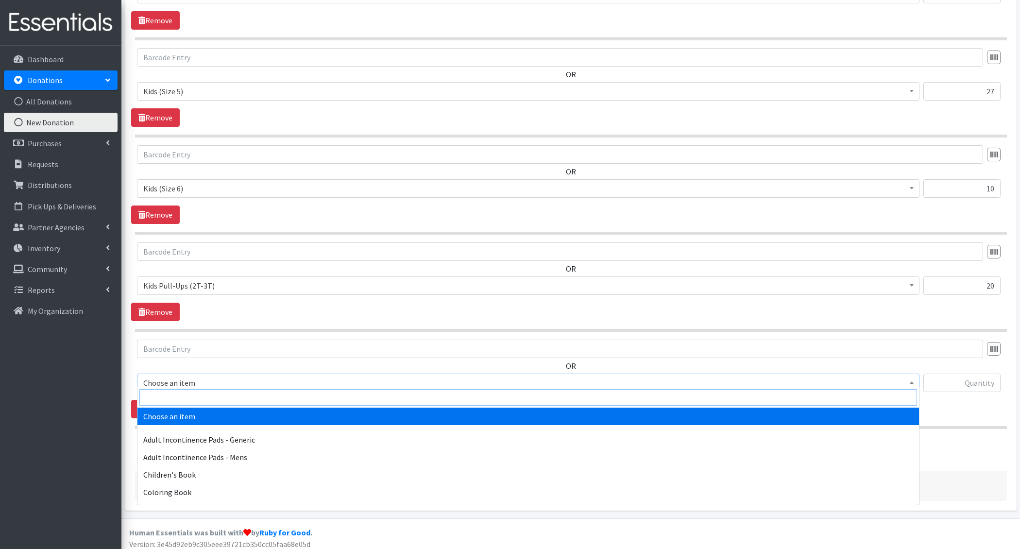
click at [205, 395] on input "search" at bounding box center [528, 397] width 778 height 17
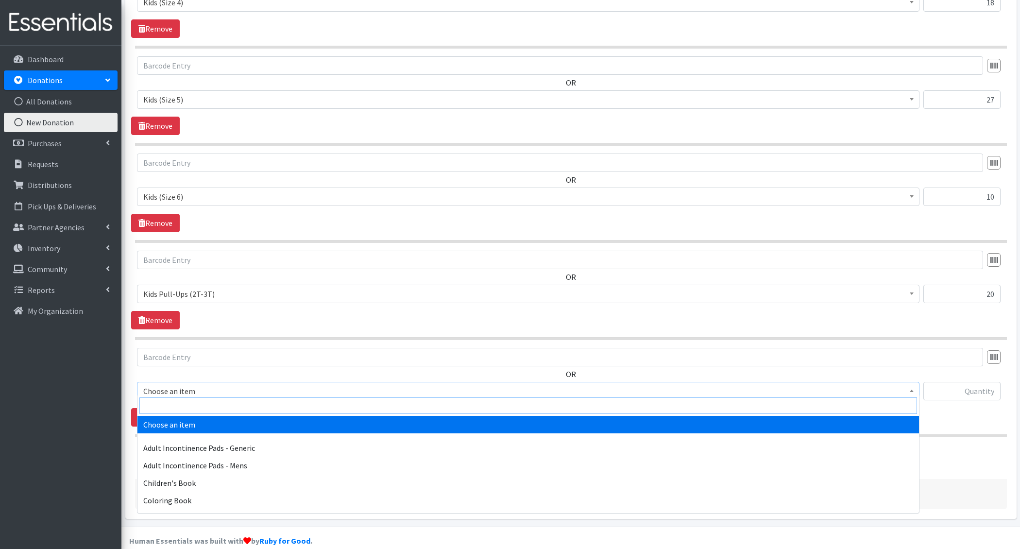
scroll to position [684, 0]
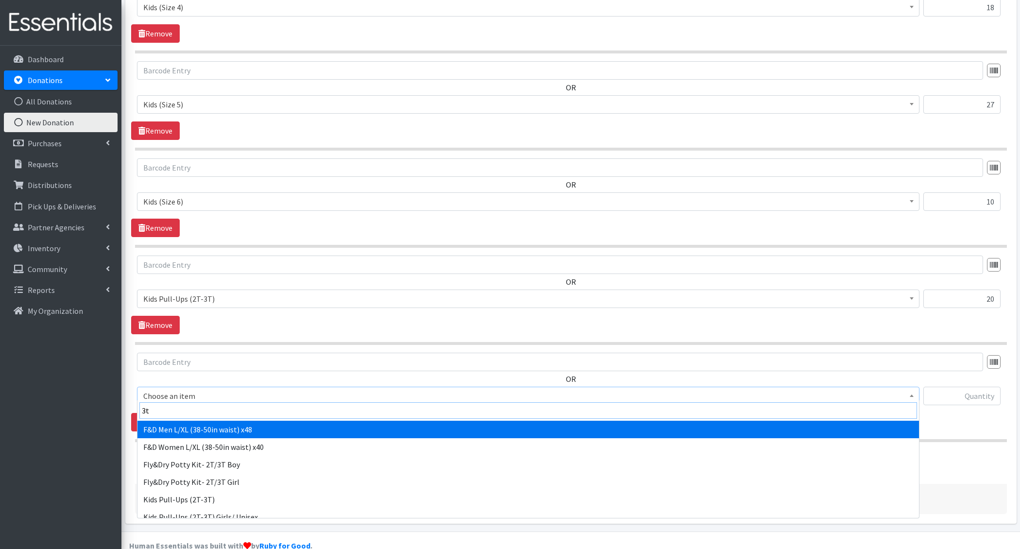
type input "3t-"
select select "1413"
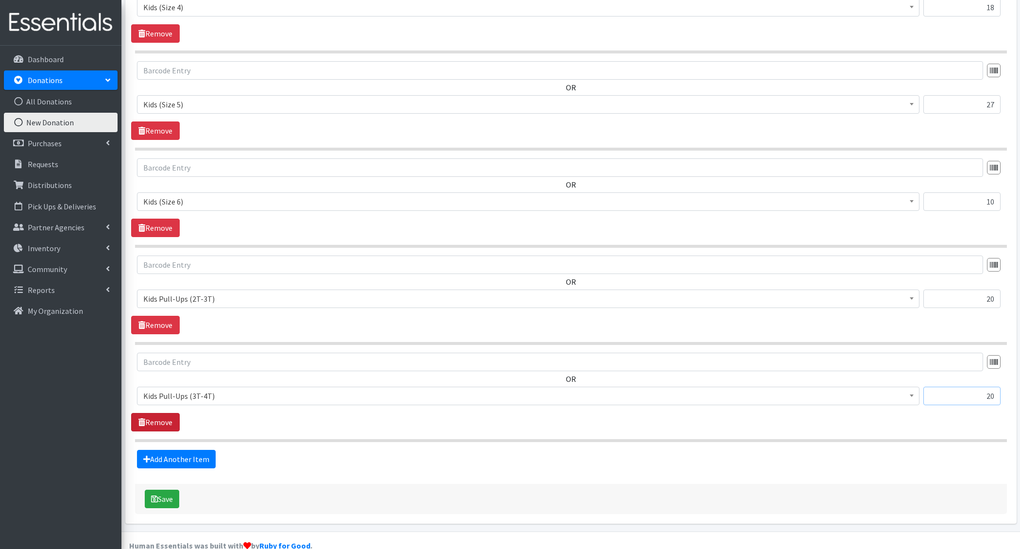
scroll to position [662, 0]
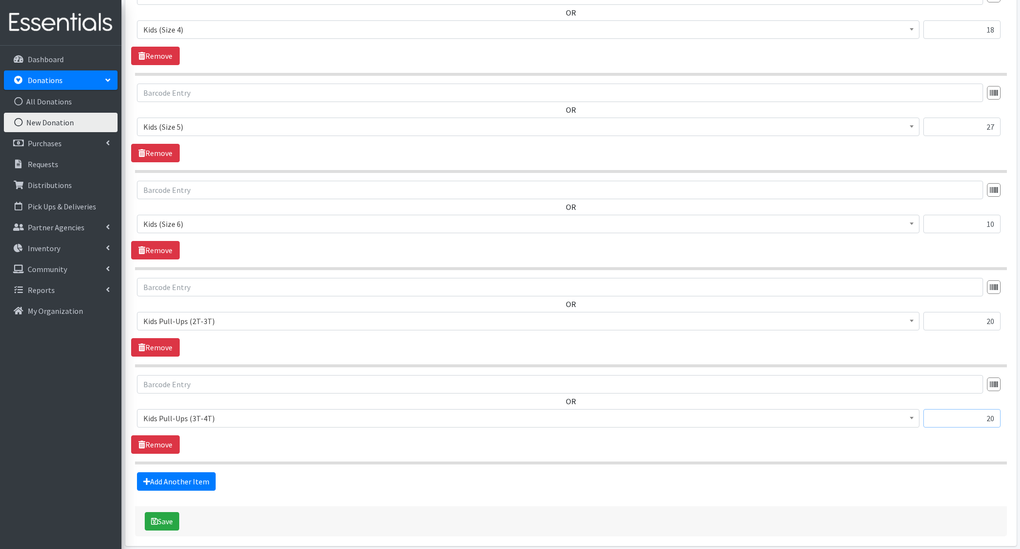
type input "20"
click at [196, 414] on span "Kids Pull-Ups (3T-4T)" at bounding box center [528, 418] width 770 height 14
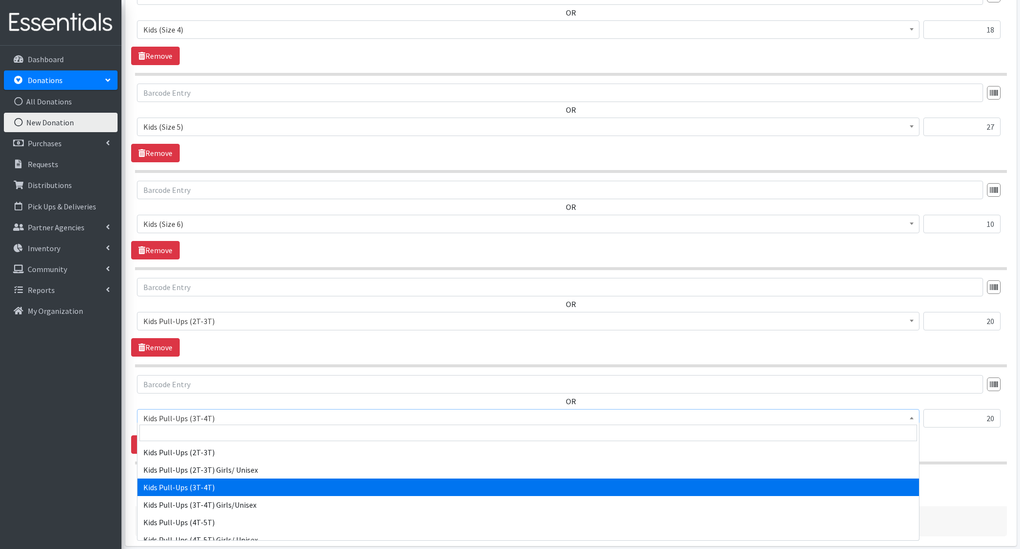
drag, startPoint x: 81, startPoint y: 416, endPoint x: 132, endPoint y: 428, distance: 52.3
click at [82, 416] on div "Dashboard Donations All Donations New Donation Purchases All Purchases New Purc…" at bounding box center [60, 306] width 121 height 521
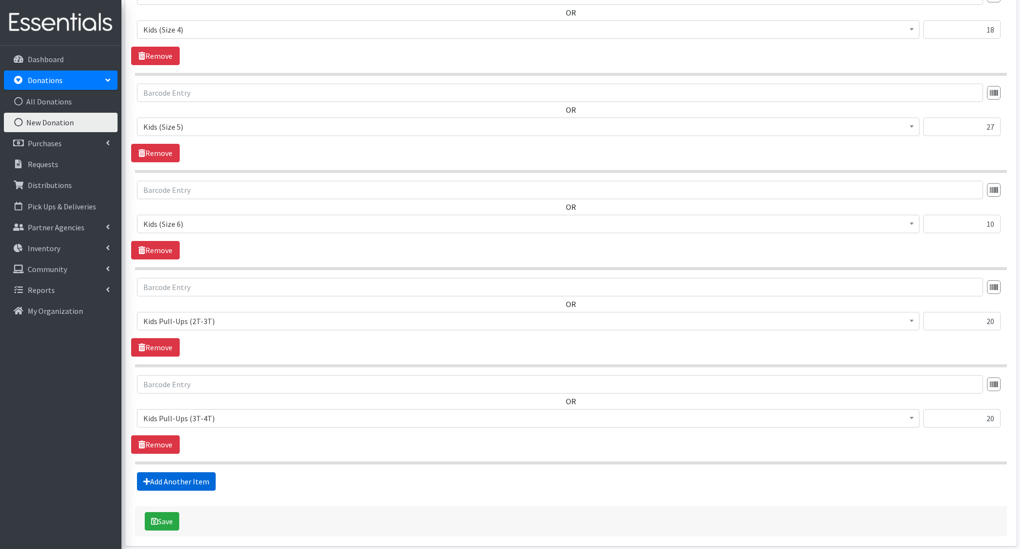
click at [193, 474] on link "Add Another Item" at bounding box center [176, 481] width 79 height 18
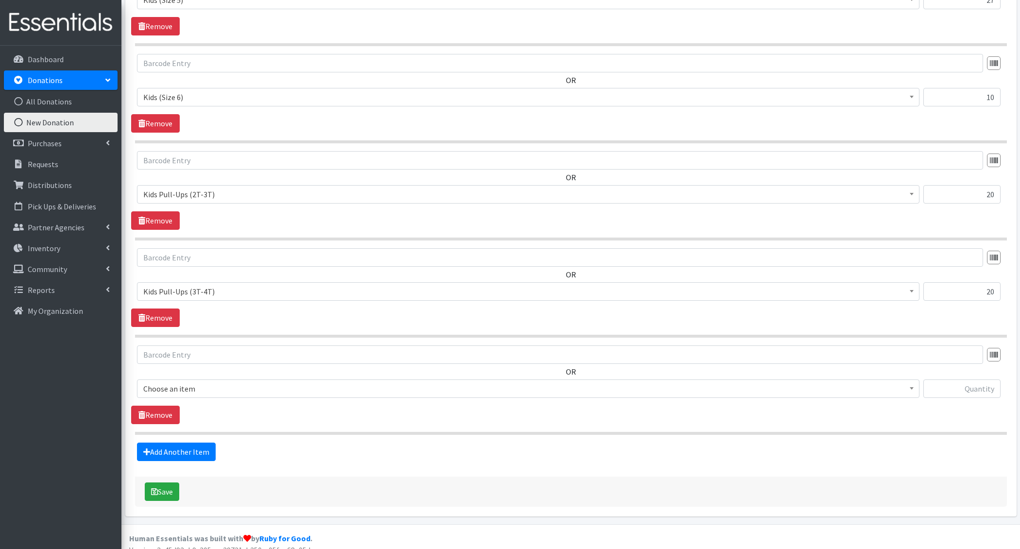
scroll to position [788, 0]
click at [172, 382] on span "Choose an item" at bounding box center [528, 389] width 770 height 14
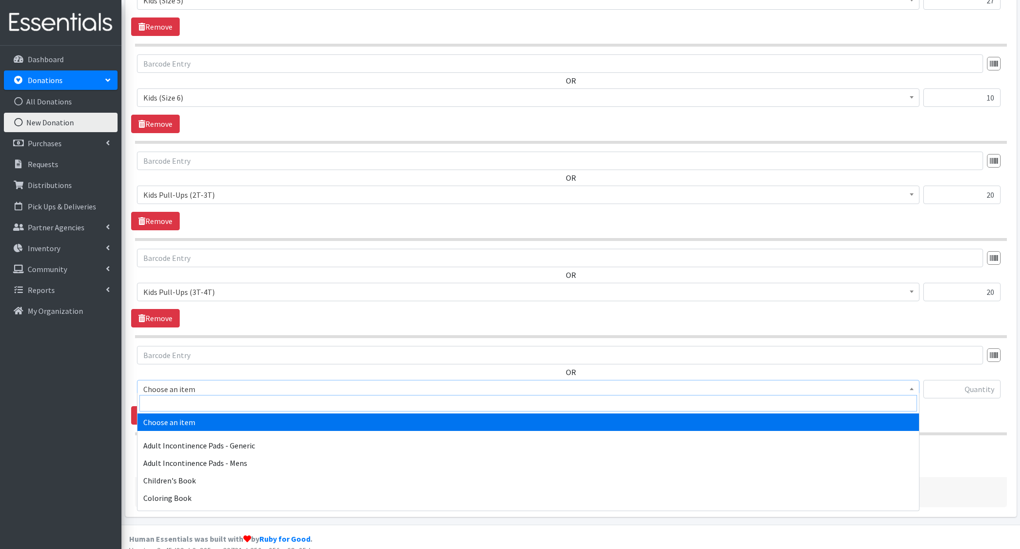
click at [171, 400] on input "search" at bounding box center [528, 403] width 778 height 17
type input "[PERSON_NAME]"
select select "4728"
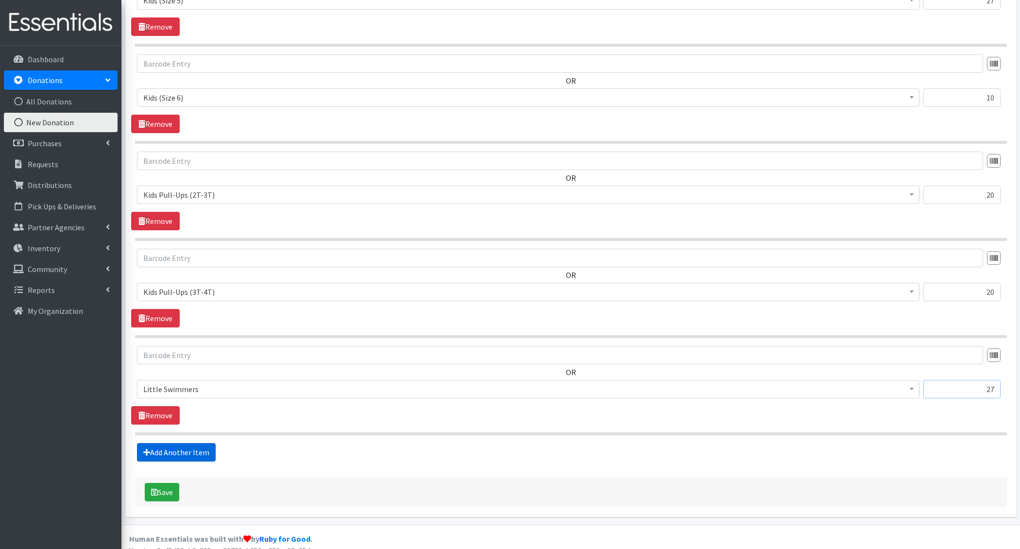
type input "27"
click at [160, 443] on link "Add Another Item" at bounding box center [176, 452] width 79 height 18
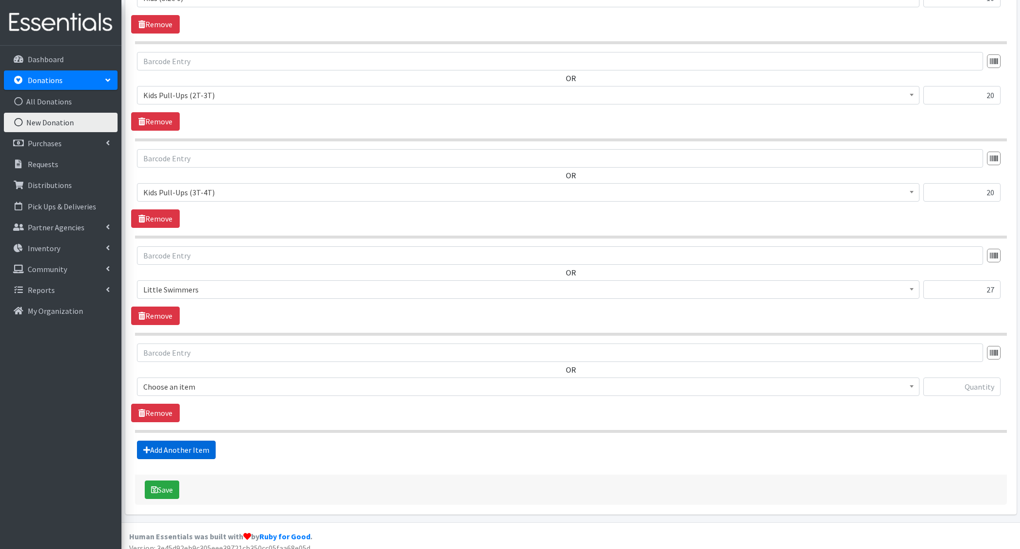
scroll to position [890, 0]
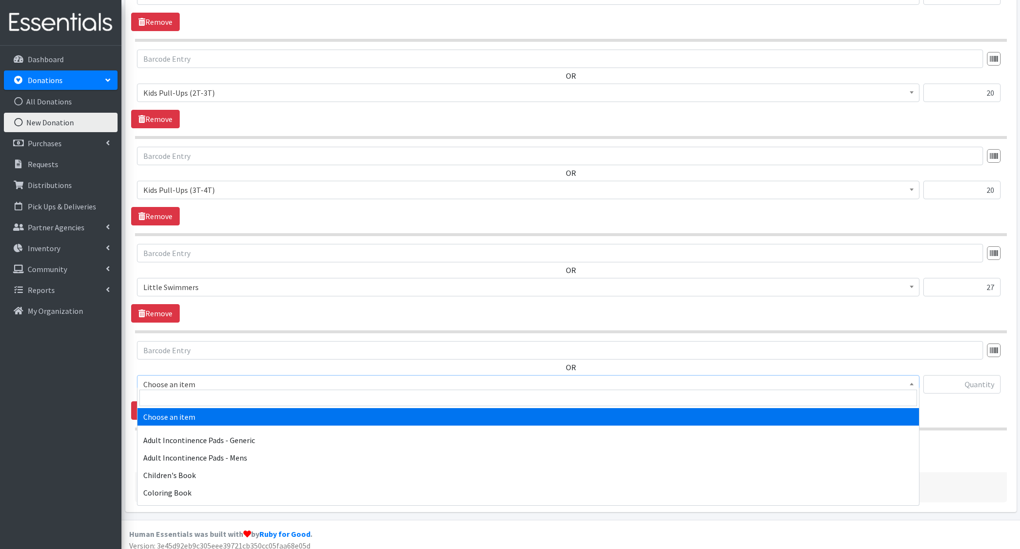
drag, startPoint x: 187, startPoint y: 374, endPoint x: 187, endPoint y: 387, distance: 13.1
click at [187, 377] on span "Choose an item" at bounding box center [528, 384] width 770 height 14
click at [193, 400] on input "search" at bounding box center [528, 398] width 778 height 17
type input "e 7"
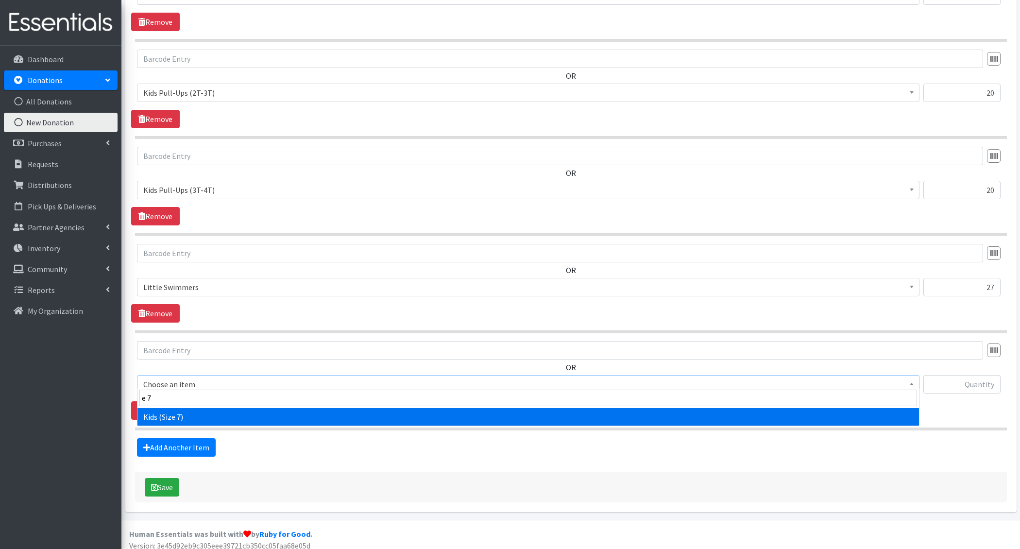
select select "6314"
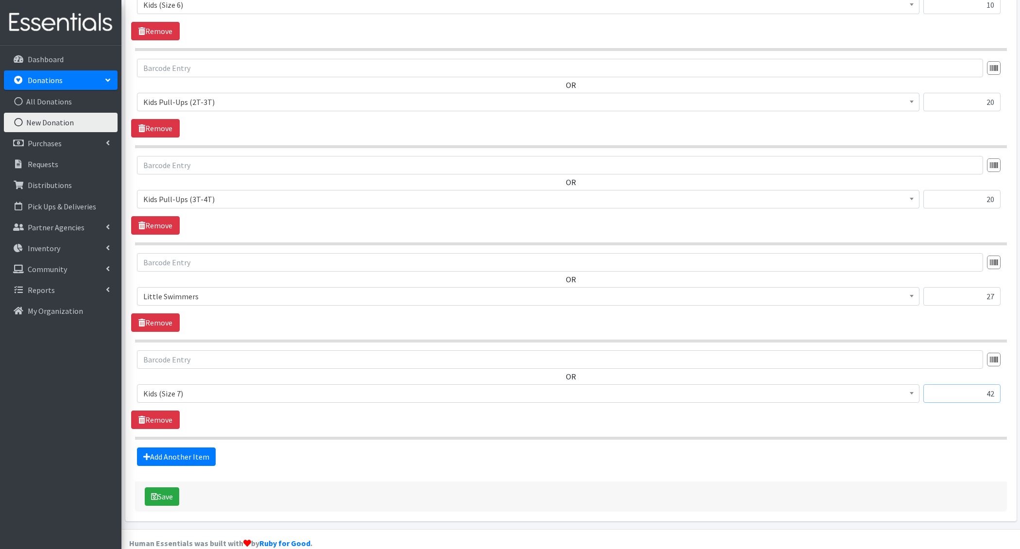
scroll to position [879, 0]
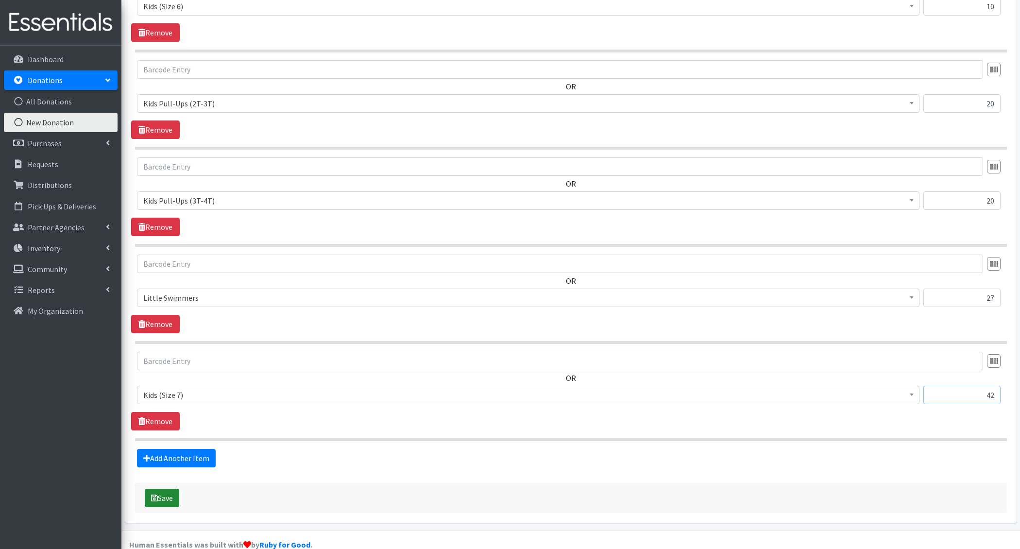
type input "42"
click at [170, 489] on button "Save" at bounding box center [162, 498] width 34 height 18
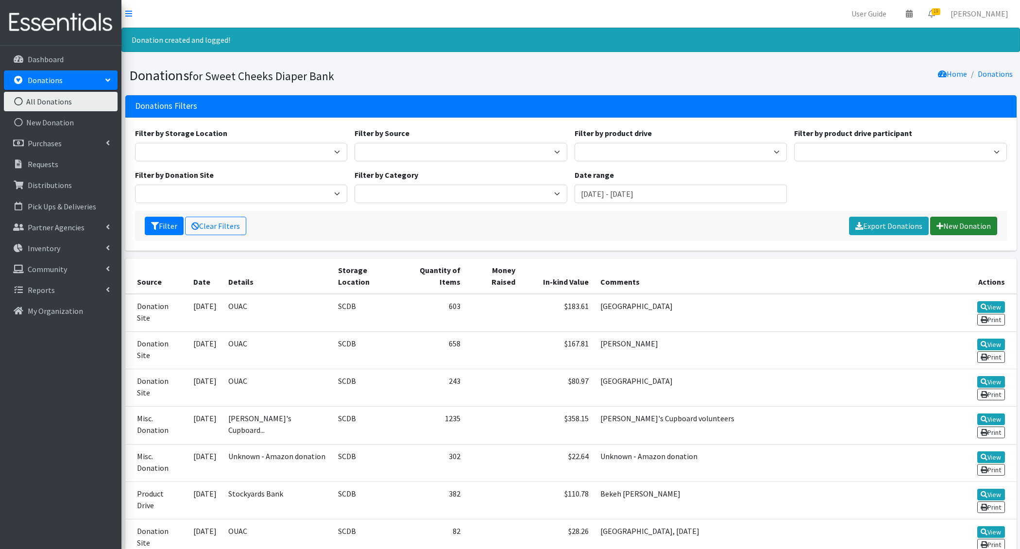
click at [980, 224] on link "New Donation" at bounding box center [963, 226] width 67 height 18
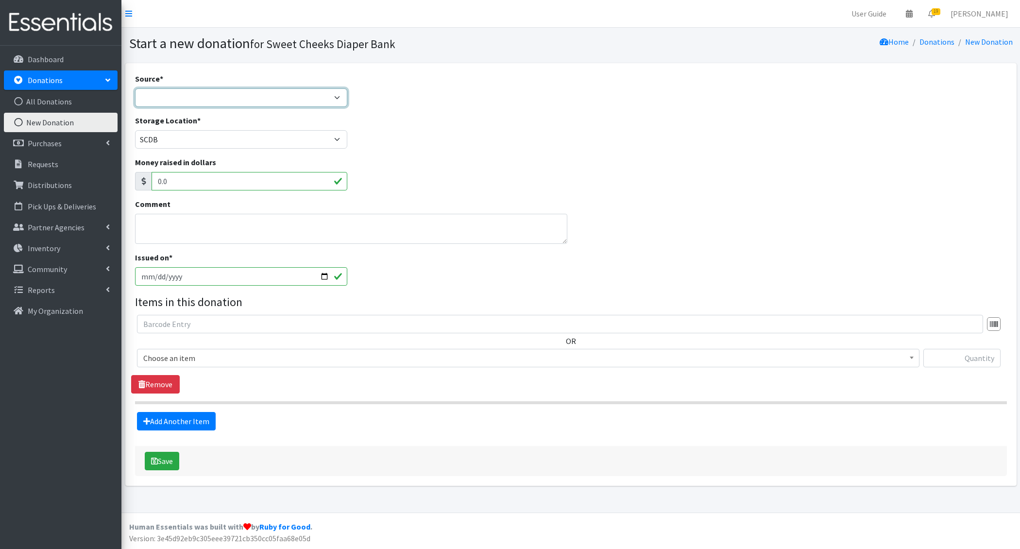
click at [188, 98] on select "Product Drive Manufacturer Donation Site Misc. Donation" at bounding box center [241, 97] width 213 height 18
select select "Donation Site"
click at [135, 88] on select "Product Drive Manufacturer Donation Site Misc. Donation" at bounding box center [241, 97] width 213 height 18
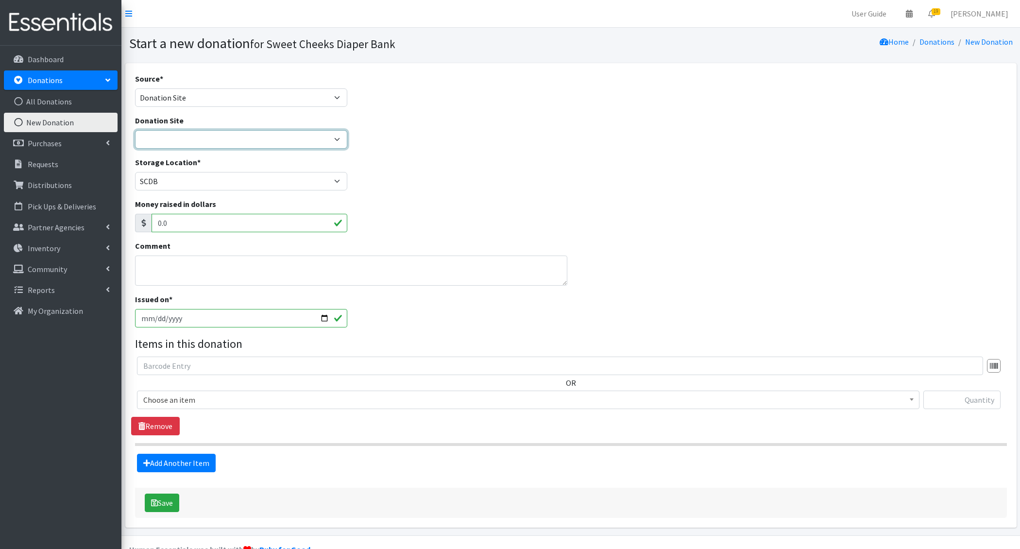
click at [175, 136] on select "Barre 3 [GEOGRAPHIC_DATA] Cincinnati Recycling and Reuse Hub Climb Cincy Clothe…" at bounding box center [241, 139] width 213 height 18
select select "38"
click at [135, 130] on select "Barre 3 [GEOGRAPHIC_DATA] Cincinnati Recycling and Reuse Hub Climb Cincy Clothe…" at bounding box center [241, 139] width 213 height 18
click at [169, 268] on textarea "Comment" at bounding box center [351, 270] width 432 height 30
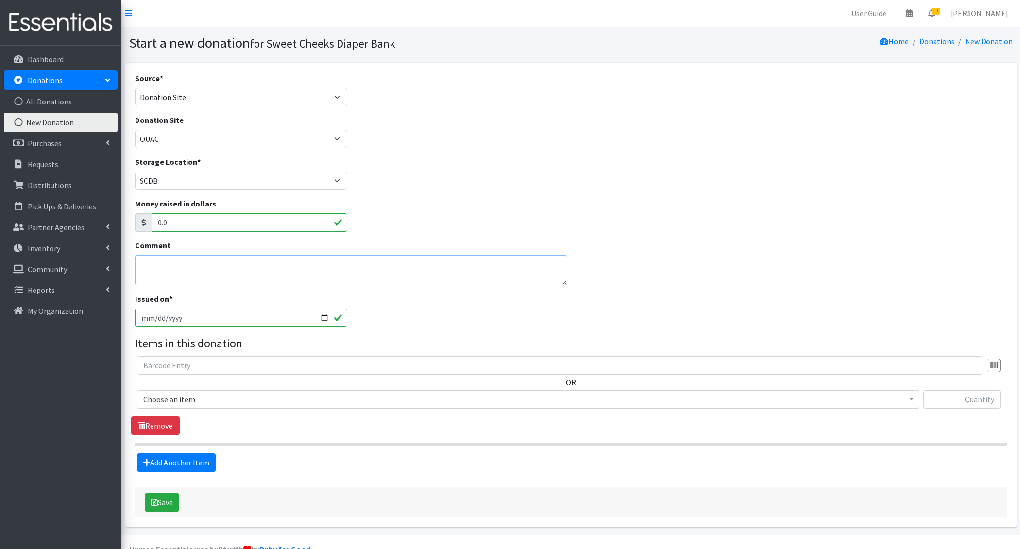
scroll to position [0, 0]
type textarea "colerain"
click at [157, 317] on input "[DATE]" at bounding box center [241, 318] width 213 height 18
type input "[DATE]"
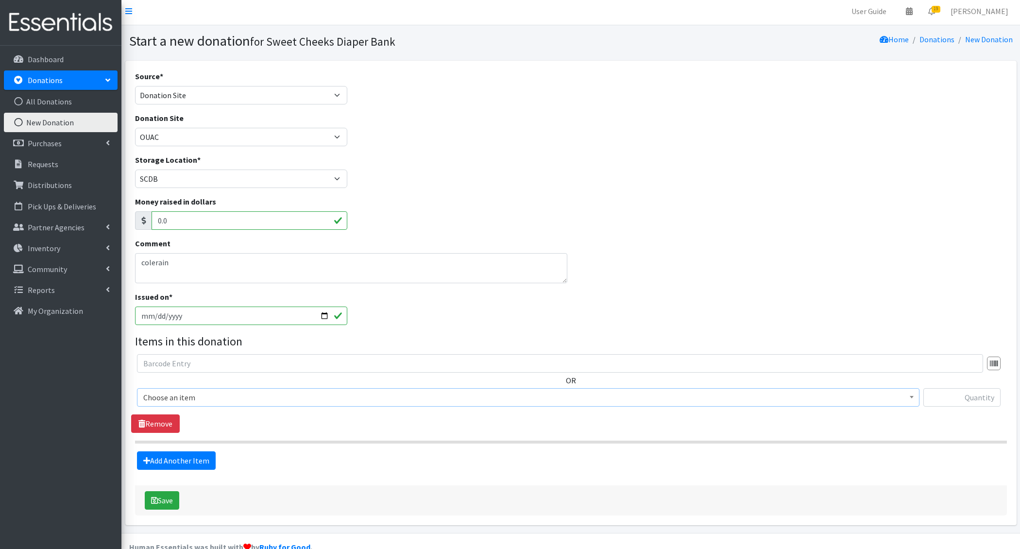
click at [184, 399] on span "Choose an item" at bounding box center [528, 398] width 770 height 14
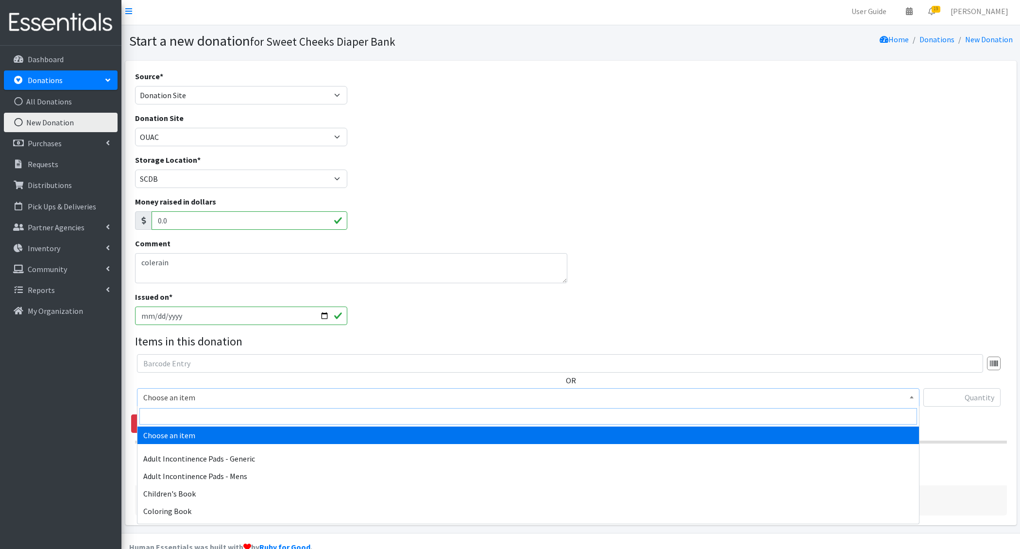
click at [188, 421] on input "search" at bounding box center [528, 416] width 778 height 17
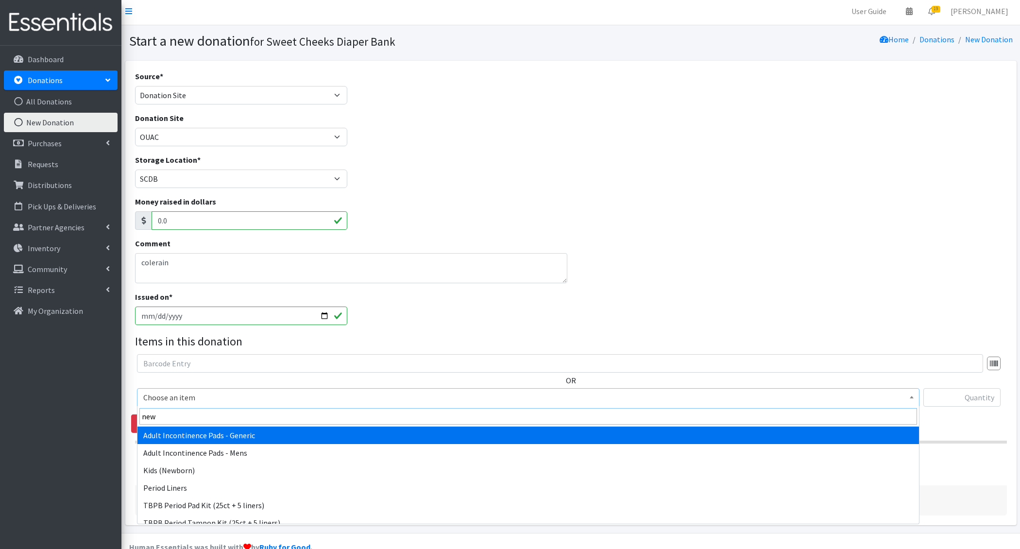
type input "newb"
select select "1222"
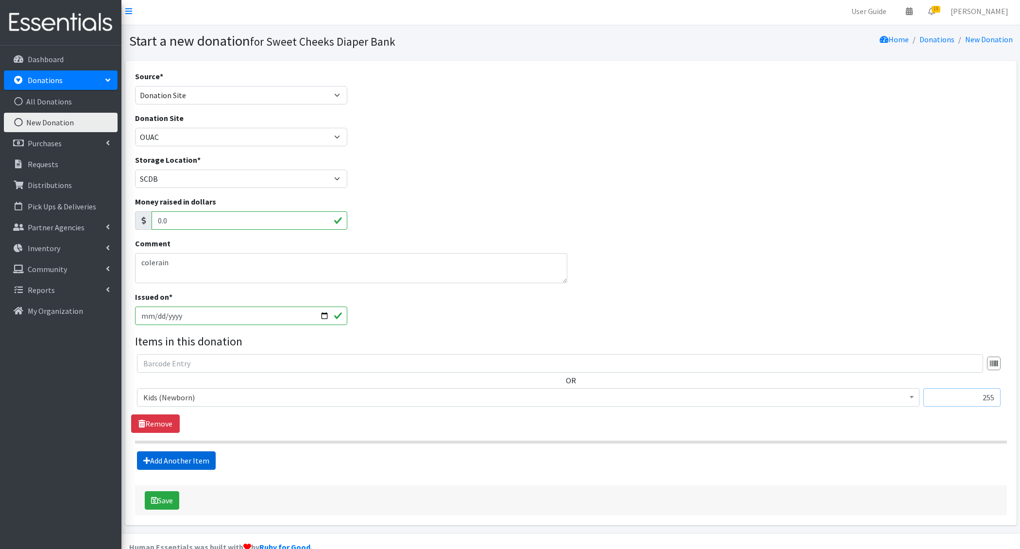
type input "255"
click at [183, 456] on link "Add Another Item" at bounding box center [176, 460] width 79 height 18
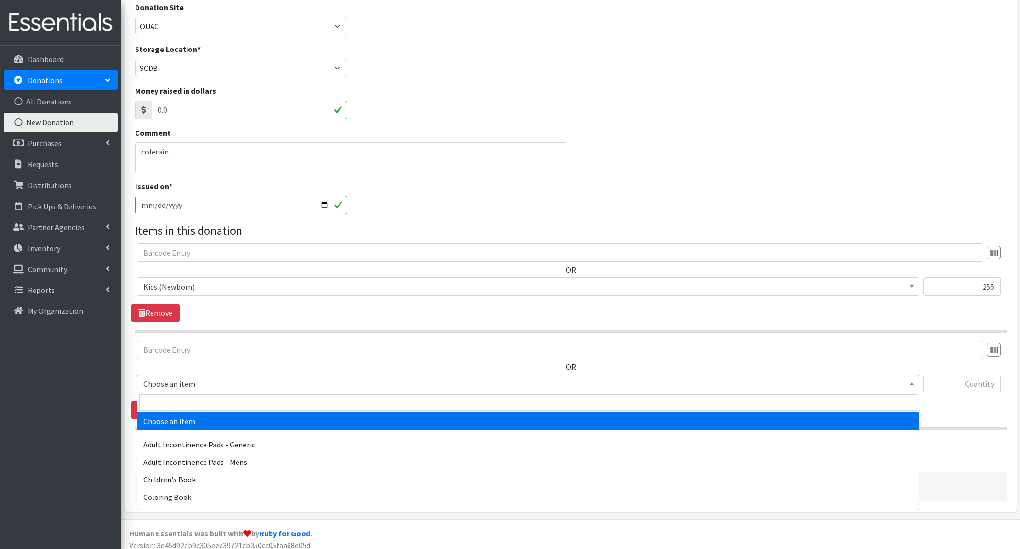
click at [186, 377] on span "Choose an item" at bounding box center [528, 384] width 770 height 14
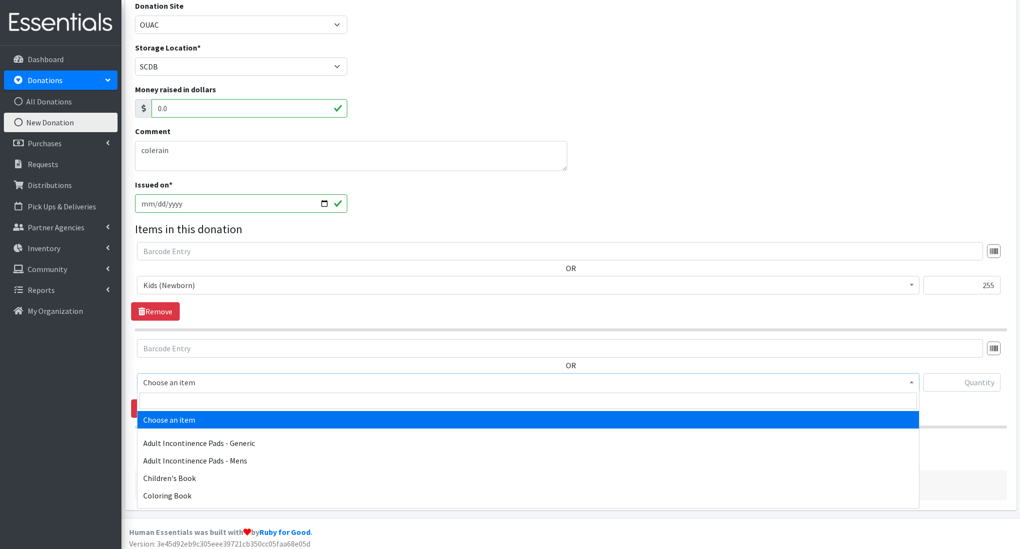
scroll to position [117, 0]
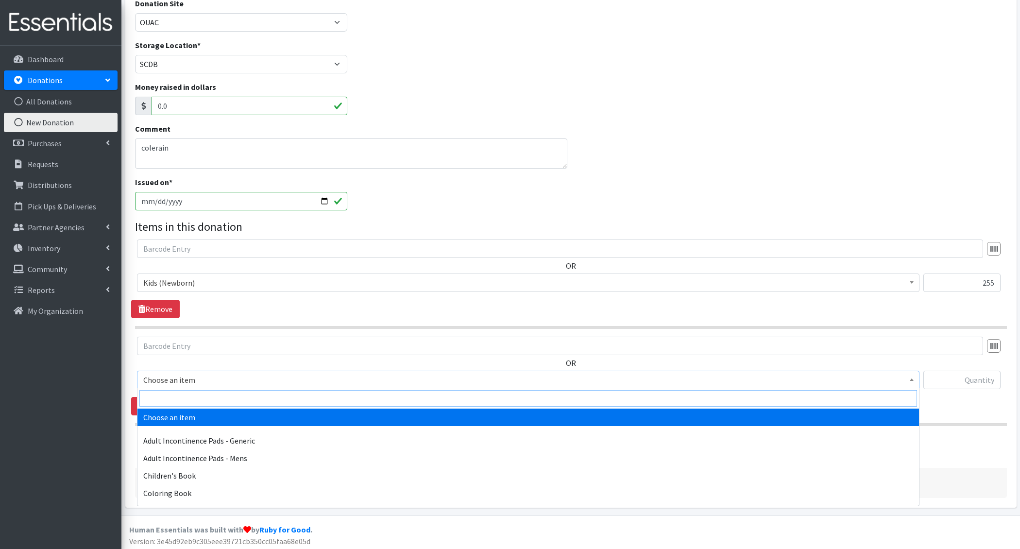
click at [179, 404] on input "search" at bounding box center [528, 398] width 778 height 17
type input "e 1"
select select "1201"
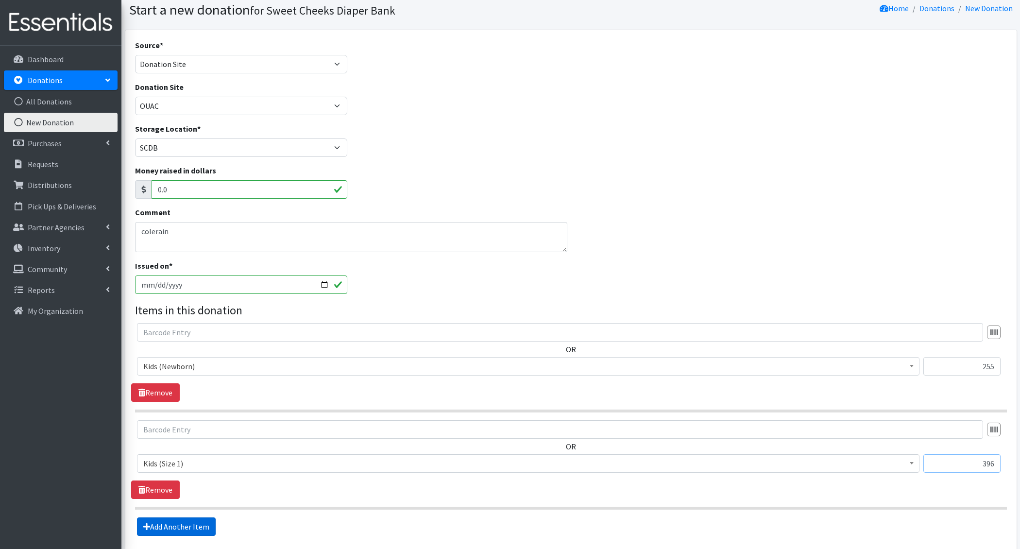
type input "396"
click at [180, 525] on link "Add Another Item" at bounding box center [176, 526] width 79 height 18
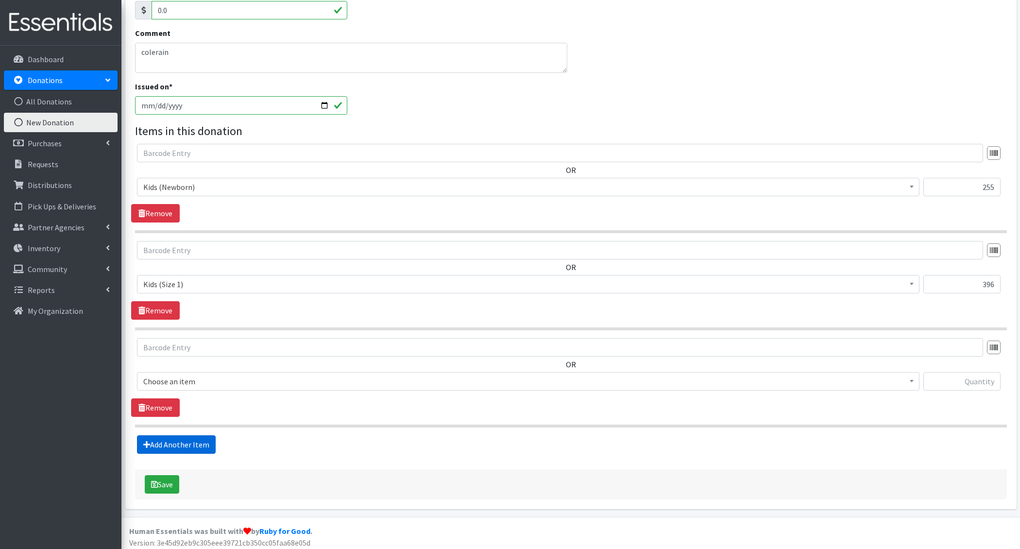
scroll to position [214, 0]
click at [187, 382] on span "Choose an item" at bounding box center [528, 381] width 770 height 14
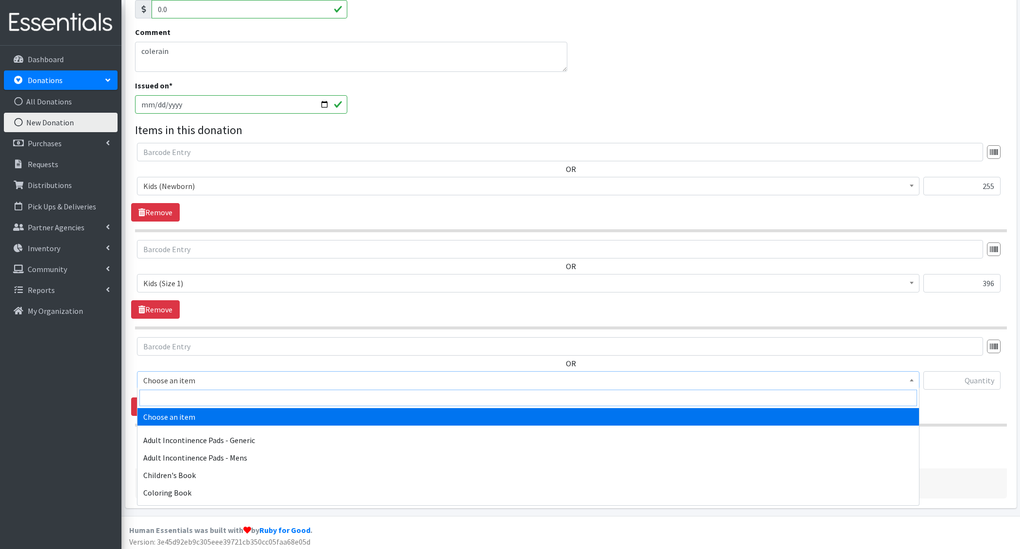
click at [190, 400] on input "search" at bounding box center [528, 398] width 778 height 17
type input "e 2"
select select "1202"
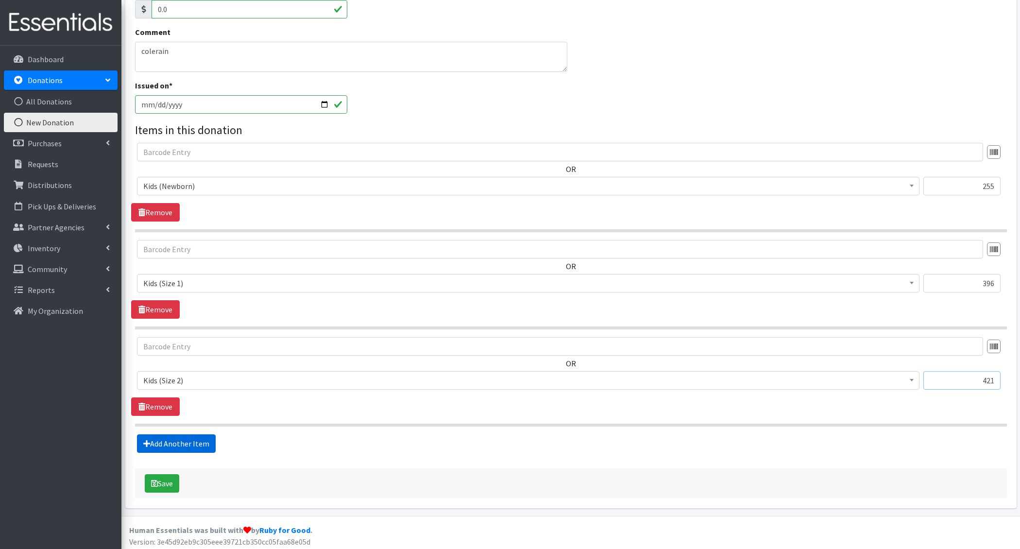
type input "421"
click at [174, 439] on link "Add Another Item" at bounding box center [176, 443] width 79 height 18
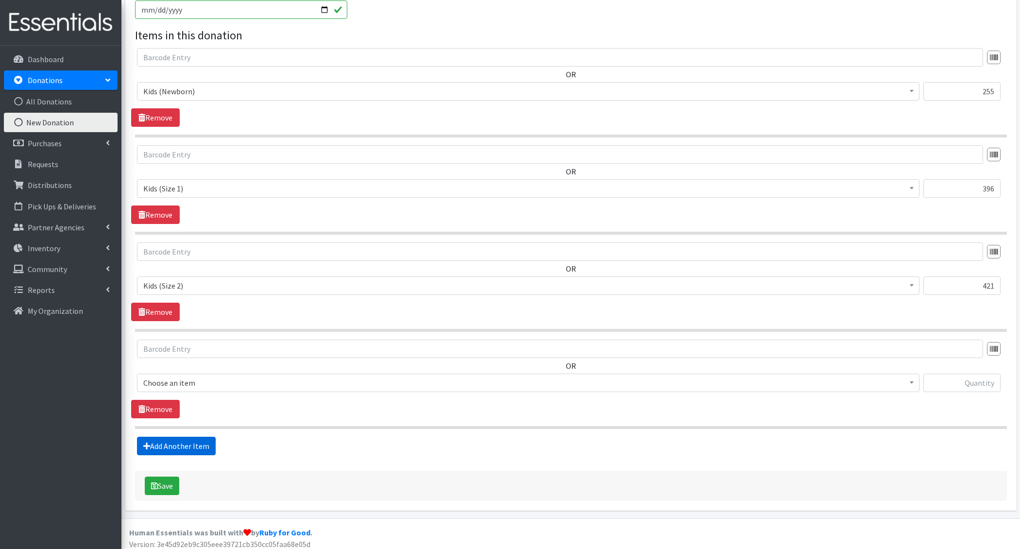
scroll to position [310, 0]
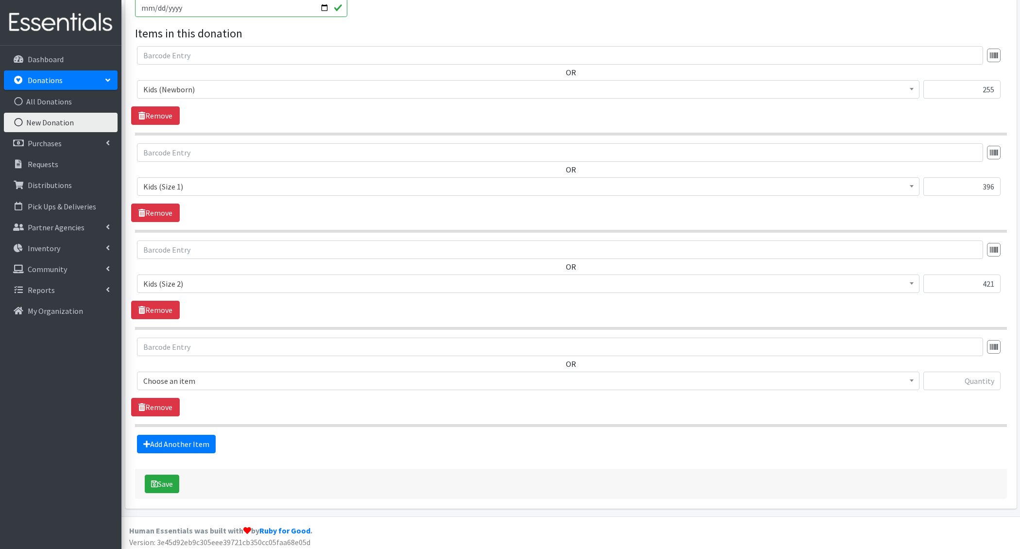
drag, startPoint x: 195, startPoint y: 377, endPoint x: 196, endPoint y: 383, distance: 6.0
click at [195, 377] on span "Choose an item" at bounding box center [528, 381] width 770 height 14
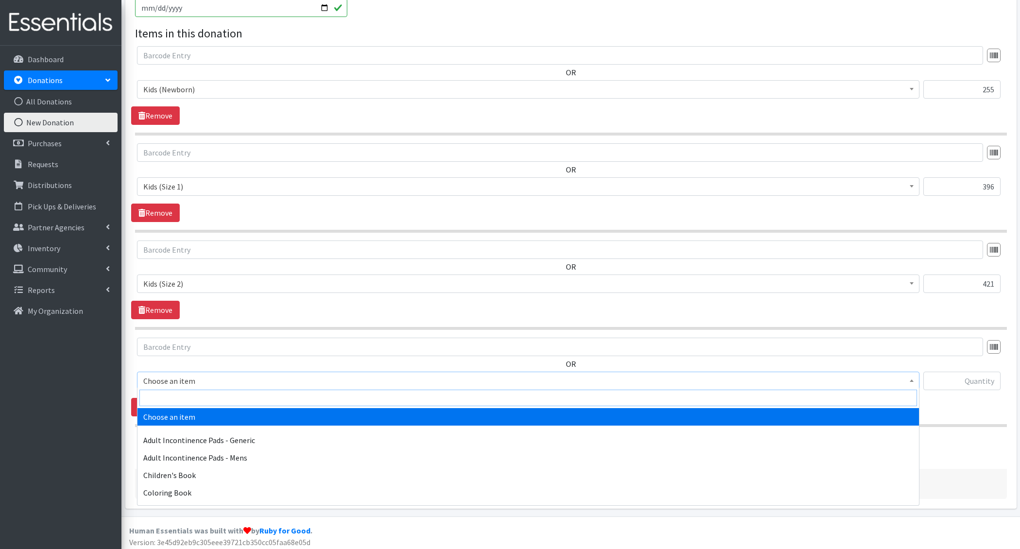
click at [198, 391] on input "search" at bounding box center [528, 398] width 778 height 17
type input "e 3"
select select "1221"
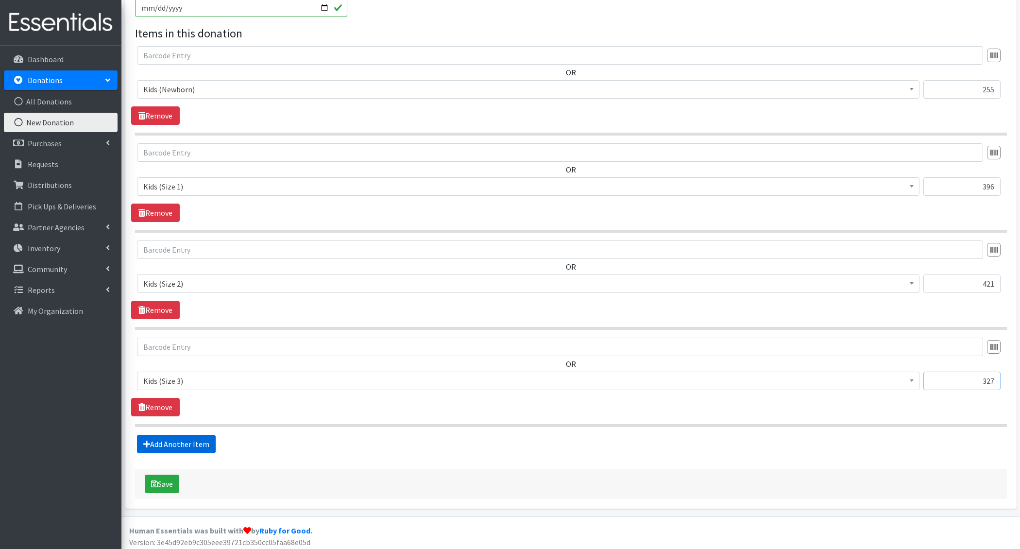
type input "327"
click at [191, 439] on link "Add Another Item" at bounding box center [176, 444] width 79 height 18
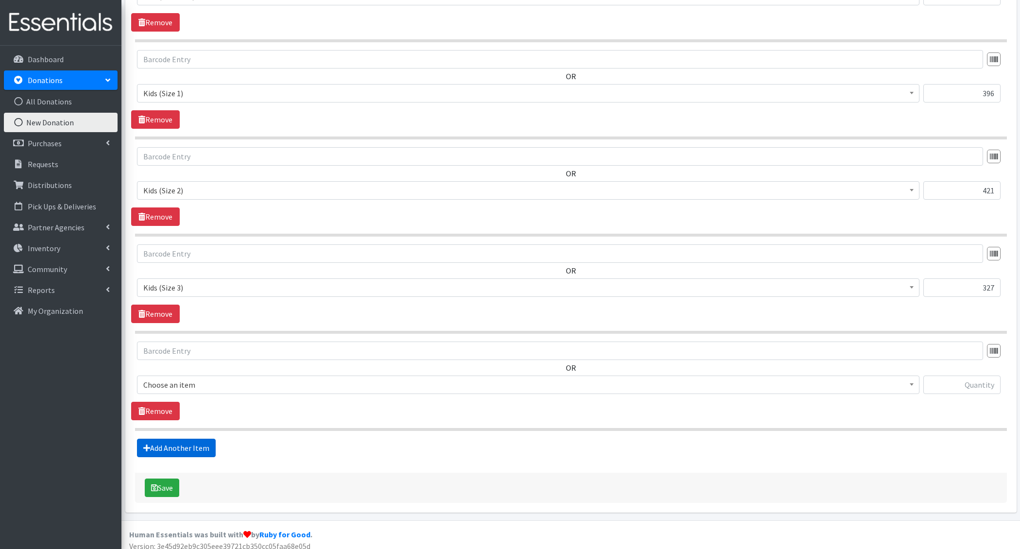
scroll to position [407, 0]
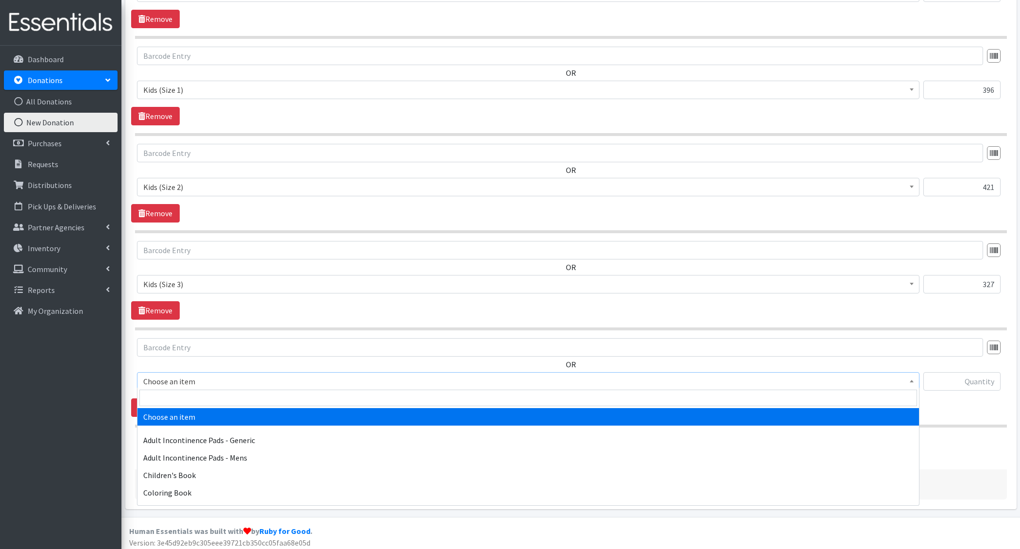
drag, startPoint x: 182, startPoint y: 375, endPoint x: 182, endPoint y: 383, distance: 7.8
click at [182, 375] on span "Choose an item" at bounding box center [528, 381] width 770 height 14
click at [181, 397] on input "search" at bounding box center [528, 398] width 778 height 17
type input "e 4"
select select "1213"
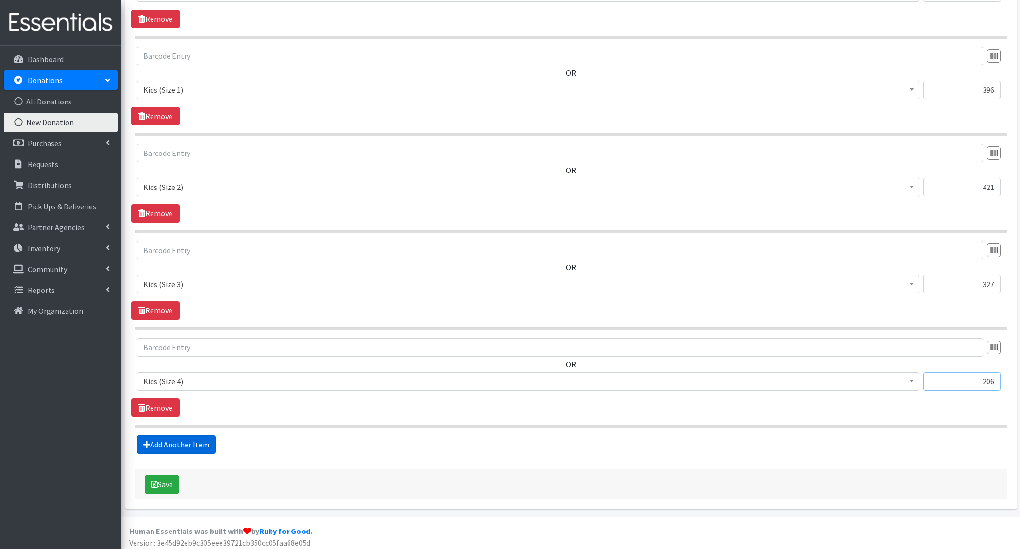
type input "206"
click at [184, 442] on link "Add Another Item" at bounding box center [176, 444] width 79 height 18
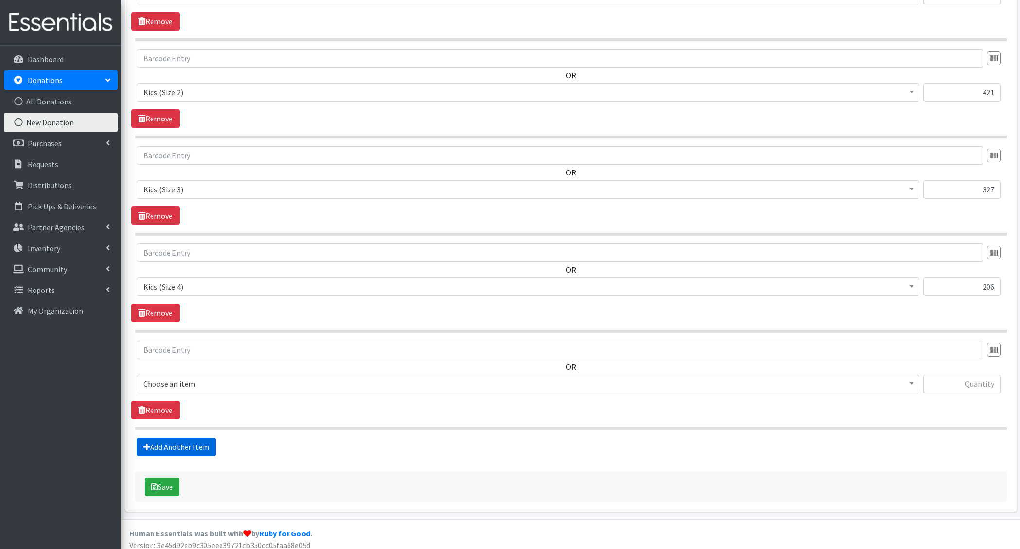
scroll to position [503, 0]
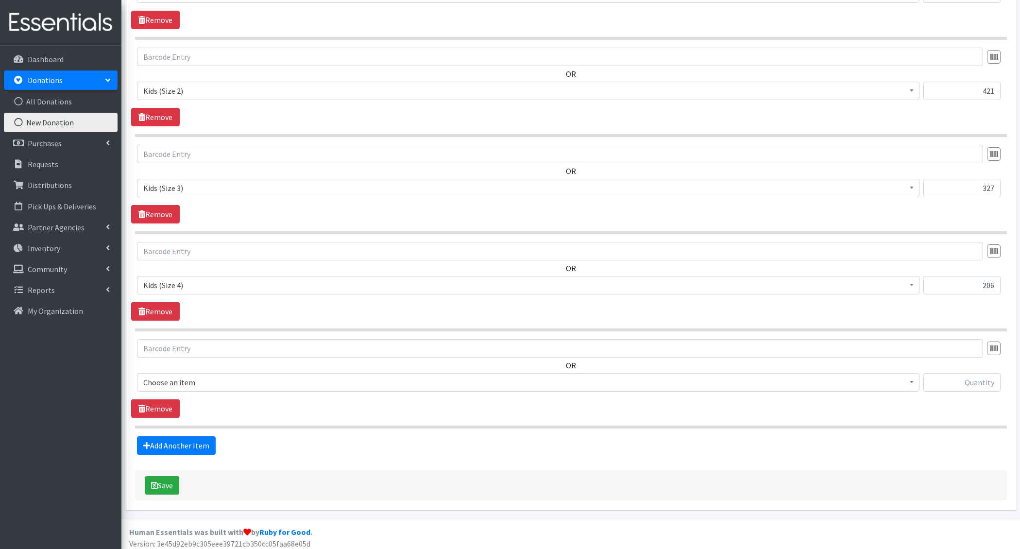
click at [191, 376] on span "Choose an item" at bounding box center [528, 382] width 770 height 14
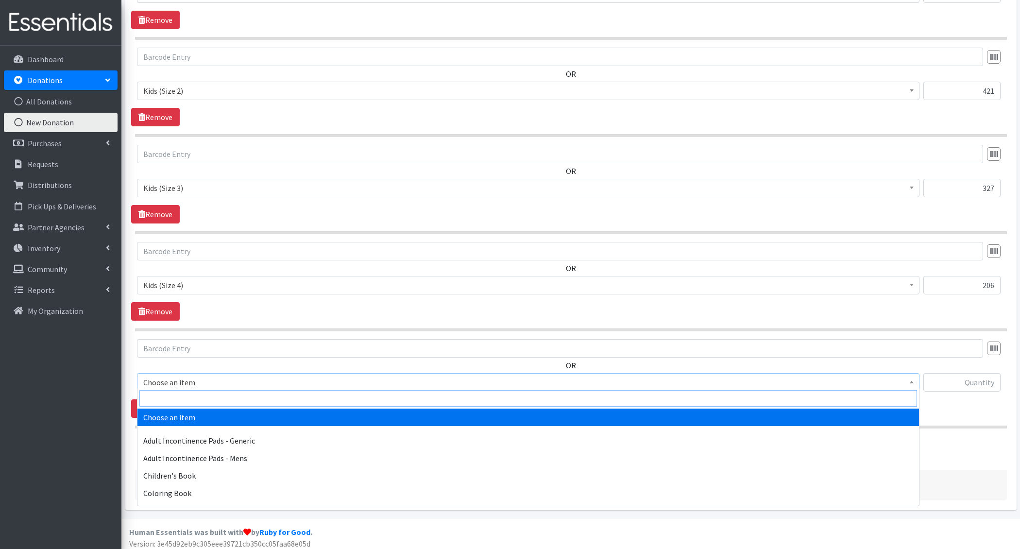
click at [196, 395] on input "search" at bounding box center [528, 398] width 778 height 17
type input "e 5"
select select "1214"
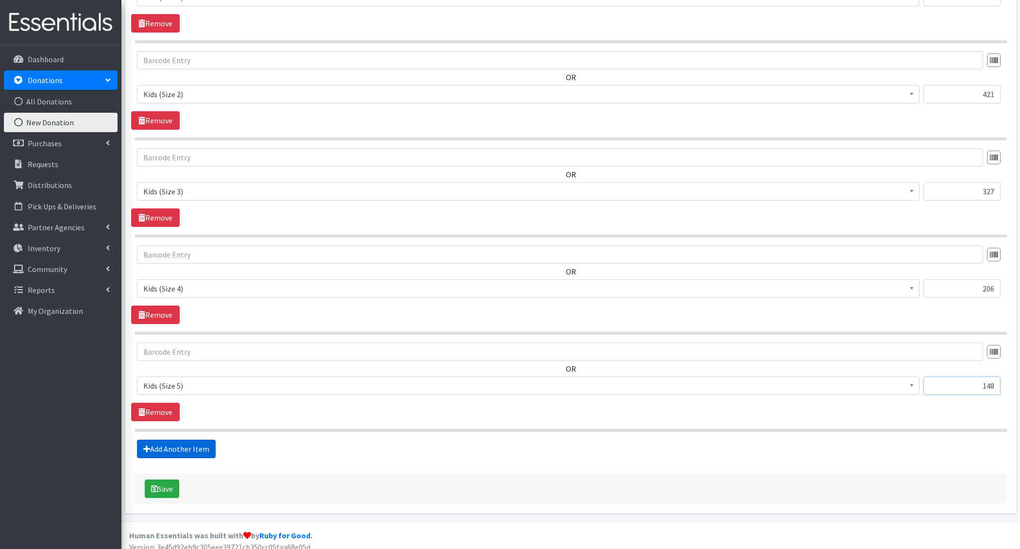
type input "148"
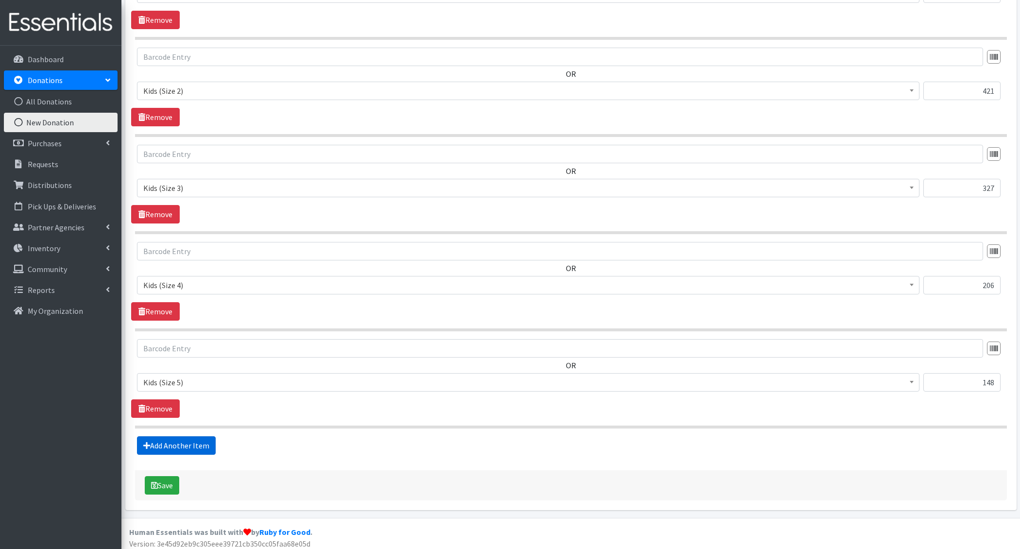
click at [193, 444] on link "Add Another Item" at bounding box center [176, 445] width 79 height 18
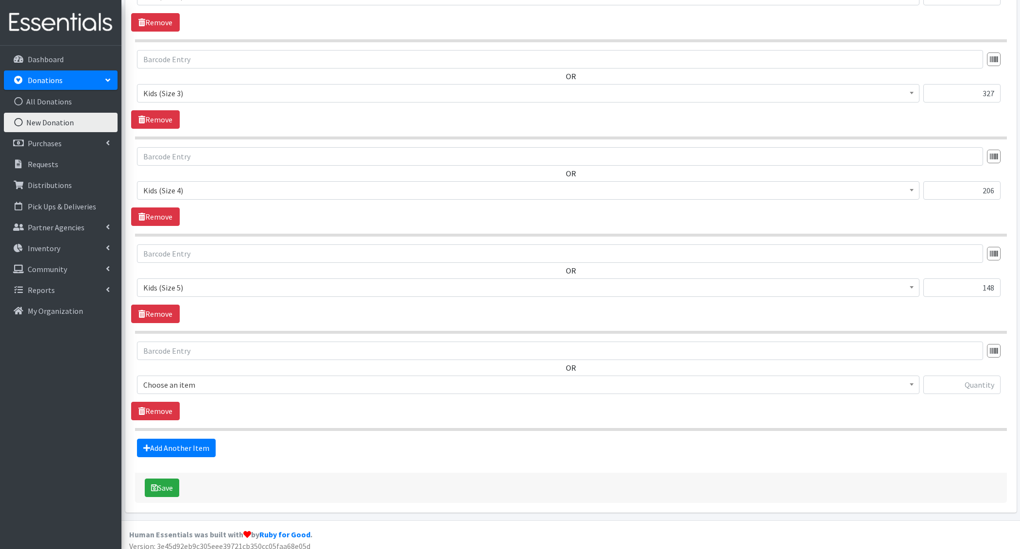
drag, startPoint x: 194, startPoint y: 377, endPoint x: 196, endPoint y: 387, distance: 9.9
click at [194, 378] on span "Choose an item" at bounding box center [528, 385] width 770 height 14
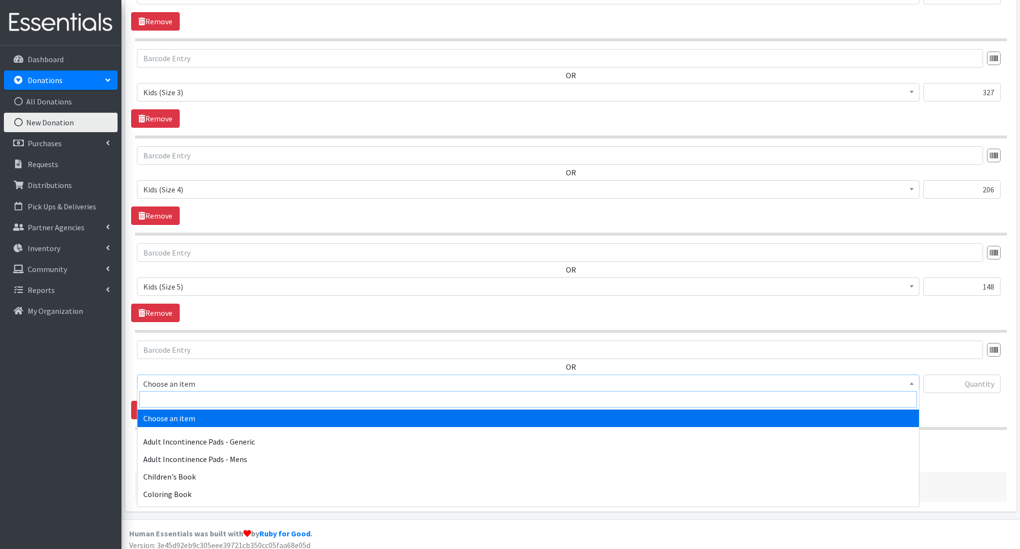
click at [196, 391] on input "search" at bounding box center [528, 399] width 778 height 17
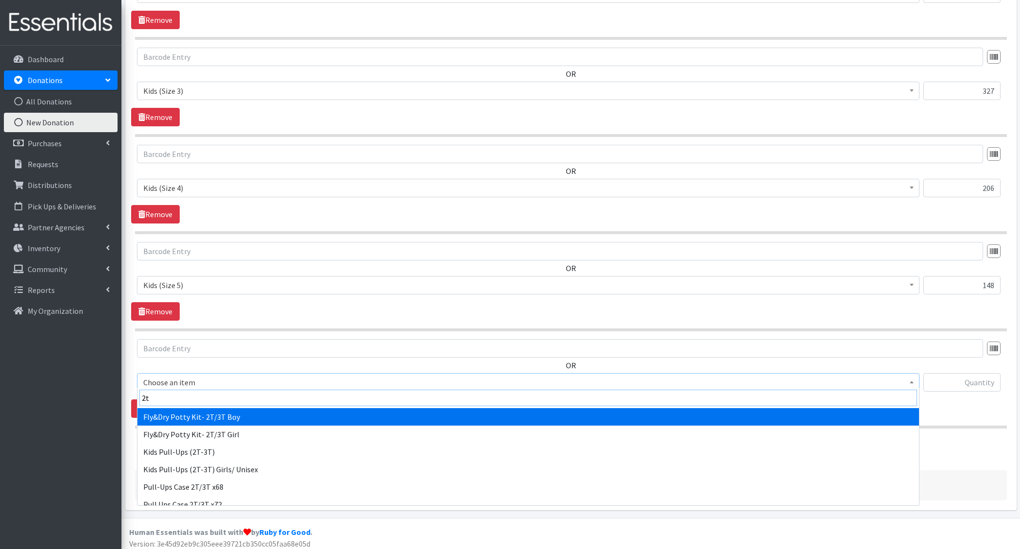
type input "2t-"
select select "1411"
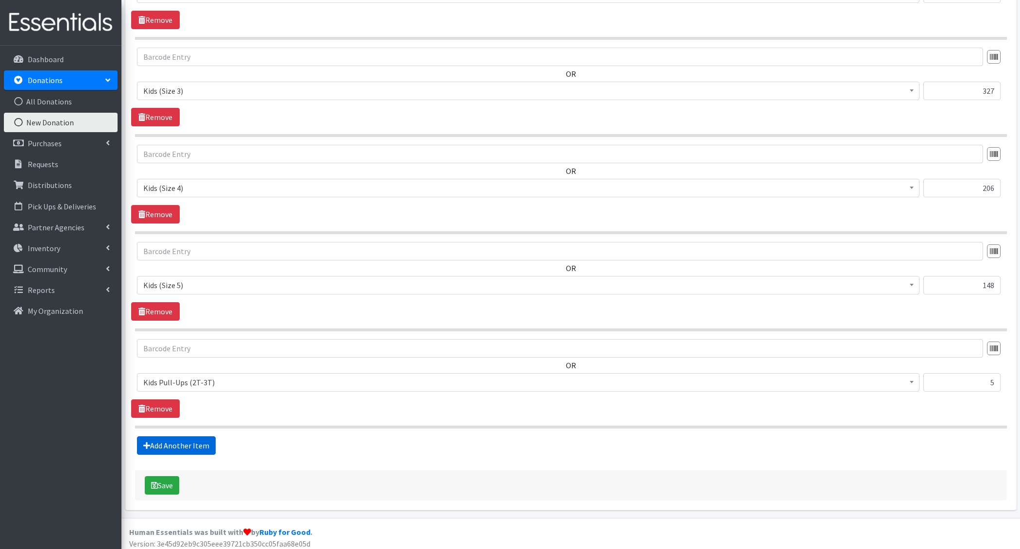
click at [192, 444] on link "Add Another Item" at bounding box center [176, 445] width 79 height 18
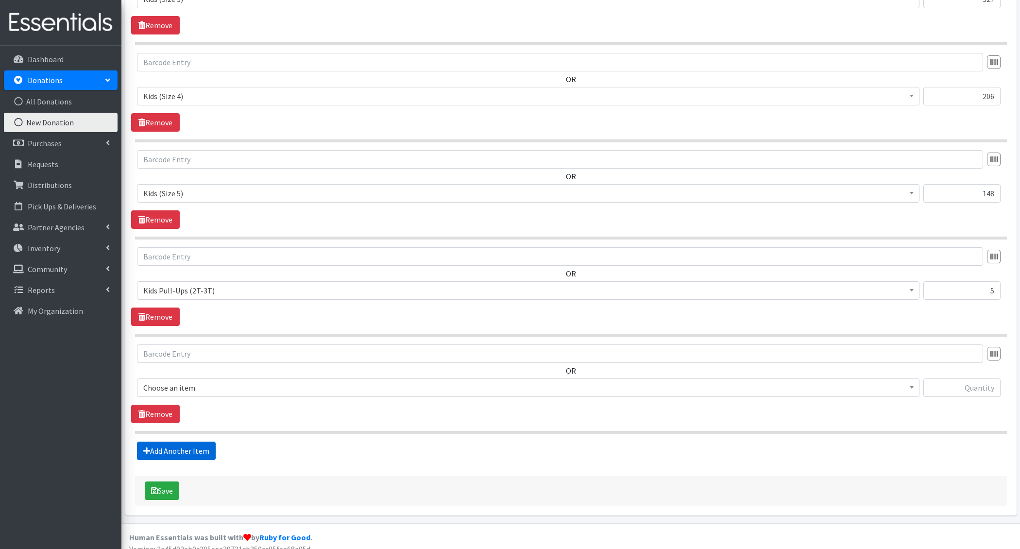
scroll to position [697, 0]
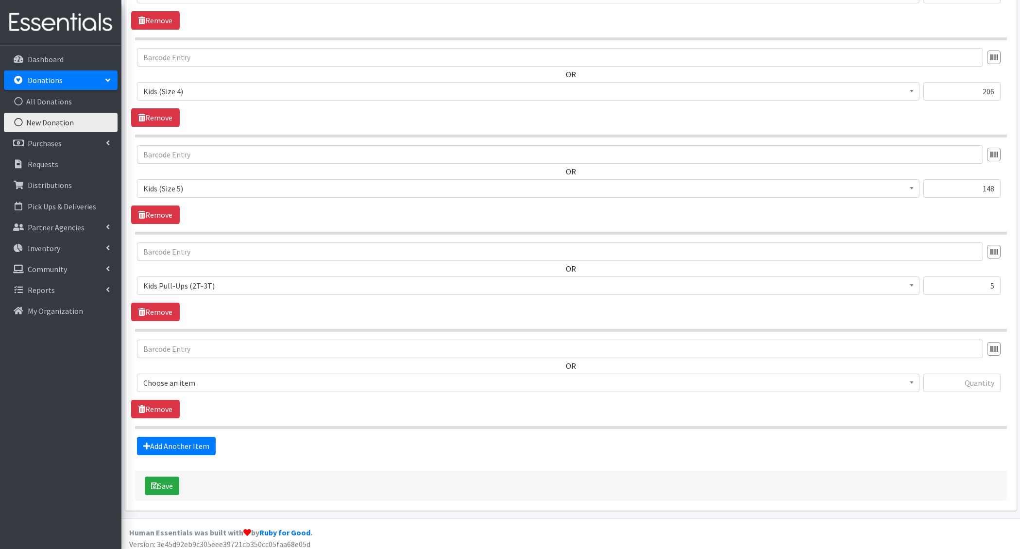
click at [198, 383] on span "Choose an item" at bounding box center [528, 383] width 770 height 14
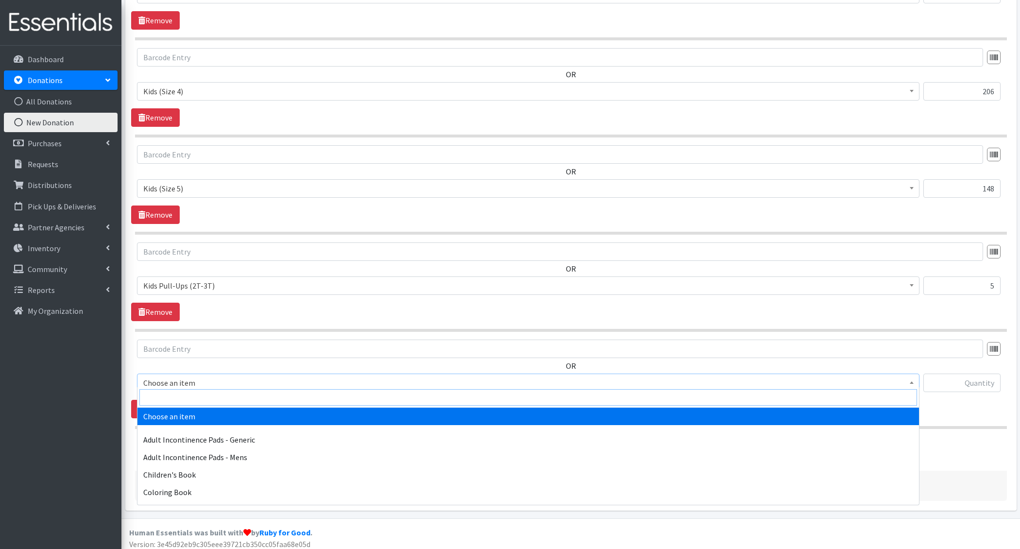
click at [203, 399] on input "search" at bounding box center [528, 397] width 778 height 17
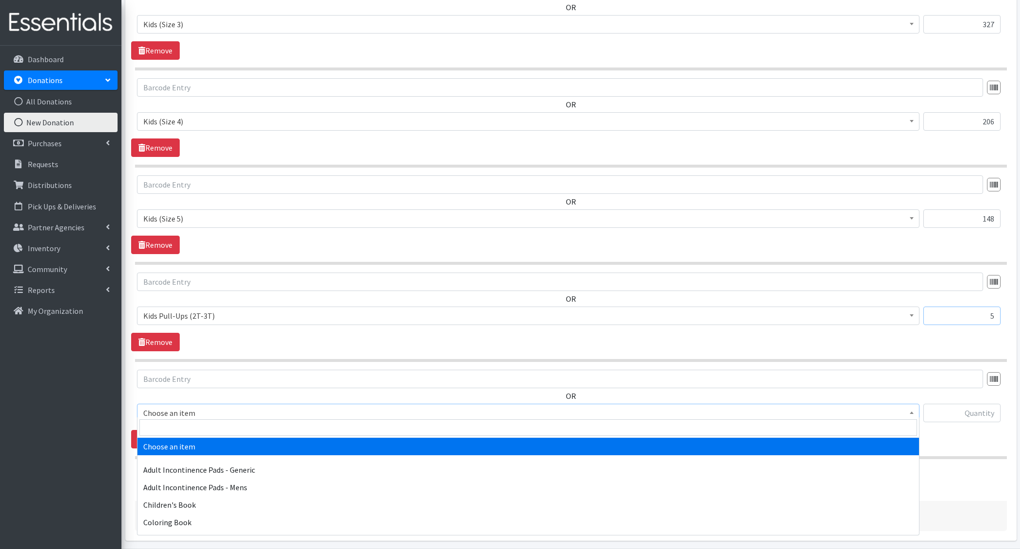
click at [990, 316] on input "5" at bounding box center [961, 315] width 77 height 18
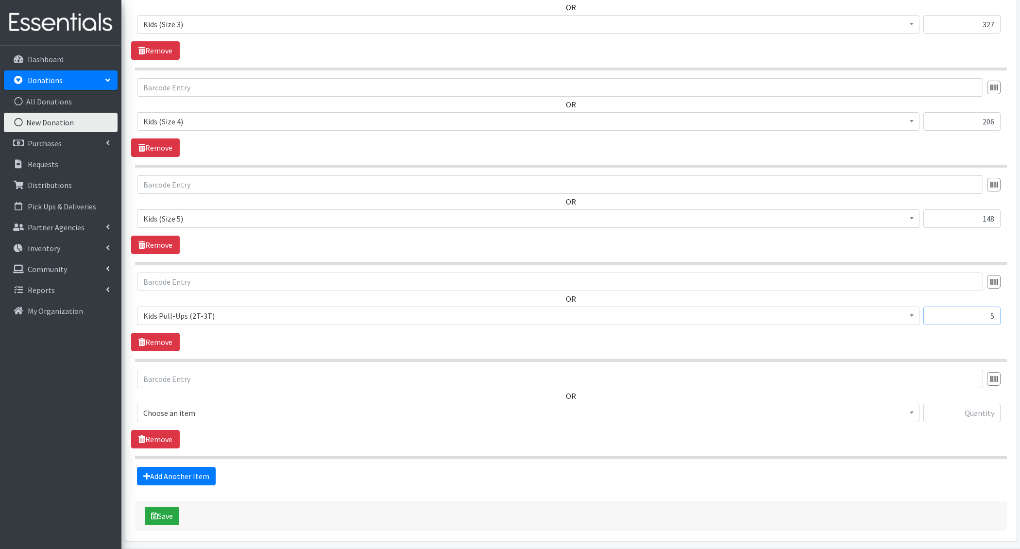
click at [990, 316] on input "5" at bounding box center [961, 315] width 77 height 18
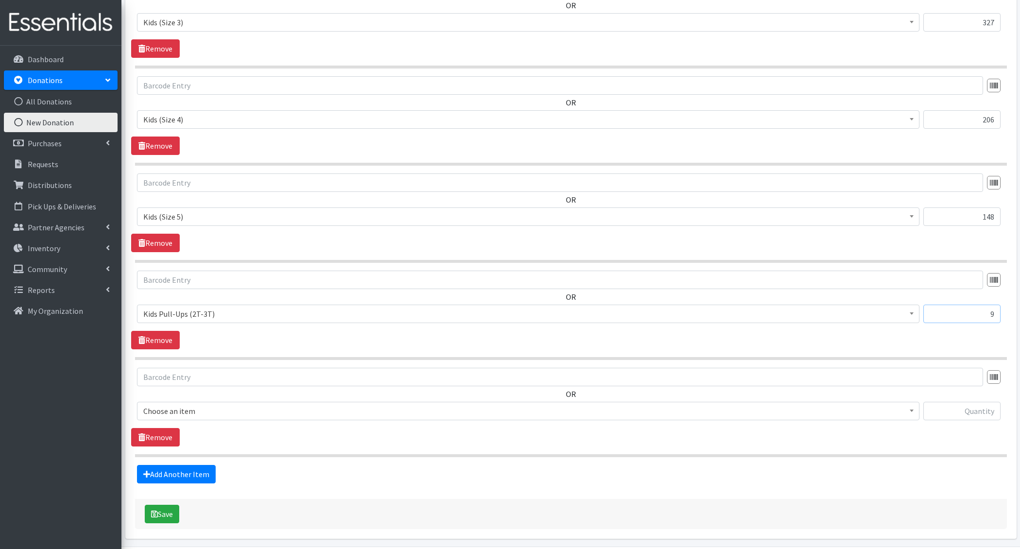
type input "9"
click at [269, 404] on span "Choose an item" at bounding box center [528, 411] width 770 height 14
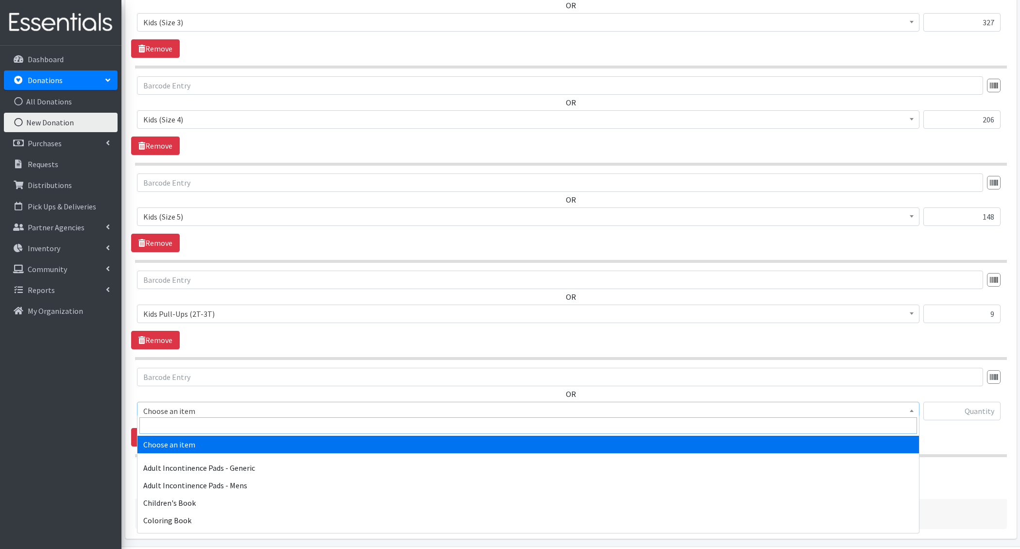
click at [231, 420] on input "search" at bounding box center [528, 425] width 778 height 17
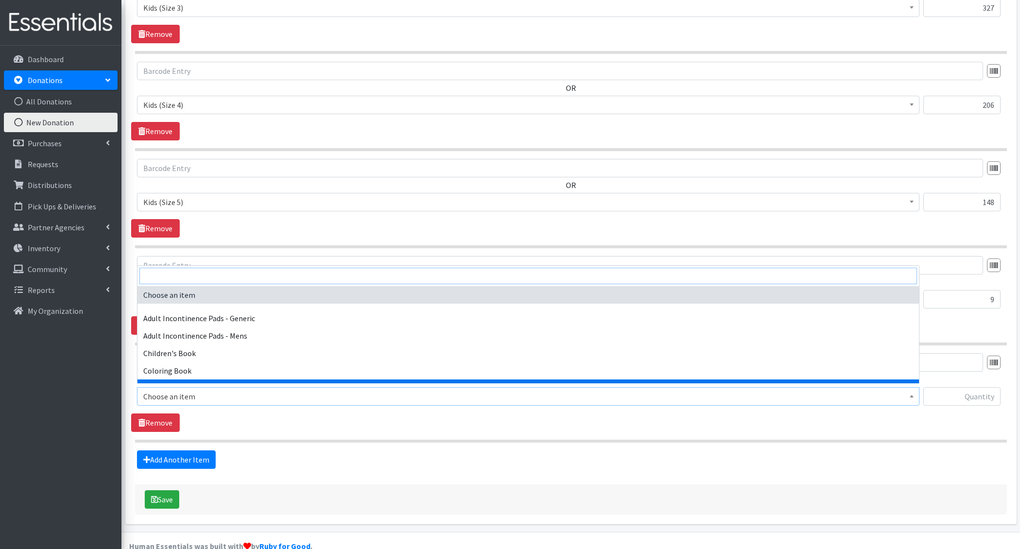
scroll to position [684, 0]
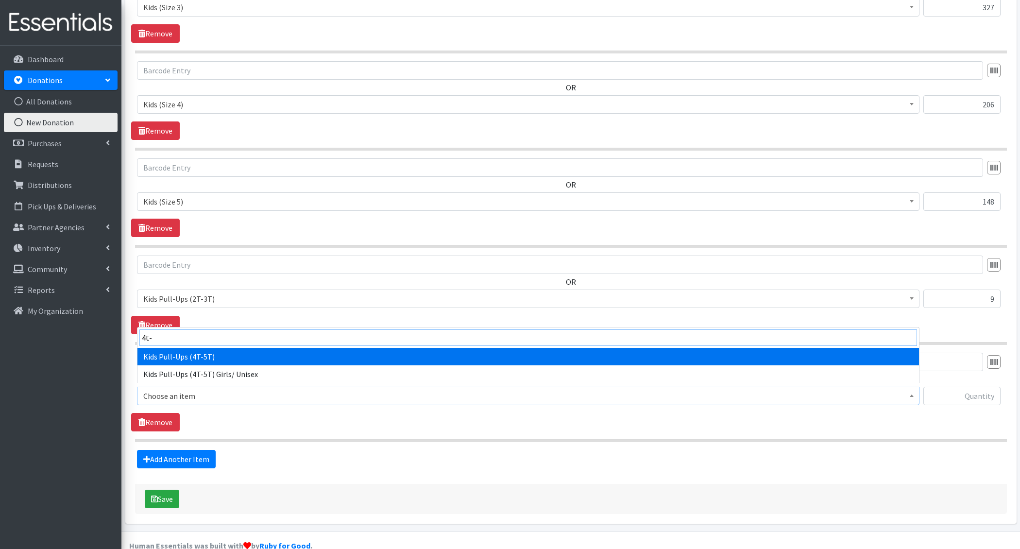
type input "4t-"
select select "1412"
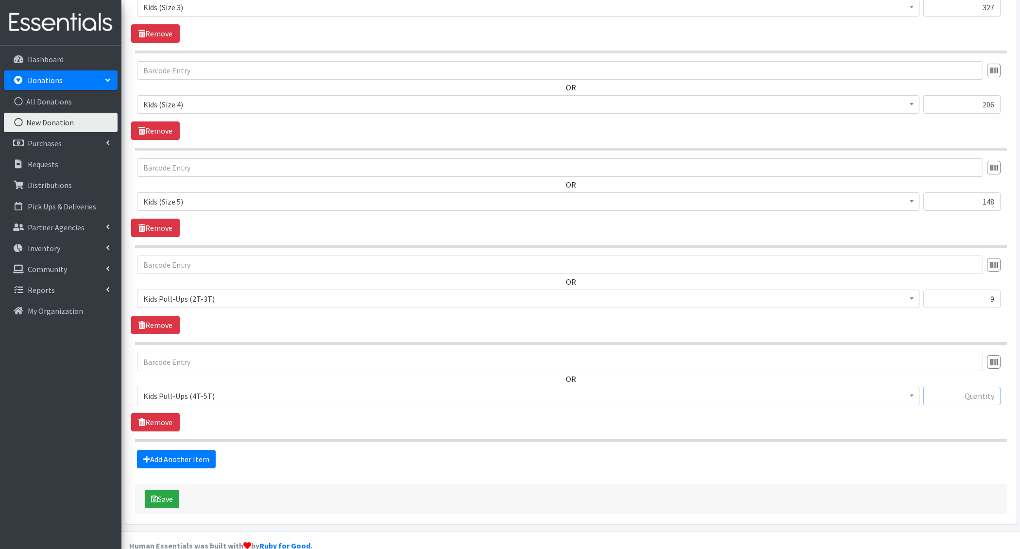
click at [961, 390] on input "text" at bounding box center [961, 396] width 77 height 18
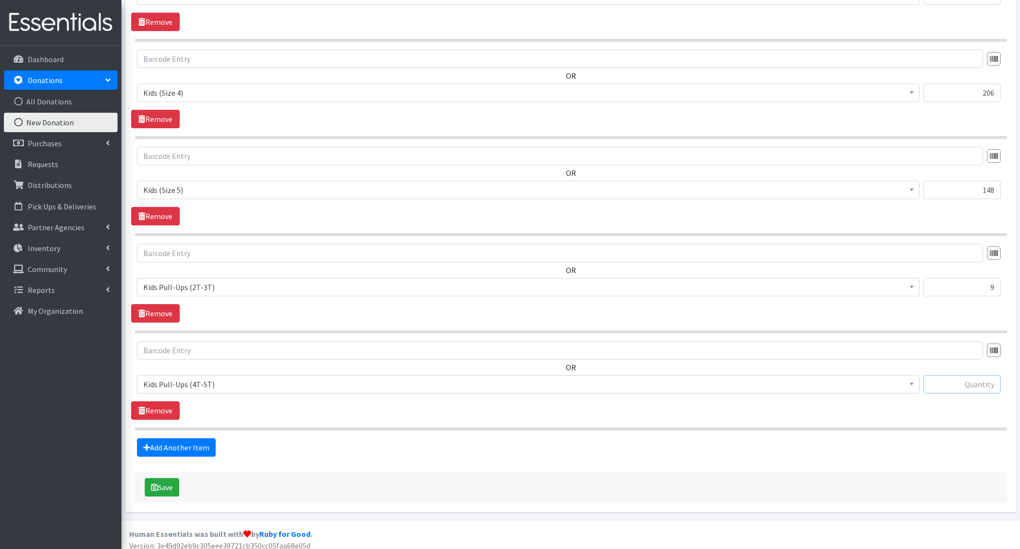
scroll to position [696, 0]
type input "1"
click at [190, 440] on link "Add Another Item" at bounding box center [176, 447] width 79 height 18
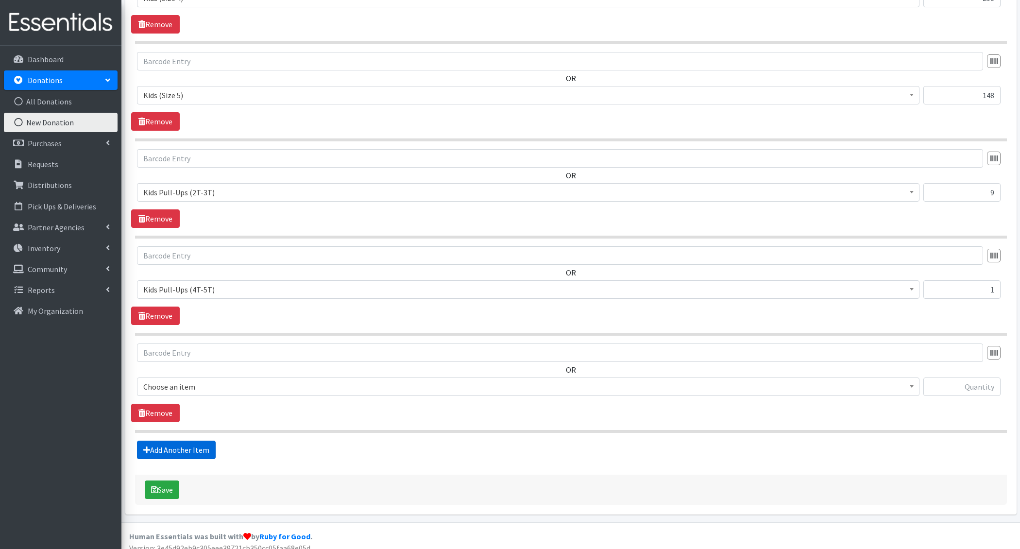
scroll to position [793, 0]
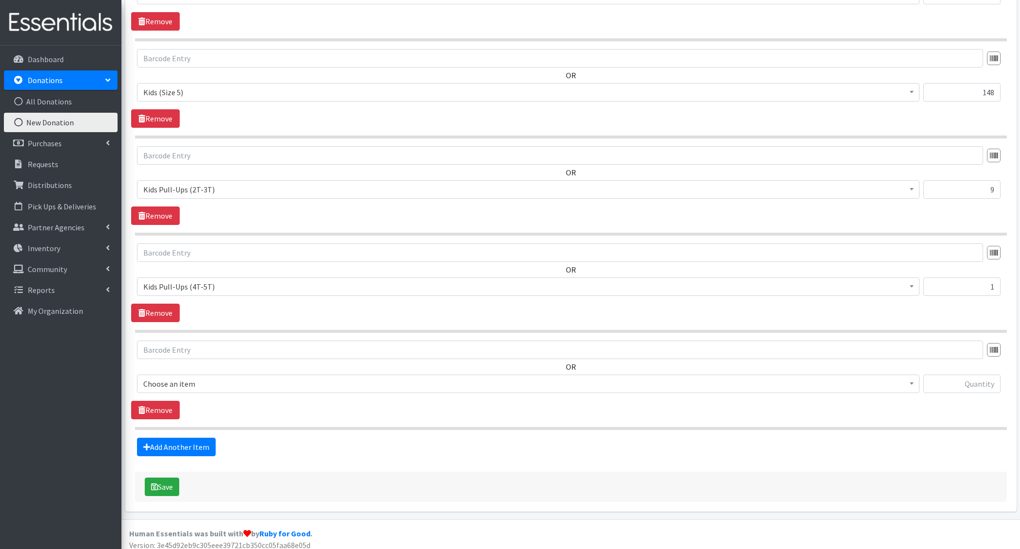
click at [187, 385] on span "Choose an item" at bounding box center [528, 383] width 782 height 18
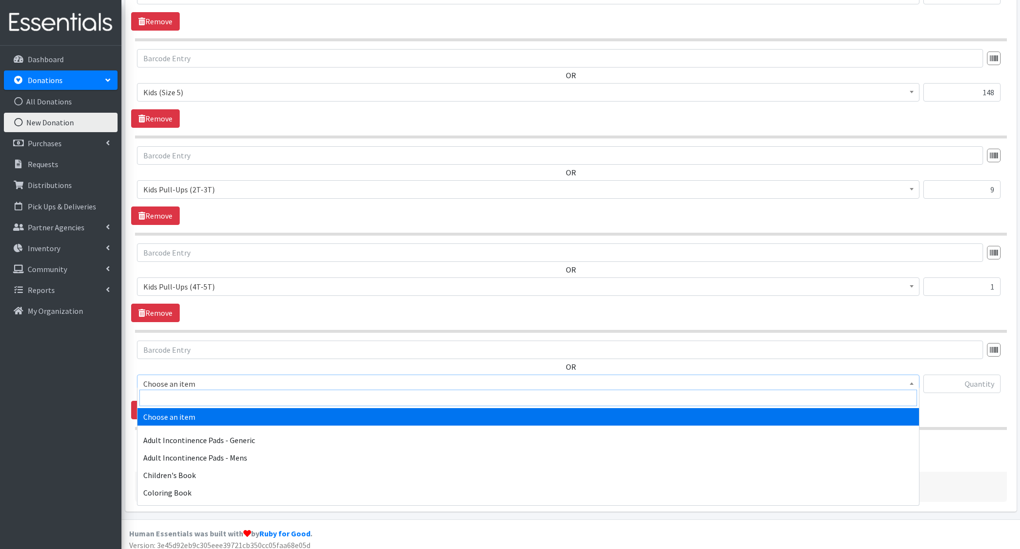
click at [178, 404] on input "search" at bounding box center [528, 398] width 778 height 17
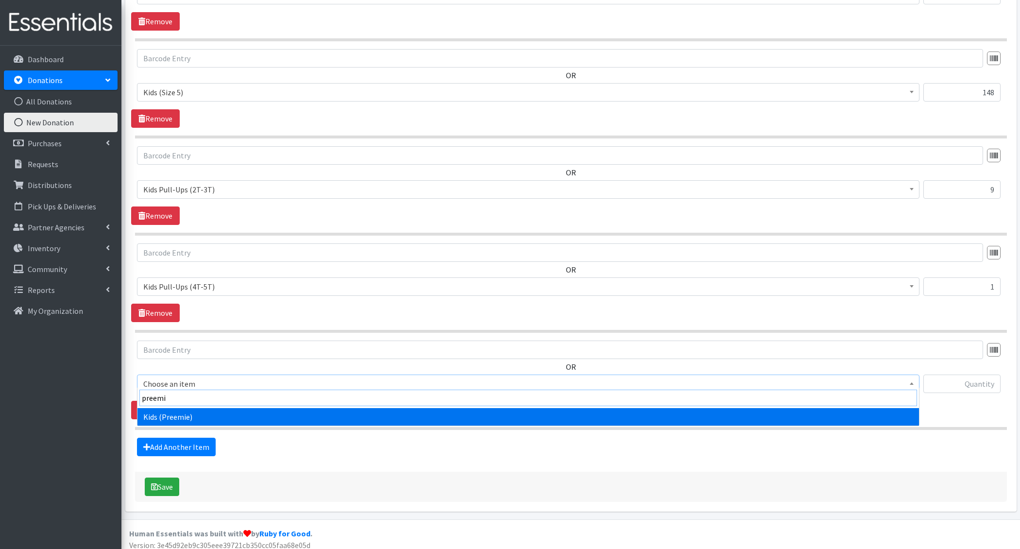
type input "preemie"
select select "4729"
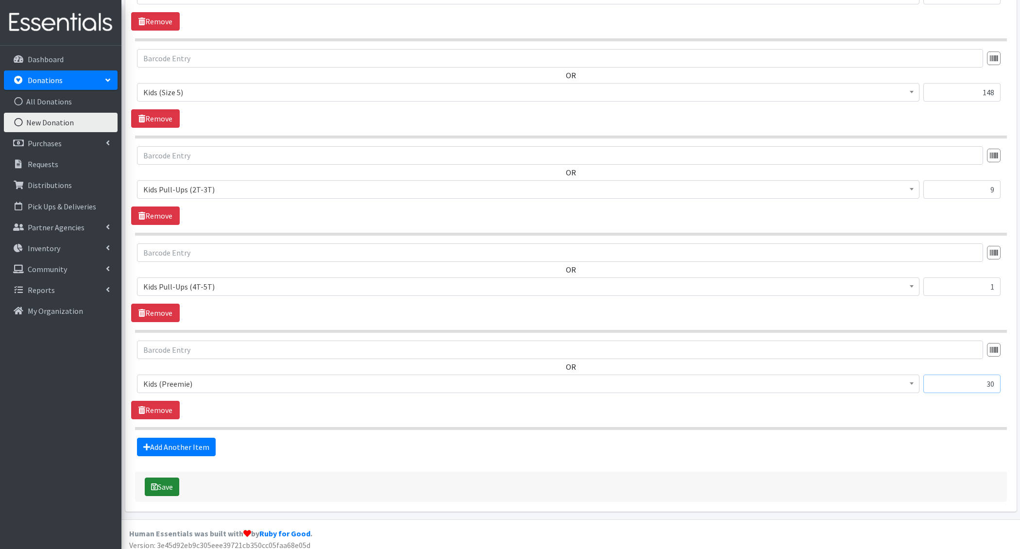
type input "30"
click at [165, 477] on button "Save" at bounding box center [162, 486] width 34 height 18
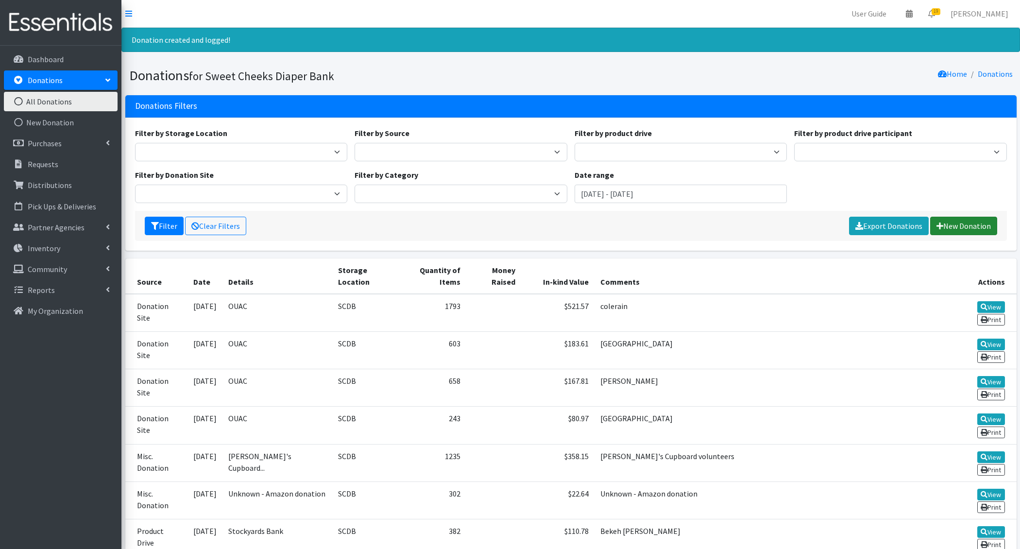
drag, startPoint x: 958, startPoint y: 223, endPoint x: 946, endPoint y: 224, distance: 12.2
click at [958, 223] on link "New Donation" at bounding box center [963, 226] width 67 height 18
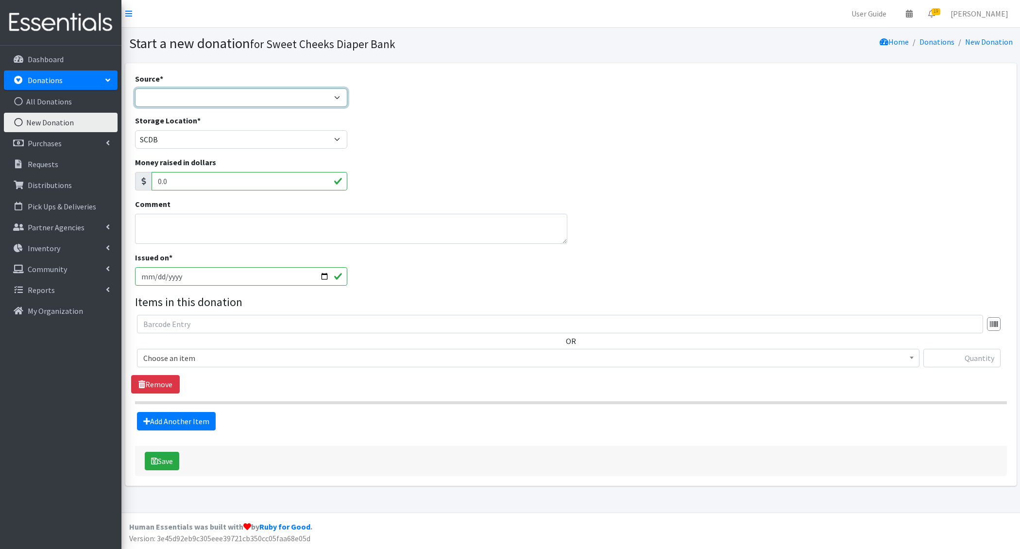
click at [170, 96] on select "Product Drive Manufacturer Donation Site Misc. Donation" at bounding box center [241, 97] width 213 height 18
select select "Donation Site"
click at [135, 88] on select "Product Drive Manufacturer Donation Site Misc. Donation" at bounding box center [241, 97] width 213 height 18
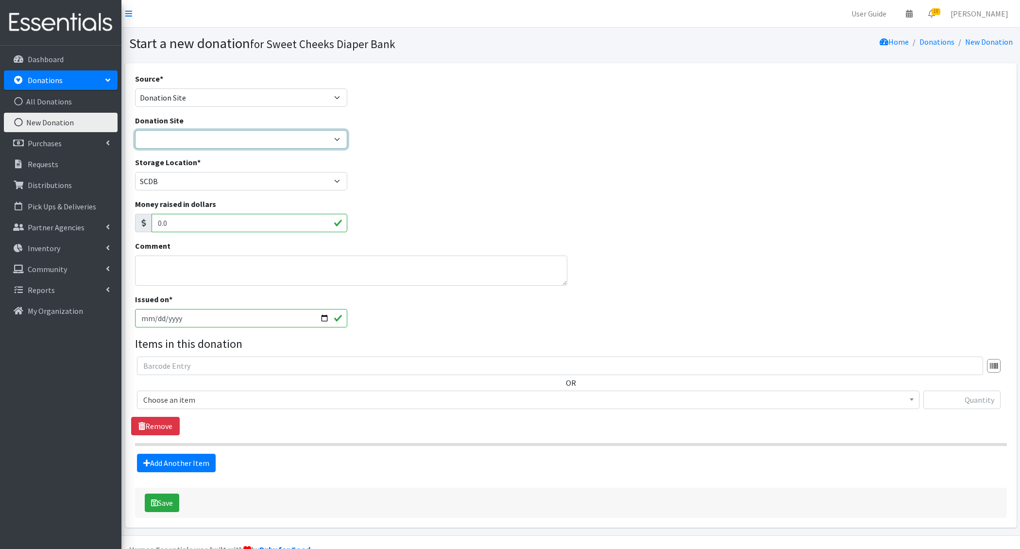
click at [156, 136] on select "Barre 3 [GEOGRAPHIC_DATA] Cincinnati Recycling and Reuse Hub Climb Cincy Clothe…" at bounding box center [241, 139] width 213 height 18
select select "38"
click at [135, 130] on select "Barre 3 [GEOGRAPHIC_DATA] Cincinnati Recycling and Reuse Hub Climb Cincy Clothe…" at bounding box center [241, 139] width 213 height 18
click at [175, 276] on textarea "Comment" at bounding box center [351, 270] width 432 height 30
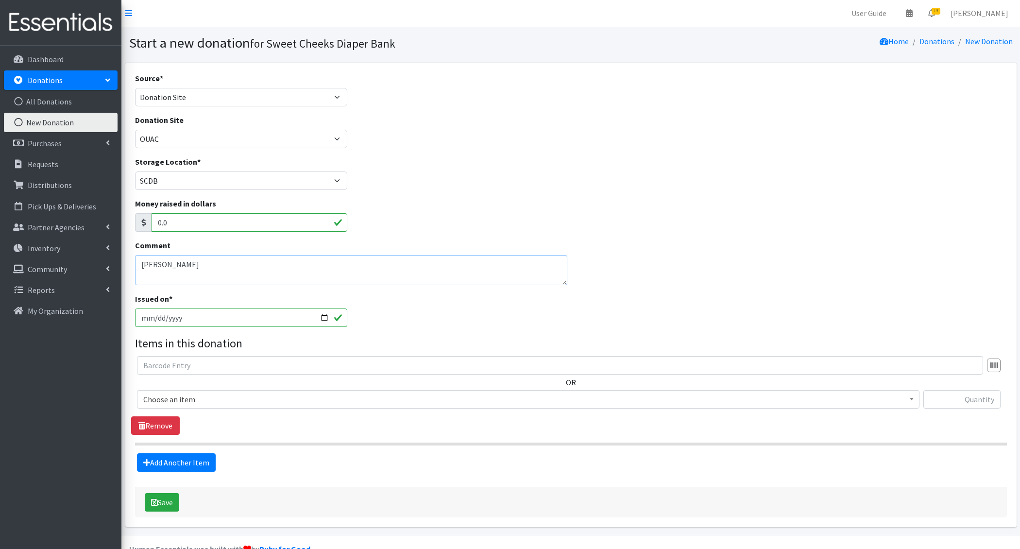
type textarea "Anderson"
click at [155, 316] on input "[DATE]" at bounding box center [241, 317] width 213 height 18
type input "[DATE]"
click at [183, 392] on span "Choose an item" at bounding box center [528, 399] width 770 height 14
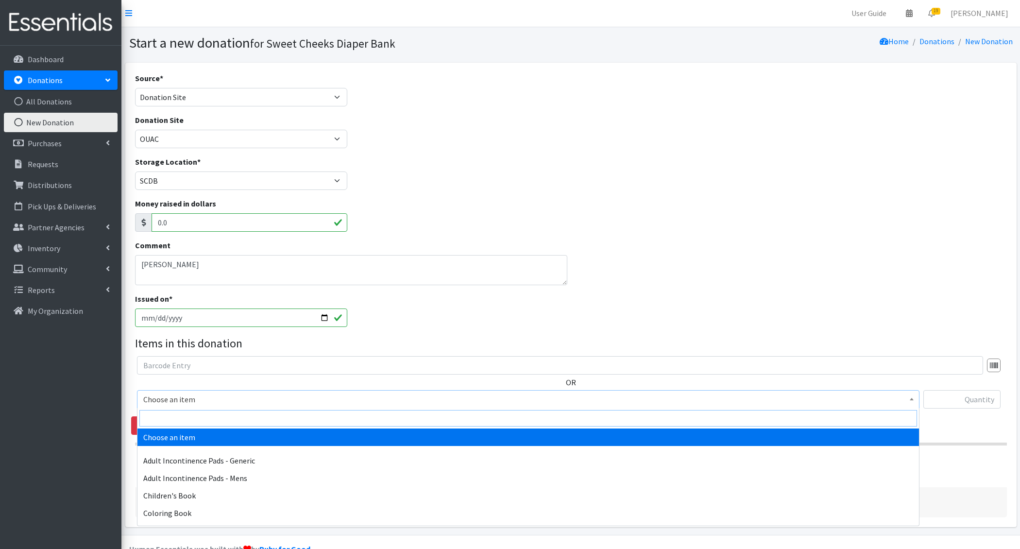
click at [178, 413] on input "search" at bounding box center [528, 418] width 778 height 17
type input "e"
type input "newbo"
select select "1222"
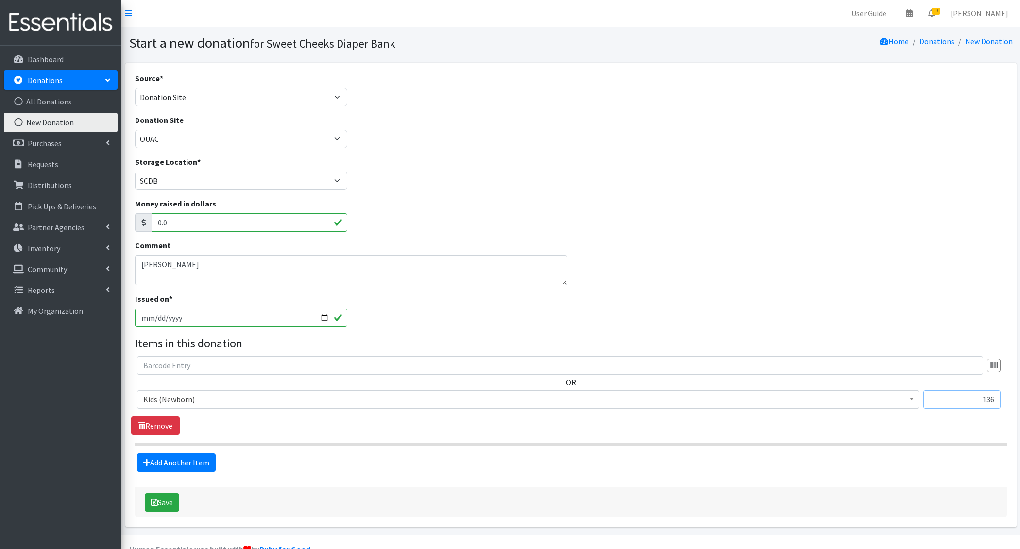
scroll to position [0, 0]
type input "136"
click at [170, 462] on link "Add Another Item" at bounding box center [176, 463] width 79 height 18
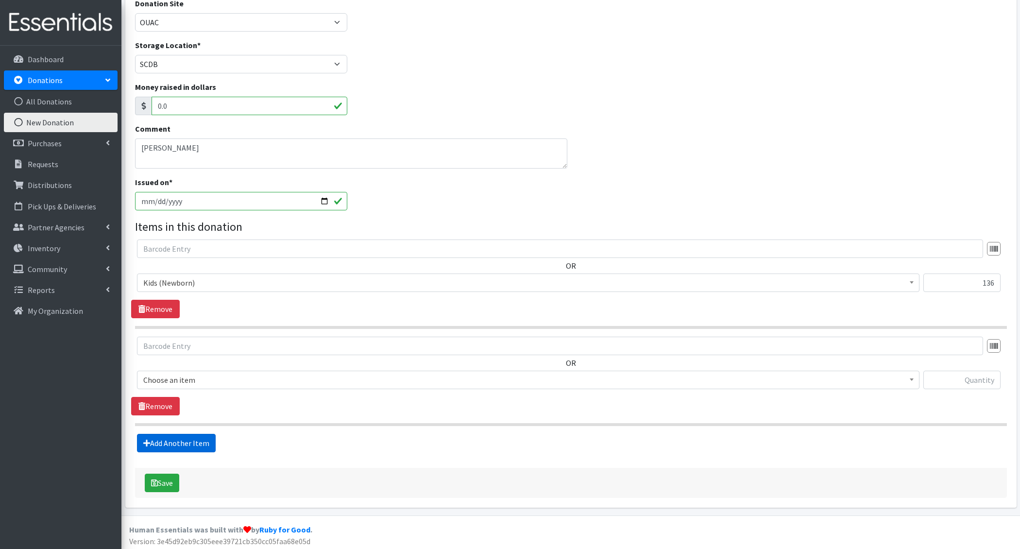
scroll to position [117, 0]
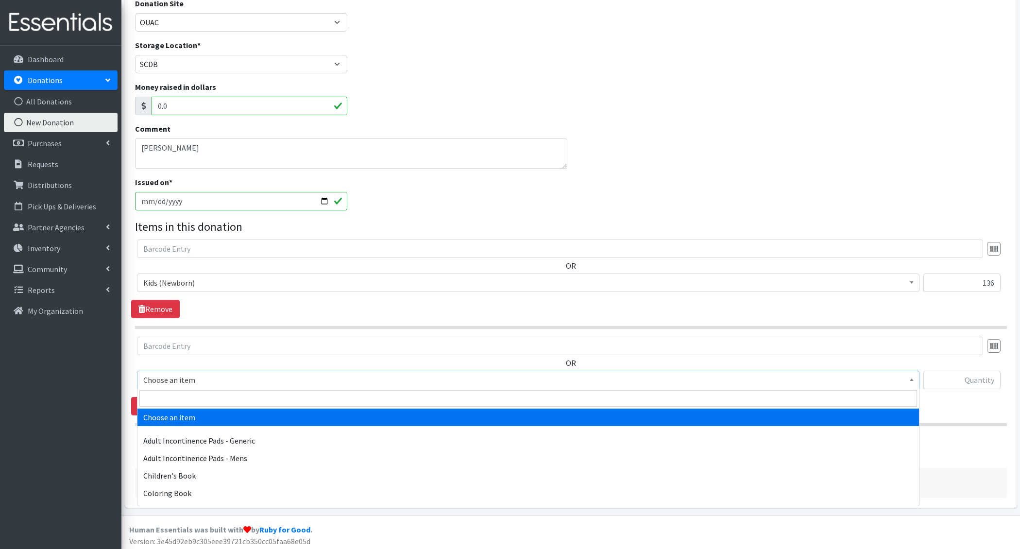
click at [178, 377] on span "Choose an item" at bounding box center [528, 380] width 770 height 14
click at [180, 398] on input "search" at bounding box center [528, 398] width 778 height 17
type input "e 1"
select select "1201"
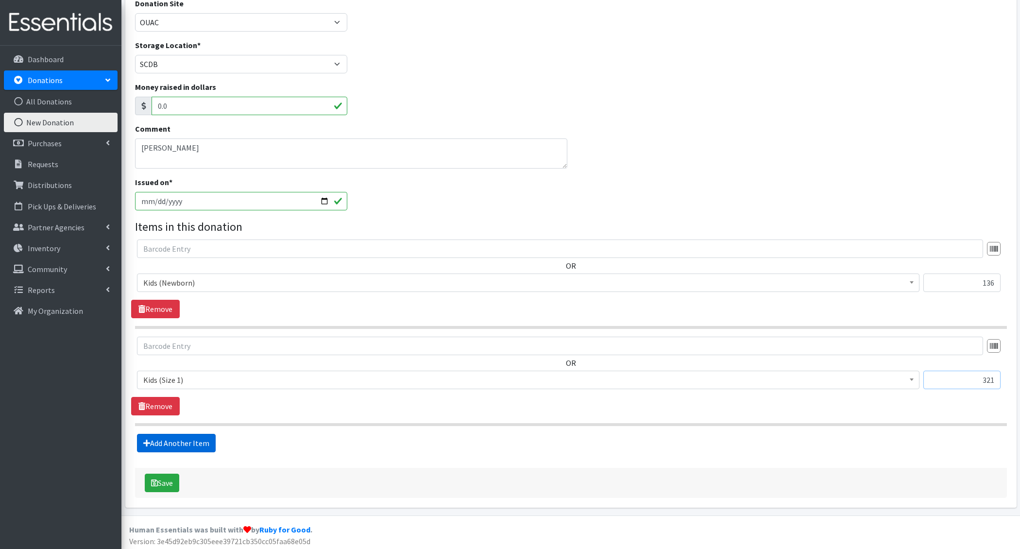
type input "321"
click at [207, 439] on link "Add Another Item" at bounding box center [176, 443] width 79 height 18
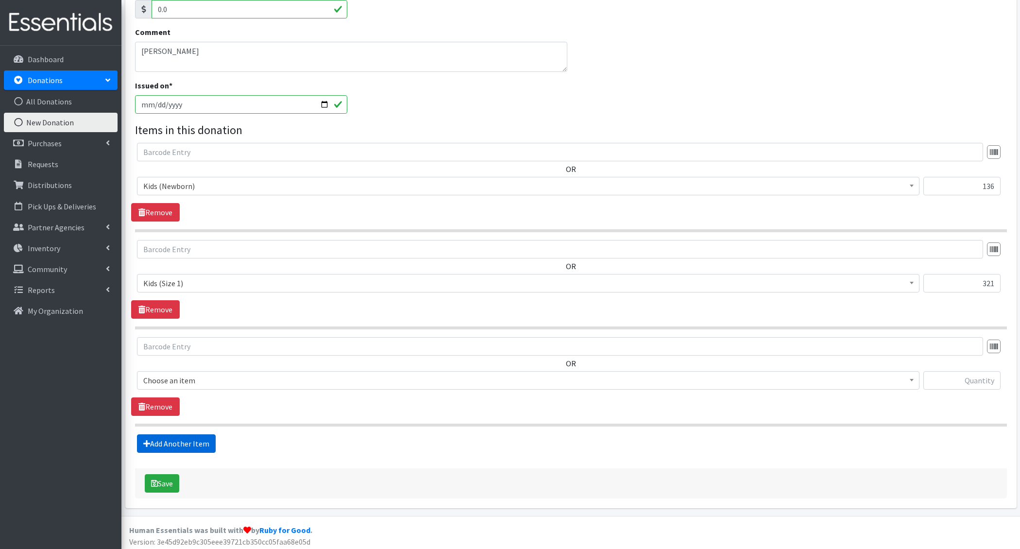
scroll to position [212, 0]
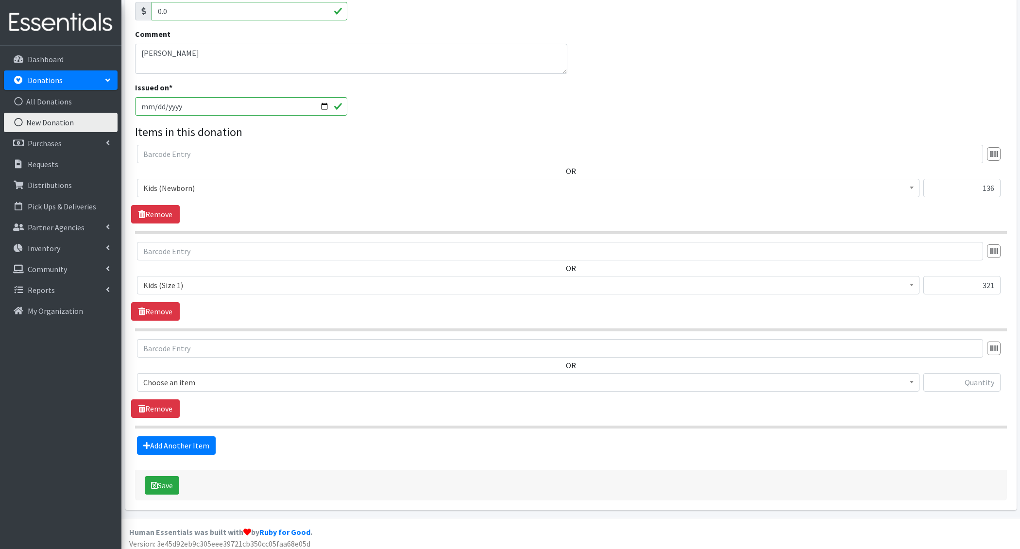
click at [195, 388] on span "Choose an item" at bounding box center [528, 382] width 782 height 18
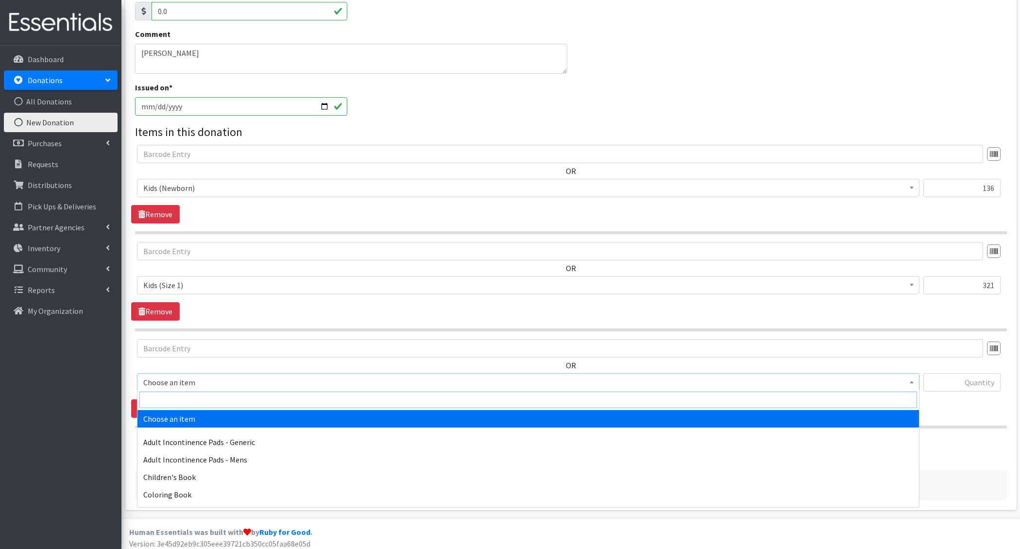
click at [191, 393] on input "search" at bounding box center [528, 399] width 778 height 17
type input "e 2"
select select "1202"
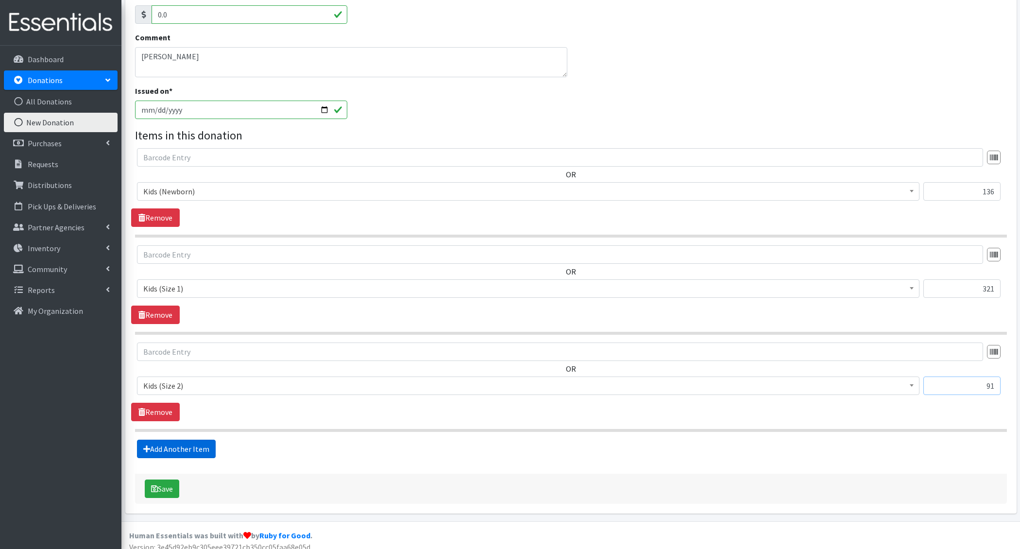
type input "91"
click at [160, 444] on link "Add Another Item" at bounding box center [176, 449] width 79 height 18
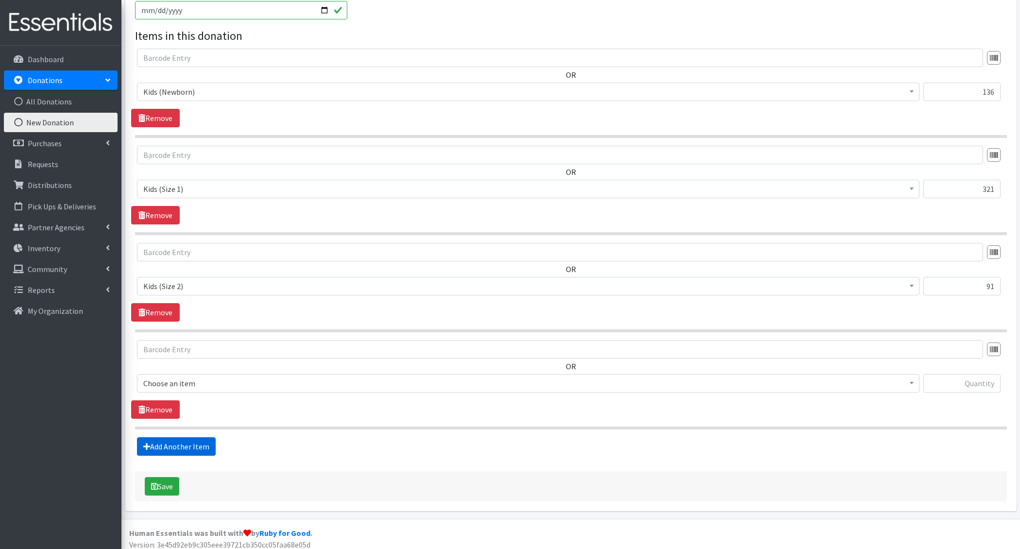
scroll to position [310, 0]
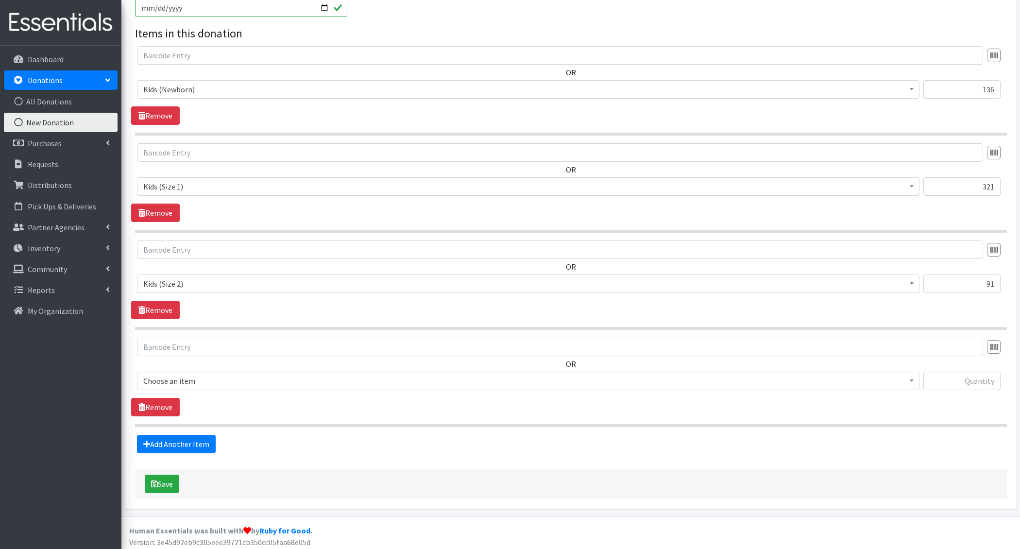
click at [187, 383] on span "Choose an item" at bounding box center [528, 381] width 770 height 14
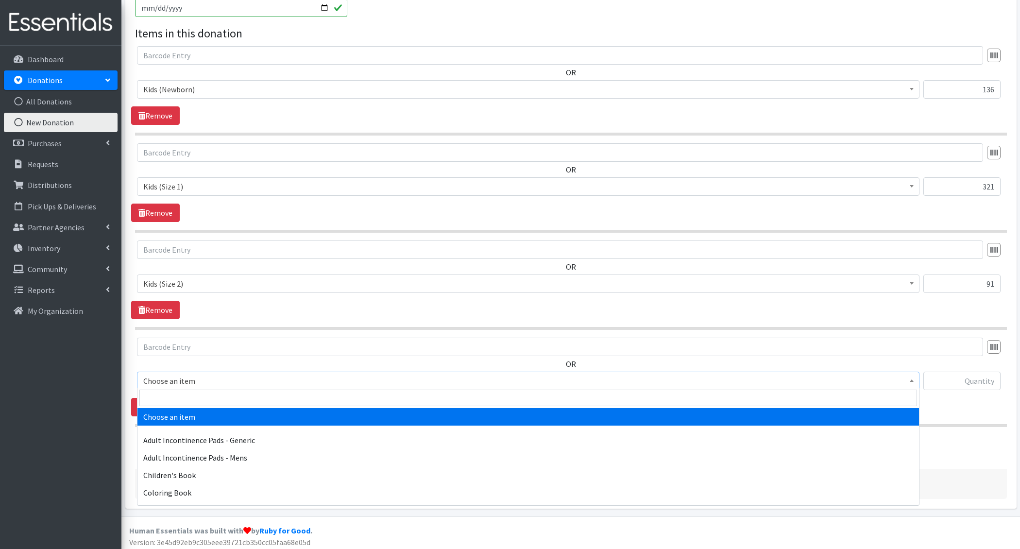
drag, startPoint x: 190, startPoint y: 406, endPoint x: 193, endPoint y: 400, distance: 5.9
click at [190, 406] on span at bounding box center [528, 398] width 782 height 20
click at [193, 400] on input "search" at bounding box center [528, 398] width 778 height 17
type input "e 3"
select select "1221"
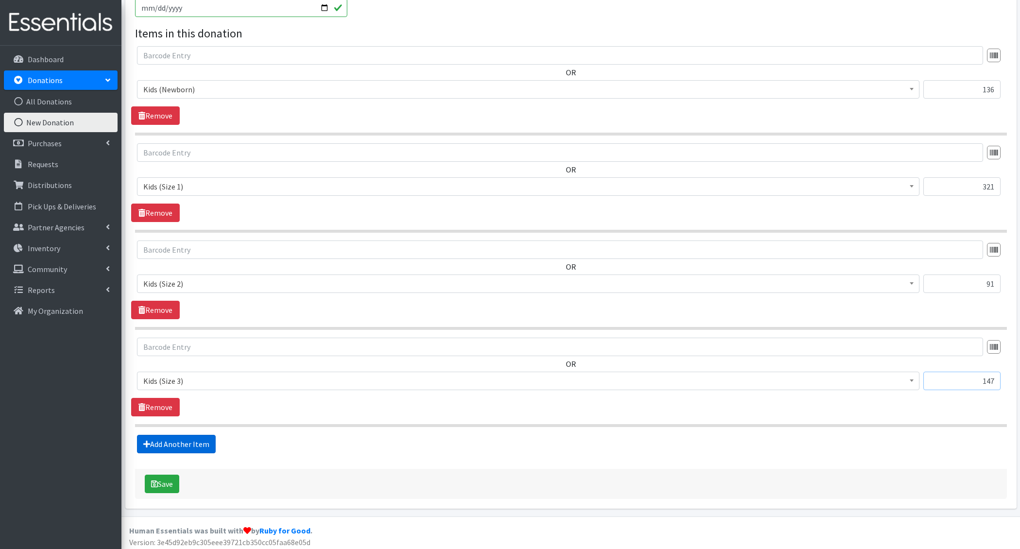
type input "147"
click at [168, 440] on link "Add Another Item" at bounding box center [176, 444] width 79 height 18
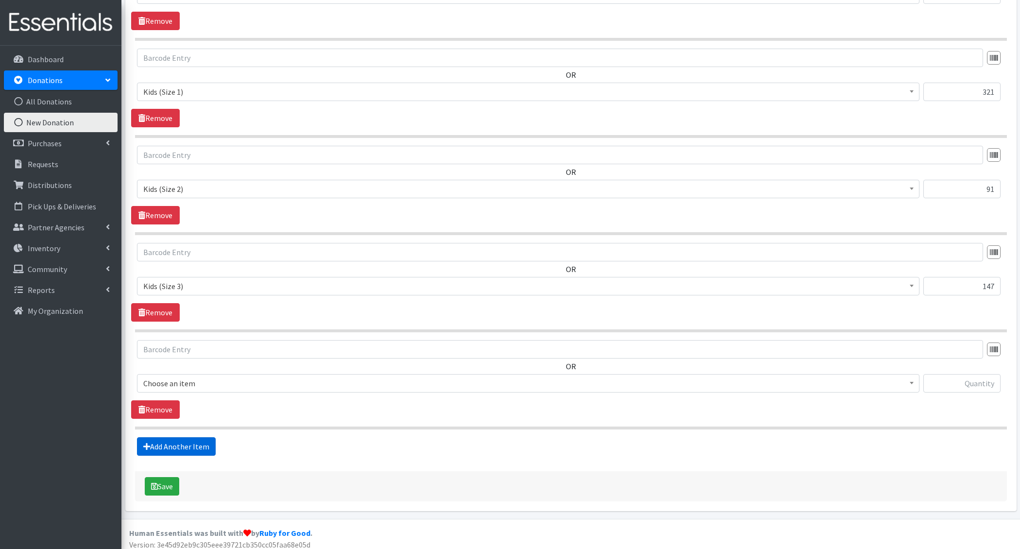
scroll to position [407, 0]
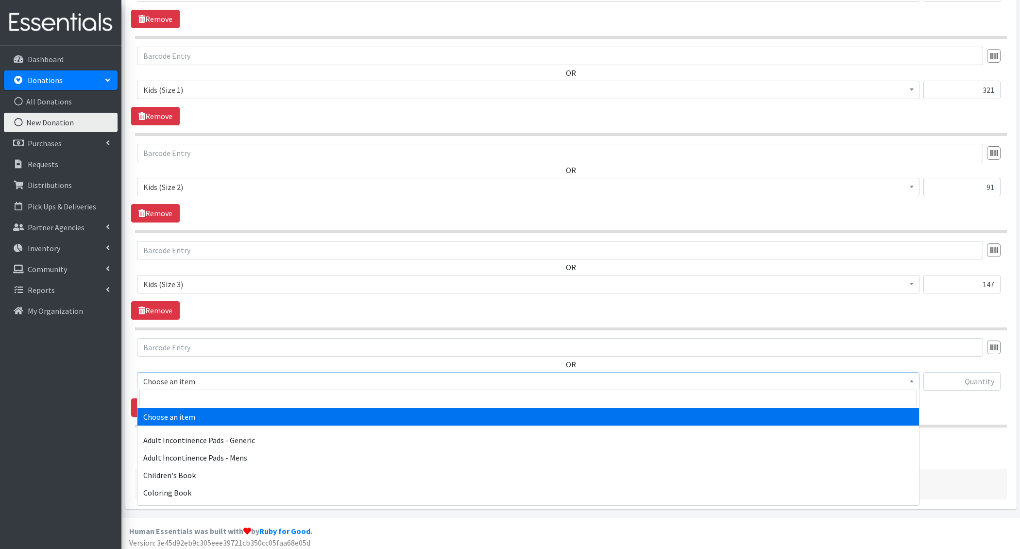
click at [187, 378] on span "Choose an item" at bounding box center [528, 381] width 770 height 14
click at [189, 391] on input "search" at bounding box center [528, 398] width 778 height 17
type input "e 4"
select select "1213"
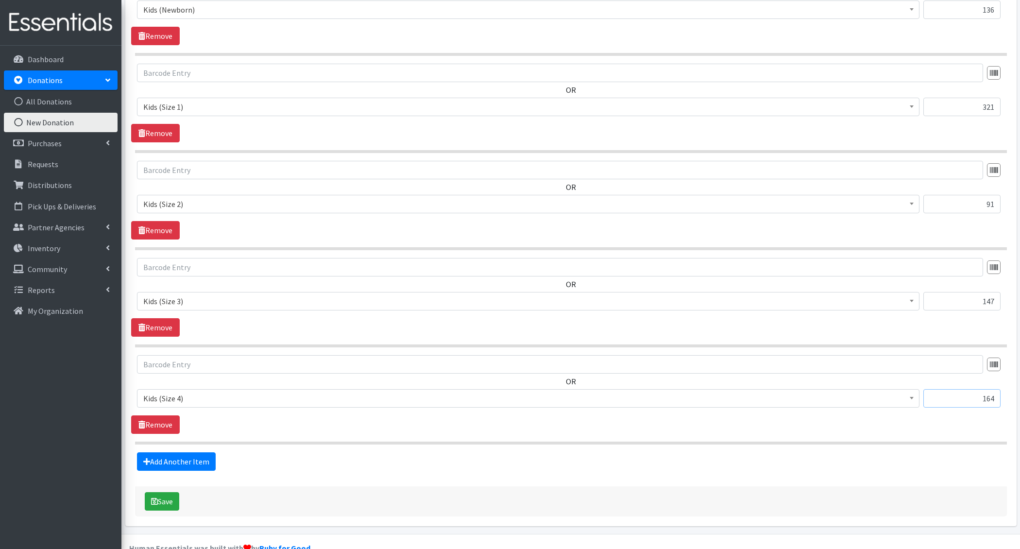
type input "164"
click at [174, 447] on fieldset "Items in this donation OR Choose an item Adult Incontinence Pads - Generic Adul…" at bounding box center [571, 208] width 872 height 526
click at [181, 455] on link "Add Another Item" at bounding box center [176, 461] width 79 height 18
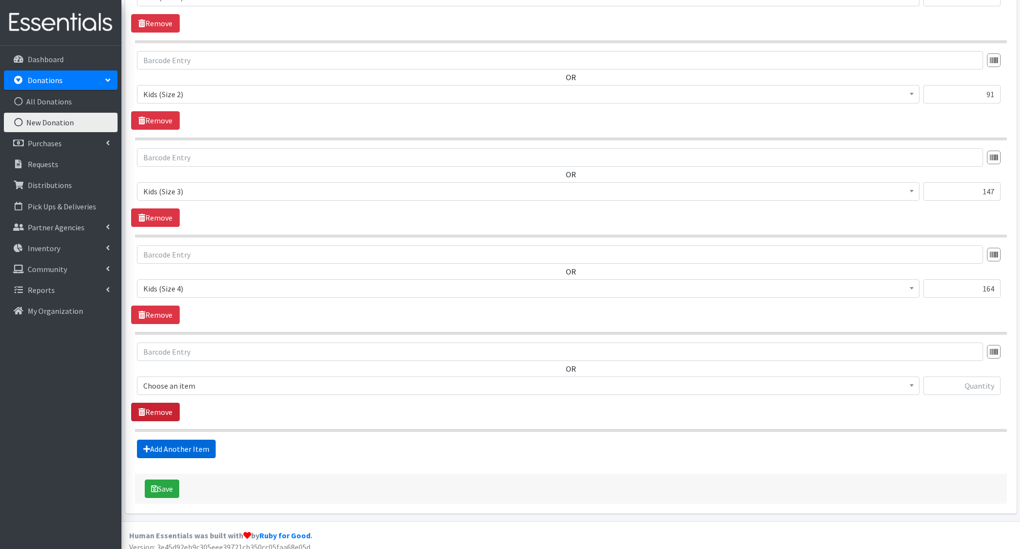
scroll to position [503, 0]
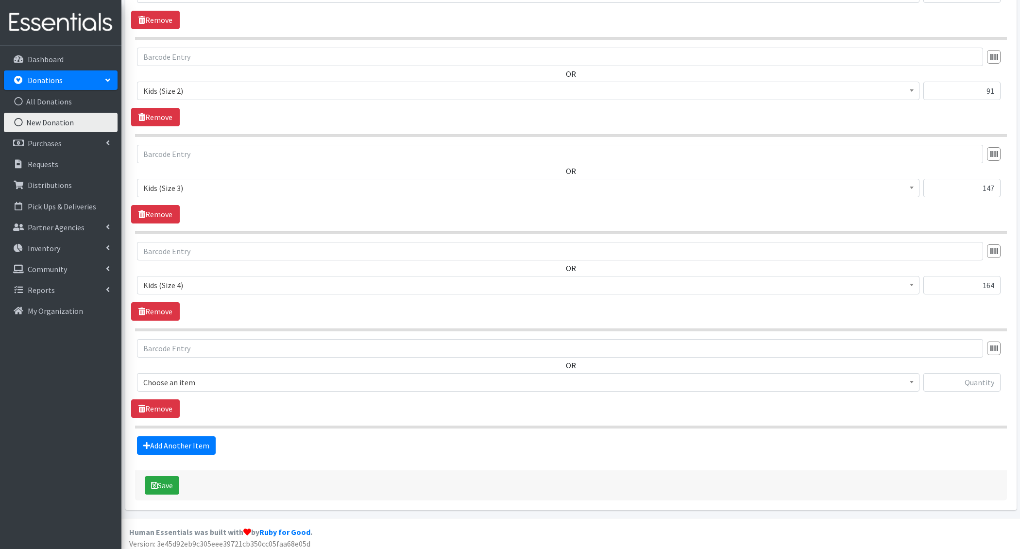
click at [180, 380] on span "Choose an item" at bounding box center [528, 382] width 770 height 14
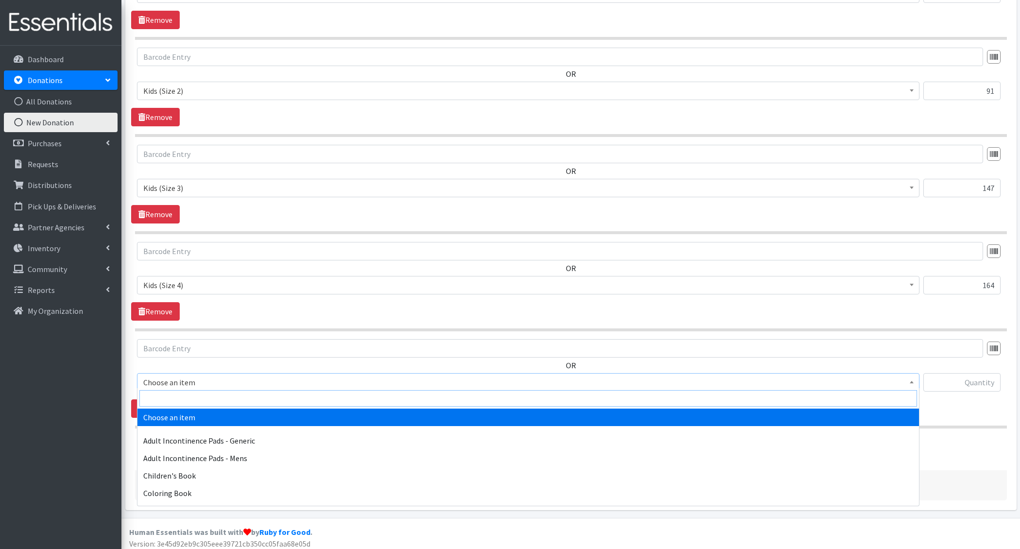
click at [187, 395] on input "search" at bounding box center [528, 398] width 778 height 17
type input "e 5"
select select "1214"
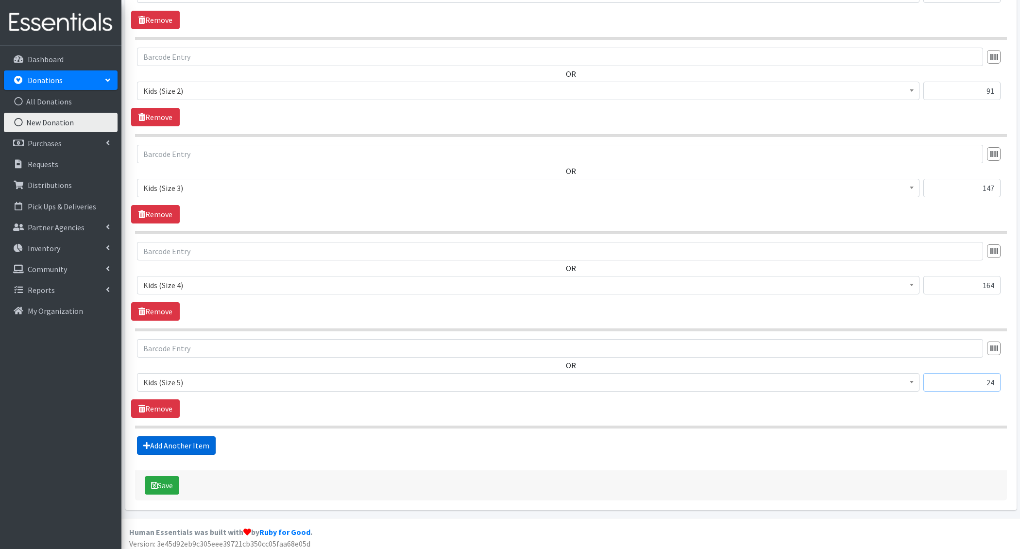
type input "24"
click at [178, 442] on link "Add Another Item" at bounding box center [176, 445] width 79 height 18
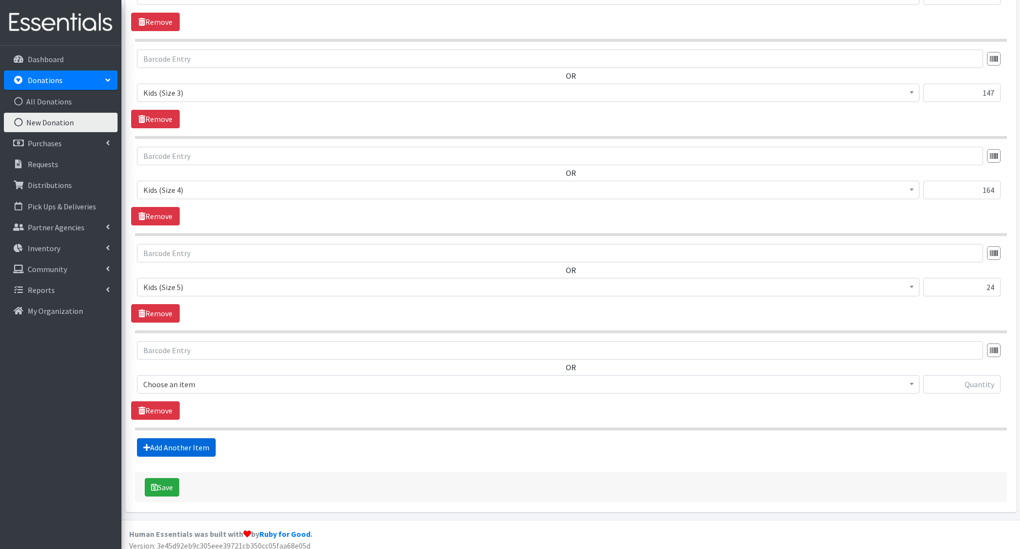
scroll to position [600, 0]
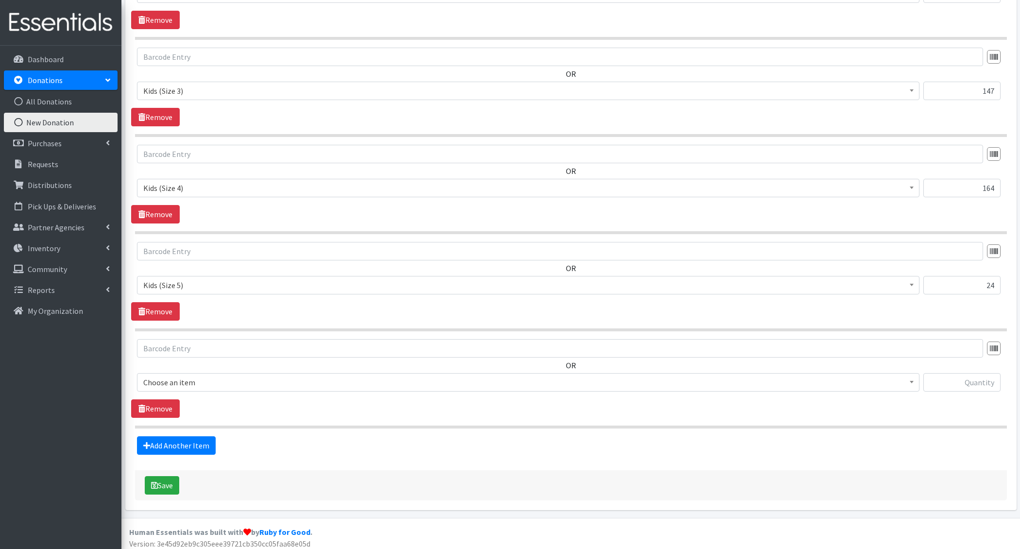
click at [173, 380] on span "Choose an item" at bounding box center [528, 382] width 770 height 14
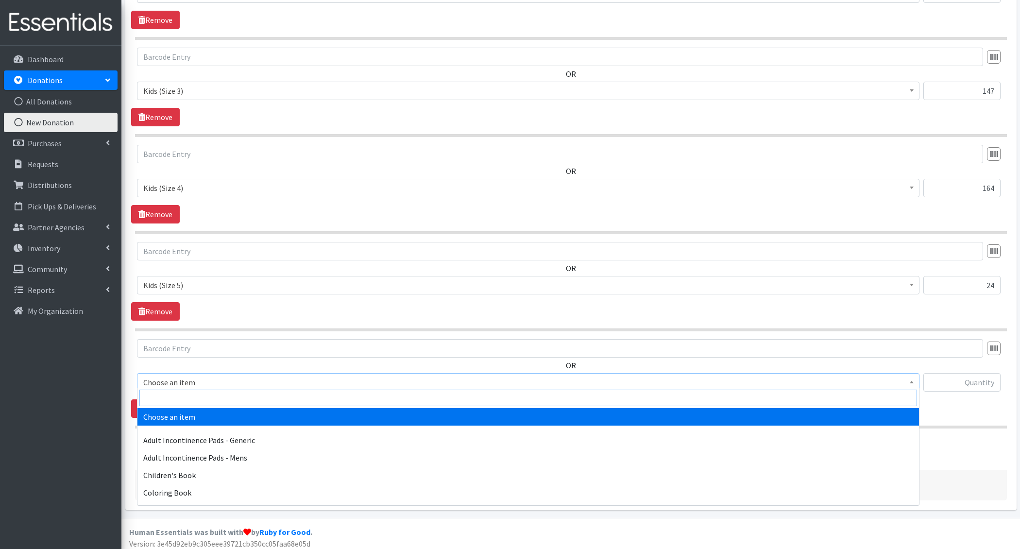
click at [186, 399] on input "search" at bounding box center [528, 398] width 778 height 17
type input "e 6"
select select "1216"
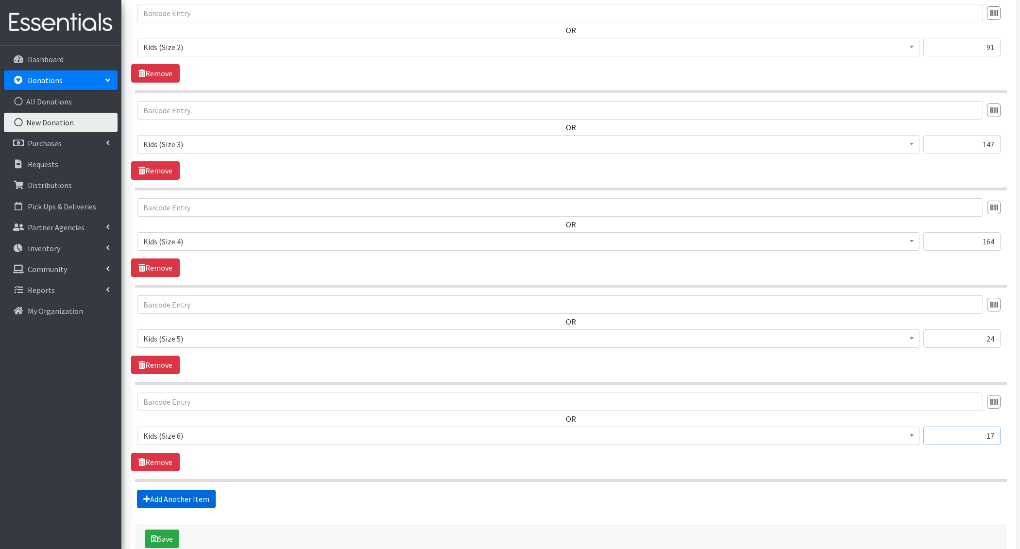
type input "17"
click at [175, 492] on link "Add Another Item" at bounding box center [176, 499] width 79 height 18
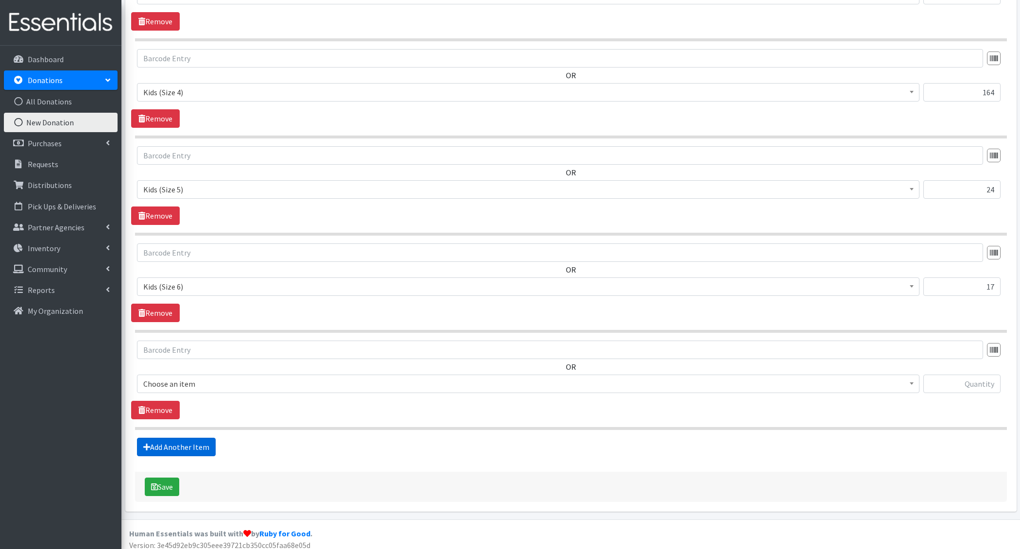
scroll to position [697, 0]
click at [178, 376] on span "Choose an item" at bounding box center [528, 383] width 770 height 14
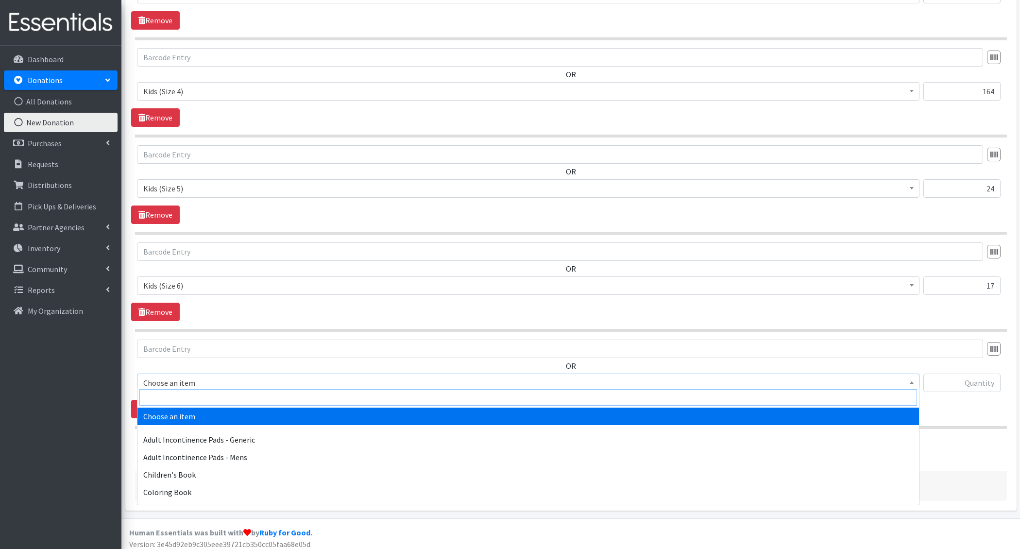
click at [193, 395] on input "search" at bounding box center [528, 397] width 778 height 17
type input "2t-"
select select "1411"
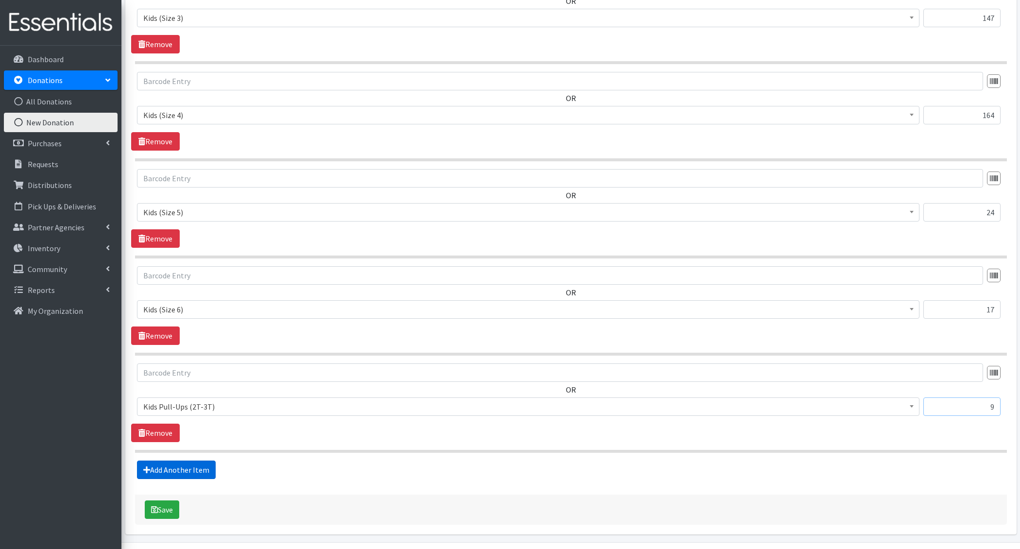
type input "9"
click at [143, 466] on link "Add Another Item" at bounding box center [176, 469] width 79 height 18
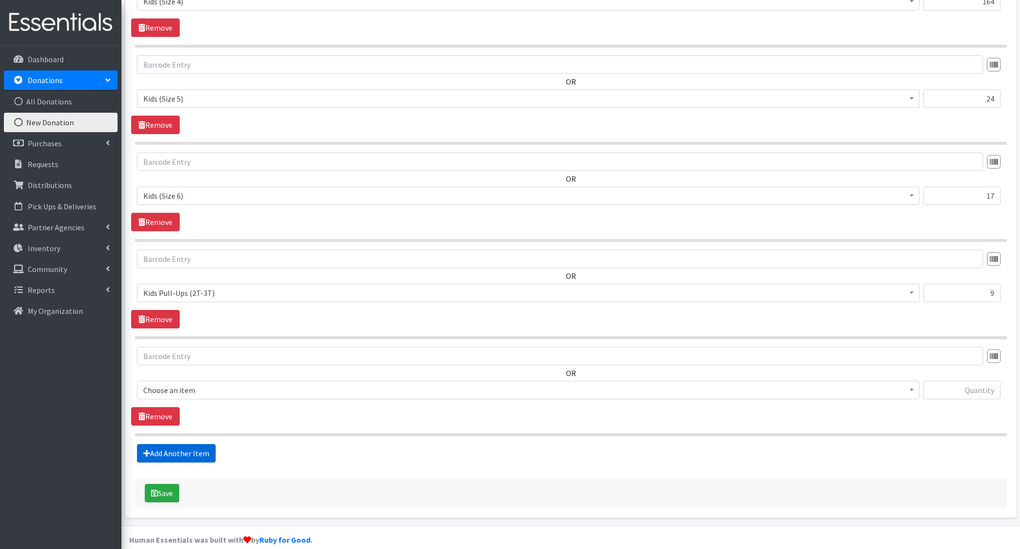
scroll to position [793, 0]
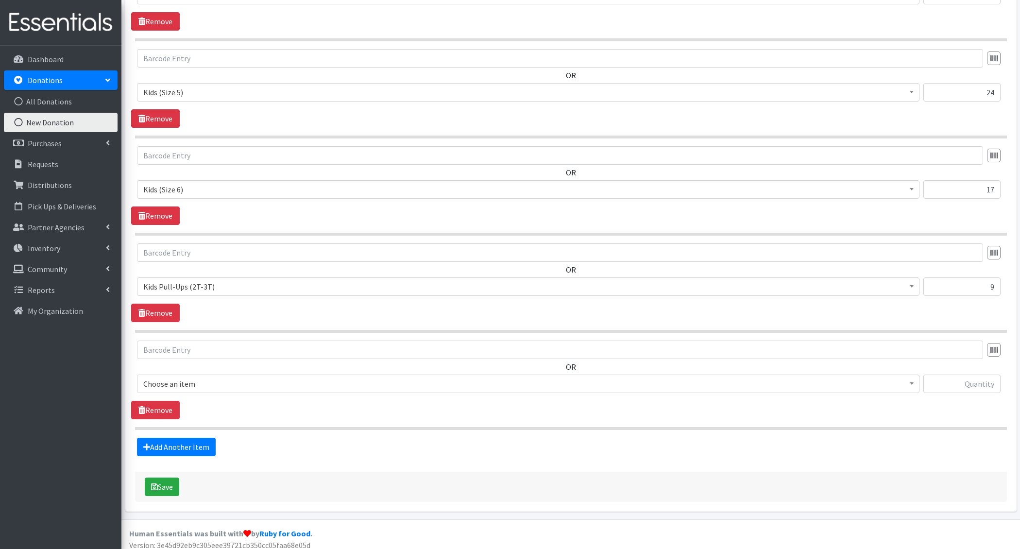
click at [192, 377] on span "Choose an item" at bounding box center [528, 384] width 770 height 14
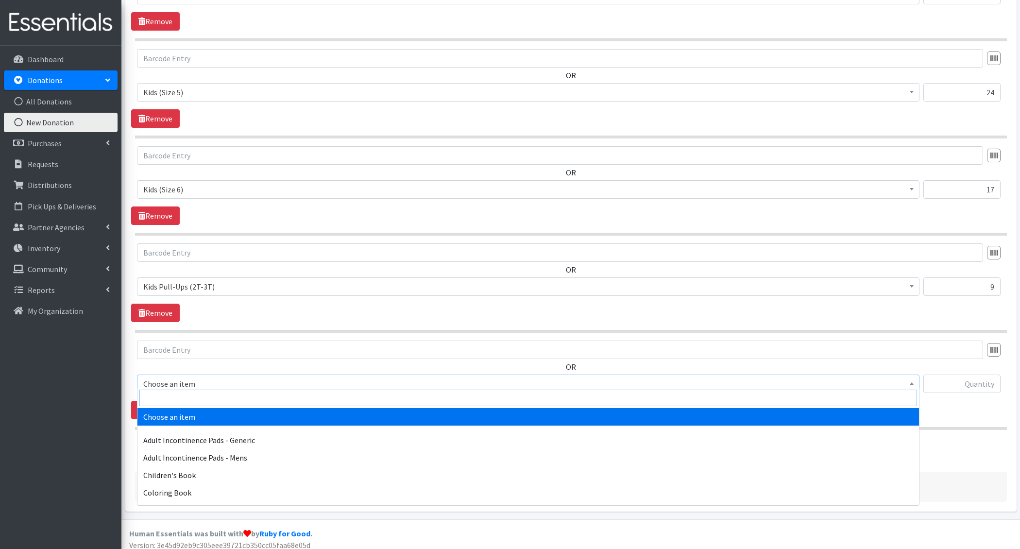
click at [195, 392] on input "search" at bounding box center [528, 398] width 778 height 17
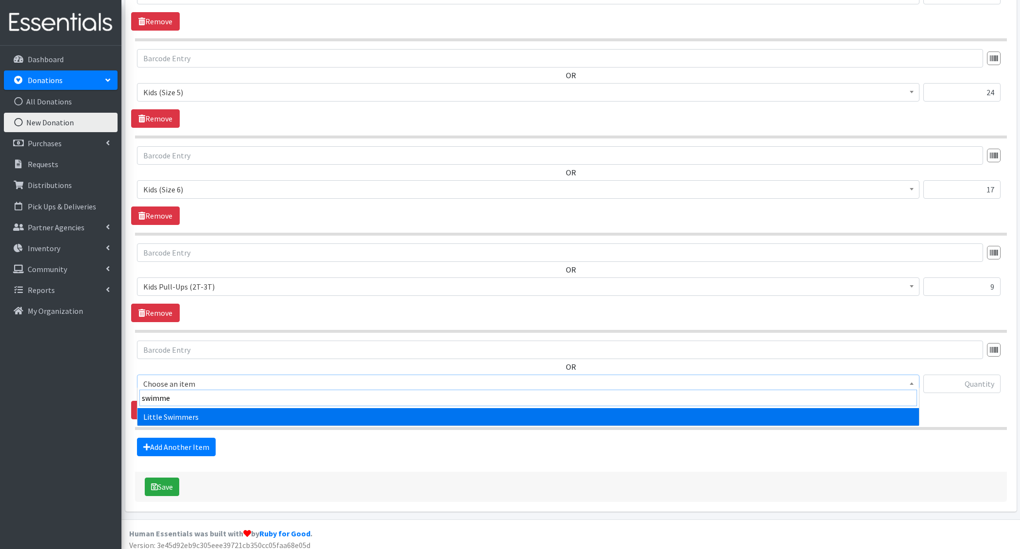
type input "swimmer"
select select "4728"
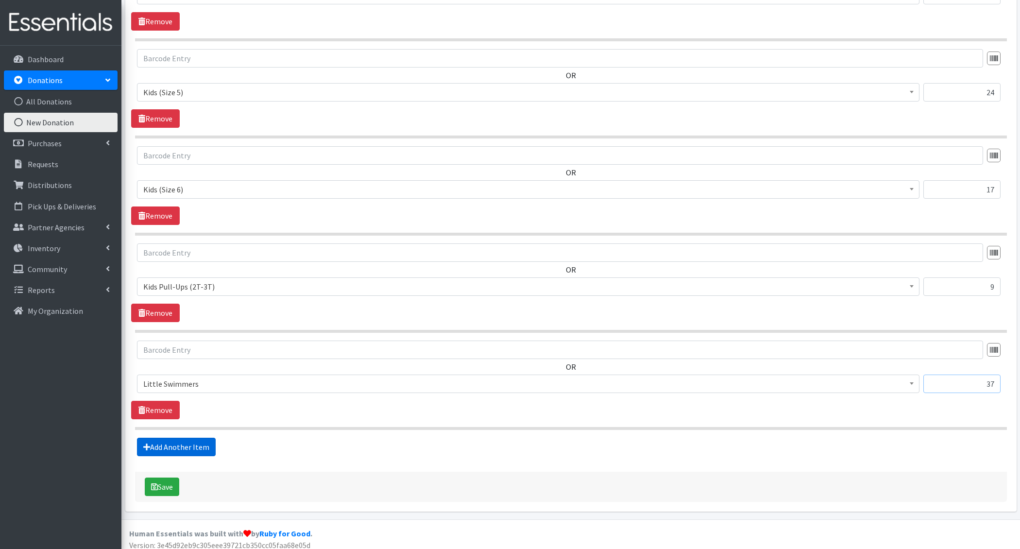
type input "37"
click at [157, 445] on link "Add Another Item" at bounding box center [176, 447] width 79 height 18
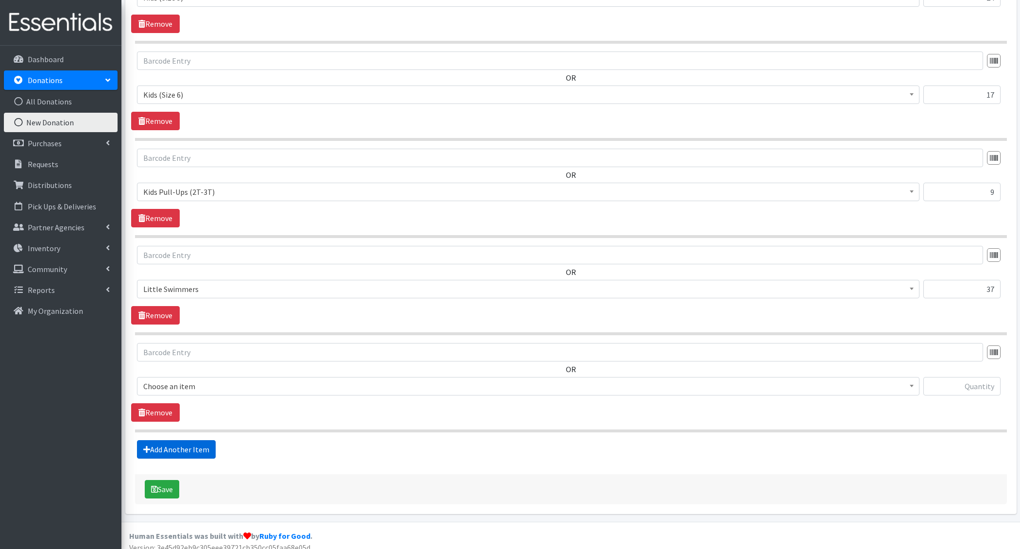
scroll to position [890, 0]
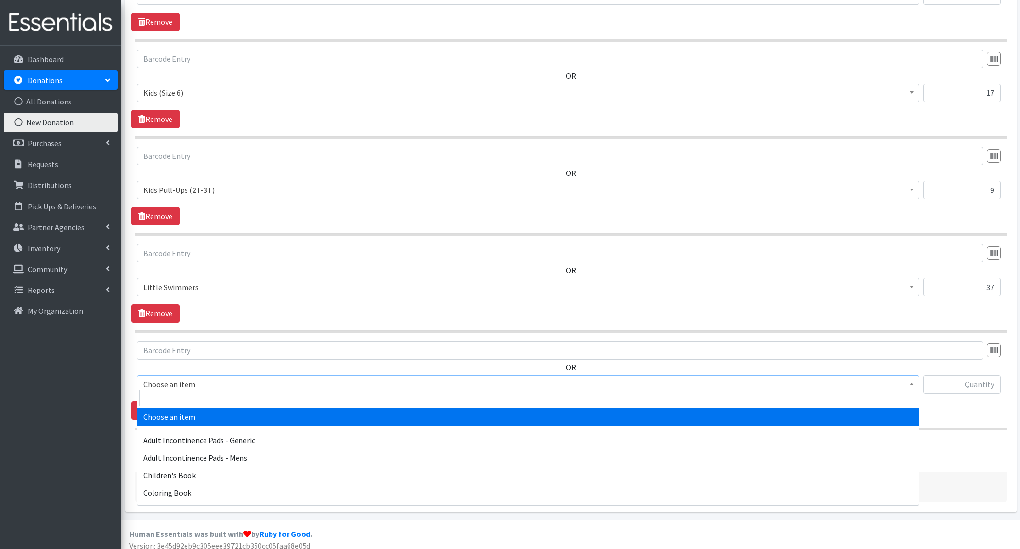
click at [169, 378] on span "Choose an item" at bounding box center [528, 384] width 770 height 14
click at [184, 396] on input "search" at bounding box center [528, 398] width 778 height 17
type input "e 7"
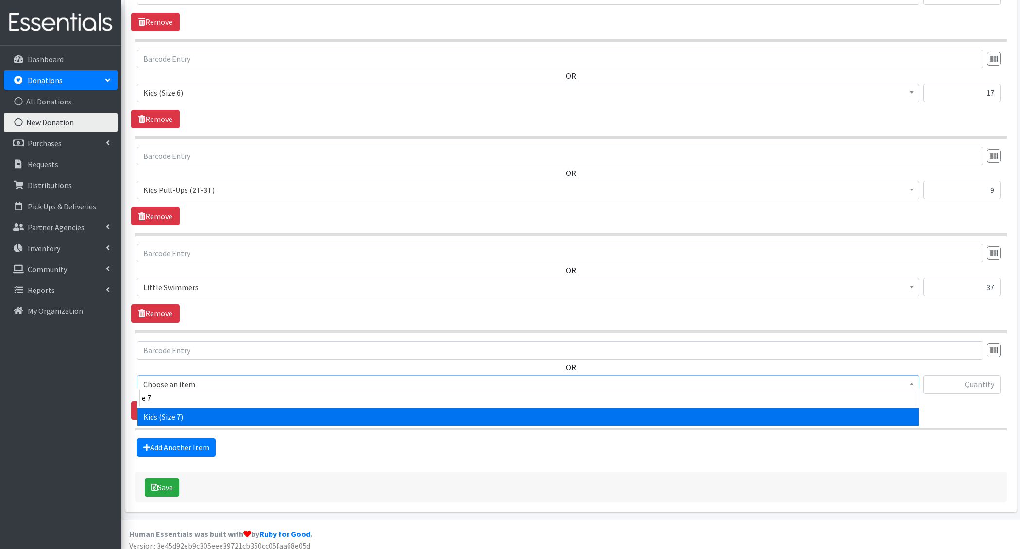
select select "6314"
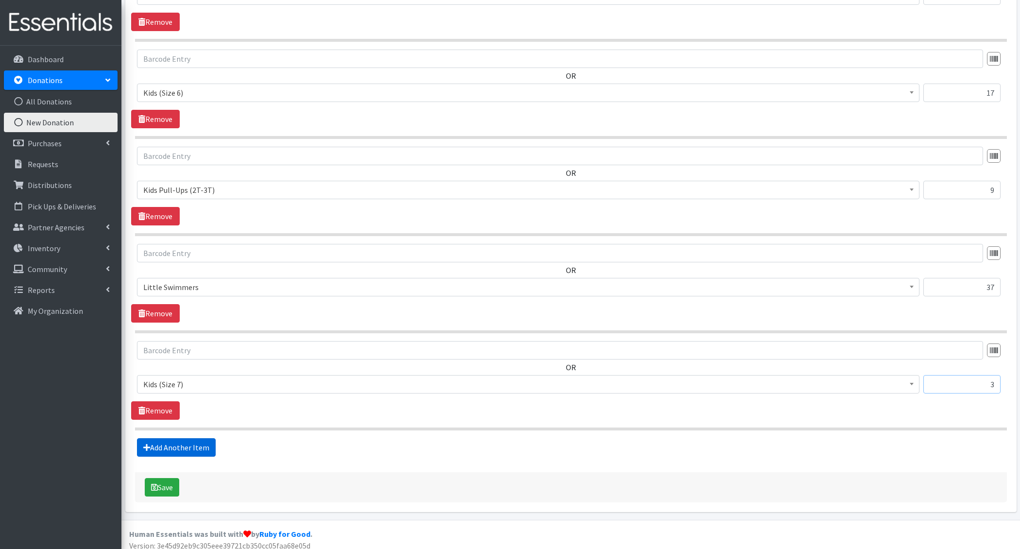
type input "3"
click at [177, 444] on link "Add Another Item" at bounding box center [176, 447] width 79 height 18
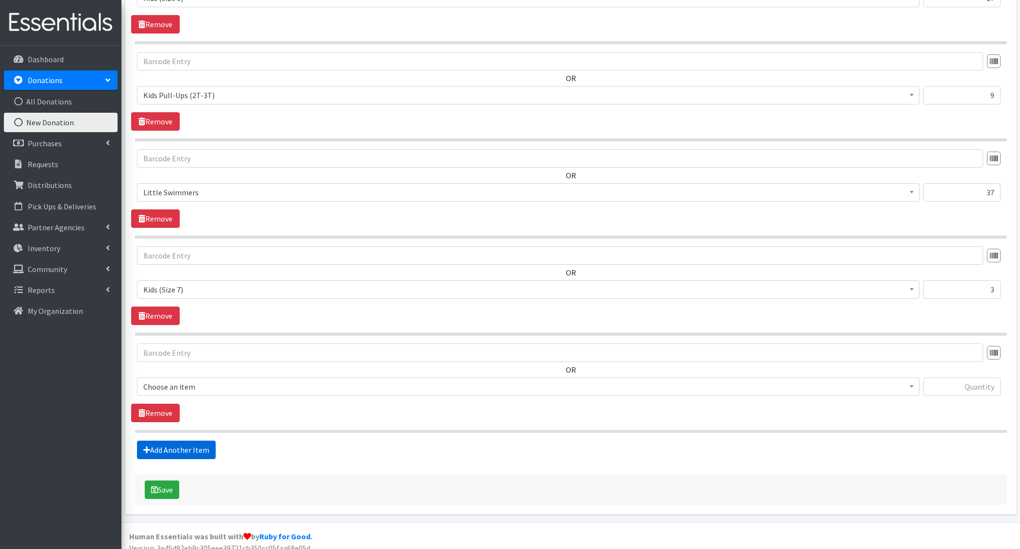
scroll to position [986, 0]
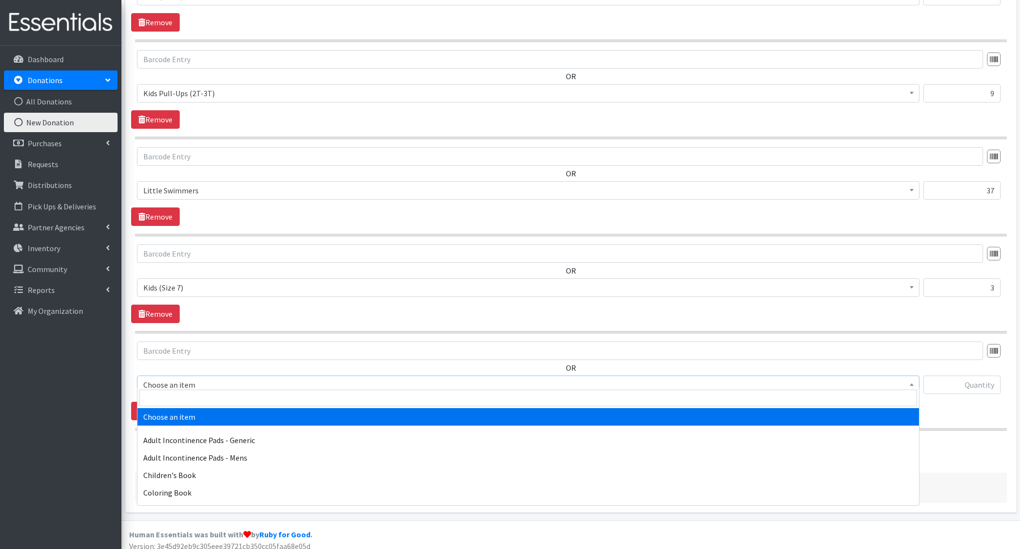
click at [185, 384] on span "Choose an item" at bounding box center [528, 385] width 770 height 14
click at [186, 404] on input "search" at bounding box center [528, 398] width 778 height 17
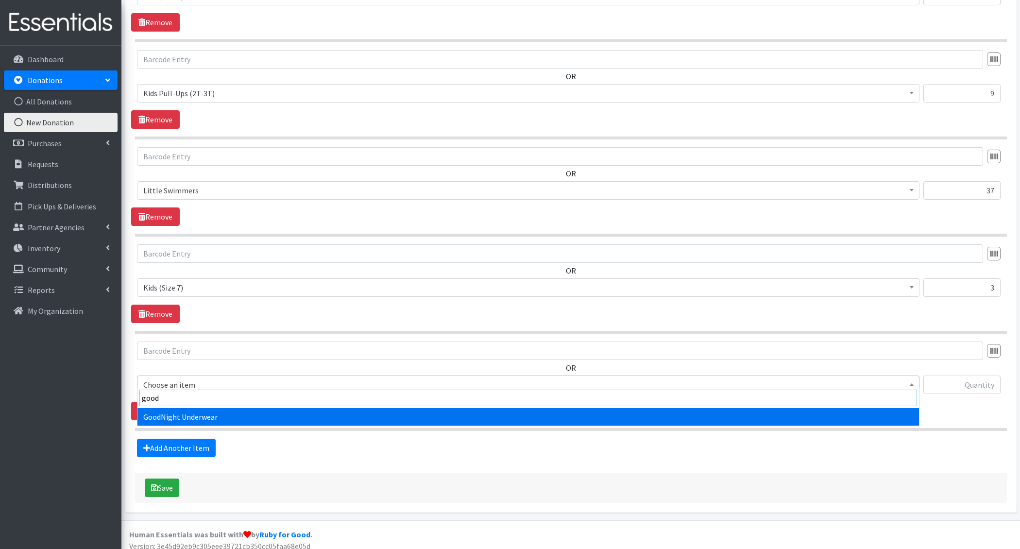
type input "goodn"
select select "5110"
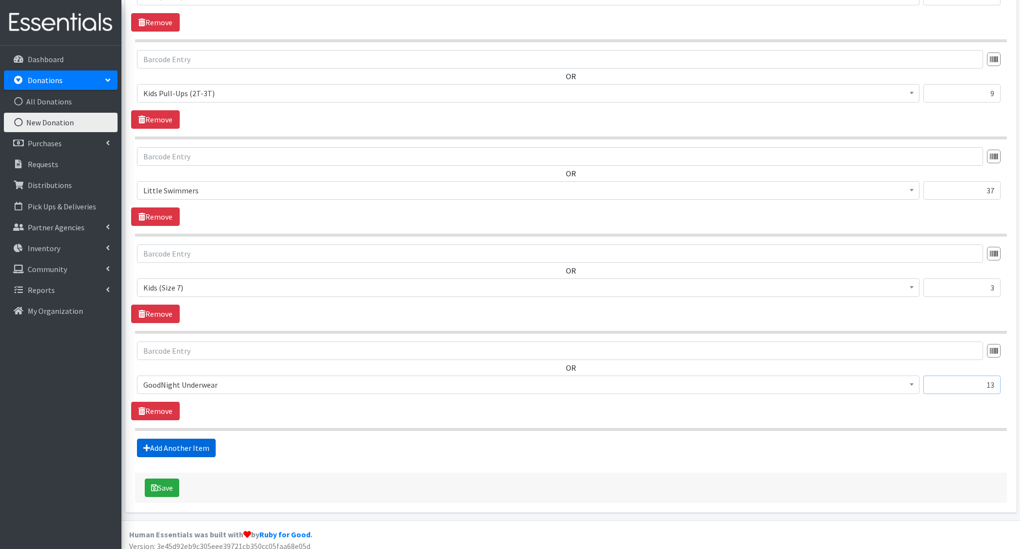
type input "13"
click at [179, 444] on link "Add Another Item" at bounding box center [176, 448] width 79 height 18
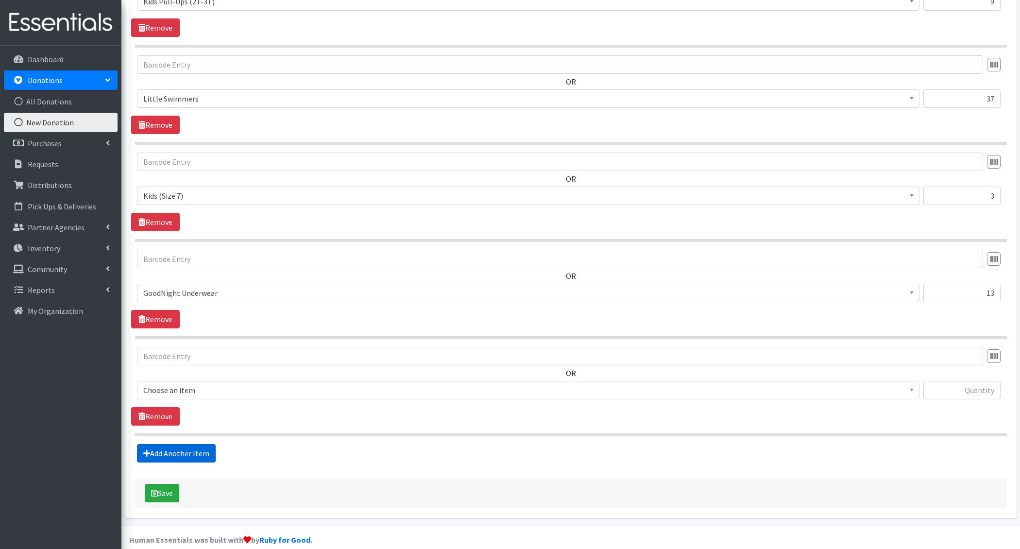
scroll to position [1083, 0]
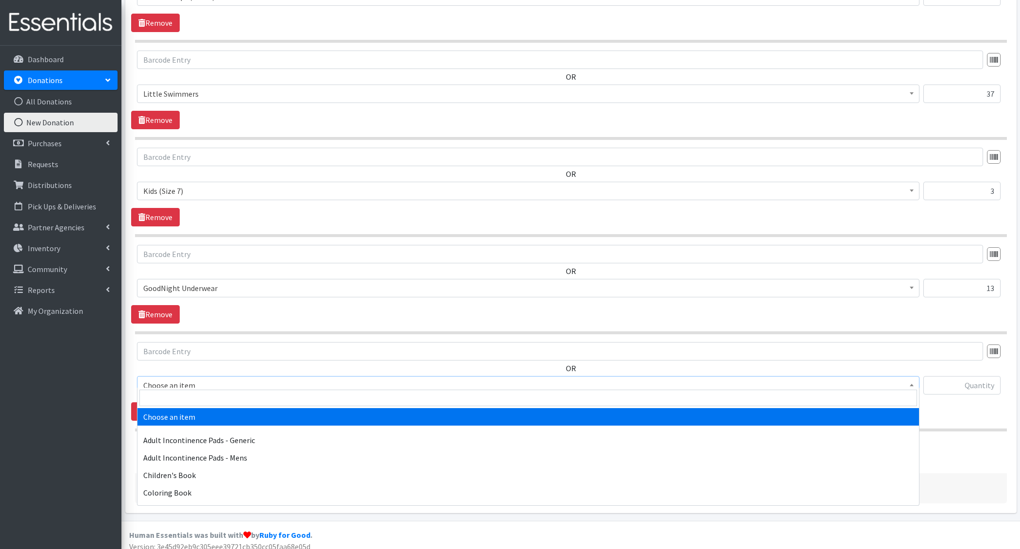
click at [180, 385] on span "Choose an item" at bounding box center [528, 385] width 770 height 14
click at [183, 395] on input "search" at bounding box center [528, 398] width 778 height 17
type input "pads"
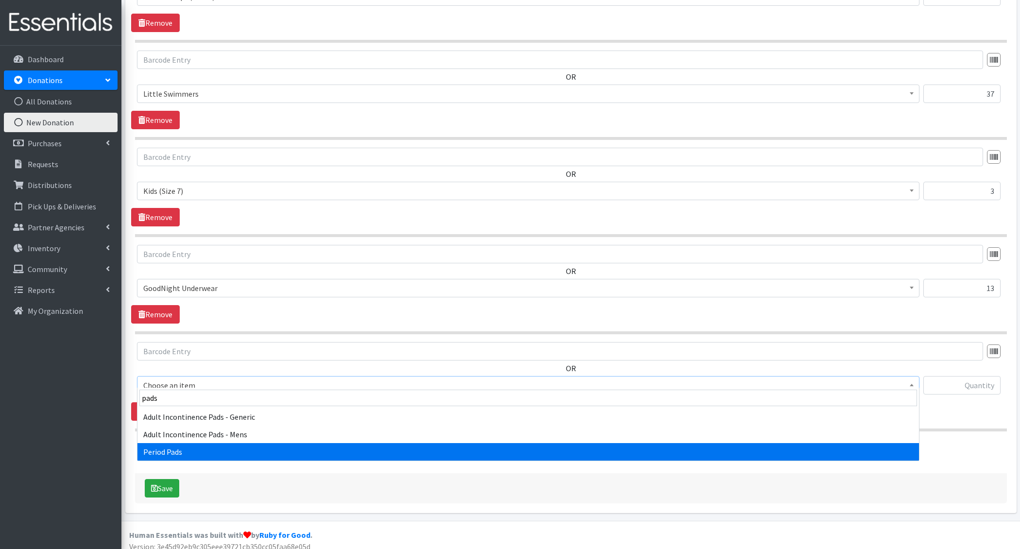
select select "1402"
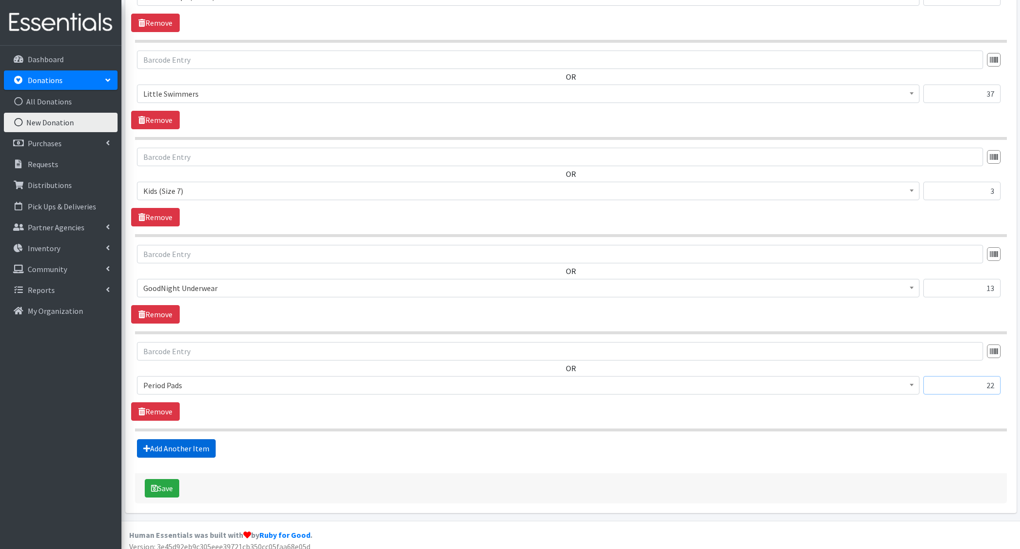
type input "22"
click at [172, 439] on link "Add Another Item" at bounding box center [176, 448] width 79 height 18
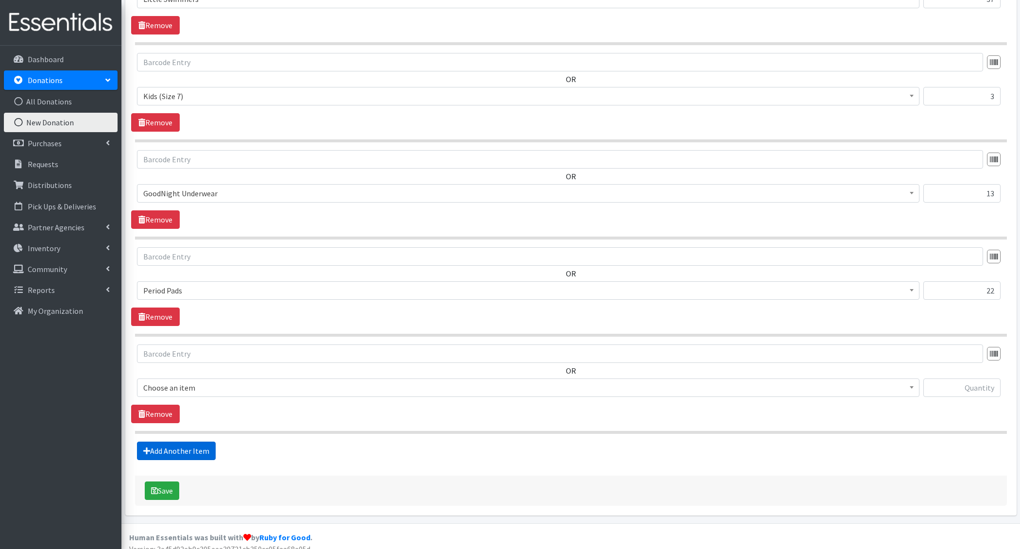
scroll to position [1179, 0]
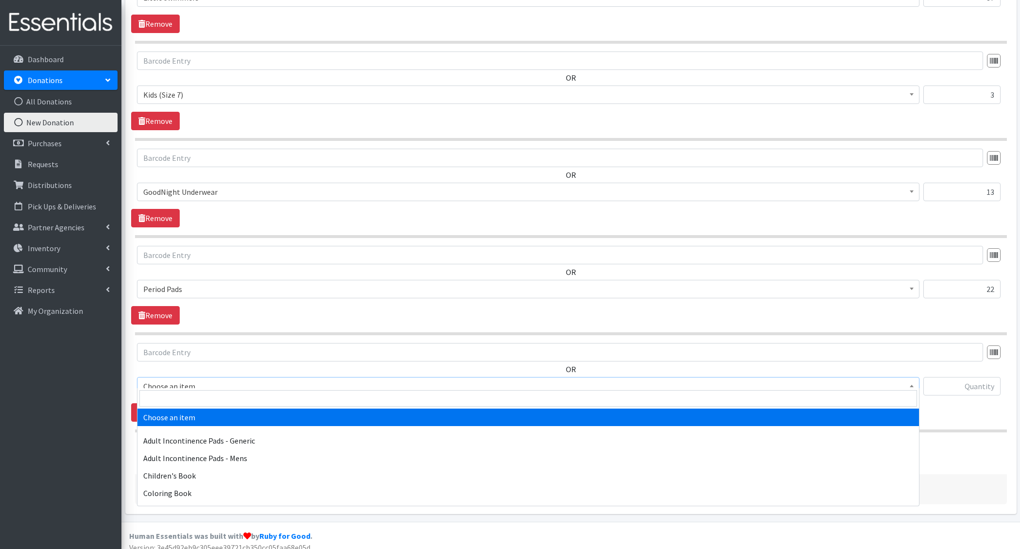
click at [201, 379] on span "Choose an item" at bounding box center [528, 386] width 770 height 14
click at [196, 391] on input "search" at bounding box center [528, 398] width 778 height 17
type input "liners"
select select "1405"
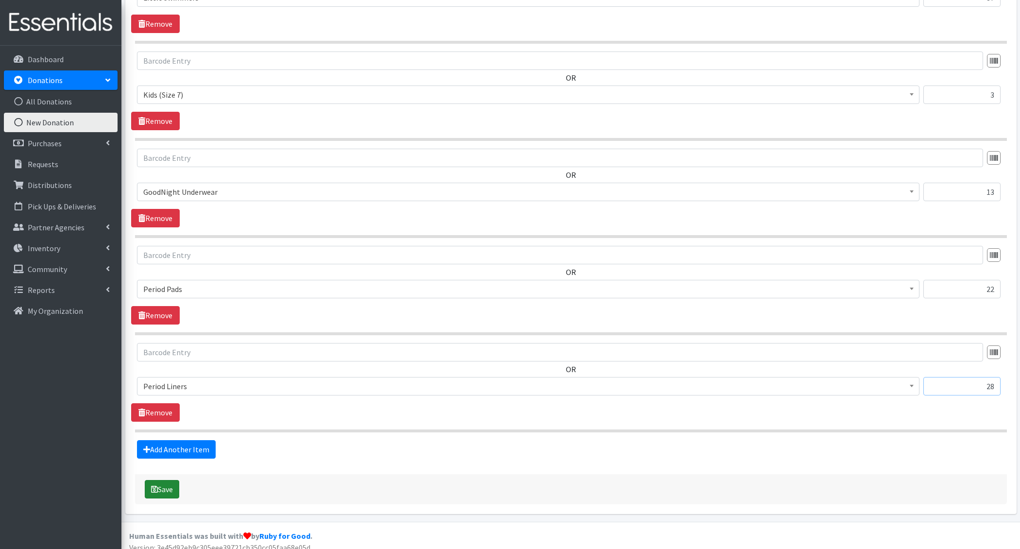
type input "28"
click at [162, 474] on div "Save" at bounding box center [571, 489] width 872 height 30
click at [170, 483] on button "Save" at bounding box center [162, 489] width 34 height 18
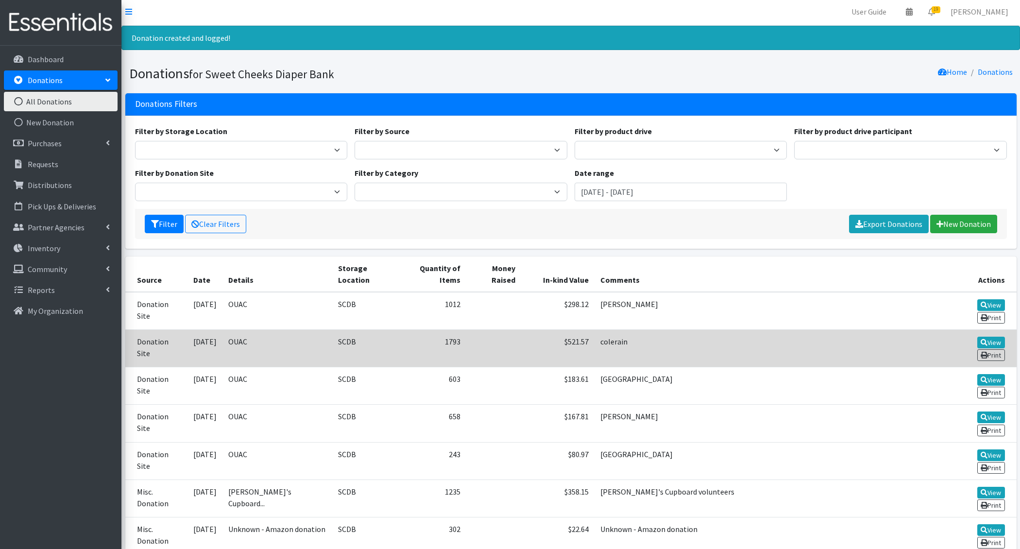
scroll to position [11, 0]
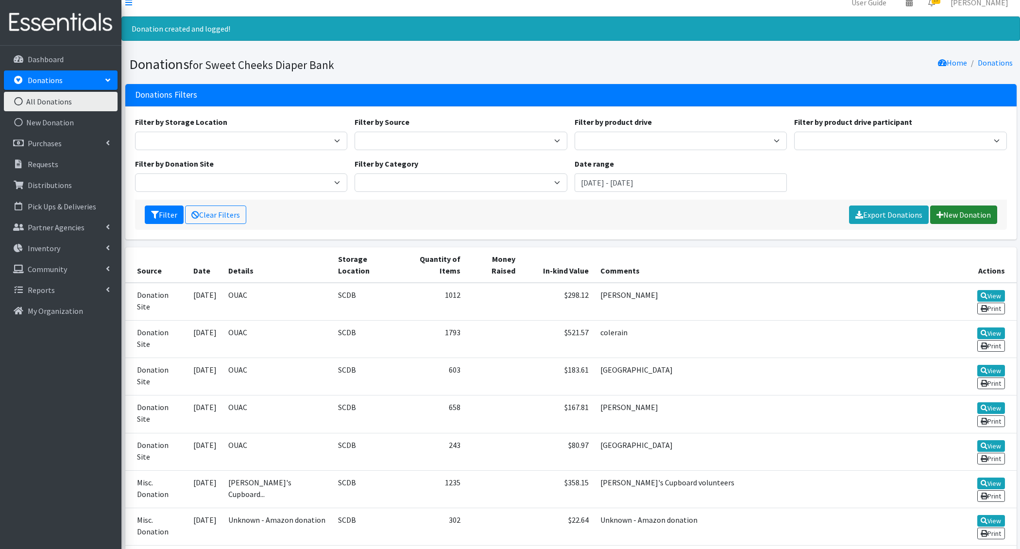
click at [952, 213] on link "New Donation" at bounding box center [963, 214] width 67 height 18
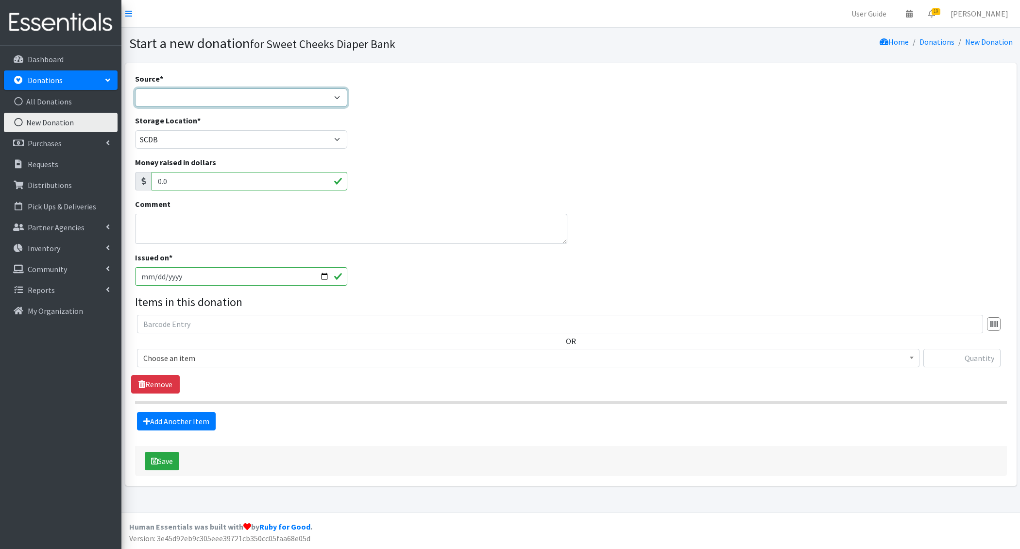
click at [173, 100] on select "Product Drive Manufacturer Donation Site Misc. Donation" at bounding box center [241, 97] width 213 height 18
select select "Donation Site"
click at [135, 88] on select "Product Drive Manufacturer Donation Site Misc. Donation" at bounding box center [241, 97] width 213 height 18
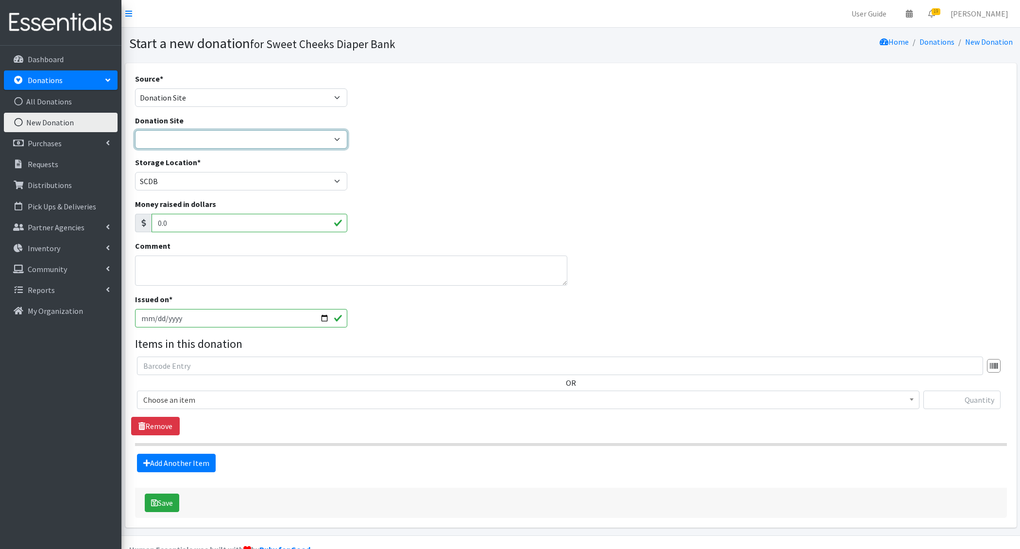
click at [178, 137] on select "Barre 3 Mariemont Cincinnati Museum Center Cincinnati Recycling and Reuse Hub C…" at bounding box center [241, 139] width 213 height 18
select select "38"
click at [135, 130] on select "Barre 3 Mariemont Cincinnati Museum Center Cincinnati Recycling and Reuse Hub C…" at bounding box center [241, 139] width 213 height 18
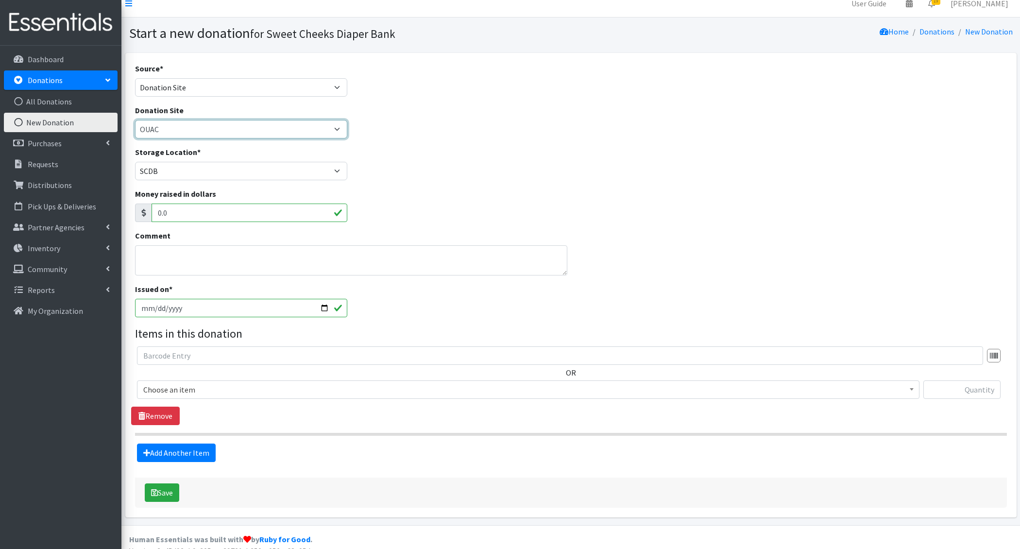
scroll to position [19, 0]
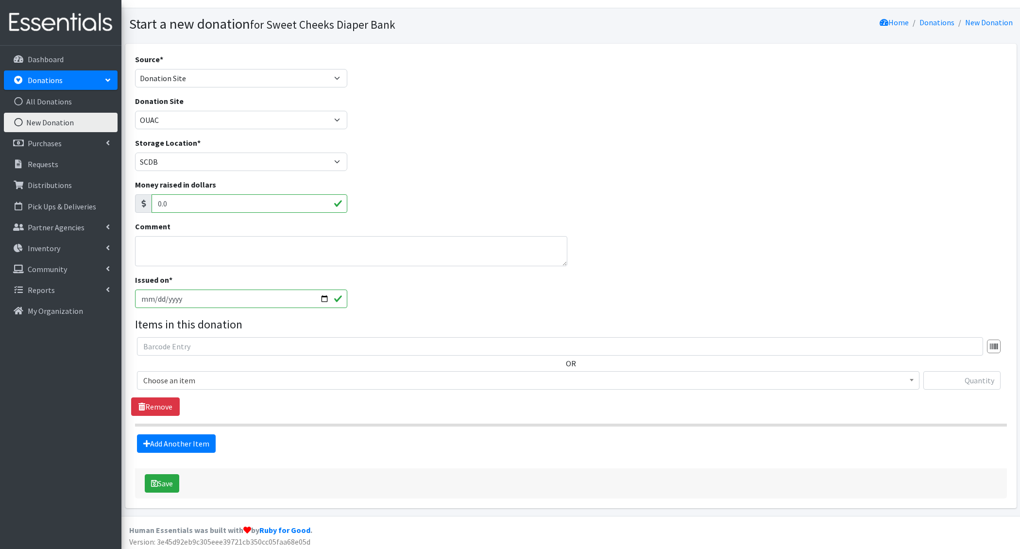
click at [192, 278] on div "Issued on * 2025-09-29" at bounding box center [241, 291] width 213 height 34
click at [190, 247] on textarea "Comment" at bounding box center [351, 251] width 432 height 30
type textarea "West Chester"
click at [151, 299] on input "[DATE]" at bounding box center [241, 298] width 213 height 18
click at [157, 299] on input "[DATE]" at bounding box center [241, 298] width 213 height 18
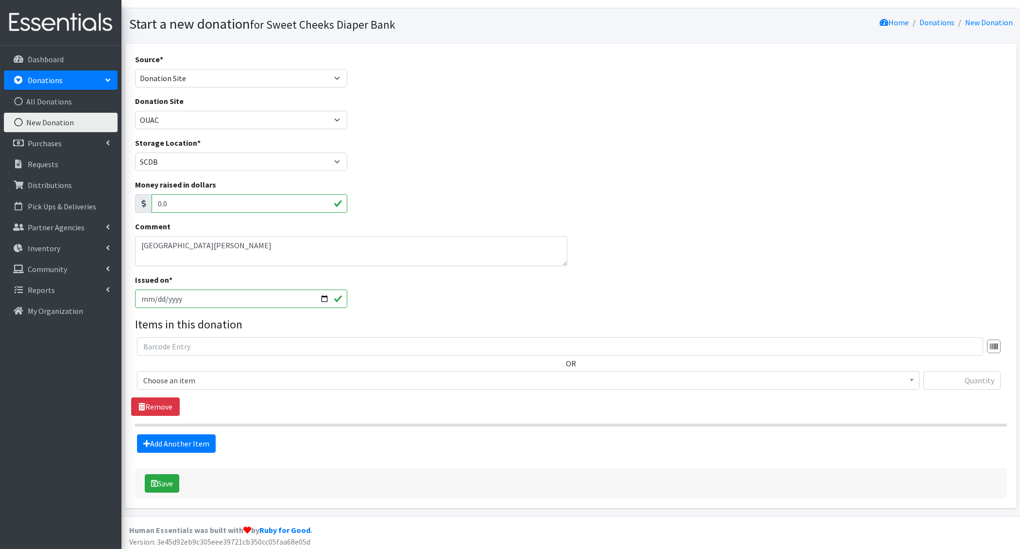
type input "[DATE]"
click at [181, 376] on span "Choose an item" at bounding box center [528, 379] width 770 height 14
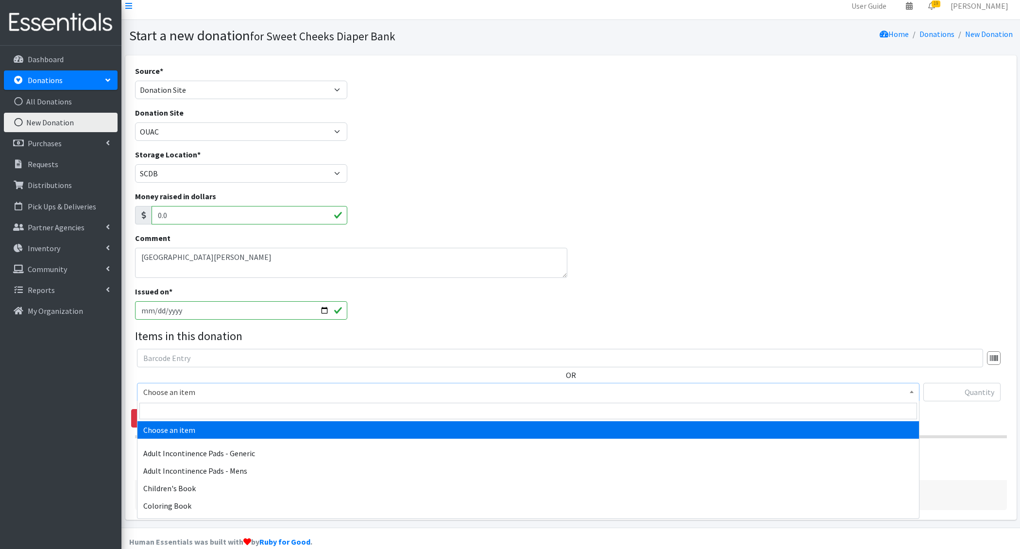
scroll to position [0, 0]
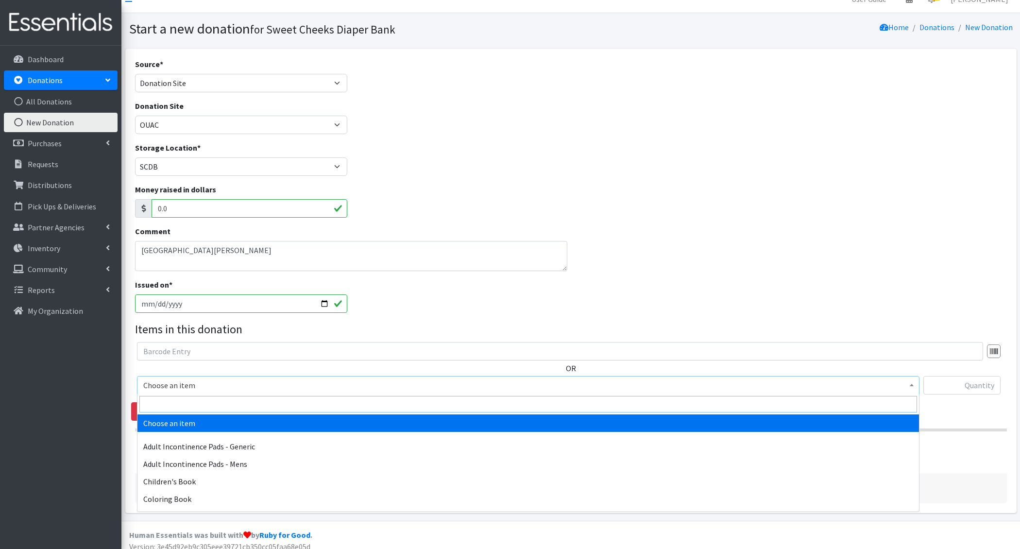
click at [165, 408] on input "search" at bounding box center [528, 404] width 778 height 17
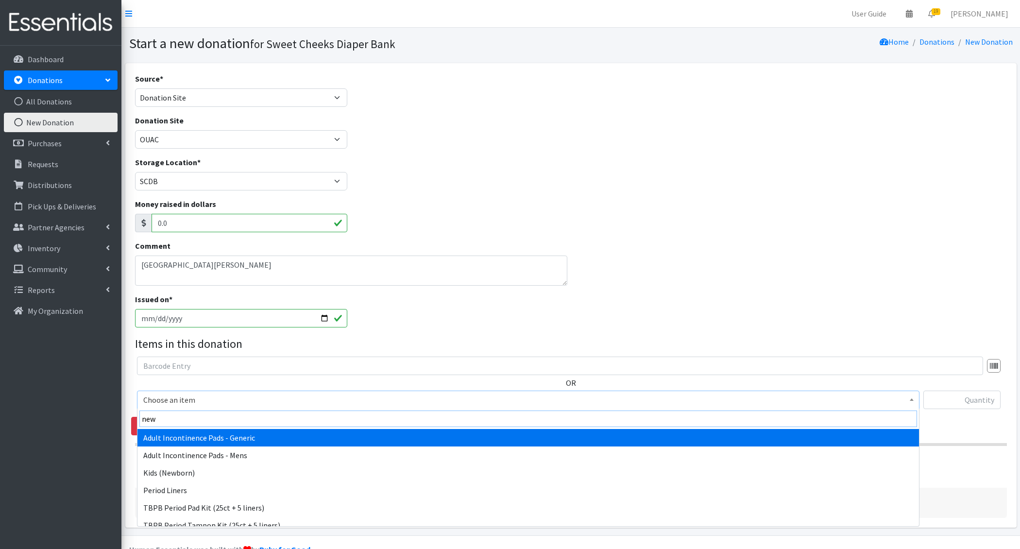
type input "newb"
select select "1222"
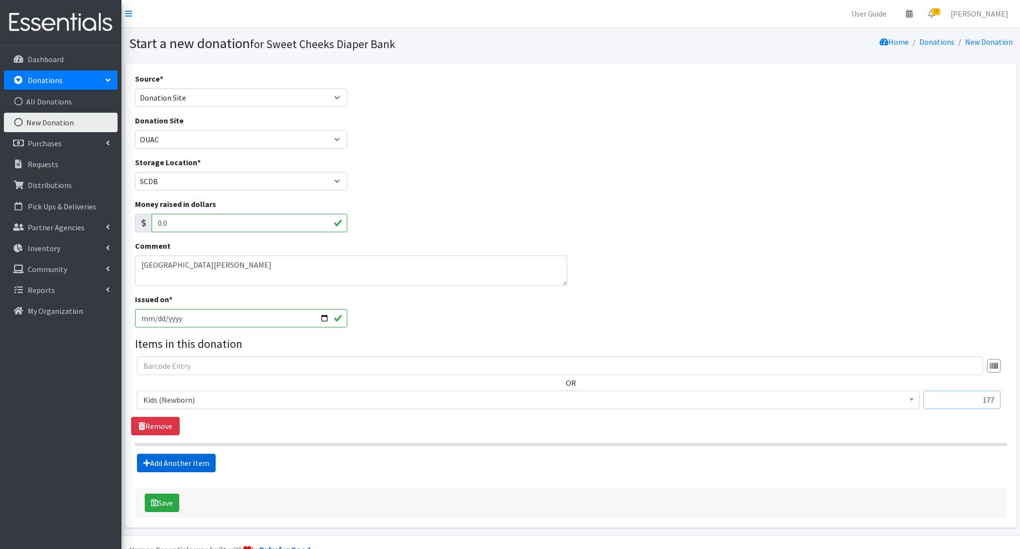
type input "177"
click at [182, 456] on link "Add Another Item" at bounding box center [176, 463] width 79 height 18
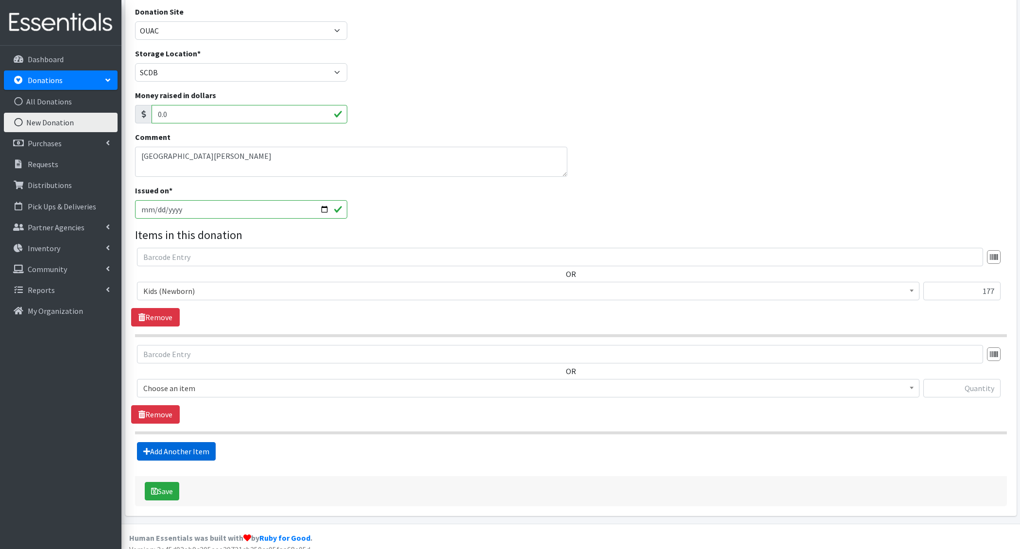
scroll to position [117, 0]
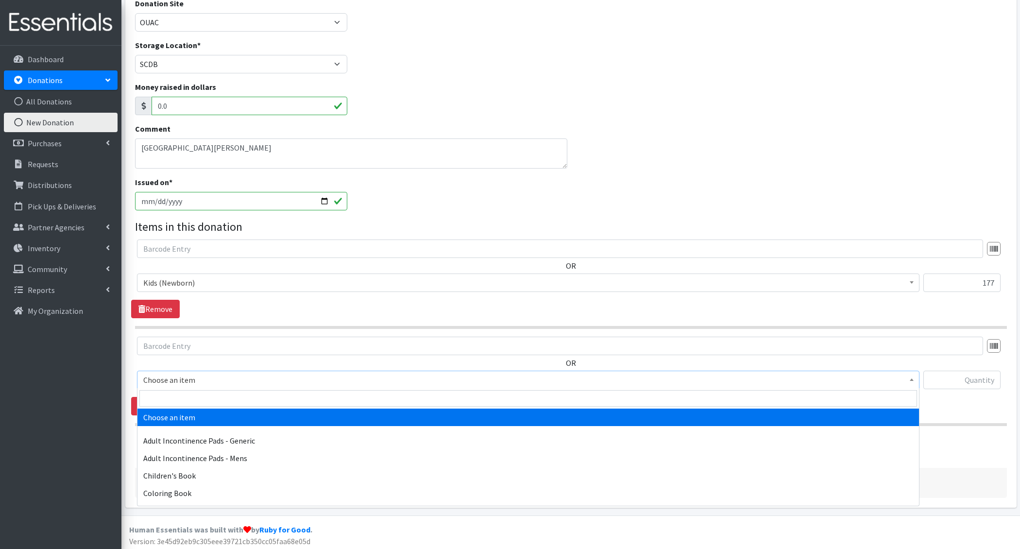
click at [196, 378] on span "Choose an item" at bounding box center [528, 380] width 770 height 14
click at [181, 395] on input "search" at bounding box center [528, 398] width 778 height 17
type input "e 1"
select select "1201"
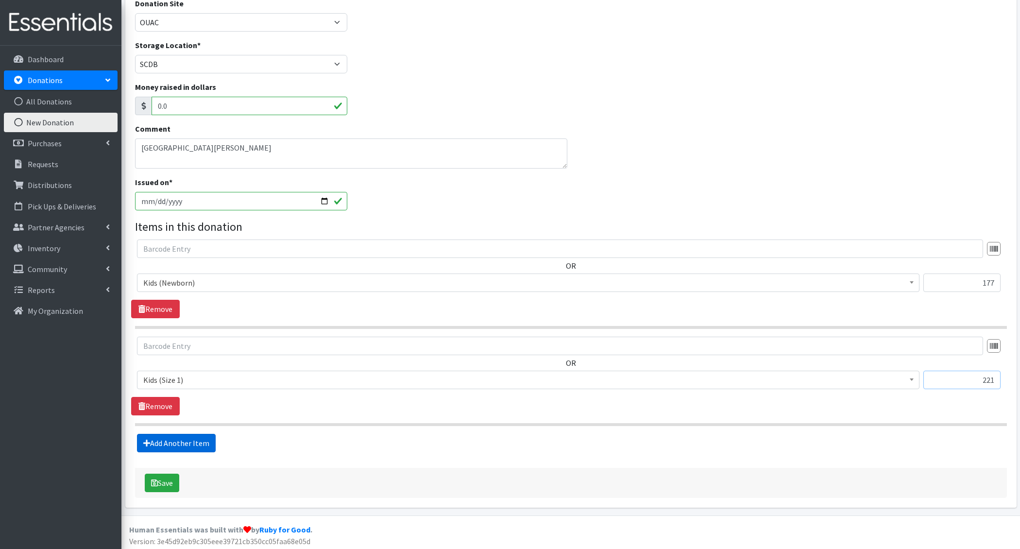
type input "221"
click at [186, 448] on link "Add Another Item" at bounding box center [176, 443] width 79 height 18
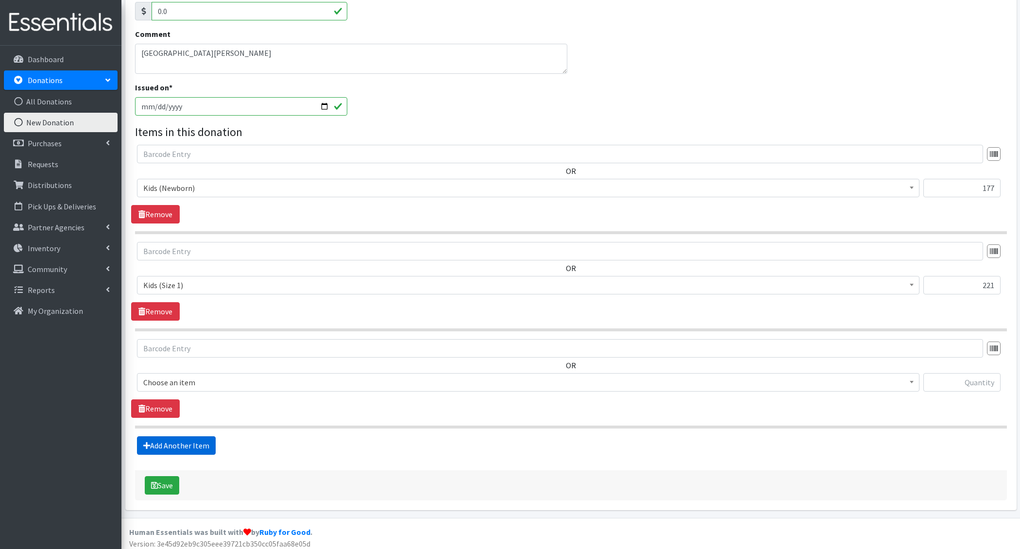
scroll to position [214, 0]
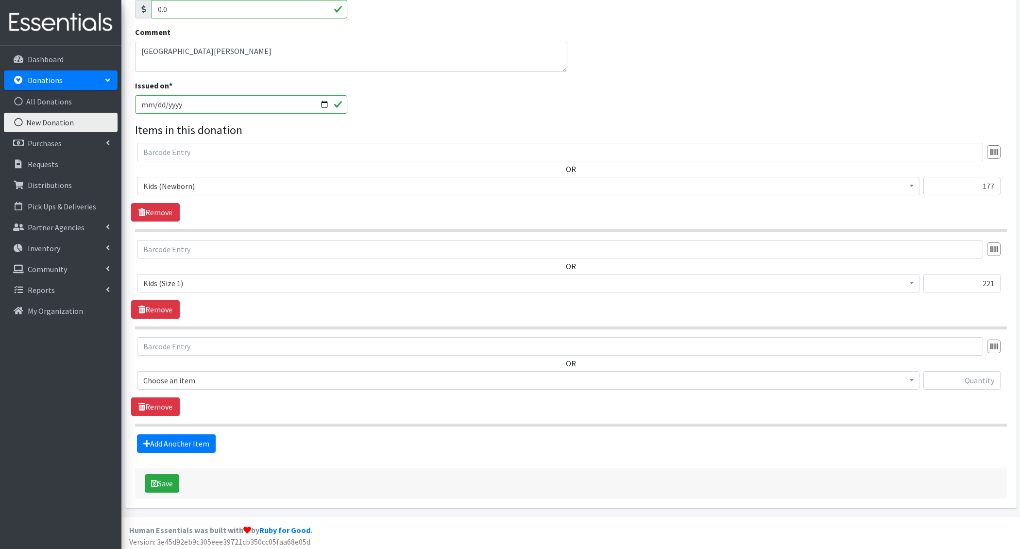
drag, startPoint x: 174, startPoint y: 377, endPoint x: 176, endPoint y: 383, distance: 5.5
click at [174, 377] on span "Choose an item" at bounding box center [528, 381] width 770 height 14
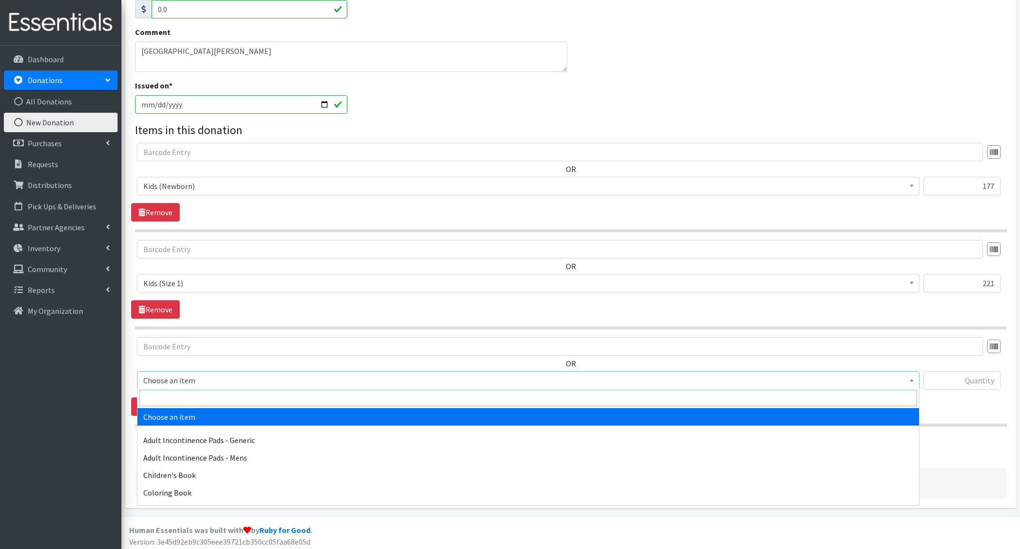
click at [175, 399] on input "search" at bounding box center [528, 398] width 778 height 17
type input "e 2"
select select "1202"
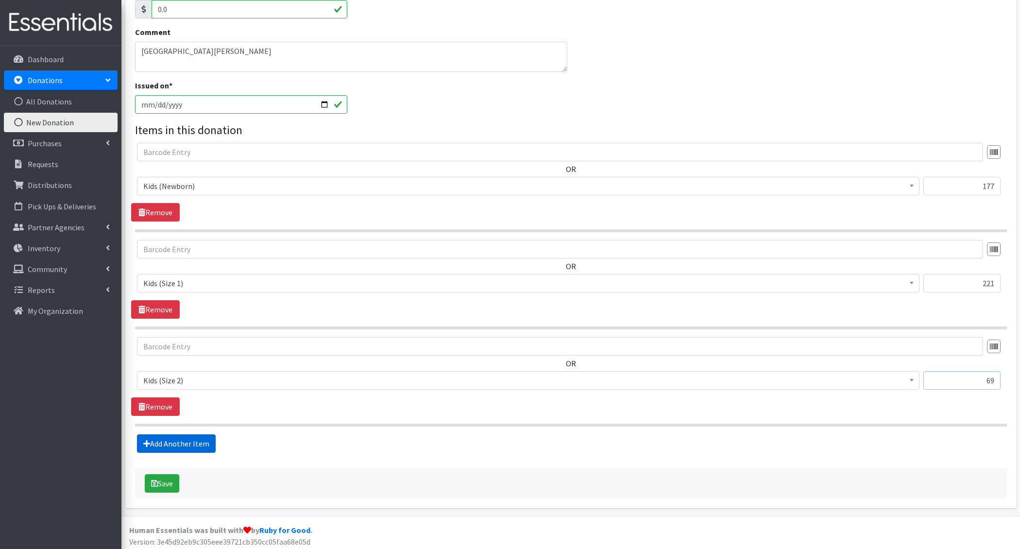
type input "69"
click at [189, 443] on link "Add Another Item" at bounding box center [176, 443] width 79 height 18
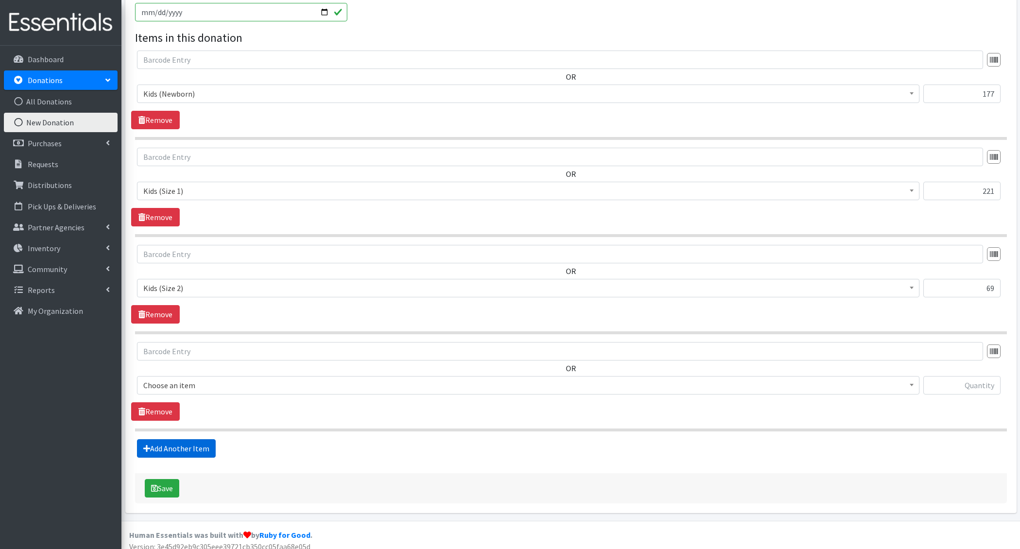
scroll to position [310, 0]
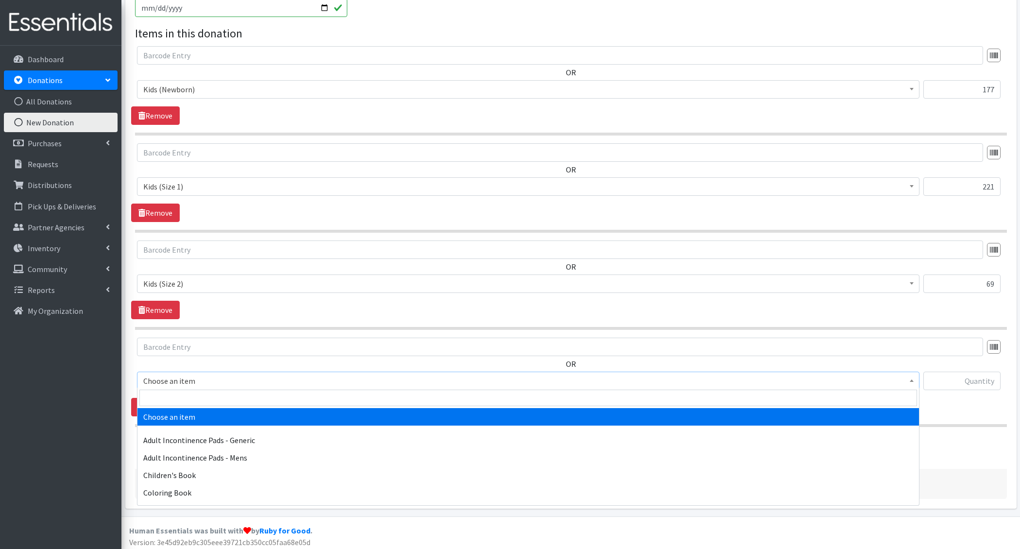
drag, startPoint x: 180, startPoint y: 378, endPoint x: 182, endPoint y: 391, distance: 12.8
click at [180, 379] on span "Choose an item" at bounding box center [528, 381] width 770 height 14
click at [182, 391] on input "search" at bounding box center [528, 398] width 778 height 17
type input "e 3"
select select "1221"
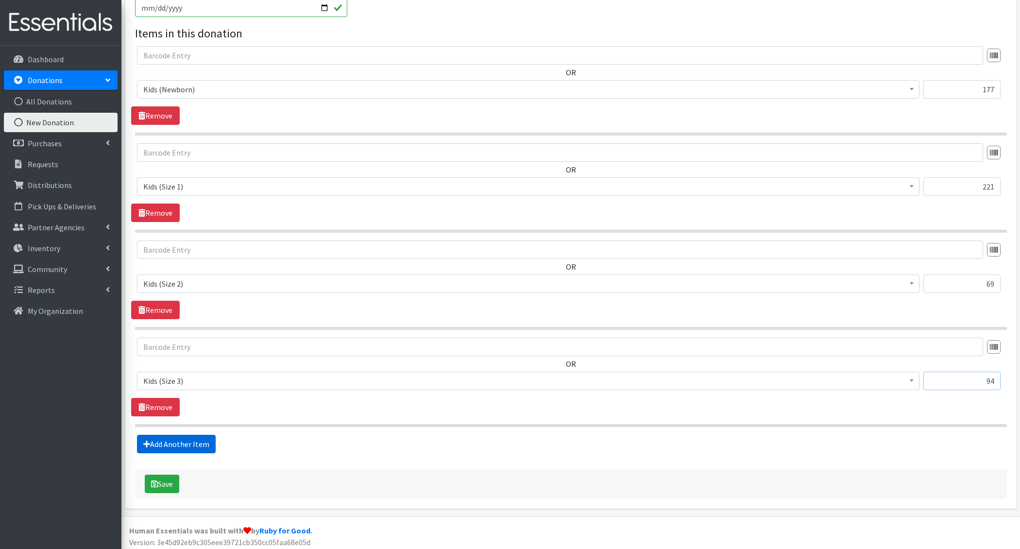
type input "94"
click at [158, 438] on link "Add Another Item" at bounding box center [176, 444] width 79 height 18
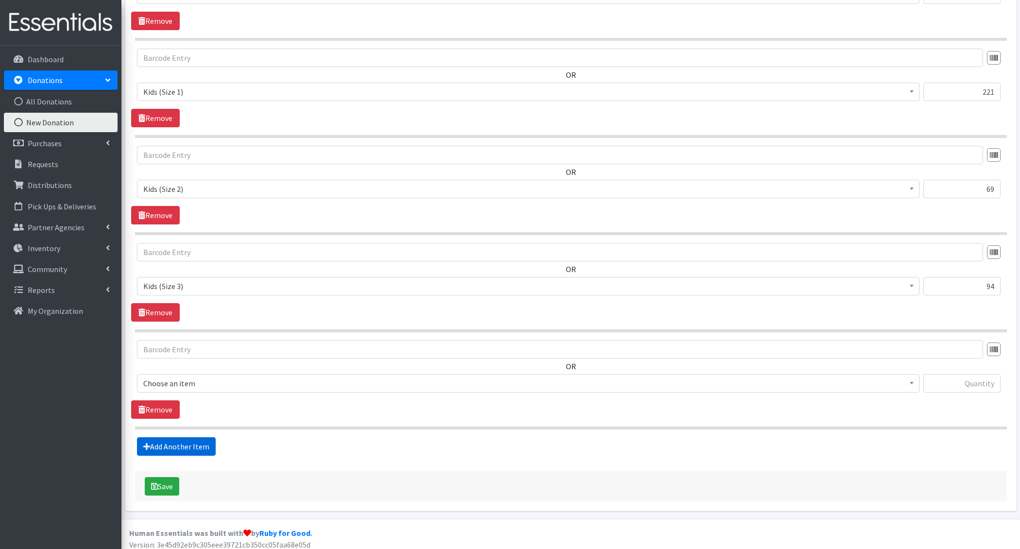
scroll to position [407, 0]
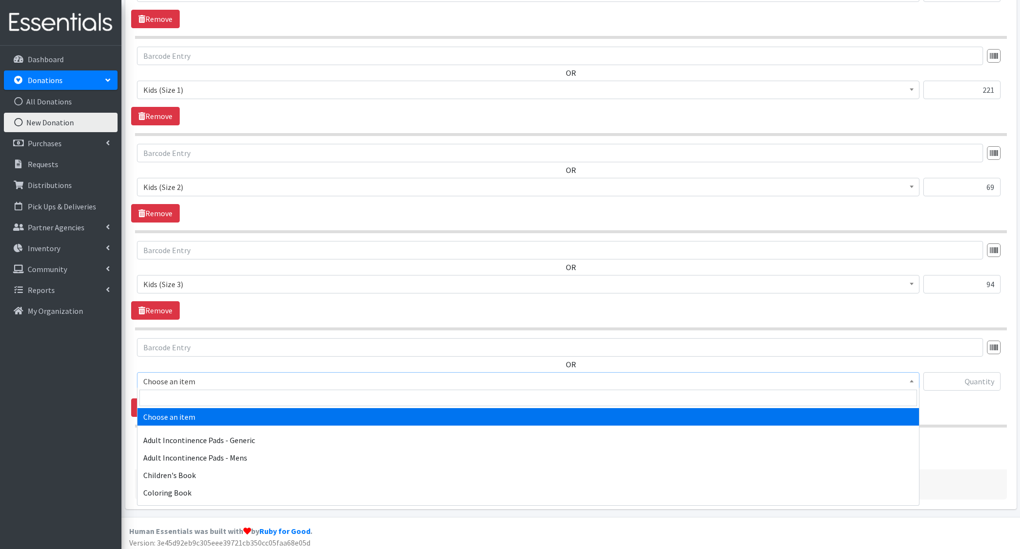
drag, startPoint x: 187, startPoint y: 369, endPoint x: 193, endPoint y: 393, distance: 24.5
click at [187, 372] on span "Choose an item" at bounding box center [528, 381] width 782 height 18
click at [192, 400] on input "search" at bounding box center [528, 398] width 778 height 17
type input "e 4"
select select "1213"
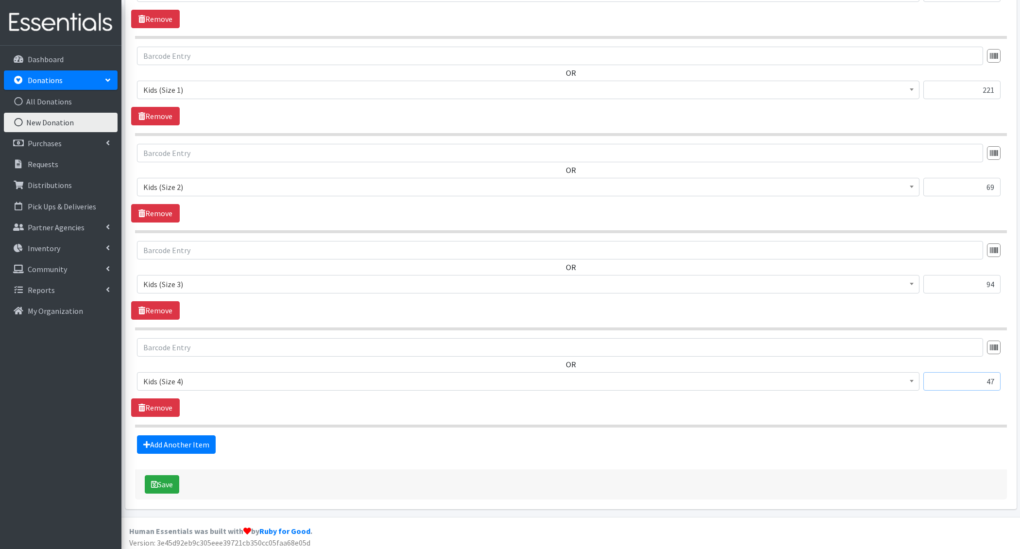
type input "47"
click at [174, 430] on fieldset "Items in this donation OR Choose an item Adult Incontinence Pads - Generic Adul…" at bounding box center [571, 191] width 872 height 526
click at [183, 435] on link "Add Another Item" at bounding box center [176, 444] width 79 height 18
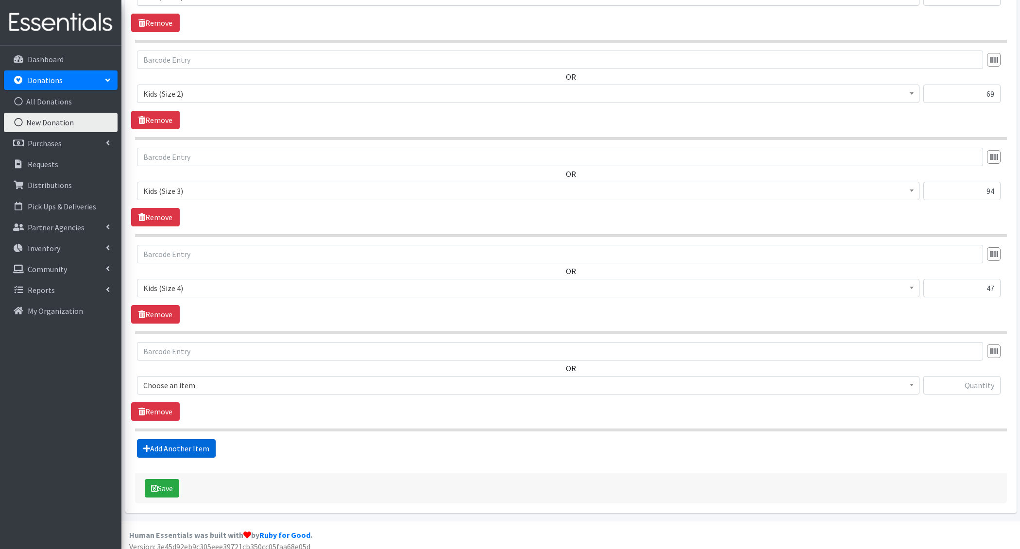
scroll to position [503, 0]
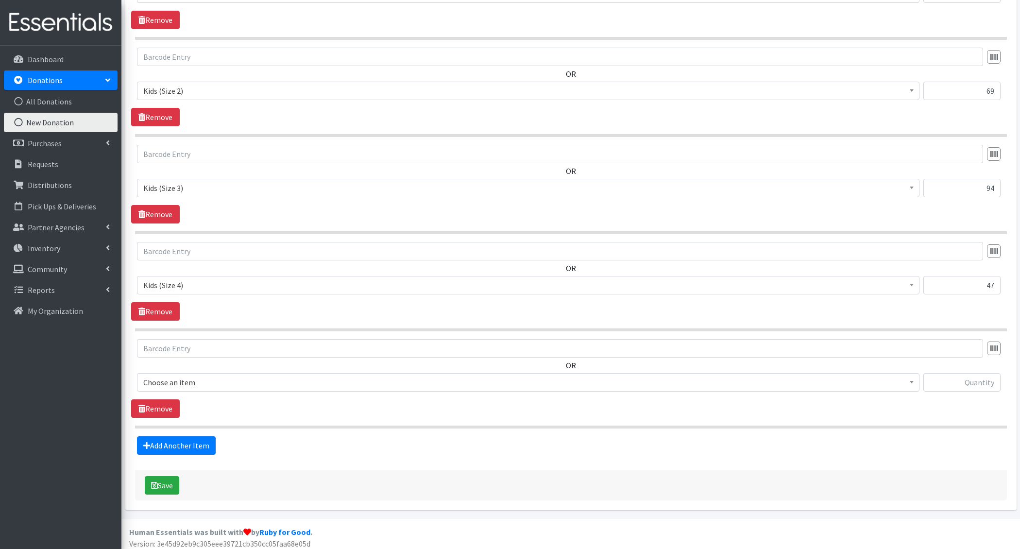
drag, startPoint x: 202, startPoint y: 375, endPoint x: 203, endPoint y: 383, distance: 7.4
click at [202, 375] on span "Choose an item" at bounding box center [528, 382] width 770 height 14
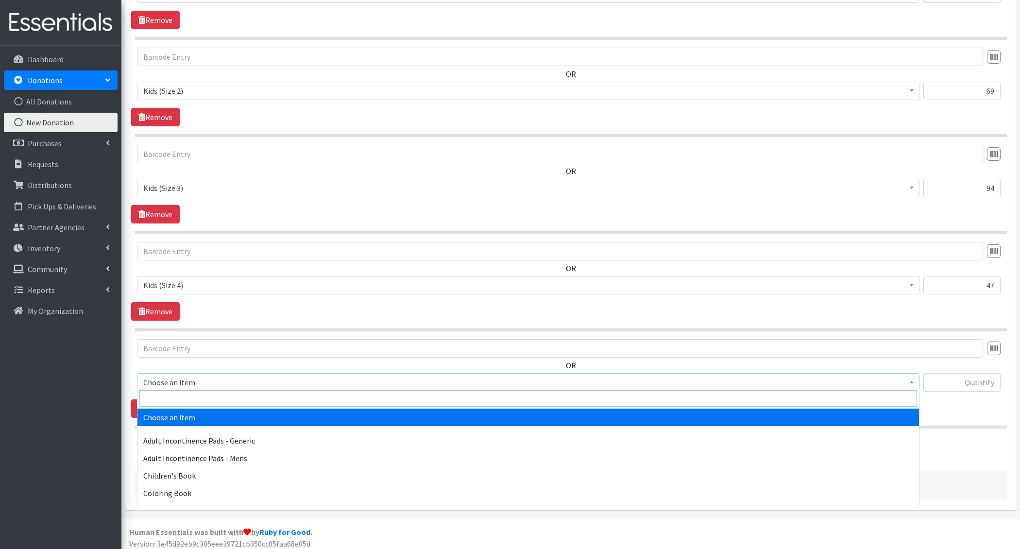
click at [204, 398] on input "search" at bounding box center [528, 398] width 778 height 17
type input "e 5"
select select "1214"
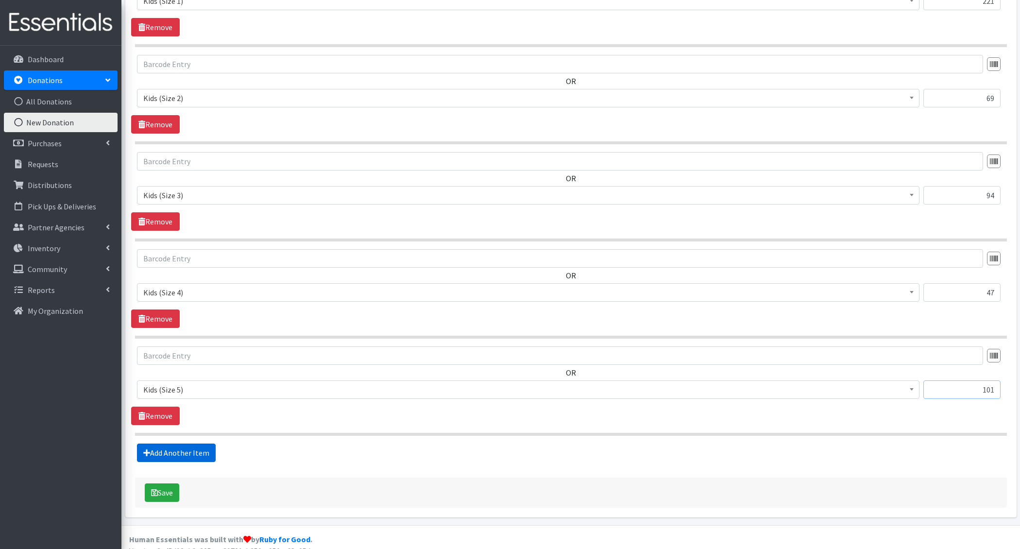
type input "101"
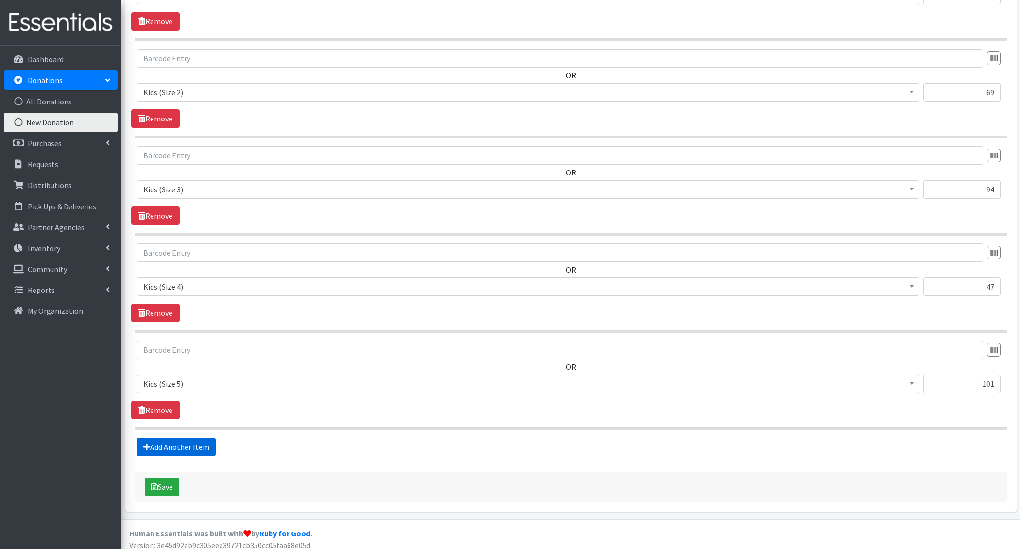
click at [187, 444] on link "Add Another Item" at bounding box center [176, 447] width 79 height 18
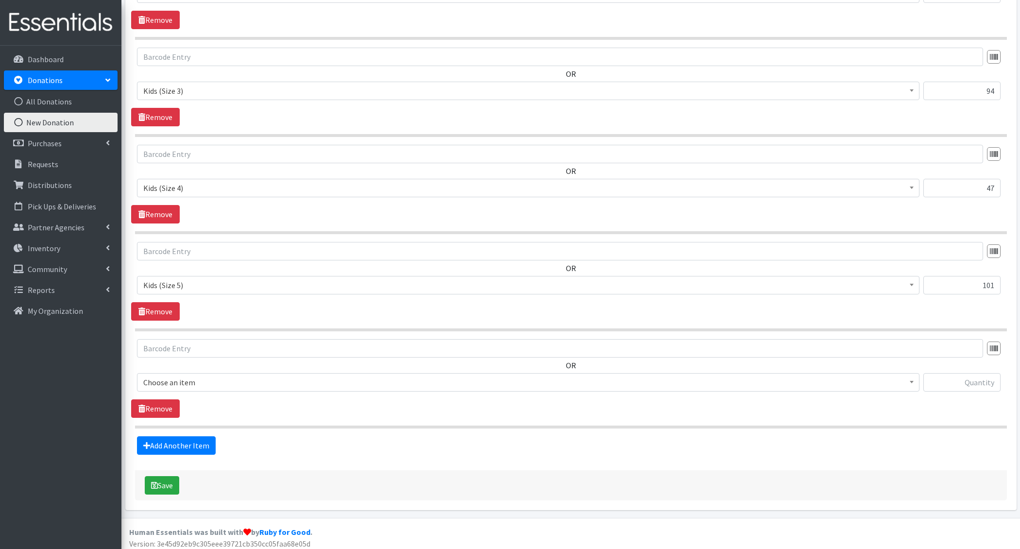
click at [188, 373] on span "Choose an item" at bounding box center [528, 382] width 782 height 18
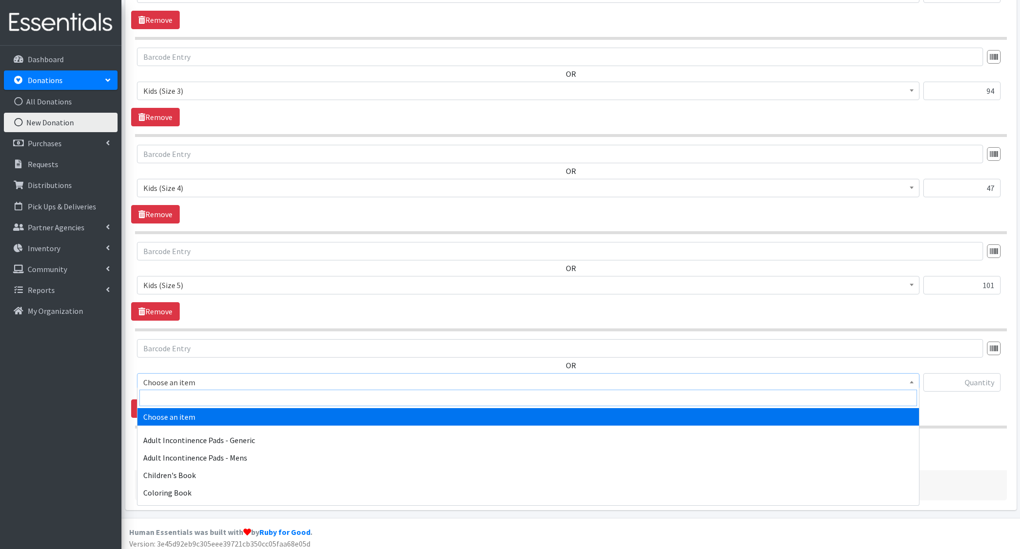
click at [193, 394] on input "search" at bounding box center [528, 398] width 778 height 17
type input "4t-"
select select "1412"
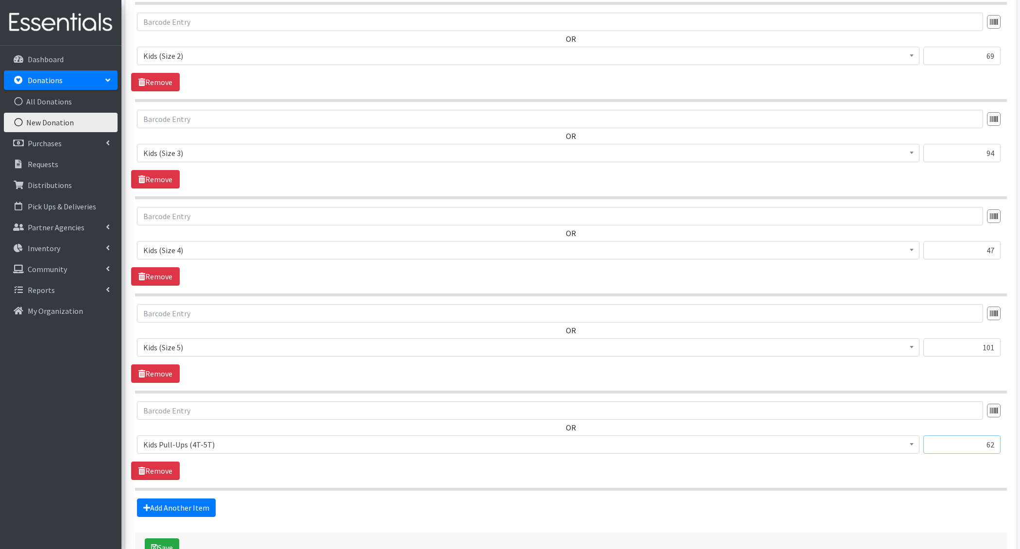
scroll to position [537, 0]
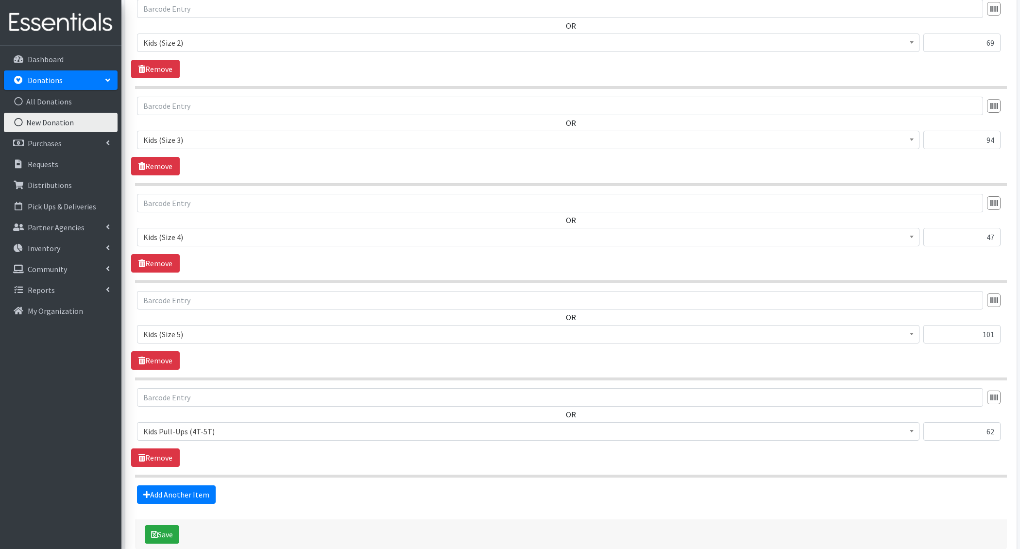
click at [987, 442] on div "62" at bounding box center [961, 435] width 77 height 26
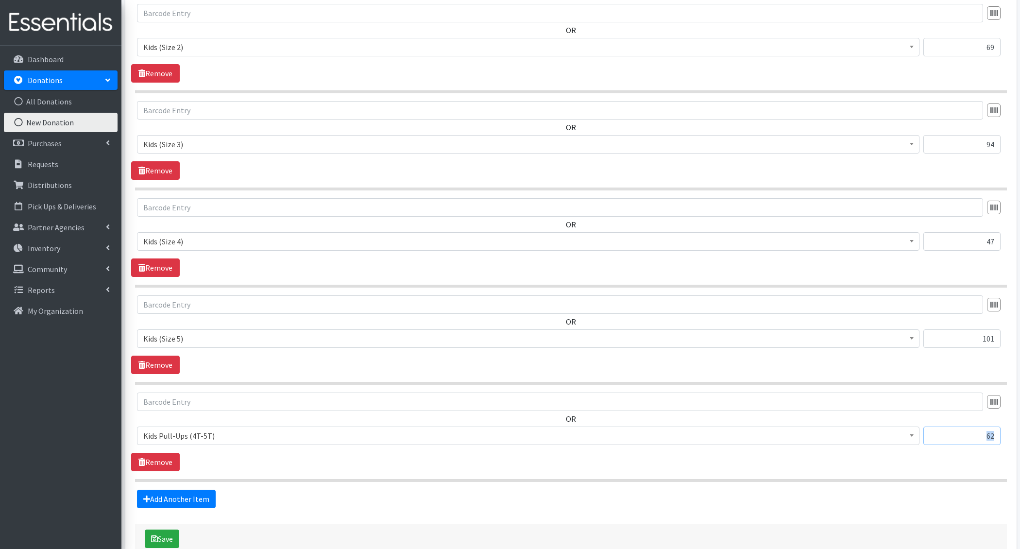
click at [992, 426] on input "62" at bounding box center [961, 435] width 77 height 18
click at [983, 433] on input "62" at bounding box center [961, 435] width 77 height 18
type input "146"
click at [188, 493] on link "Add Another Item" at bounding box center [176, 499] width 79 height 18
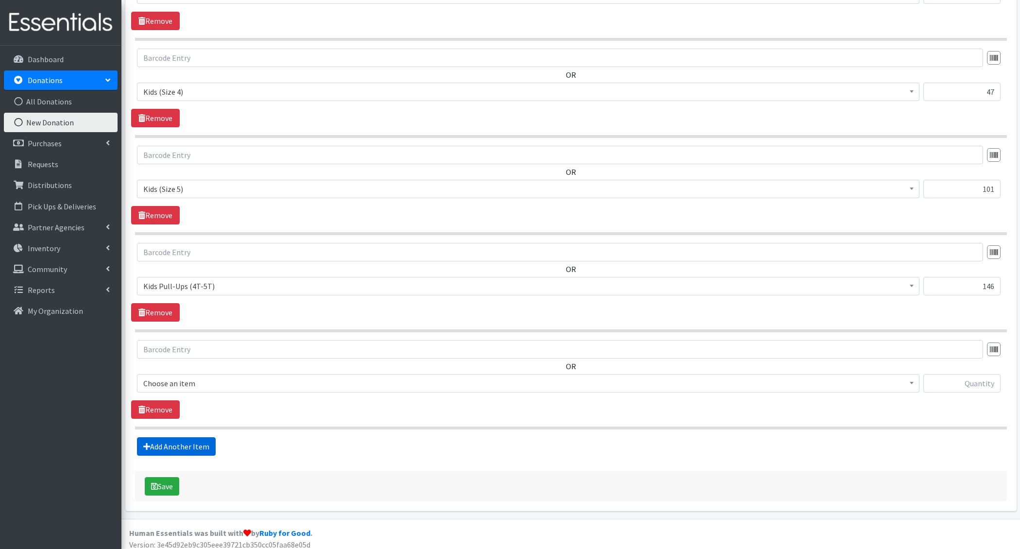
scroll to position [697, 0]
click at [202, 384] on span "Choose an item" at bounding box center [528, 383] width 770 height 14
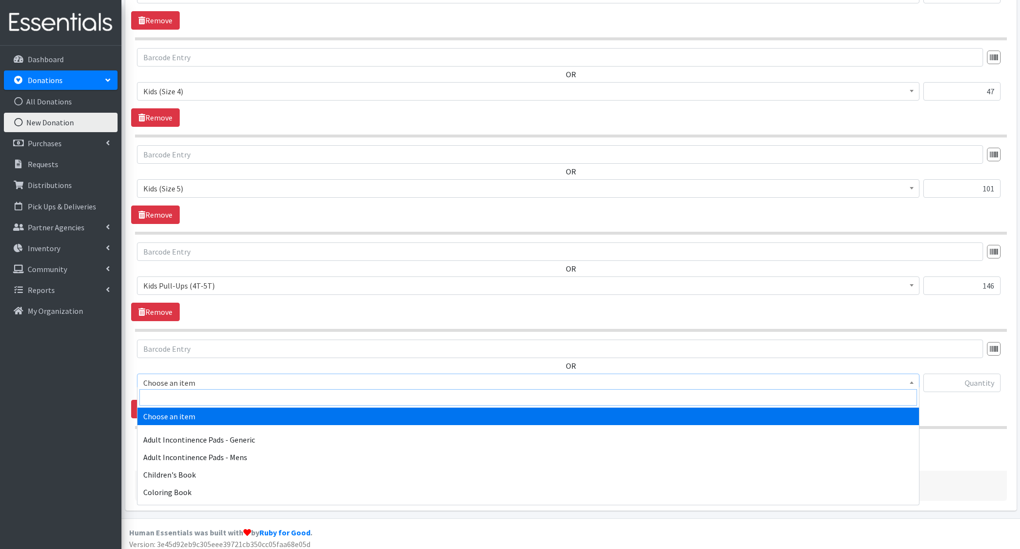
click at [194, 390] on input "search" at bounding box center [528, 397] width 778 height 17
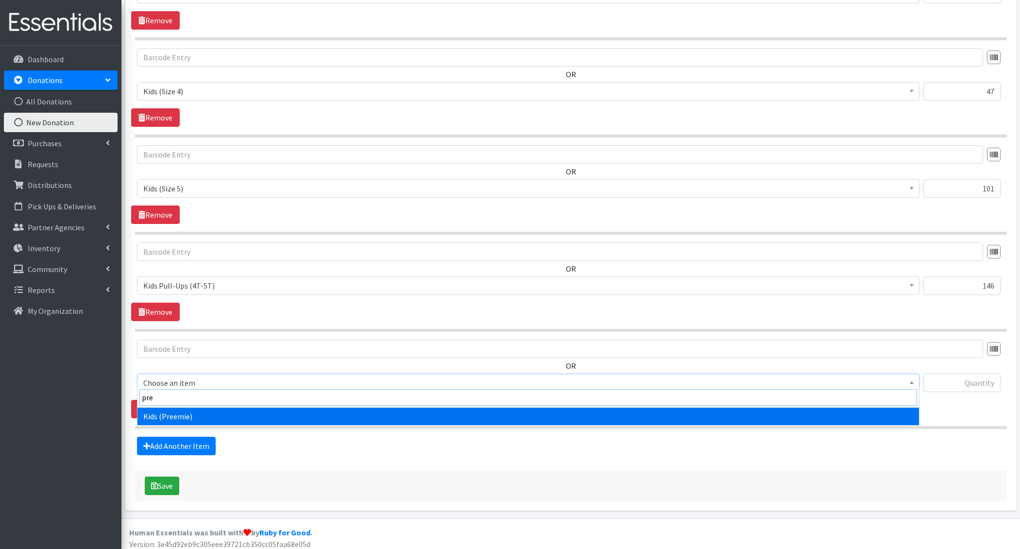
type input "pree"
select select "4729"
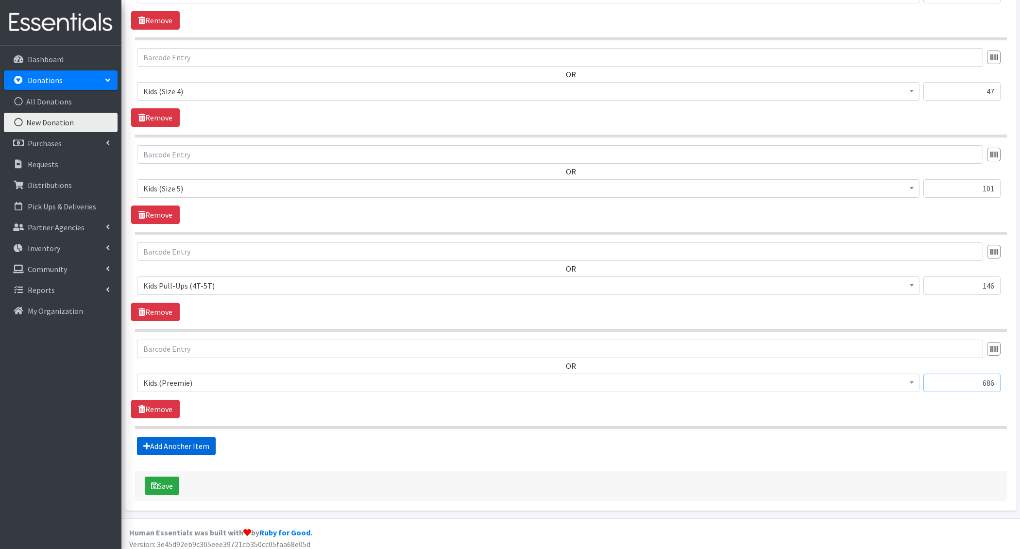
type input "686"
click at [178, 440] on link "Add Another Item" at bounding box center [176, 446] width 79 height 18
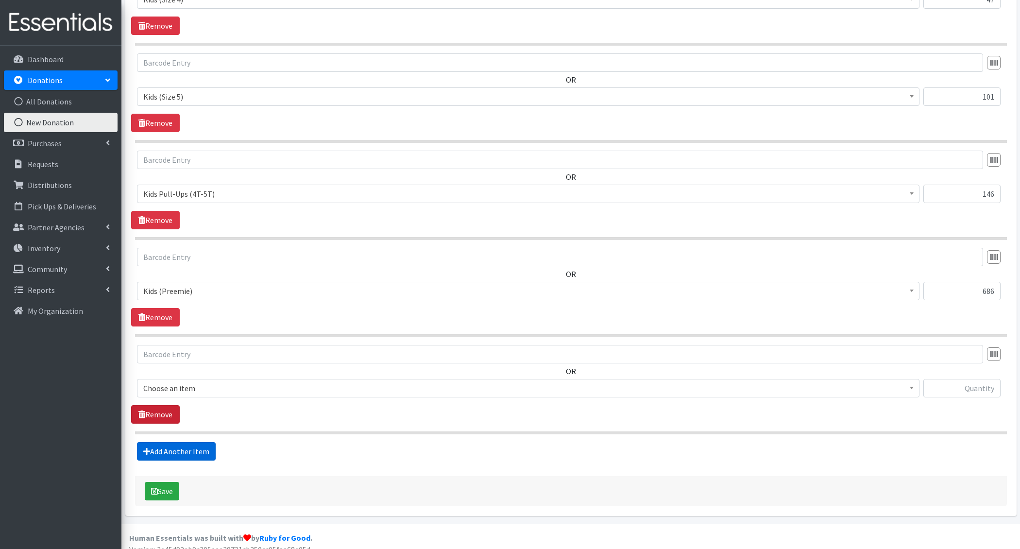
scroll to position [793, 0]
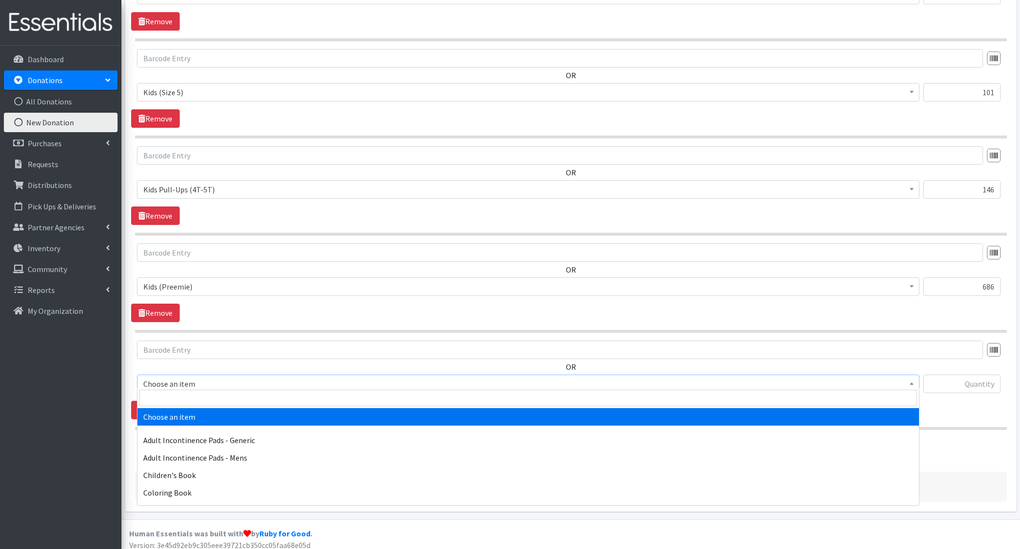
drag, startPoint x: 169, startPoint y: 385, endPoint x: 168, endPoint y: 392, distance: 7.4
click at [169, 385] on span "Choose an item" at bounding box center [528, 383] width 782 height 18
click at [168, 395] on input "search" at bounding box center [528, 398] width 778 height 17
type input "swimm"
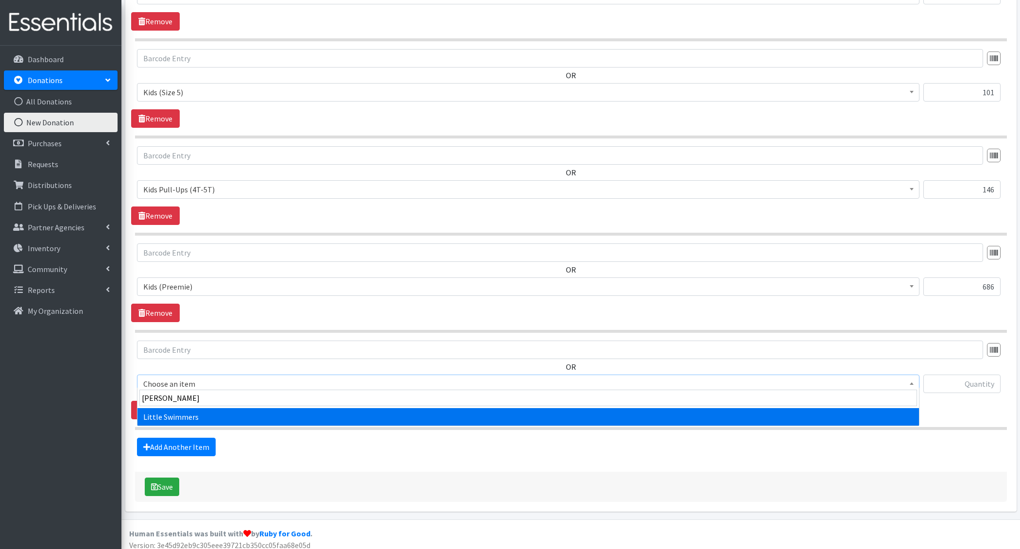
select select "4728"
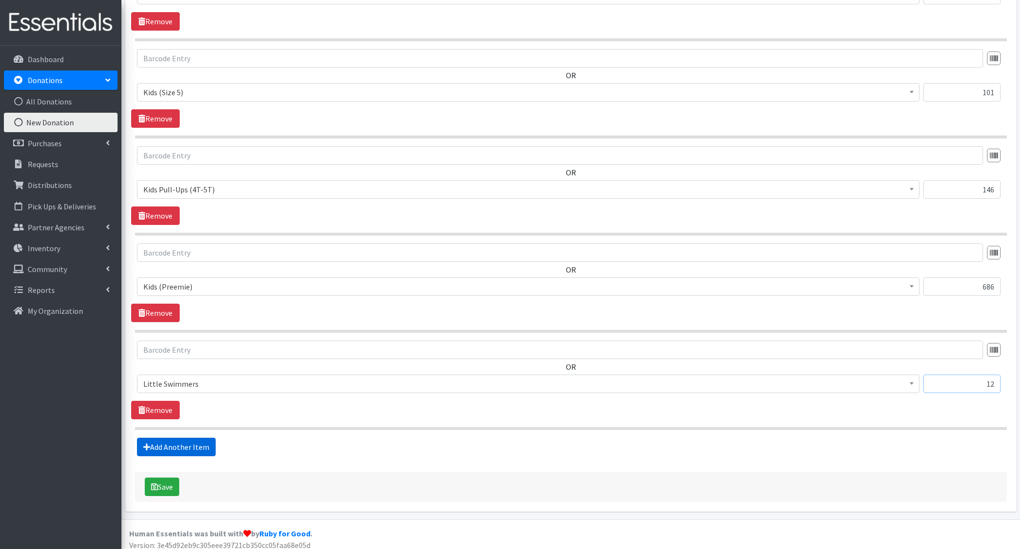
type input "12"
click at [171, 442] on link "Add Another Item" at bounding box center [176, 447] width 79 height 18
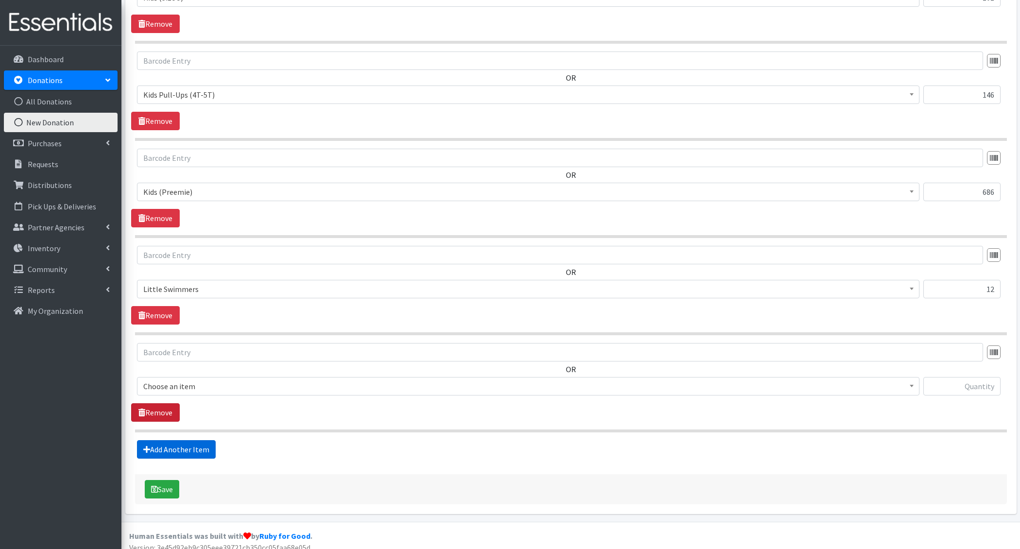
scroll to position [890, 0]
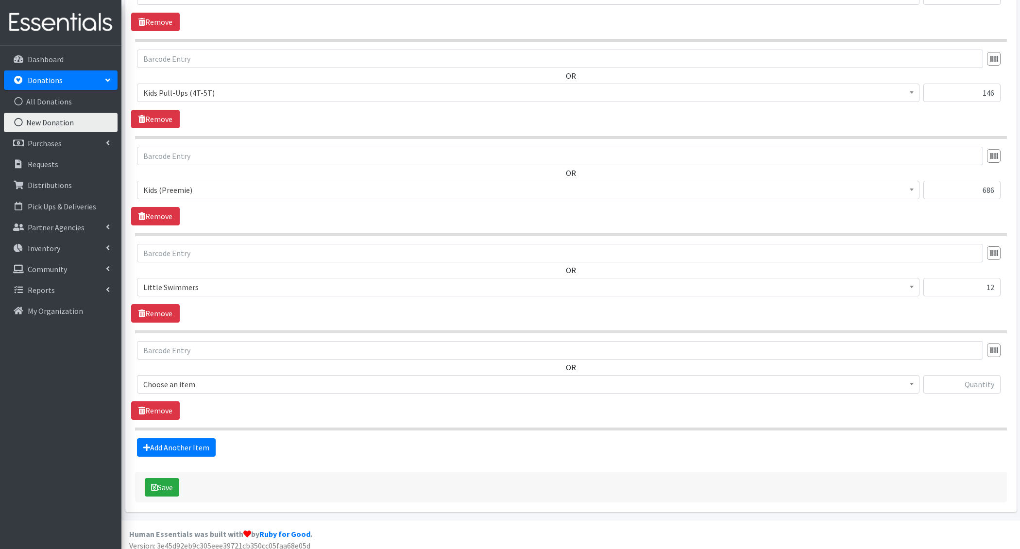
click at [169, 377] on span "Choose an item" at bounding box center [528, 384] width 770 height 14
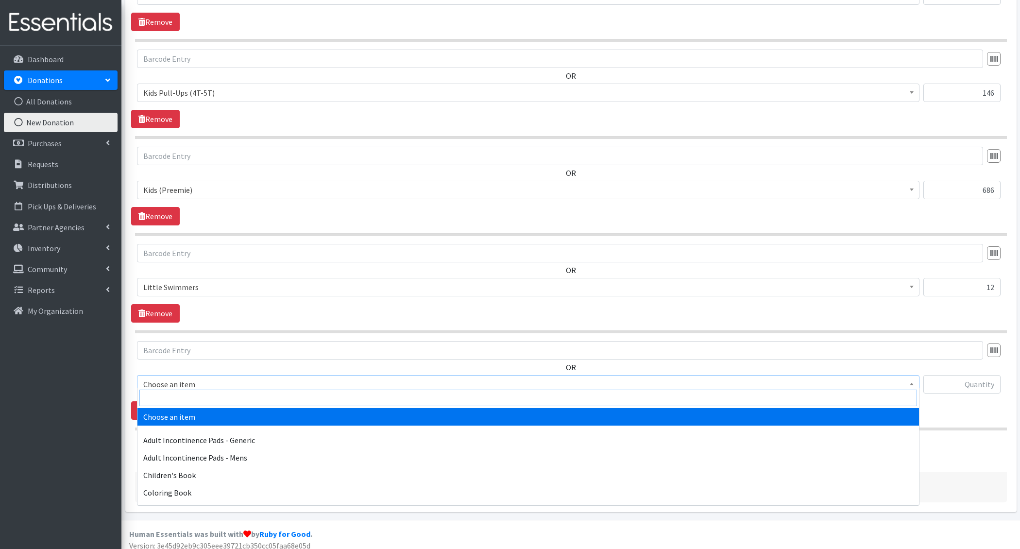
click at [167, 392] on input "search" at bounding box center [528, 398] width 778 height 17
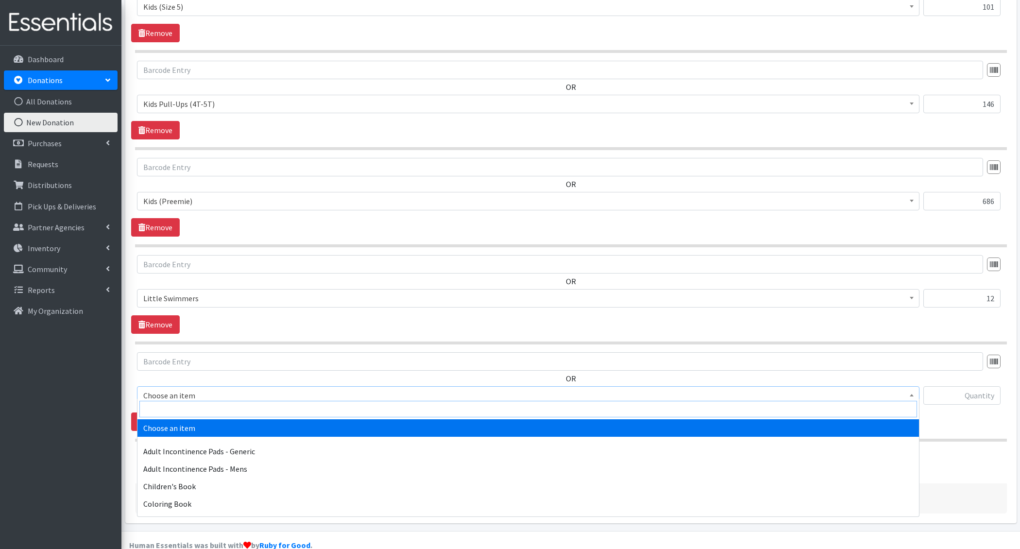
scroll to position [877, 0]
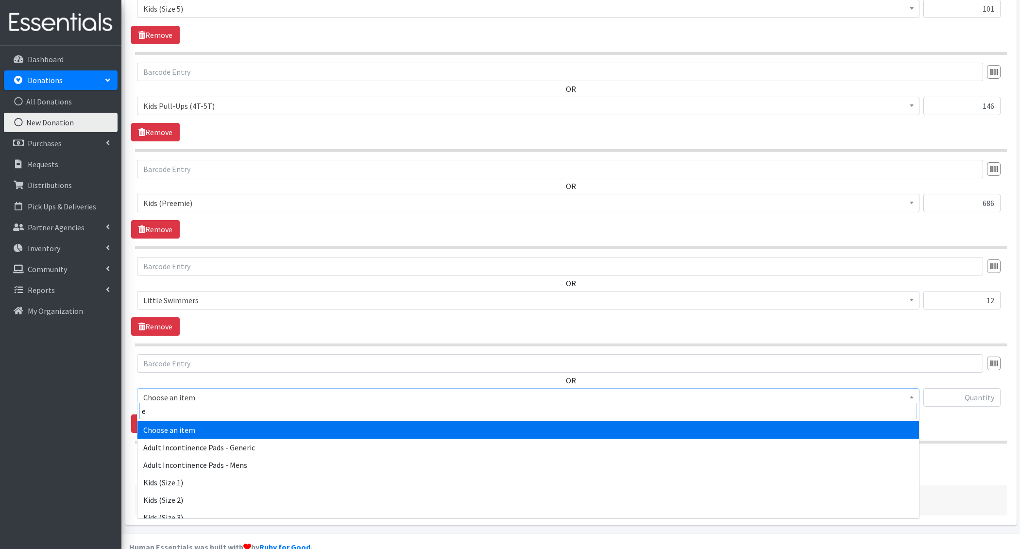
type input "e 7"
select select "6314"
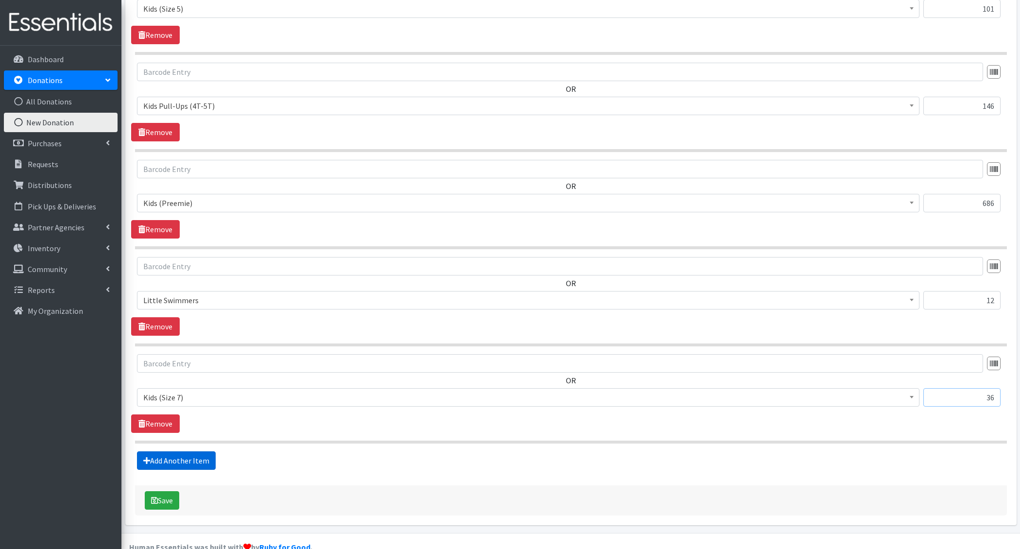
type input "36"
click at [197, 454] on link "Add Another Item" at bounding box center [176, 460] width 79 height 18
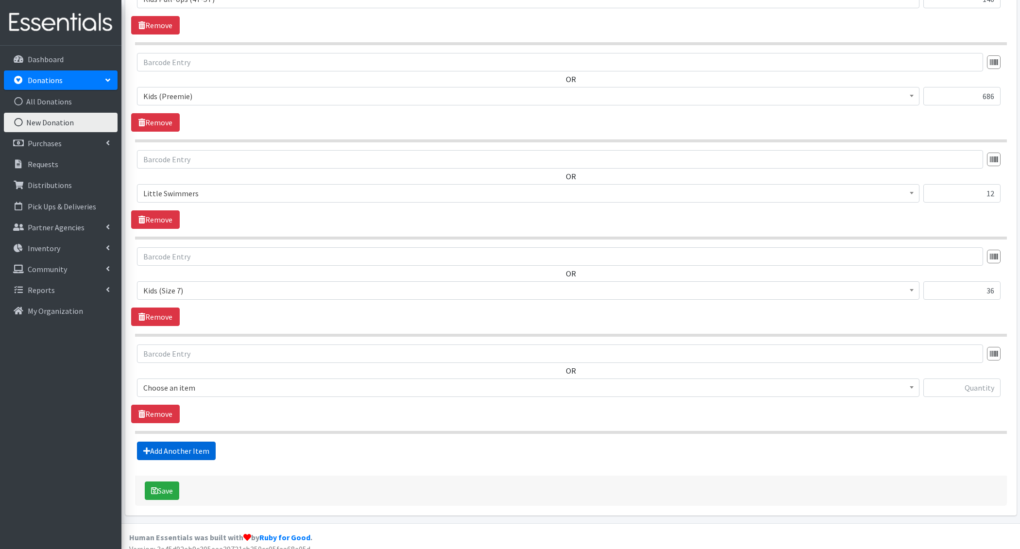
scroll to position [986, 0]
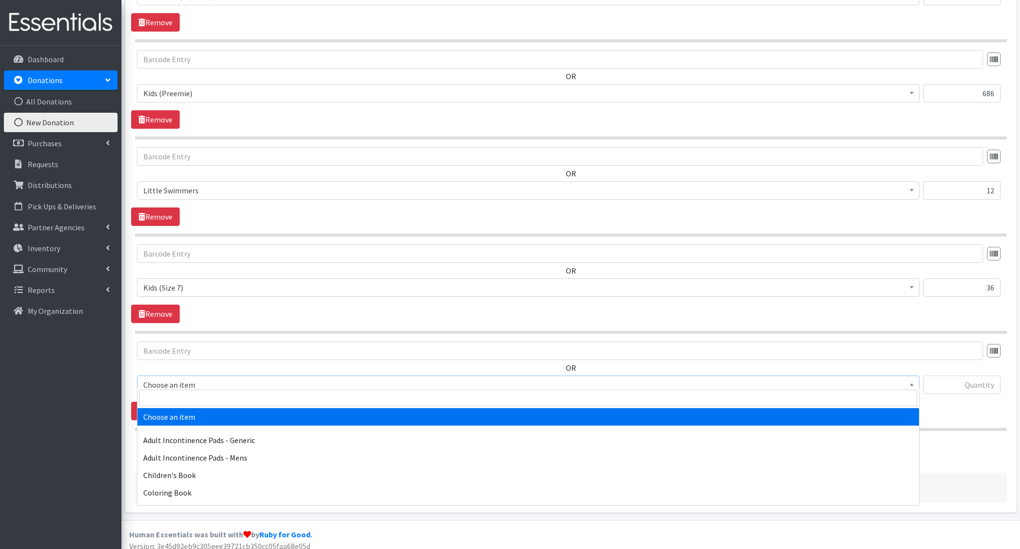
click at [184, 382] on span "Choose an item" at bounding box center [528, 385] width 770 height 14
click at [182, 398] on input "search" at bounding box center [528, 398] width 778 height 17
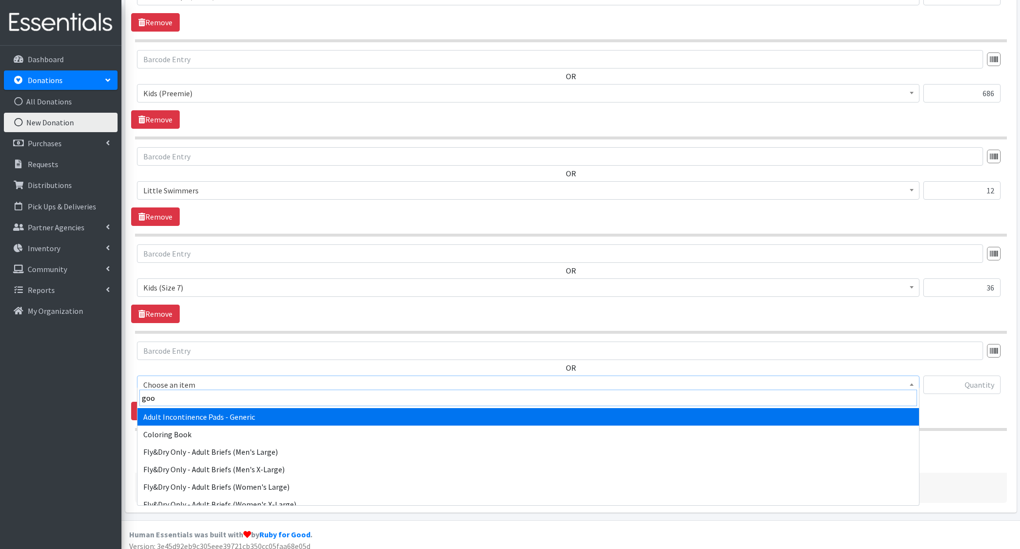
type input "good"
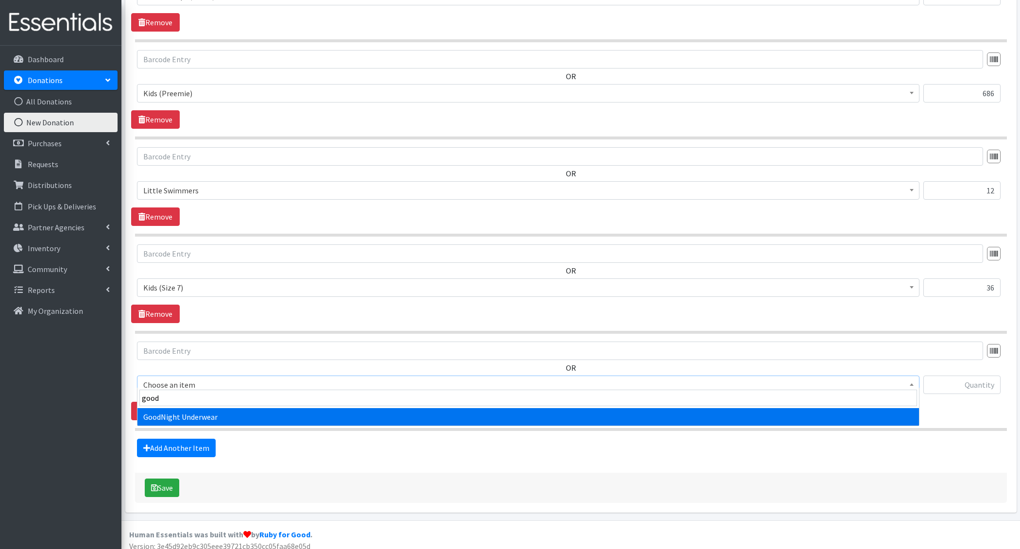
select select "5110"
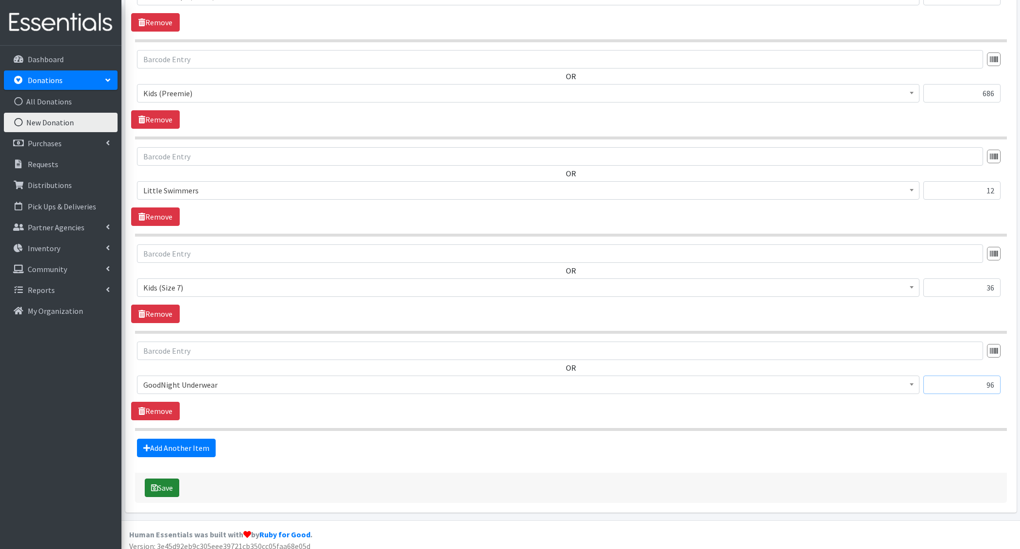
type input "96"
click at [160, 478] on button "Save" at bounding box center [162, 487] width 34 height 18
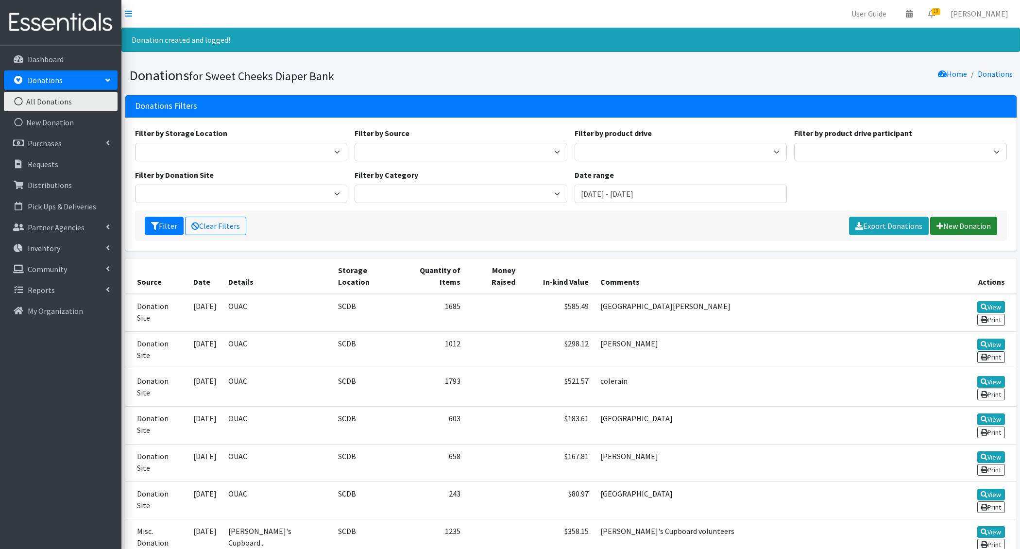
drag, startPoint x: 984, startPoint y: 228, endPoint x: 965, endPoint y: 229, distance: 18.5
click at [983, 228] on link "New Donation" at bounding box center [963, 226] width 67 height 18
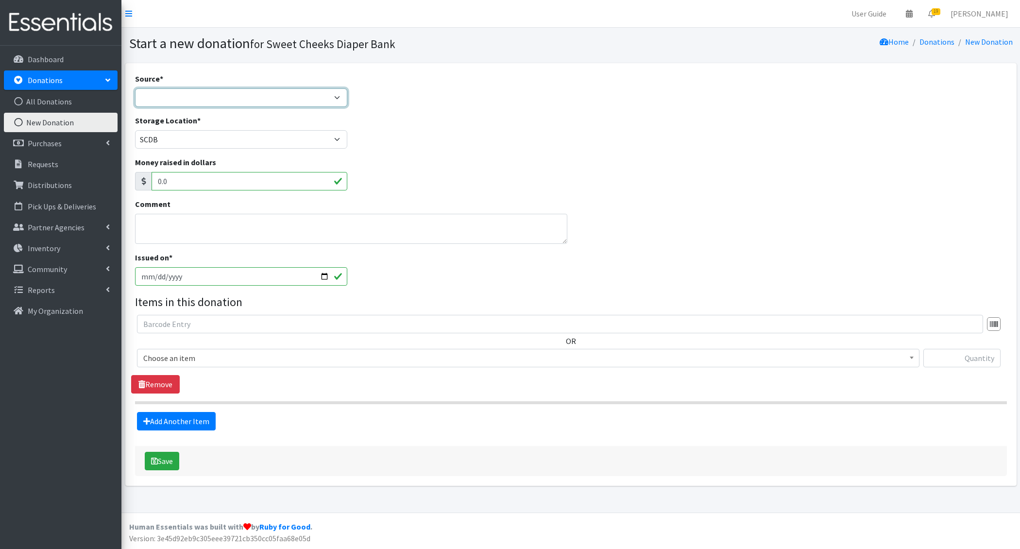
click at [183, 100] on select "Product Drive Manufacturer Donation Site Misc. Donation" at bounding box center [241, 97] width 213 height 18
select select "Donation Site"
click at [135, 88] on select "Product Drive Manufacturer Donation Site Misc. Donation" at bounding box center [241, 97] width 213 height 18
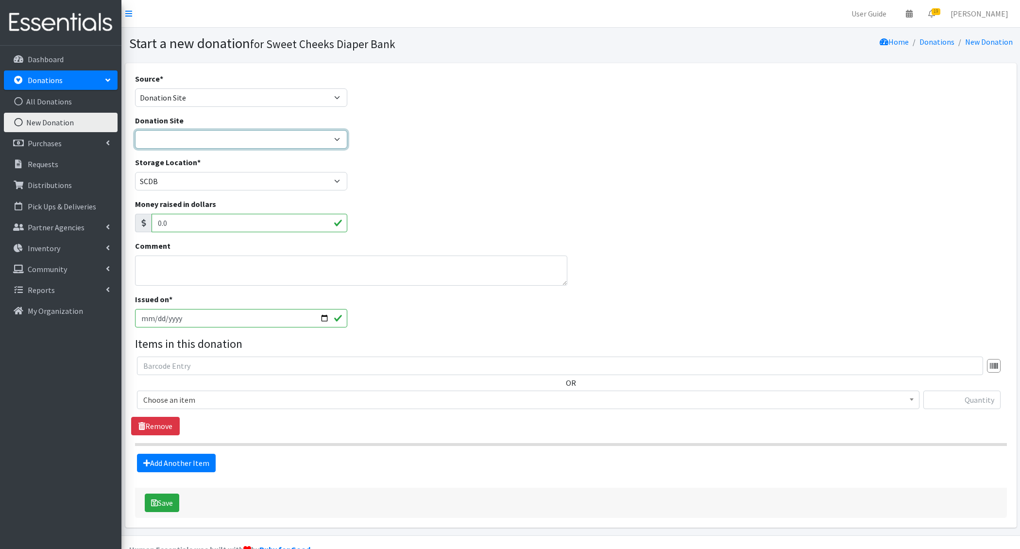
click at [177, 133] on select "Barre 3 [GEOGRAPHIC_DATA] Cincinnati Recycling and Reuse Hub Climb Cincy Clothe…" at bounding box center [241, 139] width 213 height 18
select select "38"
click at [135, 130] on select "Barre 3 [GEOGRAPHIC_DATA] Cincinnati Recycling and Reuse Hub Climb Cincy Clothe…" at bounding box center [241, 139] width 213 height 18
click at [184, 266] on textarea "Comment" at bounding box center [351, 270] width 432 height 30
type textarea "[GEOGRAPHIC_DATA]"
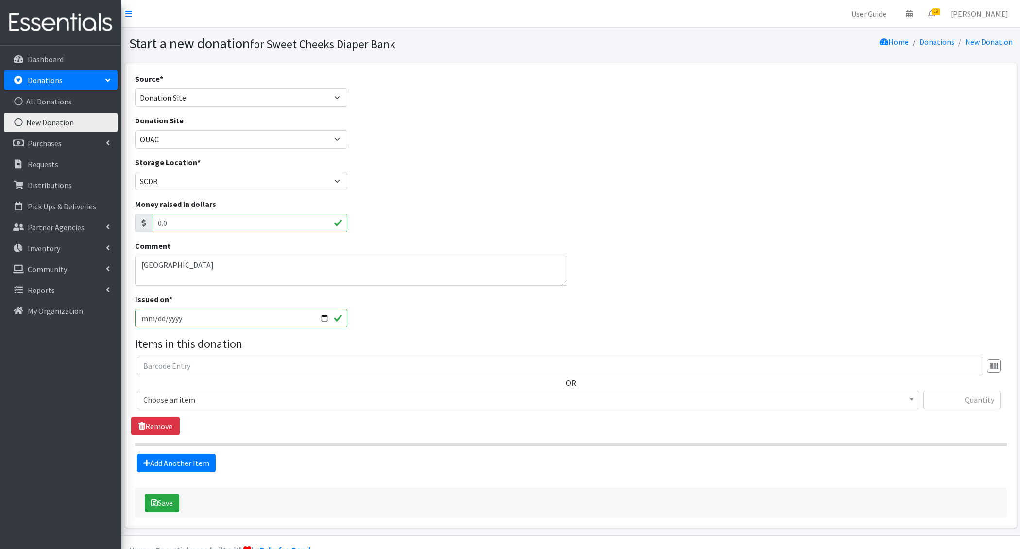
click at [153, 316] on input "2025-09-29" at bounding box center [241, 318] width 213 height 18
type input "[DATE]"
click at [197, 396] on span "Choose an item" at bounding box center [528, 400] width 770 height 14
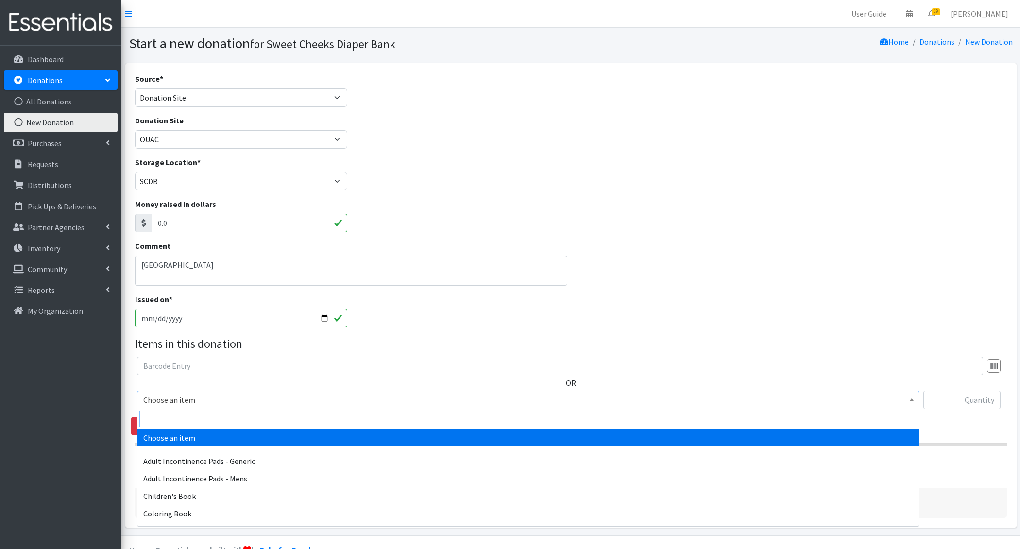
click at [187, 414] on input "search" at bounding box center [528, 418] width 778 height 17
type input "newb"
select select "1222"
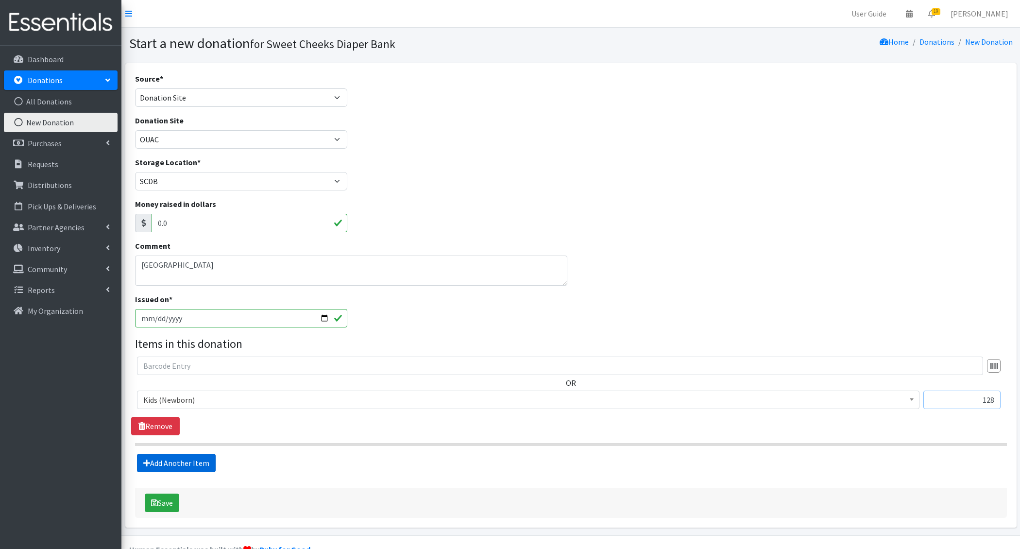
type input "128"
click at [164, 464] on link "Add Another Item" at bounding box center [176, 463] width 79 height 18
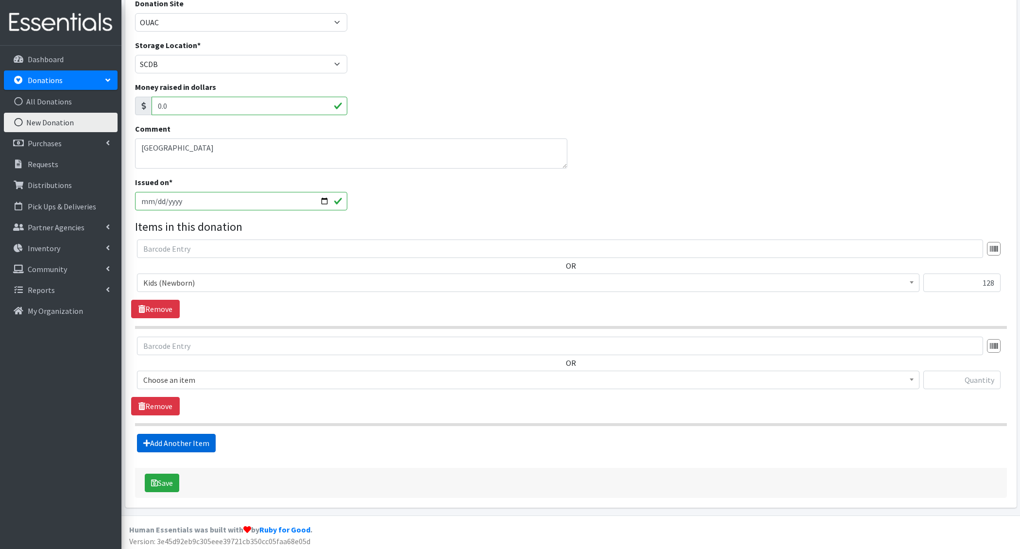
scroll to position [117, 0]
click at [187, 378] on span "Choose an item" at bounding box center [528, 380] width 770 height 14
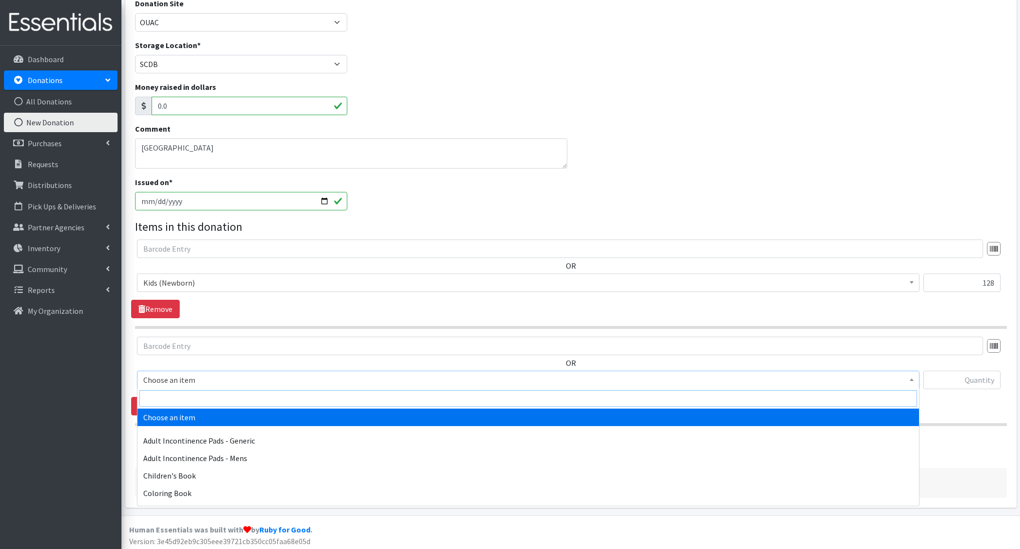
click at [190, 390] on input "search" at bounding box center [528, 398] width 778 height 17
type input "e 1"
select select "1201"
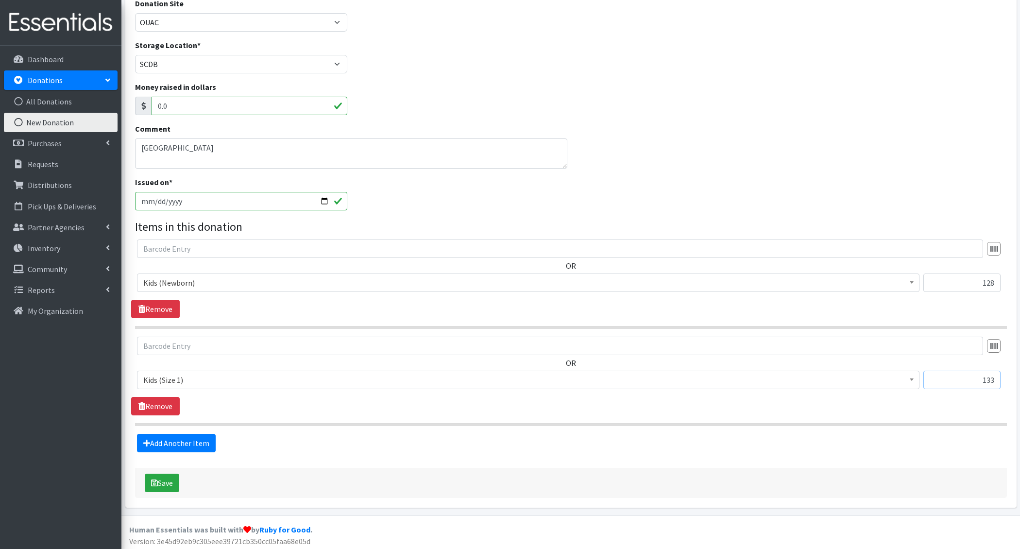
type input "133"
click at [183, 450] on div "Source * Product Drive Manufacturer Donation Site Misc. Donation Donation Site …" at bounding box center [571, 227] width 872 height 542
click at [187, 443] on link "Add Another Item" at bounding box center [176, 443] width 79 height 18
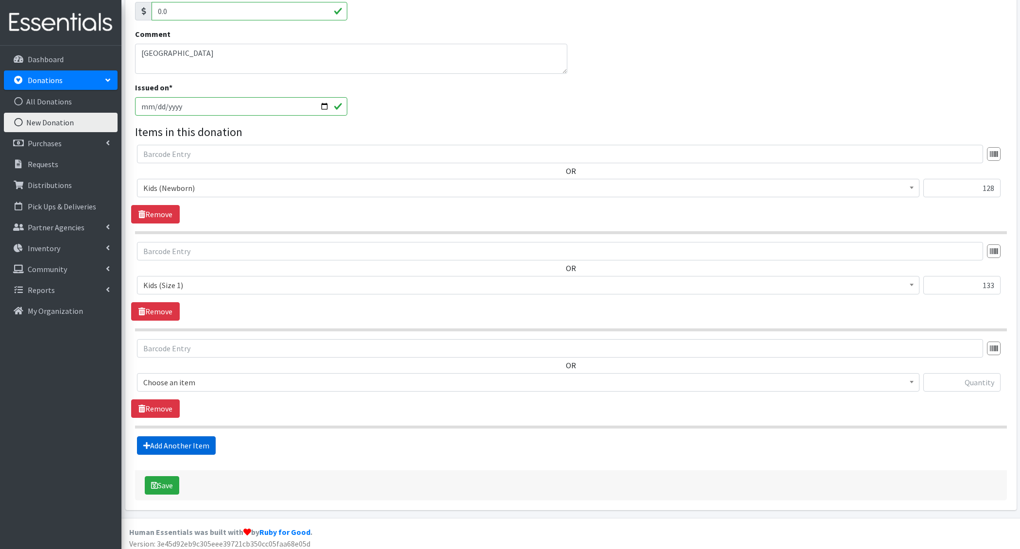
scroll to position [214, 0]
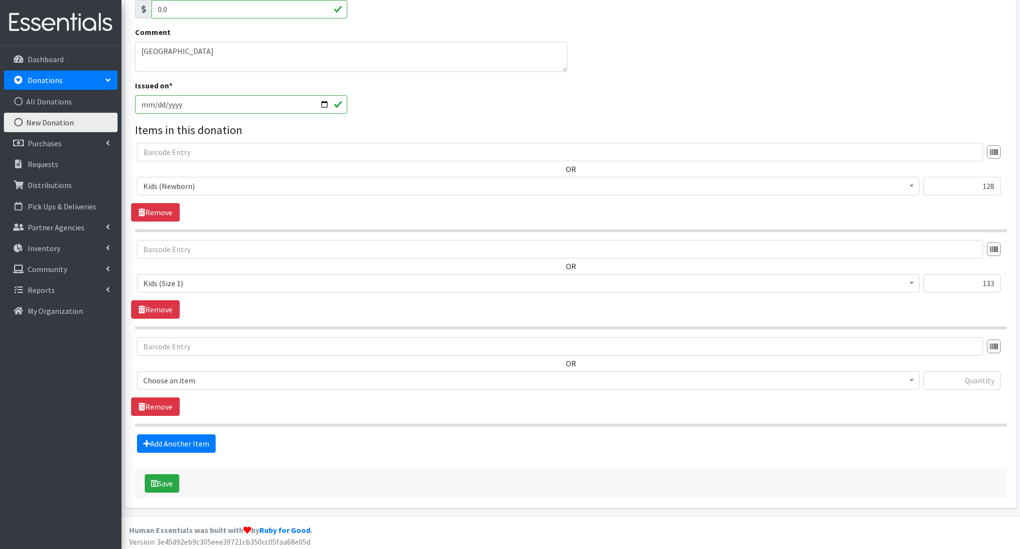
click at [182, 379] on span "Choose an item" at bounding box center [528, 381] width 770 height 14
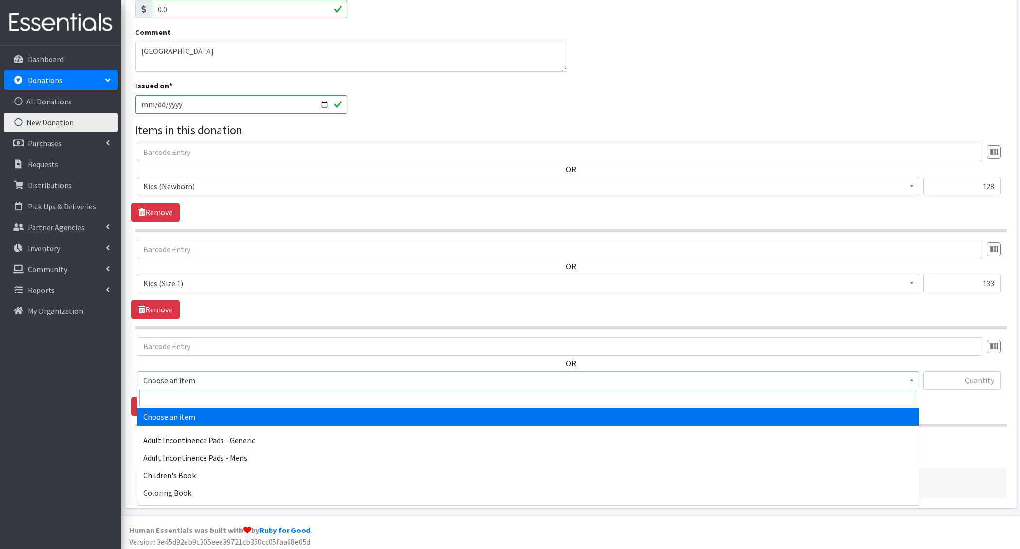
click at [184, 401] on input "search" at bounding box center [528, 398] width 778 height 17
type input "e 2"
select select "1202"
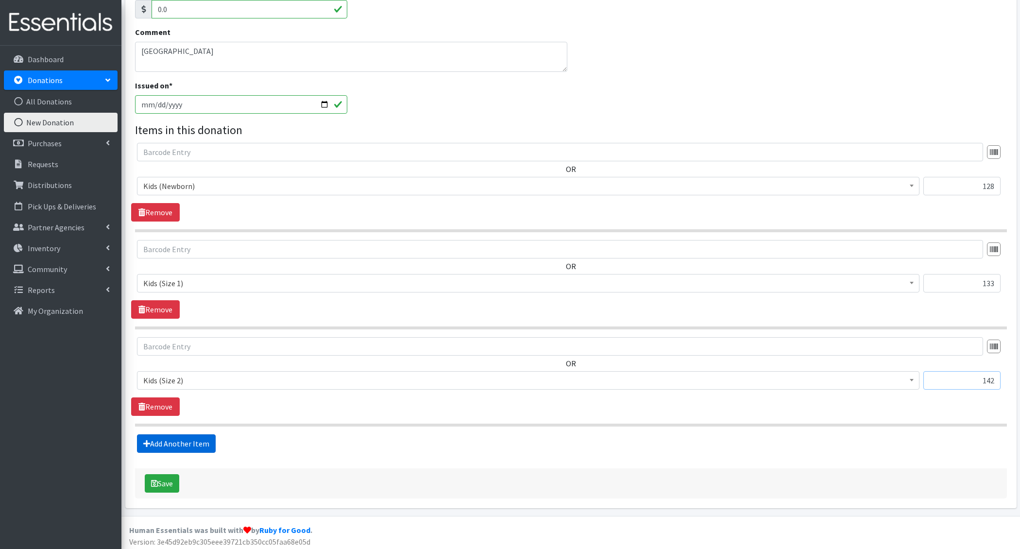
type input "142"
click at [172, 438] on link "Add Another Item" at bounding box center [176, 443] width 79 height 18
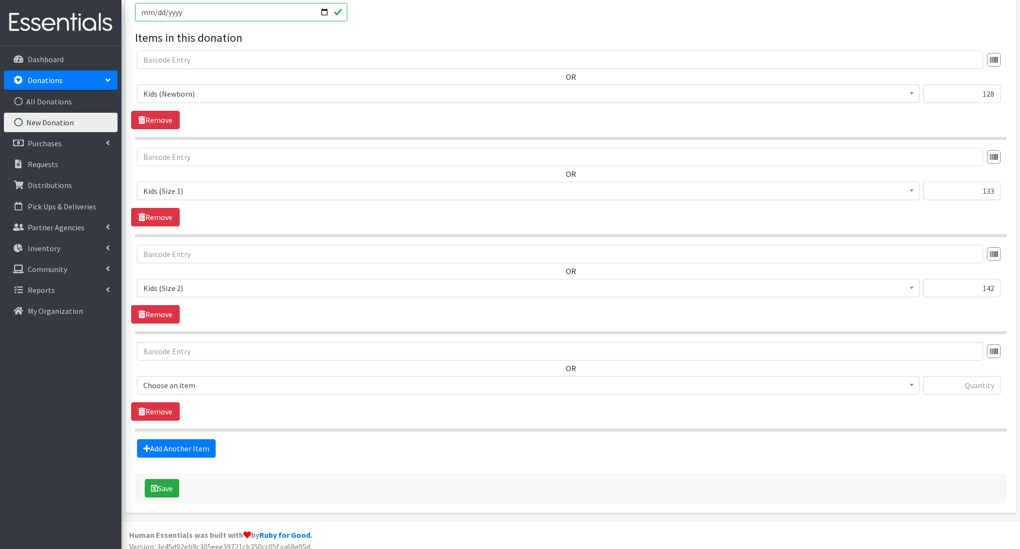
click at [129, 432] on div "Source * Product Drive Manufacturer Donation Site Misc. Donation Donation Site …" at bounding box center [570, 135] width 891 height 756
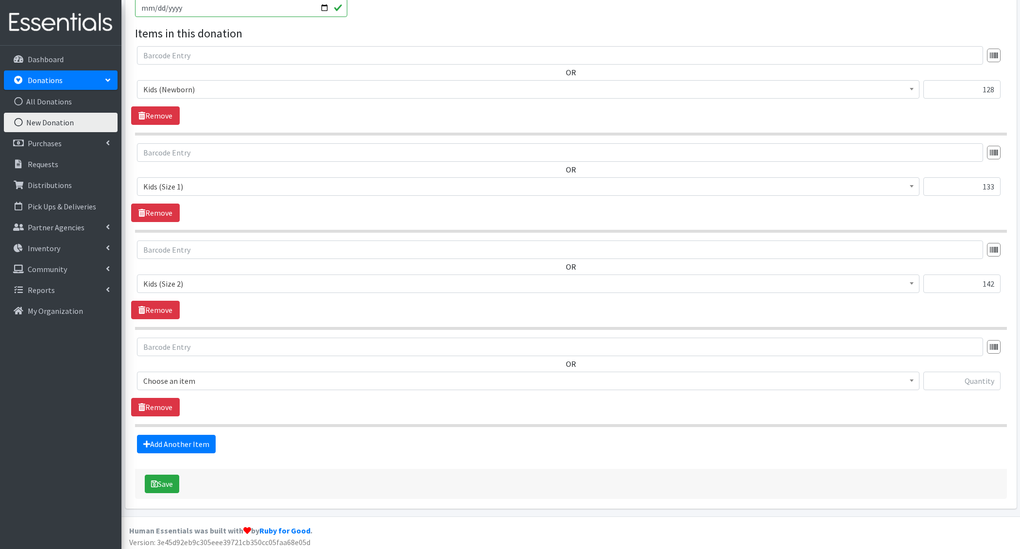
drag, startPoint x: 176, startPoint y: 370, endPoint x: 176, endPoint y: 376, distance: 6.3
click at [176, 372] on span "Choose an item" at bounding box center [528, 381] width 782 height 18
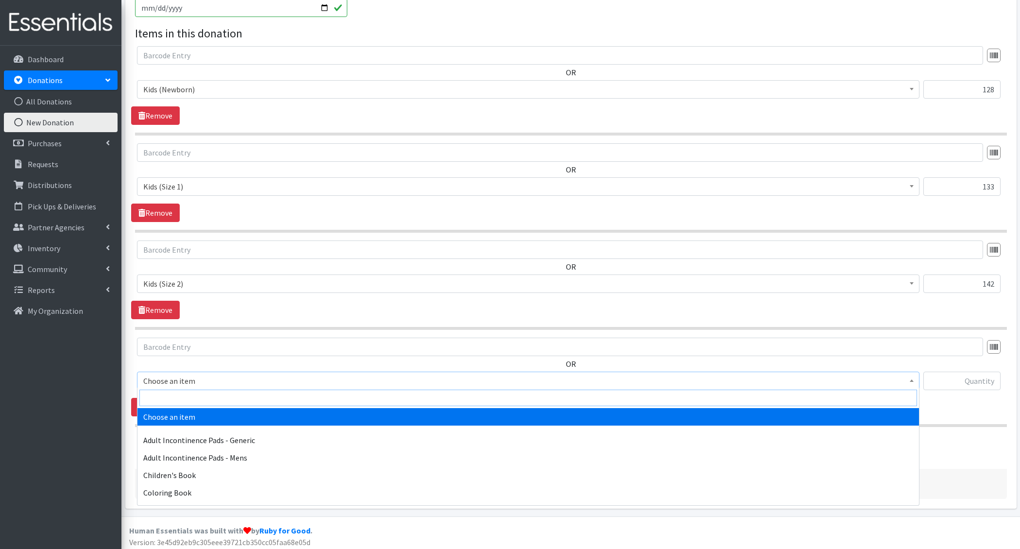
click at [179, 393] on input "search" at bounding box center [528, 398] width 778 height 17
type input "e 3"
select select "1221"
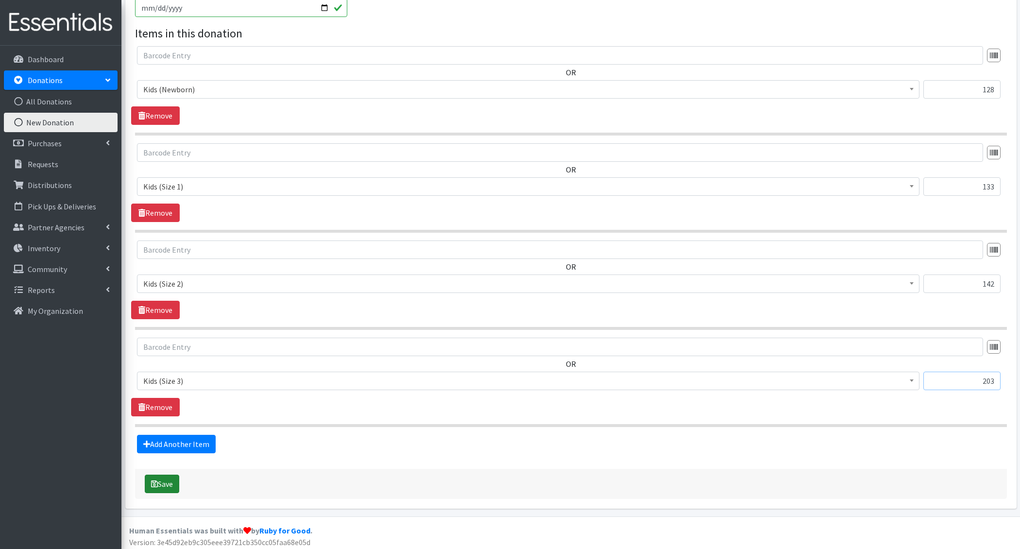
type input "203"
click at [163, 475] on button "Save" at bounding box center [162, 484] width 34 height 18
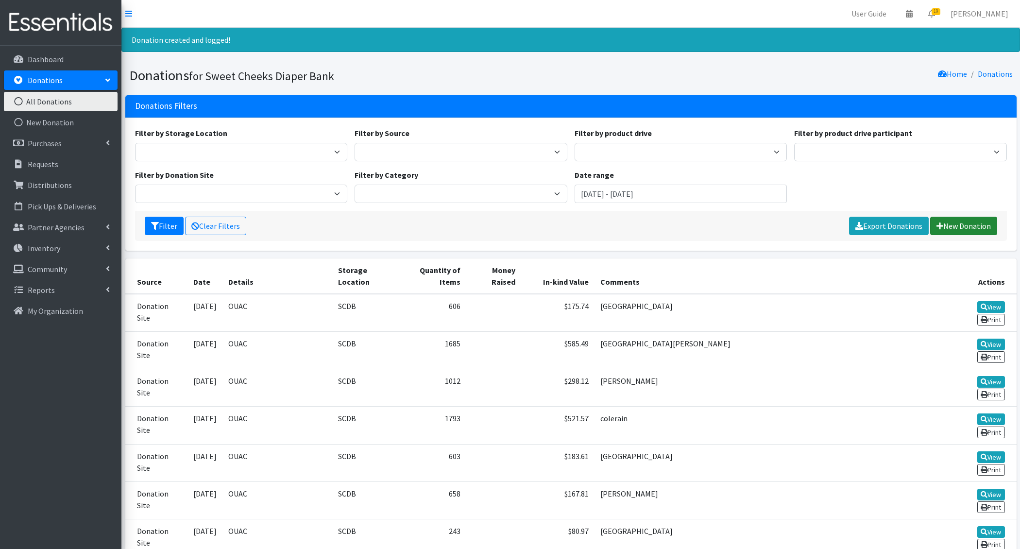
click at [966, 226] on link "New Donation" at bounding box center [963, 226] width 67 height 18
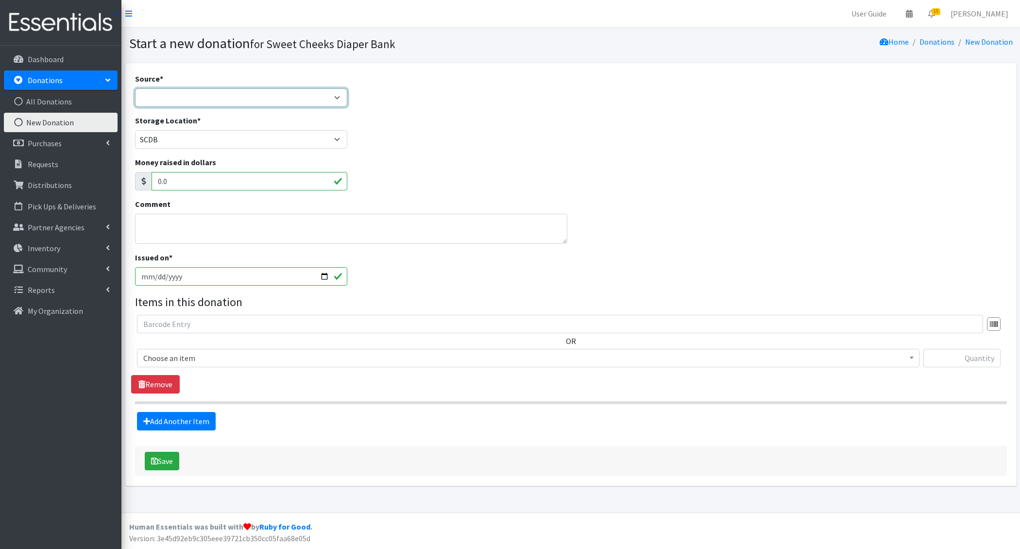
click at [169, 105] on select "Product Drive Manufacturer Donation Site Misc. Donation" at bounding box center [241, 97] width 213 height 18
select select "Donation Site"
click at [135, 88] on select "Product Drive Manufacturer Donation Site Misc. Donation" at bounding box center [241, 97] width 213 height 18
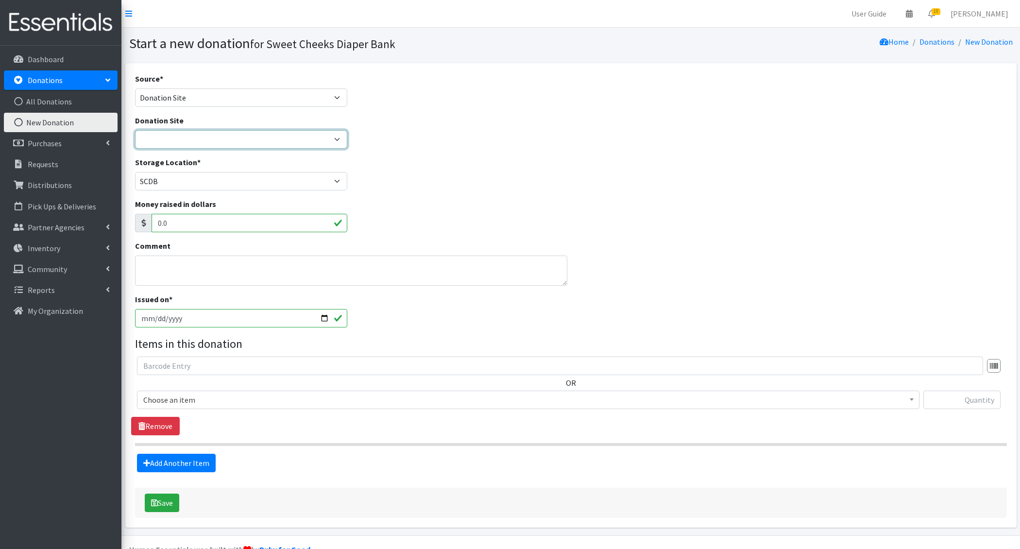
click at [180, 139] on select "Barre 3 [GEOGRAPHIC_DATA] Cincinnati Recycling and Reuse Hub Climb Cincy Clothe…" at bounding box center [241, 139] width 213 height 18
select select "38"
click at [135, 130] on select "Barre 3 [GEOGRAPHIC_DATA] Cincinnati Recycling and Reuse Hub Climb Cincy Clothe…" at bounding box center [241, 139] width 213 height 18
click at [196, 261] on textarea "Comment" at bounding box center [351, 270] width 432 height 30
click at [212, 400] on span "Choose an item" at bounding box center [528, 400] width 770 height 14
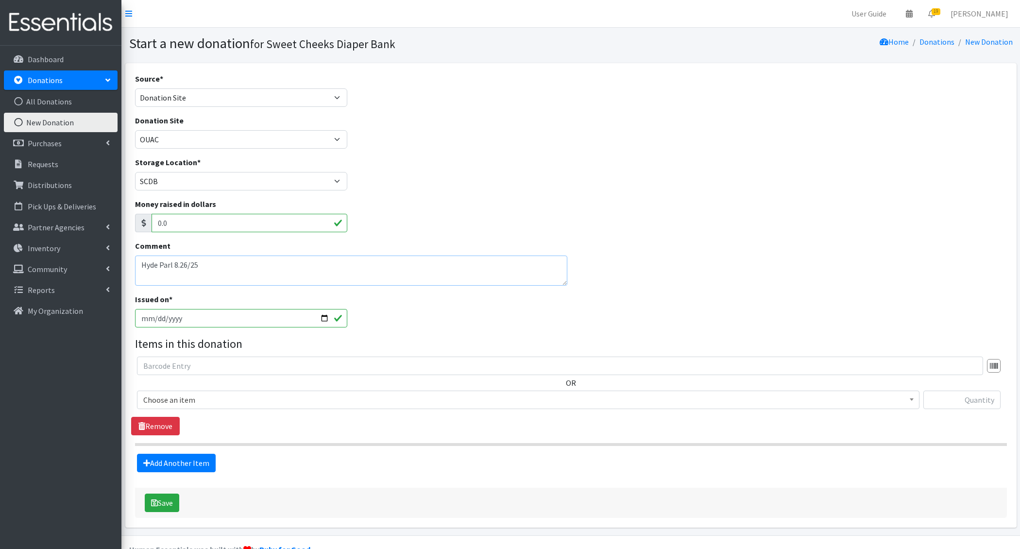
click at [181, 266] on textarea "Hyde Parl 8.26/25" at bounding box center [351, 270] width 432 height 30
click at [179, 264] on textarea "Hyde Parl 8.26/25" at bounding box center [351, 270] width 432 height 30
type textarea "[GEOGRAPHIC_DATA] [DATE]"
click at [193, 402] on span "Choose an item" at bounding box center [528, 400] width 770 height 14
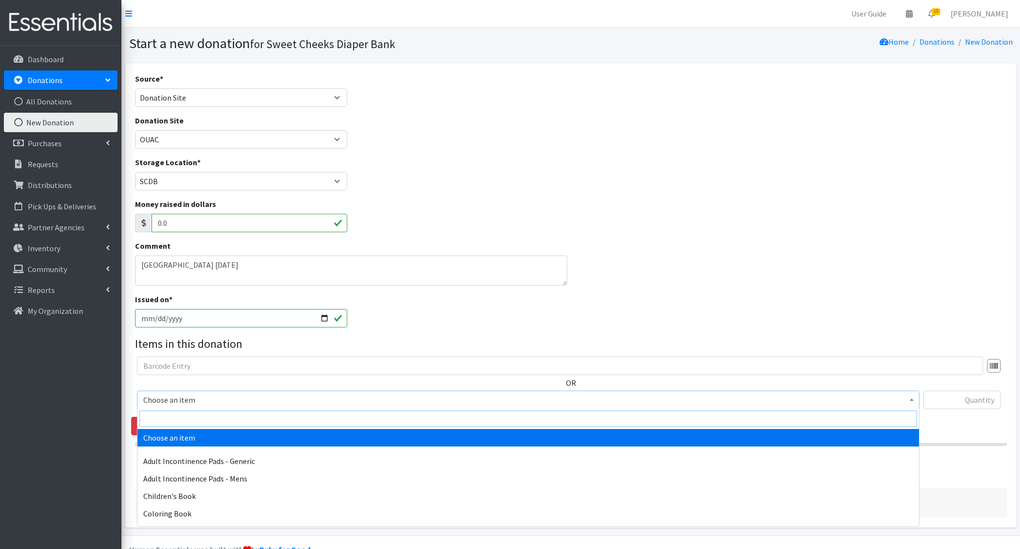
click at [204, 415] on input "search" at bounding box center [528, 418] width 778 height 17
type input "newb"
select select "1222"
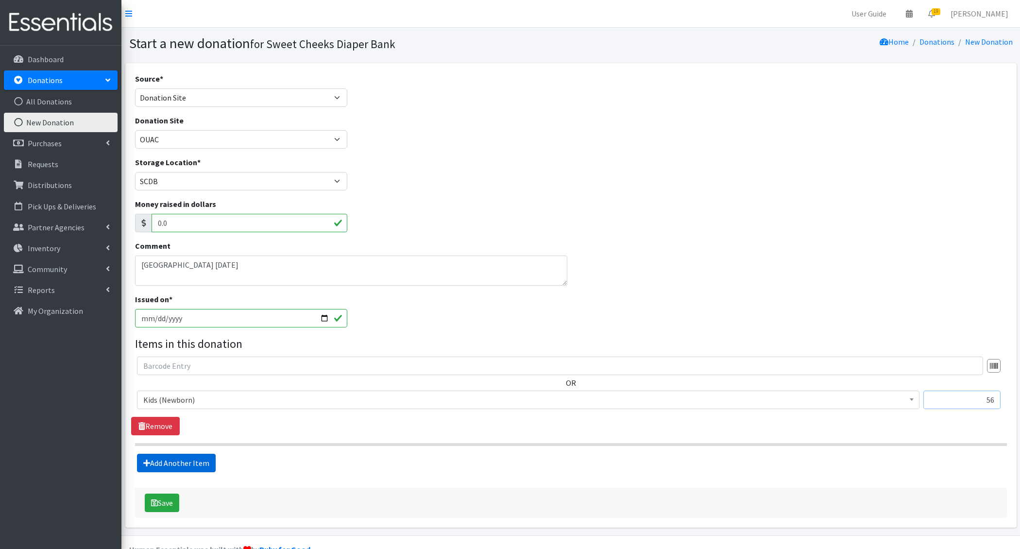
type input "56"
click at [186, 461] on link "Add Another Item" at bounding box center [176, 463] width 79 height 18
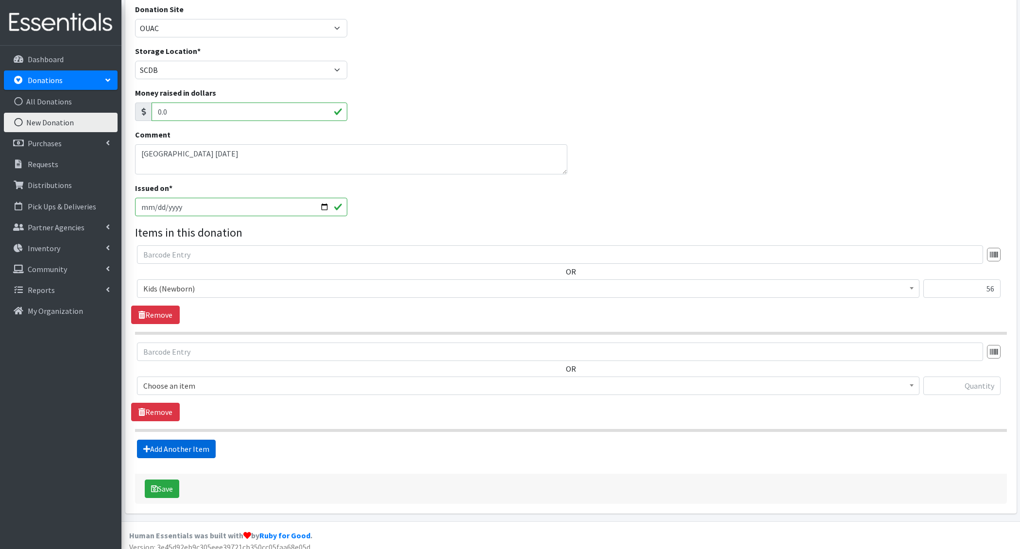
scroll to position [117, 0]
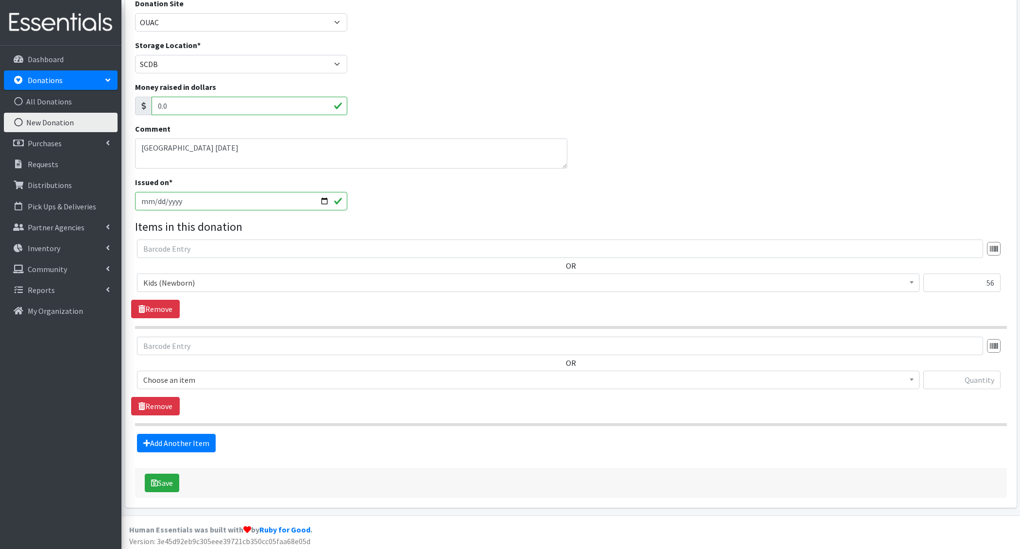
click at [177, 380] on span "Choose an item" at bounding box center [528, 380] width 770 height 14
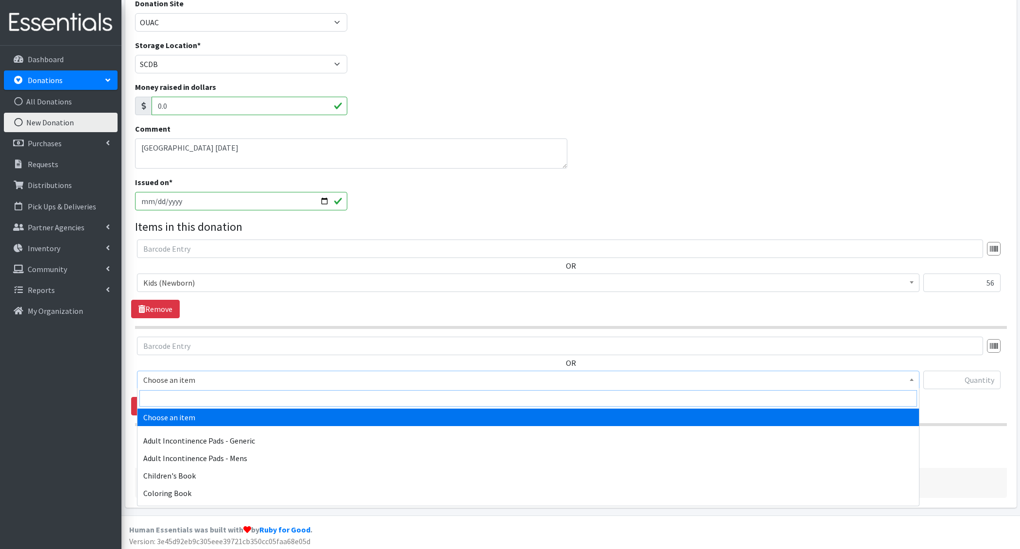
click at [178, 391] on input "search" at bounding box center [528, 398] width 778 height 17
type input "e 1"
select select "1201"
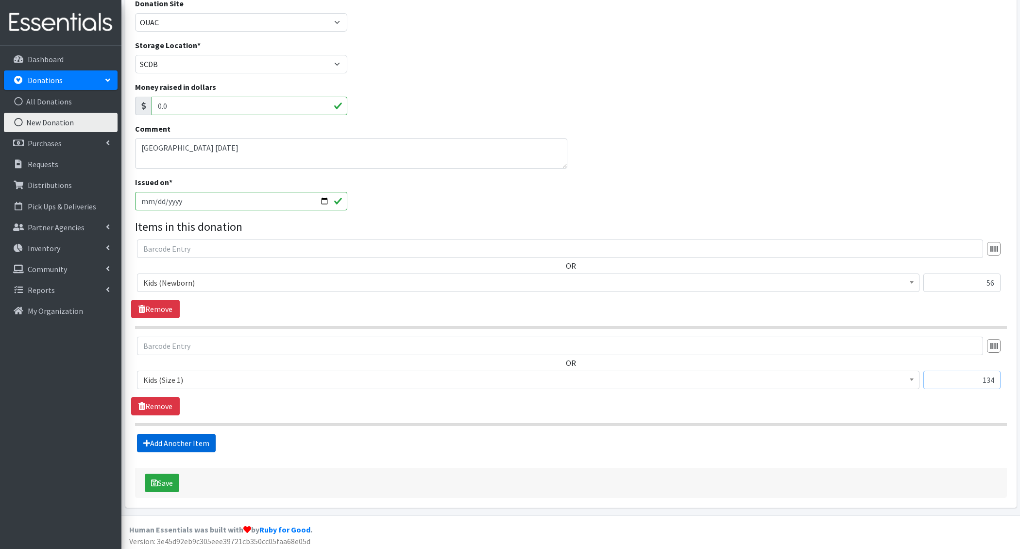
type input "134"
click at [141, 434] on link "Add Another Item" at bounding box center [176, 443] width 79 height 18
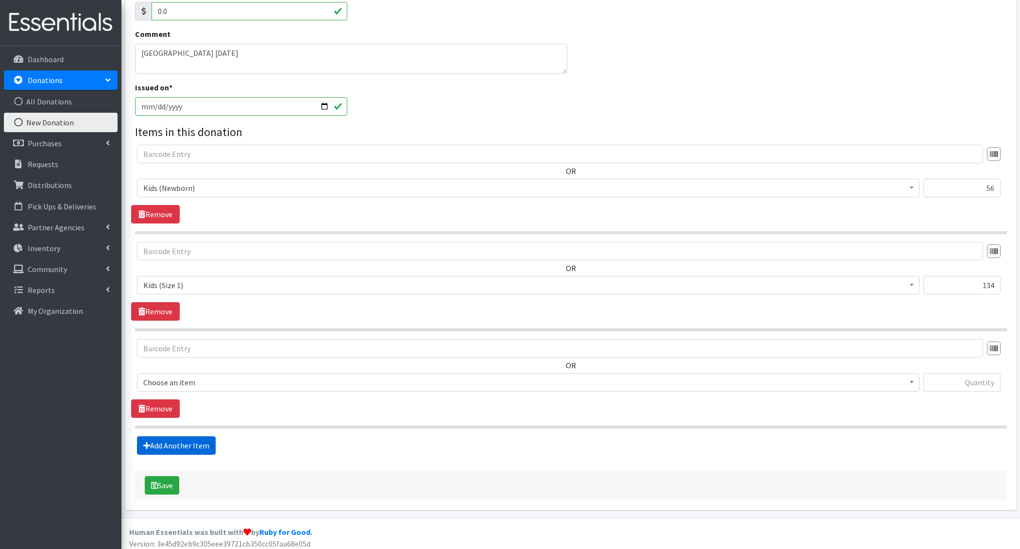
scroll to position [214, 0]
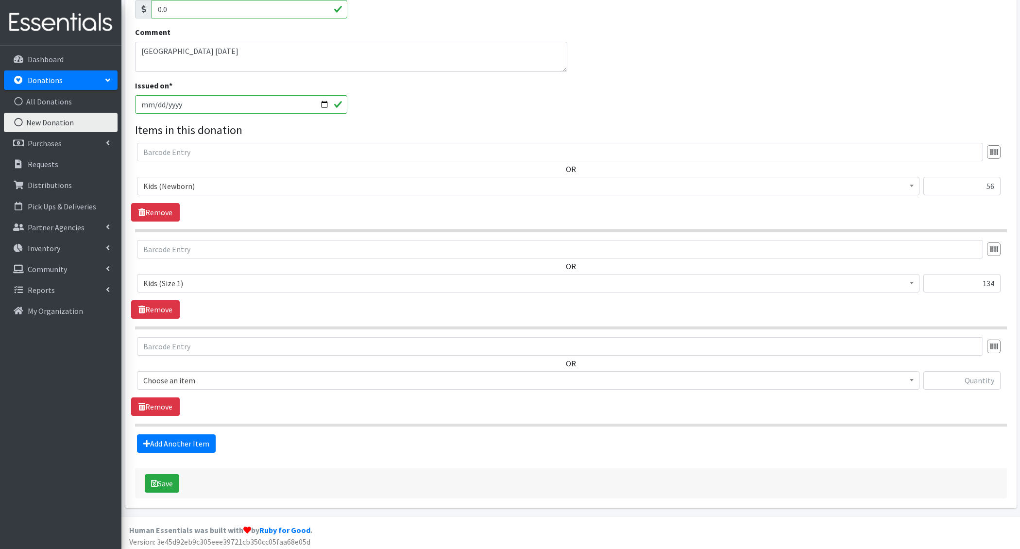
drag, startPoint x: 192, startPoint y: 373, endPoint x: 194, endPoint y: 386, distance: 13.7
click at [192, 374] on span "Choose an item" at bounding box center [528, 381] width 770 height 14
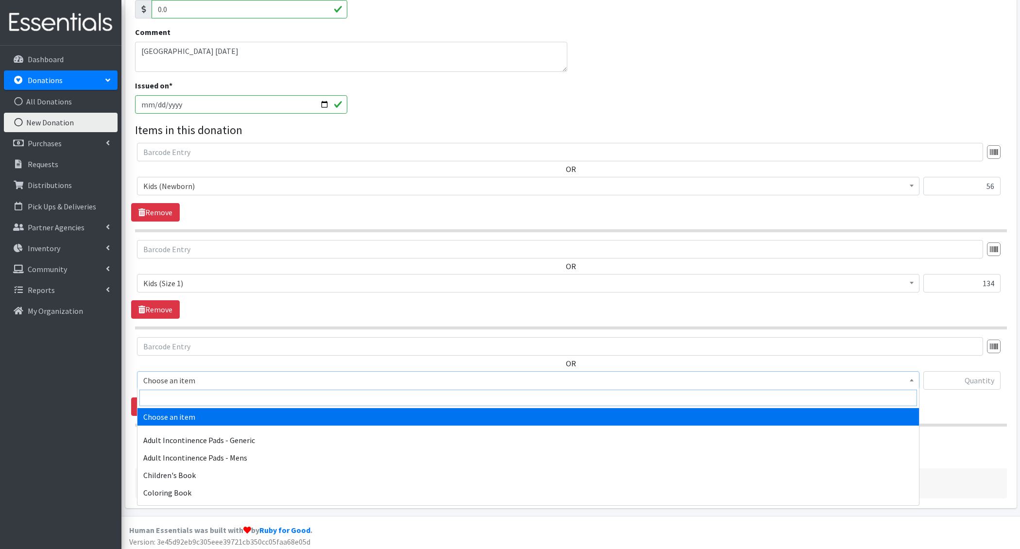
click at [195, 398] on input "search" at bounding box center [528, 398] width 778 height 17
type input "e 2"
select select "1202"
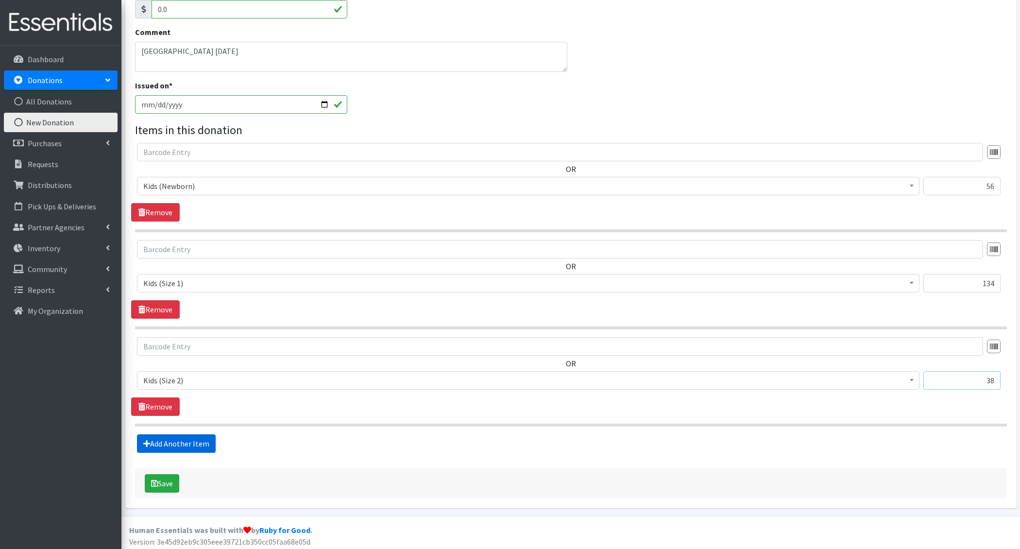
type input "38"
click at [164, 443] on link "Add Another Item" at bounding box center [176, 443] width 79 height 18
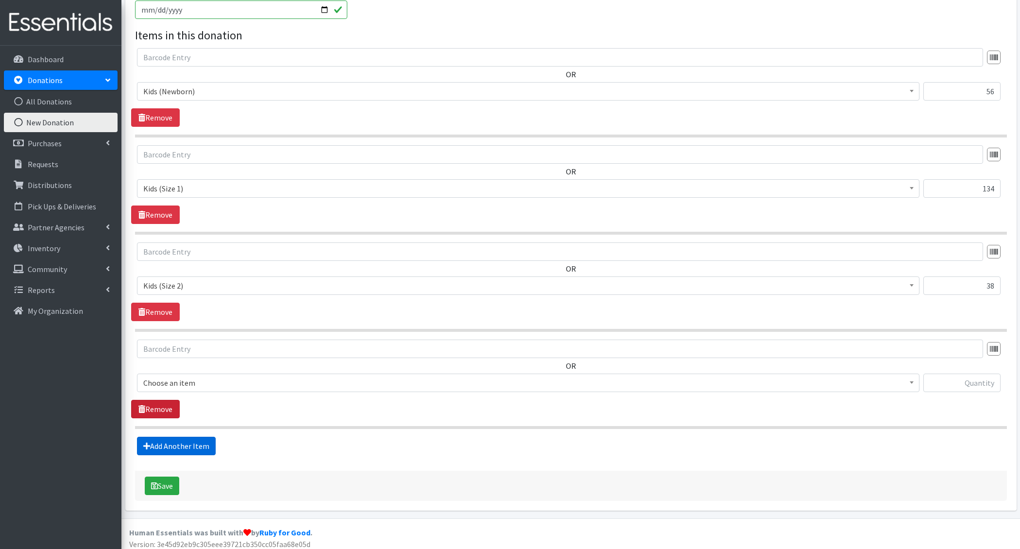
scroll to position [310, 0]
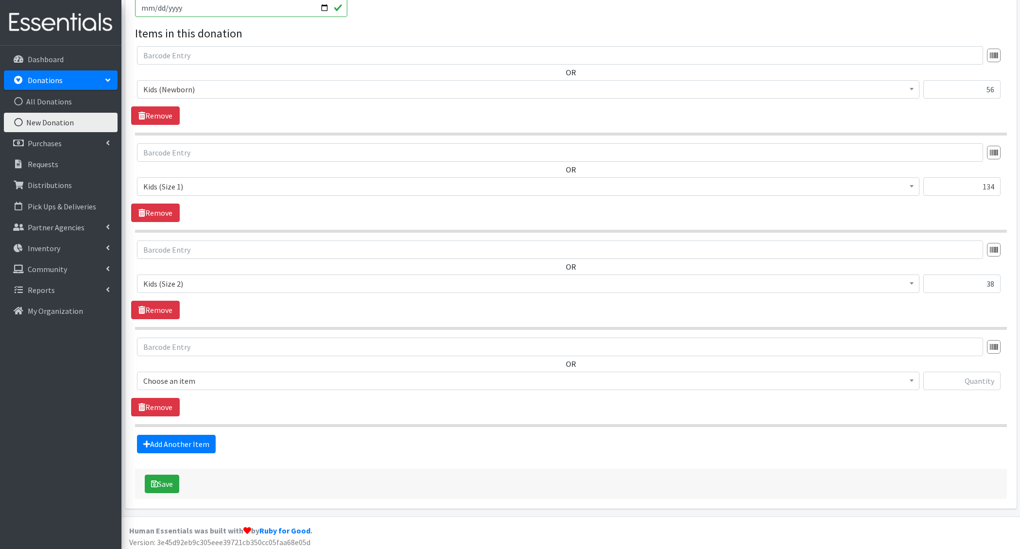
click at [170, 377] on span "Choose an item" at bounding box center [528, 381] width 770 height 14
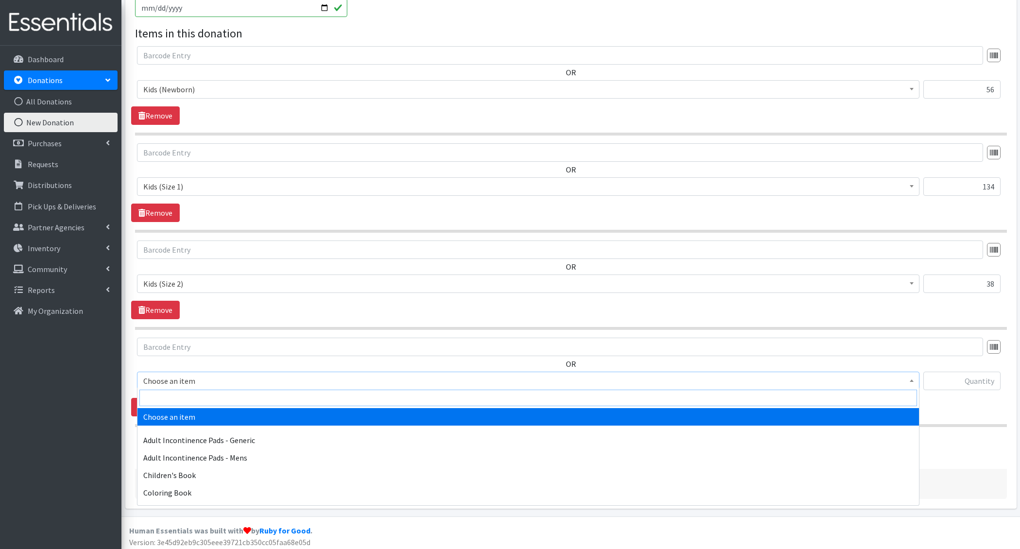
click at [183, 402] on input "search" at bounding box center [528, 398] width 778 height 17
type input "e 3"
select select "1221"
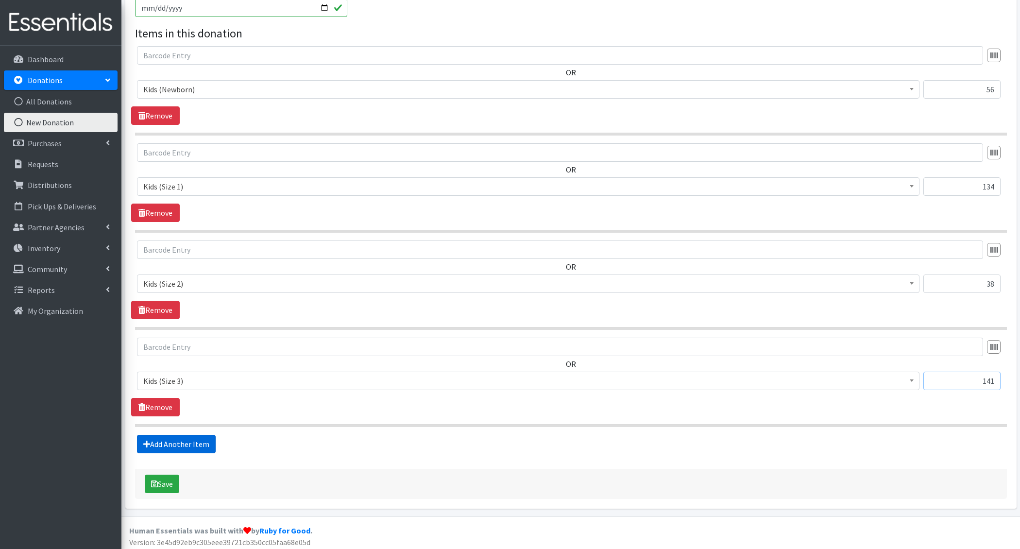
type input "141"
click at [184, 443] on link "Add Another Item" at bounding box center [176, 444] width 79 height 18
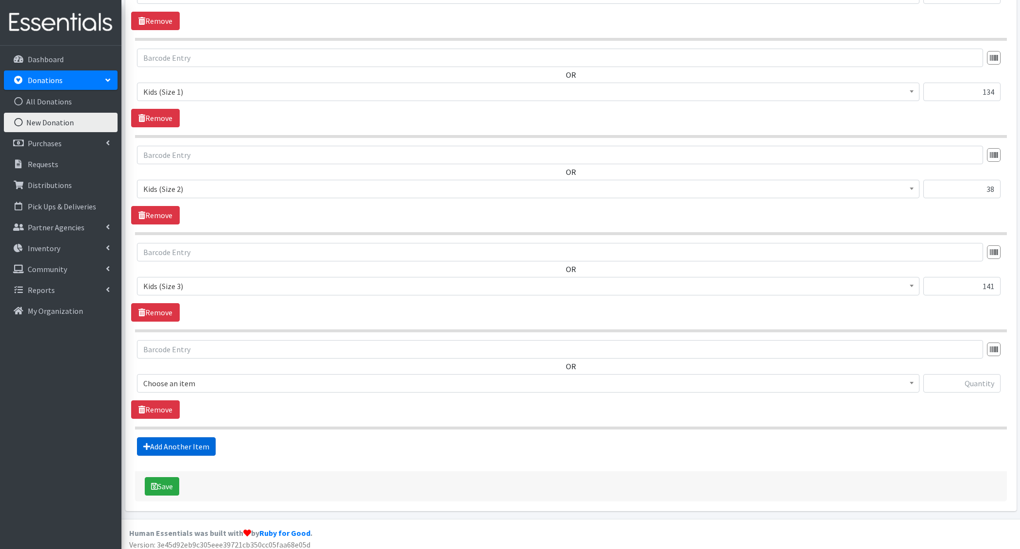
scroll to position [407, 0]
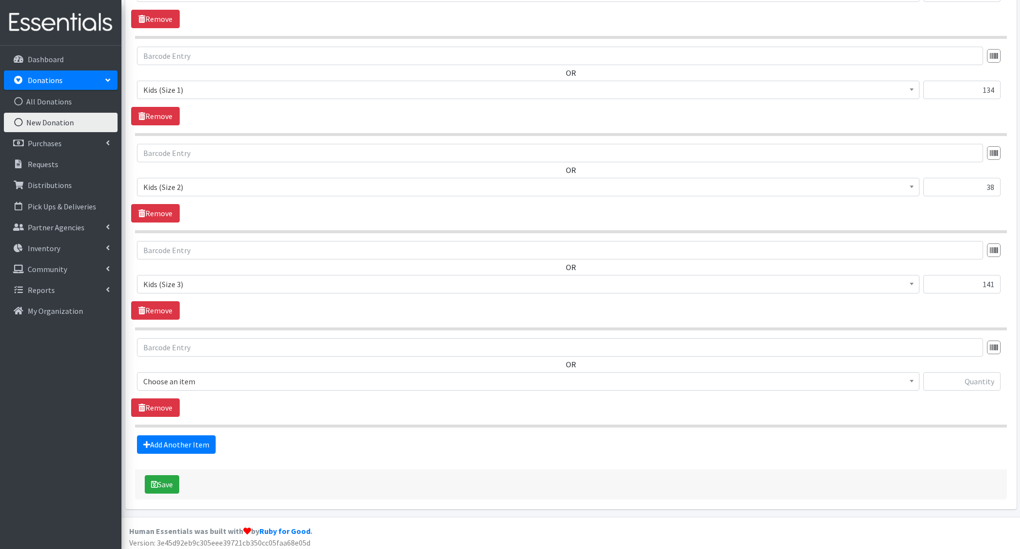
click at [186, 382] on span "Choose an item" at bounding box center [528, 381] width 770 height 14
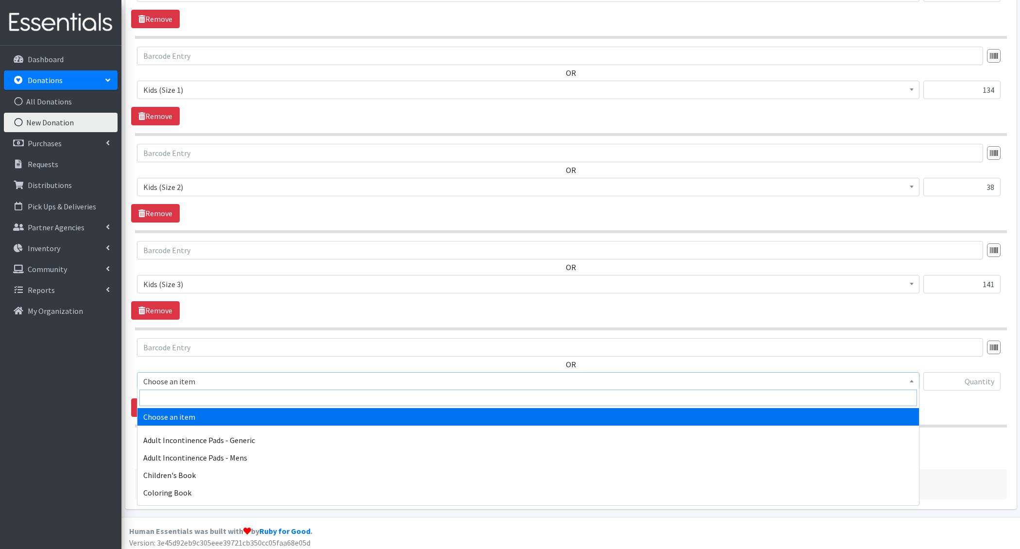
click at [188, 396] on input "search" at bounding box center [528, 398] width 778 height 17
type input "e 4"
select select "1213"
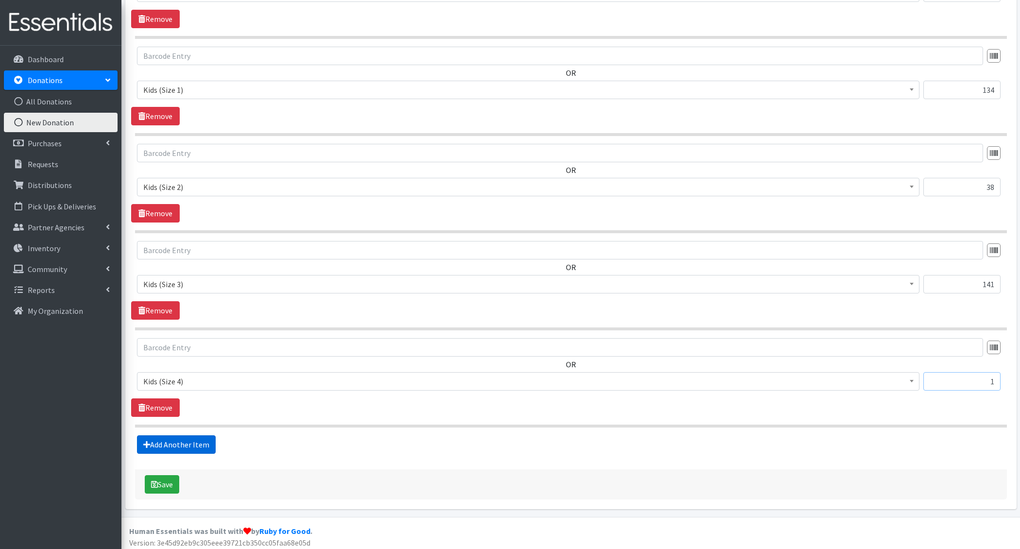
type input "1"
click at [166, 441] on link "Add Another Item" at bounding box center [176, 444] width 79 height 18
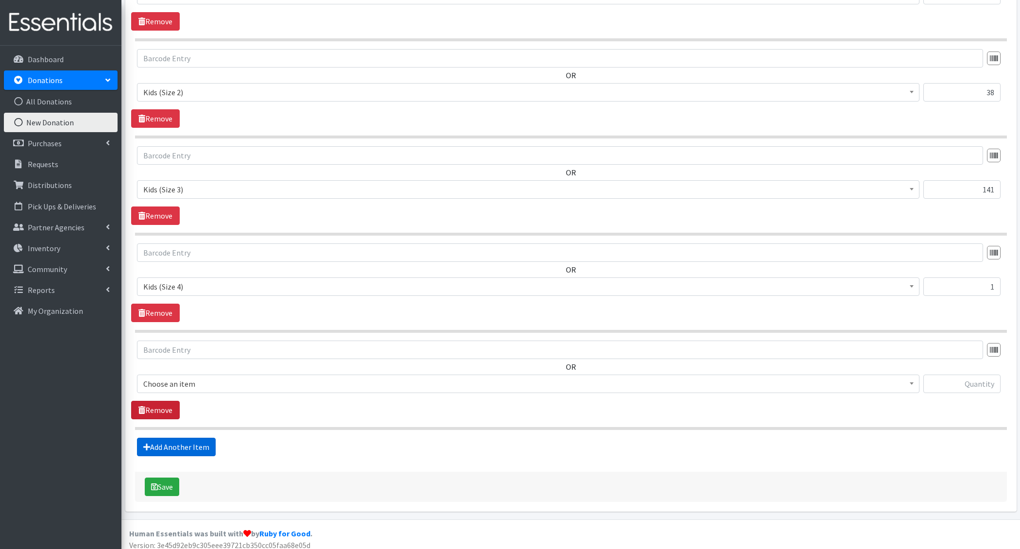
scroll to position [503, 0]
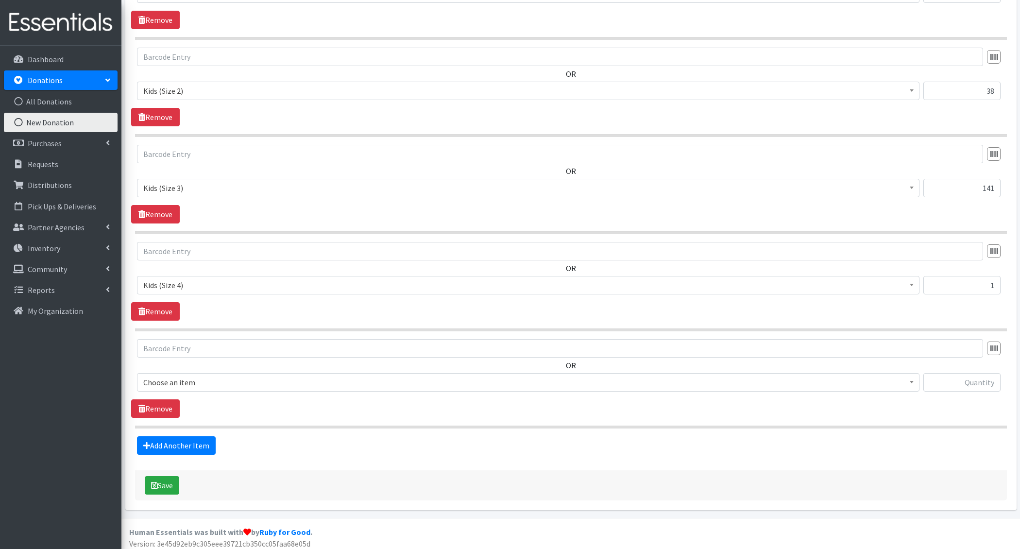
click at [178, 383] on span "Choose an item" at bounding box center [528, 382] width 782 height 18
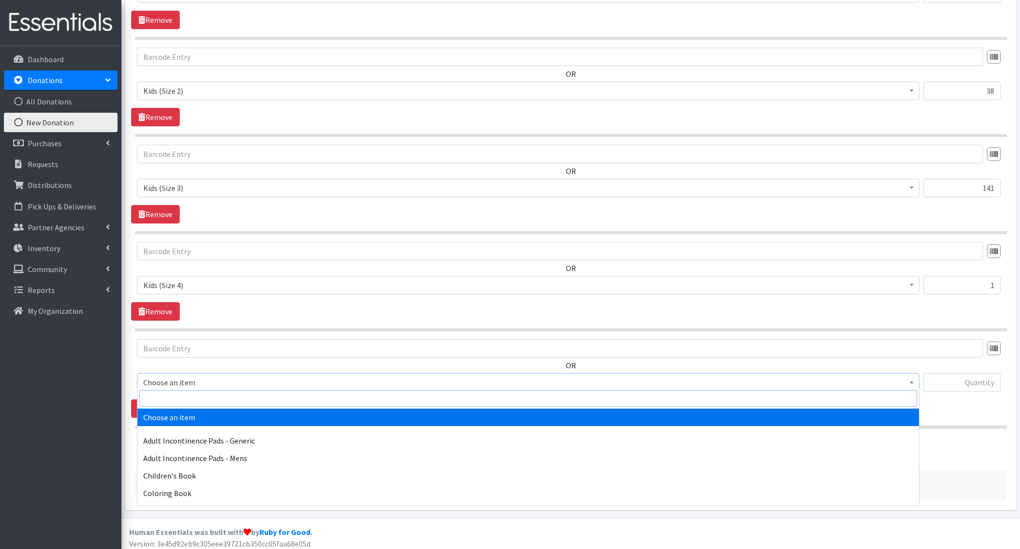
click at [183, 400] on input "search" at bounding box center [528, 398] width 778 height 17
type input "e 5"
select select "1214"
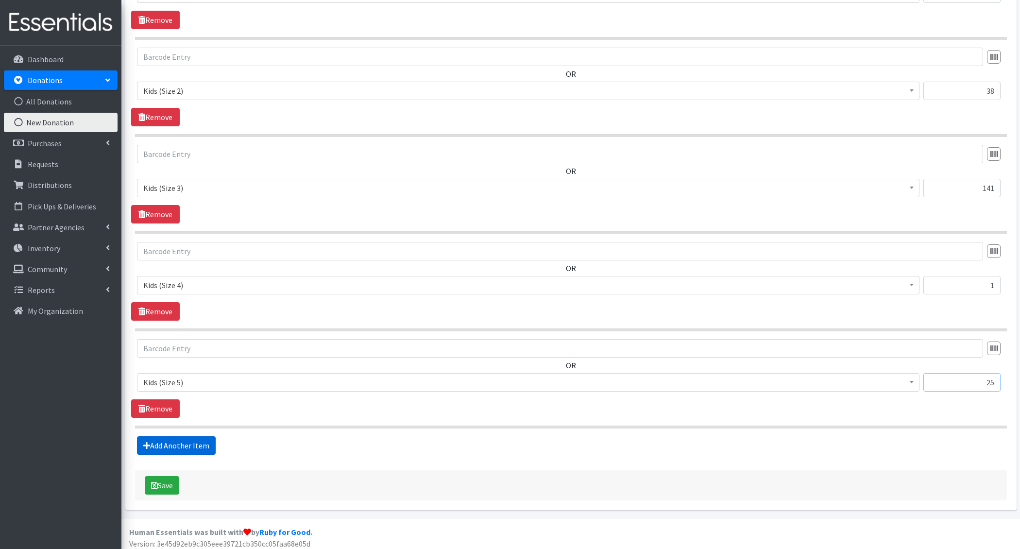
type input "25"
click at [200, 445] on link "Add Another Item" at bounding box center [176, 445] width 79 height 18
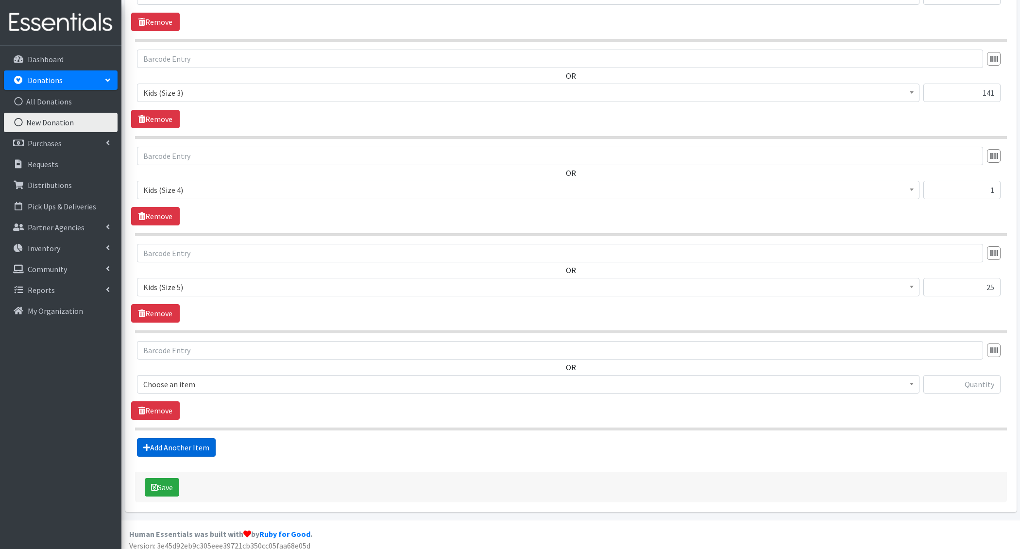
scroll to position [600, 0]
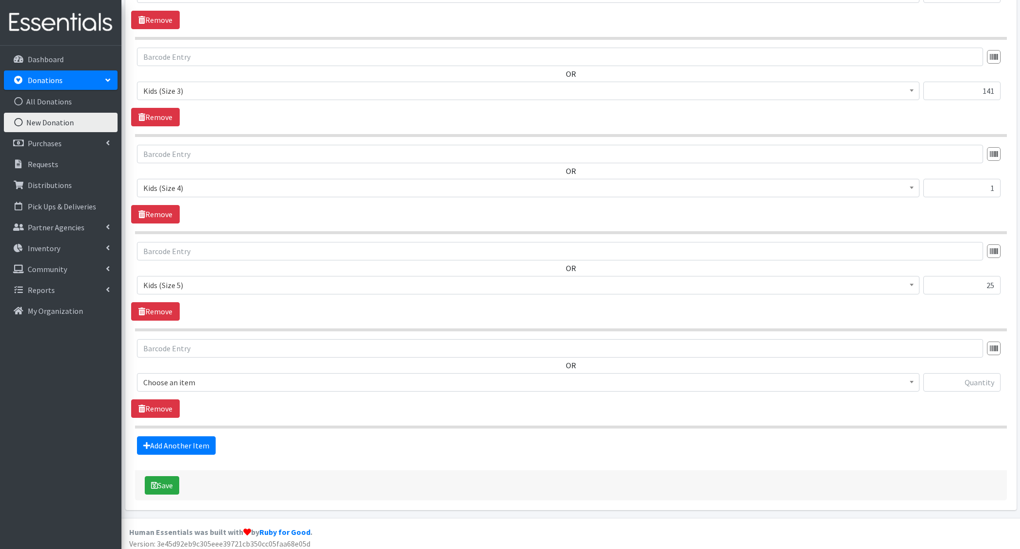
click at [213, 383] on span "Choose an item" at bounding box center [528, 382] width 770 height 14
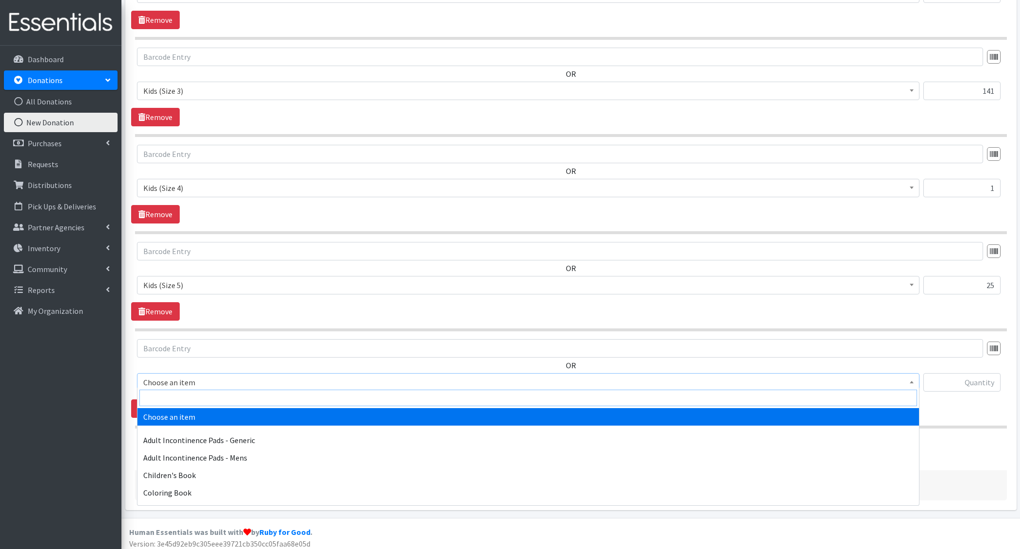
click at [213, 399] on input "search" at bounding box center [528, 398] width 778 height 17
type input "e 6"
select select "1216"
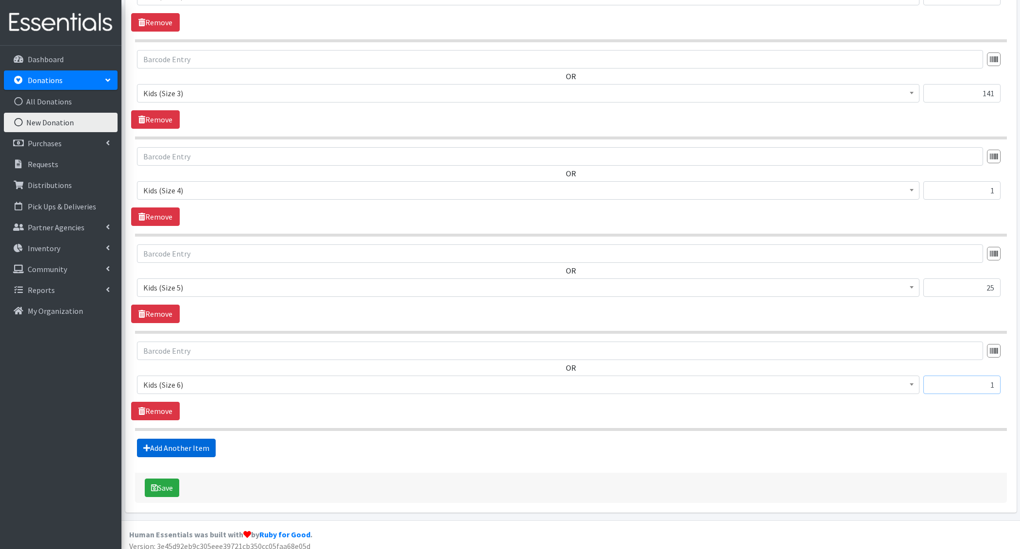
type input "1"
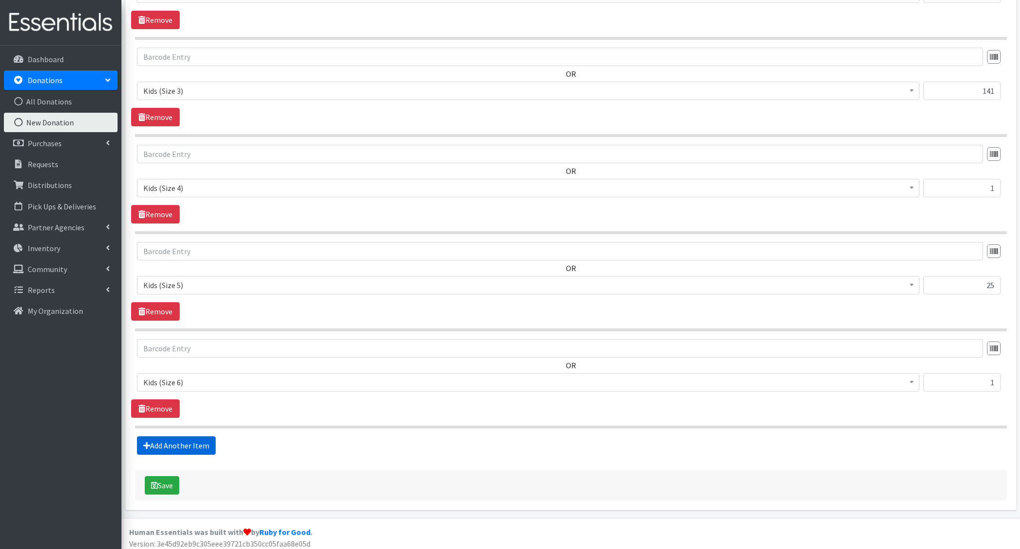
click at [195, 445] on link "Add Another Item" at bounding box center [176, 445] width 79 height 18
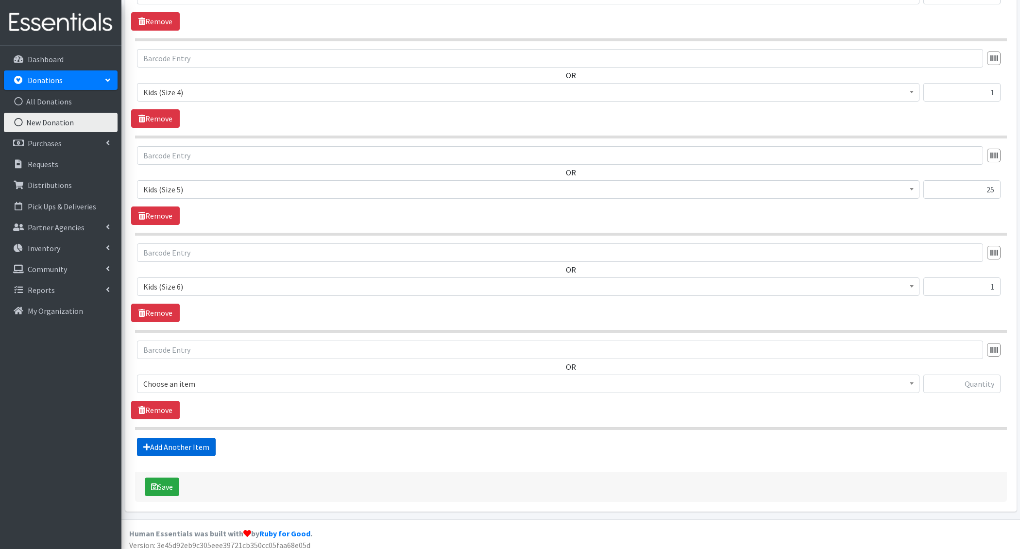
scroll to position [697, 0]
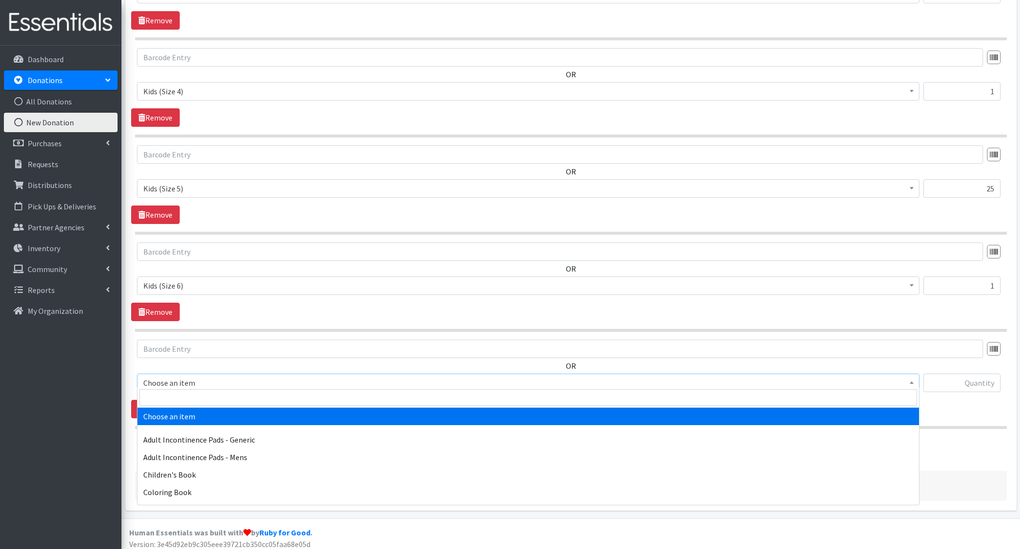
click at [207, 377] on span "Choose an item" at bounding box center [528, 383] width 770 height 14
click at [211, 395] on input "search" at bounding box center [528, 397] width 778 height 17
type input "4t-"
select select "1412"
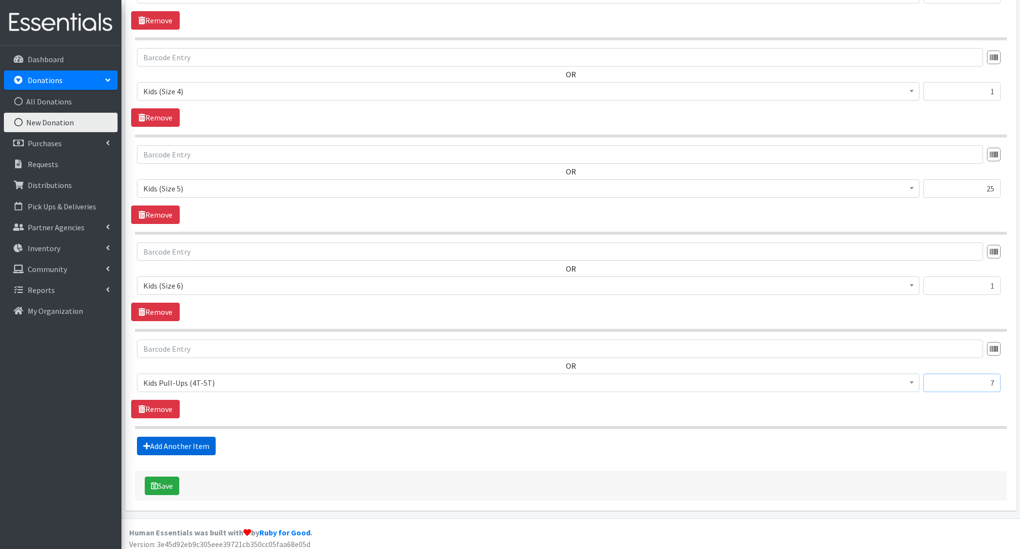
type input "7"
click at [162, 445] on link "Add Another Item" at bounding box center [176, 446] width 79 height 18
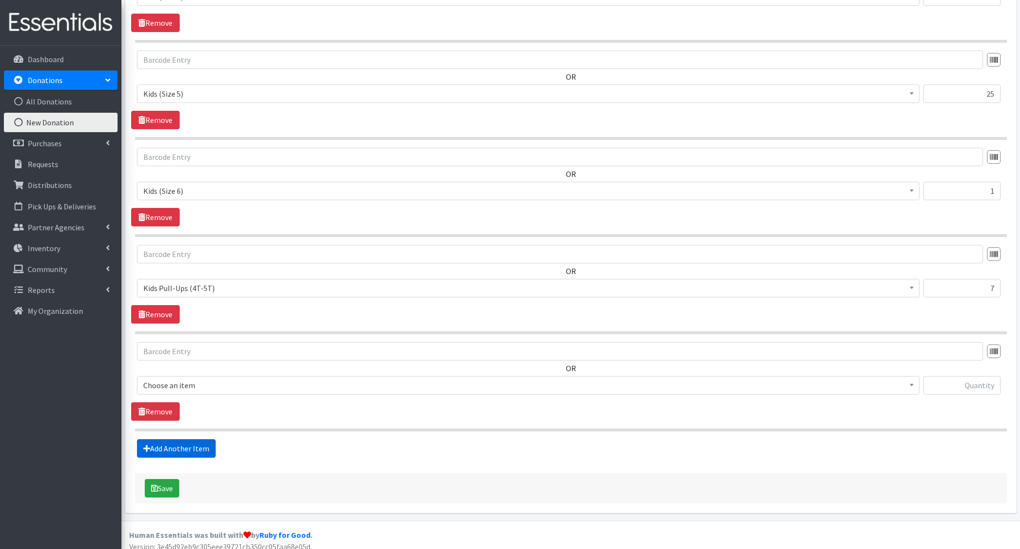
scroll to position [793, 0]
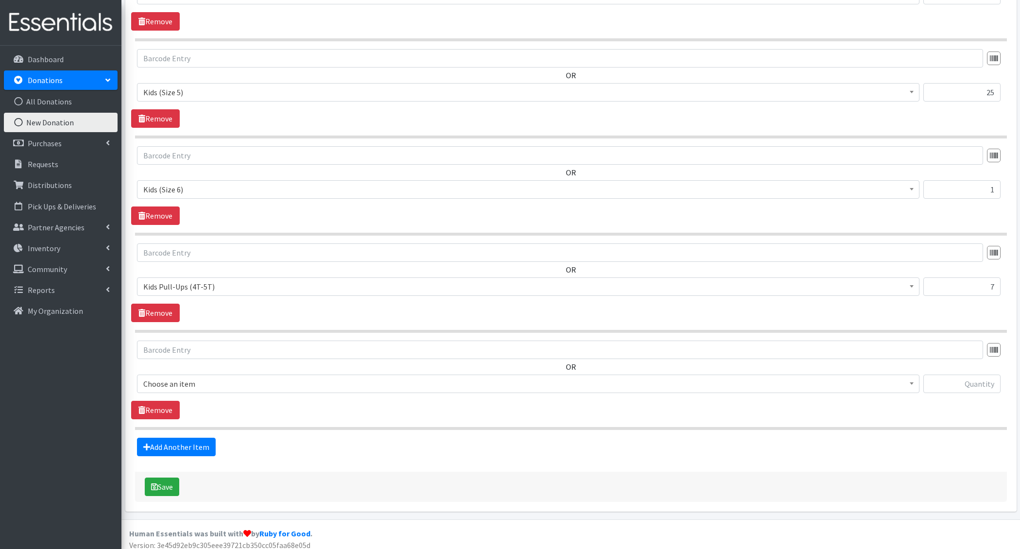
click at [181, 382] on span "Choose an item" at bounding box center [528, 384] width 770 height 14
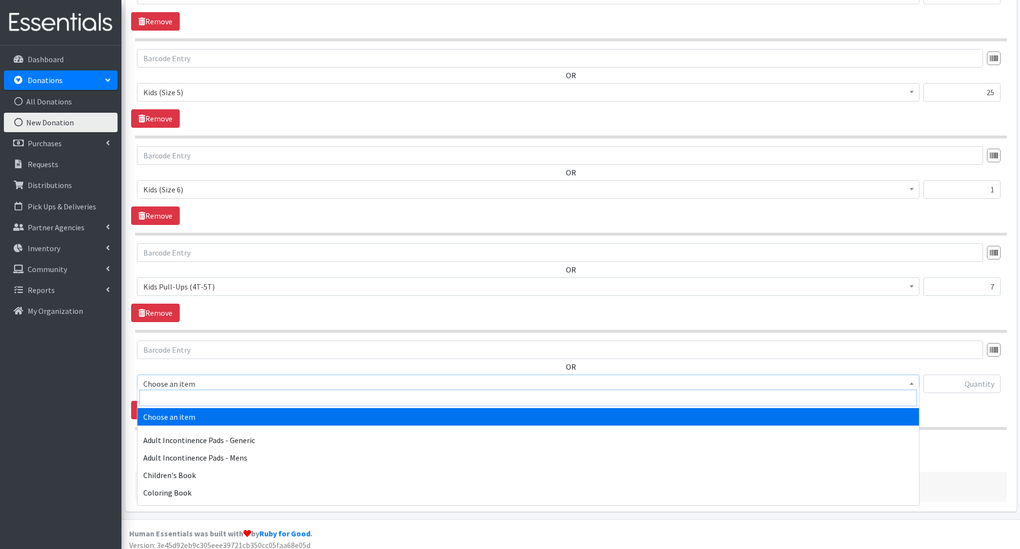
click at [177, 397] on input "search" at bounding box center [528, 398] width 778 height 17
type input "swimm"
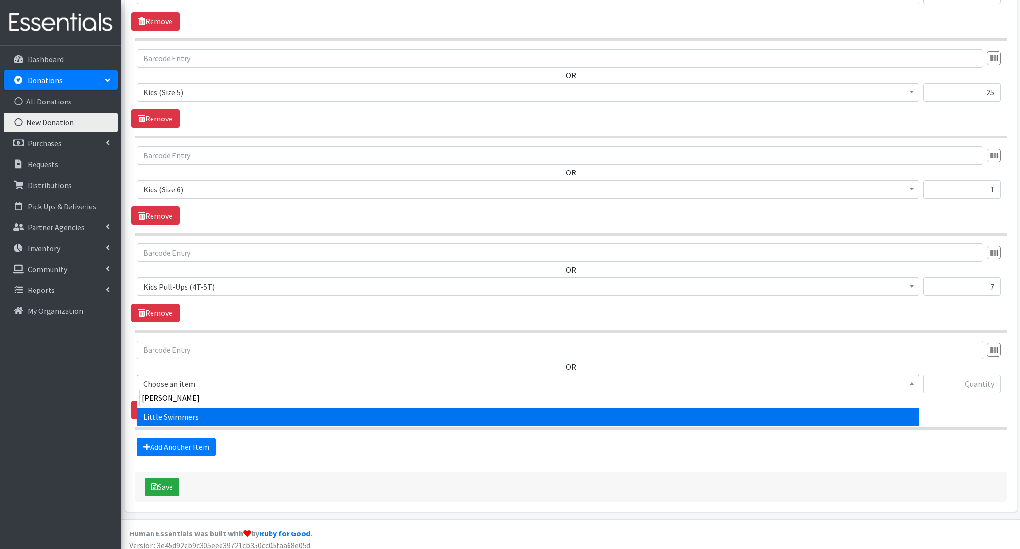
select select "4728"
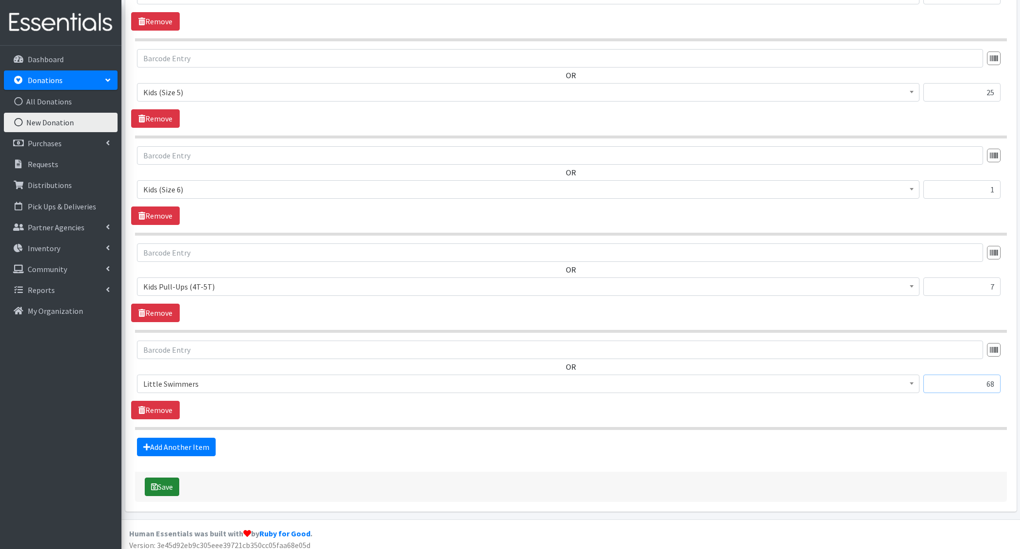
type input "68"
click at [161, 487] on button "Save" at bounding box center [162, 486] width 34 height 18
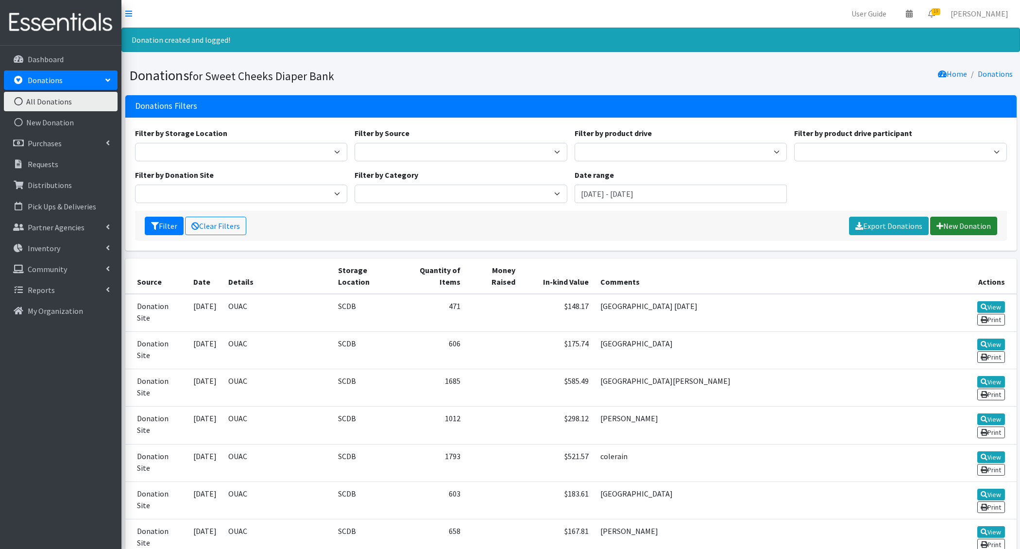
click at [951, 226] on link "New Donation" at bounding box center [963, 226] width 67 height 18
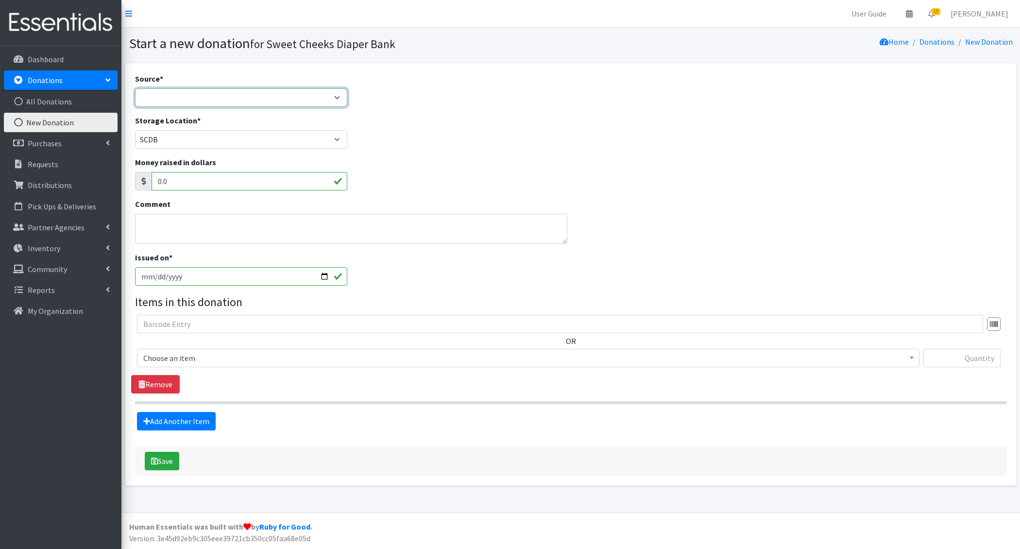
click at [182, 92] on select "Product Drive Manufacturer Donation Site Misc. Donation" at bounding box center [241, 97] width 213 height 18
select select "Misc. Donation"
click at [135, 88] on select "Product Drive Manufacturer Donation Site Misc. Donation" at bounding box center [241, 97] width 213 height 18
click at [197, 230] on textarea "Comment" at bounding box center [351, 229] width 432 height 30
type textarea "[PERSON_NAME]"
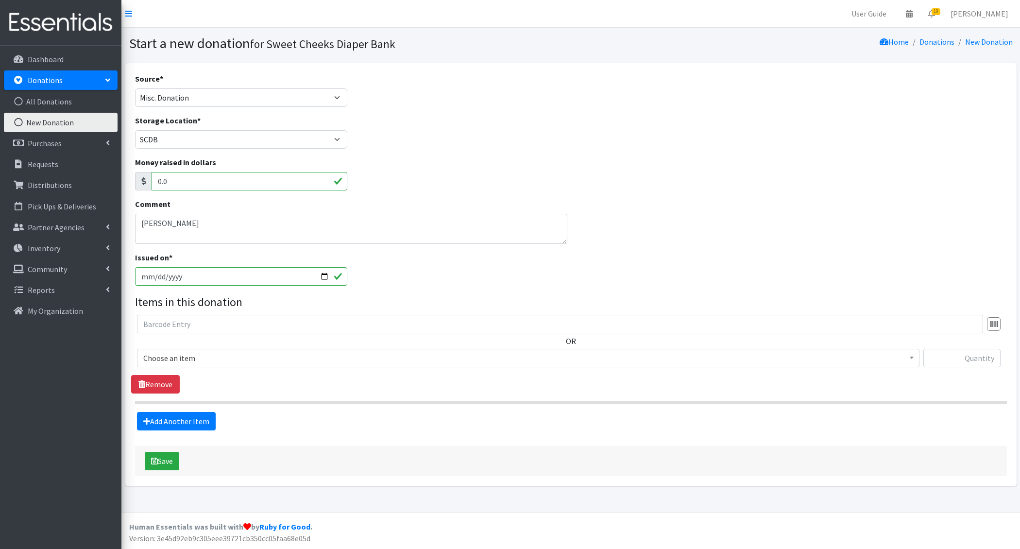
click at [154, 273] on input "[DATE]" at bounding box center [241, 276] width 213 height 18
type input "[DATE]"
click at [204, 224] on textarea "[PERSON_NAME]" at bounding box center [351, 229] width 432 height 30
type textarea "[PERSON_NAME] 513.799.6291 [EMAIL_ADDRESS][DOMAIN_NAME]"
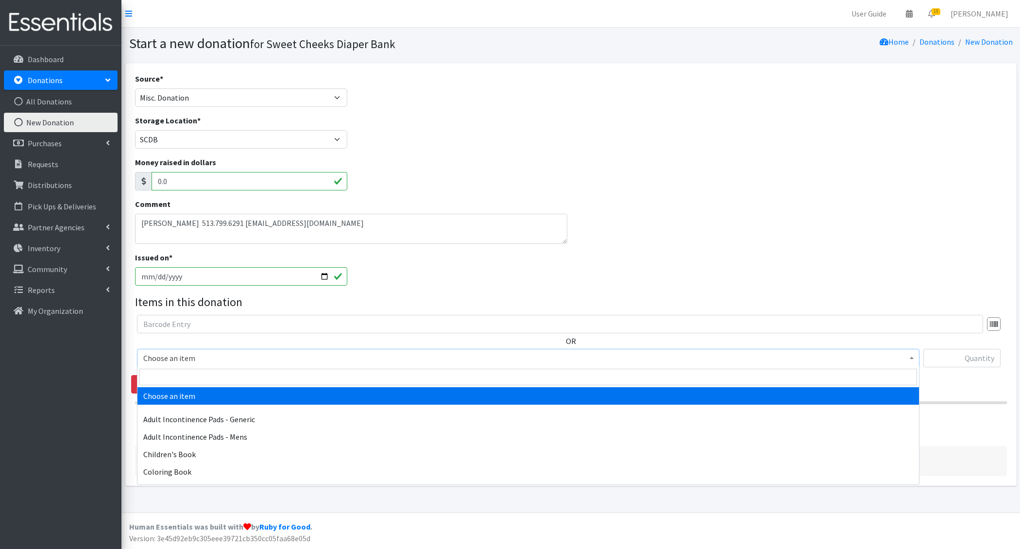
click at [211, 358] on span "Choose an item" at bounding box center [528, 358] width 770 height 14
click at [202, 372] on input "search" at bounding box center [528, 377] width 778 height 17
type input "wipes"
select select "1205"
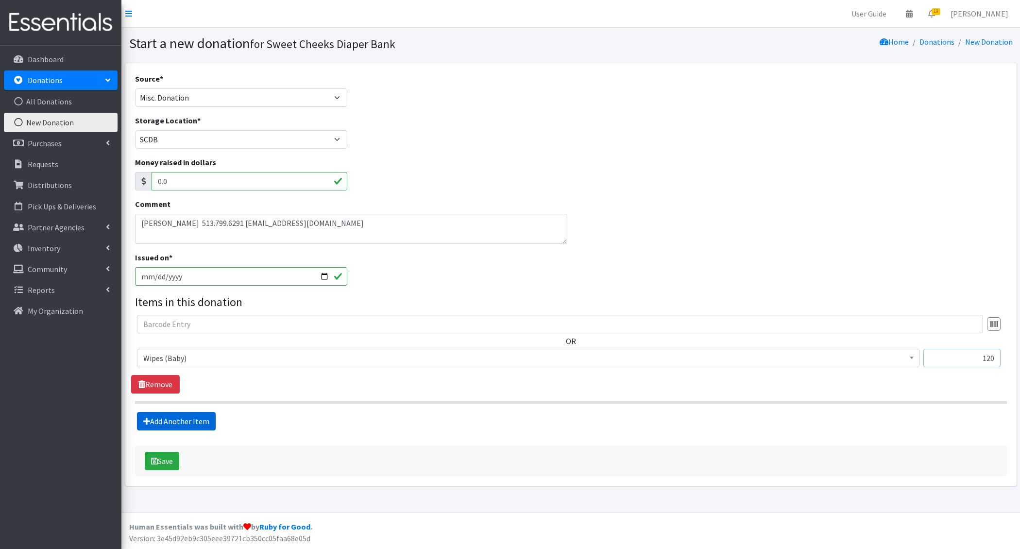
type input "120"
click at [179, 416] on link "Add Another Item" at bounding box center [176, 421] width 79 height 18
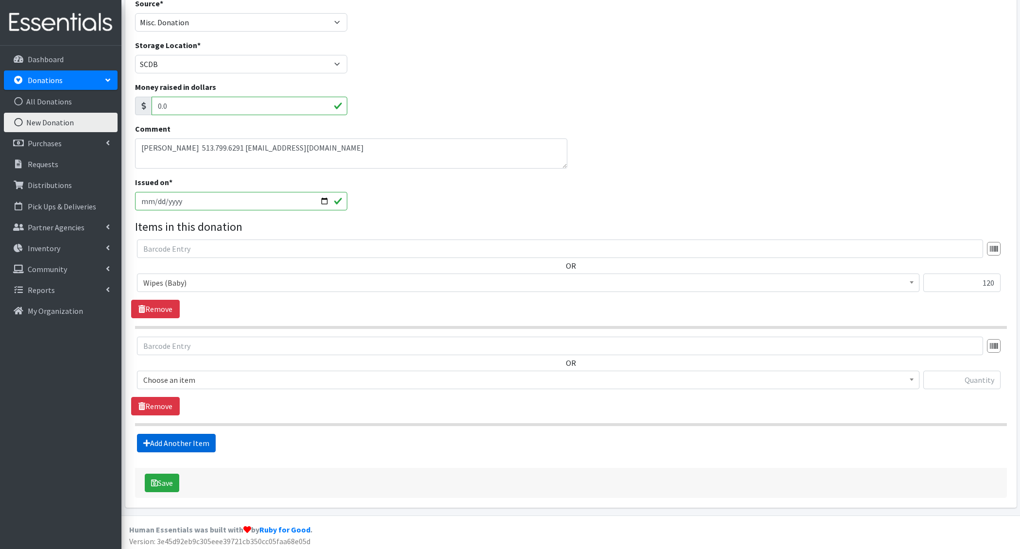
scroll to position [75, 0]
click at [191, 381] on span "Choose an item" at bounding box center [528, 380] width 770 height 14
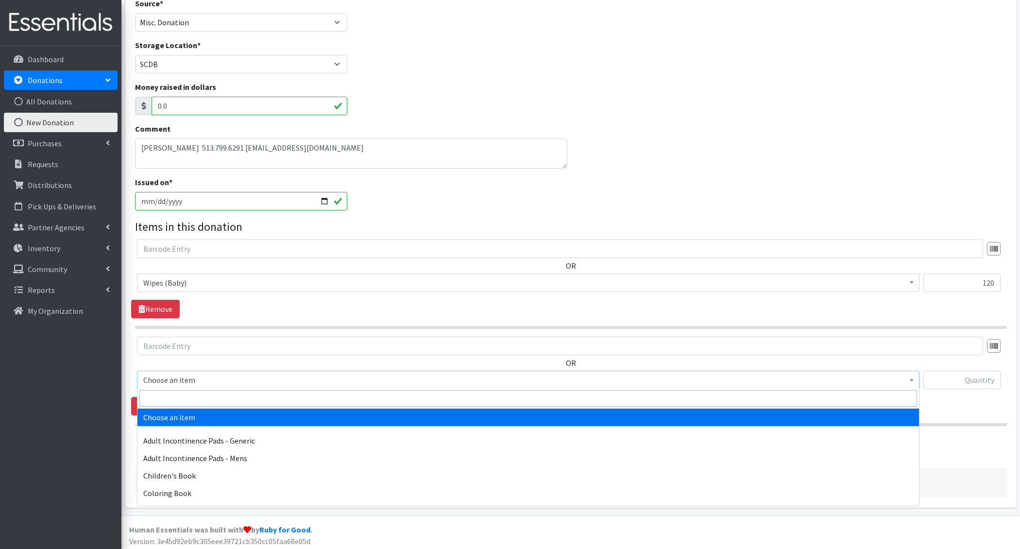
click at [178, 391] on input "search" at bounding box center [528, 398] width 778 height 17
type input "tampons"
select select "1406"
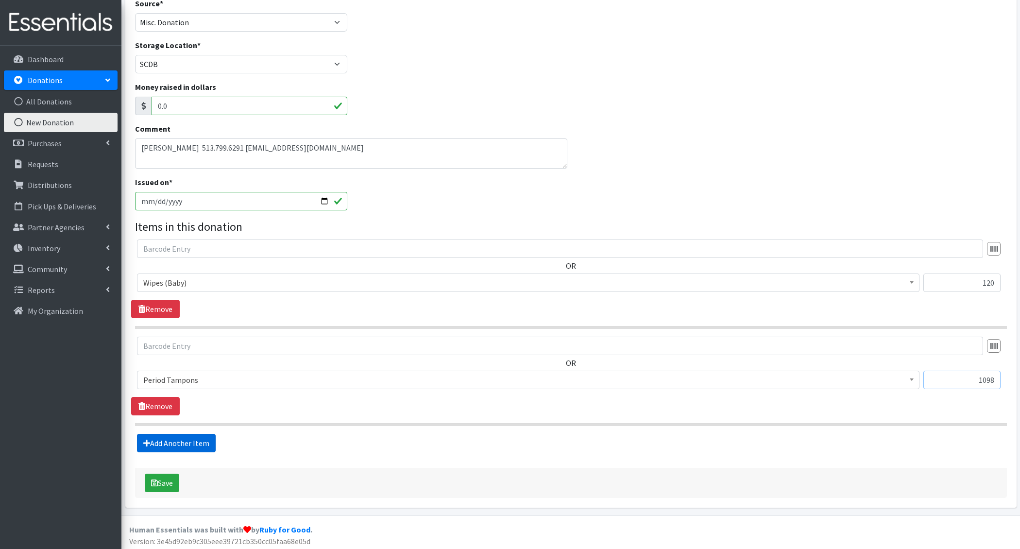
type input "1098"
click at [181, 443] on link "Add Another Item" at bounding box center [176, 443] width 79 height 18
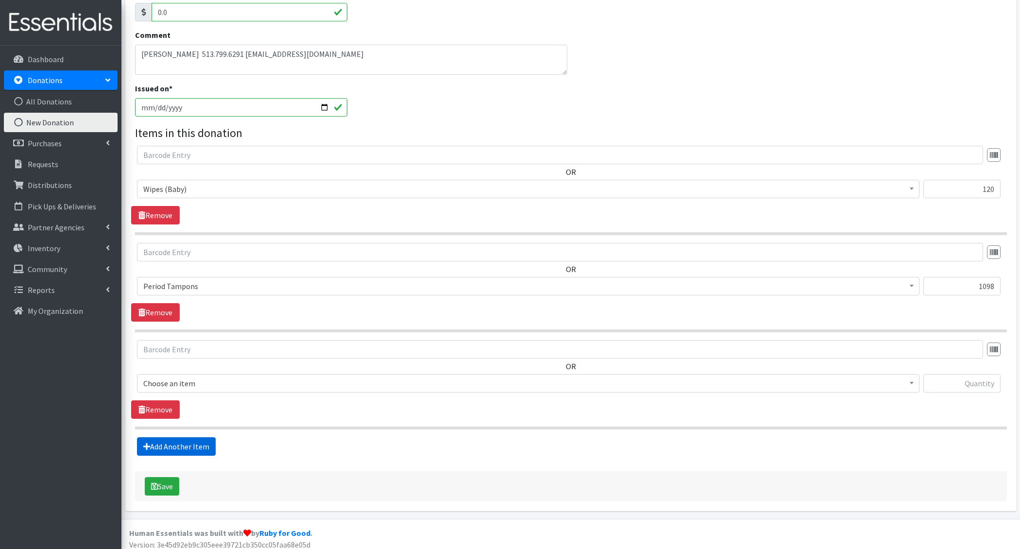
scroll to position [172, 0]
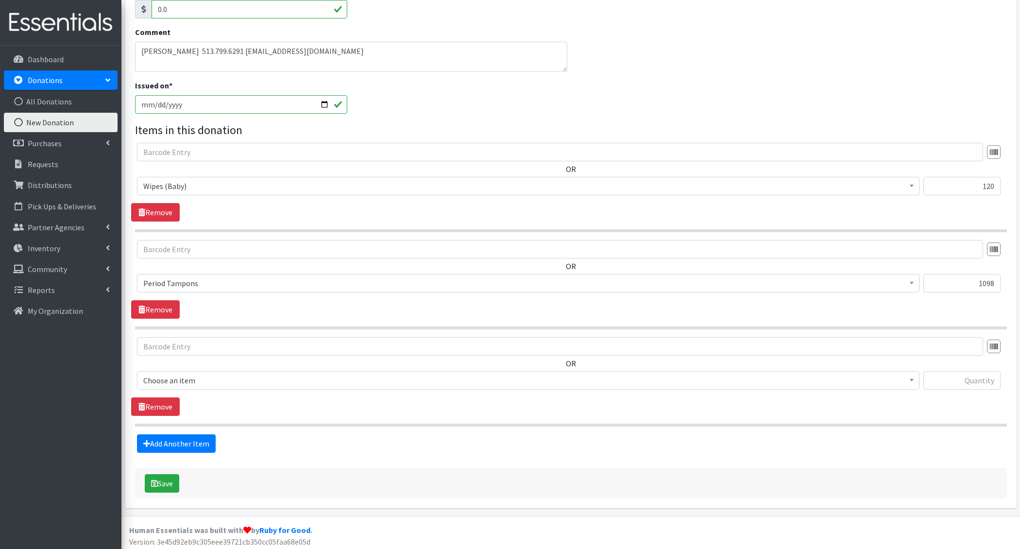
click at [200, 382] on span "Choose an item" at bounding box center [528, 381] width 770 height 14
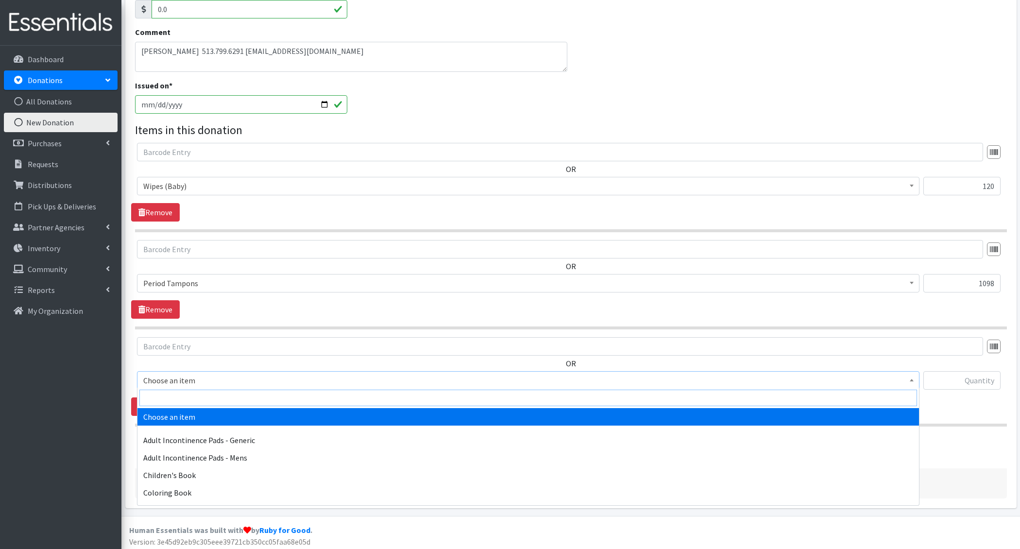
click at [200, 400] on input "search" at bounding box center [528, 398] width 778 height 17
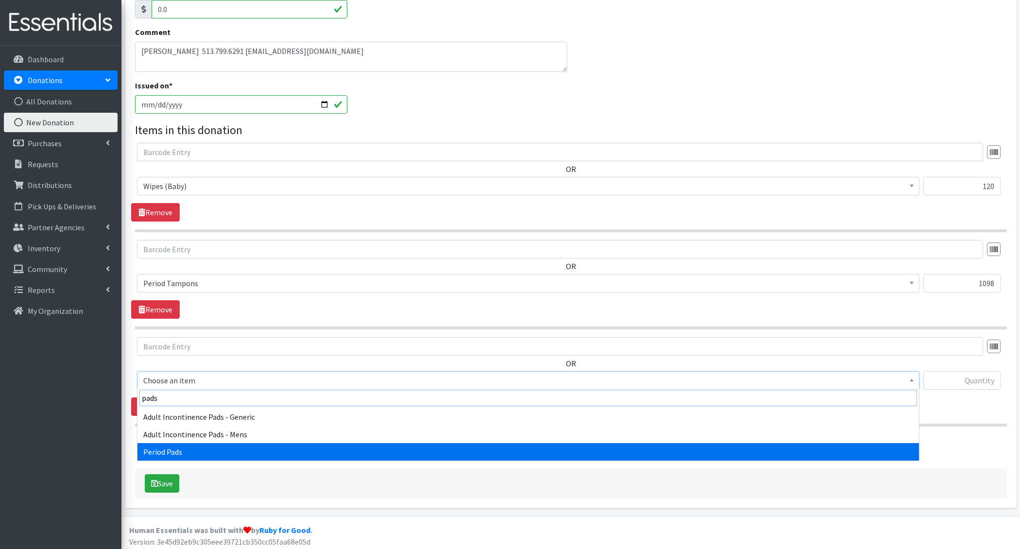
type input "pads"
select select "1402"
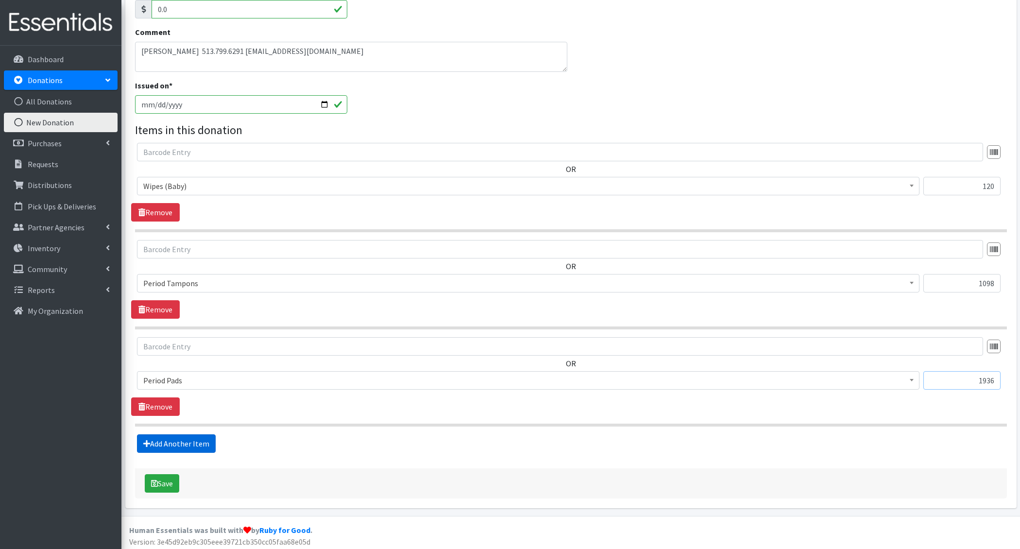
type input "1936"
click at [206, 441] on link "Add Another Item" at bounding box center [176, 443] width 79 height 18
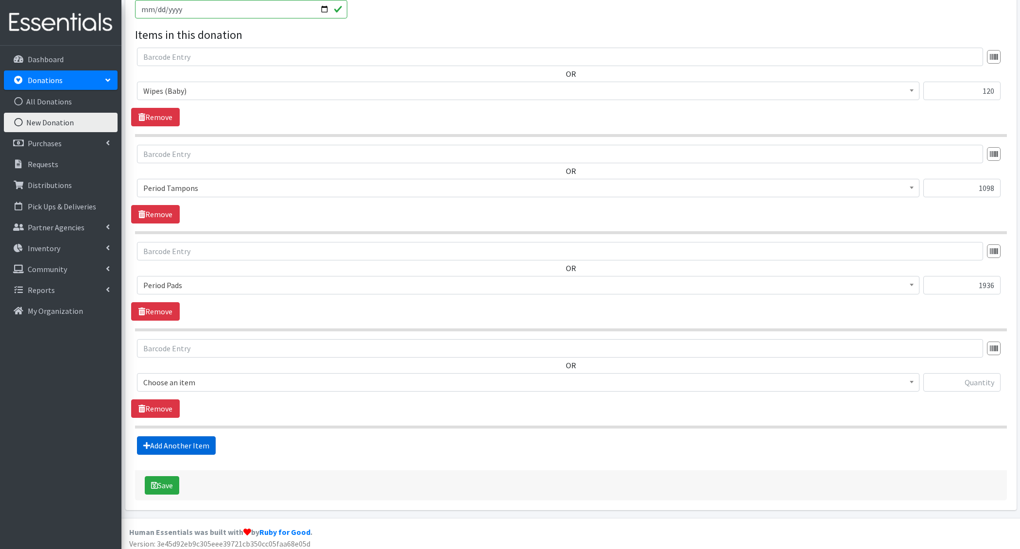
scroll to position [269, 0]
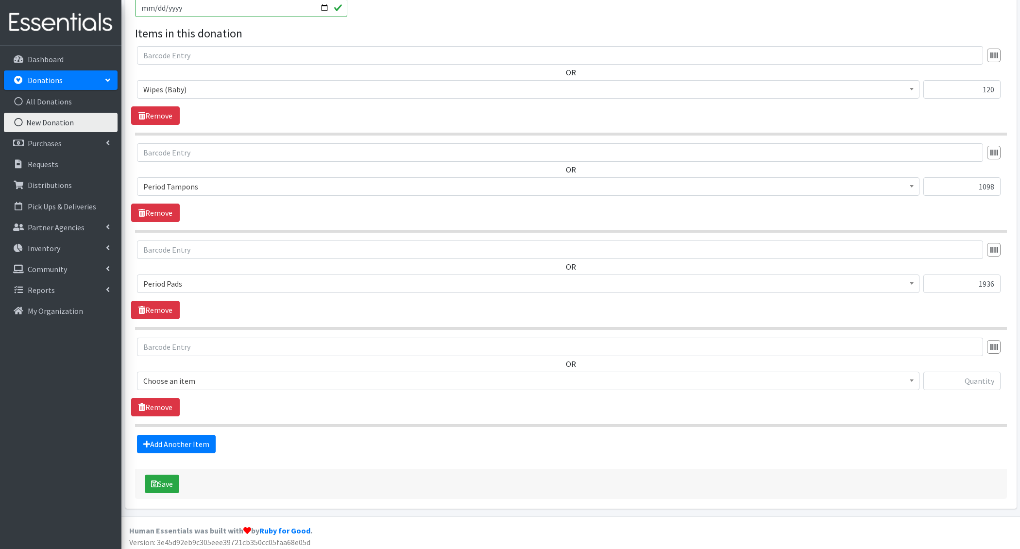
click at [198, 378] on span "Choose an item" at bounding box center [528, 381] width 770 height 14
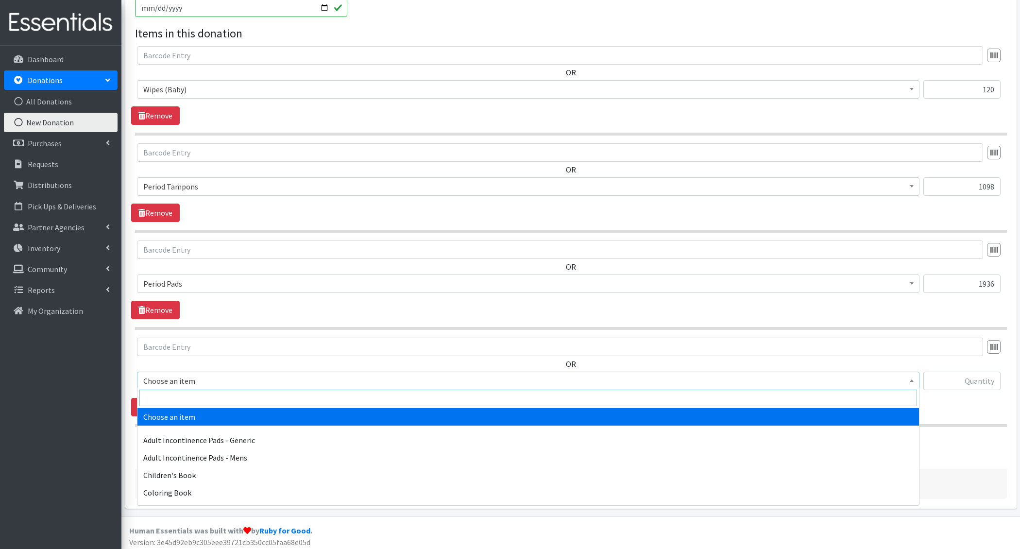
click at [196, 396] on input "search" at bounding box center [528, 398] width 778 height 17
type input "liners"
select select "1405"
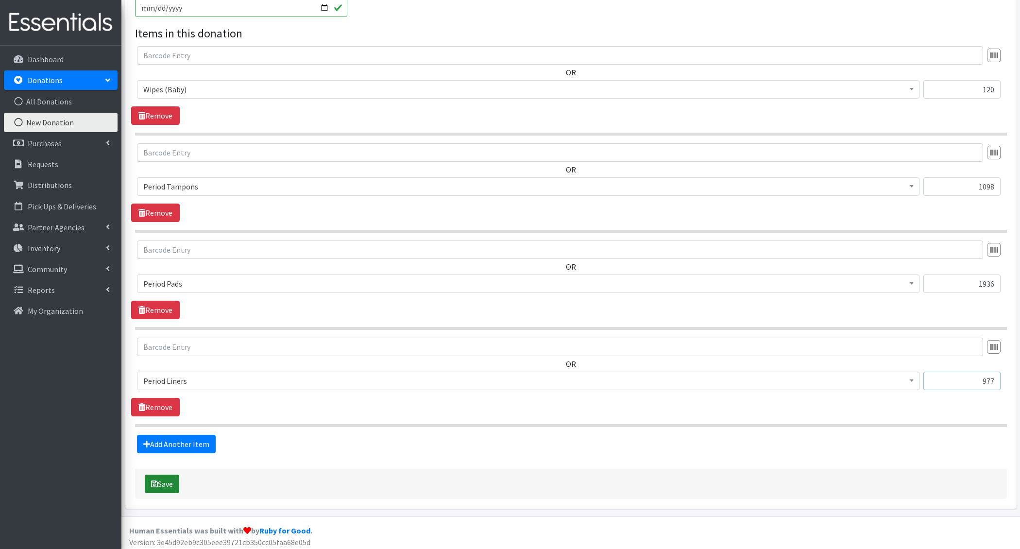
type input "977"
click at [169, 479] on button "Save" at bounding box center [162, 484] width 34 height 18
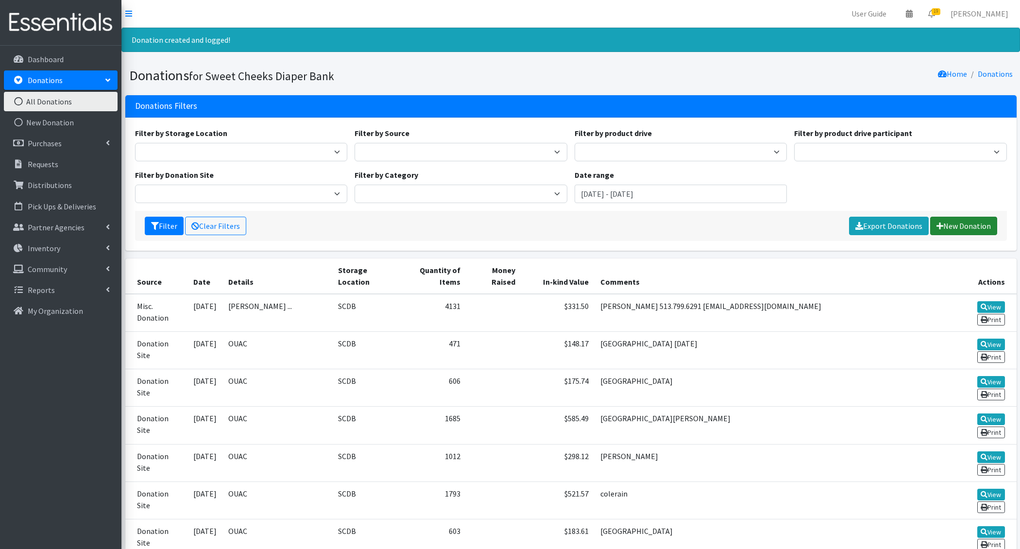
click at [959, 227] on link "New Donation" at bounding box center [963, 226] width 67 height 18
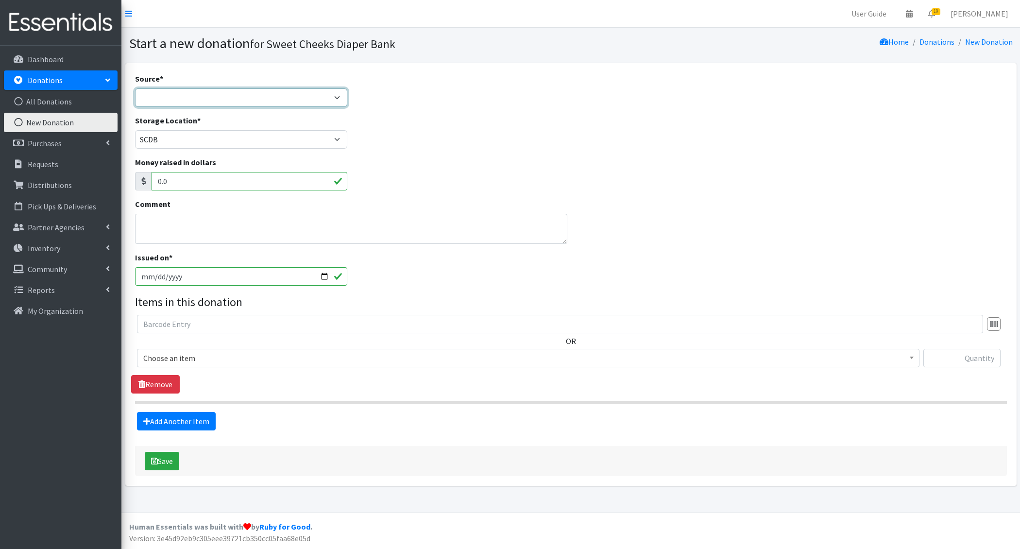
click at [180, 95] on select "Product Drive Manufacturer Donation Site Misc. Donation" at bounding box center [241, 97] width 213 height 18
select select "Donation Site"
click at [135, 88] on select "Product Drive Manufacturer Donation Site Misc. Donation" at bounding box center [241, 97] width 213 height 18
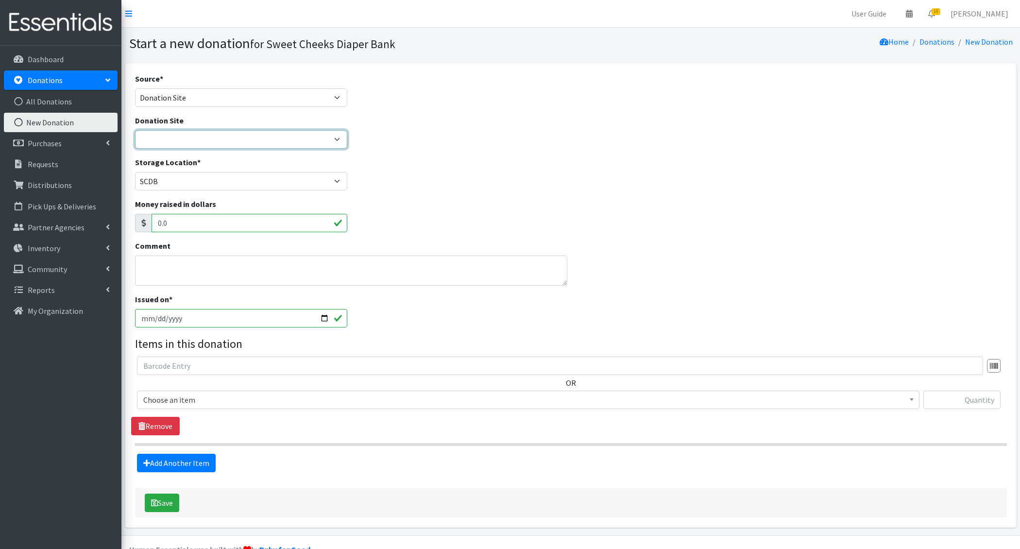
click at [176, 138] on select "Barre 3 [GEOGRAPHIC_DATA] Cincinnati Recycling and Reuse Hub Climb Cincy Clothe…" at bounding box center [241, 139] width 213 height 18
select select "715"
click at [135, 130] on select "Barre 3 [GEOGRAPHIC_DATA] Cincinnati Recycling and Reuse Hub Climb Cincy Clothe…" at bounding box center [241, 139] width 213 height 18
click at [198, 268] on textarea "Comment" at bounding box center [351, 270] width 432 height 30
click at [156, 317] on input "[DATE]" at bounding box center [241, 318] width 213 height 18
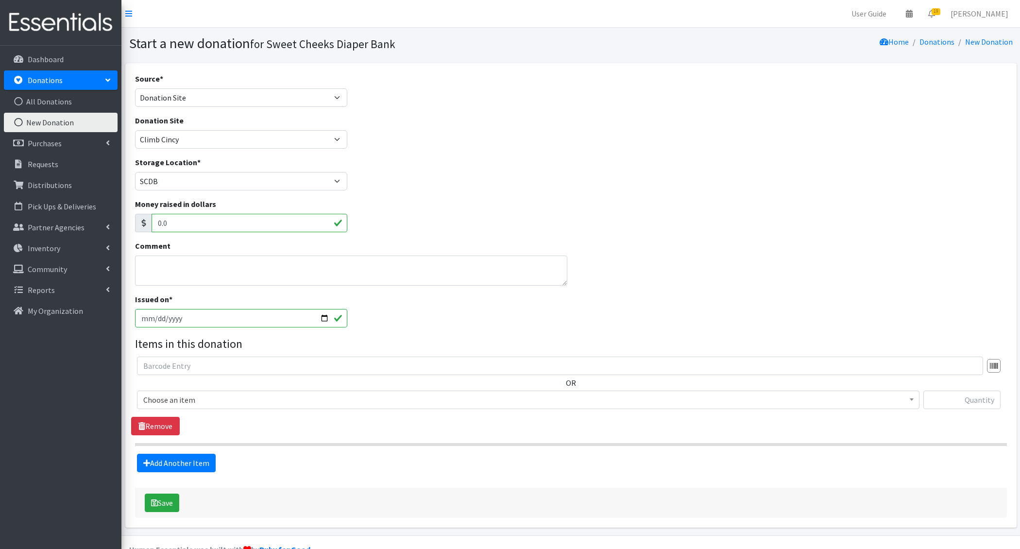
type input "[DATE]"
click at [182, 394] on span "Choose an item" at bounding box center [528, 400] width 770 height 14
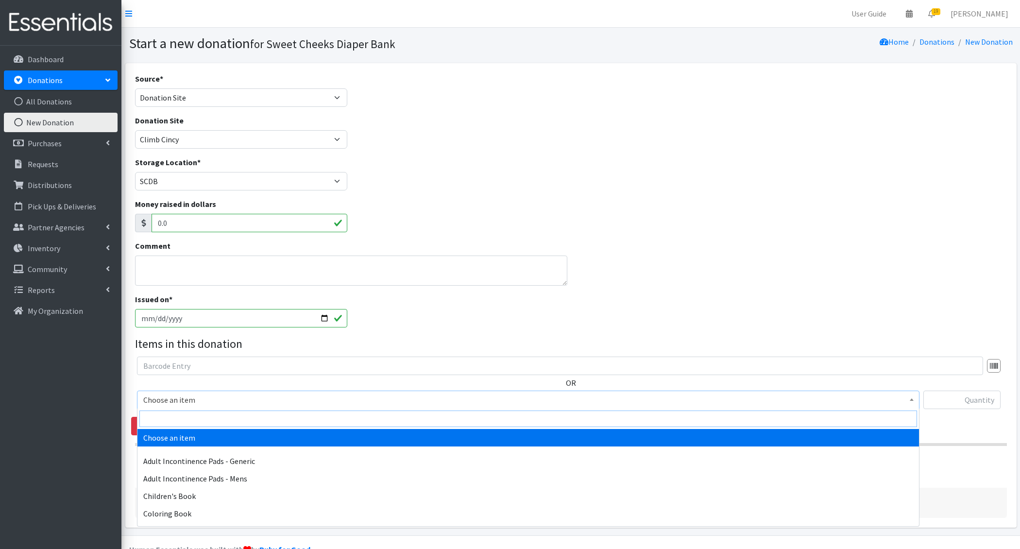
click at [179, 416] on input "search" at bounding box center [528, 418] width 778 height 17
type input "newb"
select select "1222"
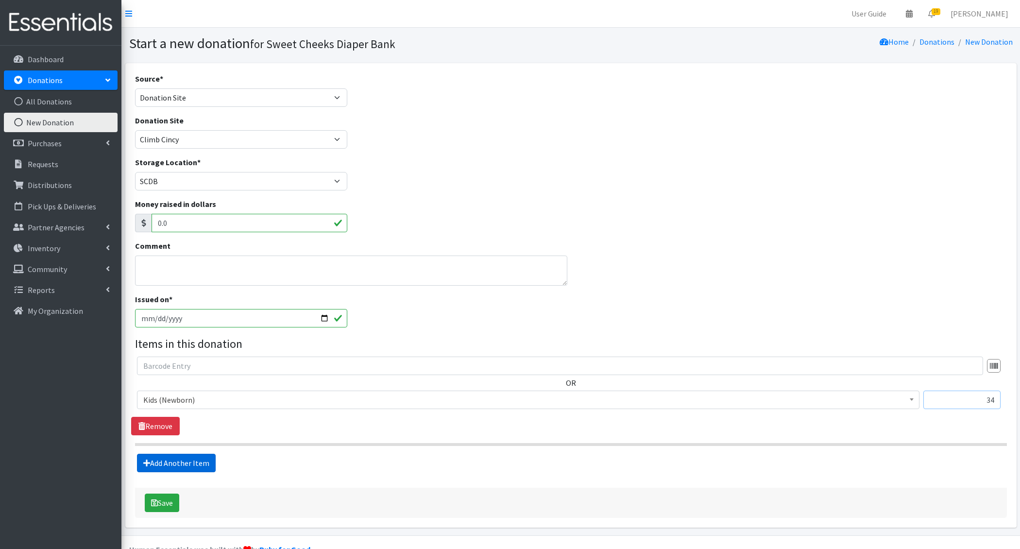
type input "34"
click at [169, 458] on link "Add Another Item" at bounding box center [176, 463] width 79 height 18
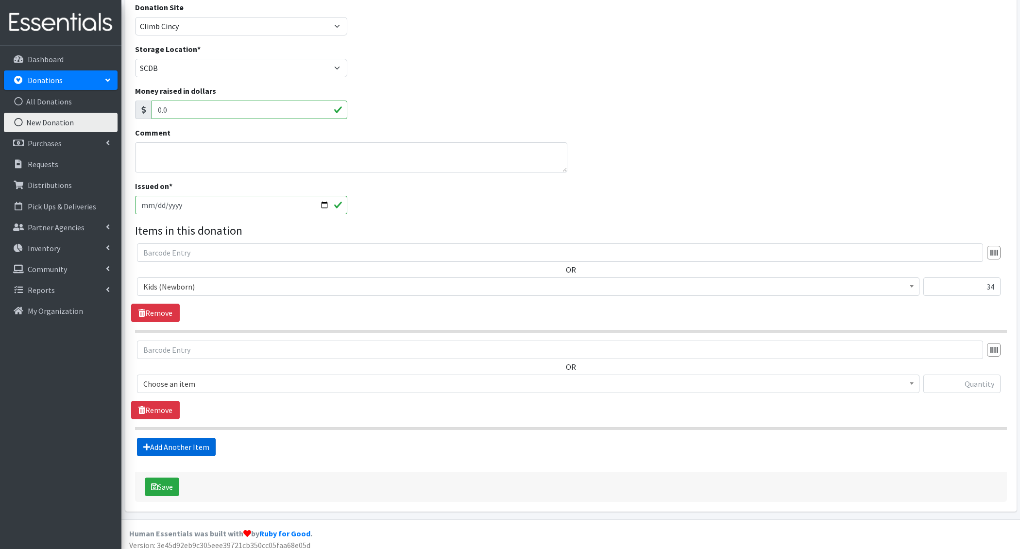
scroll to position [117, 0]
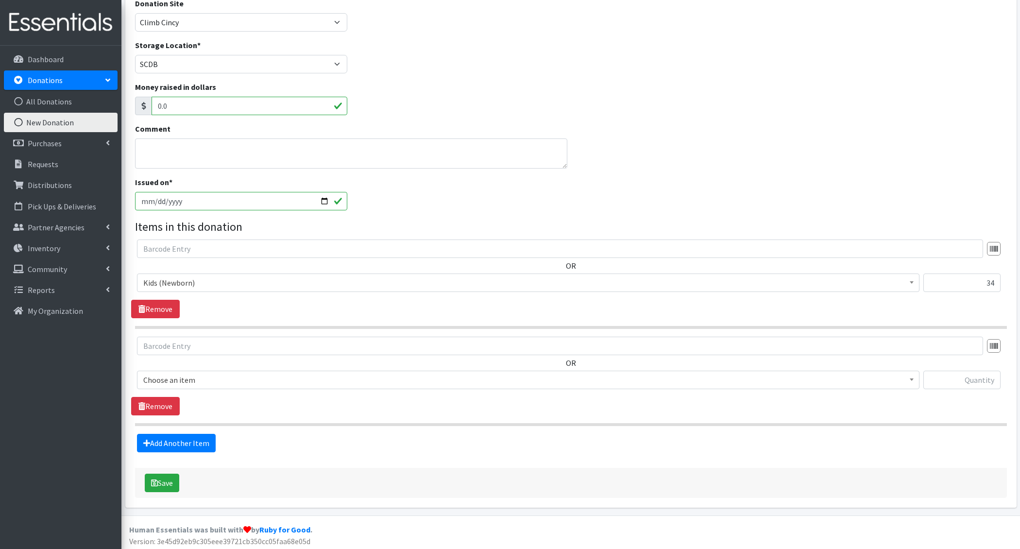
click at [191, 374] on span "Choose an item" at bounding box center [528, 380] width 770 height 14
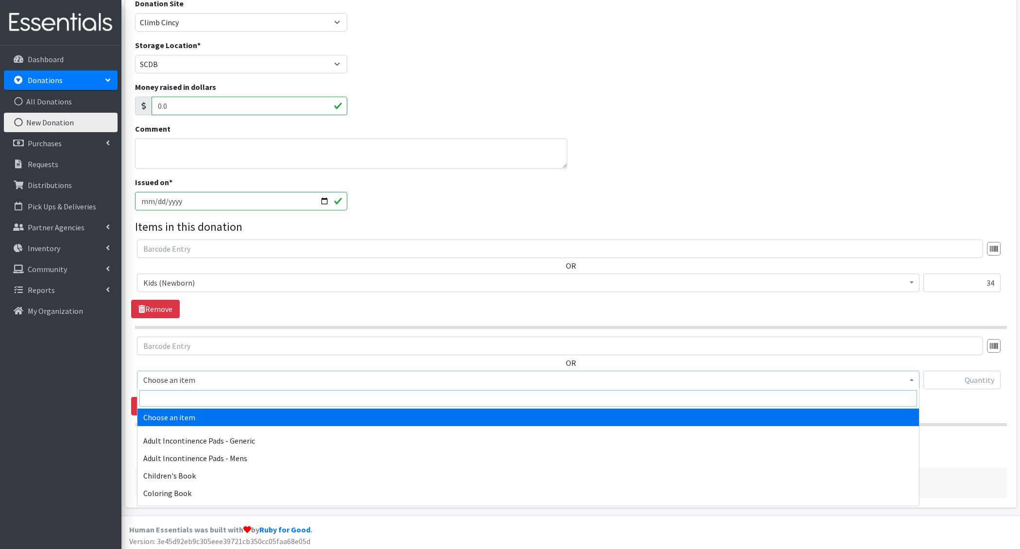
click at [189, 399] on input "search" at bounding box center [528, 398] width 778 height 17
type input "e 1"
select select "1201"
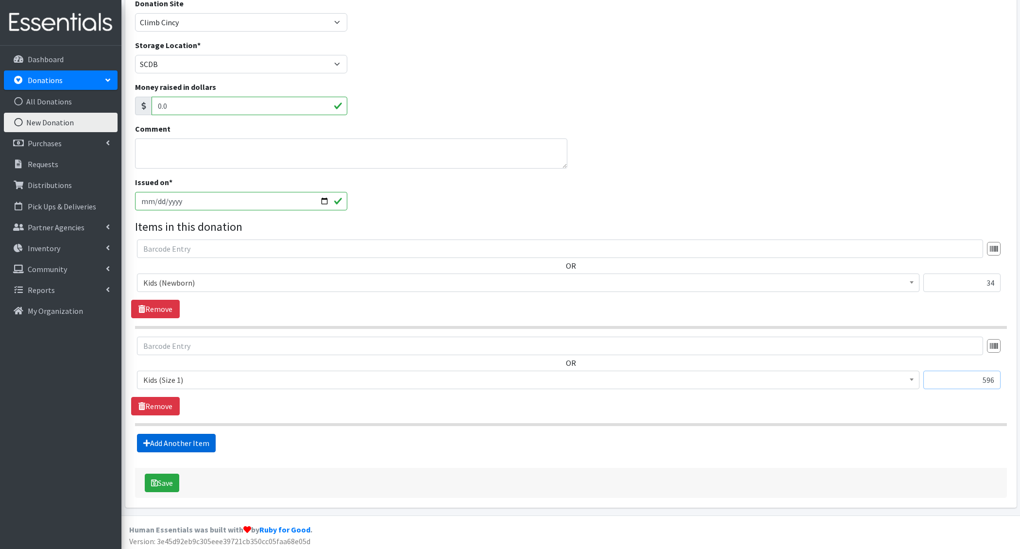
type input "596"
click at [167, 442] on link "Add Another Item" at bounding box center [176, 443] width 79 height 18
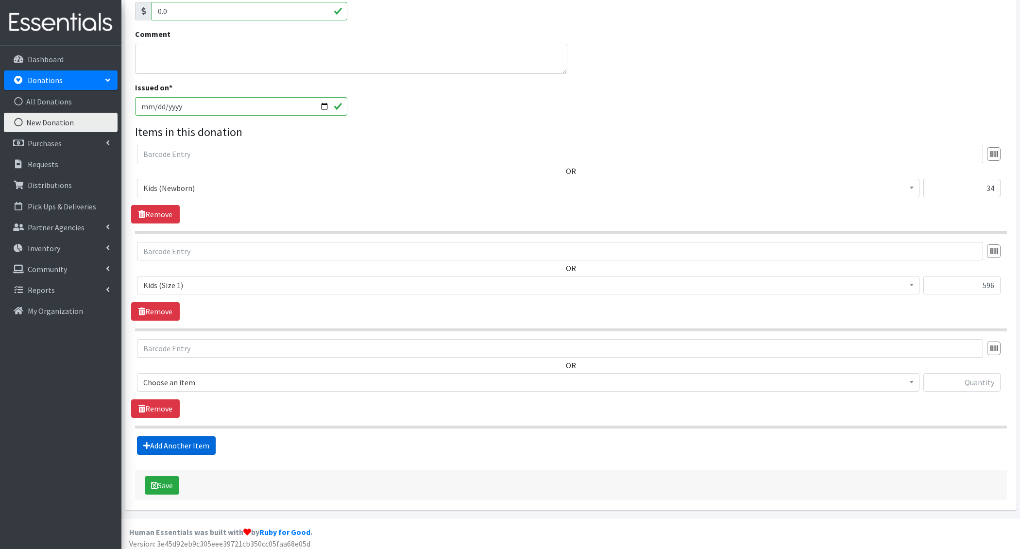
scroll to position [214, 0]
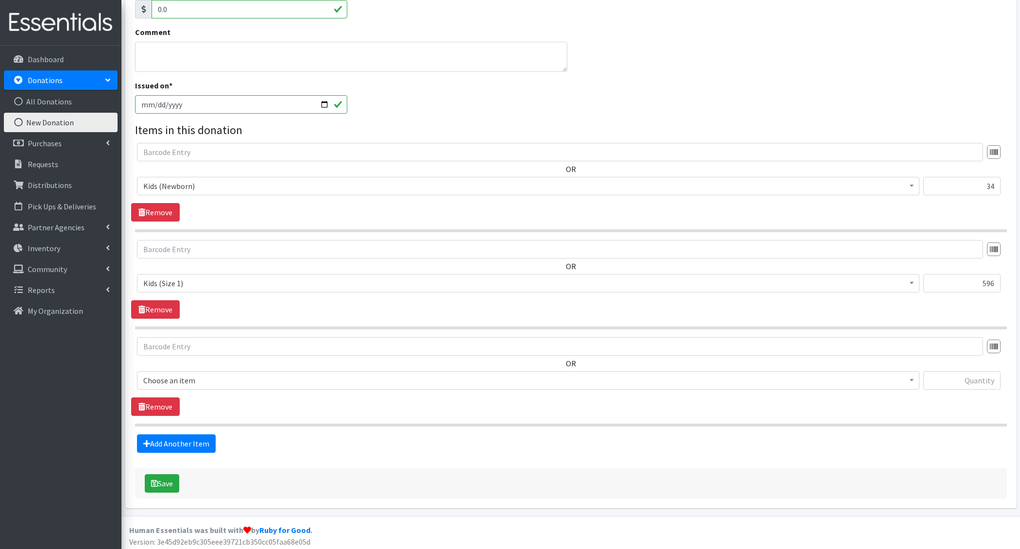
click at [175, 371] on span "Choose an item" at bounding box center [528, 380] width 782 height 18
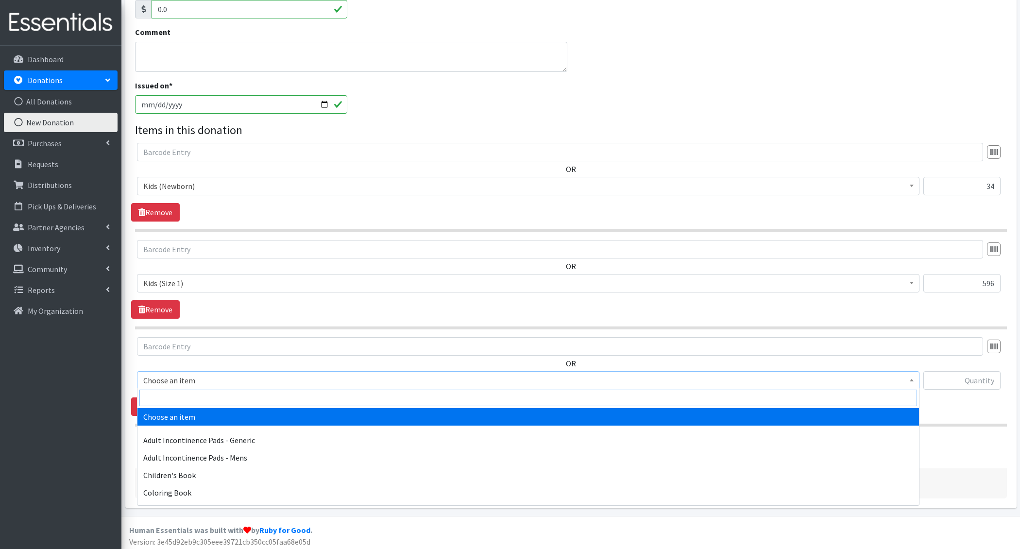
click at [182, 397] on input "search" at bounding box center [528, 398] width 778 height 17
type input "e 3"
select select "1221"
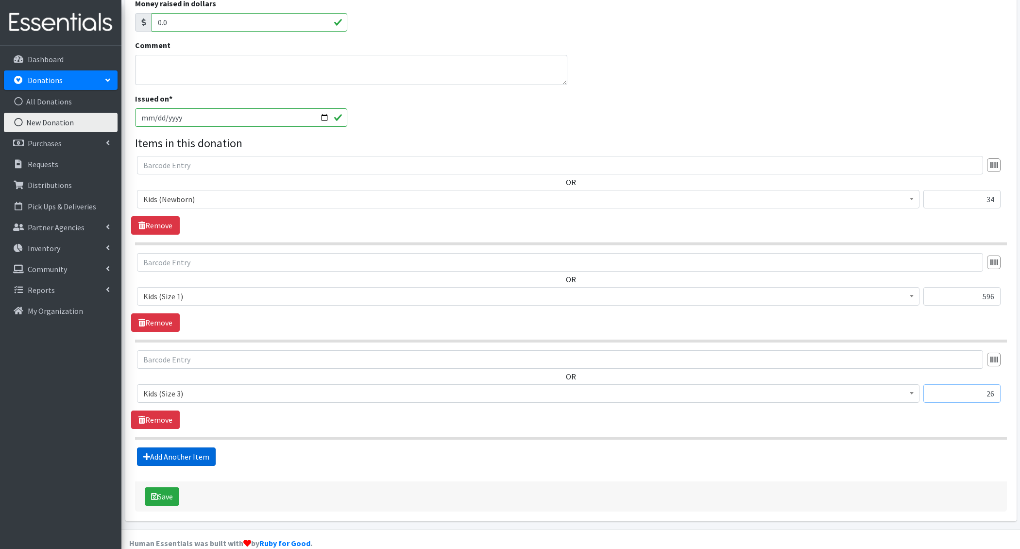
type input "26"
click at [185, 453] on link "Add Another Item" at bounding box center [176, 456] width 79 height 18
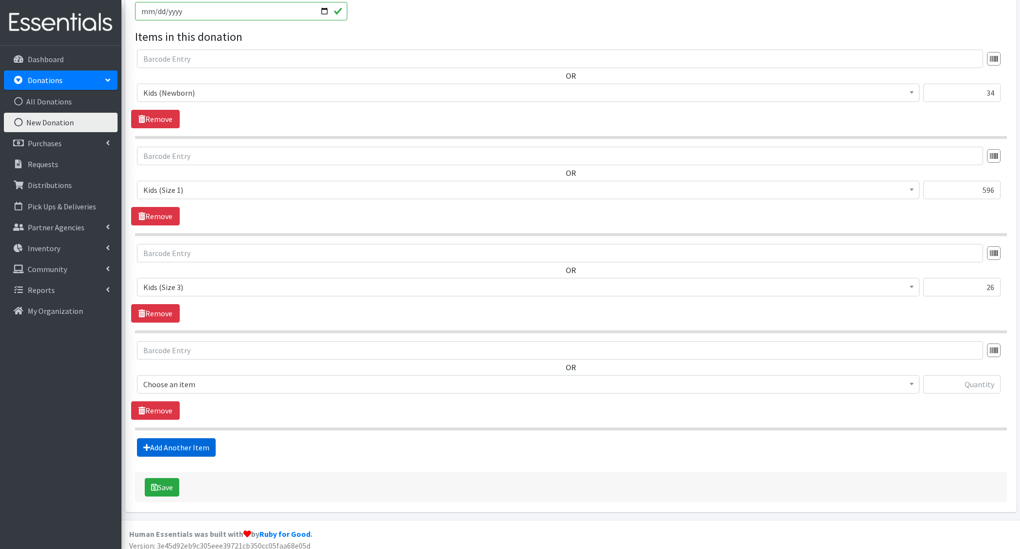
scroll to position [310, 0]
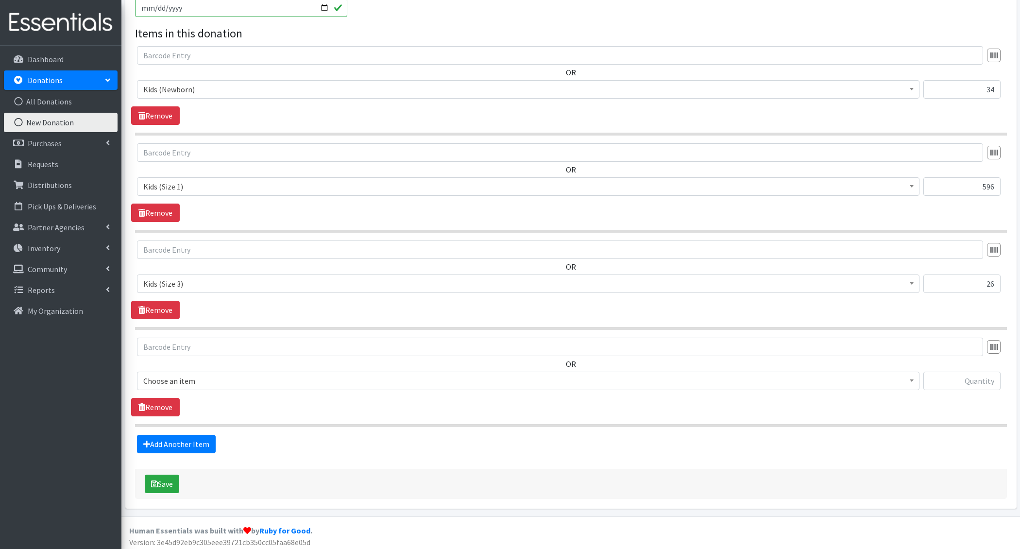
click at [191, 378] on span "Choose an item" at bounding box center [528, 381] width 770 height 14
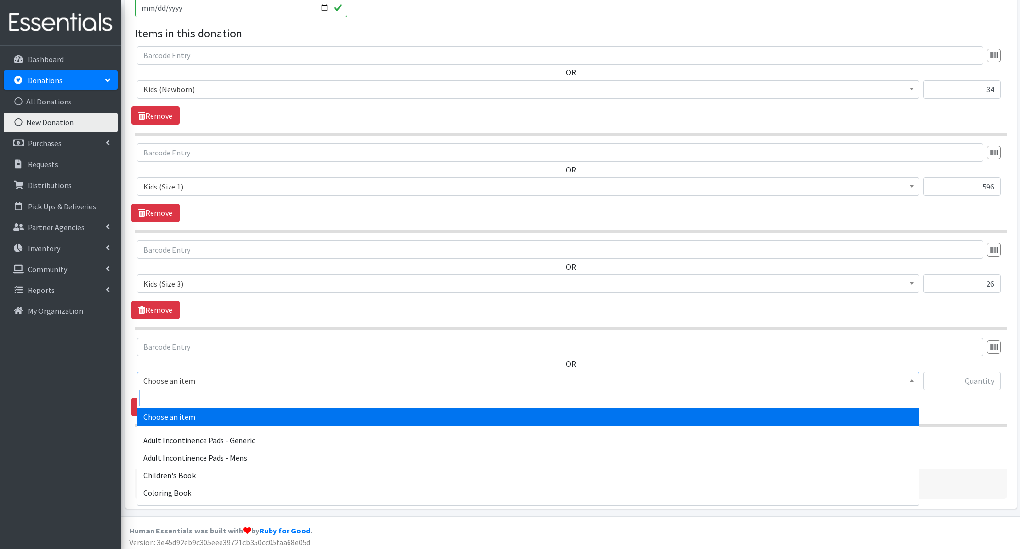
click at [189, 400] on input "search" at bounding box center [528, 398] width 778 height 17
type input "tampon"
select select "1406"
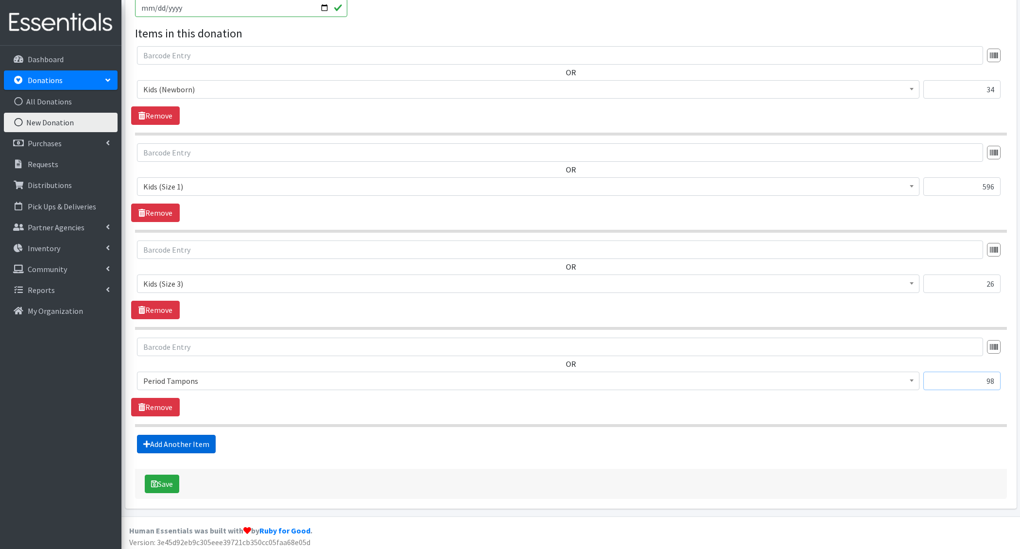
type input "98"
click at [159, 446] on link "Add Another Item" at bounding box center [176, 444] width 79 height 18
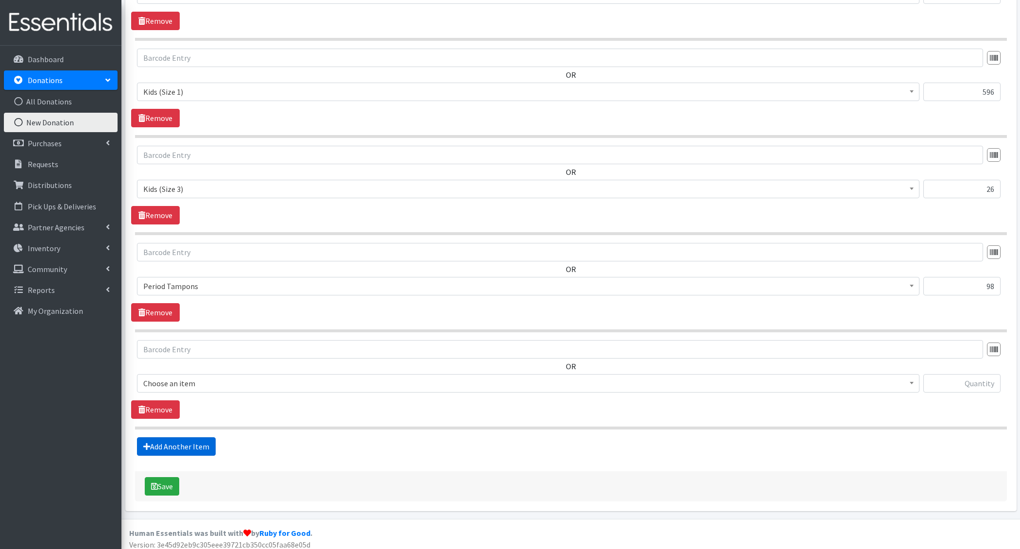
scroll to position [407, 0]
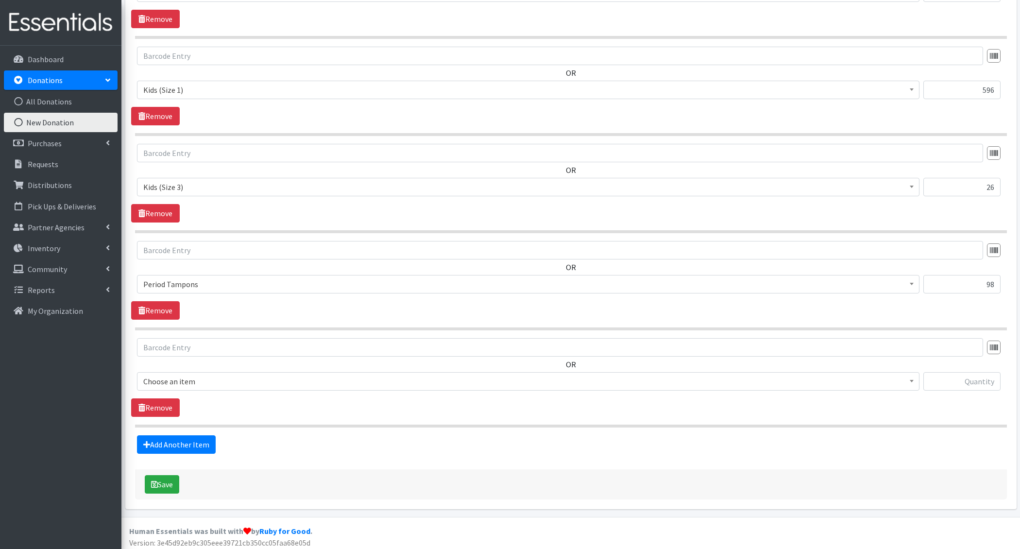
click at [187, 385] on span "Choose an item" at bounding box center [528, 381] width 770 height 14
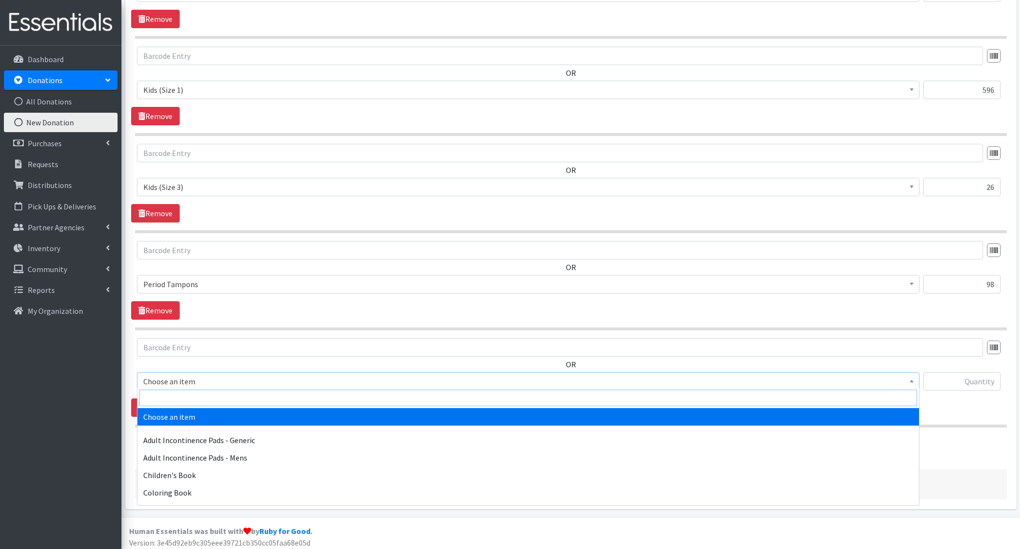
click at [187, 393] on input "search" at bounding box center [528, 398] width 778 height 17
type input "pads"
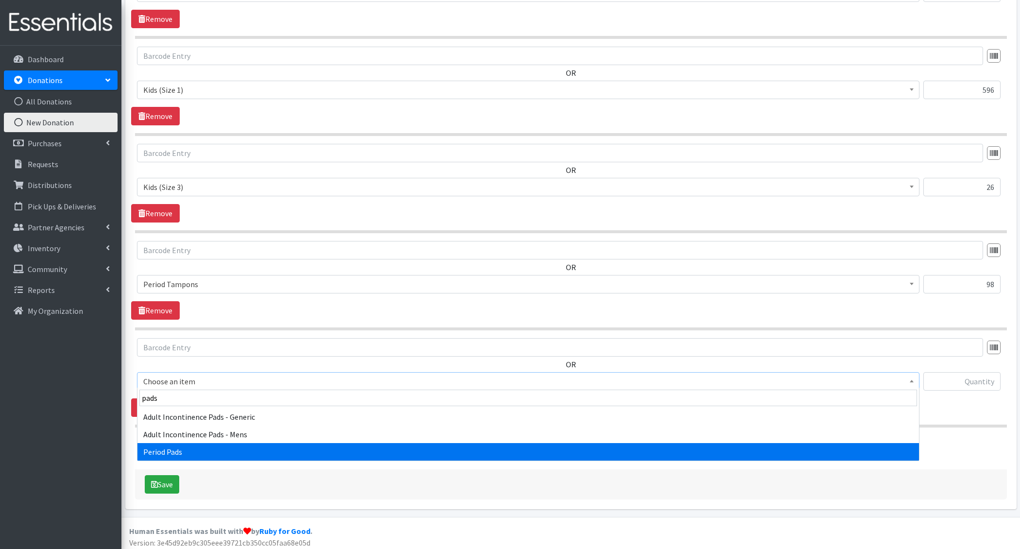
select select "1402"
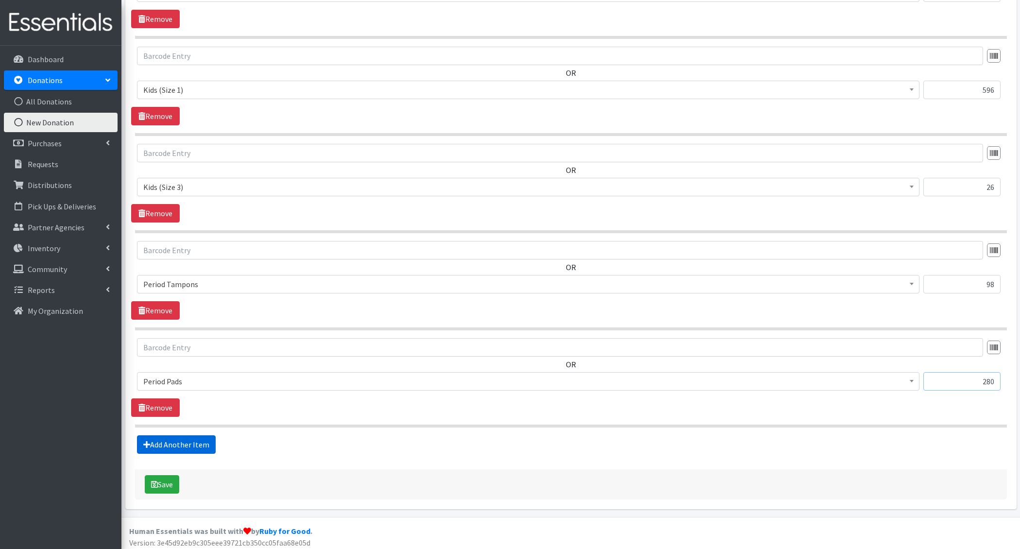
type input "280"
click at [175, 438] on link "Add Another Item" at bounding box center [176, 444] width 79 height 18
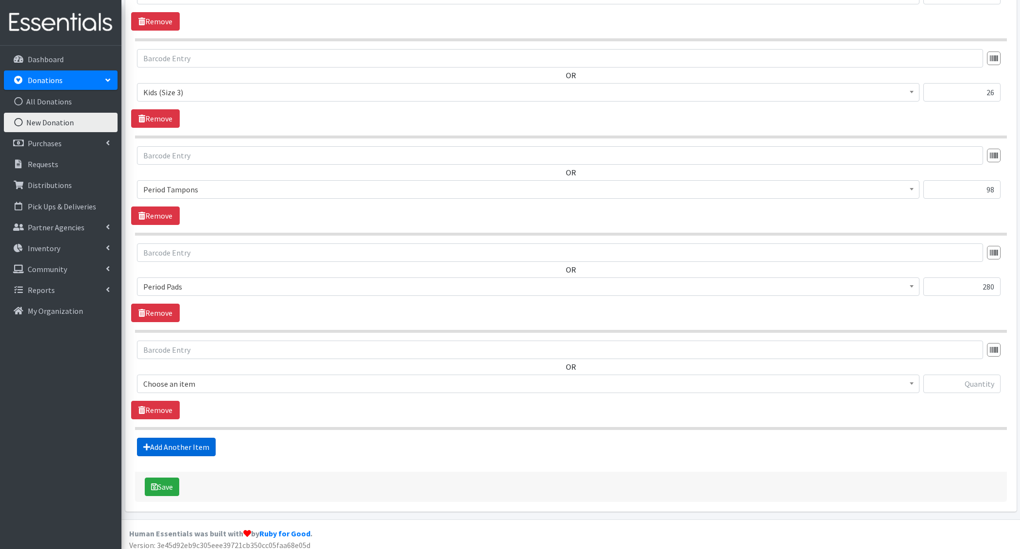
scroll to position [503, 0]
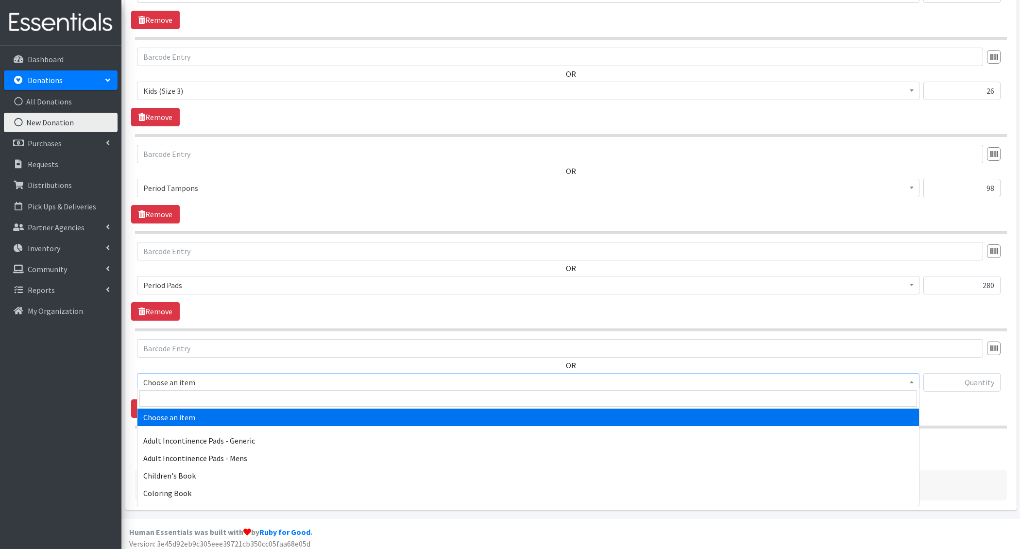
click at [177, 386] on span "Choose an item" at bounding box center [528, 382] width 782 height 18
click at [178, 396] on input "search" at bounding box center [528, 398] width 778 height 17
type input "liners"
select select "1405"
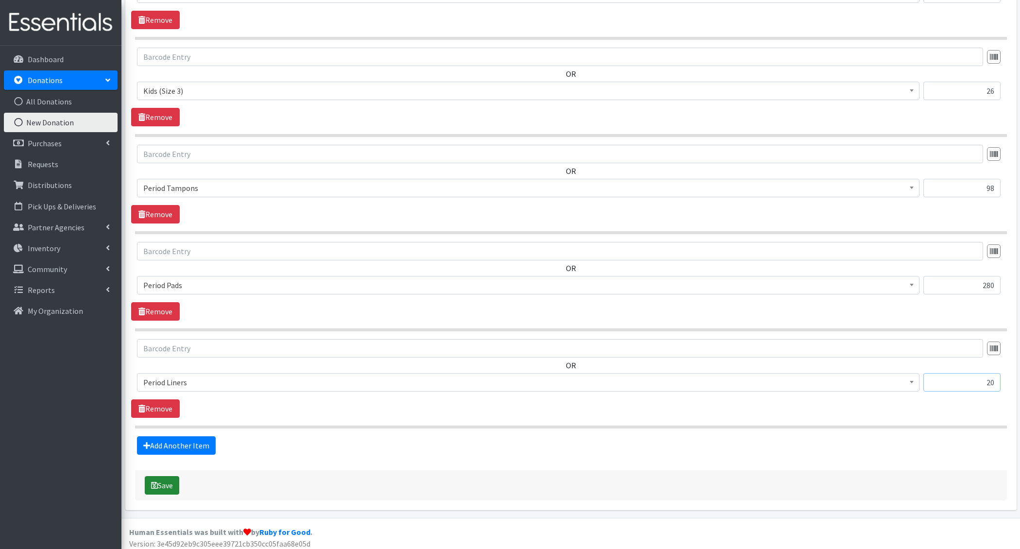
type input "20"
click at [168, 477] on button "Save" at bounding box center [162, 485] width 34 height 18
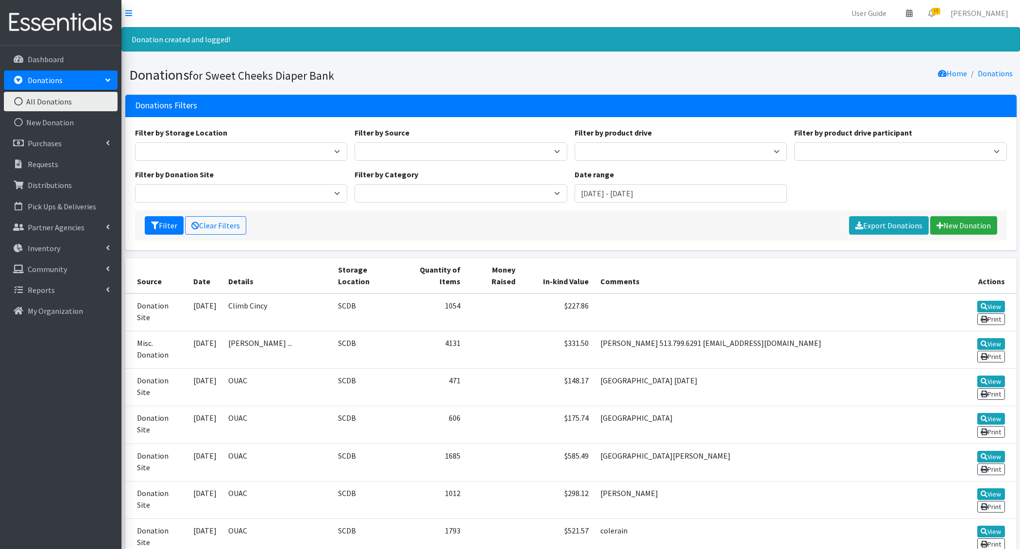
scroll to position [3, 0]
